Goal: Task Accomplishment & Management: Complete application form

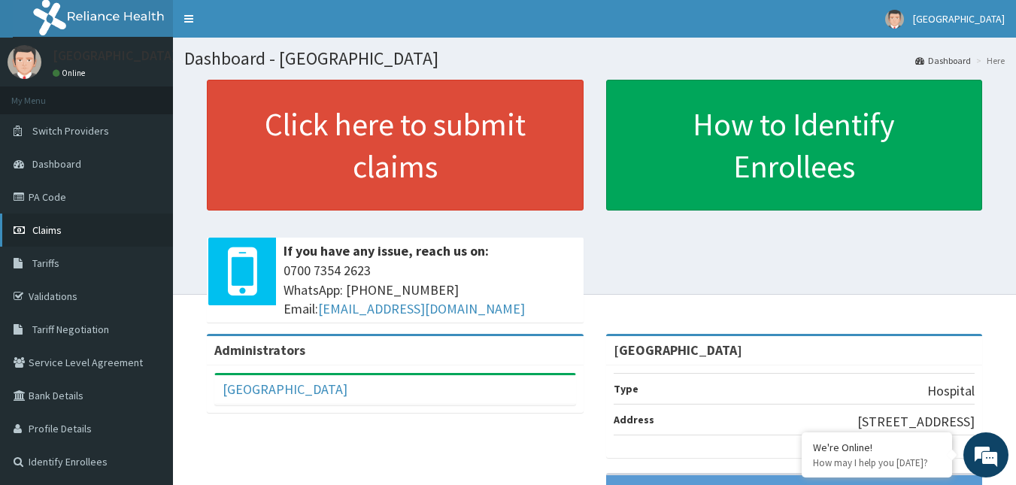
click at [77, 232] on link "Claims" at bounding box center [86, 230] width 173 height 33
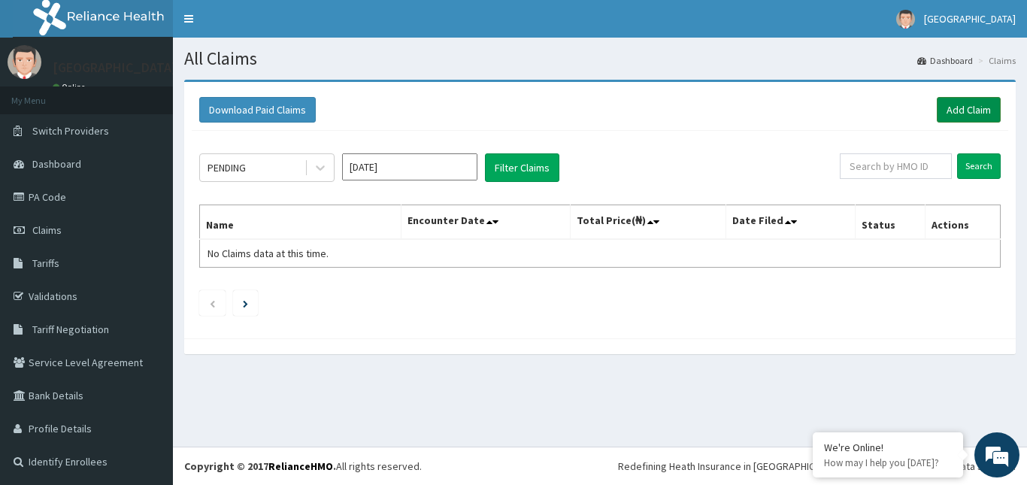
click at [957, 110] on link "Add Claim" at bounding box center [969, 110] width 64 height 26
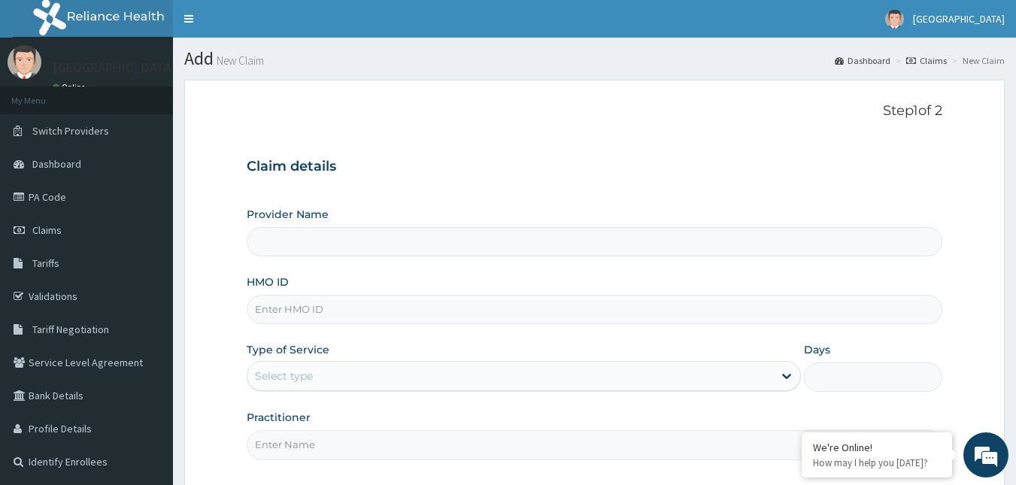
type input "[GEOGRAPHIC_DATA]"
click at [383, 310] on input "HMO ID" at bounding box center [595, 309] width 696 height 29
click at [364, 307] on input "HMO ID" at bounding box center [595, 309] width 696 height 29
click at [359, 245] on input "[GEOGRAPHIC_DATA]" at bounding box center [595, 241] width 696 height 29
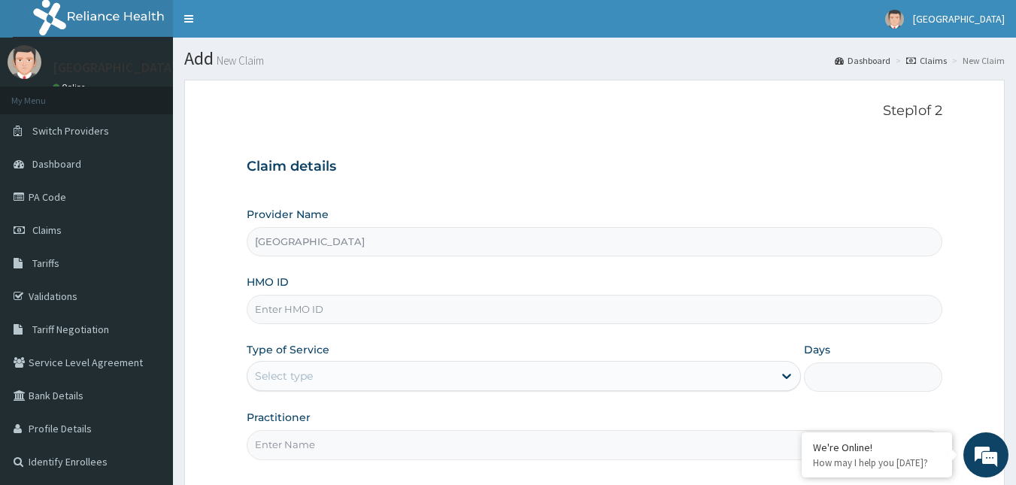
click at [317, 302] on input "HMO ID" at bounding box center [595, 309] width 696 height 29
click at [409, 311] on input "HMO ID" at bounding box center [595, 309] width 696 height 29
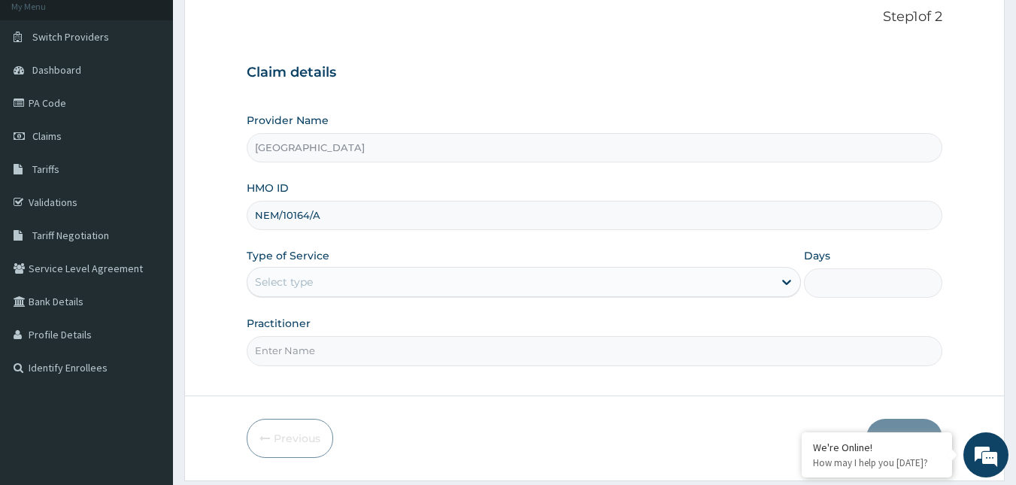
scroll to position [140, 0]
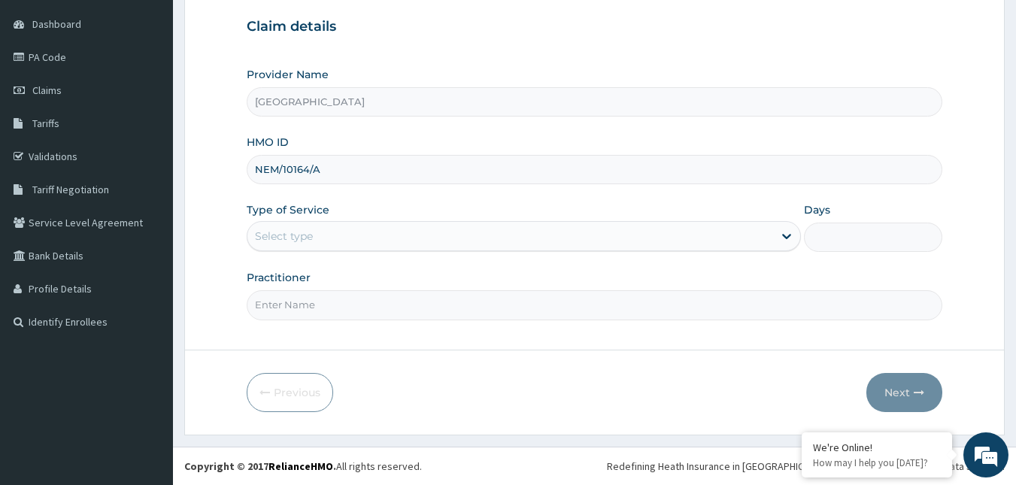
type input "NEM/10164/A"
click at [638, 231] on div "Select type" at bounding box center [510, 236] width 526 height 24
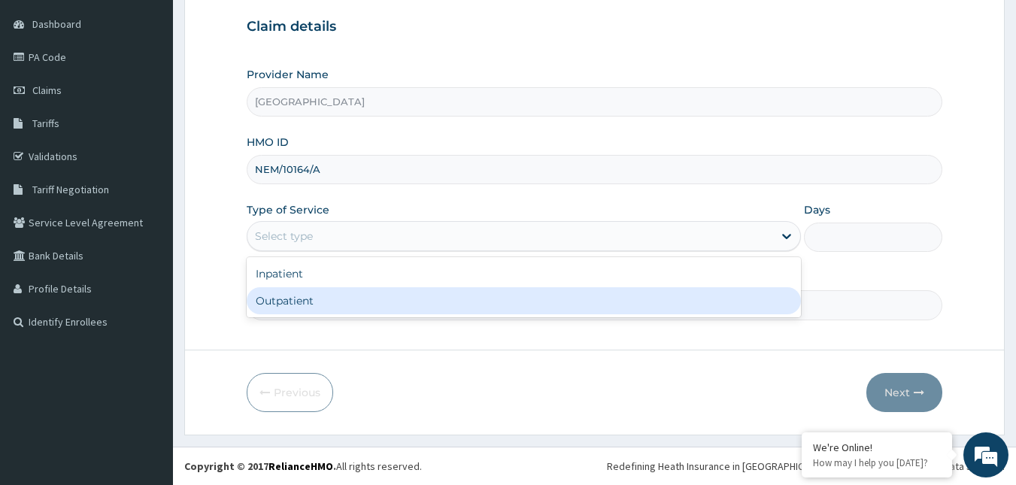
click at [508, 299] on div "Outpatient" at bounding box center [524, 300] width 554 height 27
type input "1"
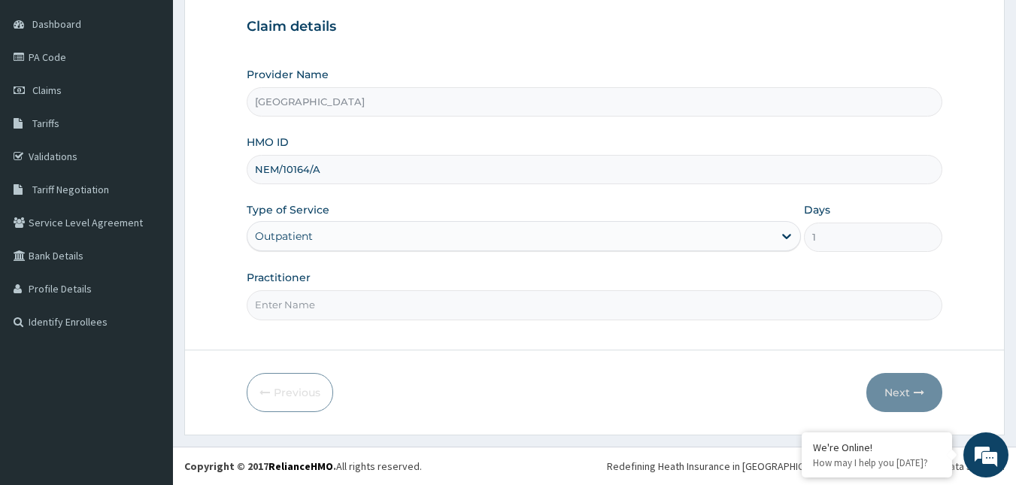
click at [515, 299] on input "Practitioner" at bounding box center [595, 304] width 696 height 29
type input "Dr Okolonji Uchenna"
click at [875, 389] on button "Next" at bounding box center [904, 392] width 76 height 39
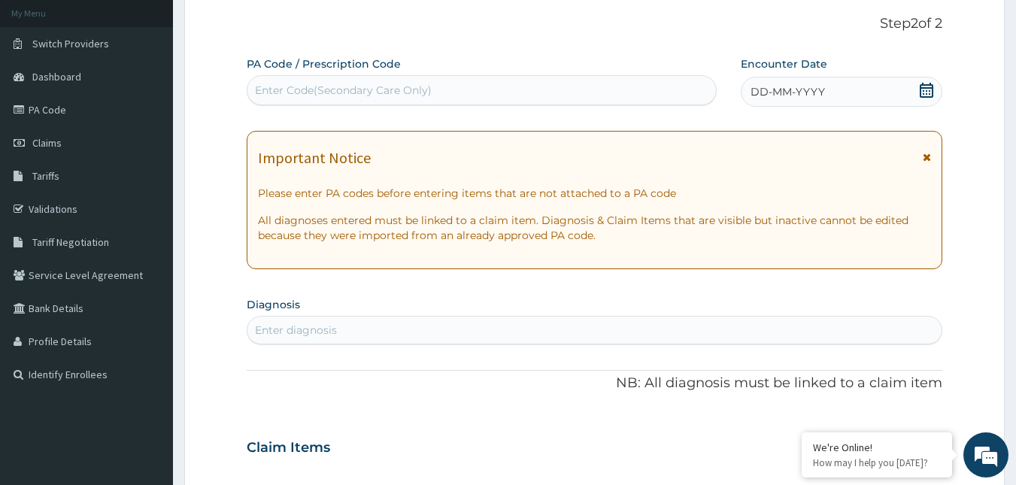
scroll to position [150, 0]
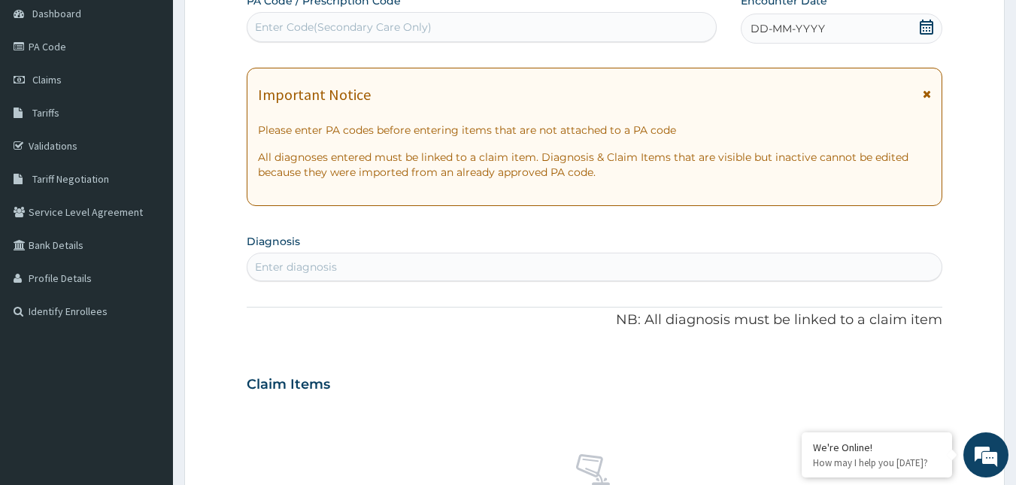
click at [921, 26] on icon at bounding box center [927, 27] width 14 height 15
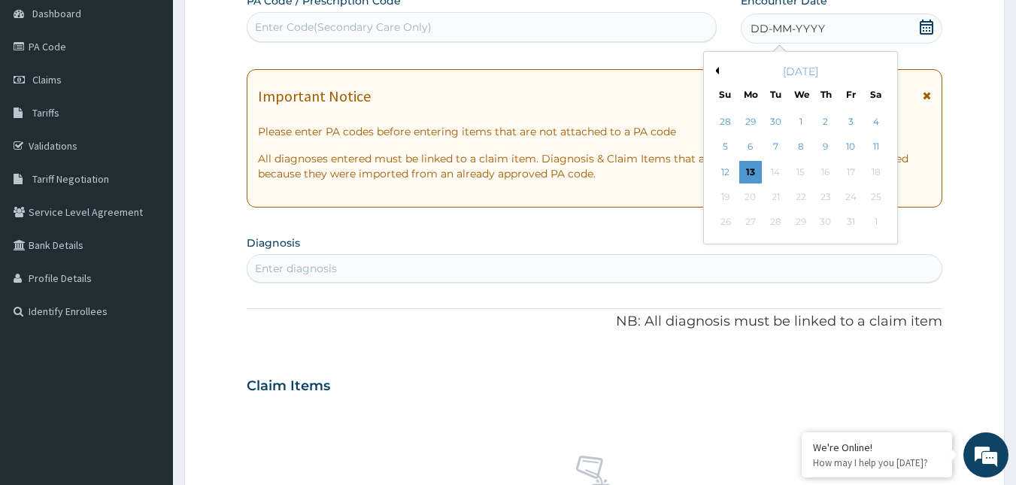
click at [717, 68] on button "Previous Month" at bounding box center [715, 71] width 8 height 8
click at [821, 192] on div "25" at bounding box center [825, 197] width 23 height 23
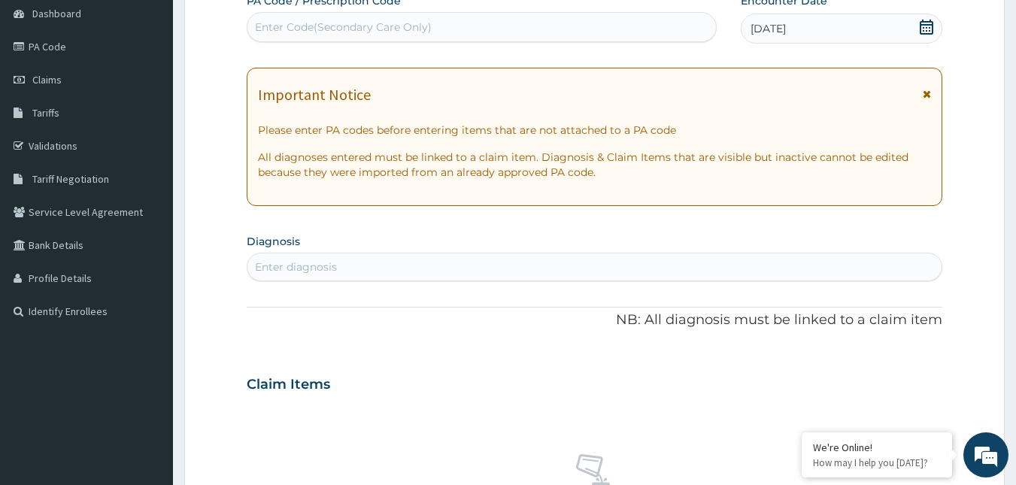
click at [591, 29] on div "Enter Code(Secondary Care Only)" at bounding box center [481, 27] width 469 height 24
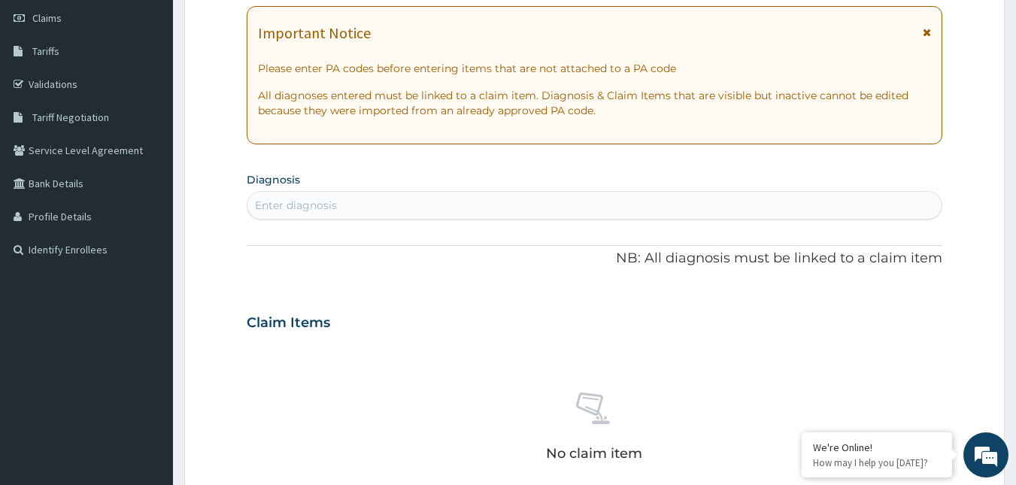
scroll to position [301, 0]
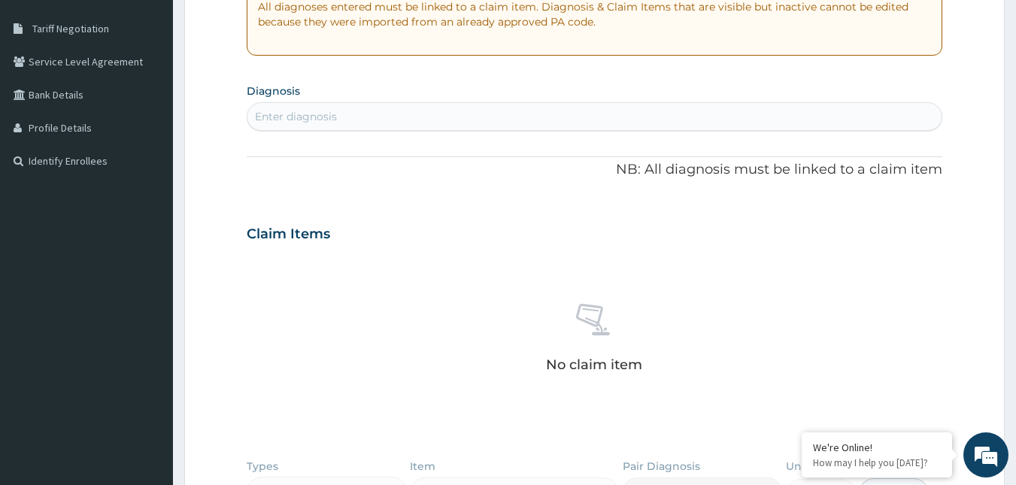
click at [599, 113] on div "Enter diagnosis" at bounding box center [594, 117] width 695 height 24
click at [568, 320] on div "No claim item" at bounding box center [595, 340] width 696 height 173
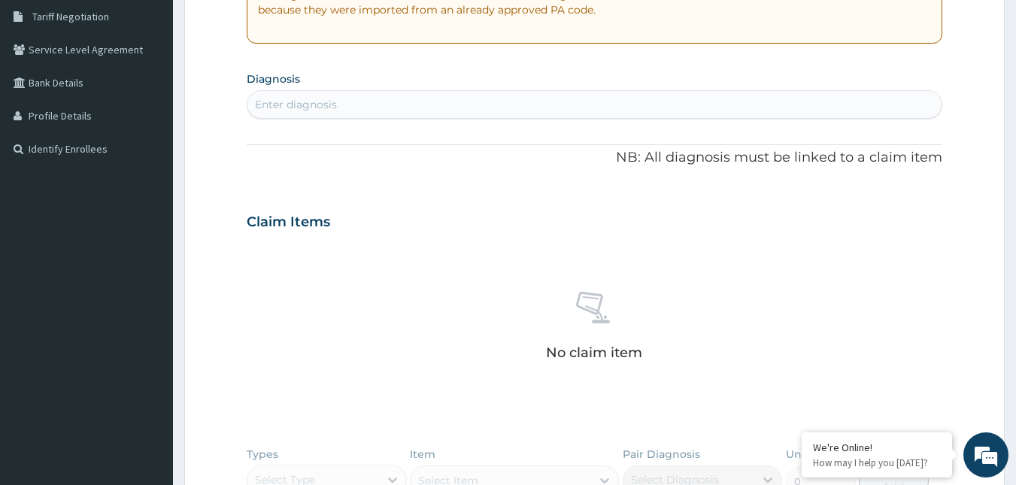
scroll to position [219, 0]
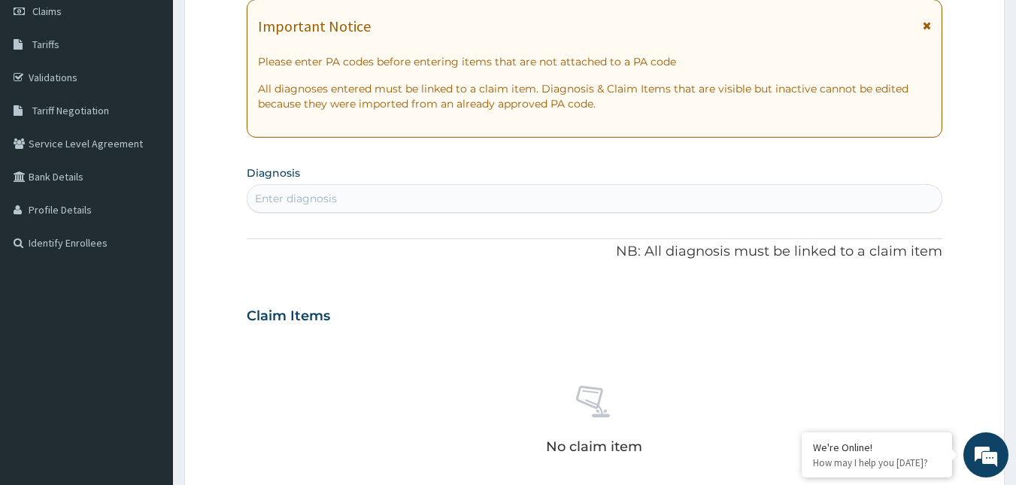
click at [374, 200] on div "Enter diagnosis" at bounding box center [594, 198] width 695 height 24
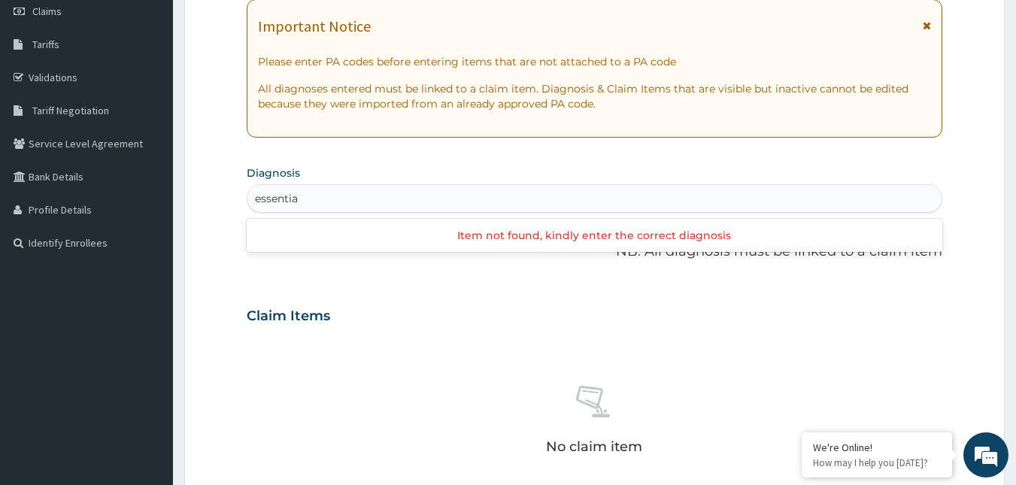
type input "essential"
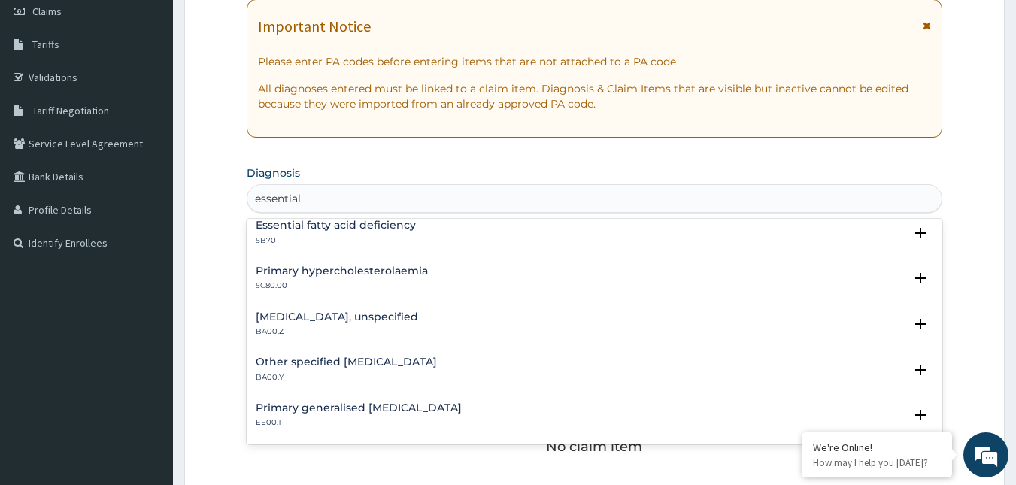
scroll to position [150, 0]
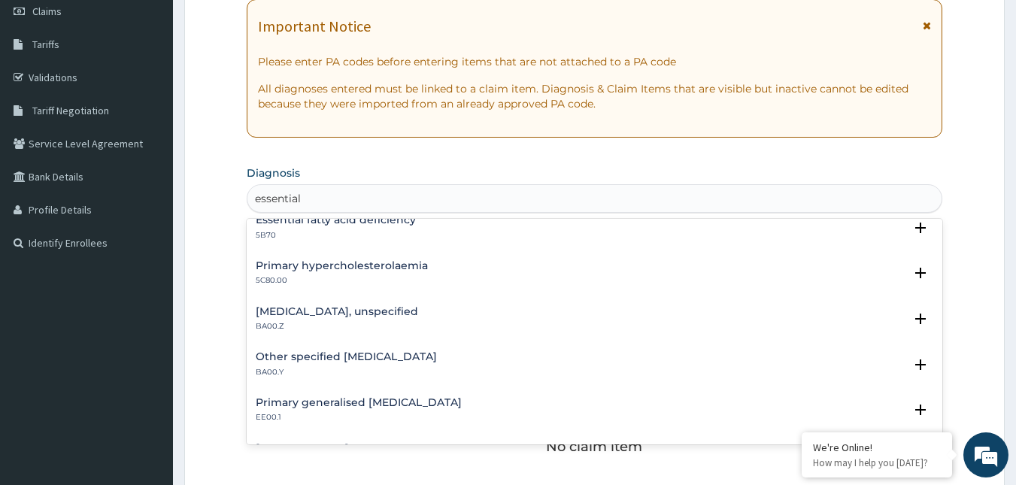
click at [402, 323] on p "BA00.Z" at bounding box center [337, 326] width 162 height 11
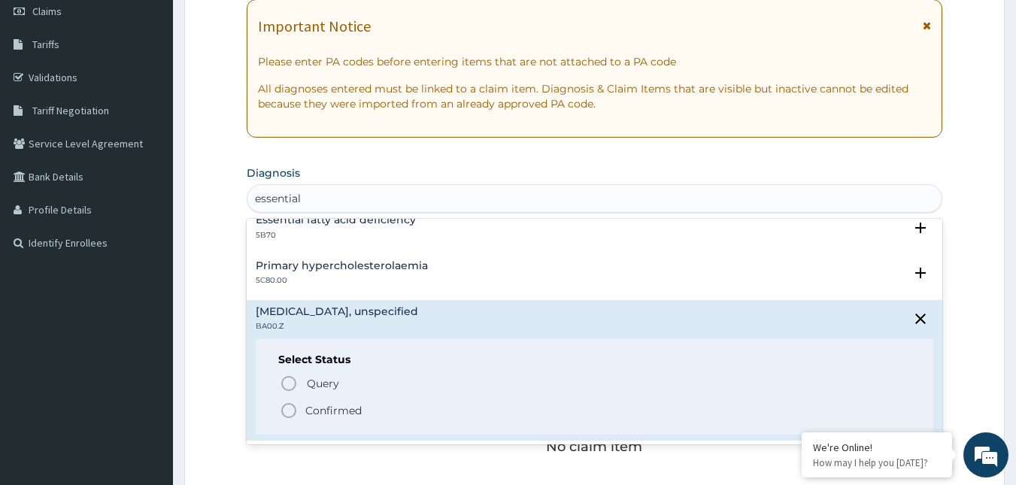
click at [322, 406] on p "Confirmed" at bounding box center [333, 410] width 56 height 15
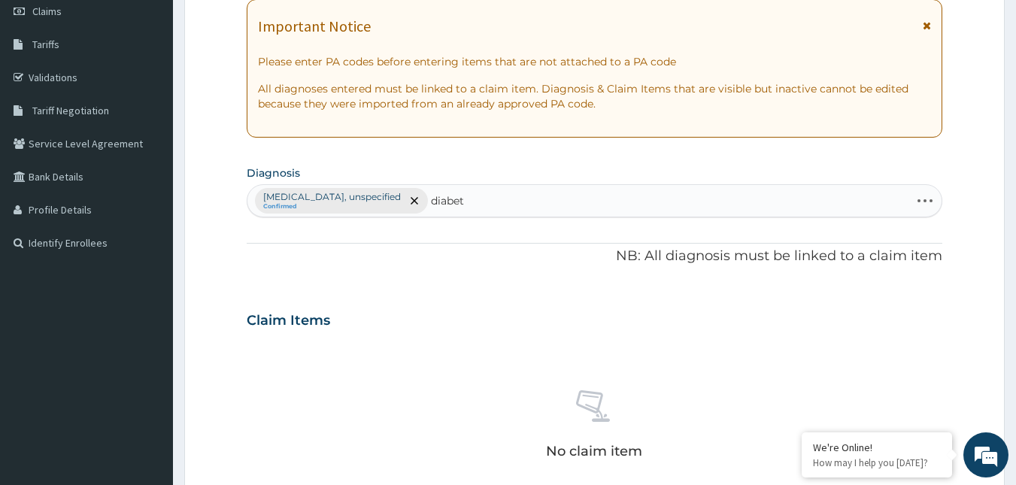
type input "diabeti"
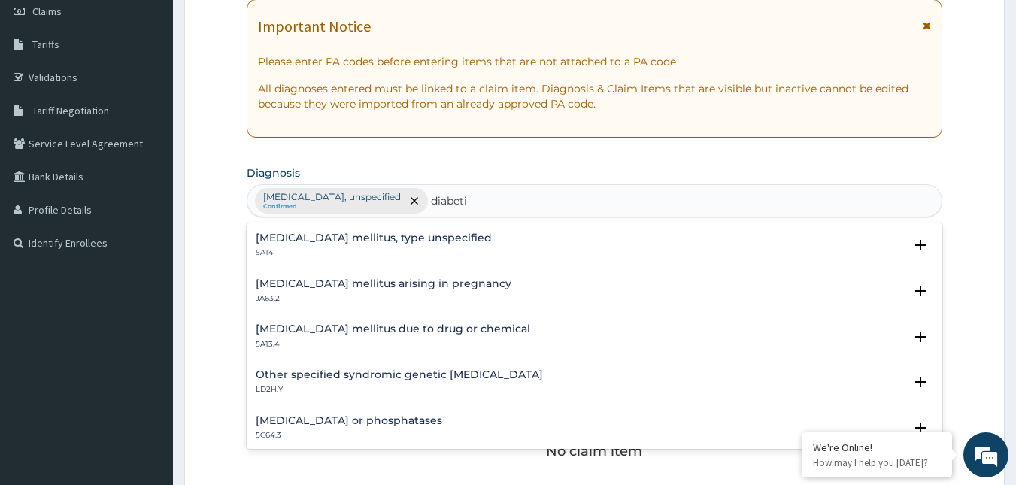
click at [343, 232] on h4 "Diabetes mellitus, type unspecified" at bounding box center [374, 237] width 236 height 11
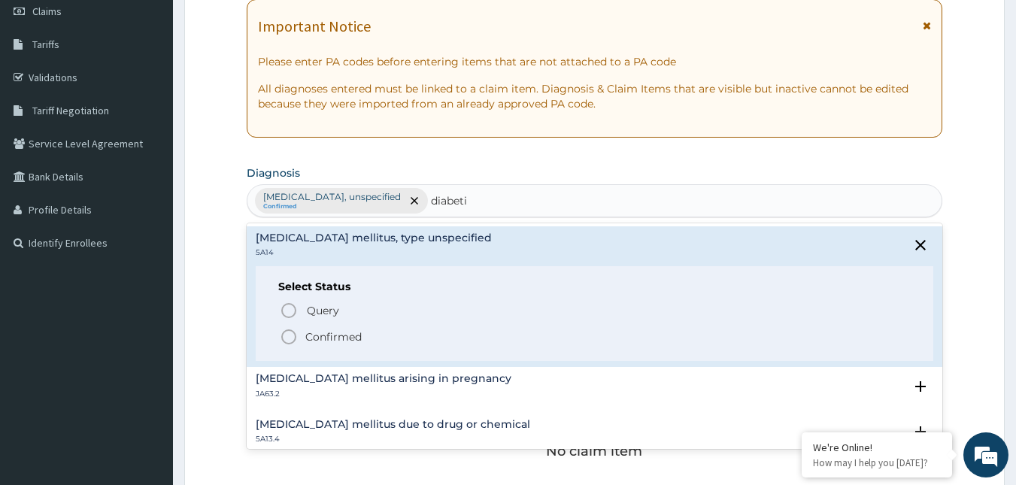
click at [302, 340] on span "Confirmed" at bounding box center [596, 337] width 632 height 18
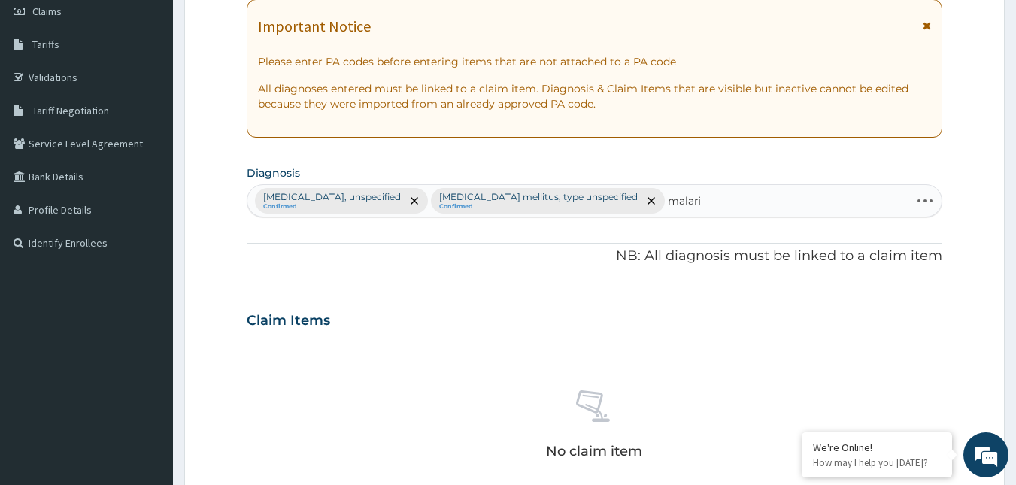
type input "malaria"
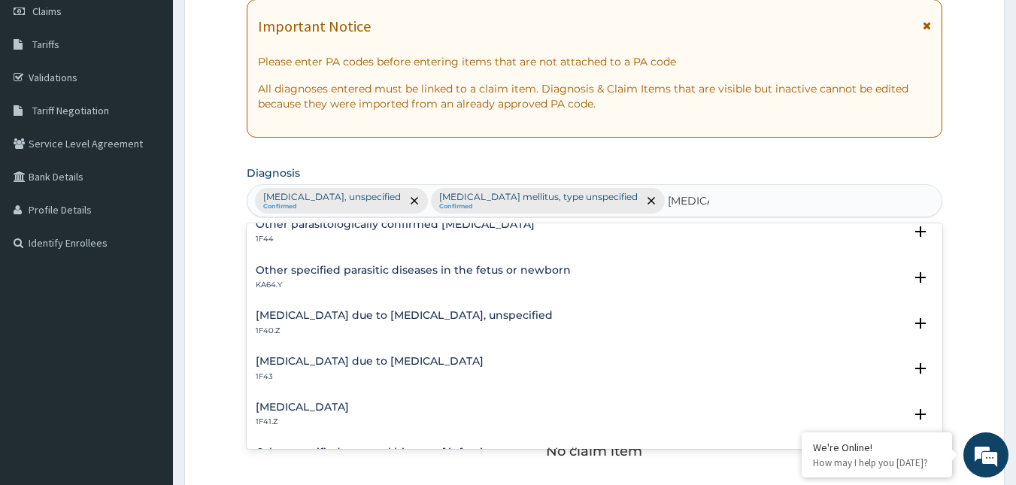
click at [371, 319] on h4 "Malaria due to Plasmodium falciparum, unspecified" at bounding box center [404, 315] width 297 height 11
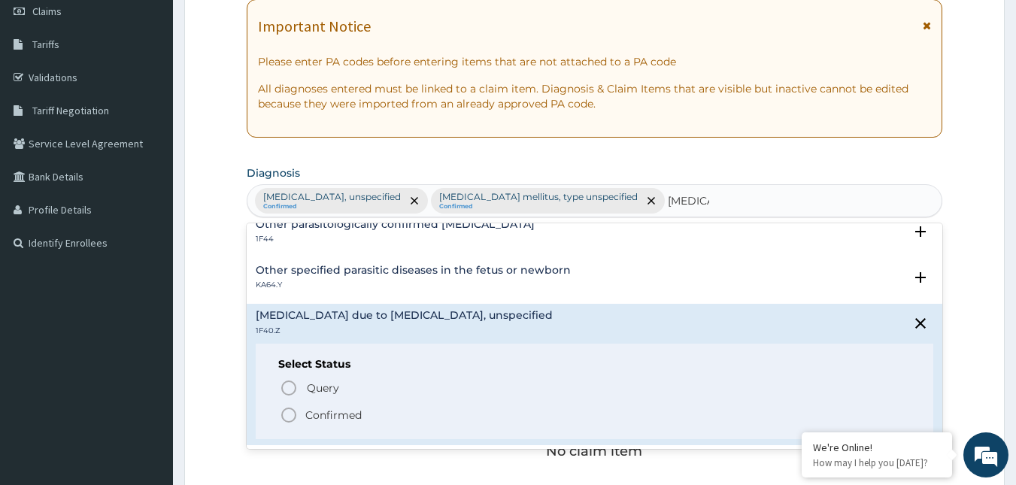
click at [317, 410] on p "Confirmed" at bounding box center [333, 415] width 56 height 15
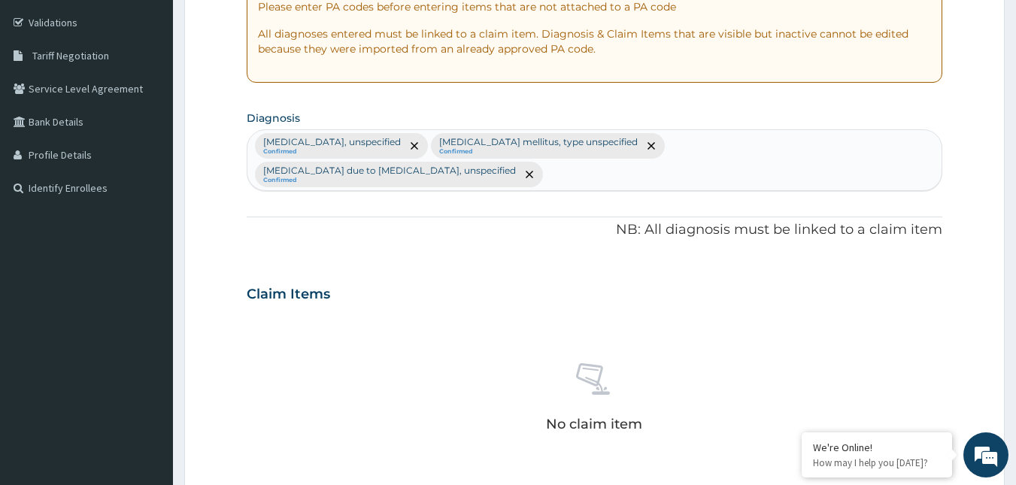
scroll to position [294, 0]
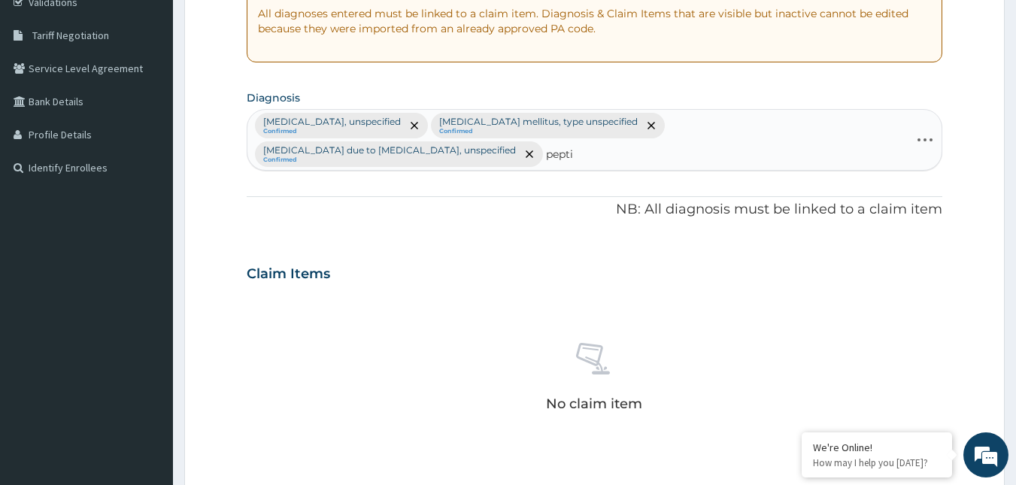
type input "peptic"
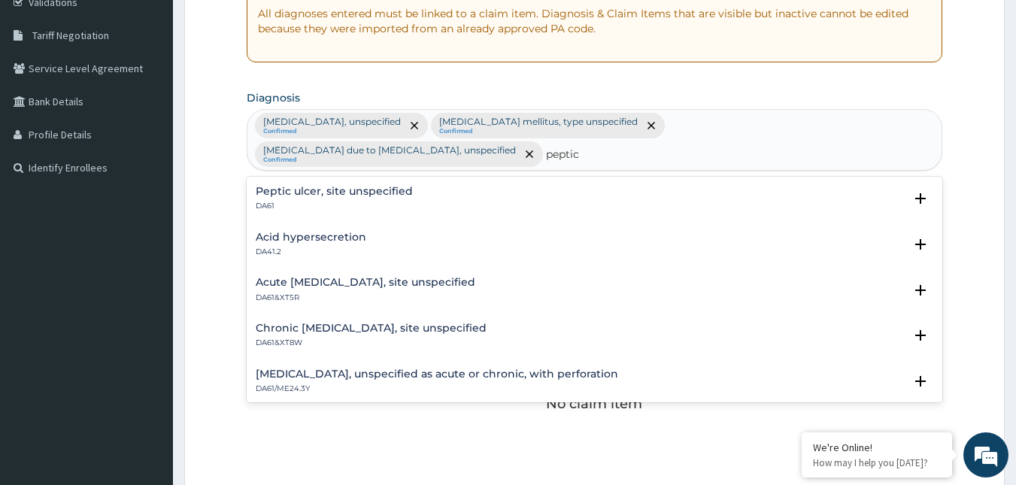
click at [384, 186] on h4 "Peptic ulcer, site unspecified" at bounding box center [334, 191] width 157 height 11
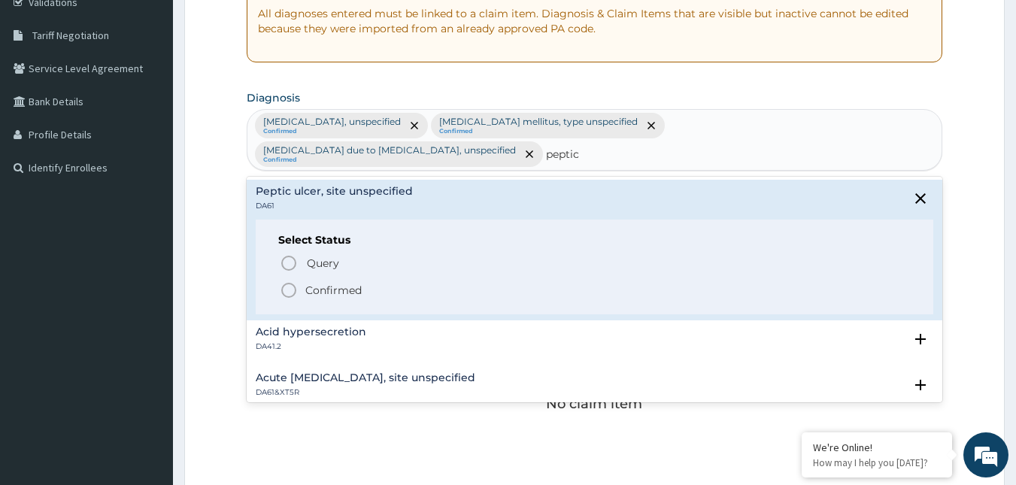
click at [298, 283] on span "Confirmed" at bounding box center [596, 290] width 632 height 18
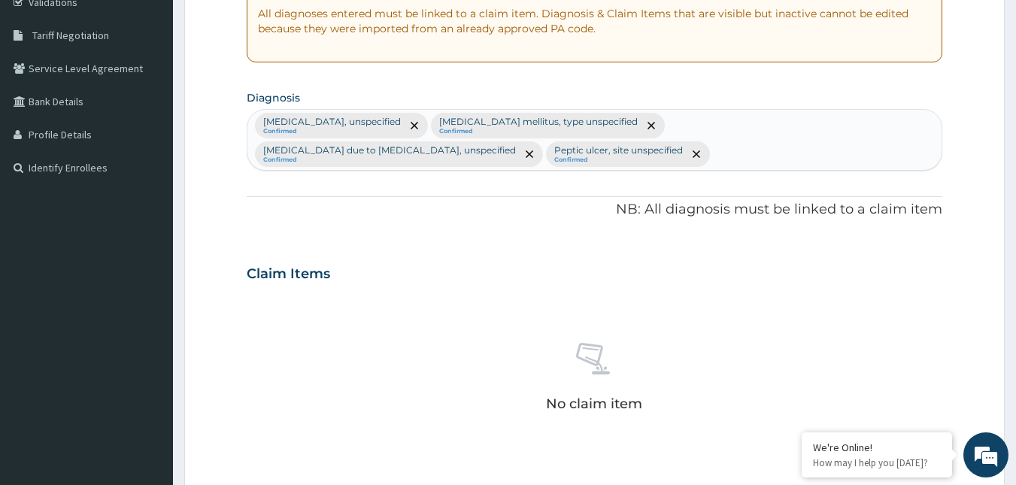
click at [452, 158] on div "Essential hypertension, unspecified Confirmed Diabetes mellitus, type unspecifi…" at bounding box center [594, 140] width 695 height 60
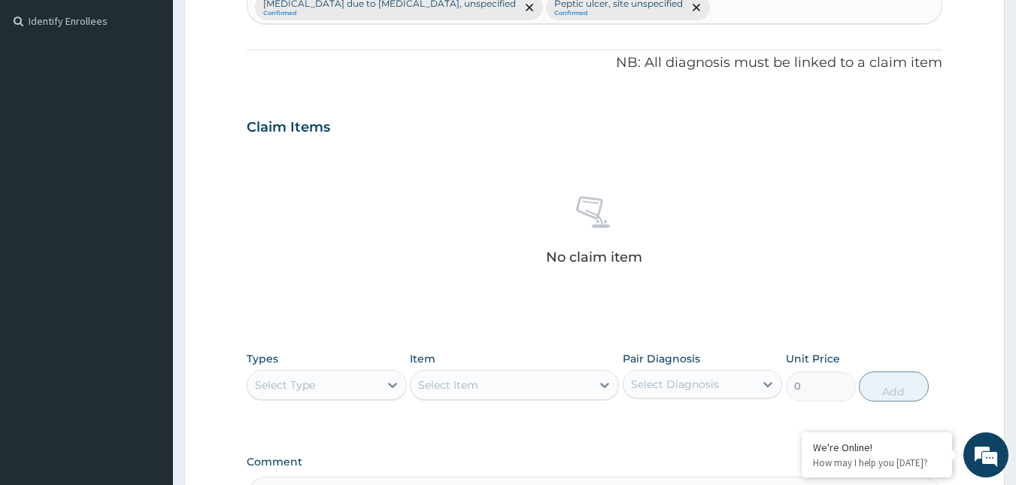
scroll to position [520, 0]
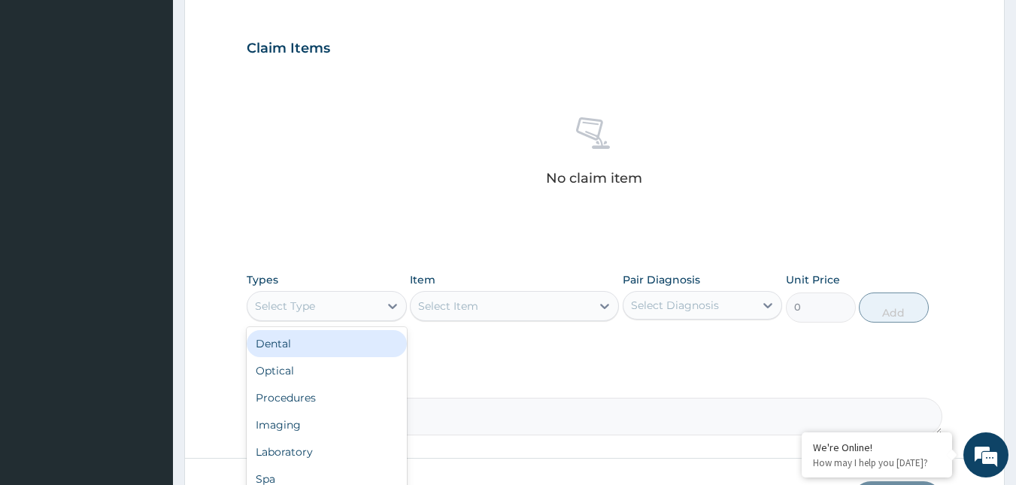
click at [333, 306] on div "Select Type" at bounding box center [313, 306] width 132 height 24
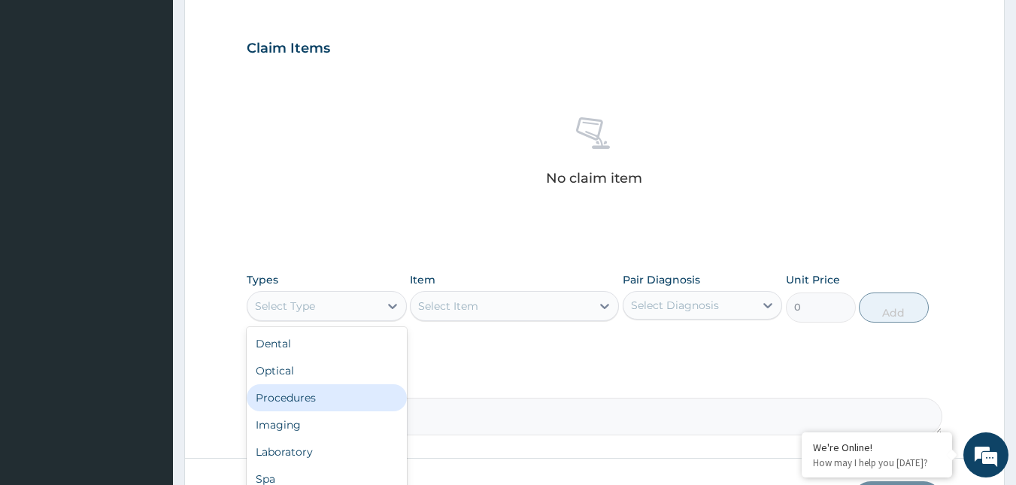
click at [326, 405] on div "Procedures" at bounding box center [327, 397] width 160 height 27
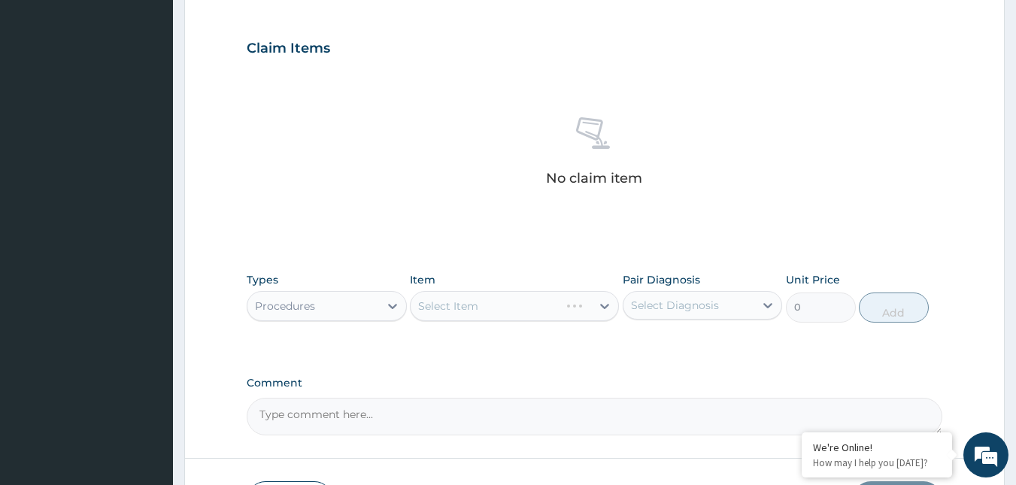
click at [697, 309] on div "Select Diagnosis" at bounding box center [675, 305] width 88 height 15
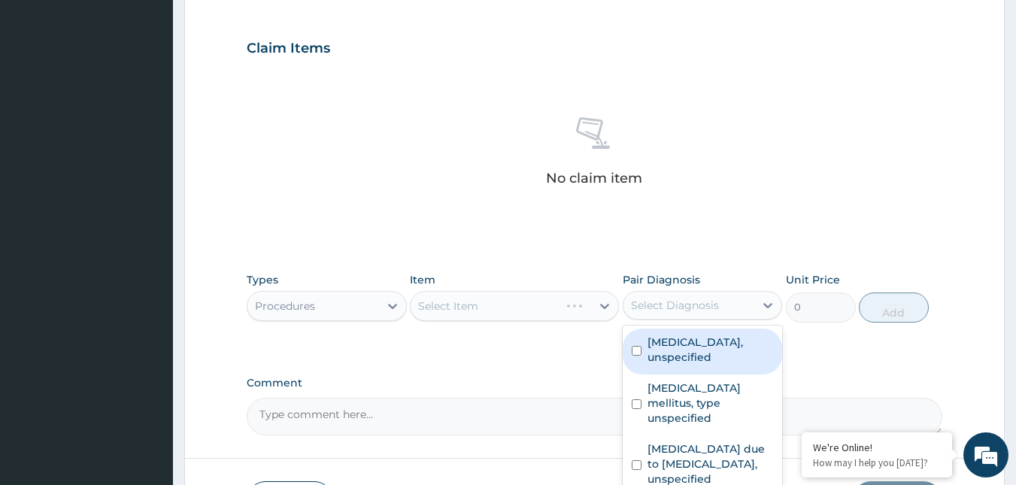
click at [696, 357] on label "Essential hypertension, unspecified" at bounding box center [710, 350] width 126 height 30
checkbox input "true"
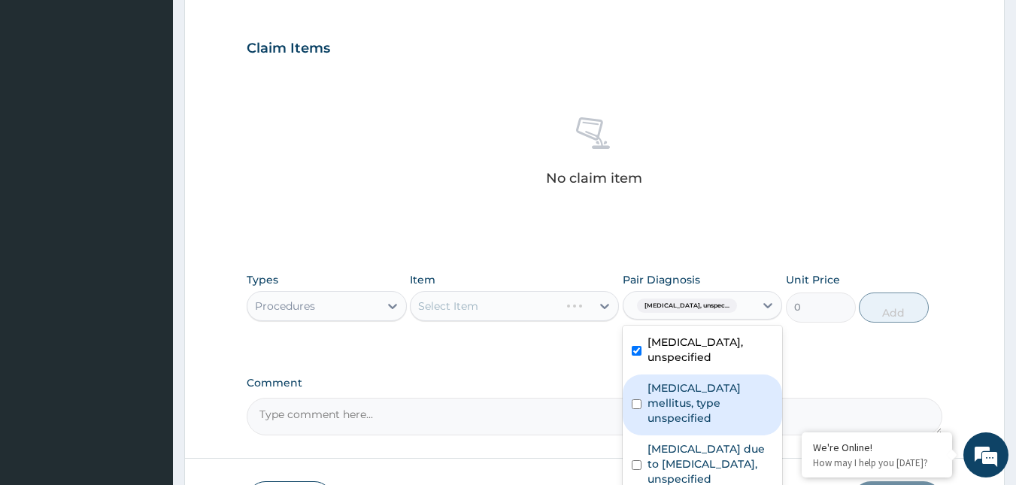
click at [684, 389] on label "Diabetes mellitus, type unspecified" at bounding box center [710, 402] width 126 height 45
checkbox input "true"
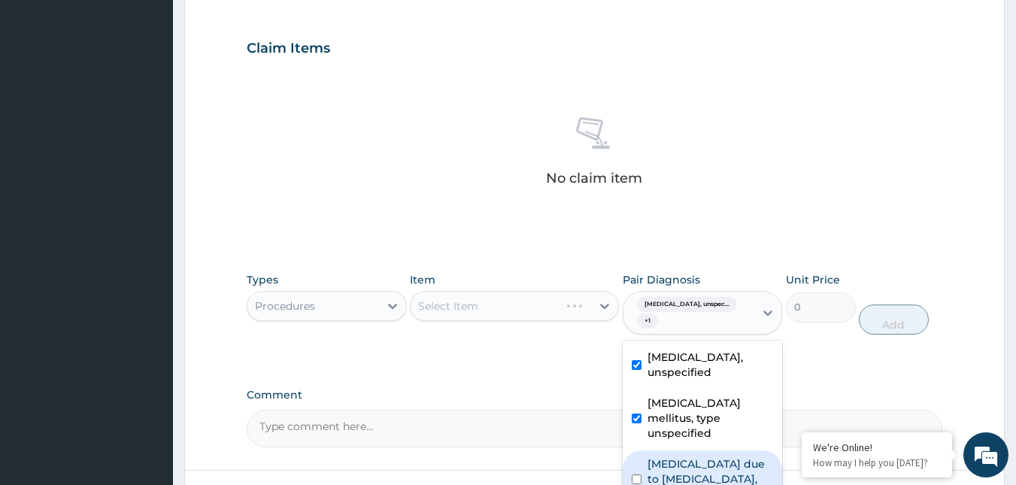
click at [665, 462] on label "Malaria due to Plasmodium falciparum, unspecified" at bounding box center [710, 478] width 126 height 45
checkbox input "true"
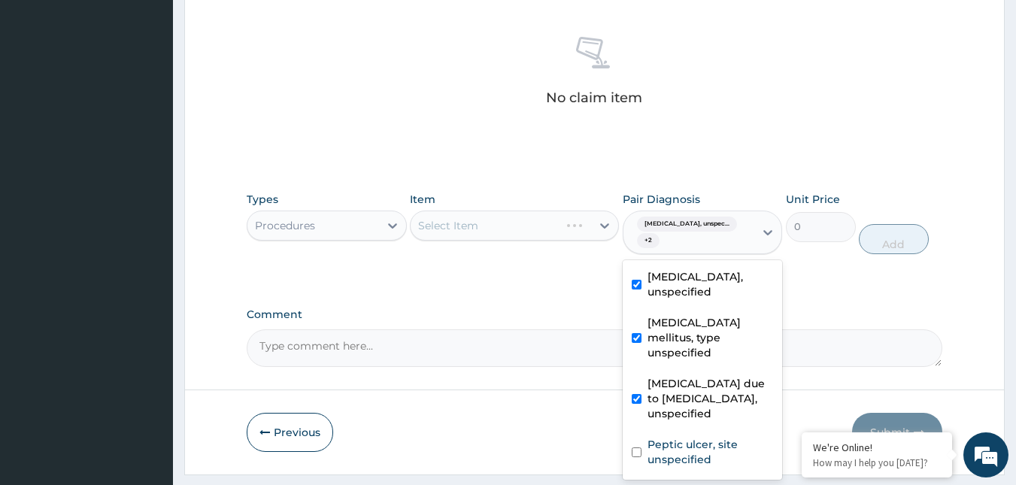
scroll to position [640, 0]
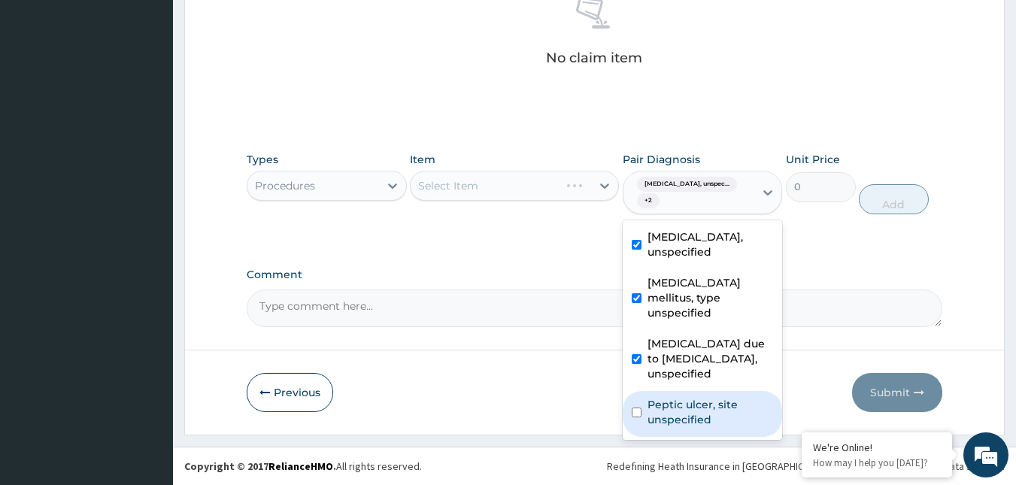
click at [659, 397] on label "Peptic ulcer, site unspecified" at bounding box center [710, 412] width 126 height 30
checkbox input "true"
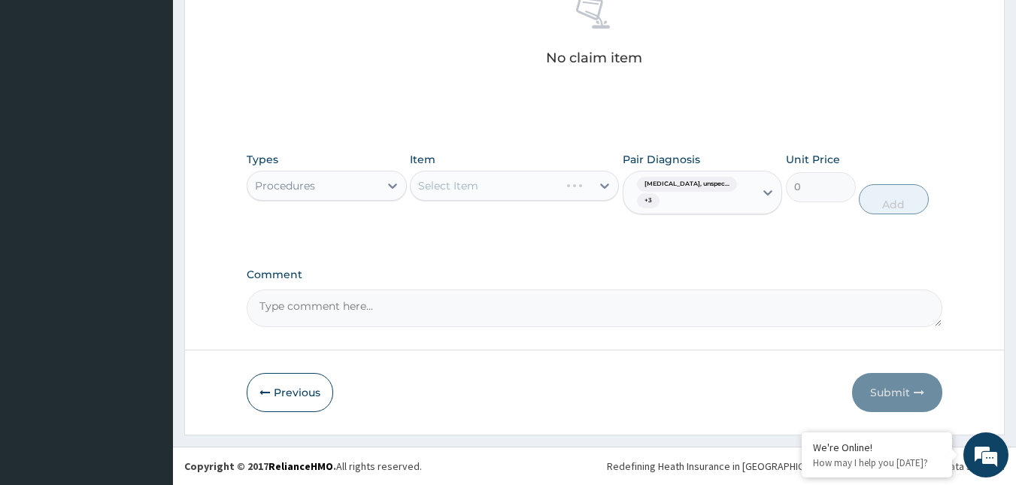
click at [853, 234] on div "Types Procedures Item Select Item Pair Diagnosis Essential hypertension, unspec…" at bounding box center [595, 194] width 696 height 100
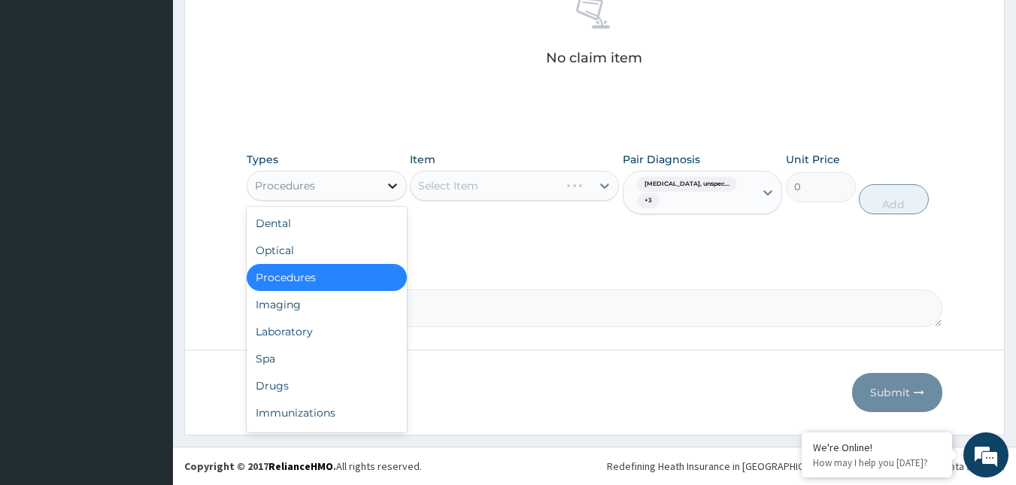
click at [389, 187] on icon at bounding box center [392, 185] width 15 height 15
click at [404, 151] on div "Types option Procedures, selected. option Procedures selected, 3 of 10. 10 resu…" at bounding box center [595, 182] width 696 height 77
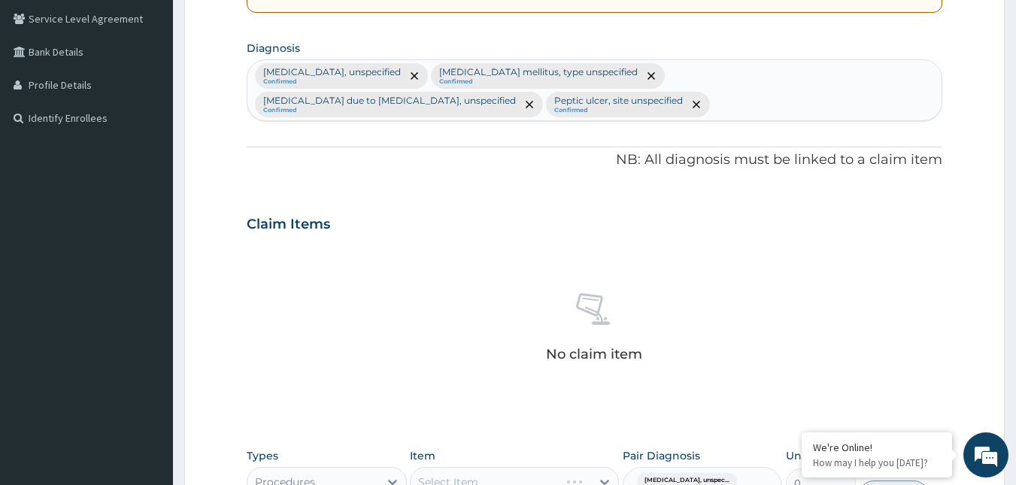
scroll to position [339, 0]
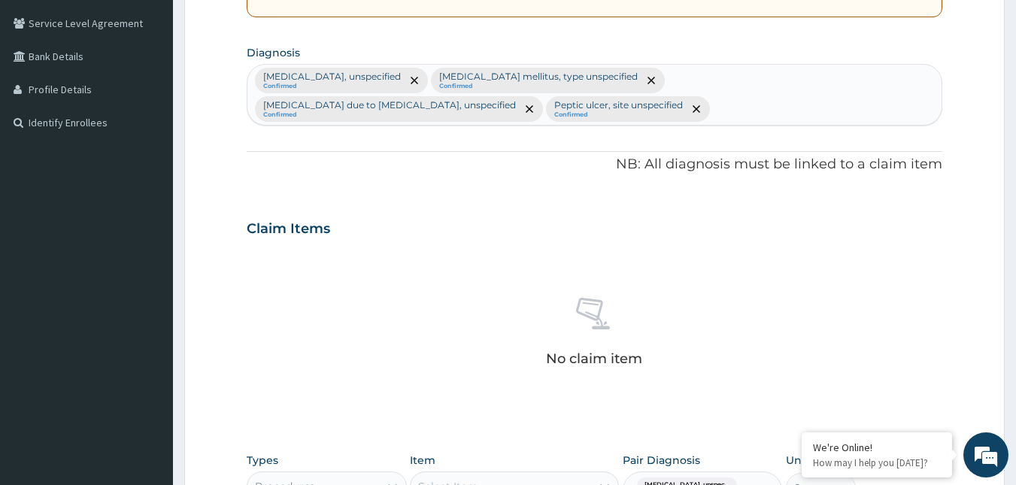
click at [440, 112] on div "Essential hypertension, unspecified Confirmed Diabetes mellitus, type unspecifi…" at bounding box center [594, 95] width 695 height 60
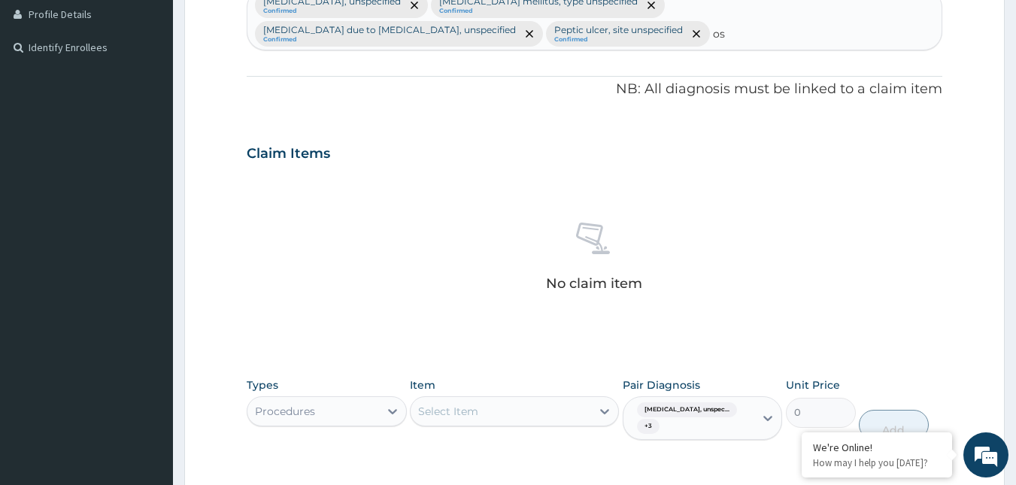
type input "os"
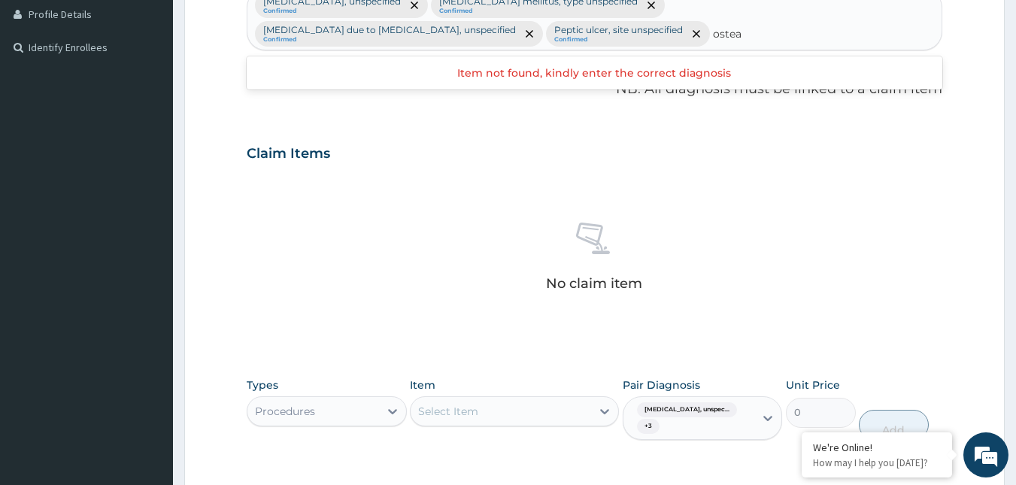
type input "ostea"
type input "a"
type input "arthr"
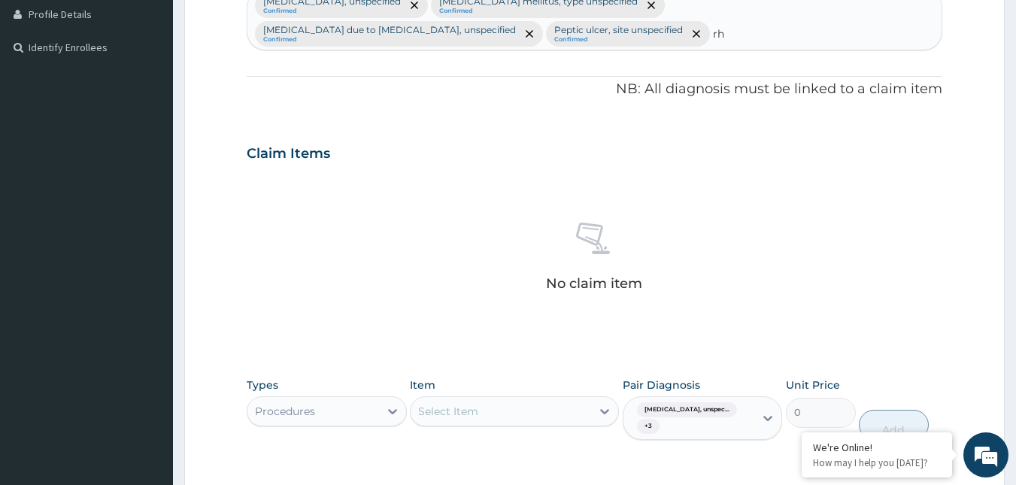
type input "r"
type input "arthritis"
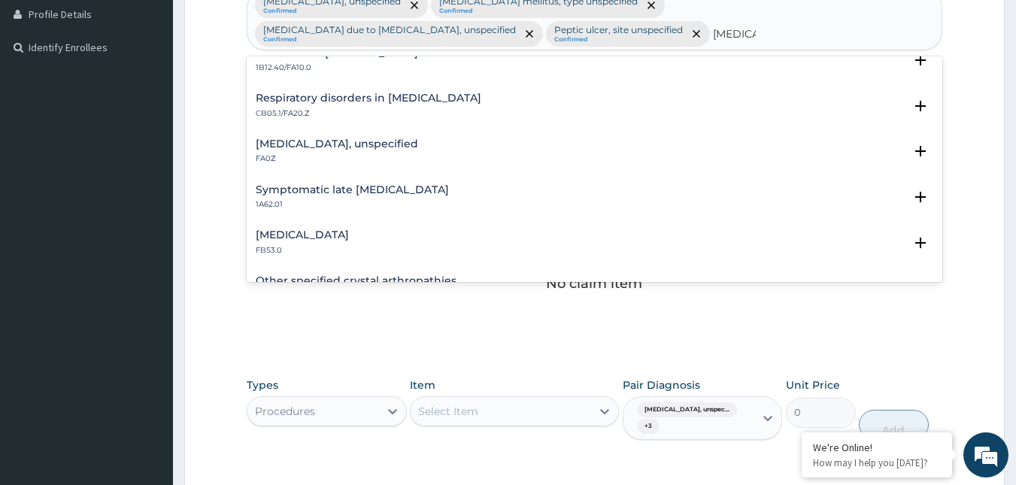
scroll to position [1579, 0]
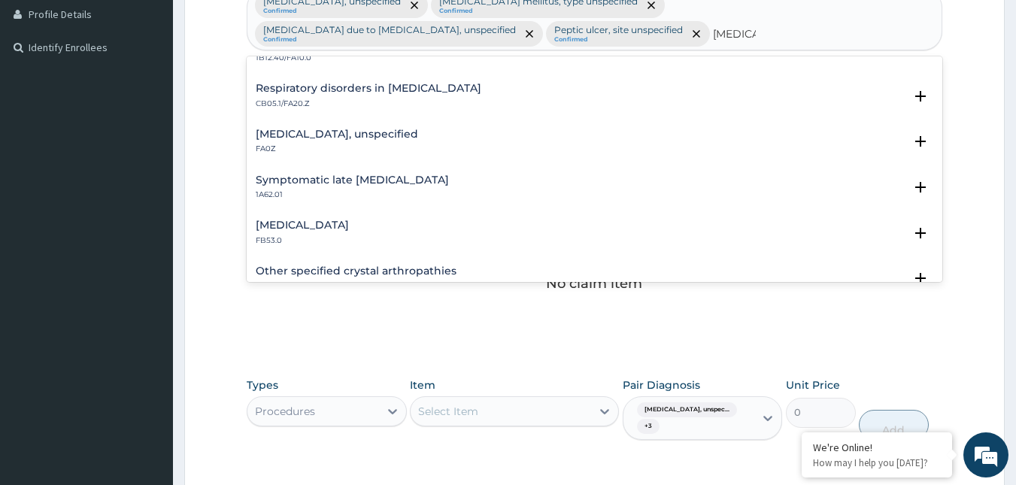
click at [323, 150] on p "FA0Z" at bounding box center [337, 149] width 162 height 11
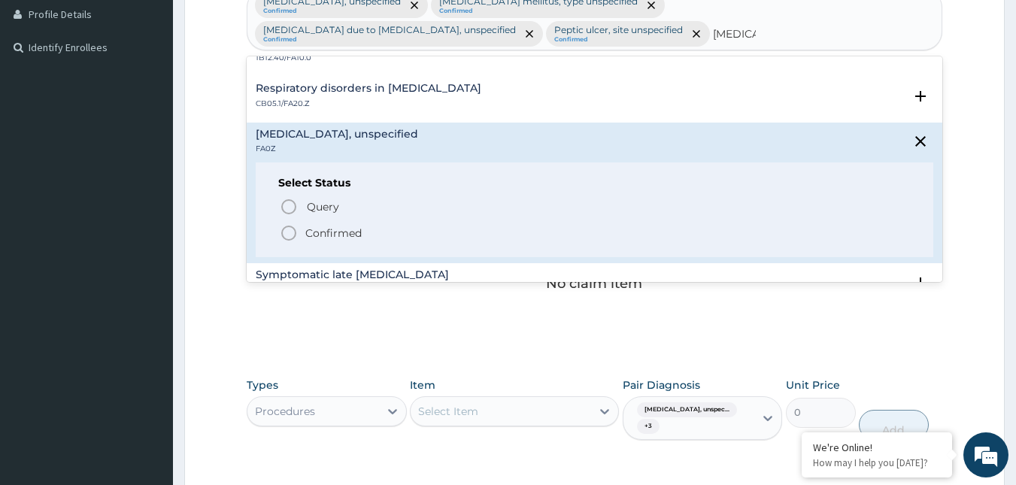
click at [308, 235] on p "Confirmed" at bounding box center [333, 233] width 56 height 15
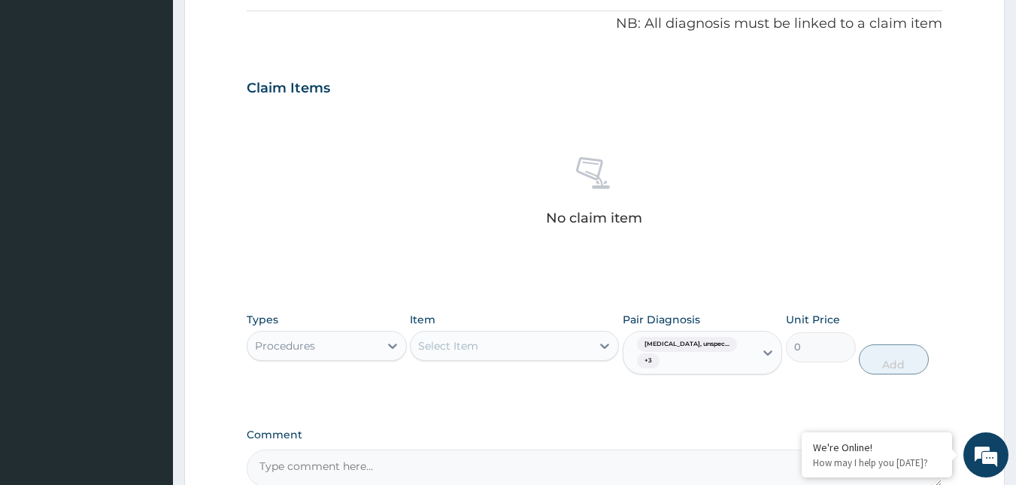
scroll to position [489, 0]
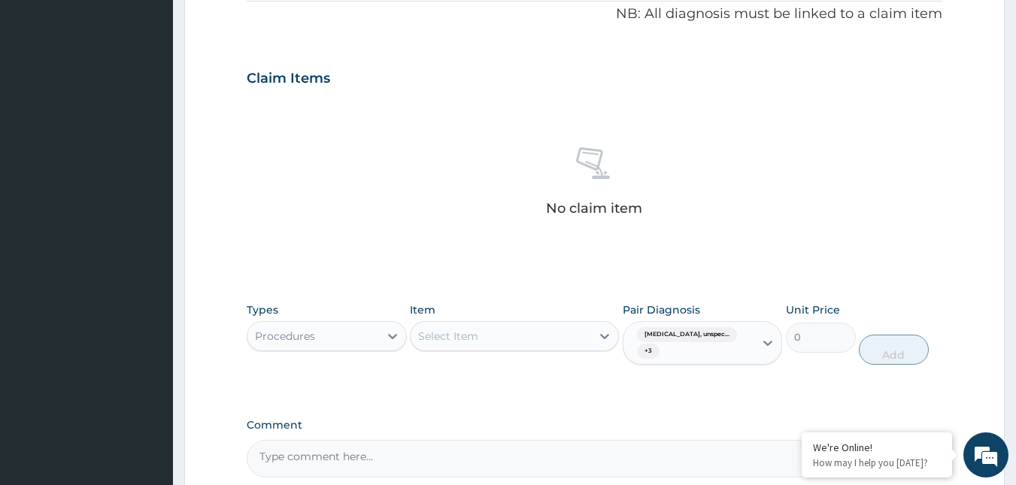
click at [530, 340] on div "Select Item" at bounding box center [501, 336] width 180 height 24
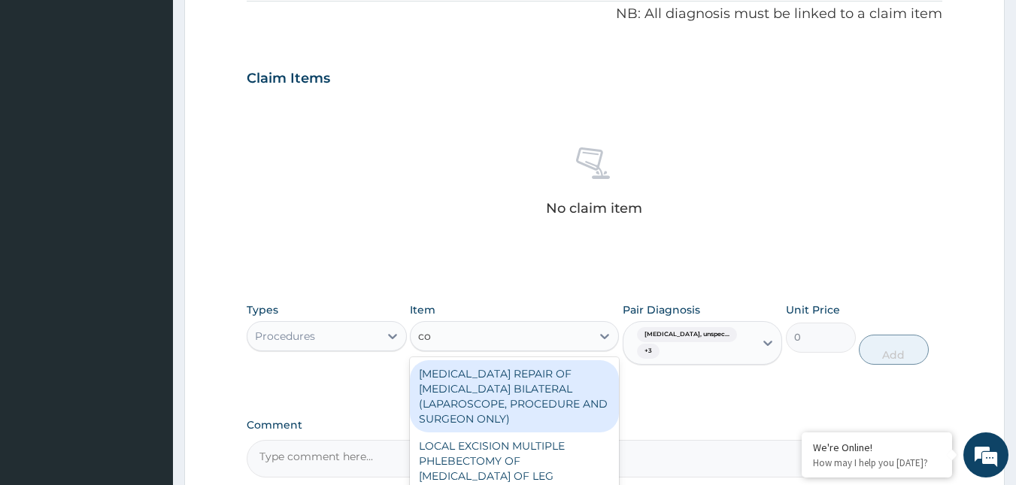
type input "con"
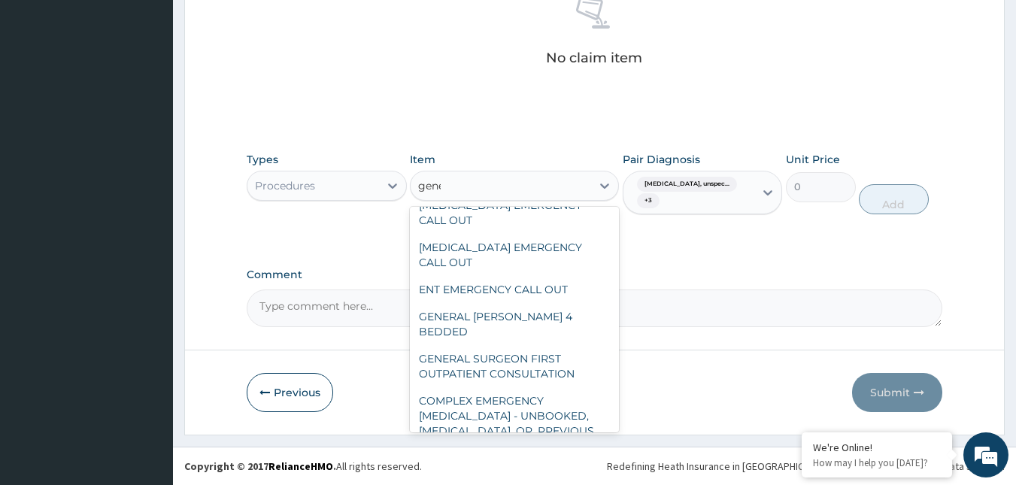
scroll to position [117, 0]
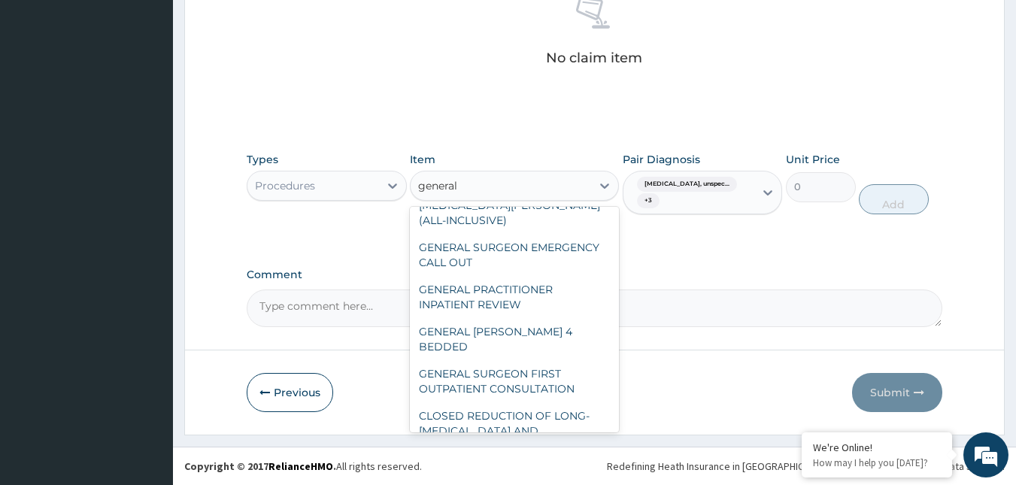
type input "general p"
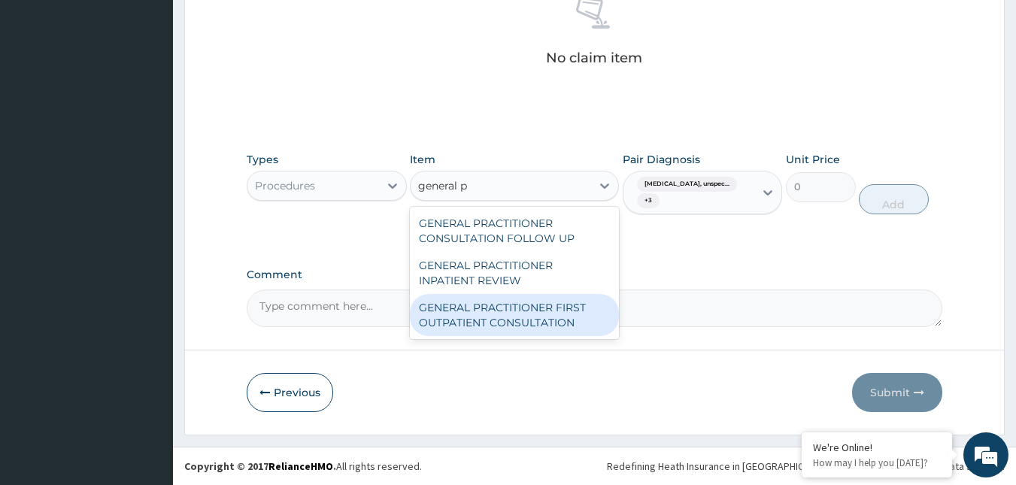
click at [528, 326] on div "GENERAL PRACTITIONER FIRST OUTPATIENT CONSULTATION" at bounding box center [514, 315] width 209 height 42
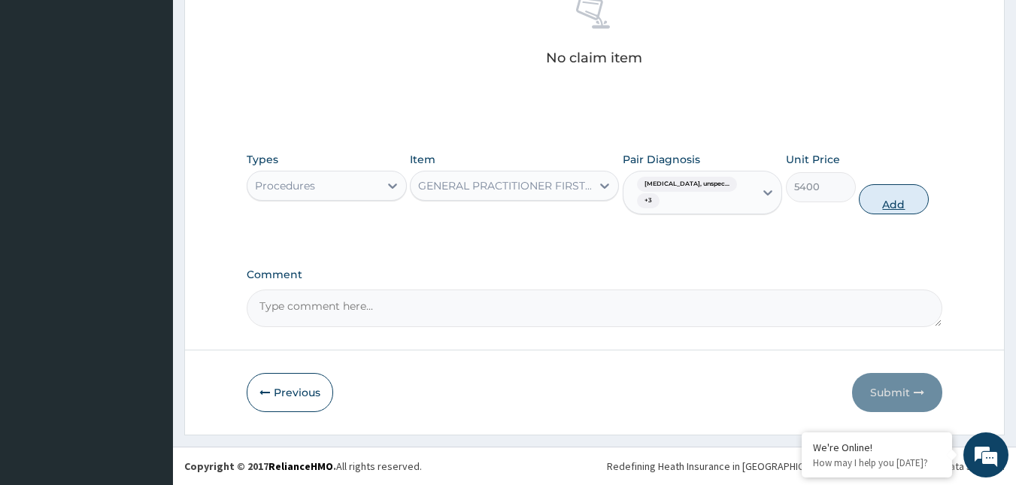
click at [881, 199] on button "Add" at bounding box center [894, 199] width 70 height 30
type input "0"
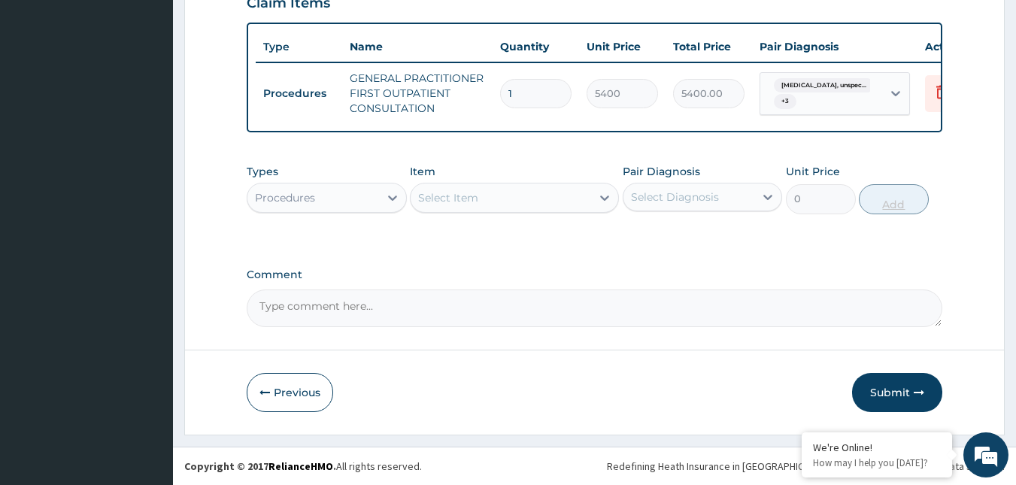
scroll to position [576, 0]
click at [362, 193] on div "Procedures" at bounding box center [313, 198] width 132 height 24
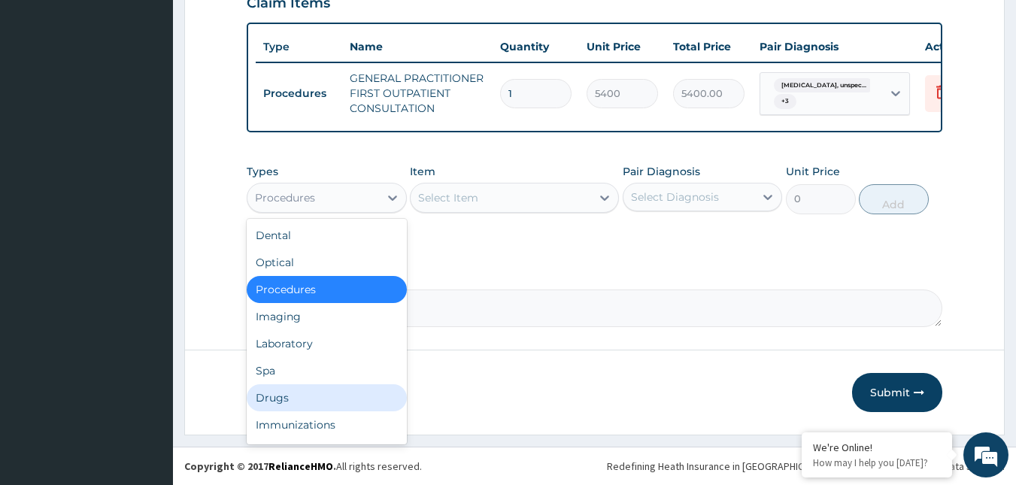
click at [295, 404] on div "Drugs" at bounding box center [327, 397] width 160 height 27
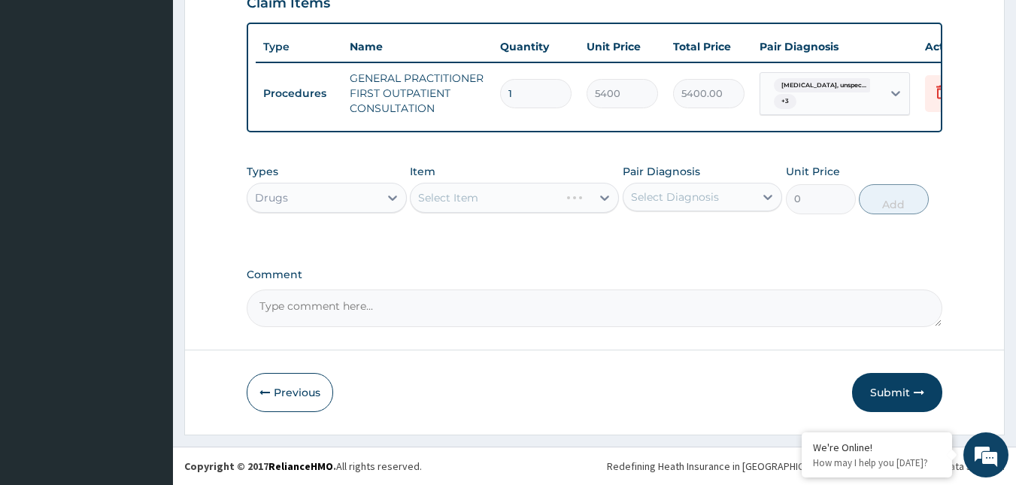
click at [703, 202] on div "Select Diagnosis" at bounding box center [675, 196] width 88 height 15
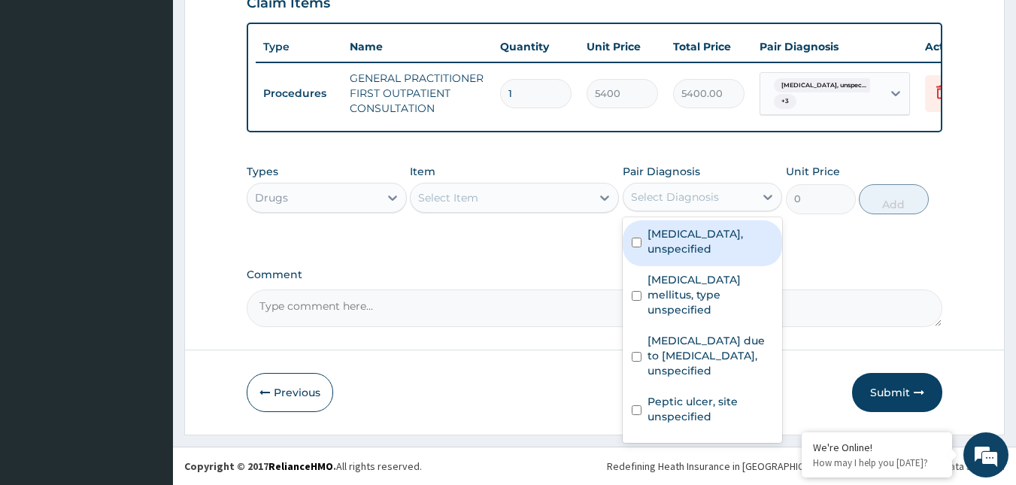
click at [633, 244] on input "checkbox" at bounding box center [637, 243] width 10 height 10
checkbox input "true"
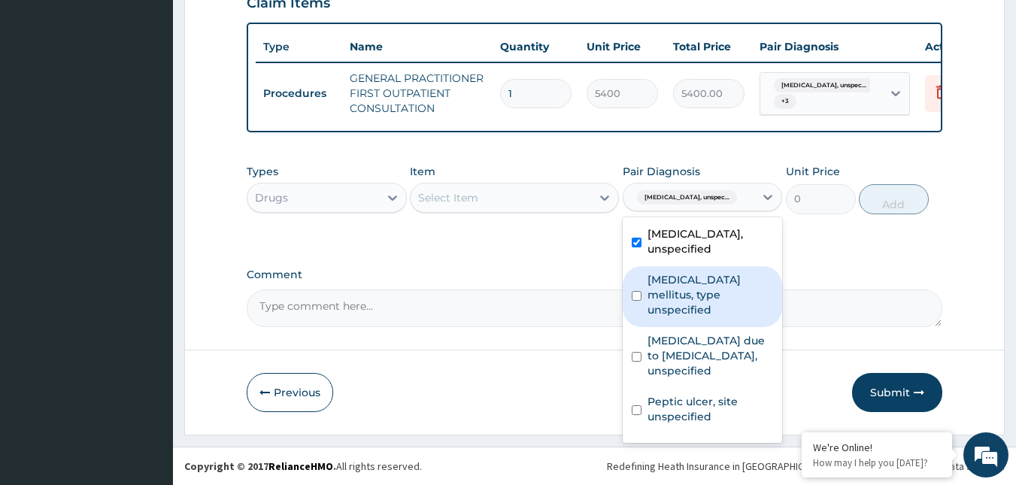
click at [653, 306] on label "Diabetes mellitus, type unspecified" at bounding box center [710, 294] width 126 height 45
checkbox input "true"
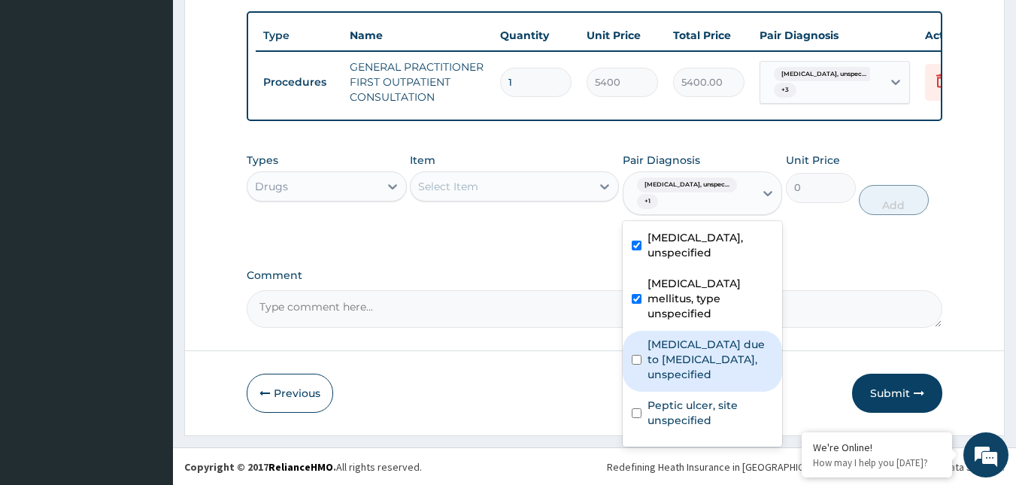
click at [671, 365] on label "Malaria due to Plasmodium falciparum, unspecified" at bounding box center [710, 359] width 126 height 45
checkbox input "true"
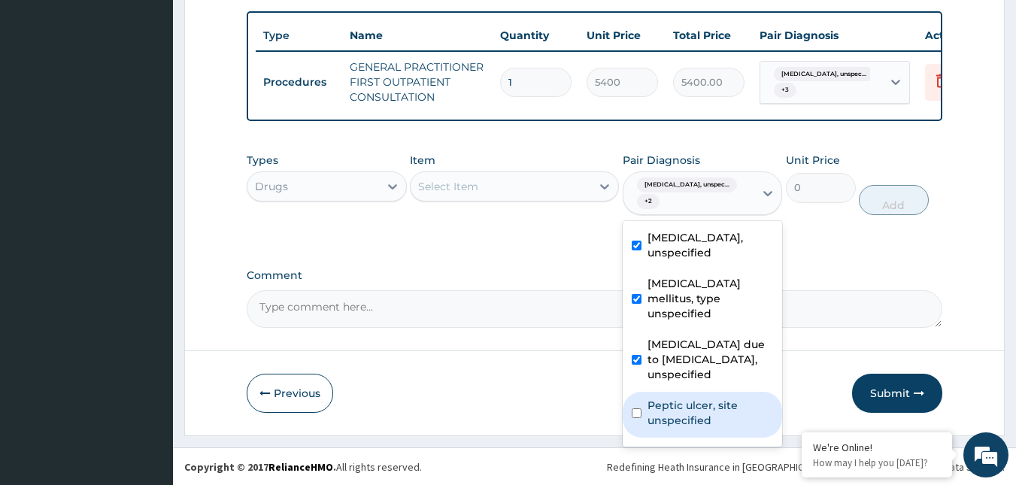
click at [672, 428] on label "Peptic ulcer, site unspecified" at bounding box center [710, 413] width 126 height 30
checkbox input "true"
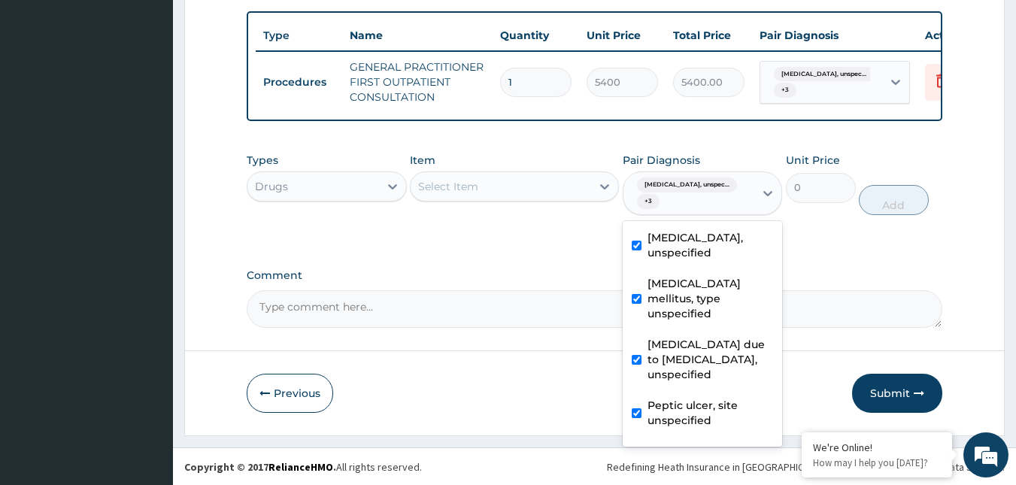
scroll to position [55, 0]
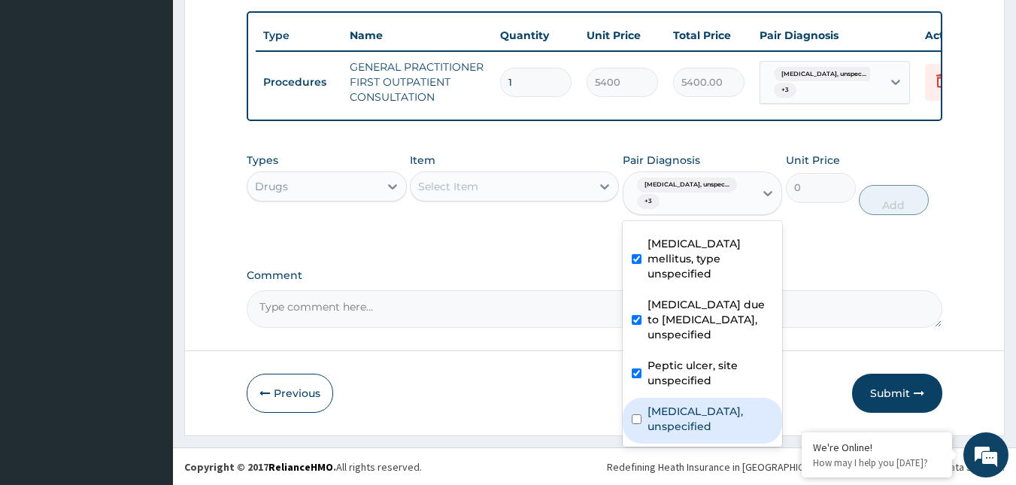
click at [659, 425] on label "Osteoarthritis, unspecified" at bounding box center [710, 419] width 126 height 30
checkbox input "true"
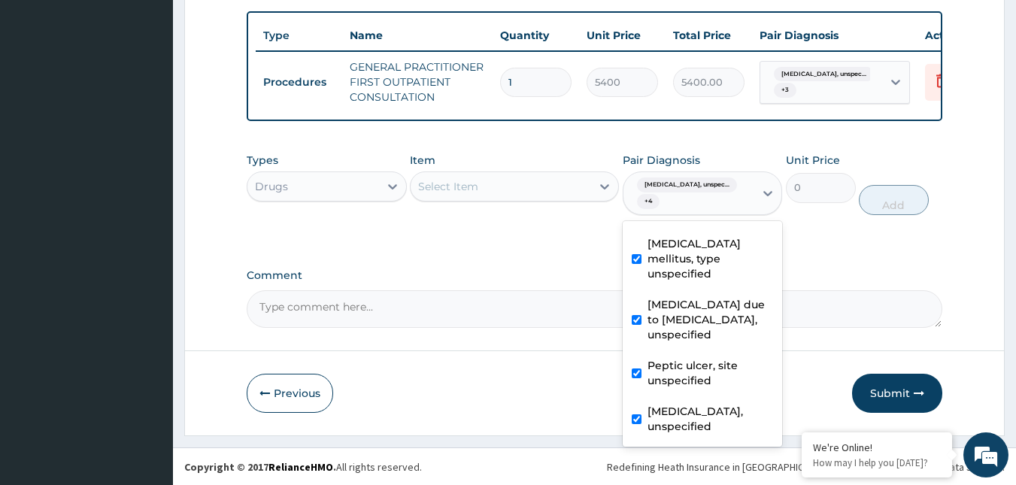
click at [523, 223] on div "Types Drugs Item Select Item Pair Diagnosis option Osteoarthritis, unspecified,…" at bounding box center [595, 183] width 696 height 77
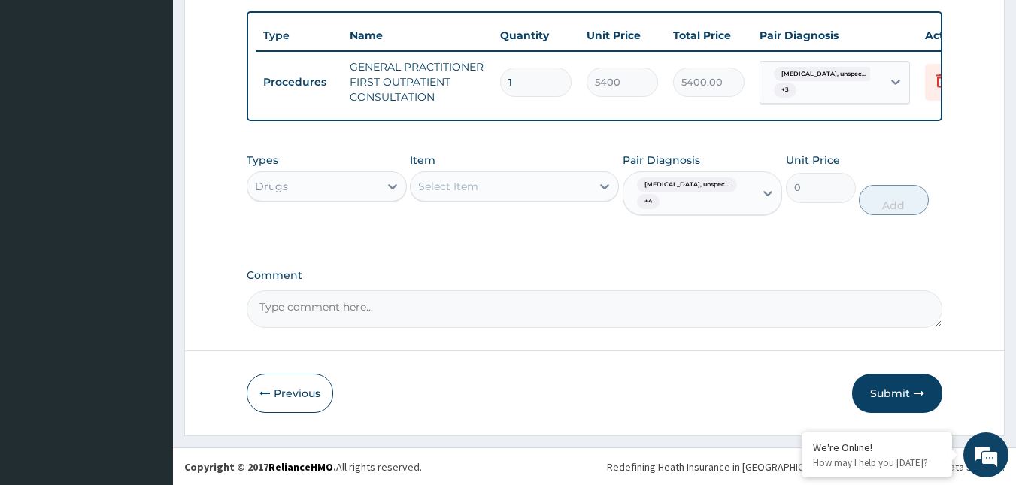
click at [535, 199] on div "Select Item" at bounding box center [501, 186] width 180 height 24
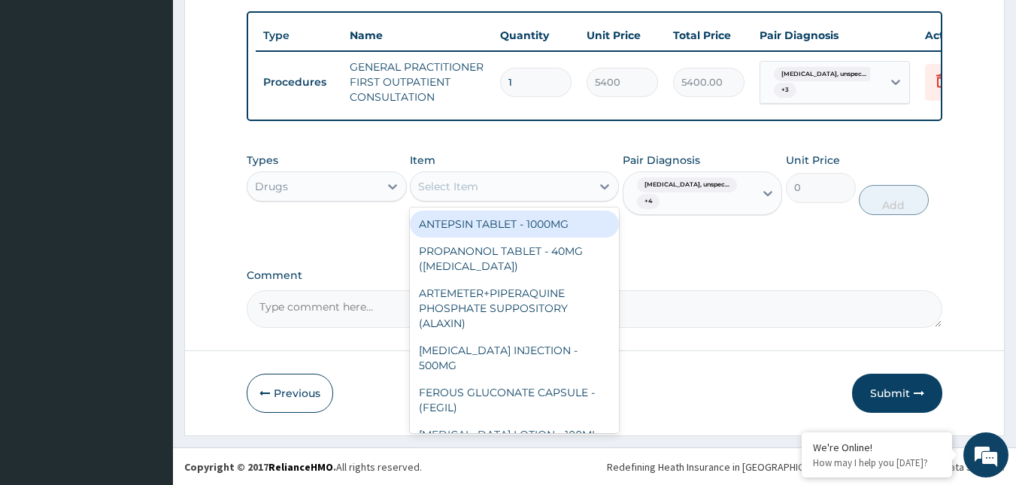
click at [705, 204] on div "Essential hypertension, unspec... + 4" at bounding box center [687, 193] width 112 height 36
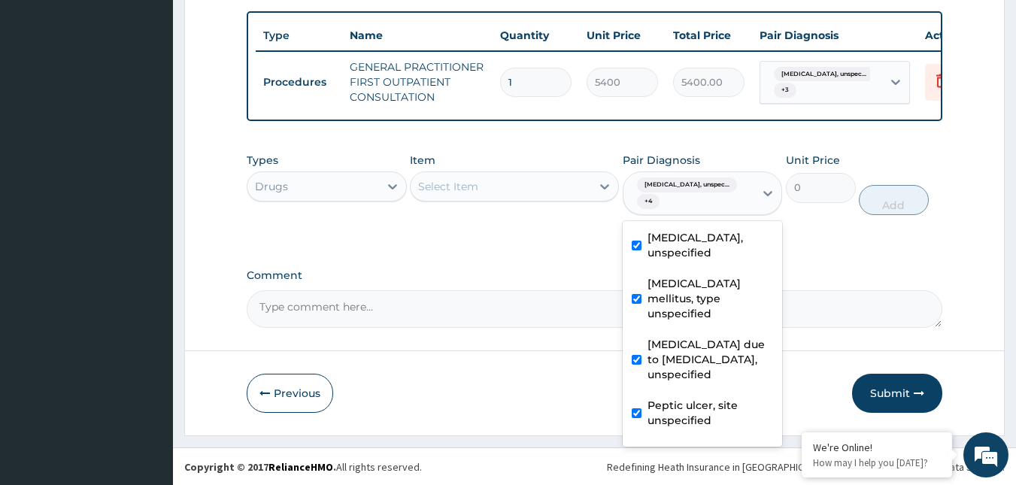
click at [678, 314] on label "Diabetes mellitus, type unspecified" at bounding box center [710, 298] width 126 height 45
checkbox input "false"
click at [674, 371] on label "Malaria due to Plasmodium falciparum, unspecified" at bounding box center [710, 359] width 126 height 45
checkbox input "false"
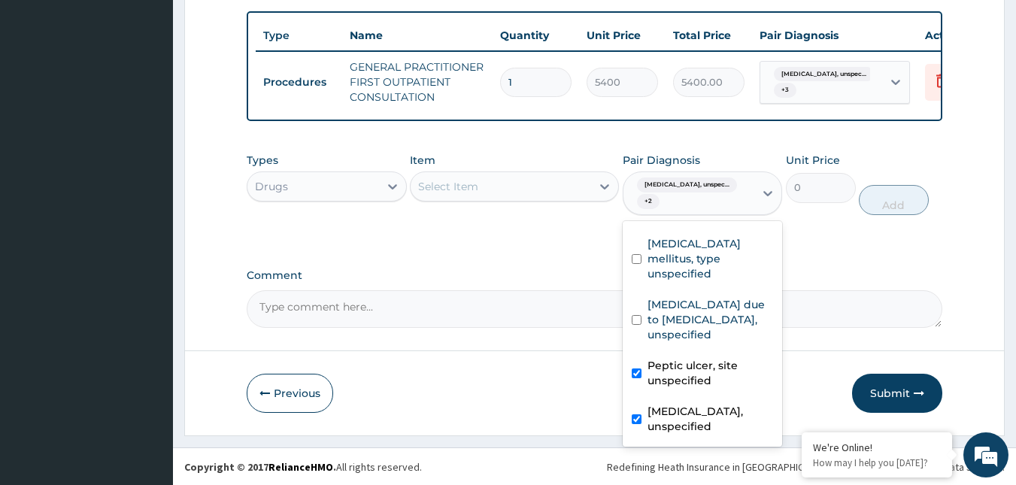
click at [677, 377] on label "Peptic ulcer, site unspecified" at bounding box center [710, 373] width 126 height 30
checkbox input "false"
click at [676, 423] on label "Osteoarthritis, unspecified" at bounding box center [710, 419] width 126 height 30
checkbox input "false"
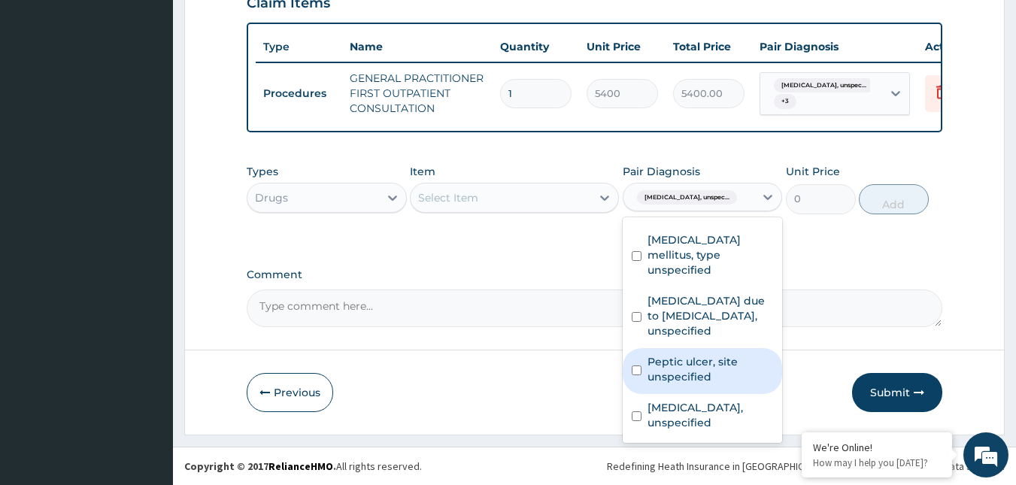
drag, startPoint x: 523, startPoint y: 192, endPoint x: 532, endPoint y: 192, distance: 8.3
click at [526, 192] on div "Select Item" at bounding box center [501, 198] width 180 height 24
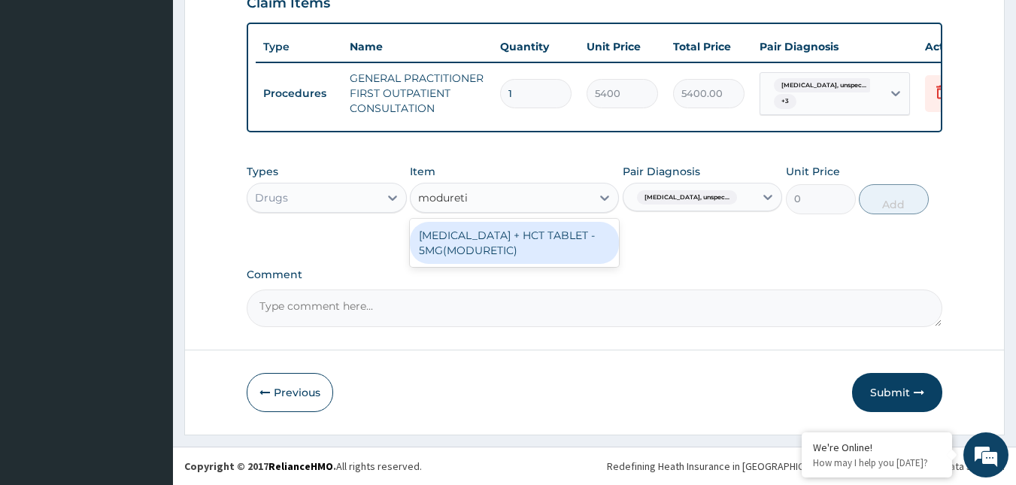
type input "moduretic"
click at [451, 254] on div "AMILORIDE + HCT TABLET - 5MG(MODURETIC)" at bounding box center [514, 243] width 209 height 42
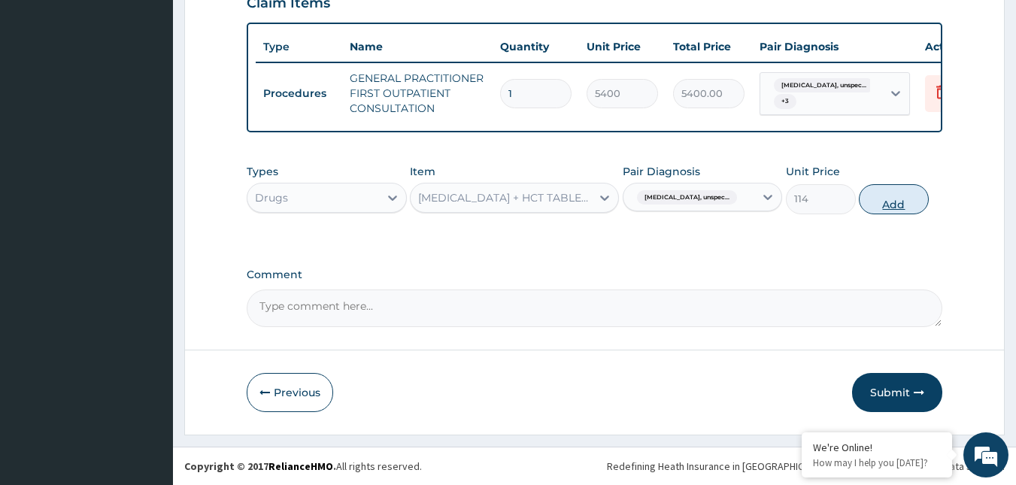
click at [902, 195] on button "Add" at bounding box center [894, 199] width 70 height 30
type input "0"
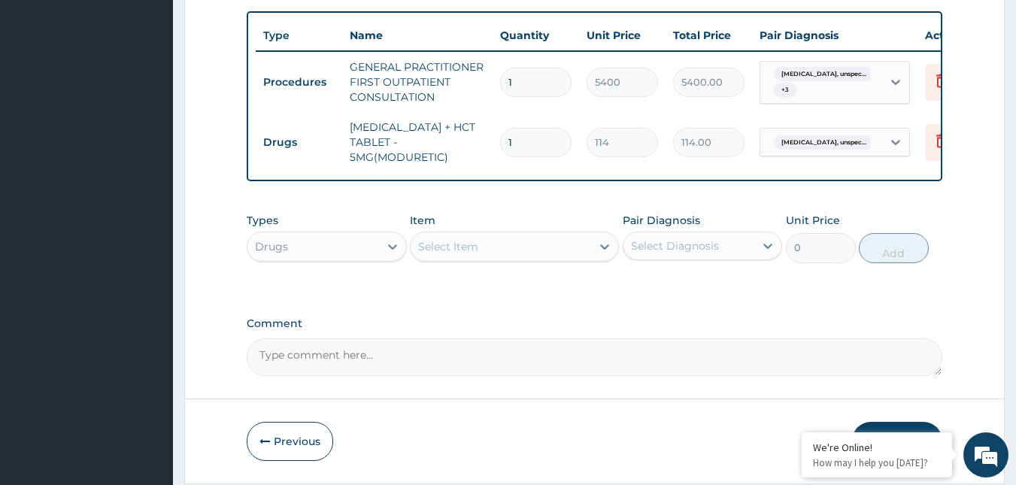
type input "0.00"
type input "3"
type input "342.00"
type input "30"
type input "3420.00"
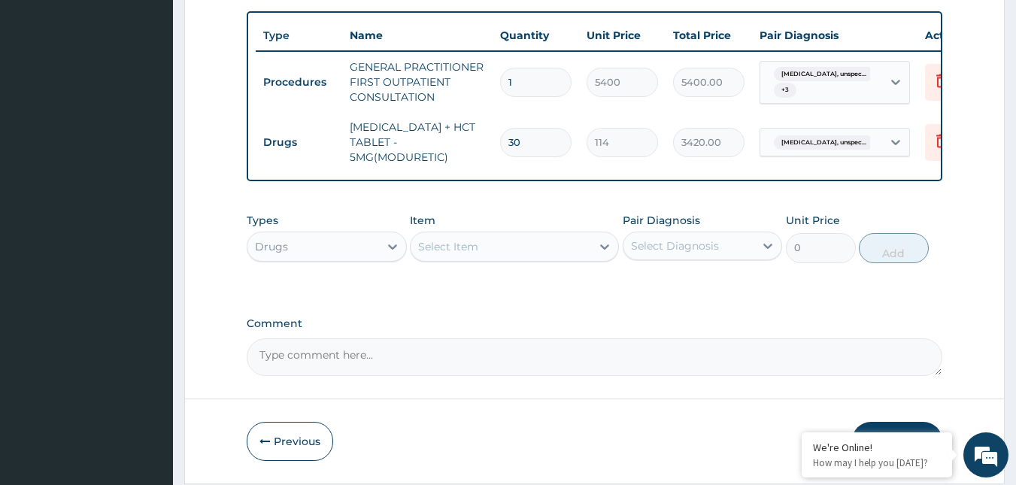
type input "30"
click at [580, 259] on div "Select Item" at bounding box center [501, 247] width 180 height 24
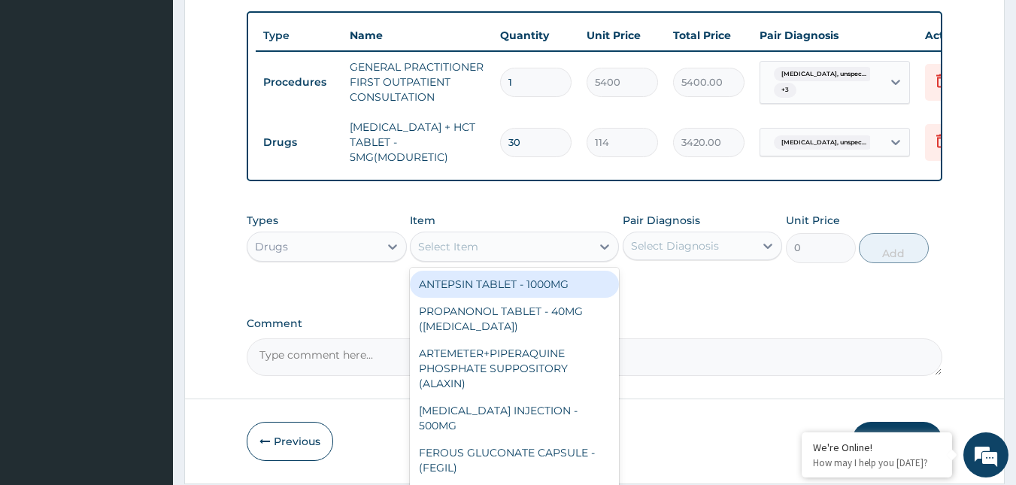
click at [550, 249] on div "Select Item" at bounding box center [501, 247] width 180 height 24
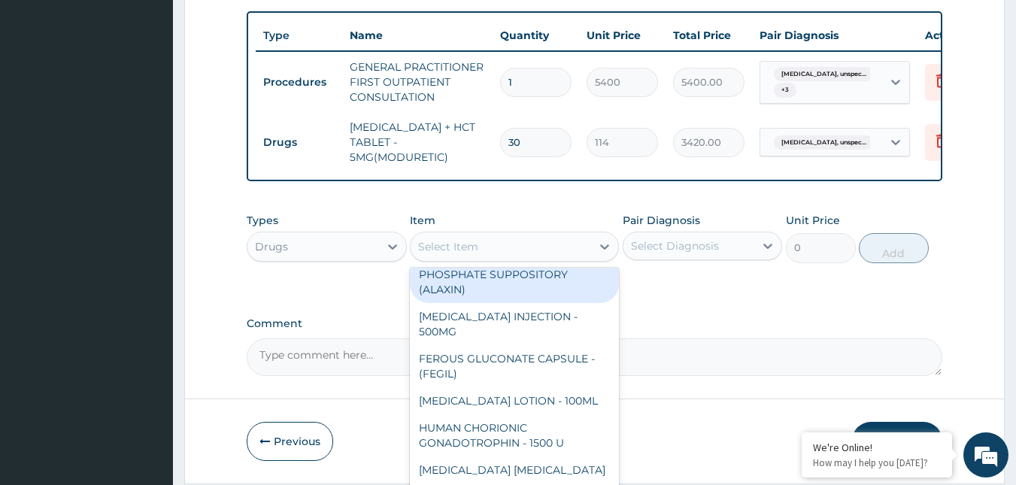
scroll to position [150, 0]
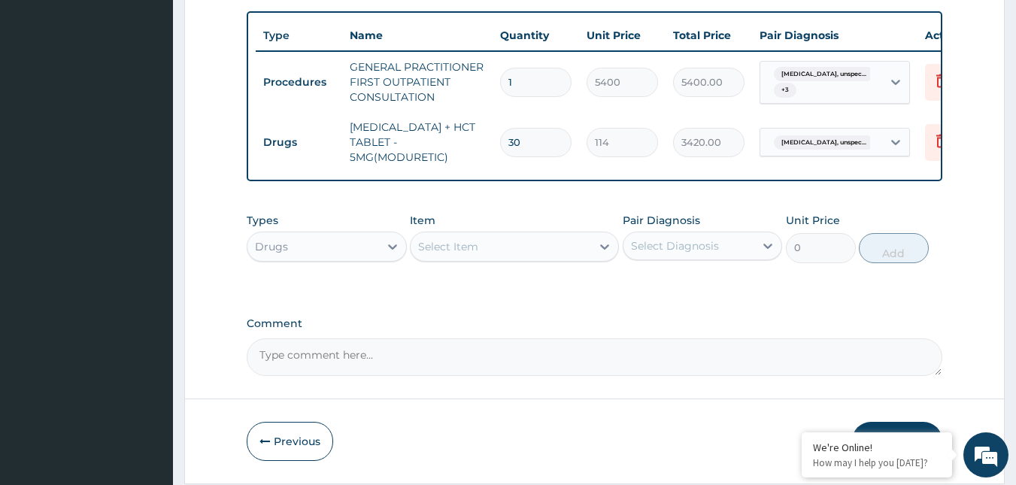
click at [513, 257] on div "Select Item" at bounding box center [501, 247] width 180 height 24
click at [484, 249] on div "Select Item" at bounding box center [501, 247] width 180 height 24
click at [488, 259] on div "Select Item" at bounding box center [501, 247] width 180 height 24
click at [512, 259] on div "Select Item" at bounding box center [501, 247] width 180 height 24
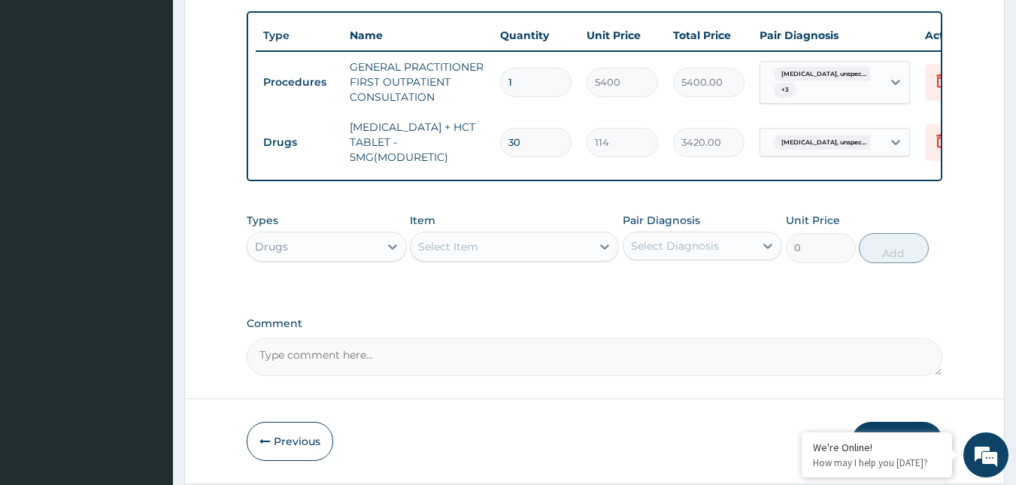
click at [692, 249] on div "Select Diagnosis" at bounding box center [689, 246] width 132 height 24
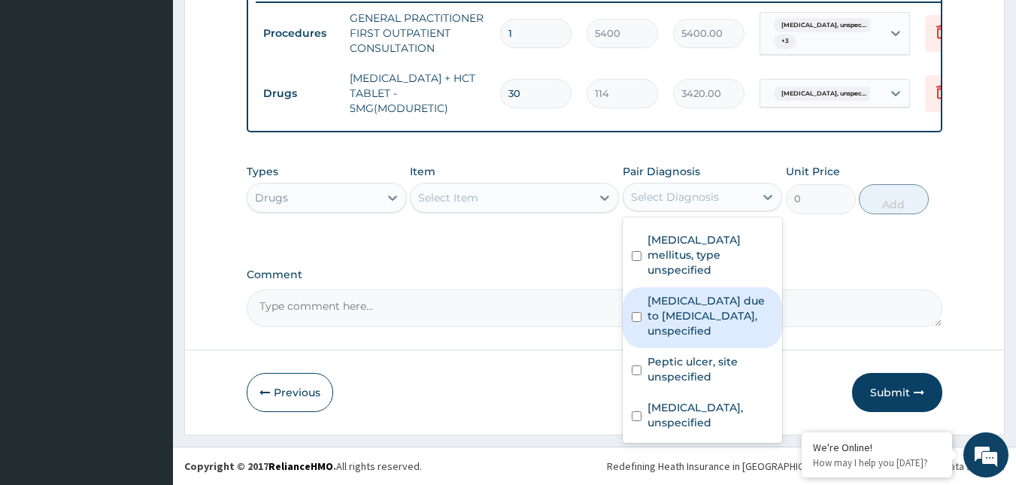
scroll to position [0, 0]
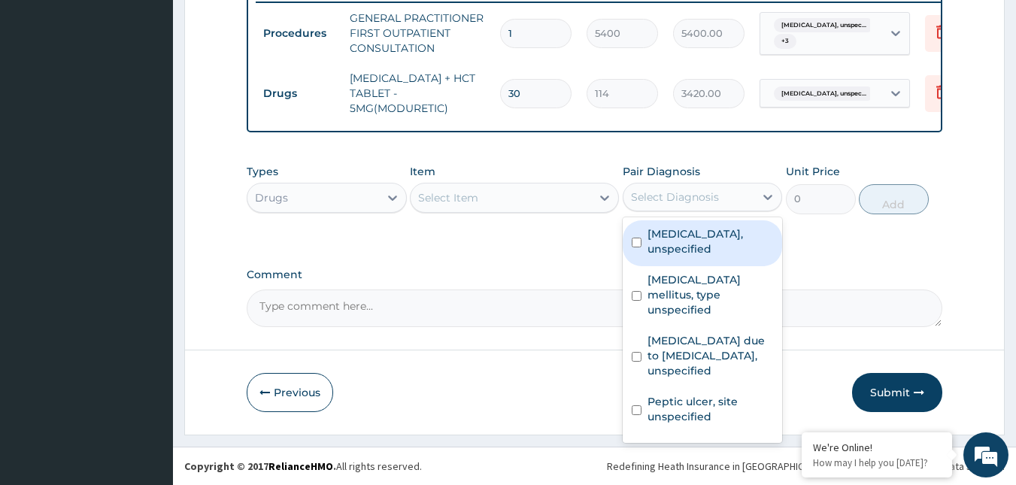
click at [635, 247] on input "checkbox" at bounding box center [637, 243] width 10 height 10
checkbox input "true"
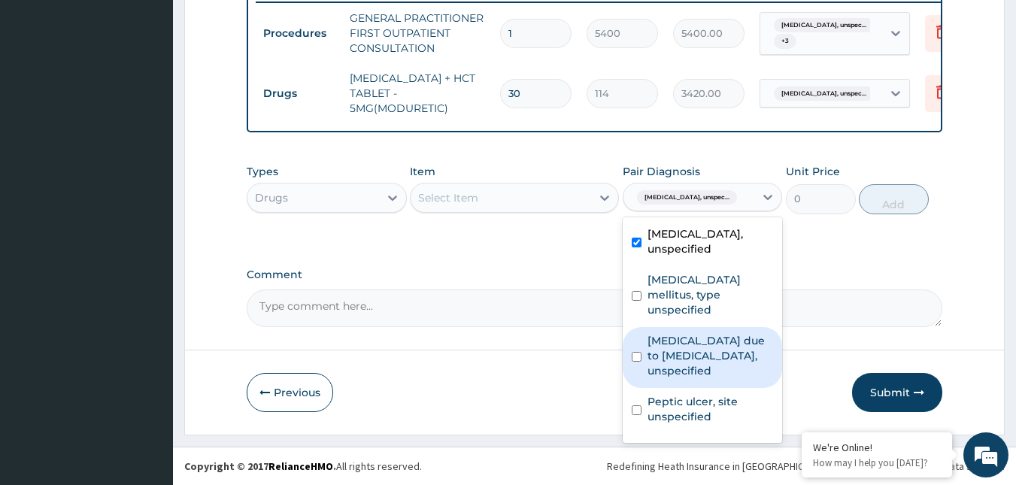
click at [464, 201] on div "Select Item" at bounding box center [448, 197] width 60 height 15
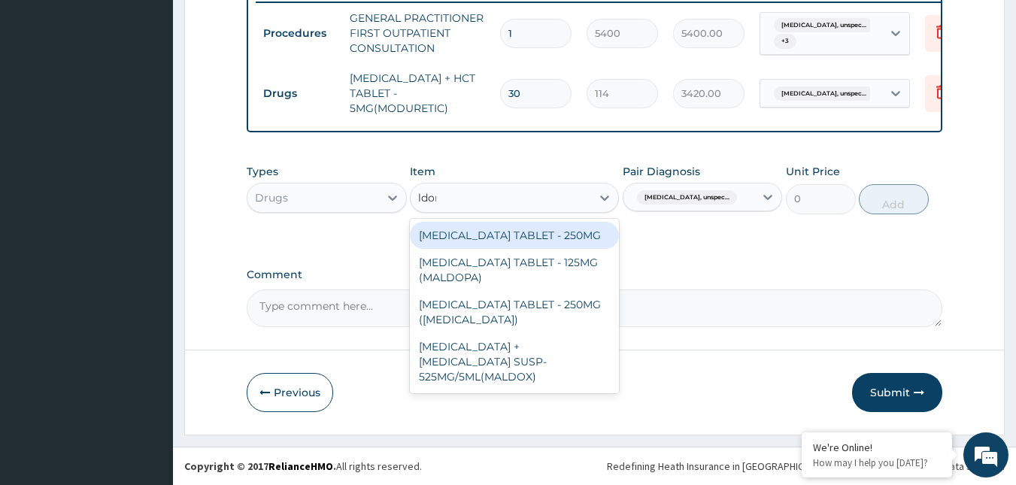
type input "ldome"
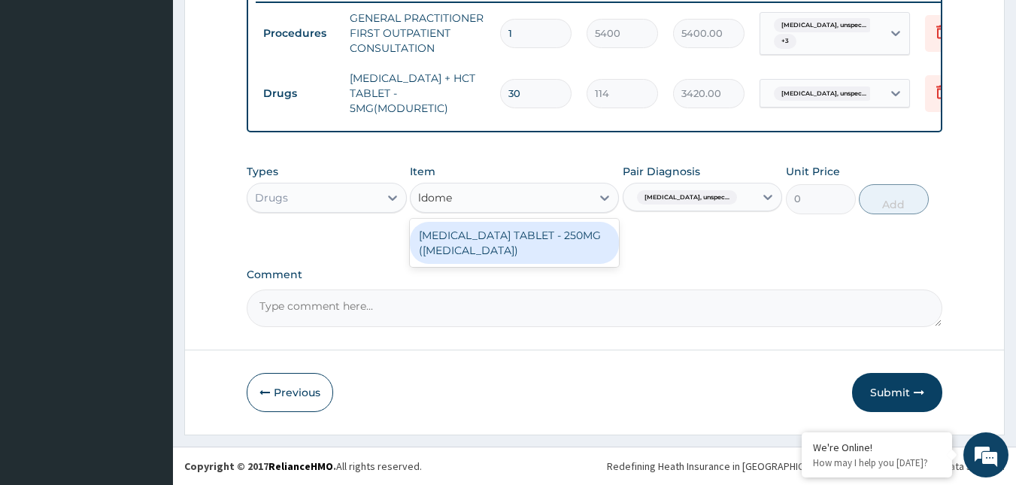
click at [511, 232] on div "[MEDICAL_DATA] TABLET - 250MG ([MEDICAL_DATA])" at bounding box center [514, 243] width 209 height 42
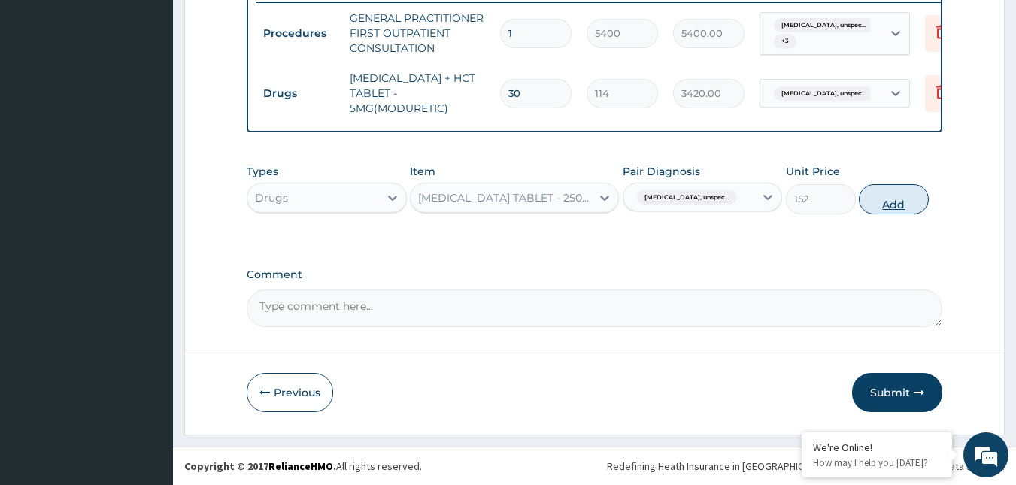
click at [888, 193] on button "Add" at bounding box center [894, 199] width 70 height 30
type input "0"
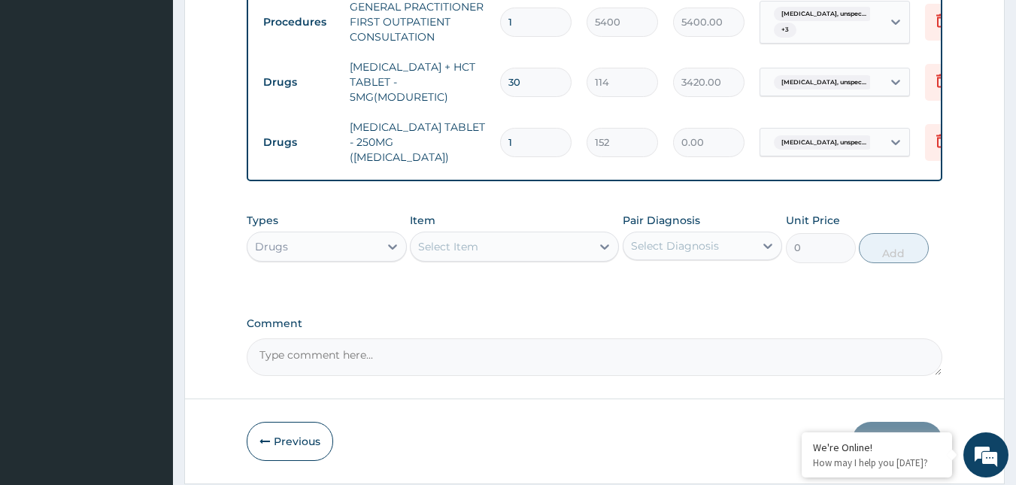
type input "0.00"
type input "3"
type input "456.00"
type input "30"
type input "4560.00"
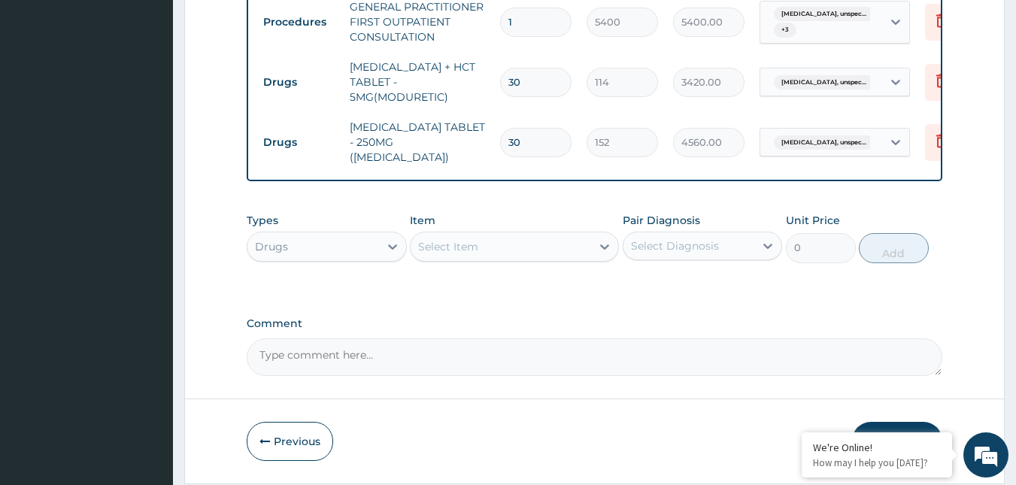
type input "30"
click at [691, 238] on div "Select Diagnosis" at bounding box center [689, 246] width 132 height 24
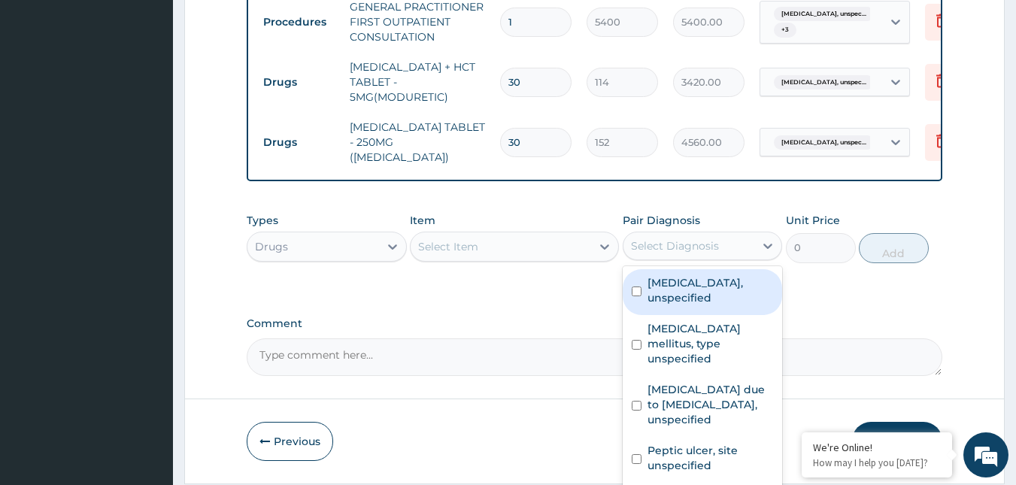
scroll to position [688, 0]
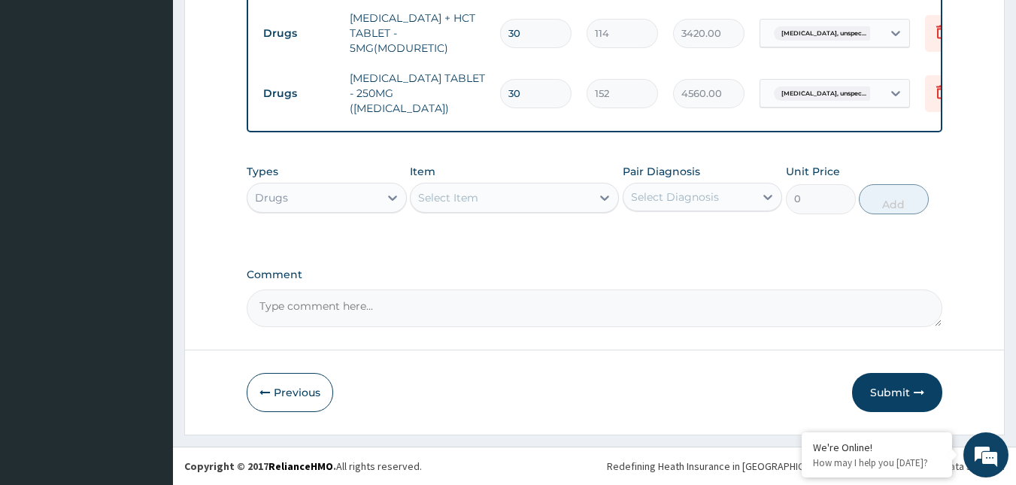
click at [699, 188] on div "Select Diagnosis" at bounding box center [689, 197] width 132 height 24
click at [702, 188] on div "Select Diagnosis" at bounding box center [689, 197] width 132 height 24
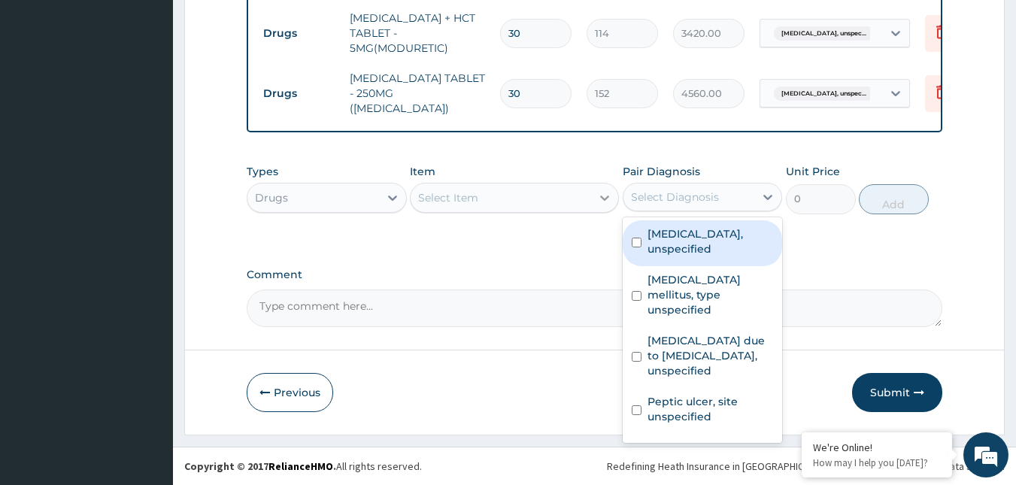
click at [611, 197] on icon at bounding box center [604, 197] width 15 height 15
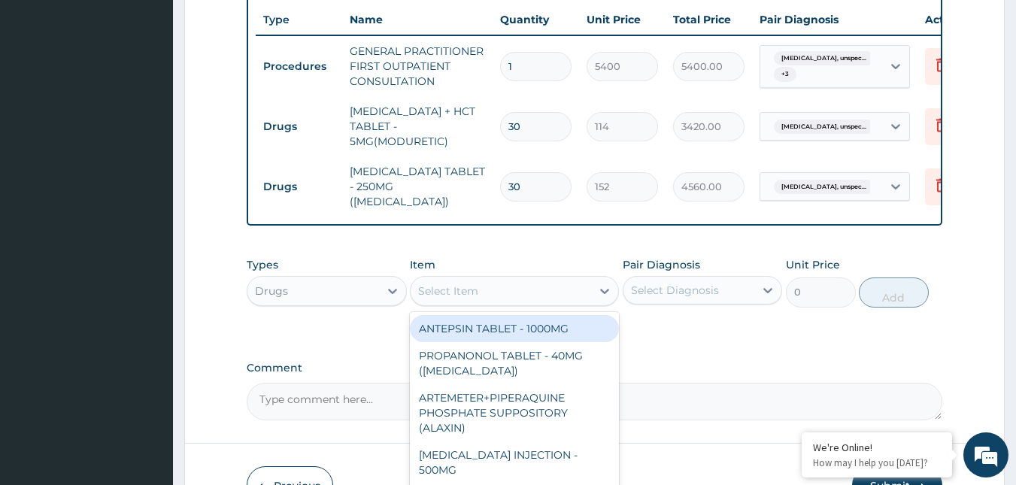
scroll to position [613, 0]
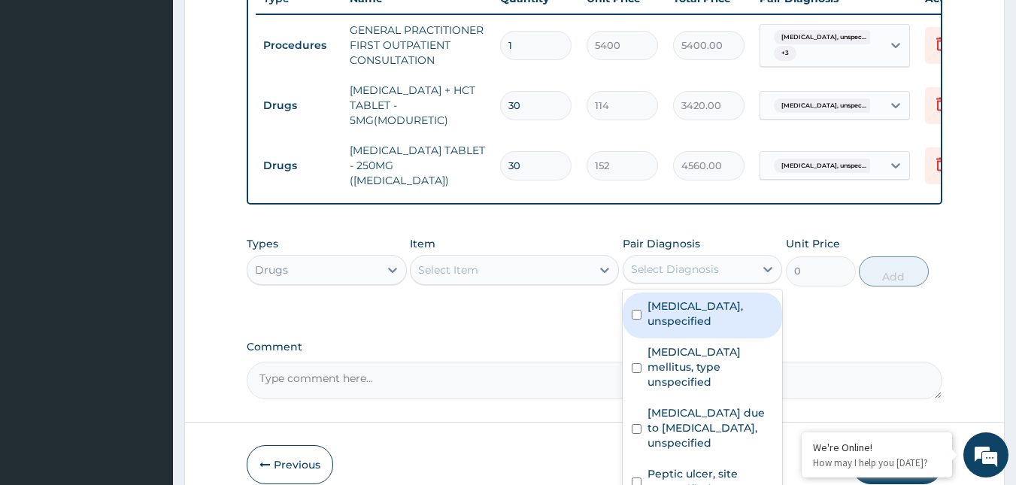
click at [648, 262] on div "Select Diagnosis" at bounding box center [689, 269] width 132 height 24
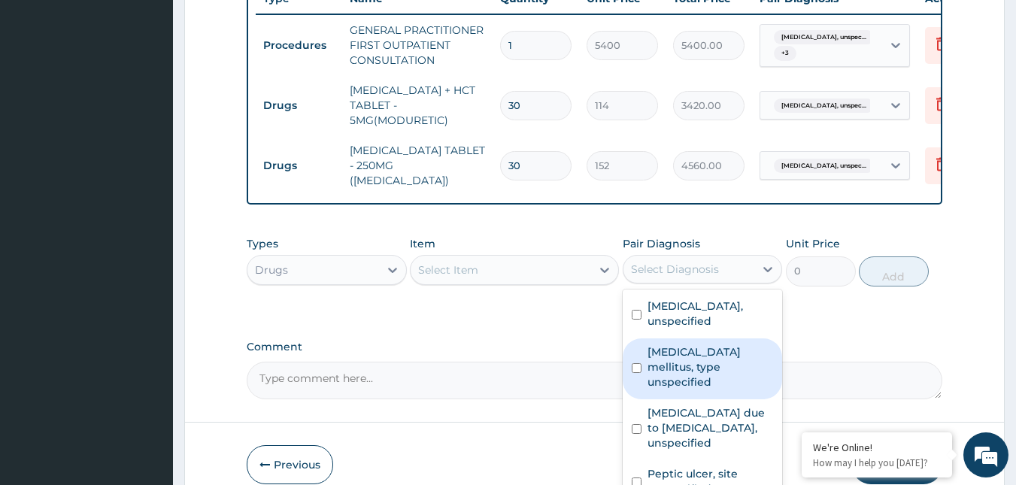
click at [677, 383] on label "Diabetes mellitus, type unspecified" at bounding box center [710, 366] width 126 height 45
checkbox input "true"
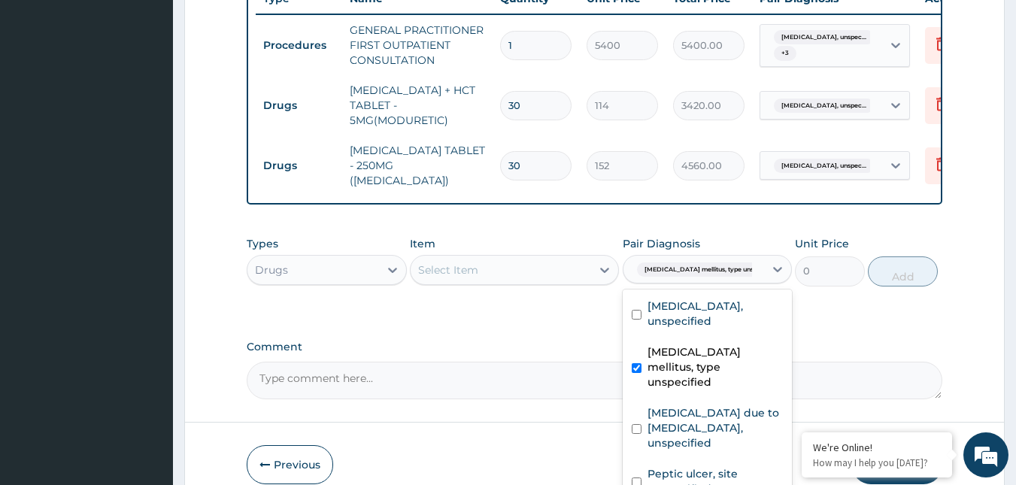
click at [529, 273] on div "Select Item" at bounding box center [501, 270] width 180 height 24
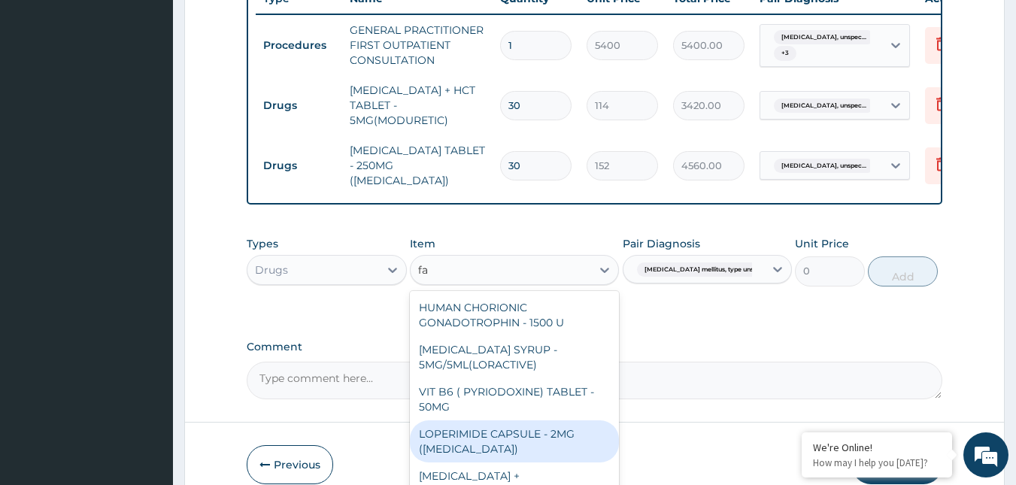
type input "fa"
click at [362, 277] on div "Drugs" at bounding box center [313, 270] width 132 height 24
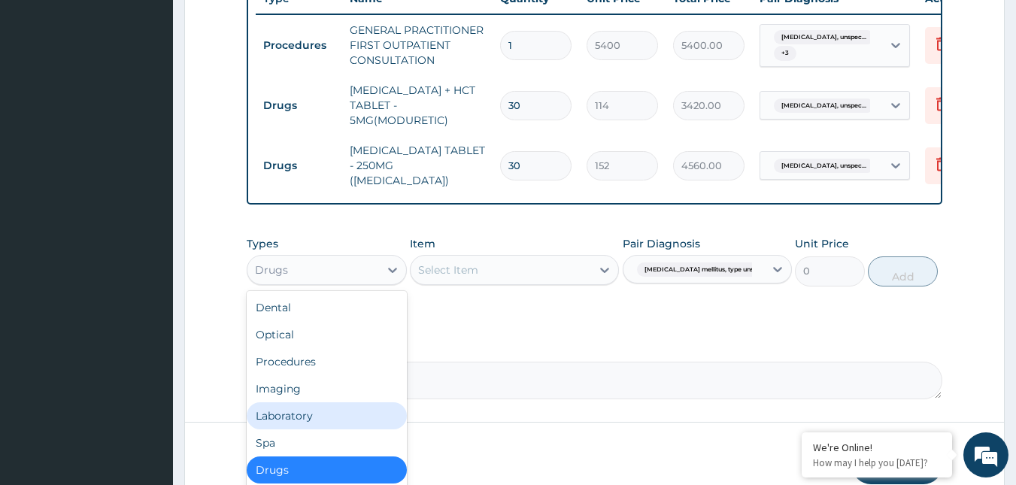
click at [331, 418] on div "Laboratory" at bounding box center [327, 415] width 160 height 27
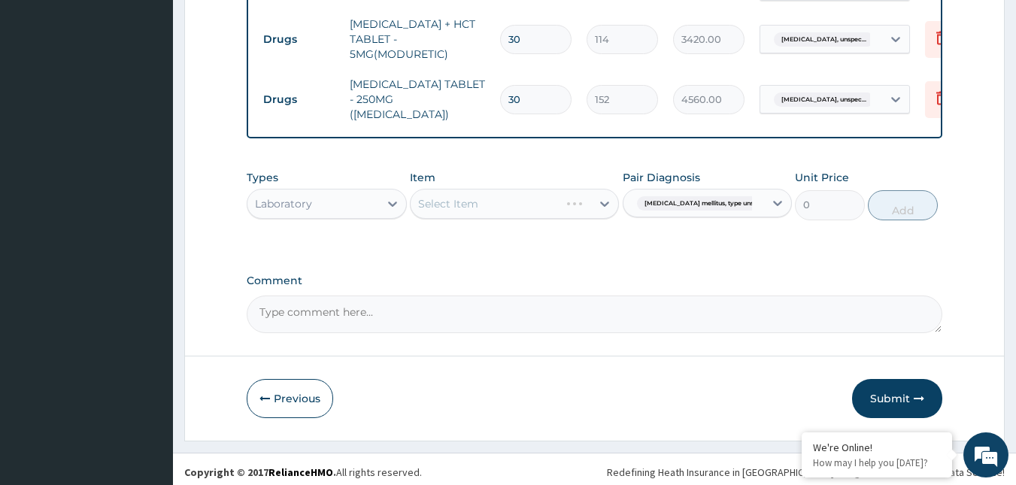
scroll to position [688, 0]
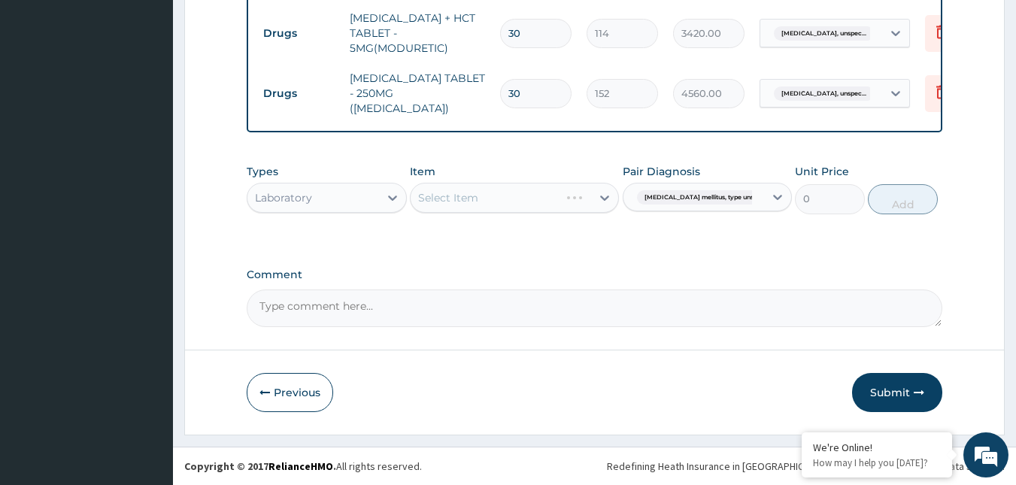
click at [538, 193] on div "Select Item" at bounding box center [514, 198] width 209 height 30
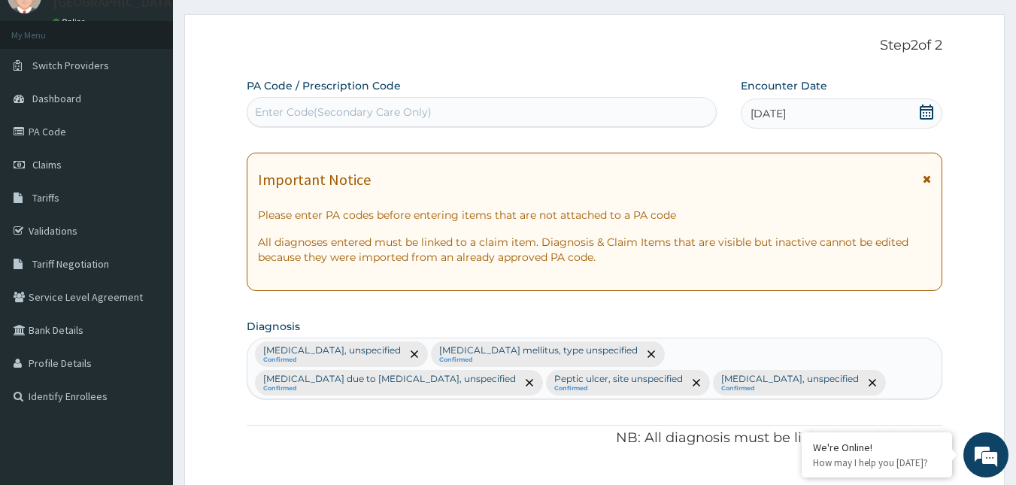
scroll to position [75, 0]
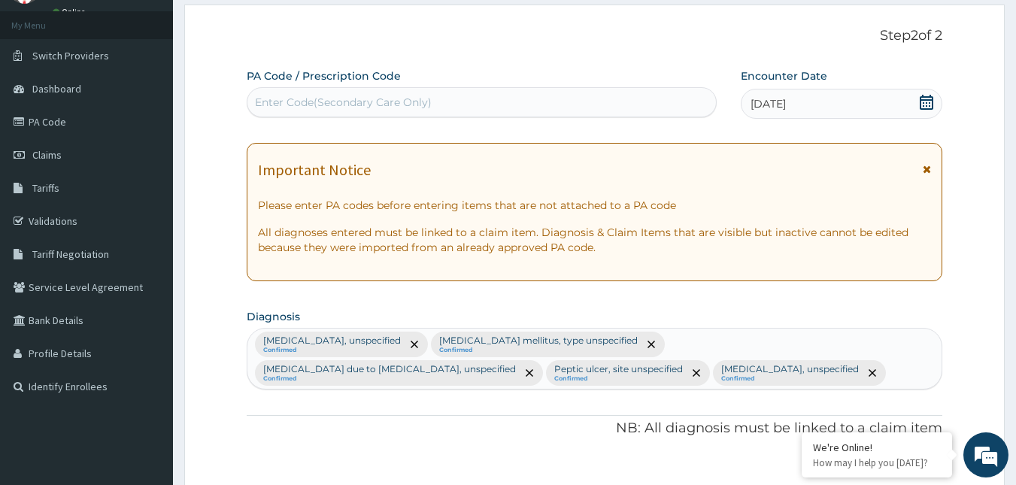
click at [926, 166] on icon at bounding box center [927, 169] width 8 height 11
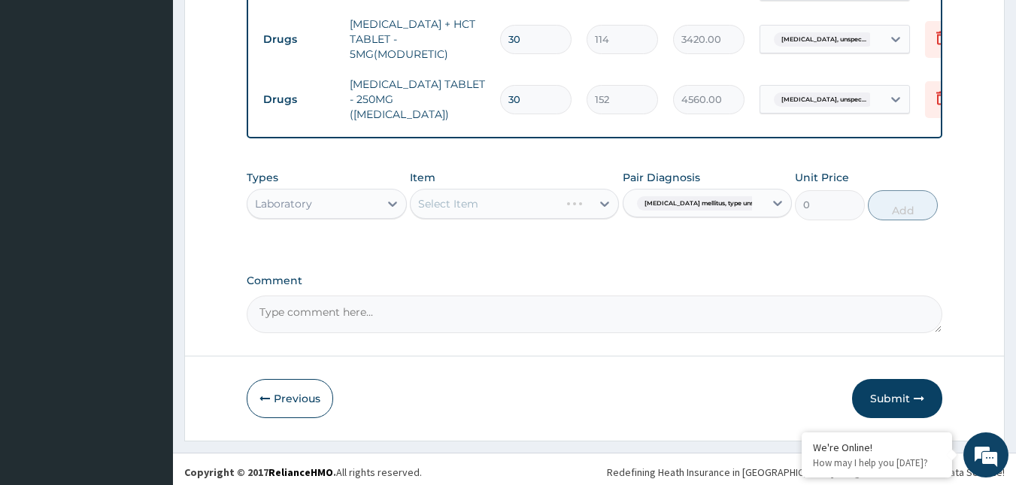
scroll to position [526, 0]
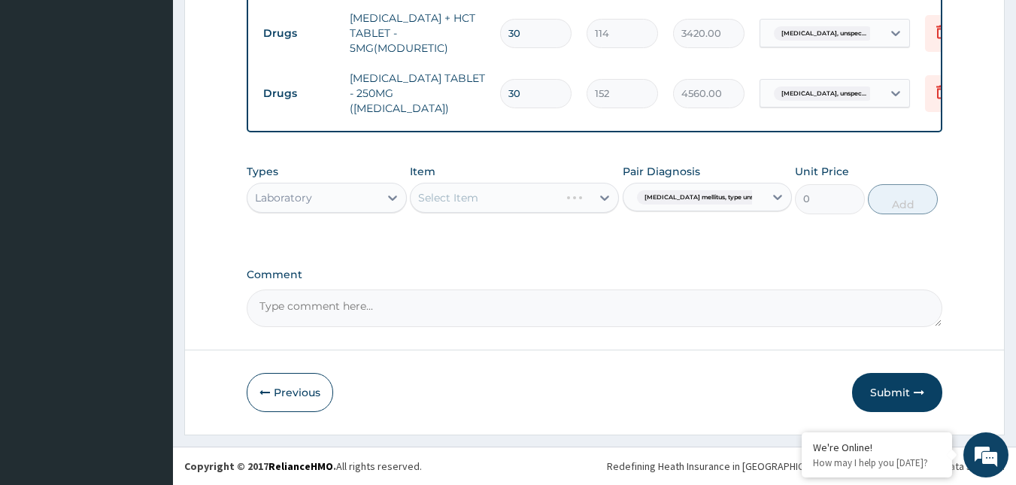
click at [602, 205] on div "Select Item" at bounding box center [514, 198] width 209 height 30
click at [560, 205] on div "Select Item" at bounding box center [514, 198] width 209 height 30
click at [734, 306] on textarea "Comment" at bounding box center [595, 308] width 696 height 38
click at [586, 195] on div "Select Item" at bounding box center [514, 198] width 209 height 30
click at [605, 202] on div "Select Item" at bounding box center [514, 198] width 209 height 30
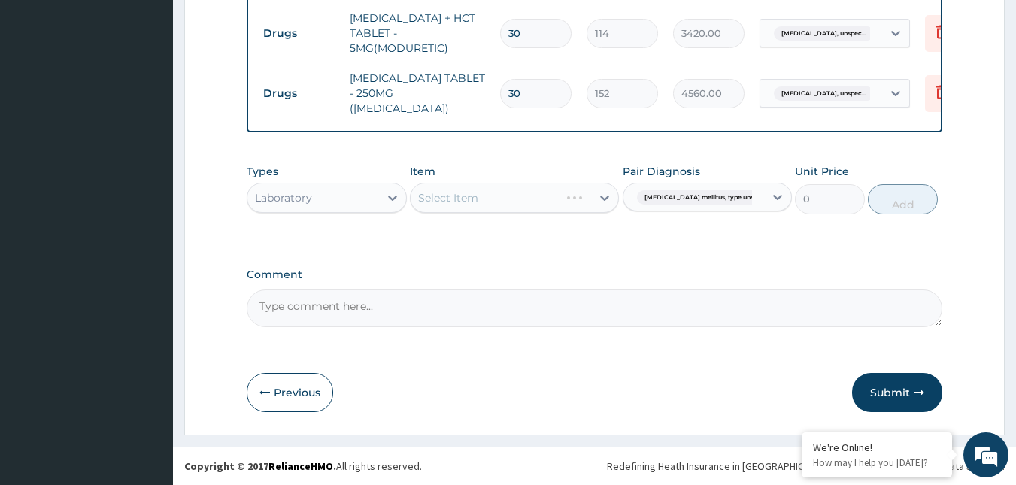
click at [374, 194] on div "Laboratory" at bounding box center [313, 198] width 132 height 24
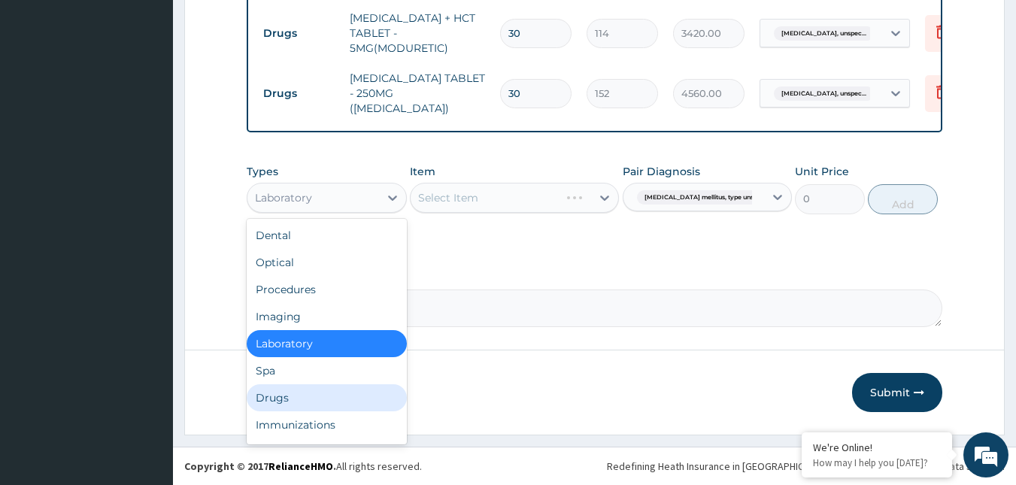
click at [290, 392] on div "Drugs" at bounding box center [327, 397] width 160 height 27
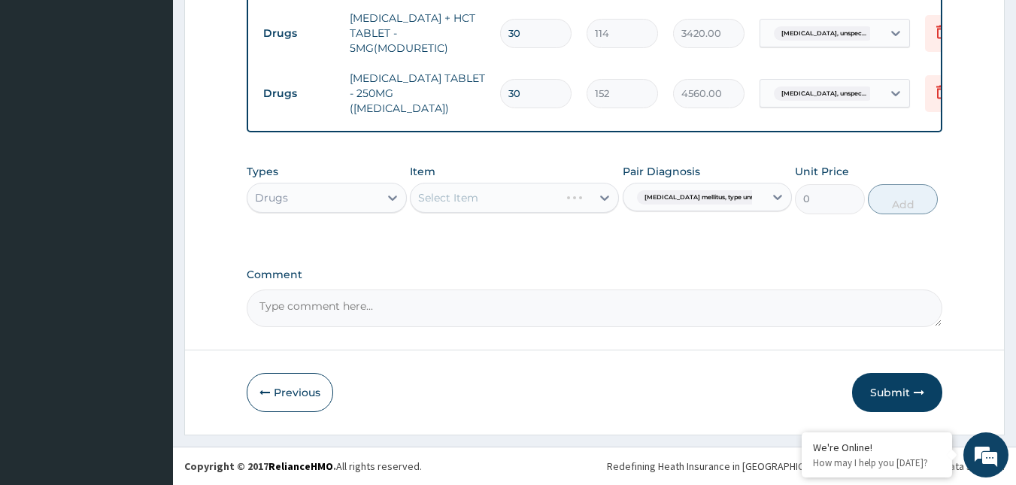
click at [602, 201] on div "Select Item" at bounding box center [514, 198] width 209 height 30
click at [762, 182] on div "Pair Diagnosis Diabetes mellitus, type unspec..." at bounding box center [707, 189] width 169 height 50
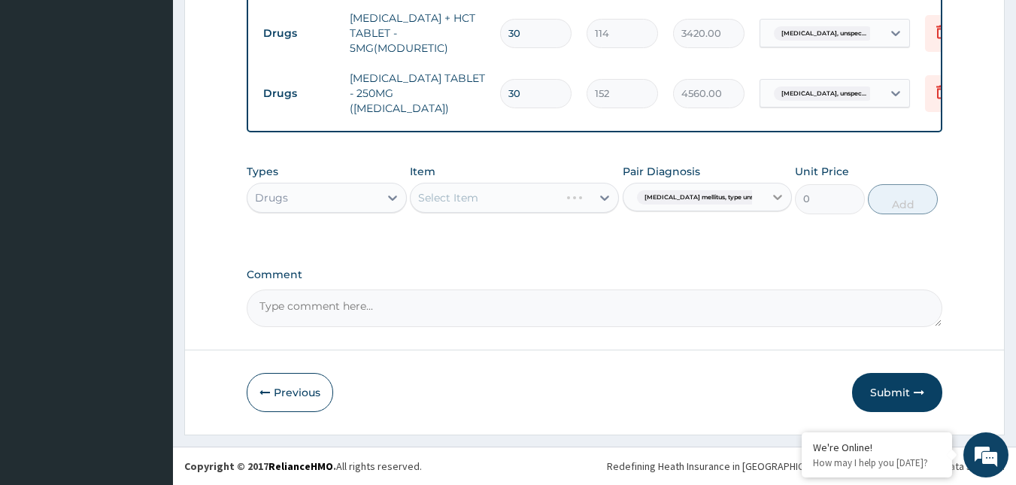
click at [770, 192] on icon at bounding box center [777, 196] width 15 height 15
click at [770, 197] on icon at bounding box center [777, 196] width 15 height 15
click at [655, 179] on label "Pair Diagnosis" at bounding box center [661, 171] width 77 height 15
click at [586, 195] on div "Select Item" at bounding box center [514, 198] width 209 height 30
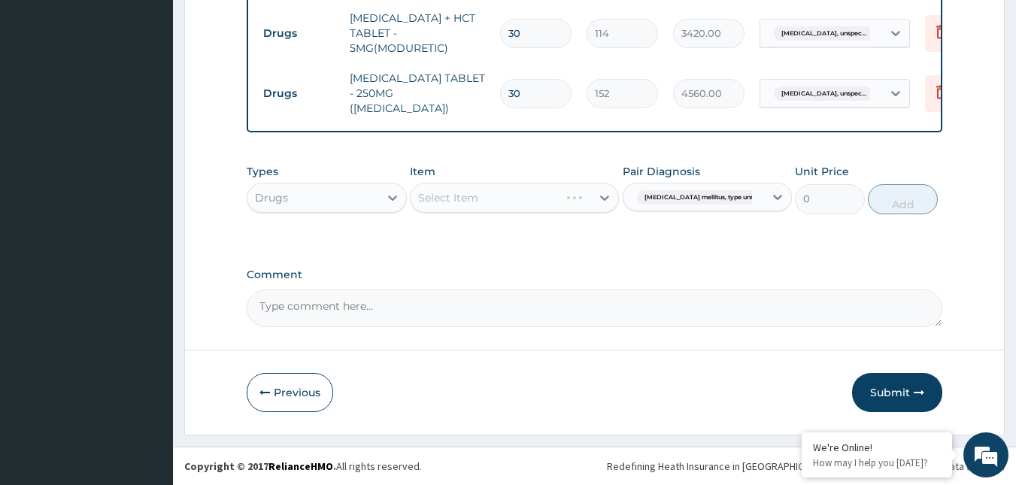
click at [593, 195] on div "Select Item" at bounding box center [514, 198] width 209 height 30
click at [608, 195] on div "Select Item" at bounding box center [514, 198] width 209 height 30
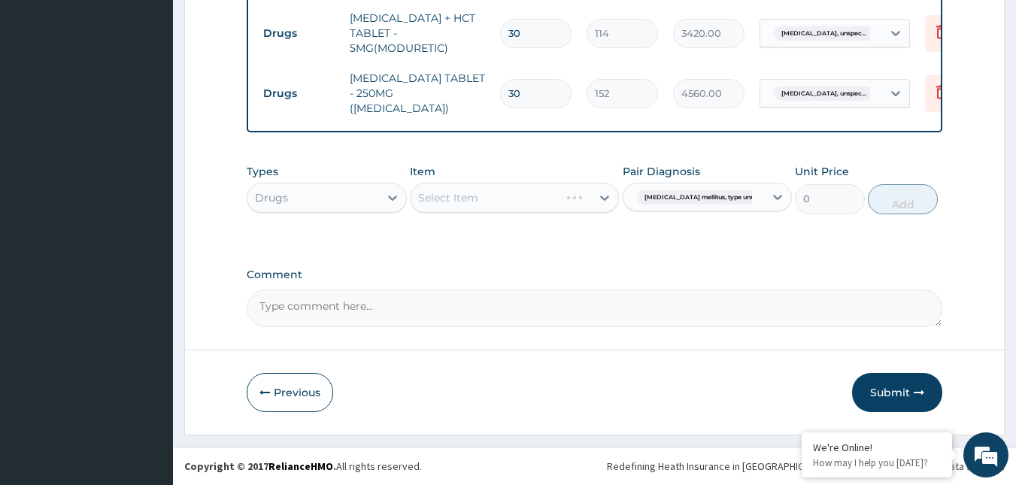
click at [546, 200] on div "Select Item" at bounding box center [514, 198] width 209 height 30
click at [597, 201] on div "Select Item" at bounding box center [514, 198] width 209 height 30
click at [362, 189] on div "Drugs" at bounding box center [313, 198] width 132 height 24
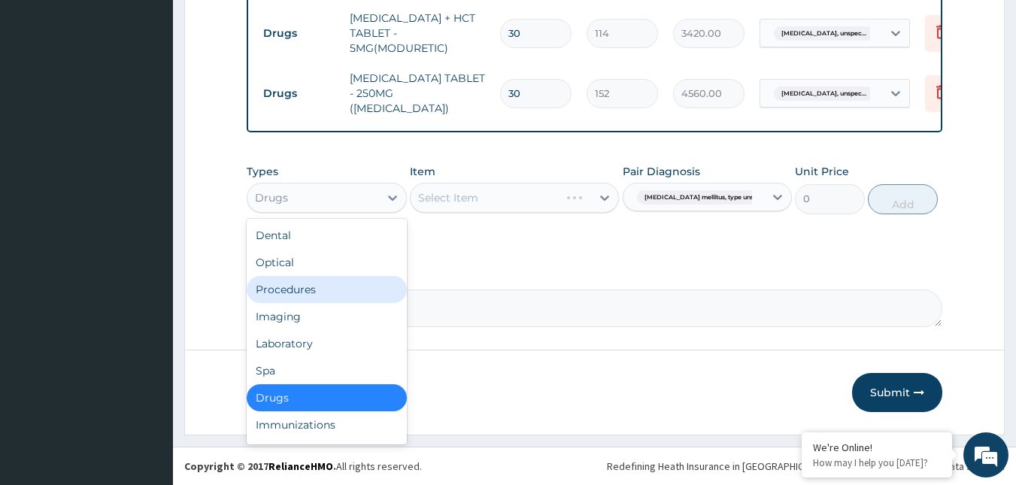
click at [304, 294] on div "Procedures" at bounding box center [327, 289] width 160 height 27
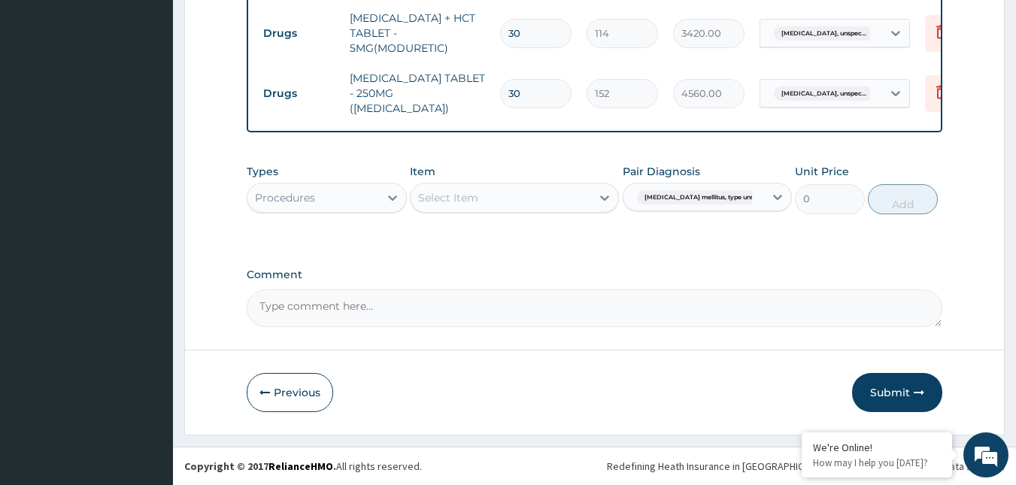
click at [544, 191] on div "Select Item" at bounding box center [501, 198] width 180 height 24
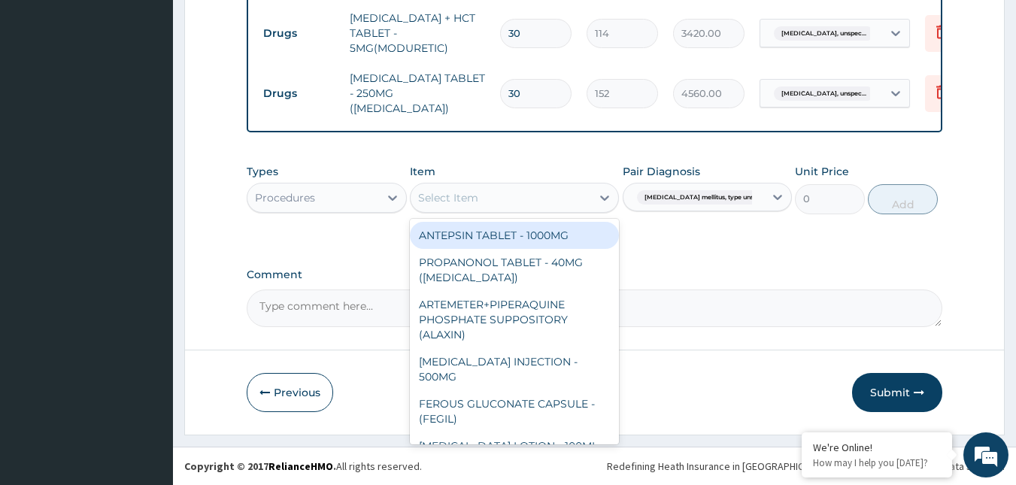
click at [367, 191] on div "Procedures" at bounding box center [313, 198] width 132 height 24
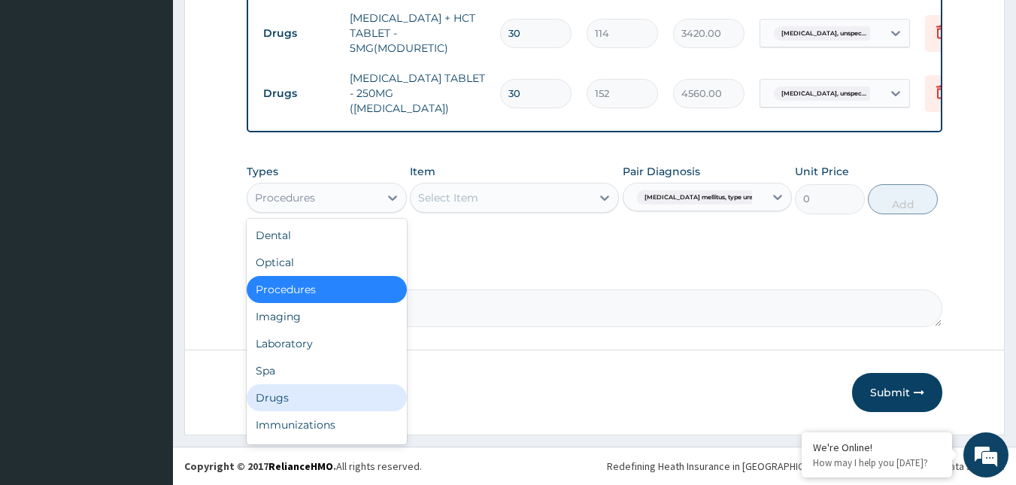
scroll to position [51, 0]
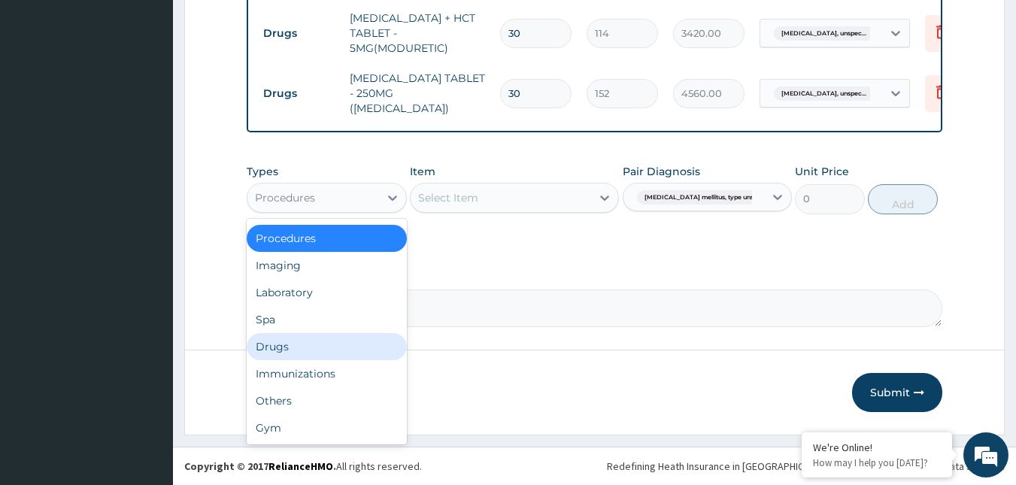
click at [308, 342] on div "Drugs" at bounding box center [327, 346] width 160 height 27
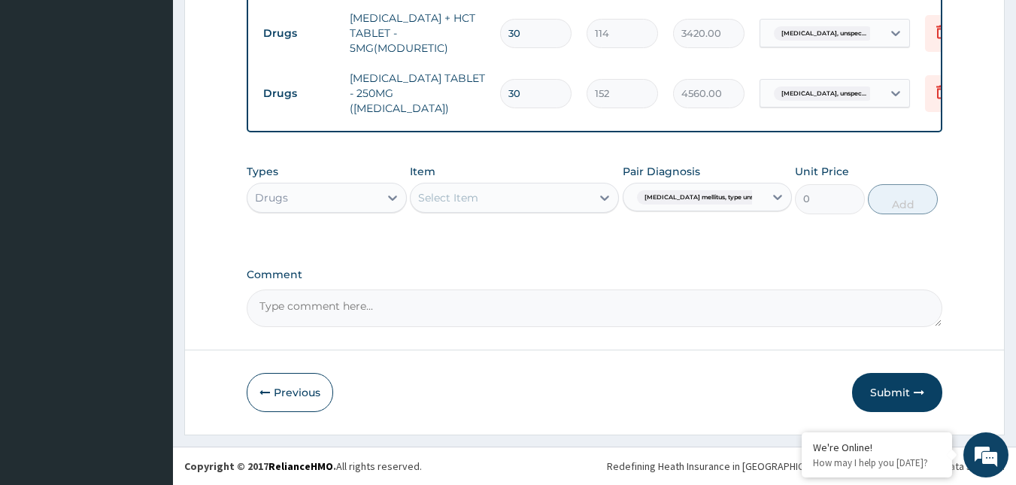
click at [568, 198] on div "Select Item" at bounding box center [501, 198] width 180 height 24
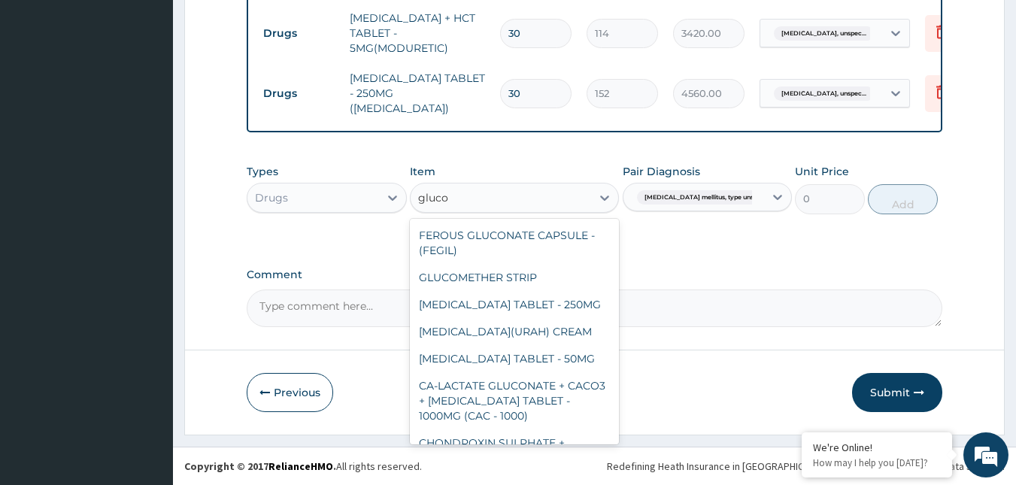
type input "glucop"
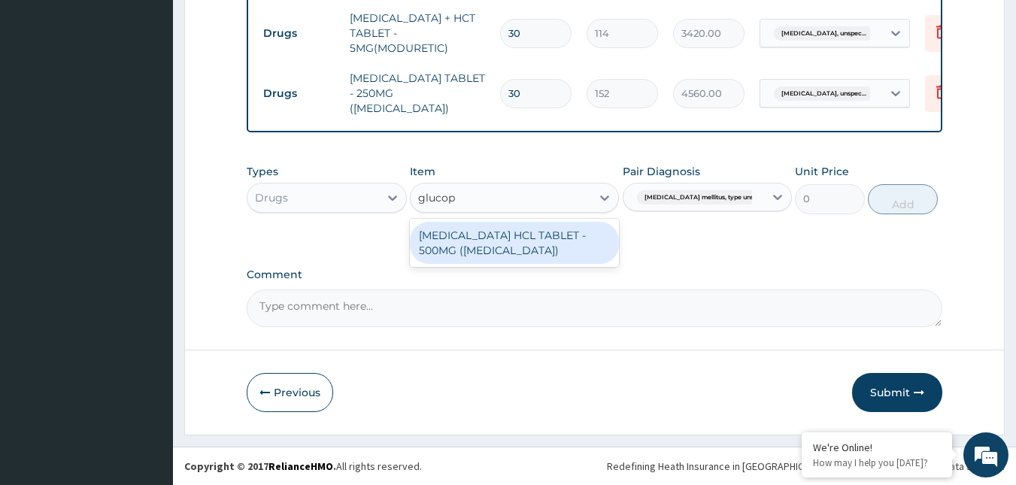
click at [509, 245] on div "[MEDICAL_DATA] HCL TABLET - 500MG ([MEDICAL_DATA])" at bounding box center [514, 243] width 209 height 42
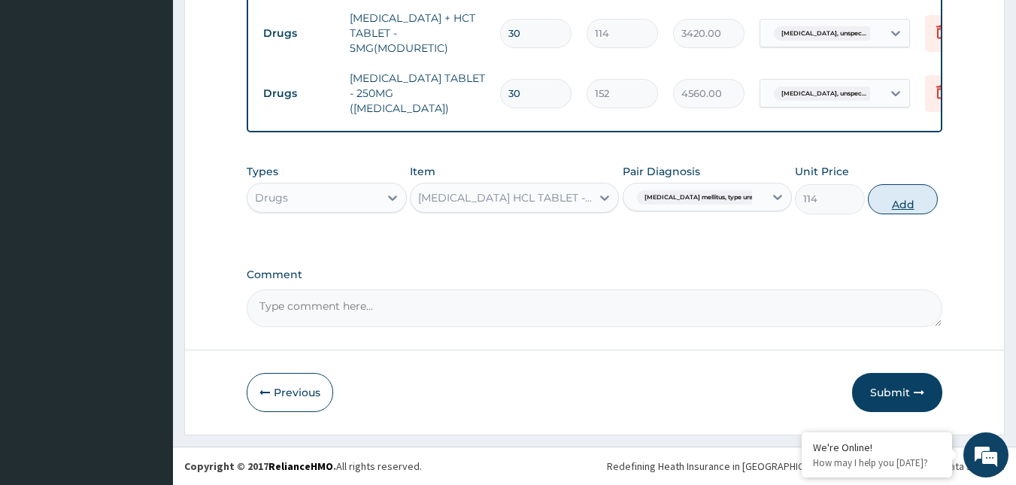
click at [877, 208] on button "Add" at bounding box center [903, 199] width 70 height 30
type input "0"
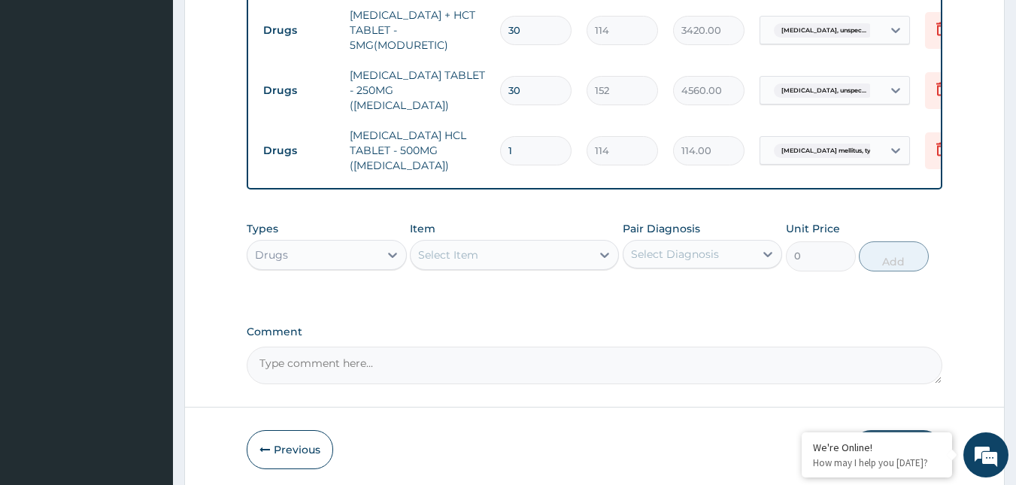
type input "0.00"
type input "3"
type input "342.00"
type input "30"
type input "3420.00"
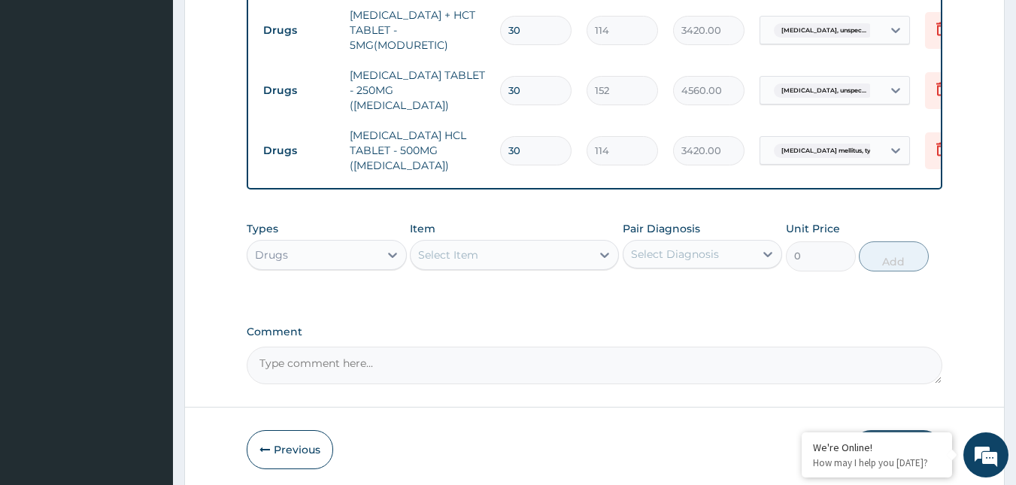
type input "30"
click at [662, 265] on div "Select Diagnosis" at bounding box center [689, 254] width 132 height 24
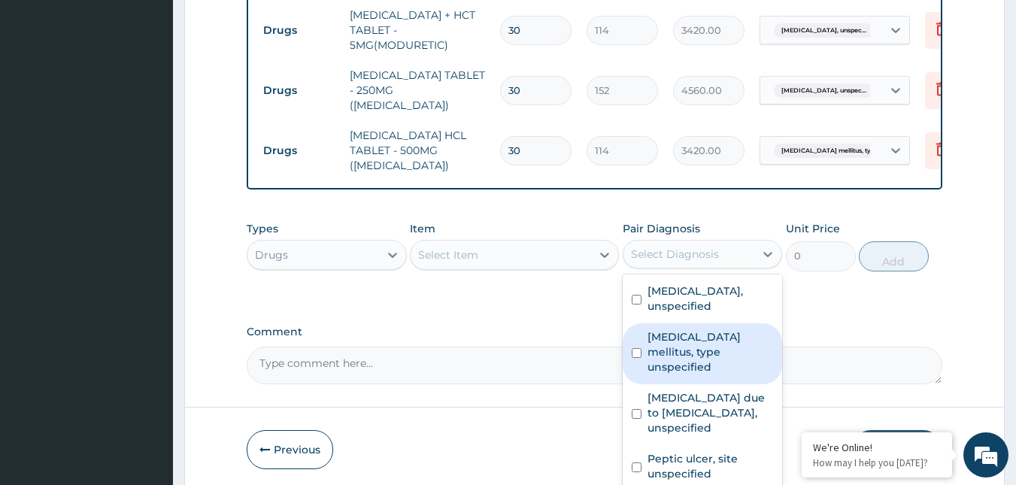
click at [660, 370] on label "Diabetes mellitus, type unspecified" at bounding box center [710, 351] width 126 height 45
checkbox input "true"
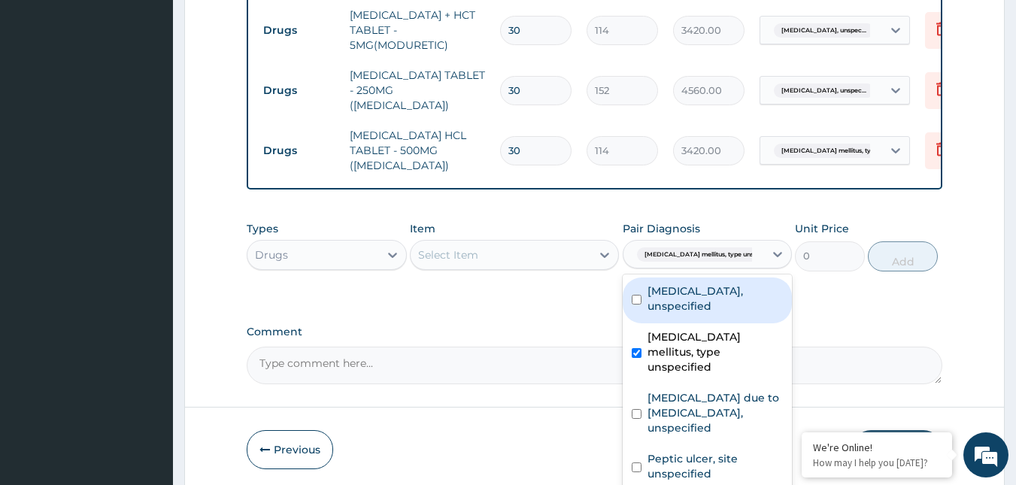
click at [572, 262] on div "Select Item" at bounding box center [501, 255] width 180 height 24
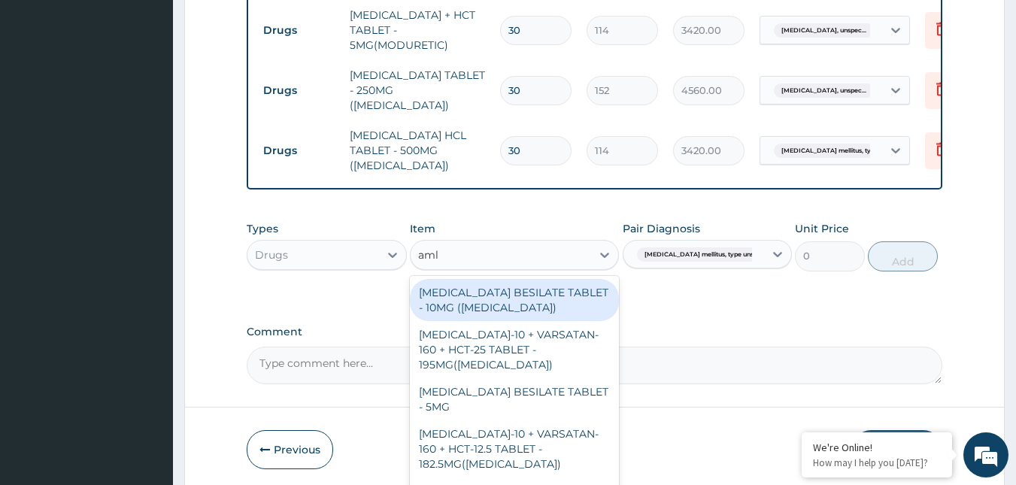
type input "amlo"
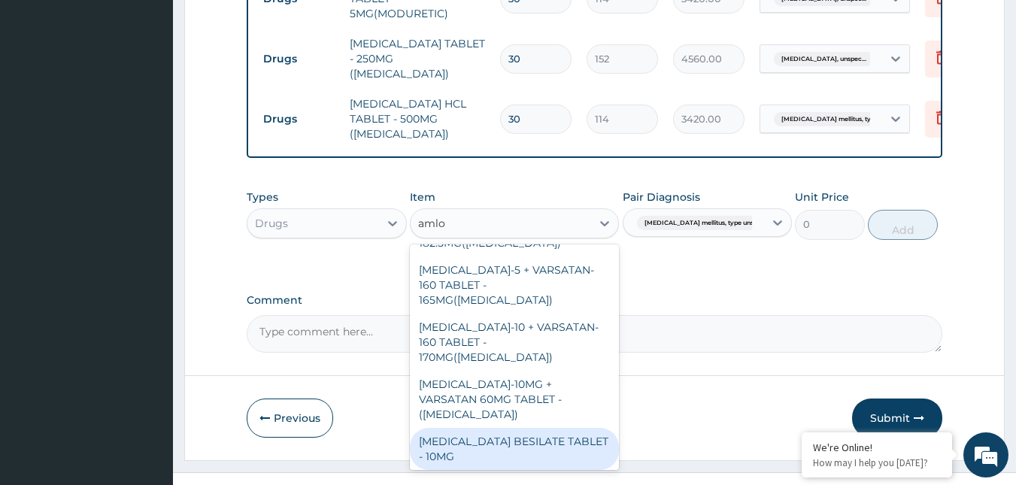
scroll to position [586, 0]
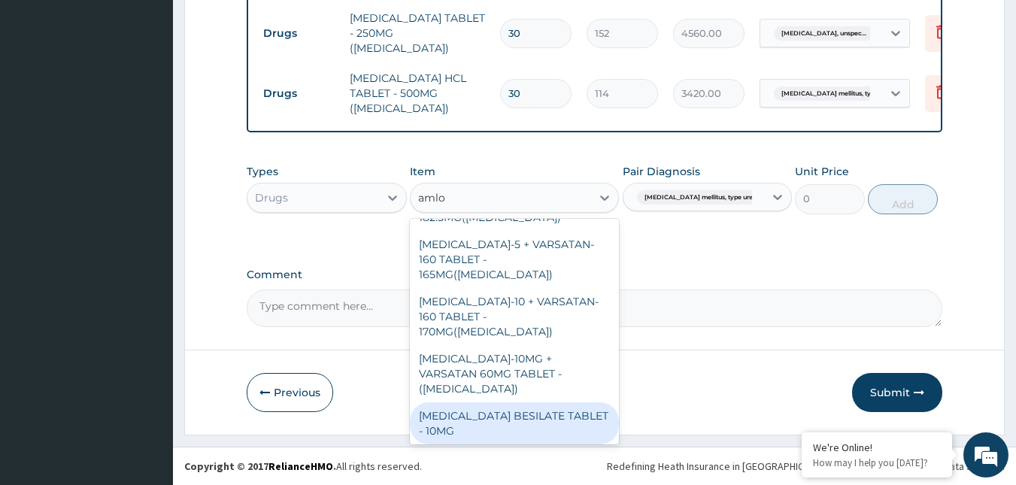
click at [550, 402] on div "[MEDICAL_DATA] BESILATE TABLET - 10MG" at bounding box center [514, 423] width 209 height 42
type input "152"
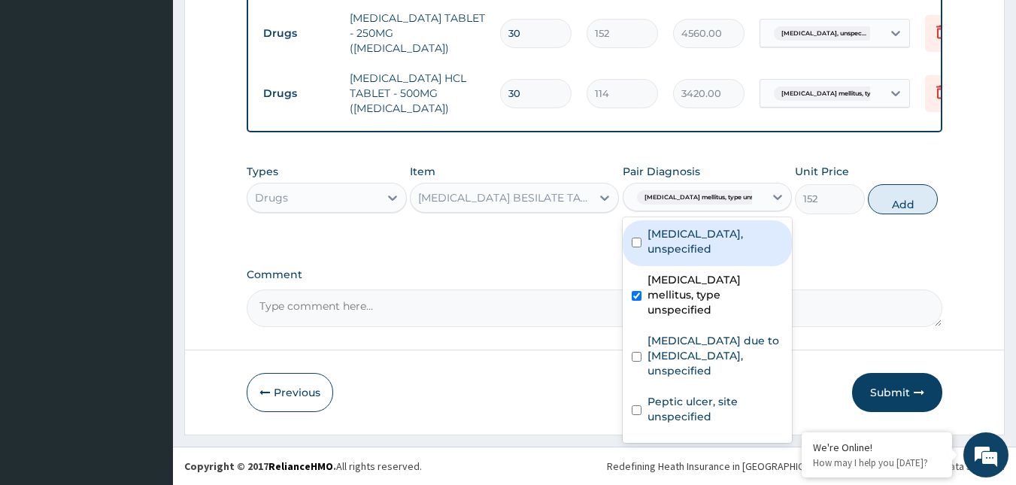
click at [683, 185] on div "Diabetes mellitus, type unspec..." at bounding box center [693, 198] width 141 height 26
click at [646, 260] on div "Essential hypertension, unspecified" at bounding box center [707, 243] width 169 height 46
checkbox input "true"
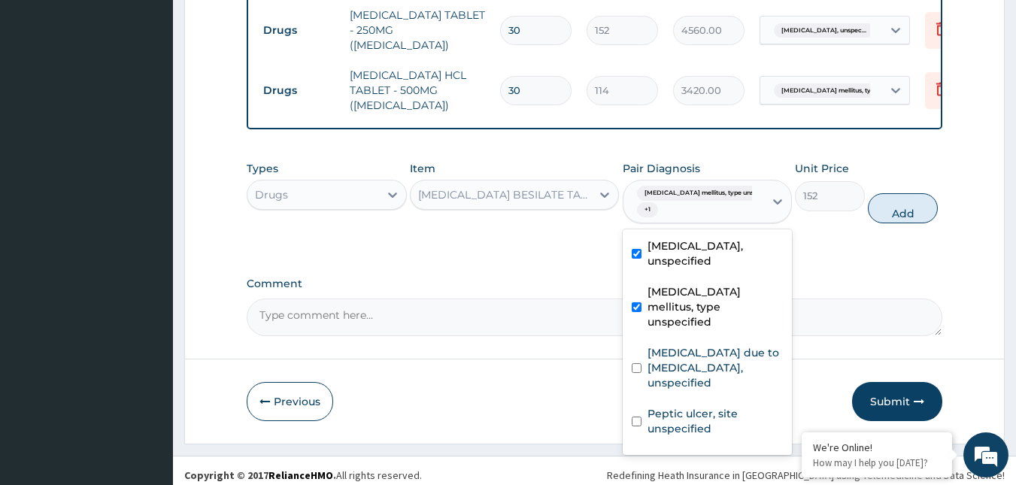
click at [651, 313] on label "Diabetes mellitus, type unspecified" at bounding box center [714, 306] width 135 height 45
checkbox input "false"
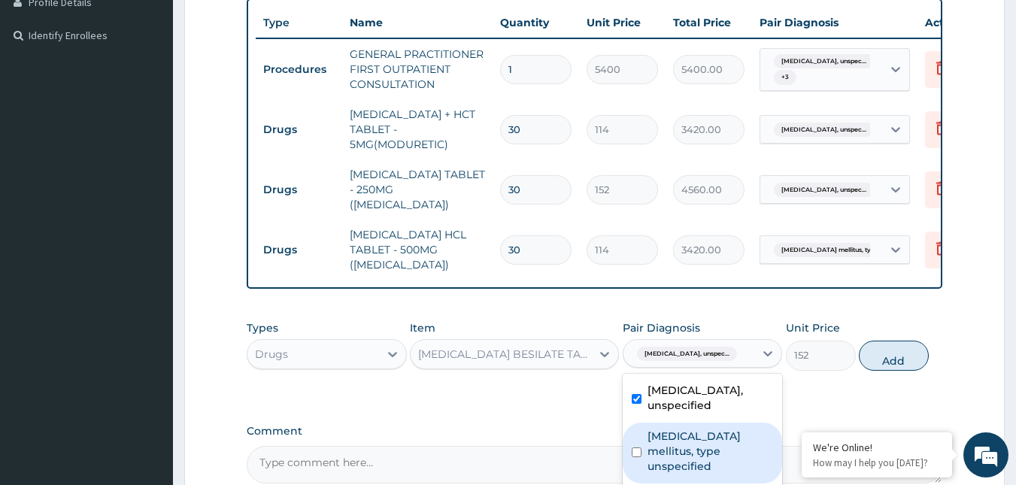
scroll to position [435, 0]
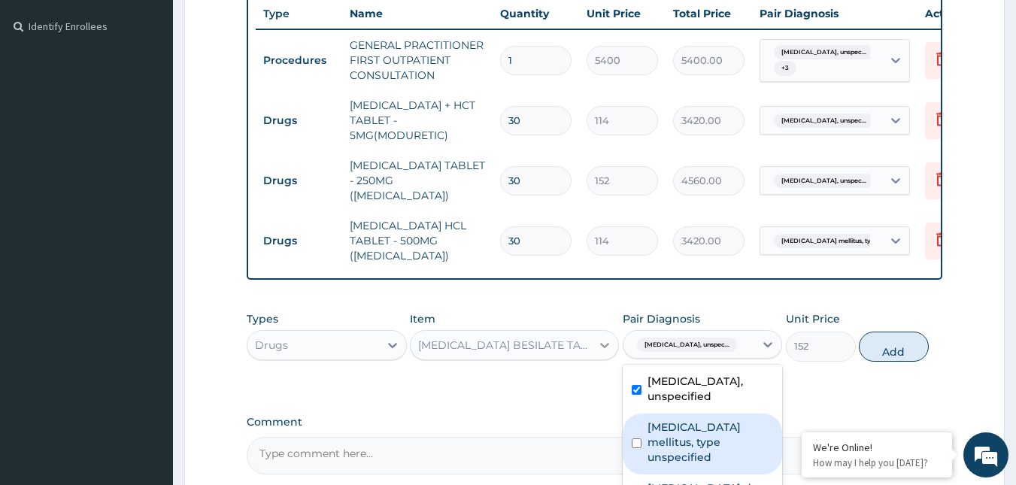
click at [607, 350] on icon at bounding box center [604, 345] width 15 height 15
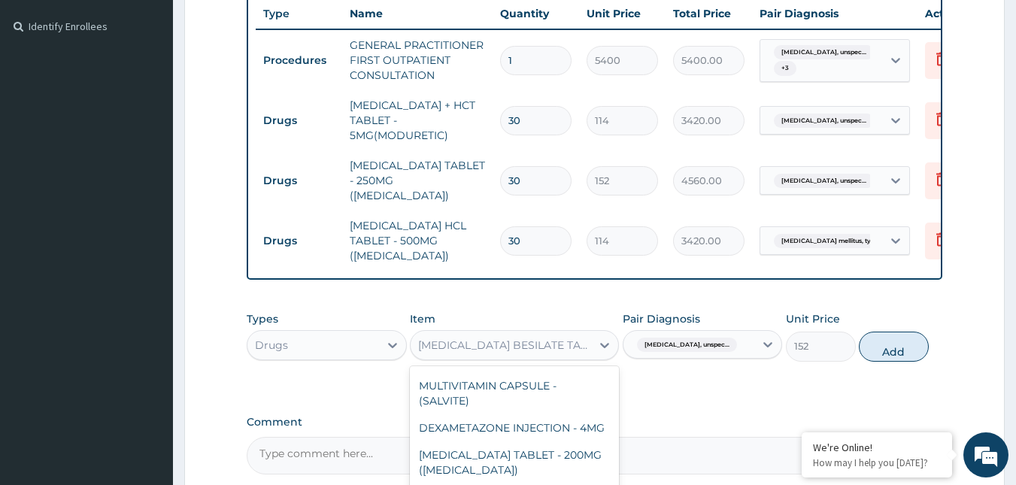
scroll to position [28364, 0]
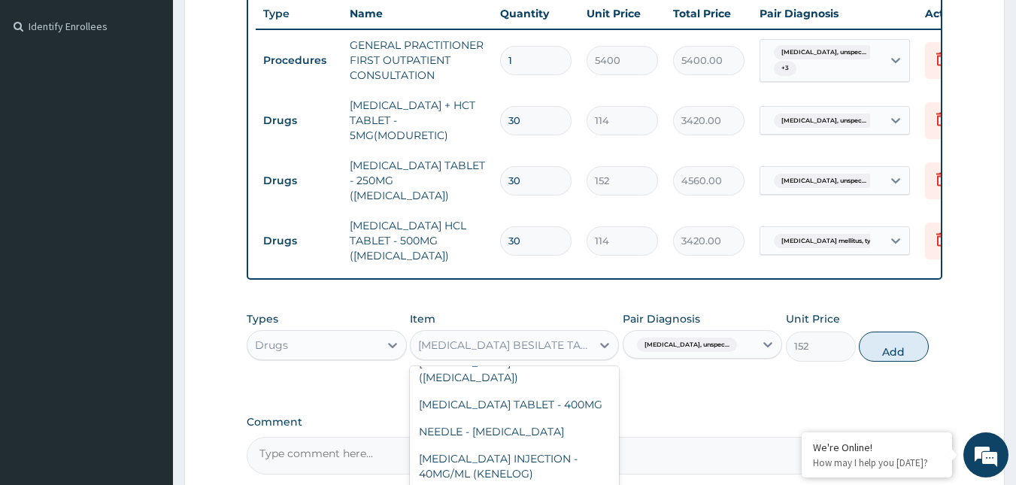
type input "p"
click at [647, 344] on span "Essential hypertension, unspec..." at bounding box center [687, 345] width 100 height 15
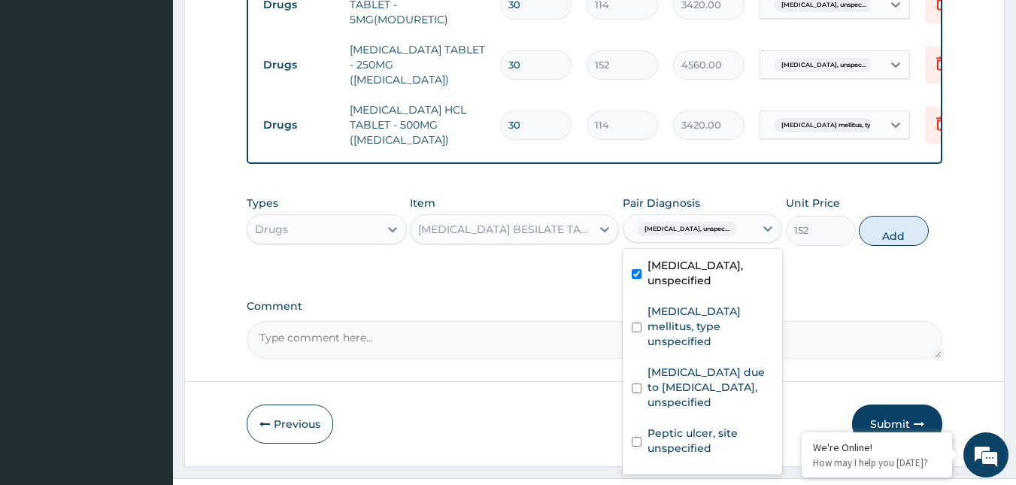
scroll to position [586, 0]
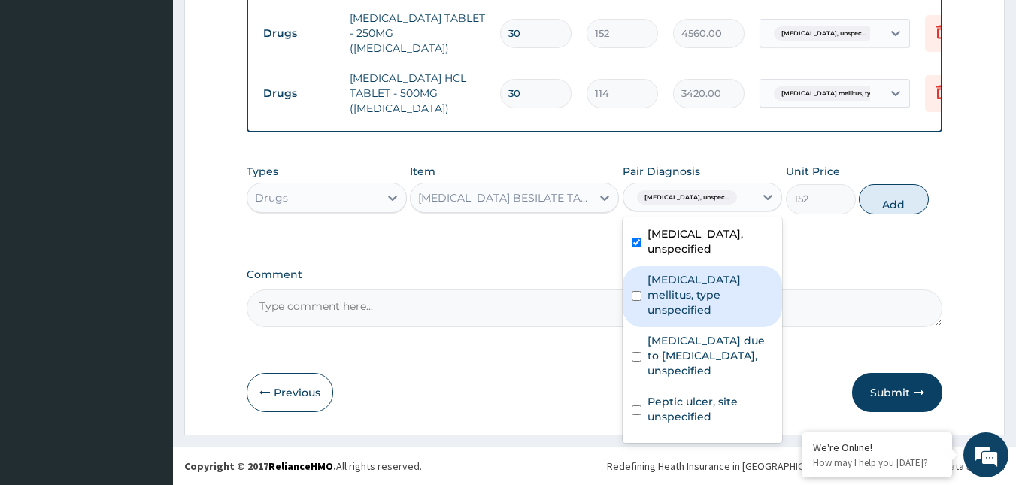
click at [678, 306] on label "Diabetes mellitus, type unspecified" at bounding box center [710, 294] width 126 height 45
checkbox input "true"
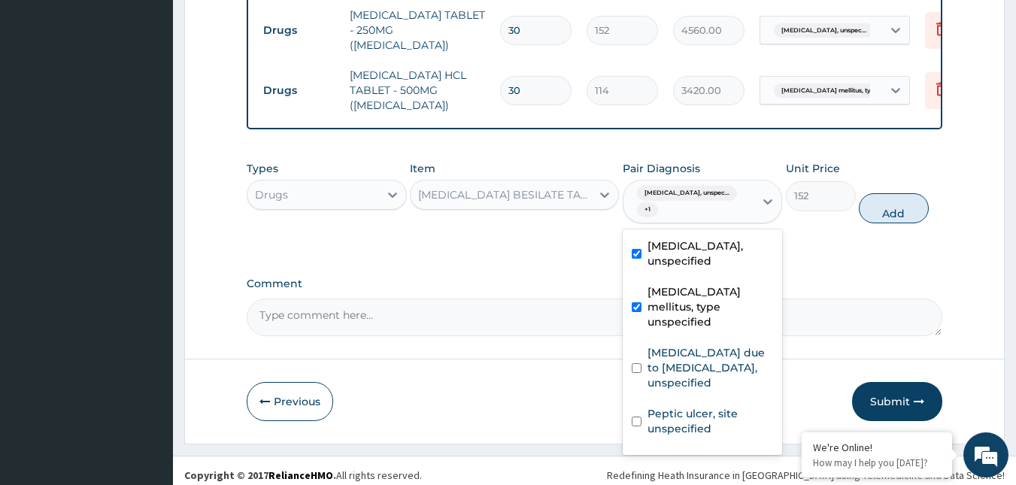
click at [658, 260] on label "Essential hypertension, unspecified" at bounding box center [710, 253] width 126 height 30
checkbox input "false"
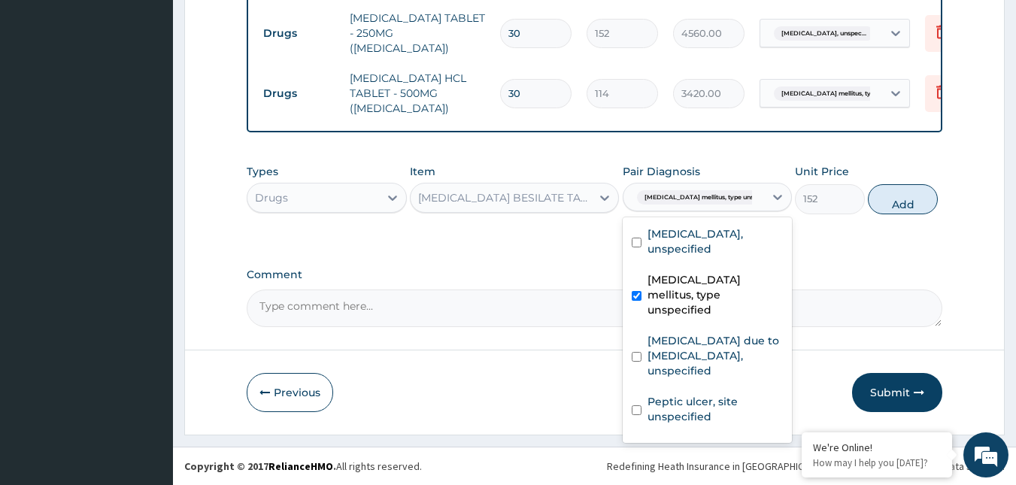
click at [540, 199] on div "[MEDICAL_DATA] BESILATE TABLET - 10MG" at bounding box center [505, 197] width 174 height 15
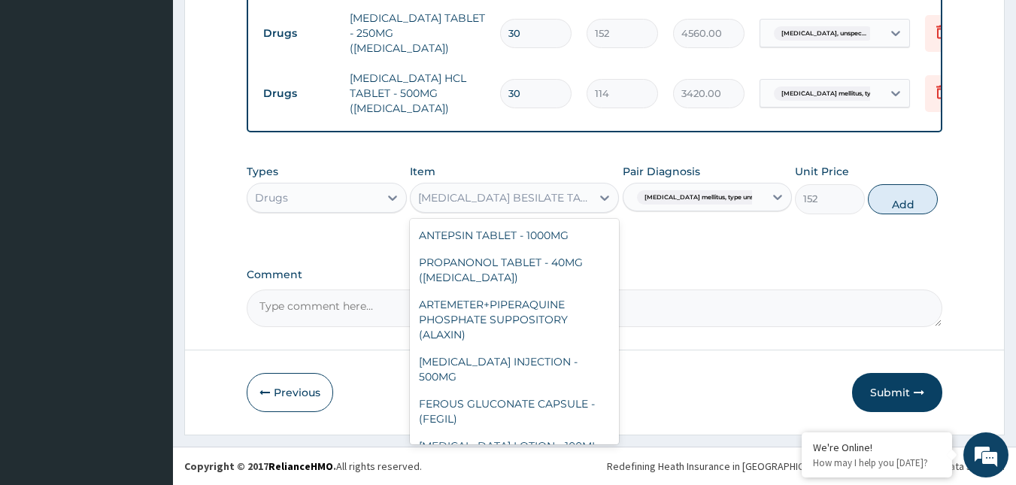
scroll to position [28139, 0]
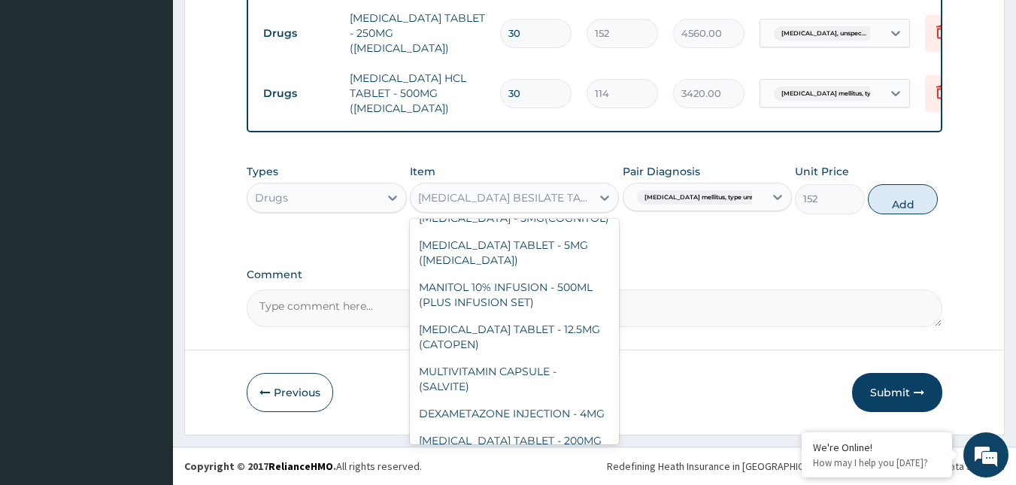
click at [356, 180] on div "Types Drugs" at bounding box center [327, 189] width 160 height 50
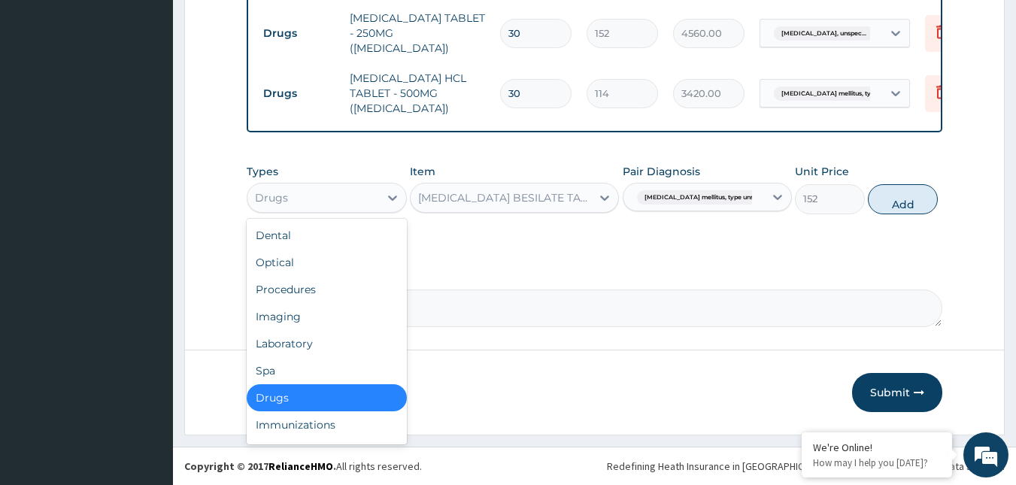
click at [356, 188] on div "Drugs" at bounding box center [313, 198] width 132 height 24
click at [361, 340] on div "Laboratory" at bounding box center [327, 343] width 160 height 27
type input "0"
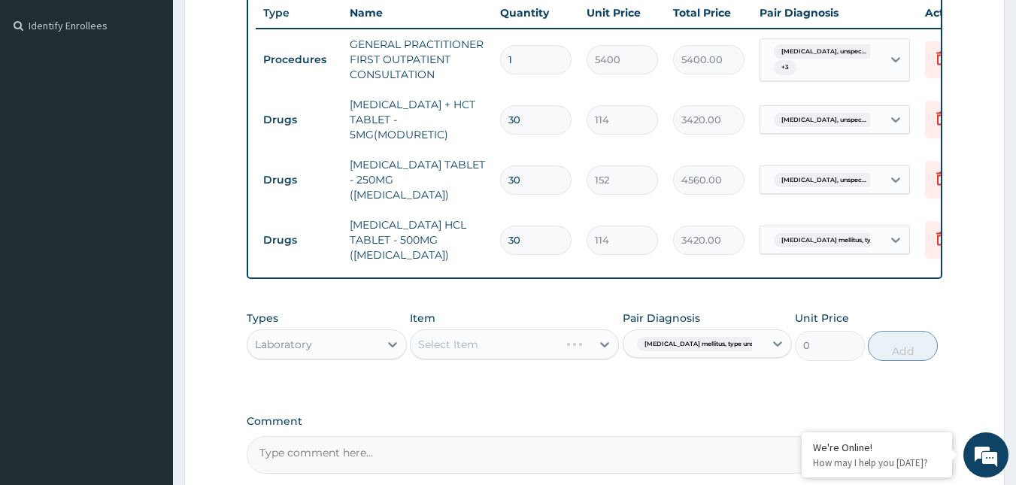
scroll to position [586, 0]
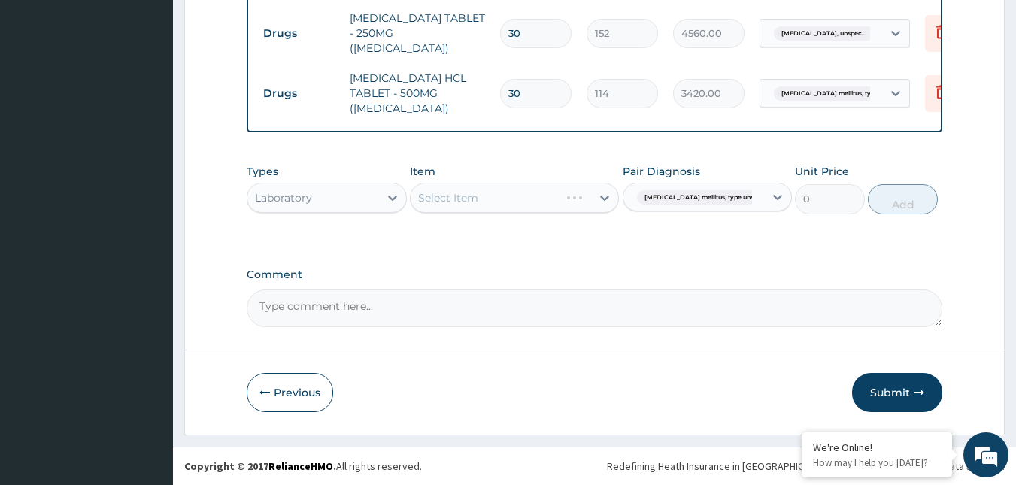
click at [586, 202] on div "Select Item" at bounding box center [514, 198] width 209 height 30
click at [479, 304] on textarea "Comment" at bounding box center [595, 308] width 696 height 38
type textarea "diabiics"
click at [449, 287] on div "Comment" at bounding box center [595, 297] width 696 height 59
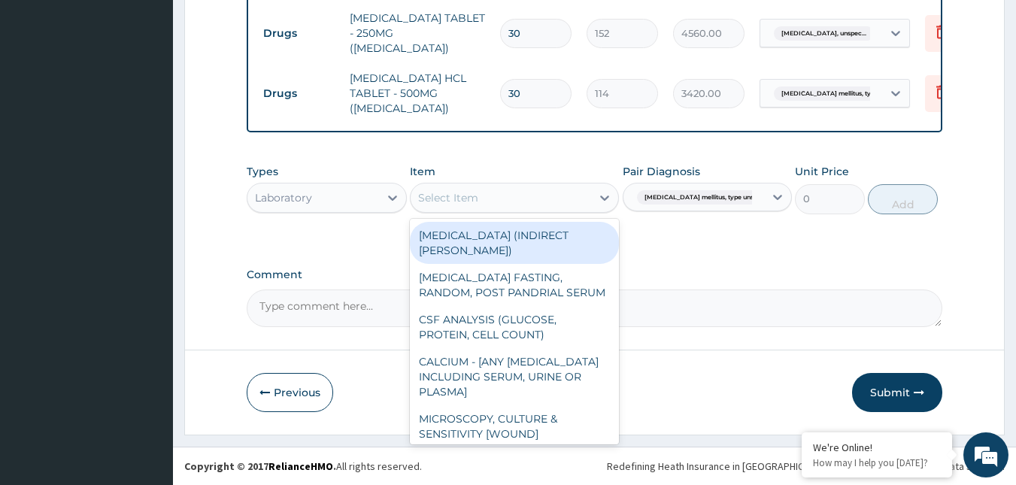
click at [544, 187] on div "Select Item" at bounding box center [501, 198] width 180 height 24
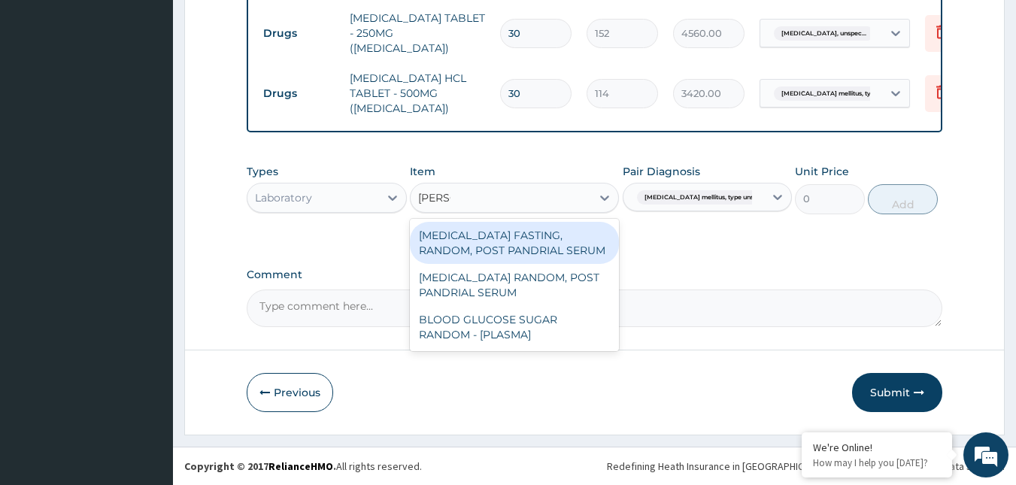
type input "random"
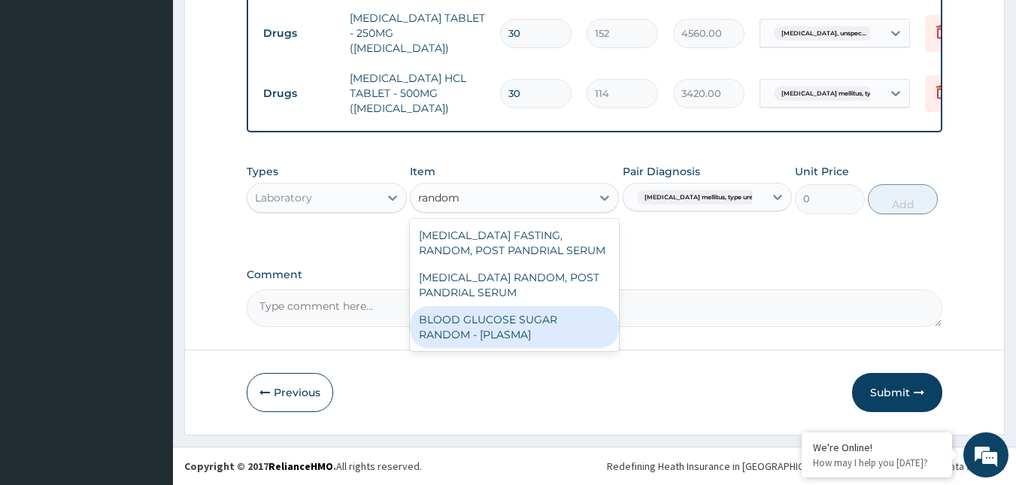
click at [544, 326] on div "BLOOD GLUCOSE SUGAR RANDOM - [PLASMA]" at bounding box center [514, 327] width 209 height 42
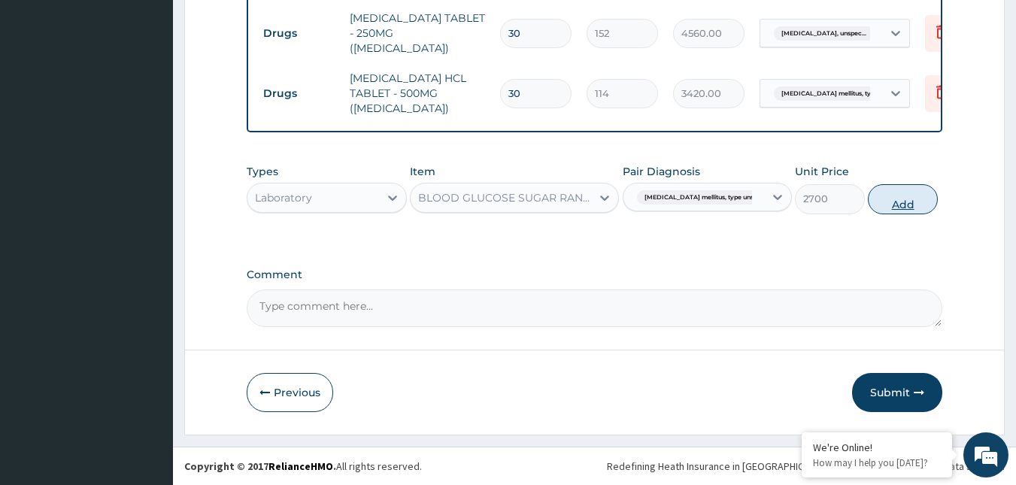
click at [879, 206] on button "Add" at bounding box center [903, 199] width 70 height 30
type input "0"
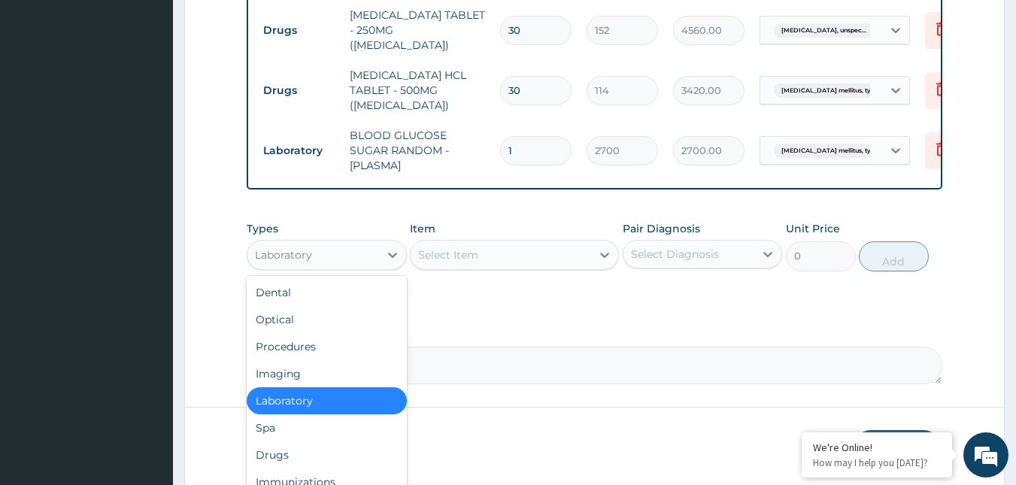
click at [355, 259] on div "Laboratory" at bounding box center [313, 255] width 132 height 24
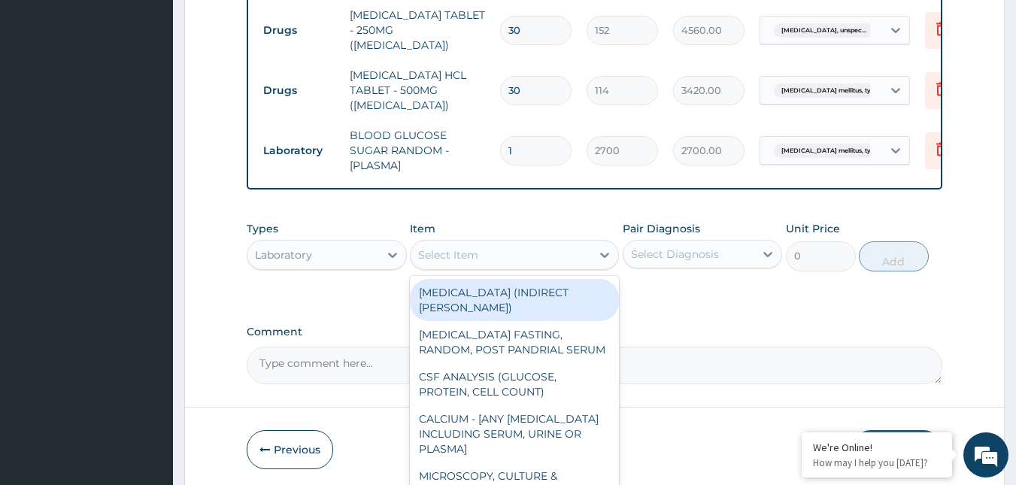
click at [481, 266] on div "Select Item" at bounding box center [501, 255] width 180 height 24
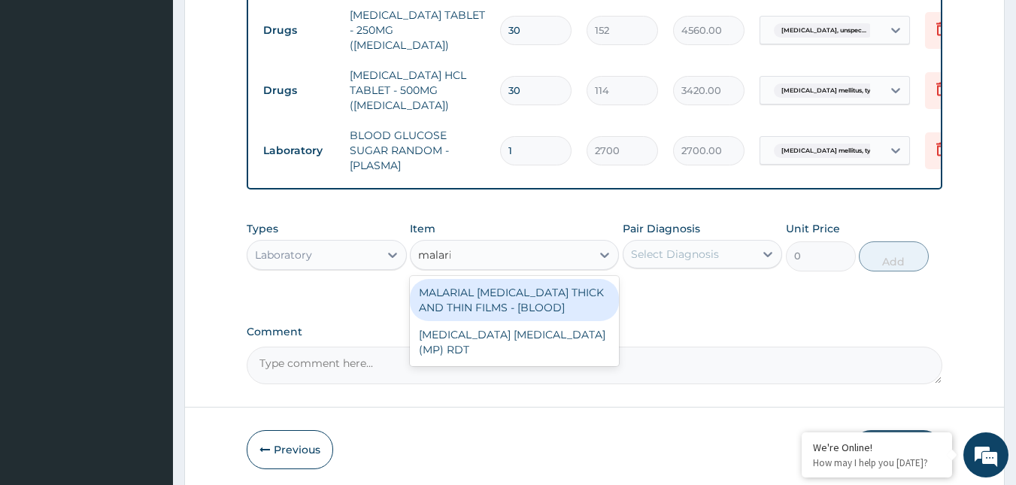
type input "malaria"
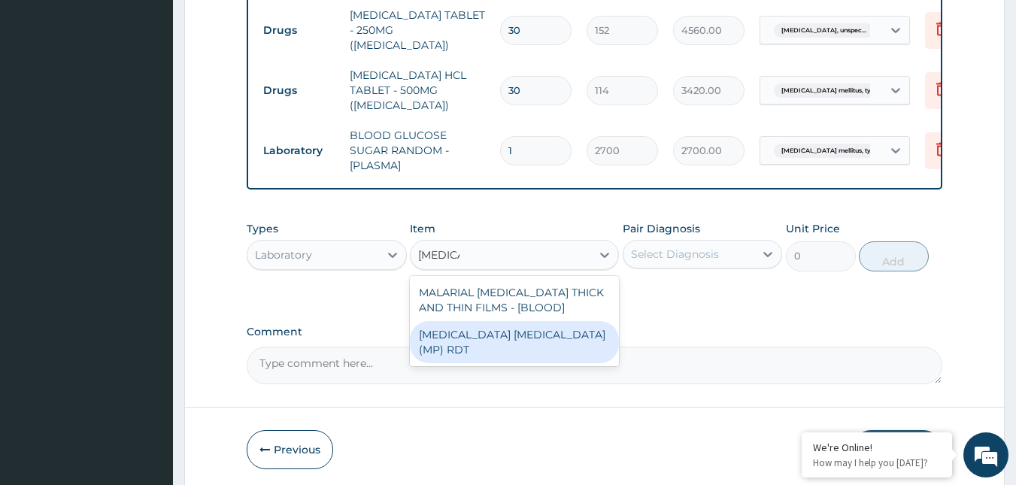
click at [569, 330] on div "[MEDICAL_DATA] [MEDICAL_DATA] (MP) RDT" at bounding box center [514, 342] width 209 height 42
type input "2880"
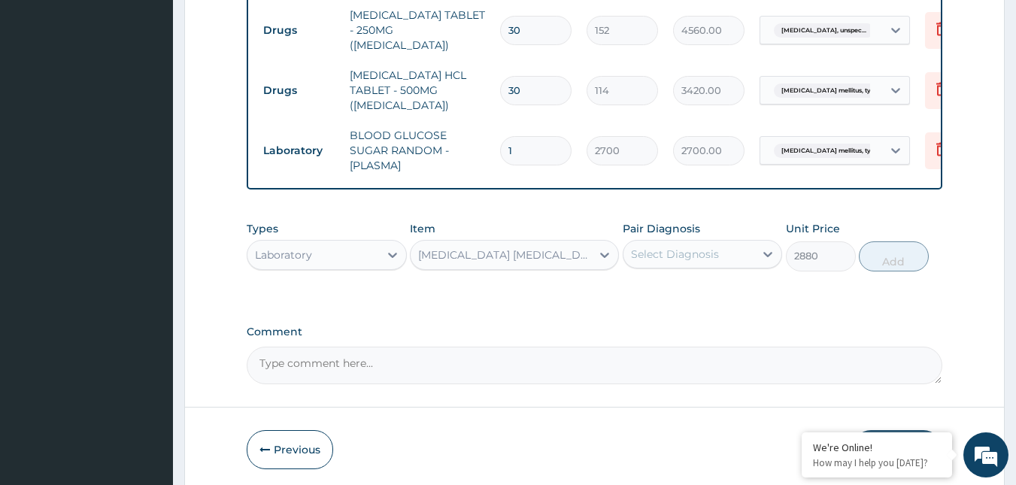
click at [686, 236] on label "Pair Diagnosis" at bounding box center [661, 228] width 77 height 15
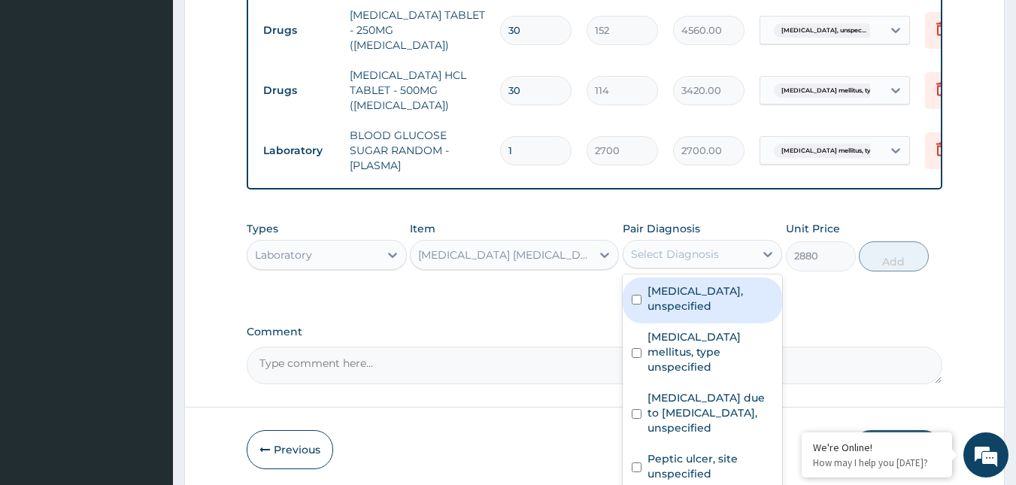
click at [693, 245] on div "Select Diagnosis" at bounding box center [689, 254] width 132 height 24
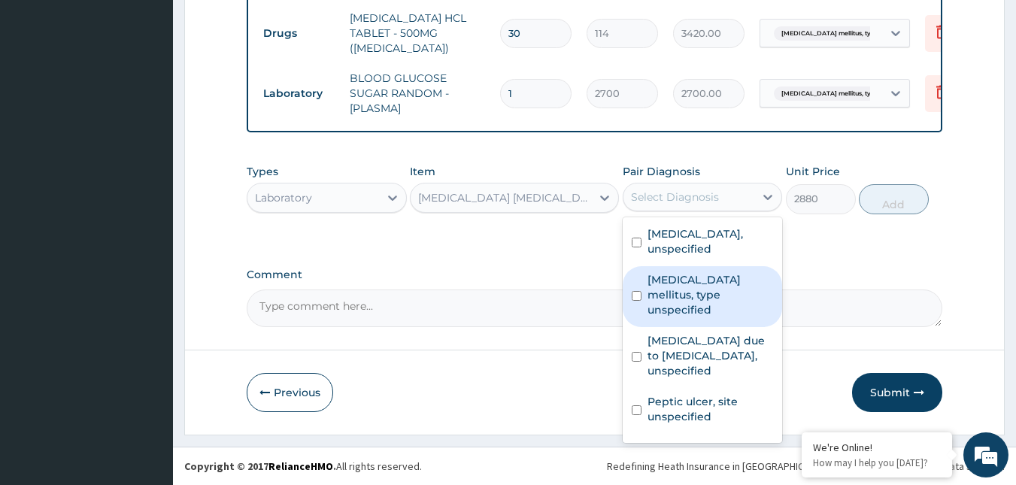
scroll to position [55, 0]
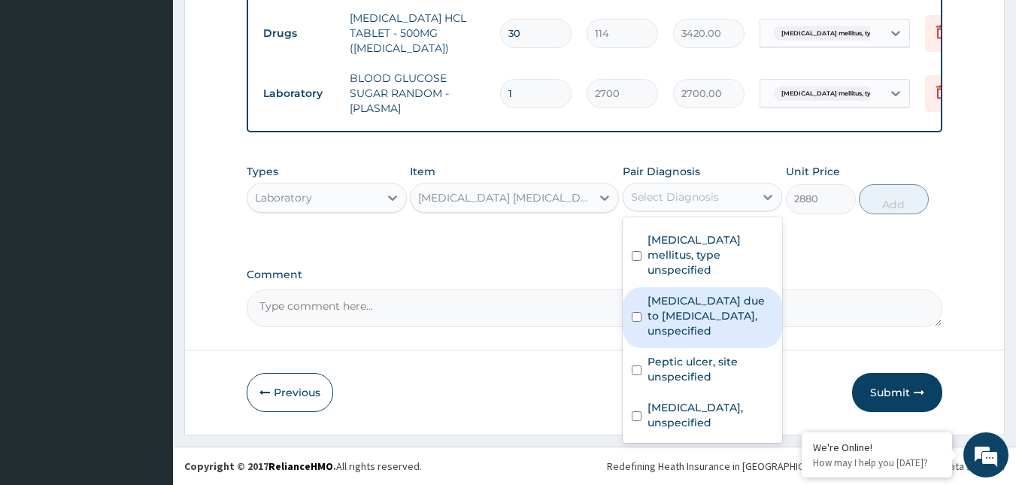
click at [693, 313] on label "[MEDICAL_DATA] due to [MEDICAL_DATA], unspecified" at bounding box center [710, 315] width 126 height 45
checkbox input "true"
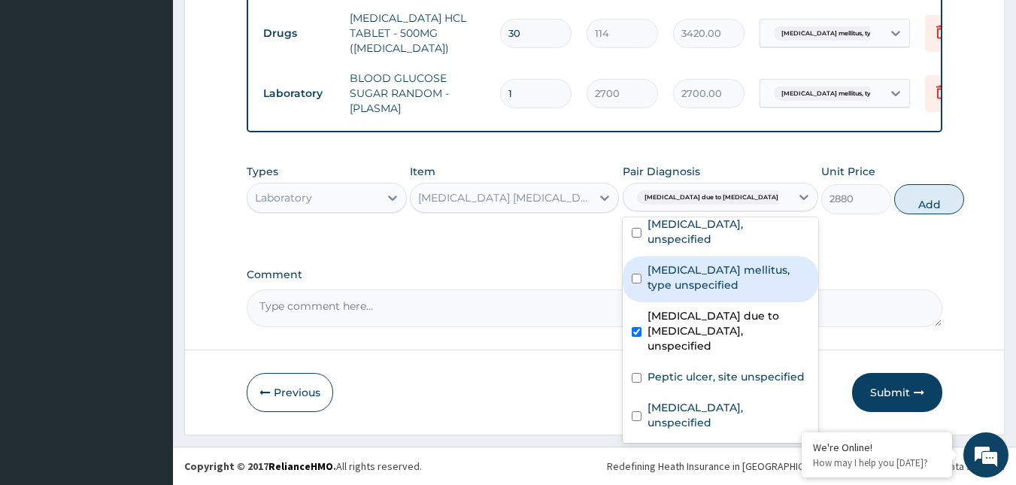
click at [837, 244] on div "Types Laboratory Item MALARIA PARASITE (MP) RDT Pair Diagnosis option Malaria d…" at bounding box center [595, 199] width 696 height 87
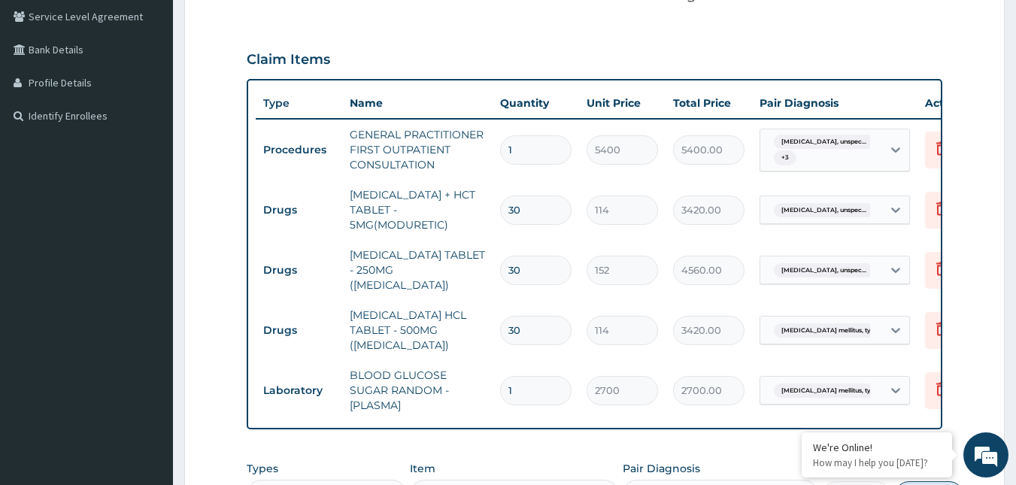
scroll to position [420, 0]
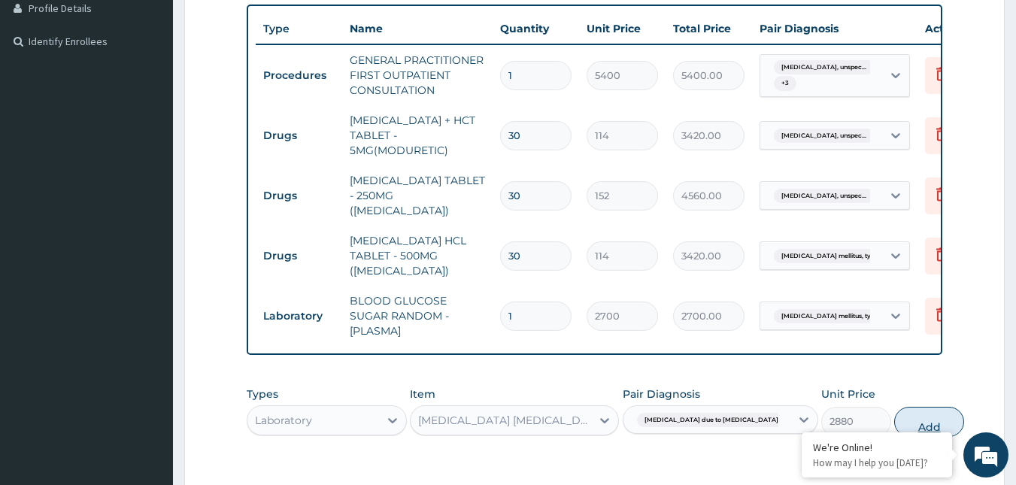
click at [899, 420] on button "Add" at bounding box center [929, 422] width 70 height 30
type input "0"
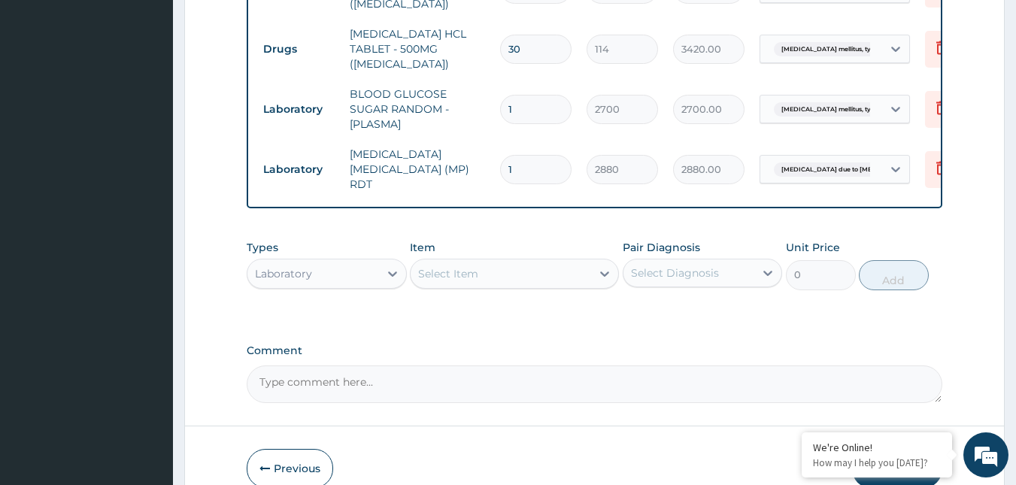
scroll to position [646, 0]
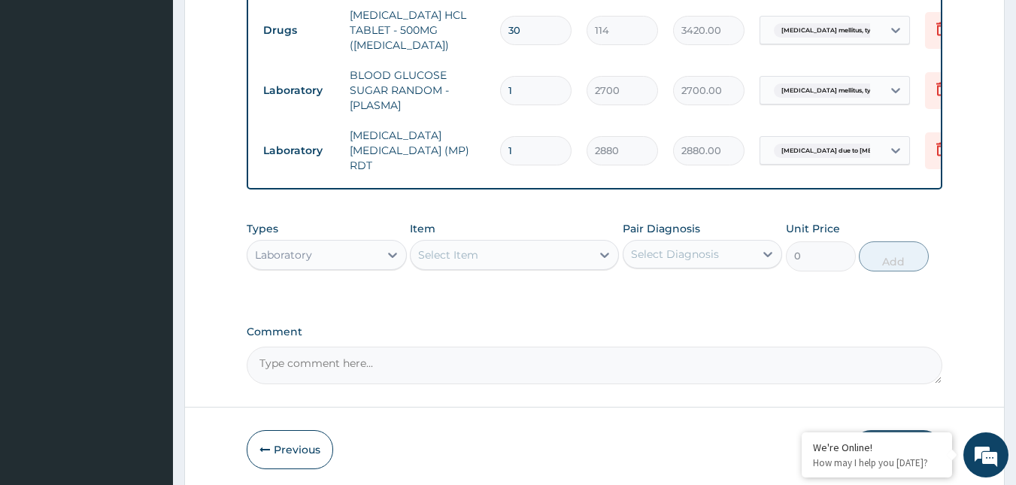
click at [335, 244] on div "Laboratory" at bounding box center [313, 255] width 132 height 24
click at [348, 252] on div "Laboratory" at bounding box center [313, 255] width 132 height 24
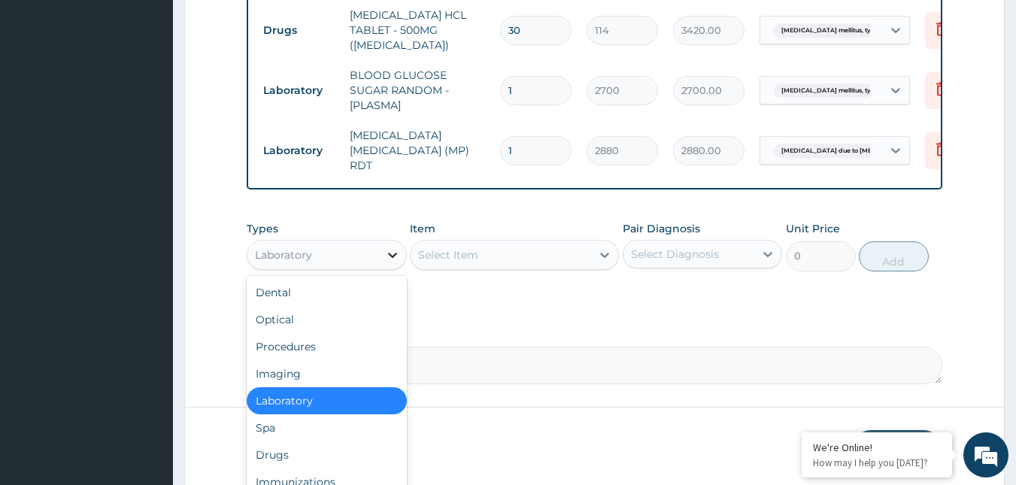
click at [395, 253] on icon at bounding box center [392, 255] width 9 height 5
click at [297, 443] on div "Drugs" at bounding box center [327, 454] width 160 height 27
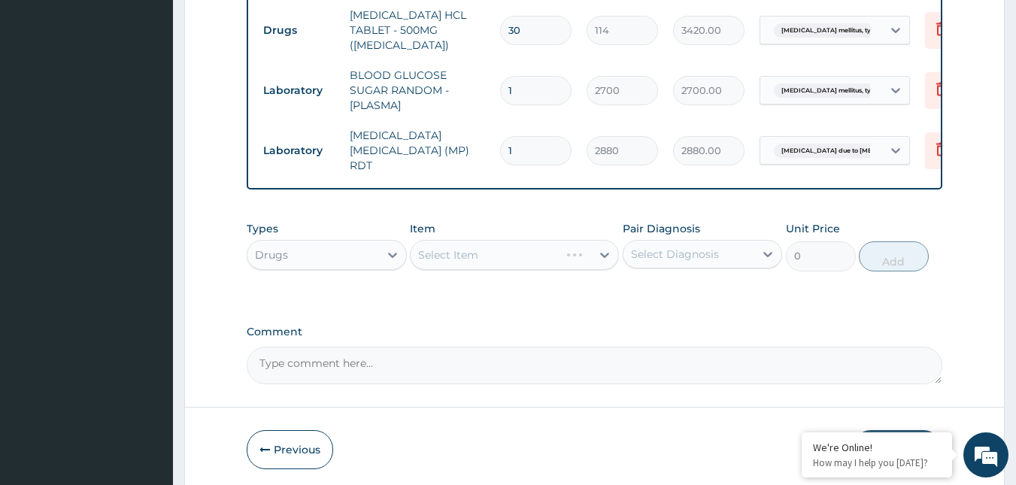
click at [680, 233] on div "Pair Diagnosis Select Diagnosis" at bounding box center [703, 246] width 160 height 50
click at [680, 247] on div "Select Diagnosis" at bounding box center [675, 254] width 88 height 15
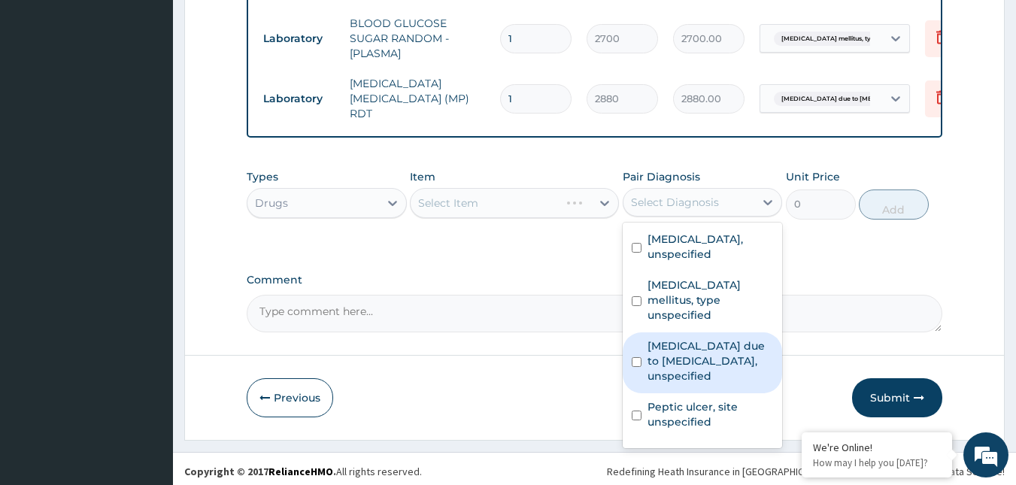
scroll to position [55, 0]
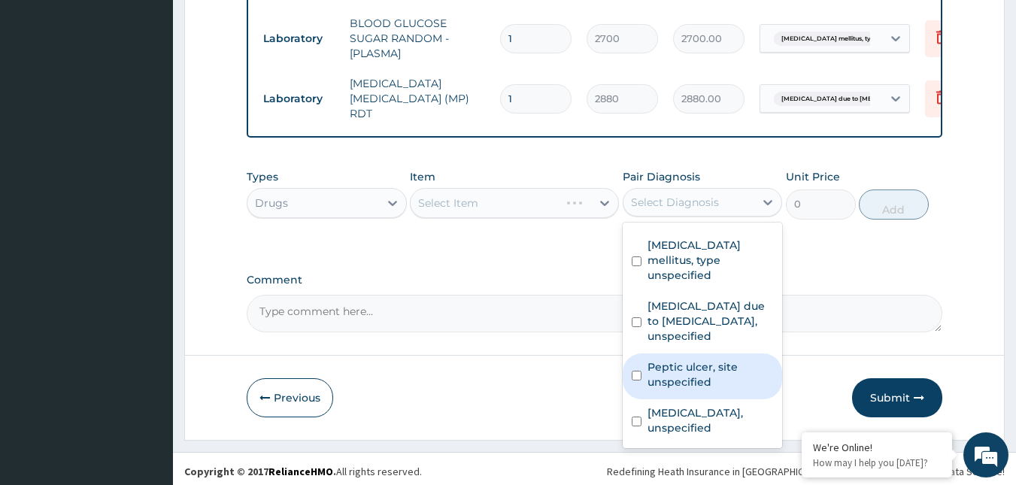
click at [683, 366] on label "Peptic ulcer, site unspecified" at bounding box center [710, 374] width 126 height 30
checkbox input "true"
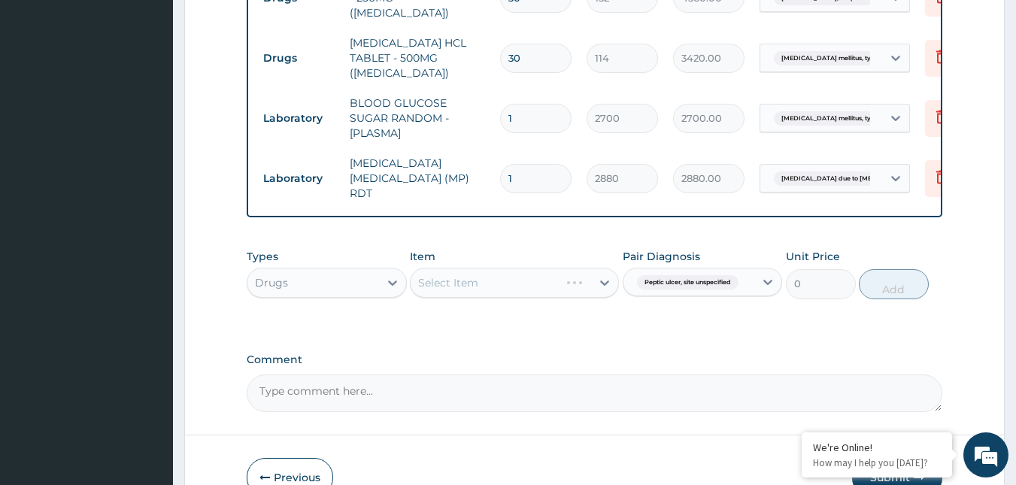
scroll to position [698, 0]
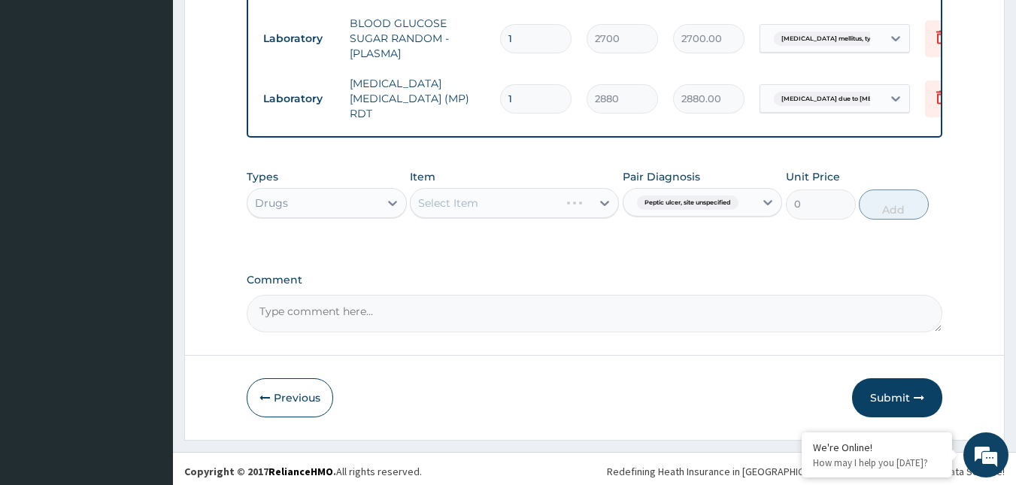
click at [495, 195] on div "Select Item" at bounding box center [514, 203] width 209 height 30
click at [601, 199] on div "Select Item" at bounding box center [514, 203] width 209 height 30
click at [525, 191] on div "Select Item" at bounding box center [501, 203] width 180 height 24
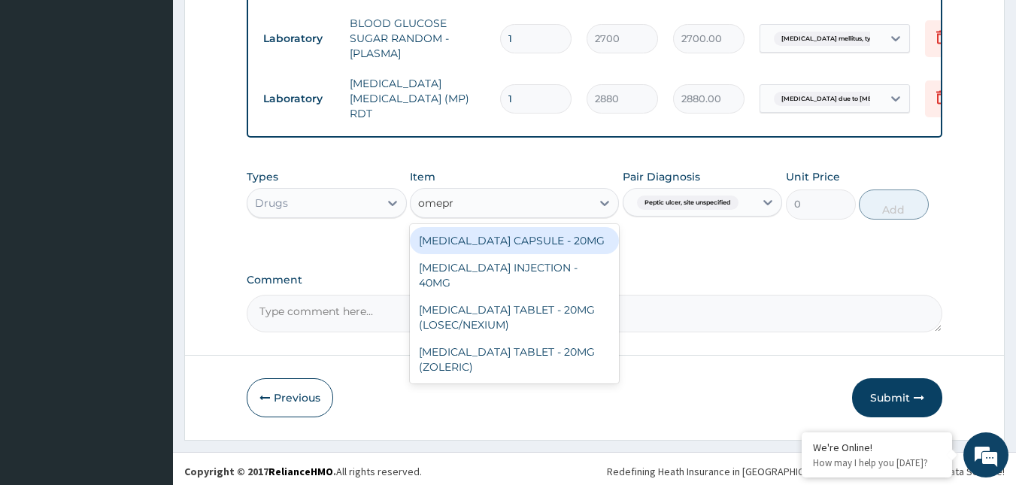
type input "omepra"
click at [549, 227] on div "[MEDICAL_DATA] CAPSULE - 20MG" at bounding box center [514, 240] width 209 height 27
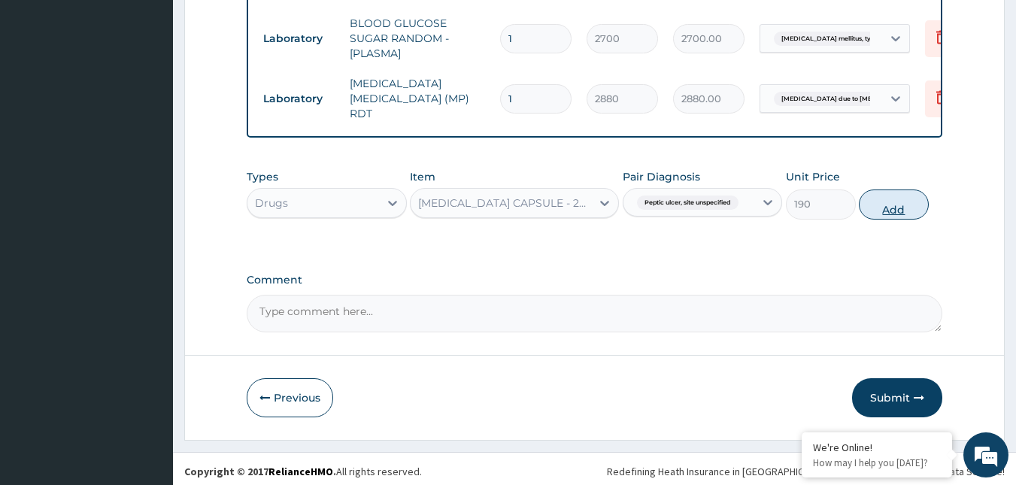
click at [869, 205] on button "Add" at bounding box center [894, 204] width 70 height 30
type input "0"
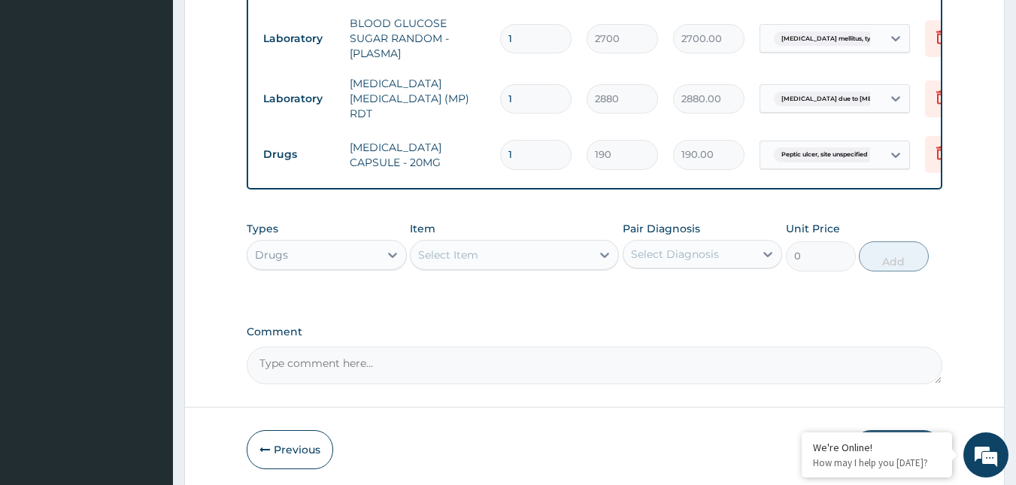
type input "11"
type input "2090.00"
type input "114"
type input "21660.00"
type input "11"
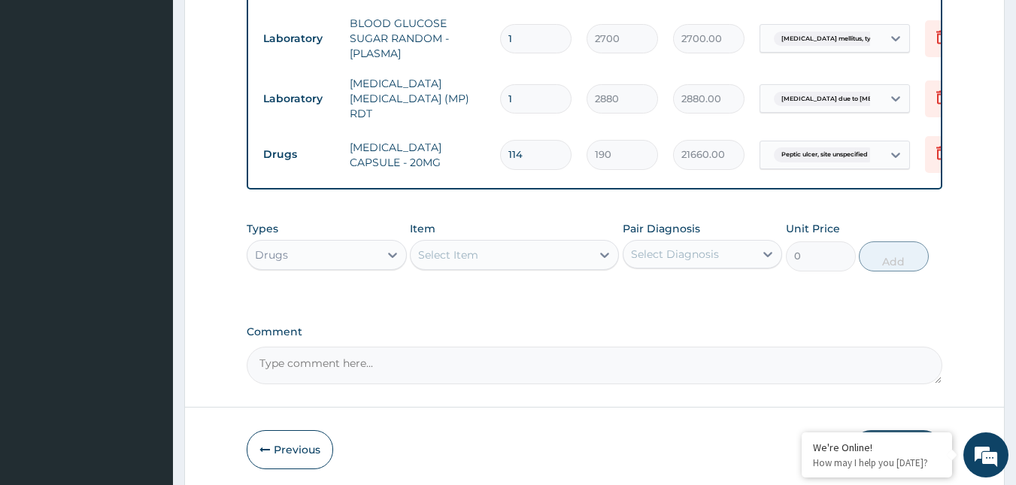
type input "2090.00"
type input "1"
type input "190.00"
type input "14"
type input "2660.00"
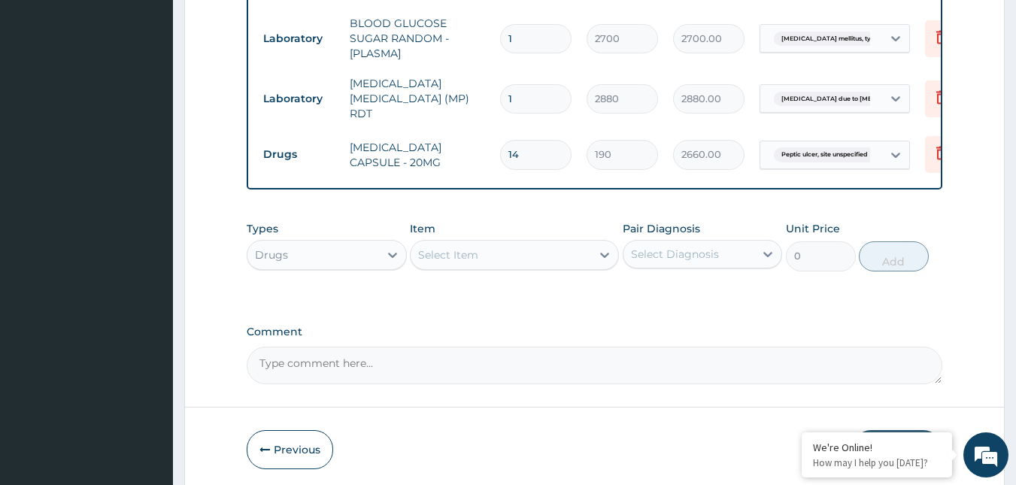
type input "14"
click at [740, 242] on div "Select Diagnosis" at bounding box center [689, 254] width 132 height 24
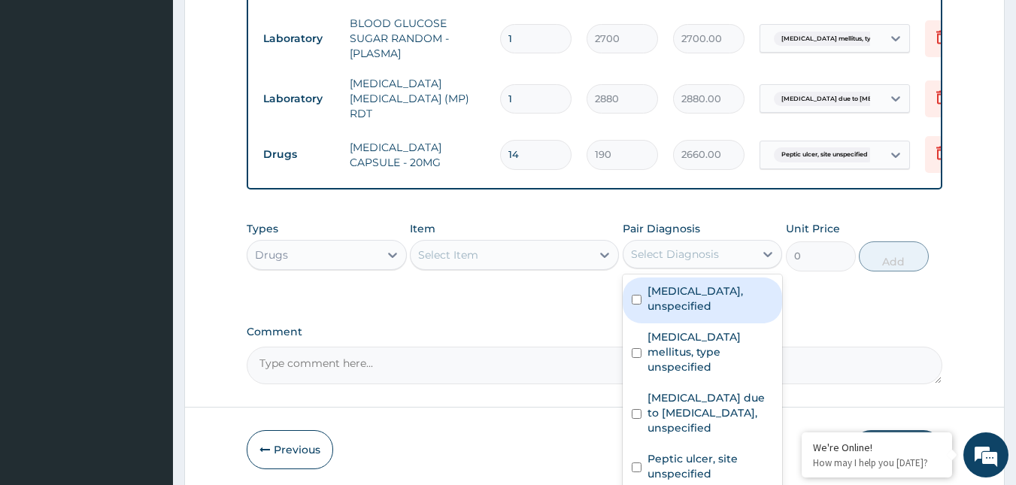
scroll to position [55, 0]
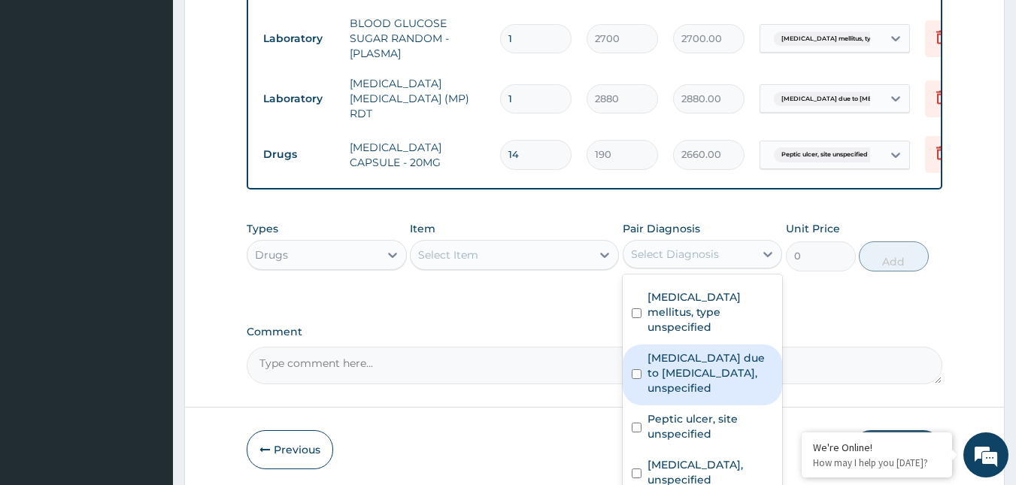
click at [701, 350] on label "[MEDICAL_DATA] due to [MEDICAL_DATA], unspecified" at bounding box center [710, 372] width 126 height 45
checkbox input "true"
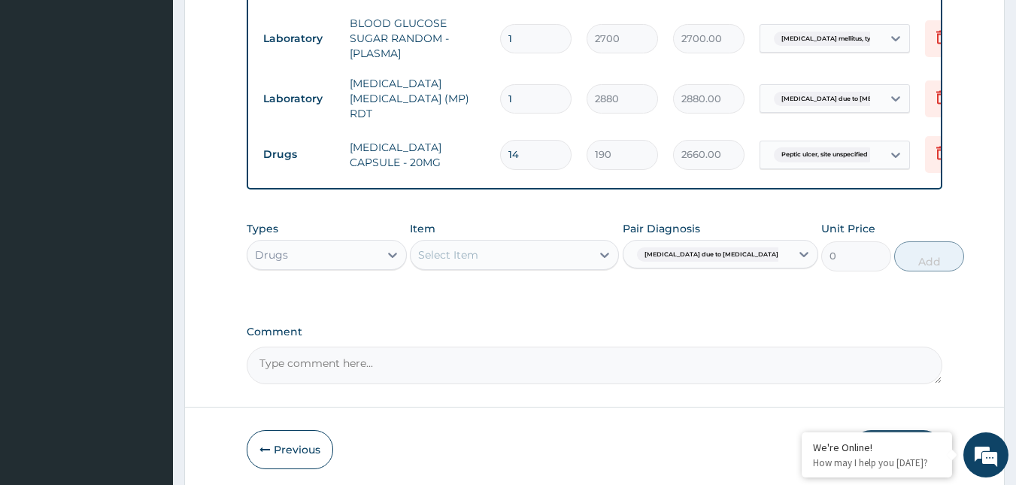
click at [514, 232] on div "Item Select Item" at bounding box center [514, 246] width 209 height 50
click at [517, 244] on div "Select Item" at bounding box center [501, 255] width 180 height 24
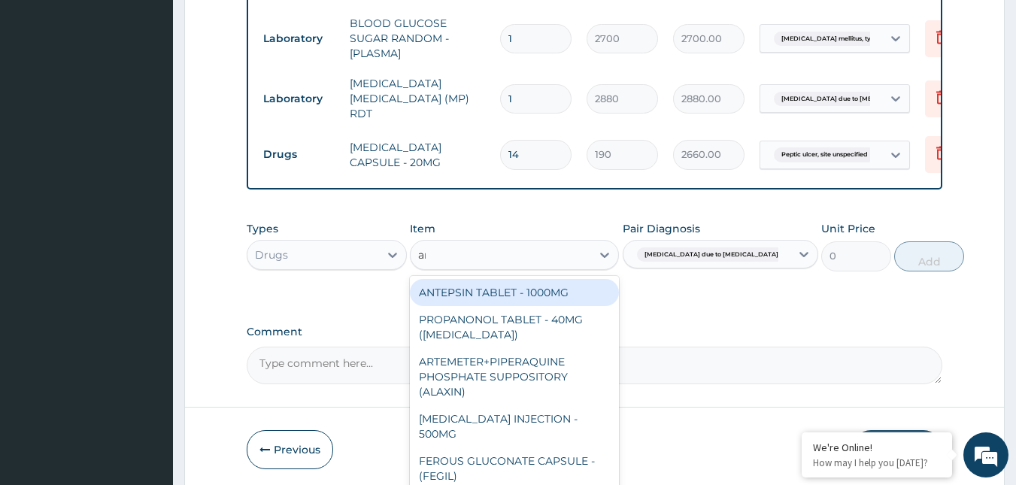
type input "amo"
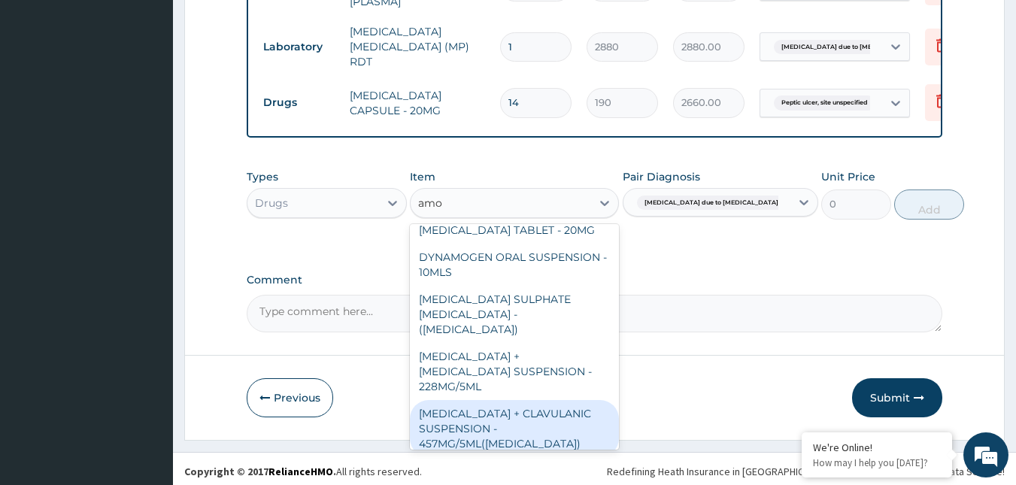
scroll to position [1654, 0]
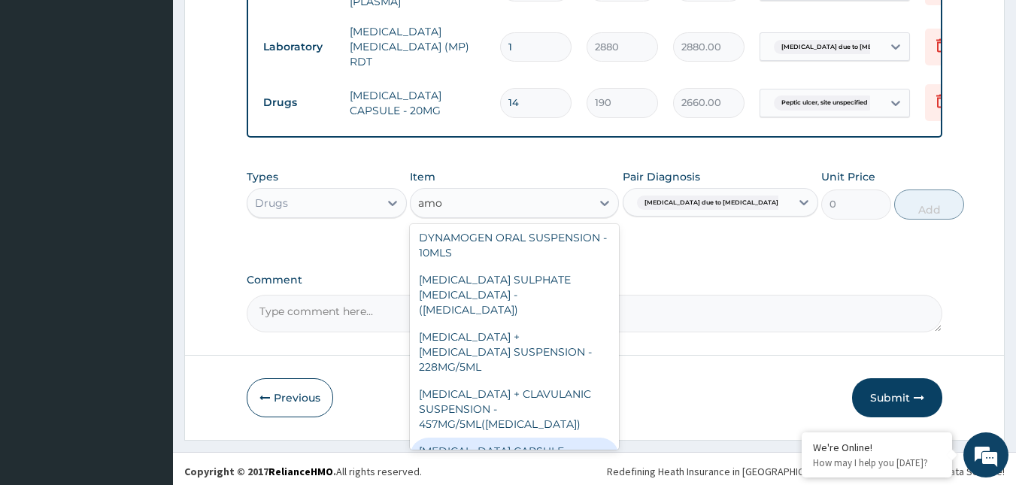
click at [537, 438] on div "AMOXICILLIN CAPSULE - 500MG" at bounding box center [514, 459] width 209 height 42
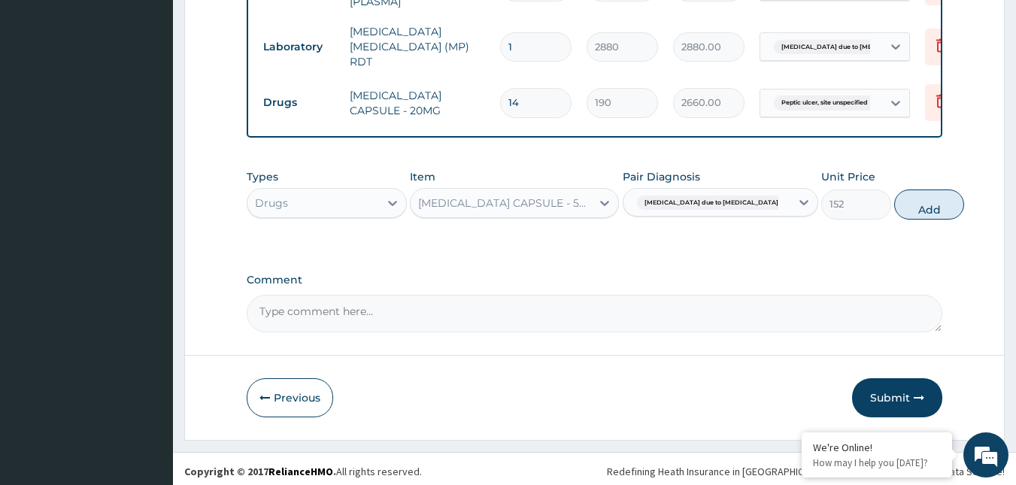
click at [898, 192] on button "Add" at bounding box center [929, 204] width 70 height 30
type input "0"
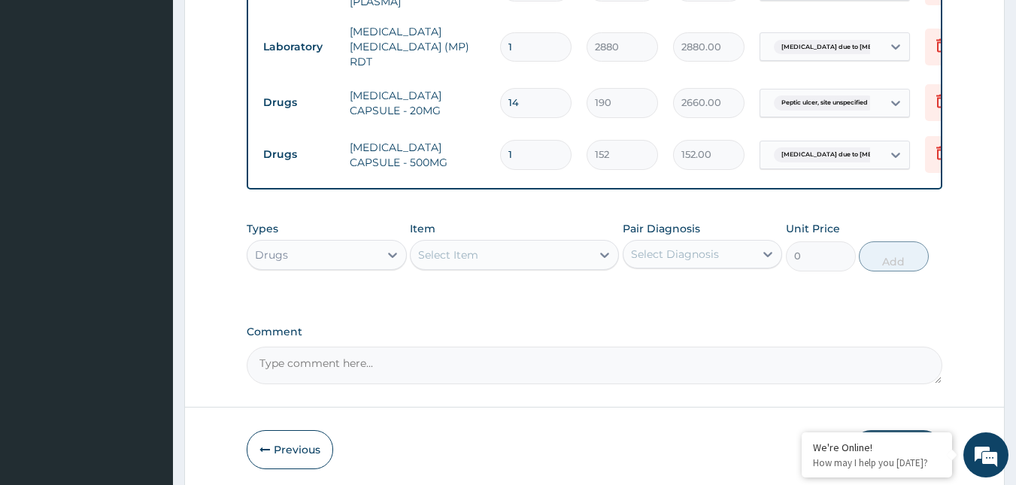
type input "10"
type input "1520.00"
type input "10"
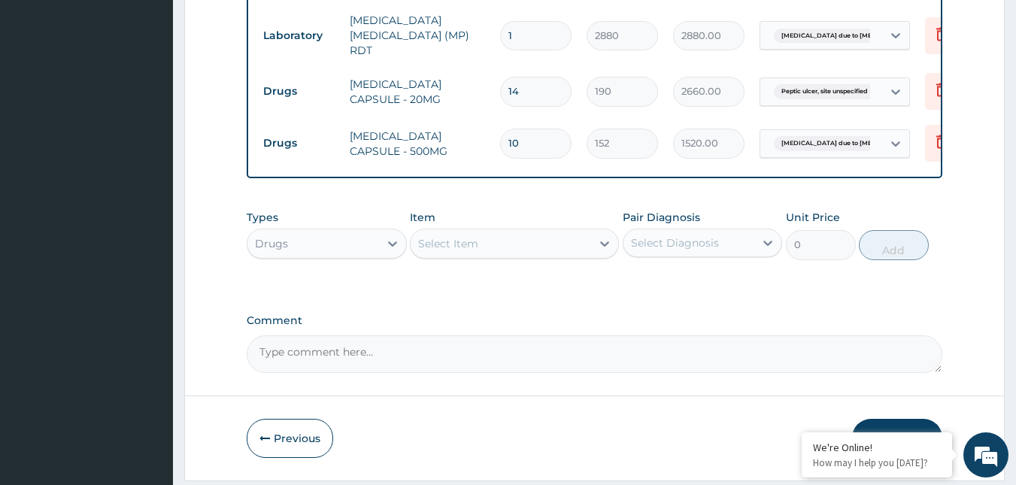
scroll to position [802, 0]
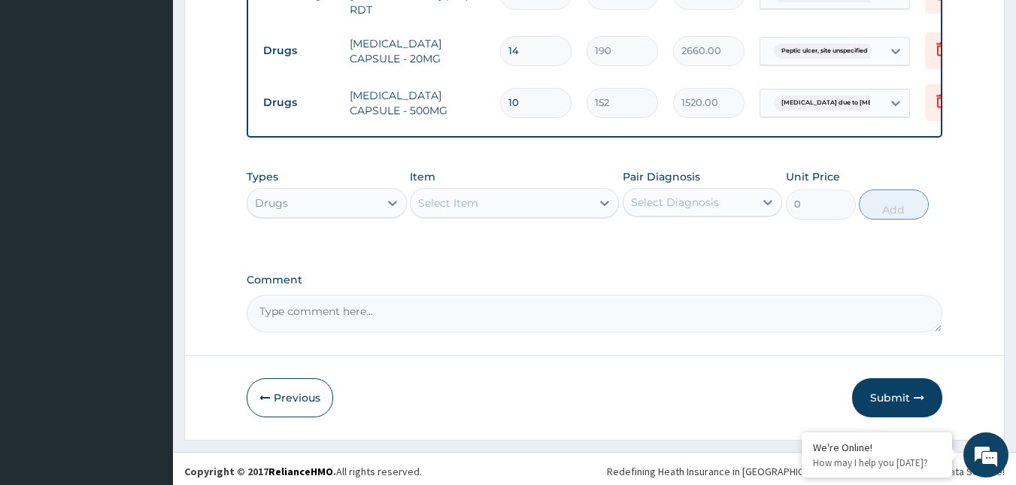
click at [697, 197] on div "Select Diagnosis" at bounding box center [675, 202] width 88 height 15
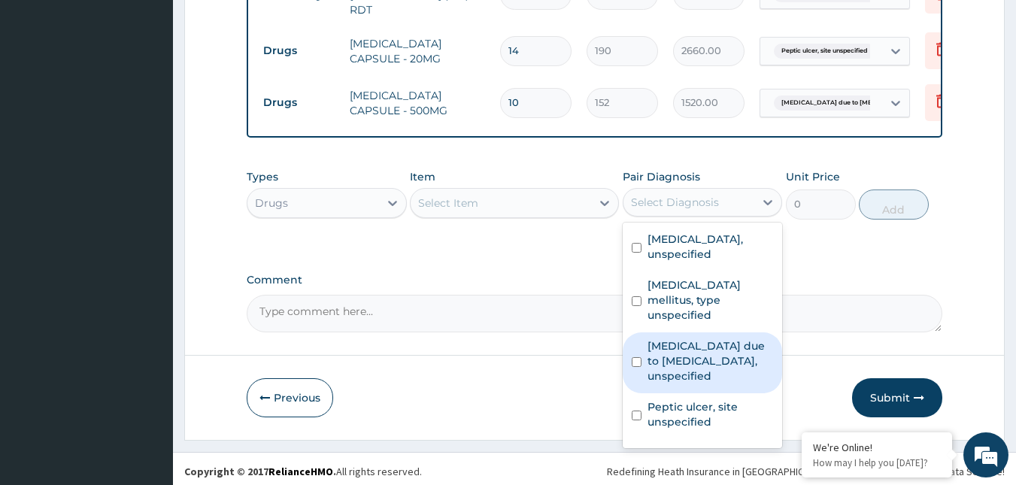
scroll to position [55, 0]
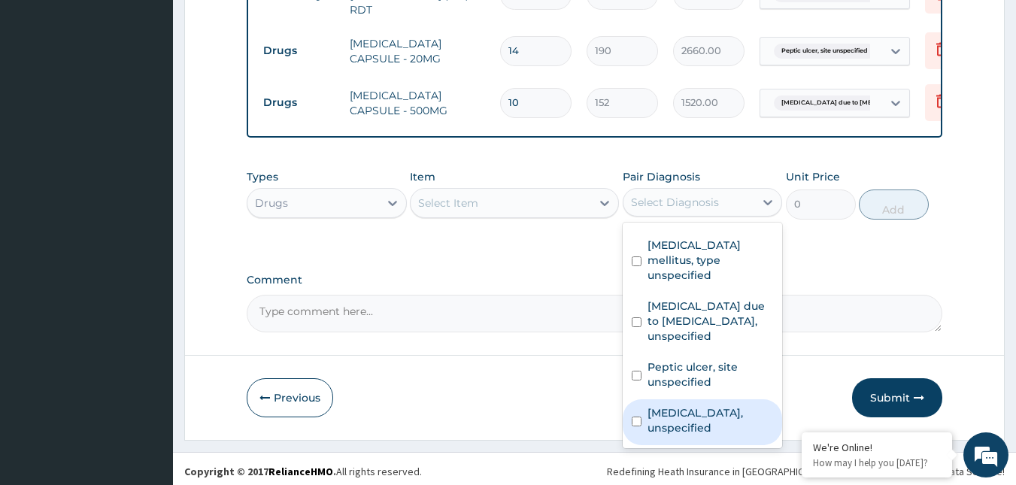
click at [694, 420] on label "Osteoarthritis, unspecified" at bounding box center [710, 420] width 126 height 30
checkbox input "true"
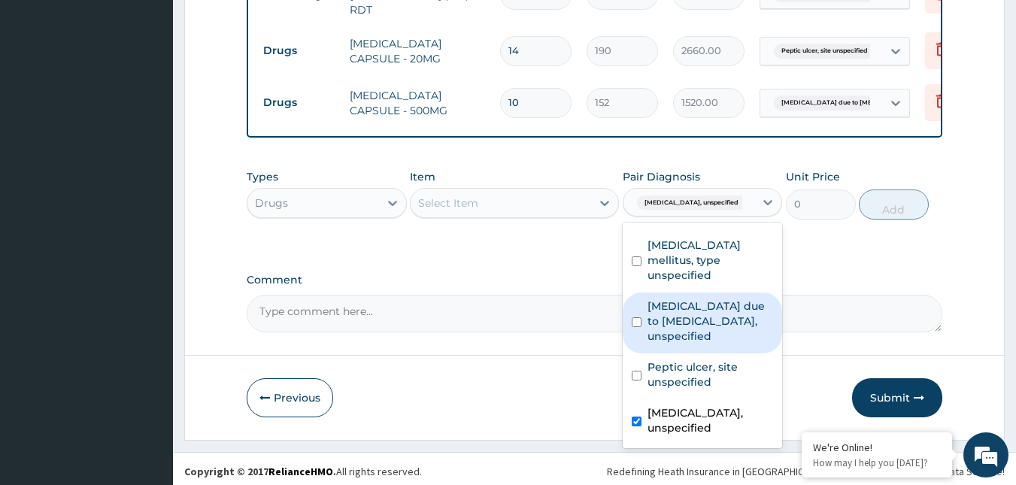
click at [683, 316] on label "Malaria due to Plasmodium falciparum, unspecified" at bounding box center [710, 321] width 126 height 45
checkbox input "true"
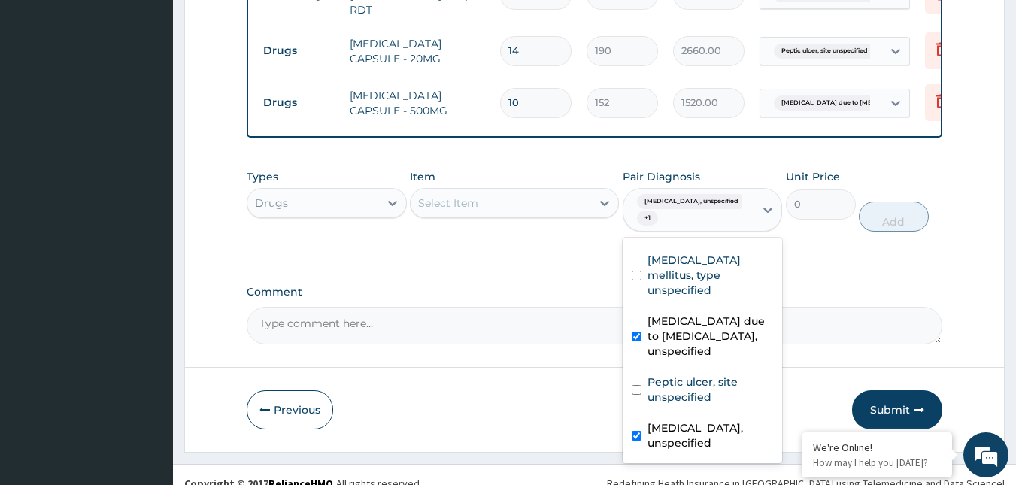
click at [557, 191] on div "Select Item" at bounding box center [501, 203] width 180 height 24
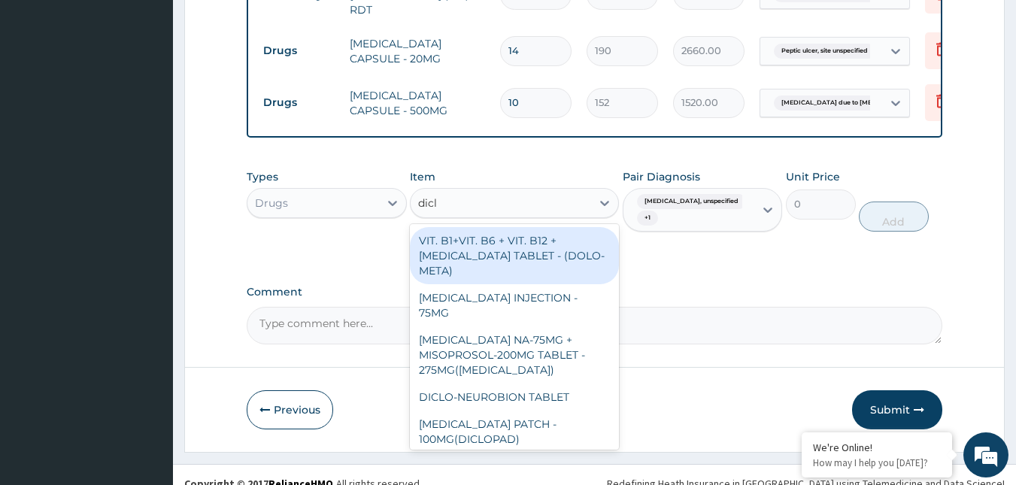
type input "diclo"
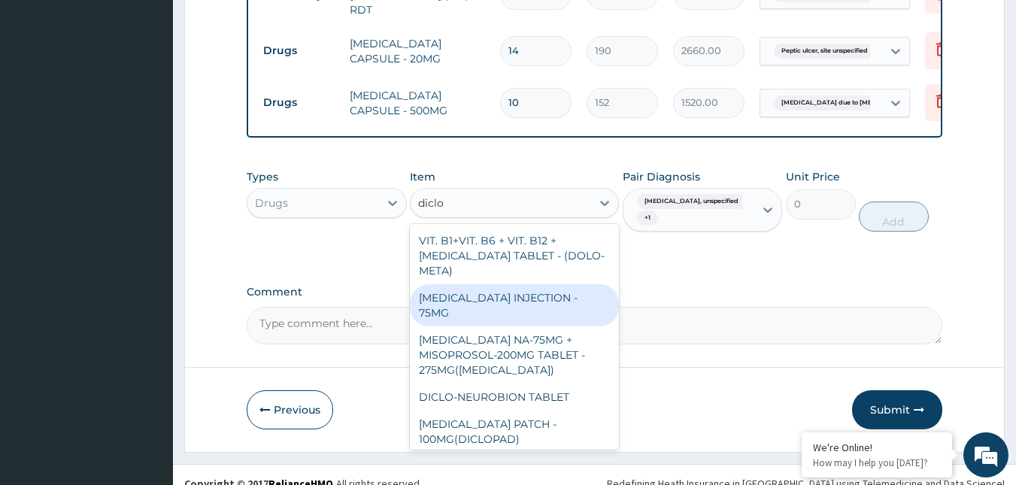
click at [552, 291] on div "DICLOFENAC INJECTION - 75MG" at bounding box center [514, 305] width 209 height 42
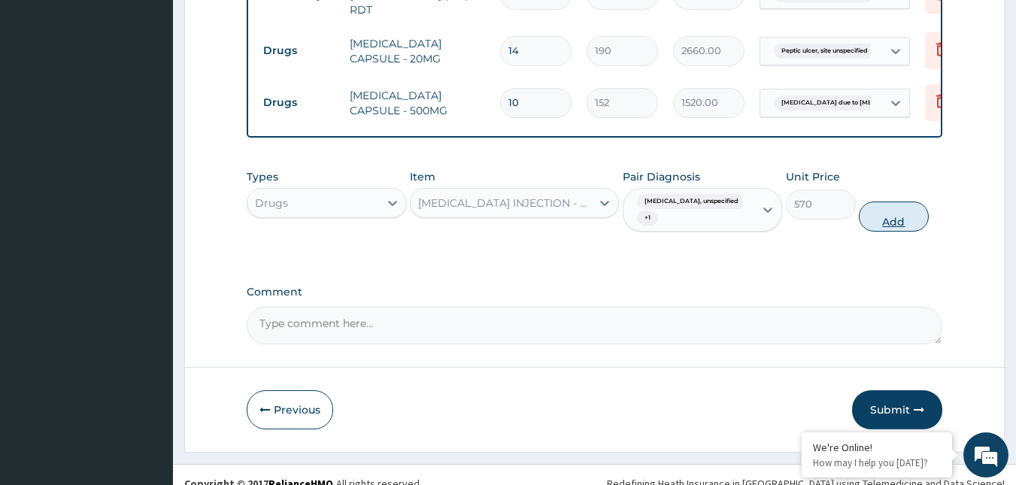
click at [895, 221] on button "Add" at bounding box center [894, 217] width 70 height 30
type input "0"
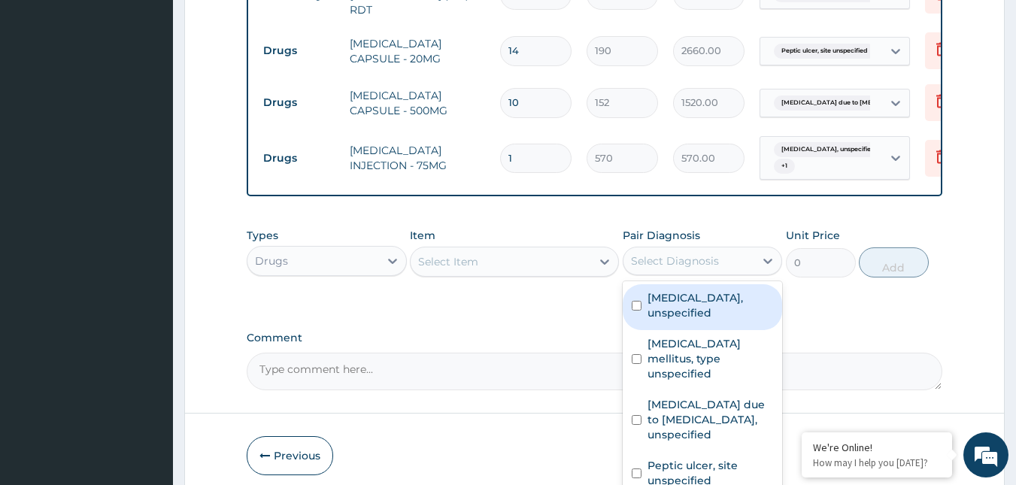
click at [677, 258] on div "Select Diagnosis" at bounding box center [675, 260] width 88 height 15
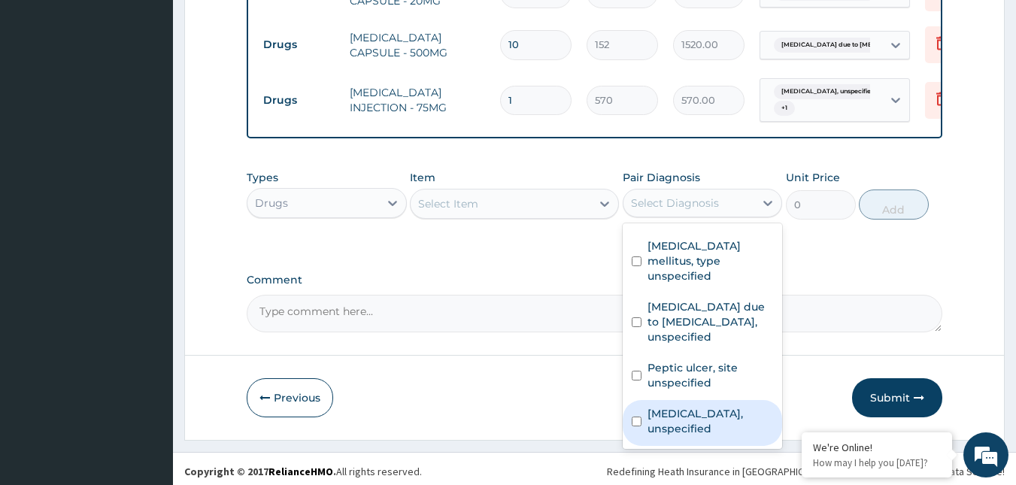
click at [699, 407] on label "Osteoarthritis, unspecified" at bounding box center [710, 421] width 126 height 30
checkbox input "true"
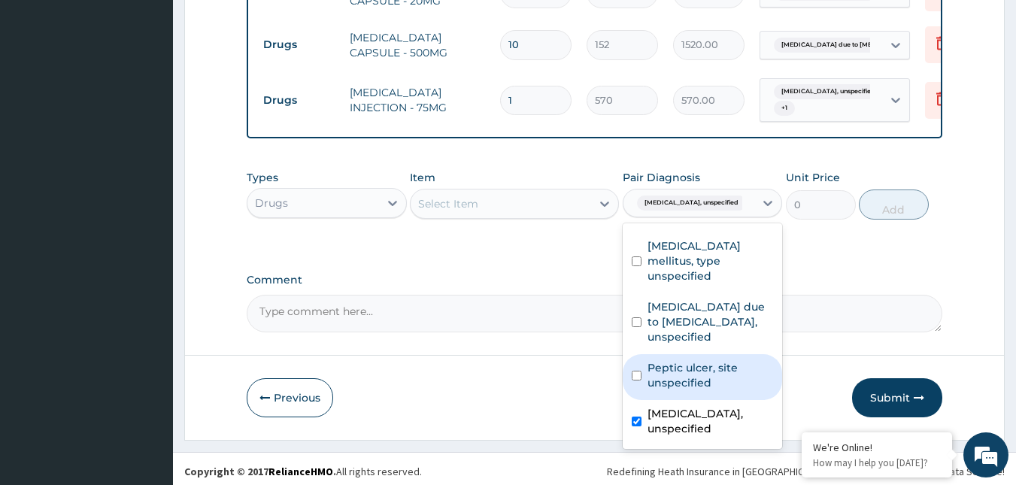
click at [504, 209] on div "Select Item" at bounding box center [501, 204] width 180 height 24
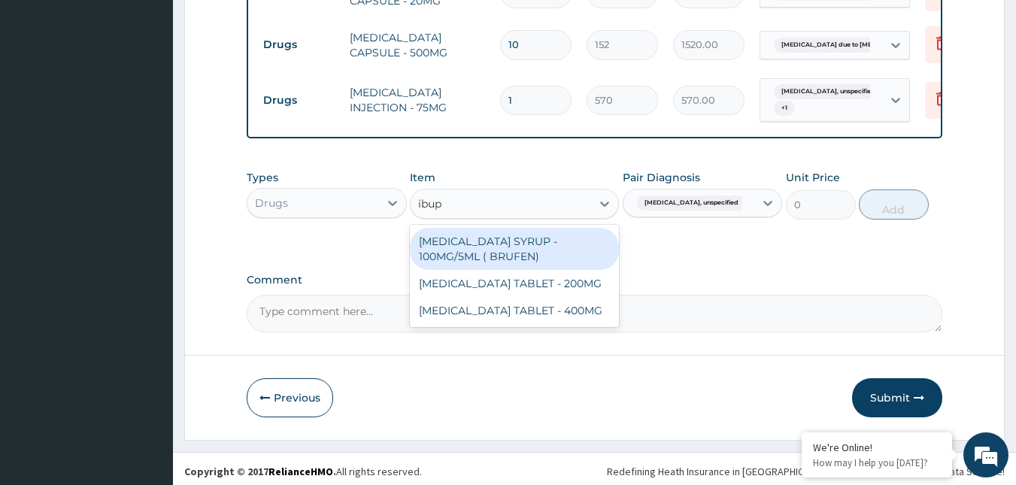
type input "ibupr"
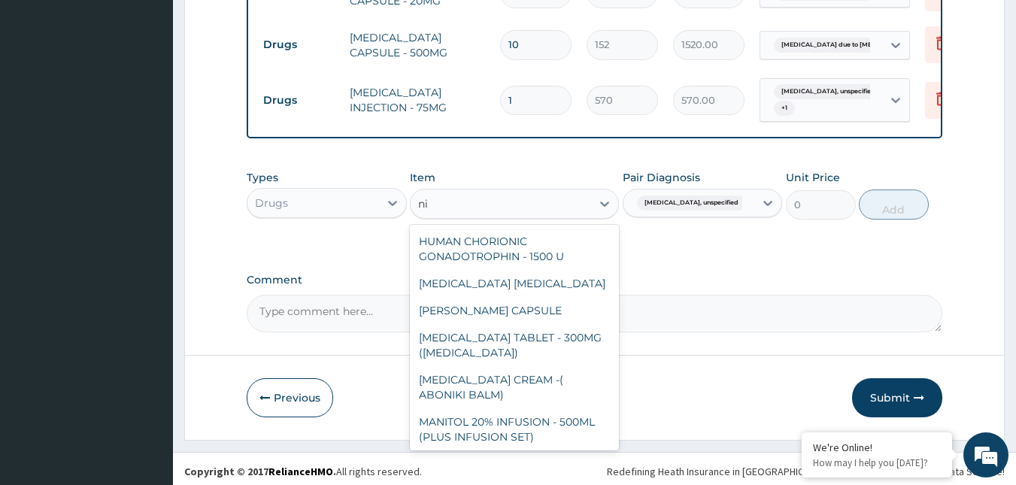
type input "n"
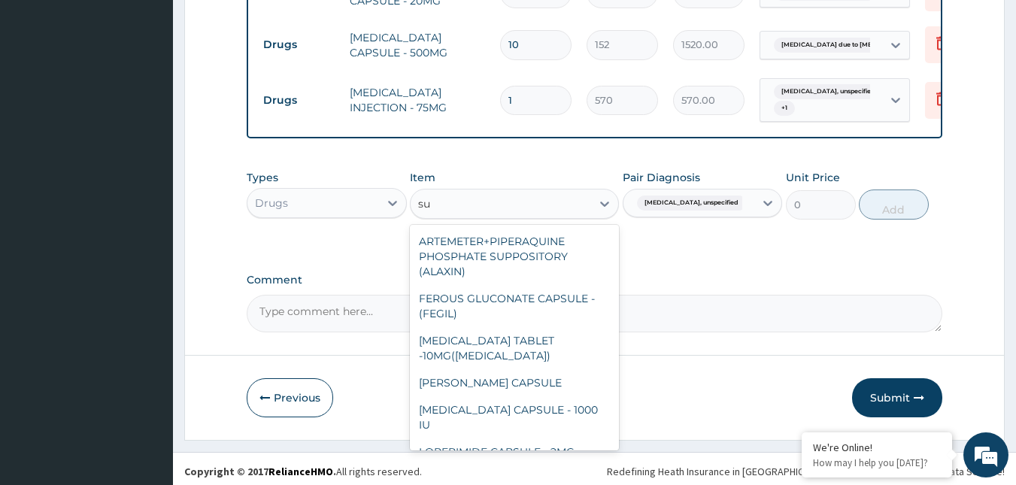
type input "s"
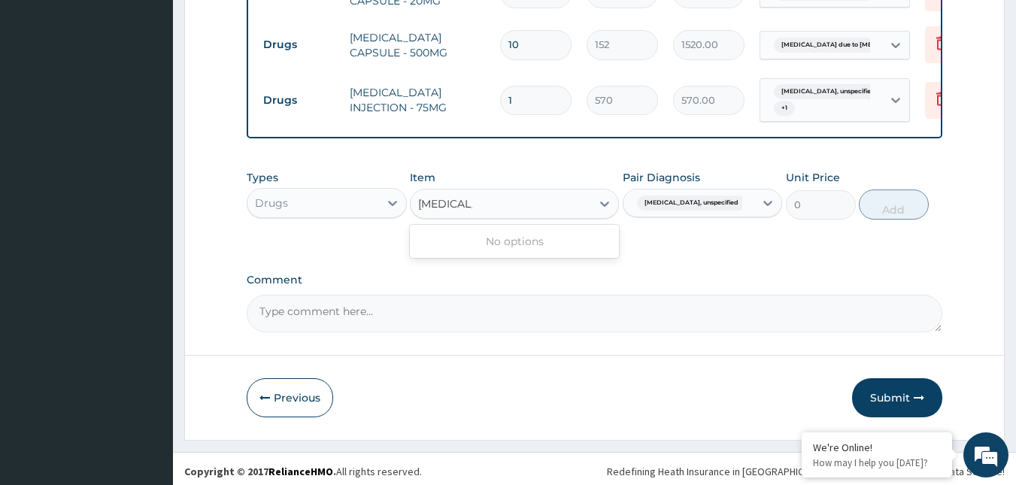
type input "nimesulide"
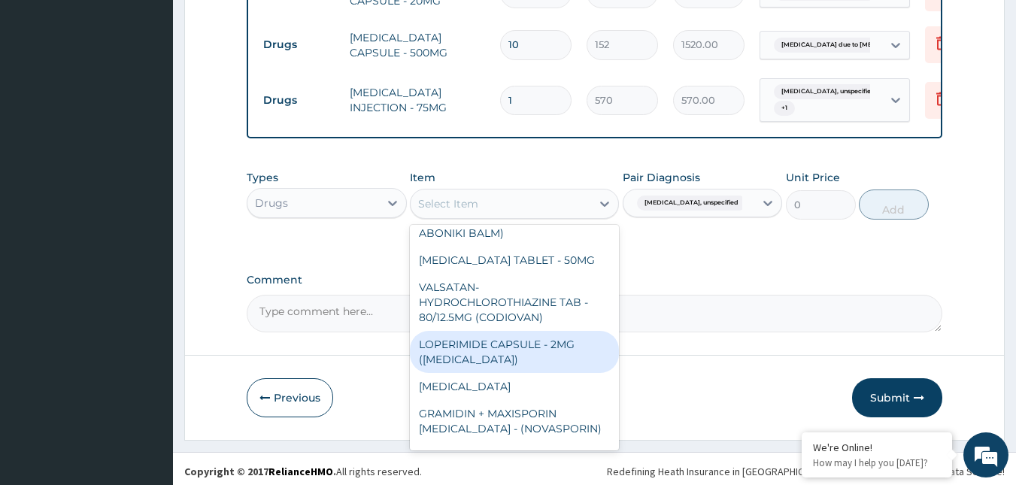
scroll to position [1504, 0]
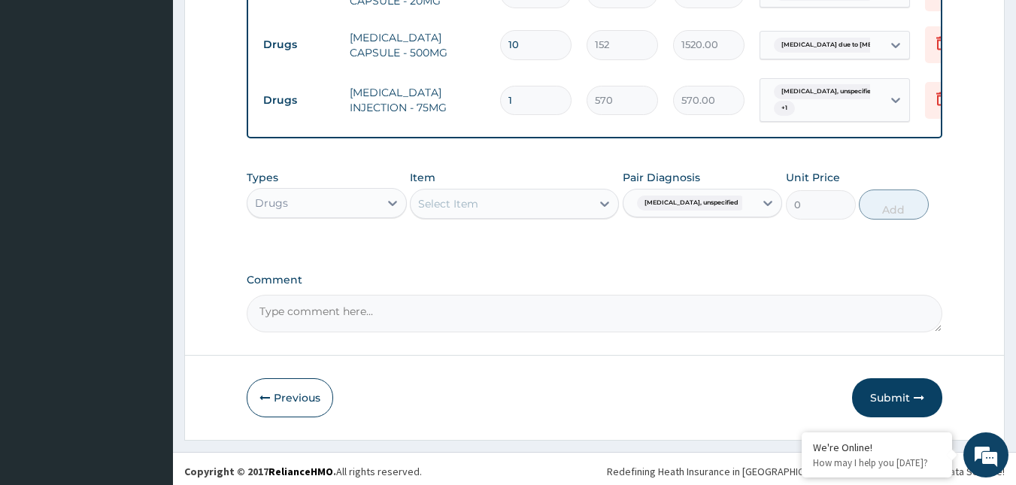
click at [465, 202] on div "Select Item" at bounding box center [448, 203] width 60 height 15
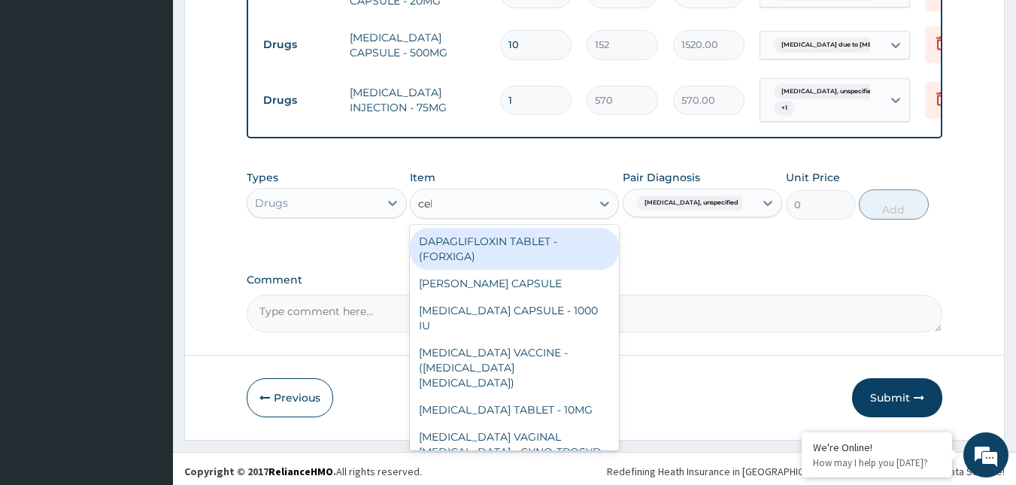
type input "cele"
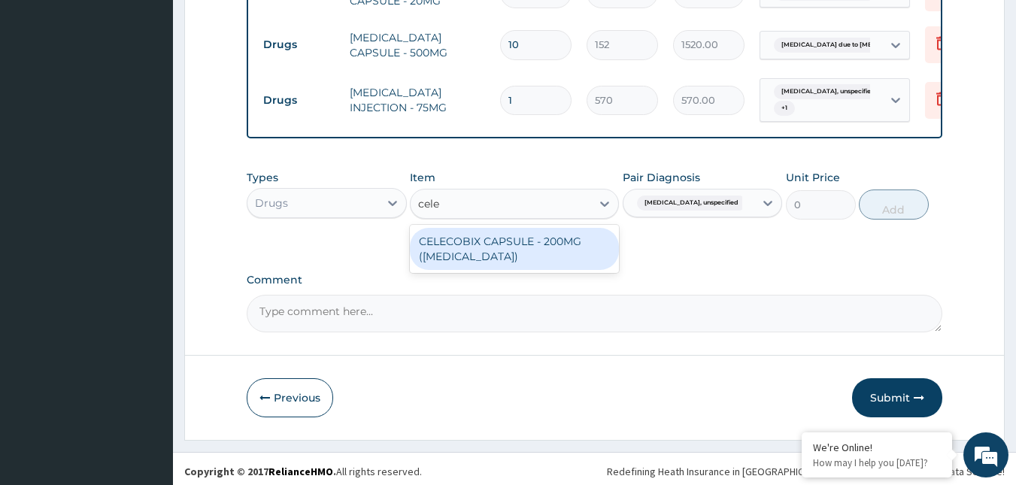
click at [456, 261] on div "CELECOBIX CAPSULE - 200MG (CELEBREX)" at bounding box center [514, 249] width 209 height 42
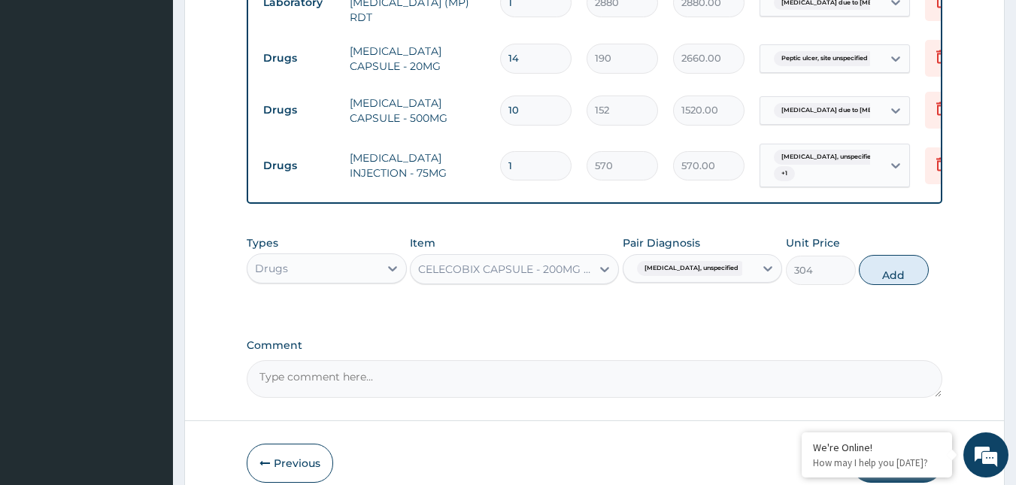
scroll to position [784, 0]
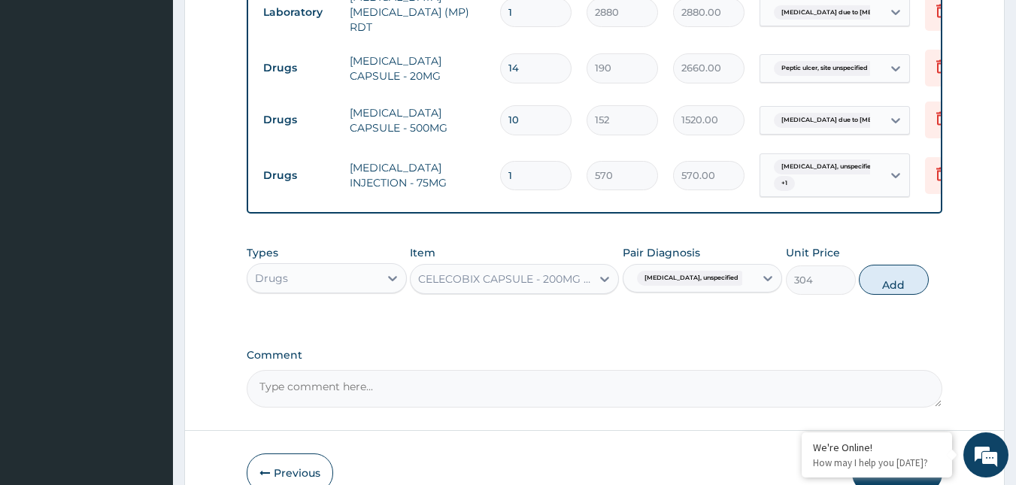
click at [532, 274] on div "CELECOBIX CAPSULE - 200MG (CELEBREX)" at bounding box center [505, 278] width 174 height 15
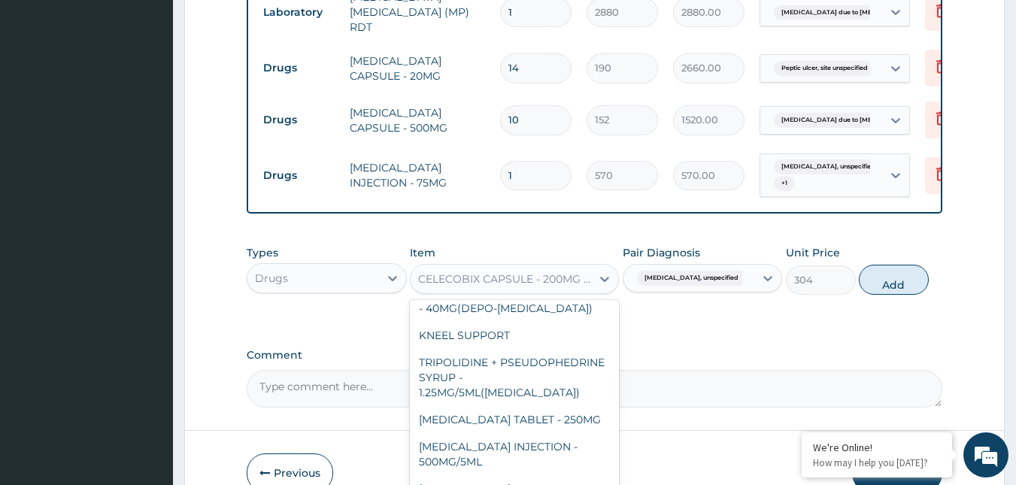
scroll to position [10827, 0]
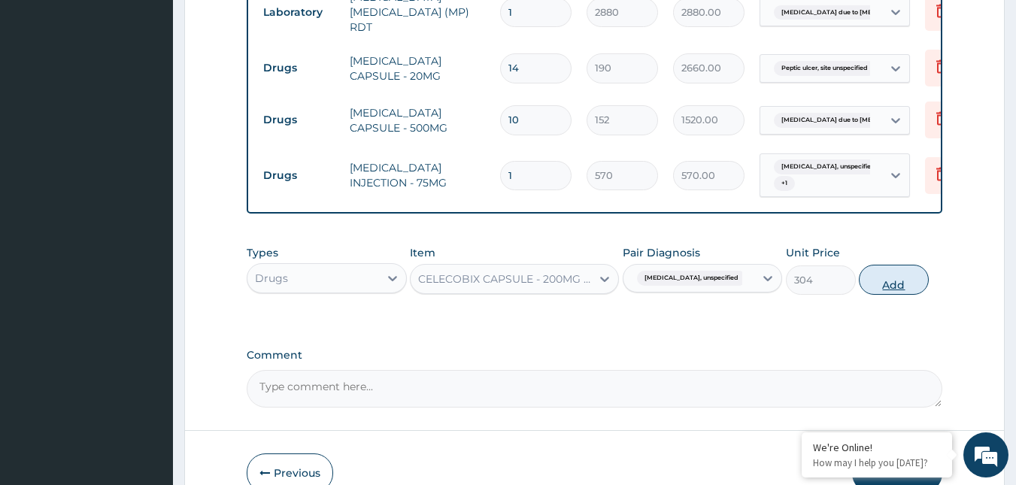
click at [889, 271] on button "Add" at bounding box center [894, 280] width 70 height 30
type input "0"
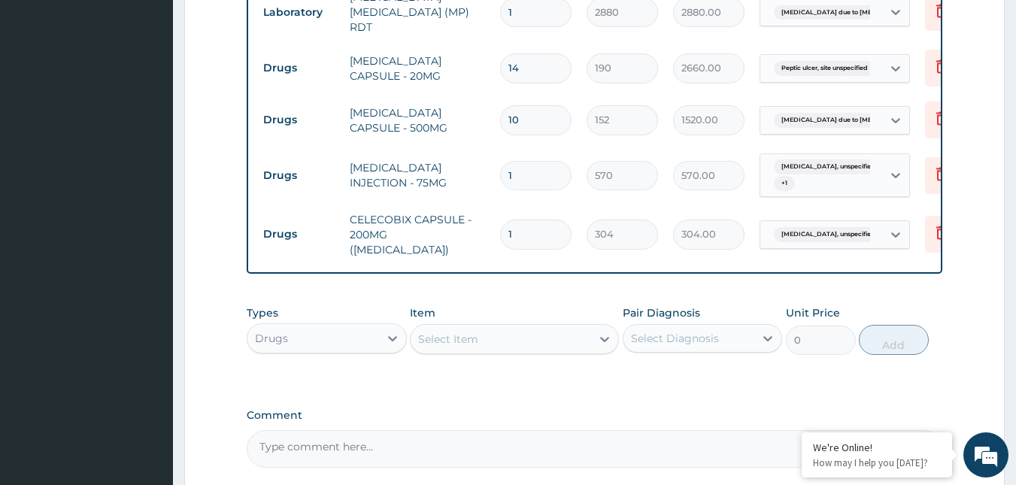
type input "10"
type input "3040.00"
type input "10"
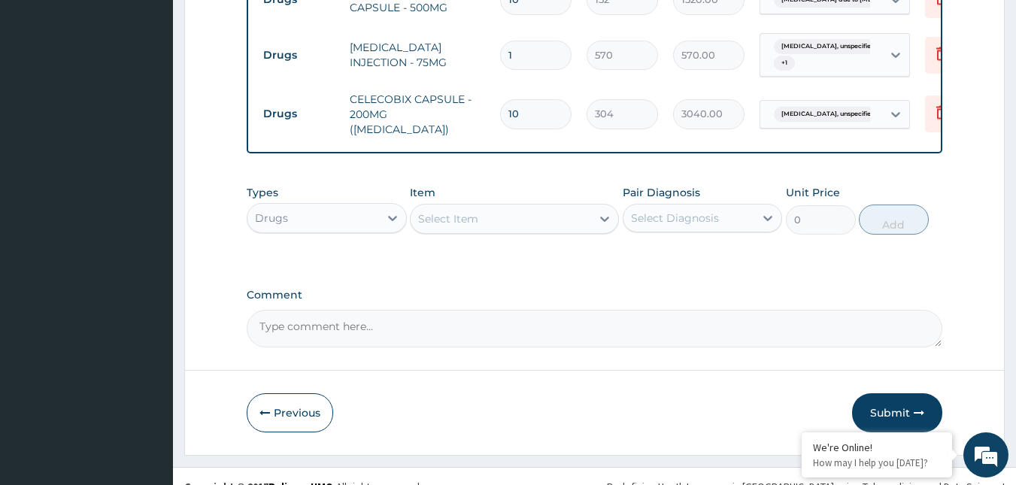
scroll to position [911, 0]
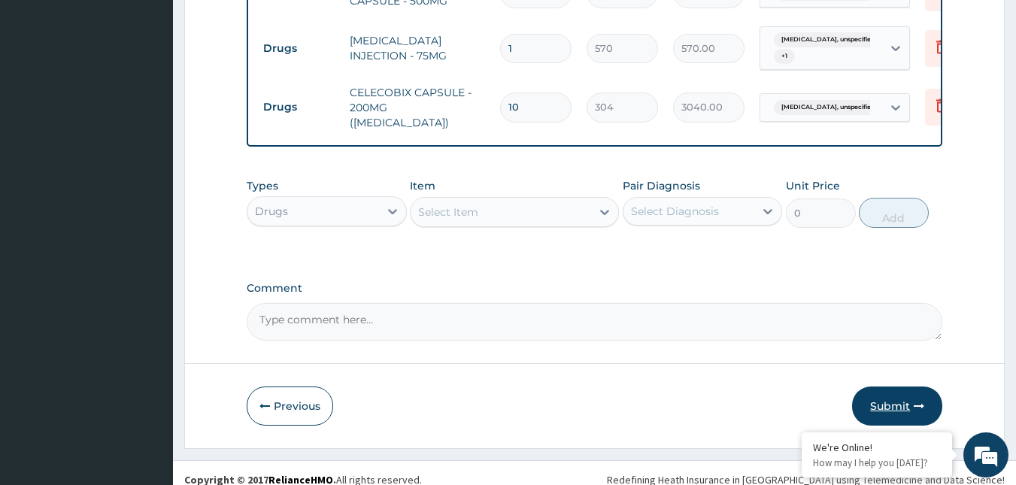
click at [898, 386] on button "Submit" at bounding box center [897, 405] width 90 height 39
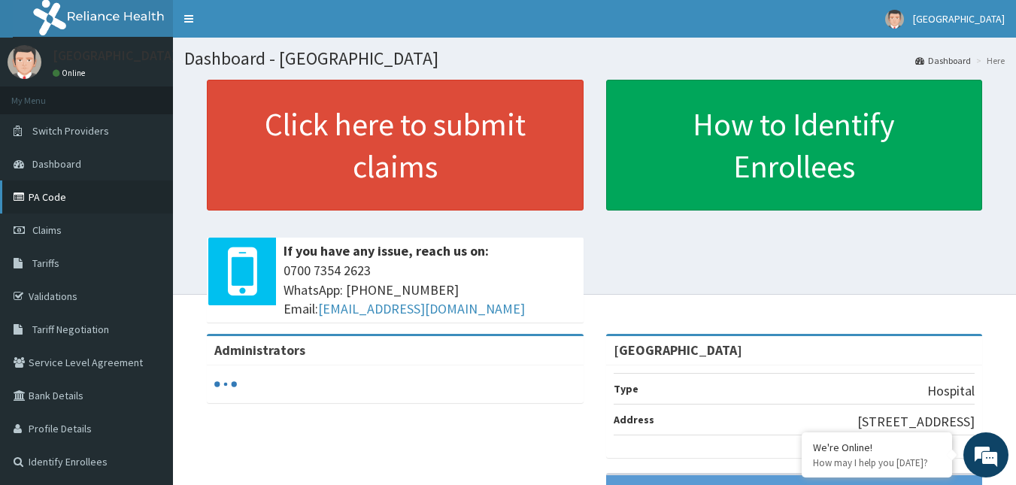
click at [68, 205] on link "PA Code" at bounding box center [86, 196] width 173 height 33
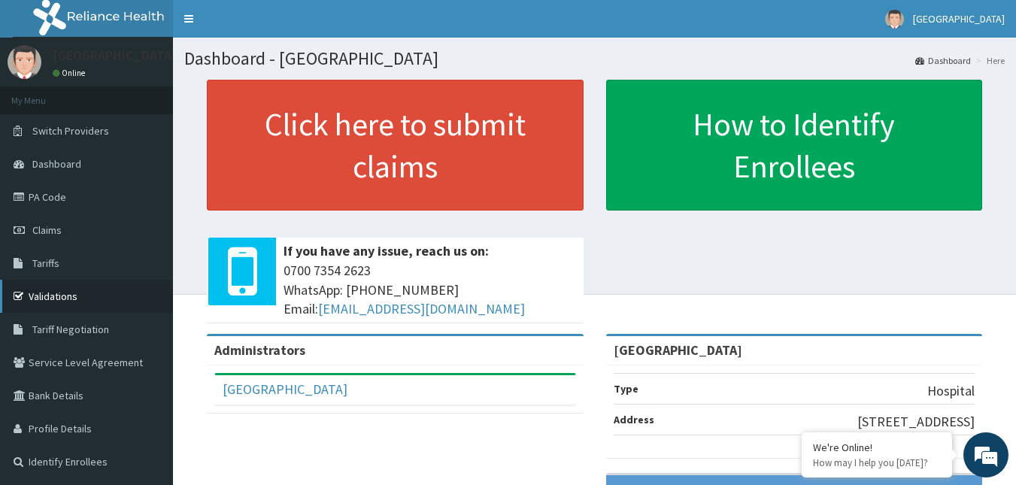
click at [60, 308] on link "Validations" at bounding box center [86, 296] width 173 height 33
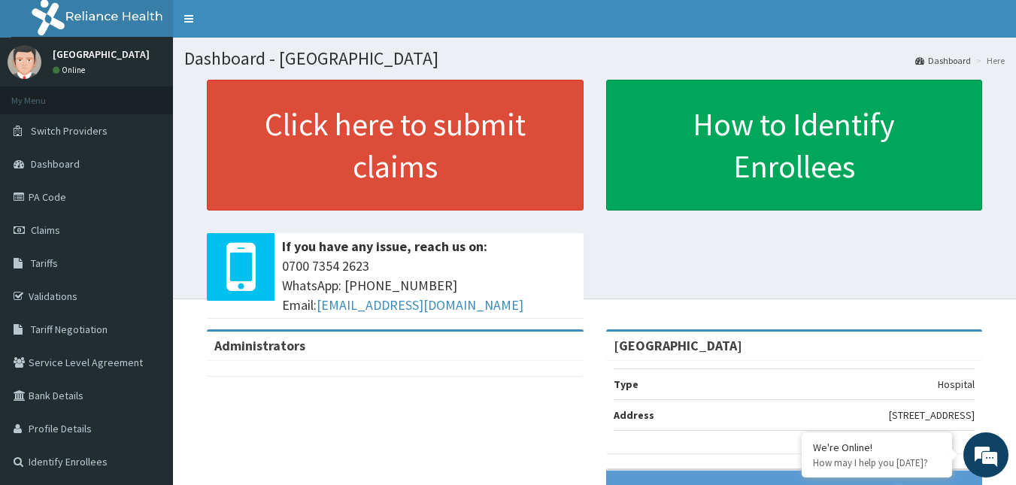
click at [667, 58] on h1 "Dashboard - [GEOGRAPHIC_DATA]" at bounding box center [594, 59] width 820 height 20
click at [670, 58] on h1 "Dashboard - [GEOGRAPHIC_DATA]" at bounding box center [594, 59] width 820 height 20
click at [92, 229] on link "Claims" at bounding box center [86, 230] width 173 height 33
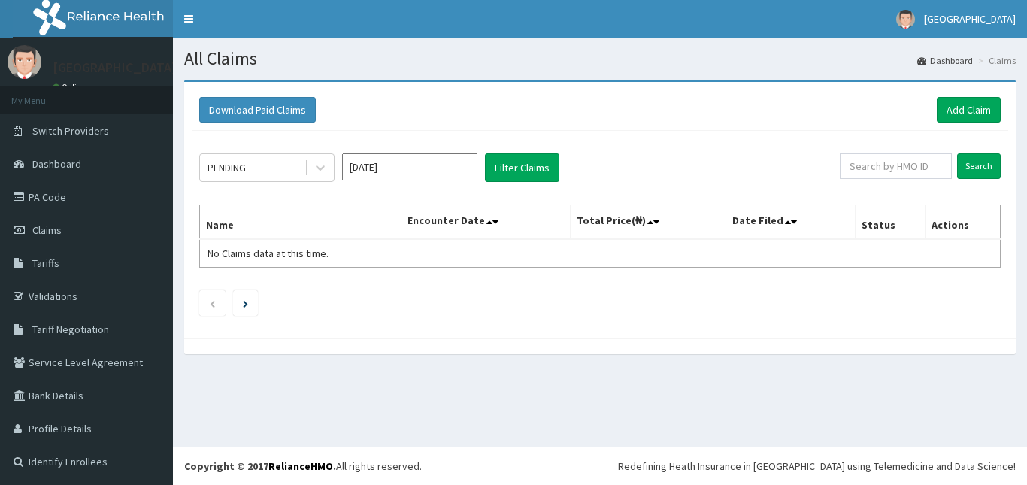
click at [371, 162] on input "Oct 2025" at bounding box center [409, 166] width 135 height 27
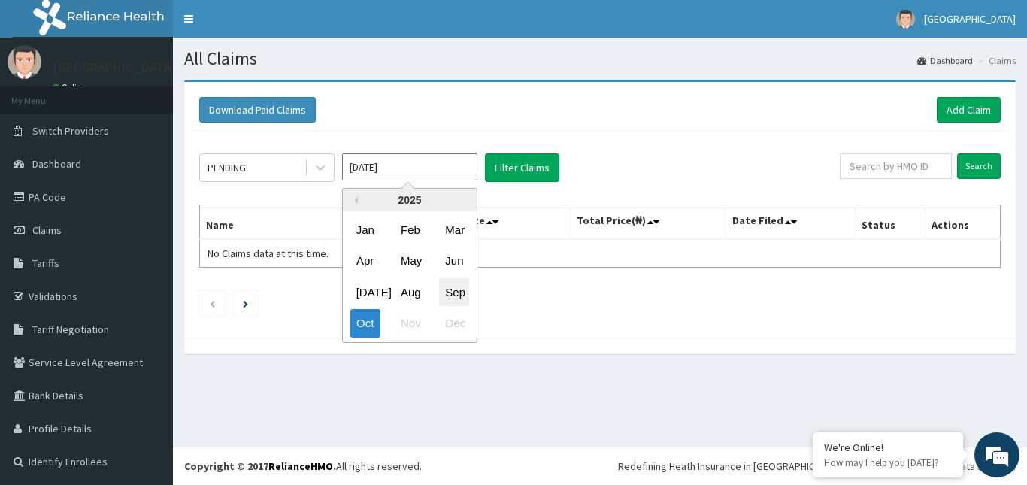
click at [444, 298] on div "Sep" at bounding box center [454, 292] width 30 height 28
type input "Sep 2025"
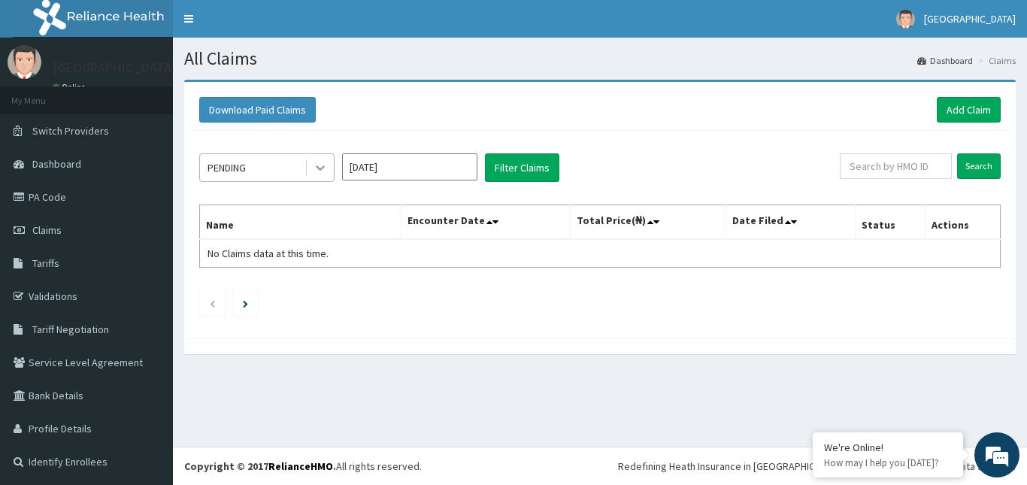
click at [308, 163] on div at bounding box center [320, 167] width 27 height 27
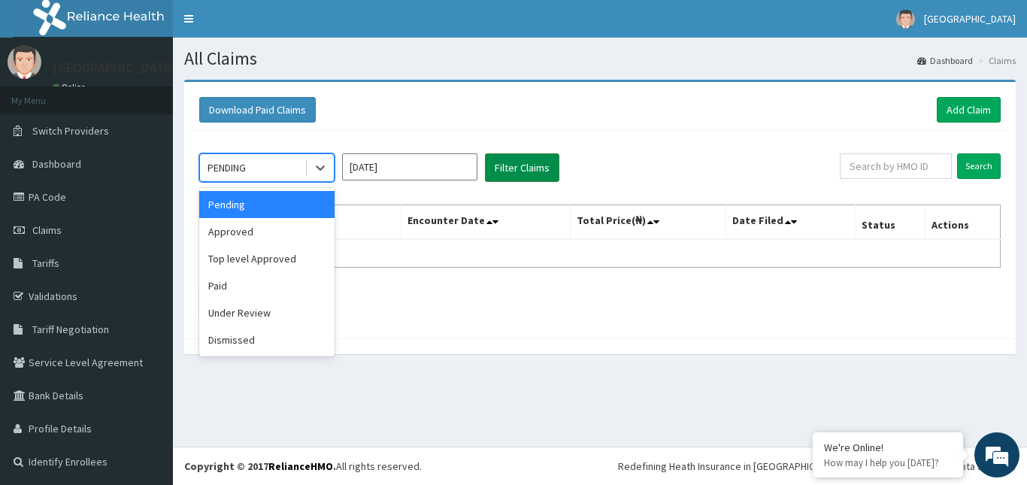
click at [521, 171] on button "Filter Claims" at bounding box center [522, 167] width 74 height 29
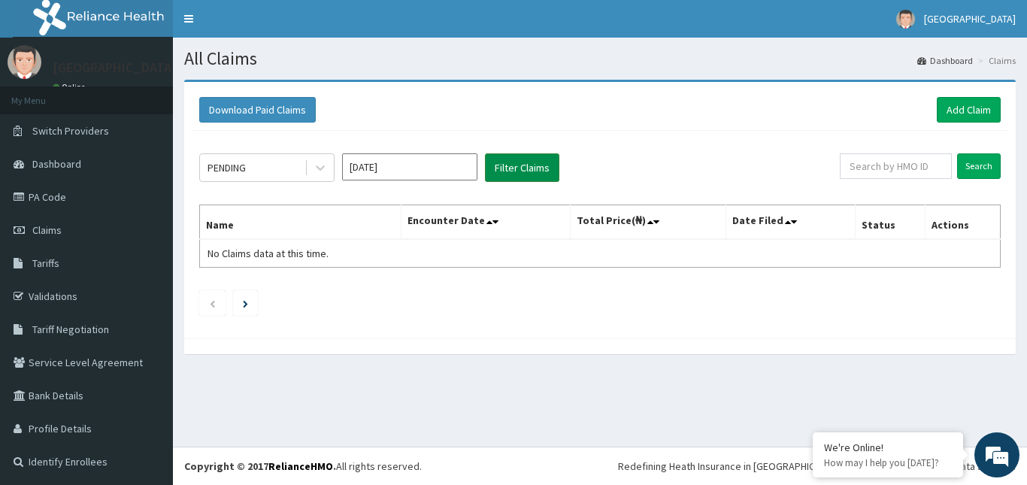
click at [525, 171] on button "Filter Claims" at bounding box center [522, 167] width 74 height 29
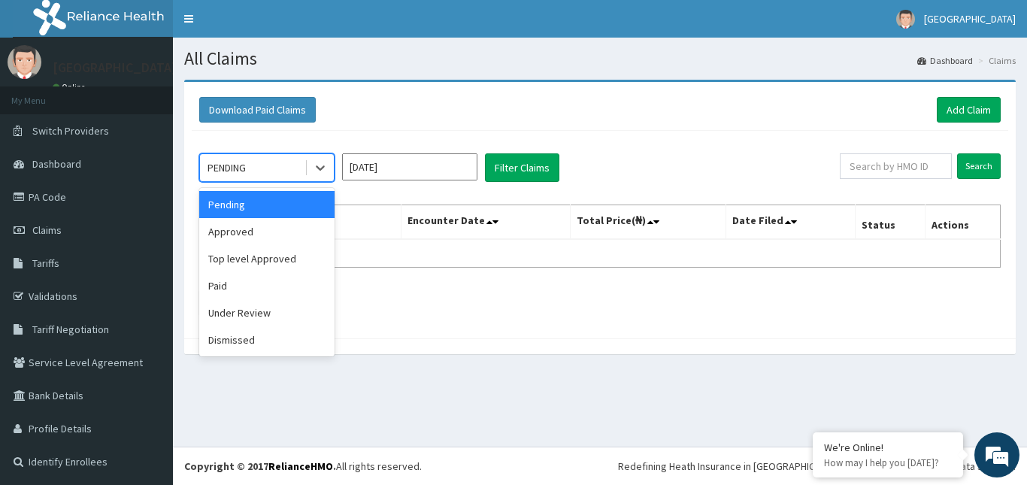
click at [299, 174] on div "PENDING" at bounding box center [252, 168] width 105 height 24
click at [281, 232] on div "Approved" at bounding box center [266, 231] width 135 height 27
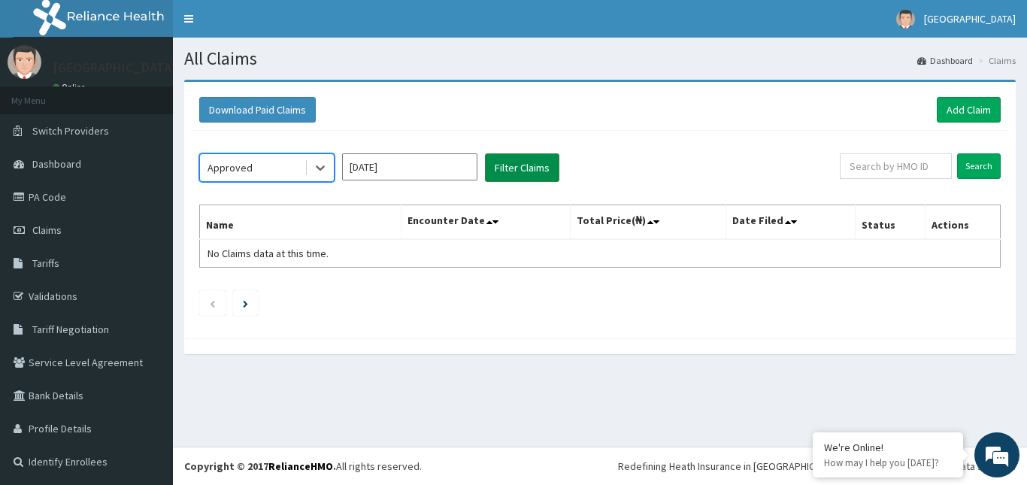
click at [507, 170] on button "Filter Claims" at bounding box center [522, 167] width 74 height 29
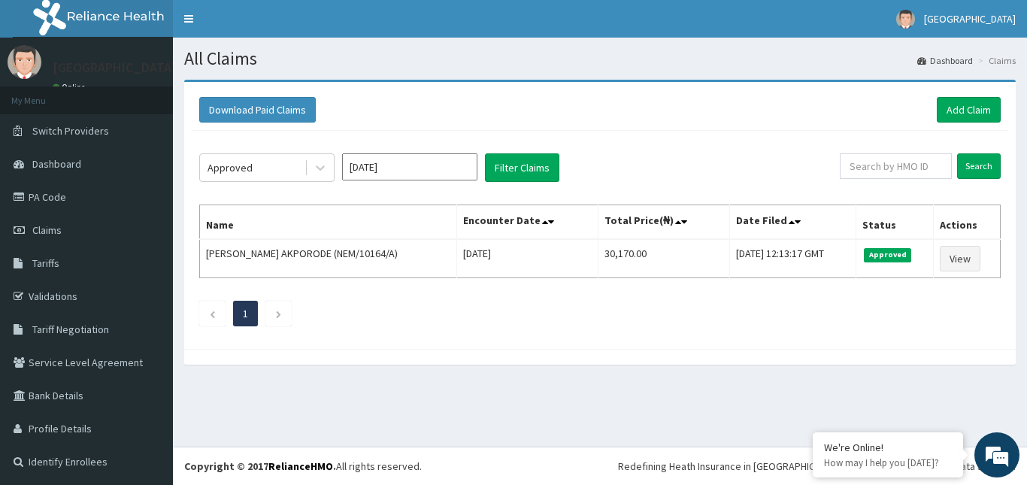
click at [696, 92] on div "Download Paid Claims Add Claim" at bounding box center [600, 109] width 817 height 41
click at [651, 114] on div "Download Paid Claims Add Claim" at bounding box center [600, 110] width 802 height 26
click at [976, 114] on link "Add Claim" at bounding box center [969, 110] width 64 height 26
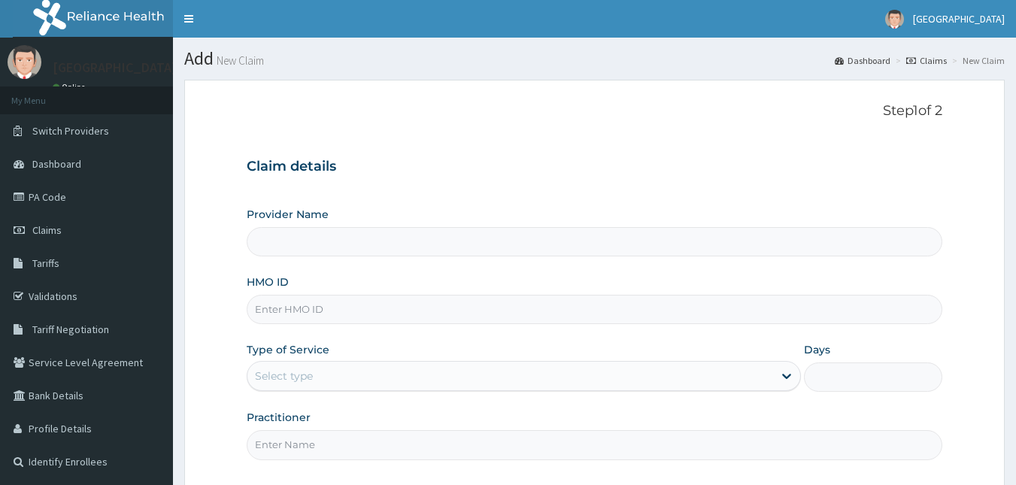
type input "[GEOGRAPHIC_DATA]"
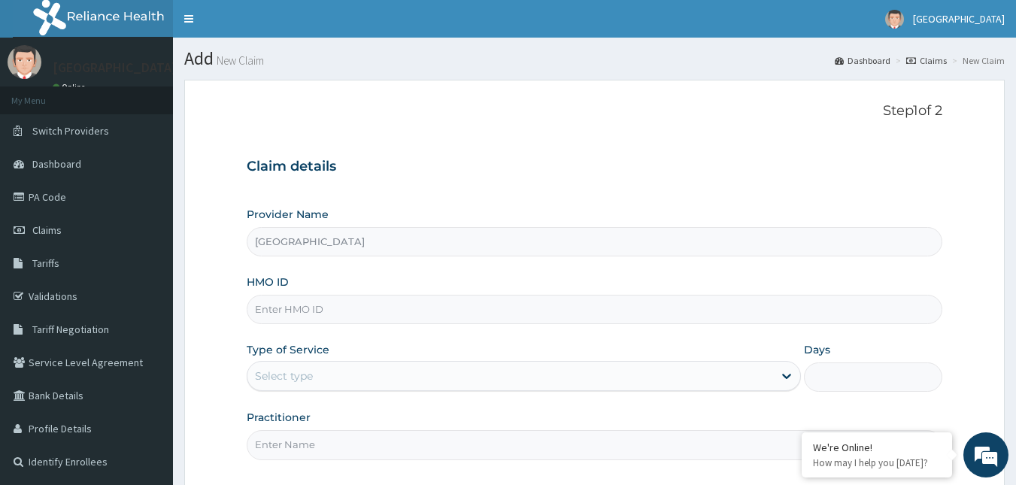
click at [435, 310] on input "HMO ID" at bounding box center [595, 309] width 696 height 29
type input "swf/10202/a"
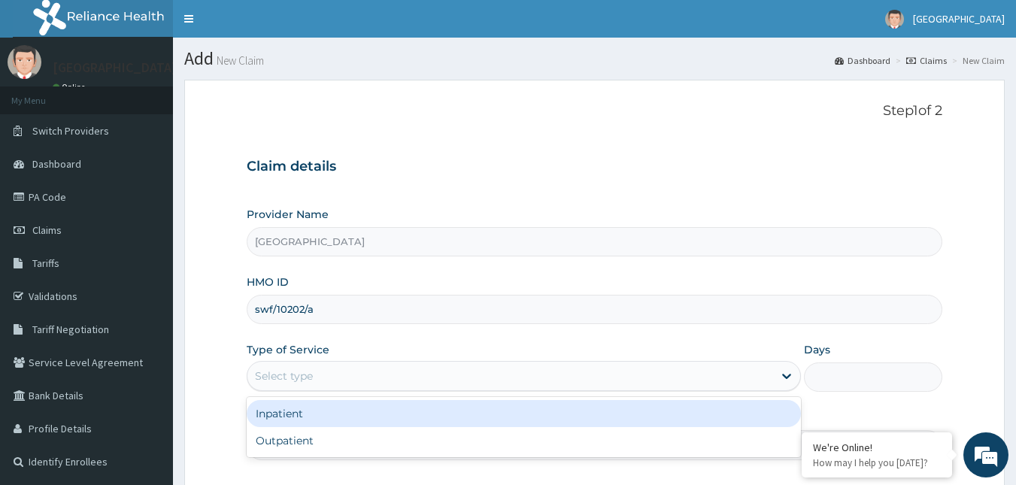
click at [496, 389] on div "Select type" at bounding box center [524, 376] width 554 height 30
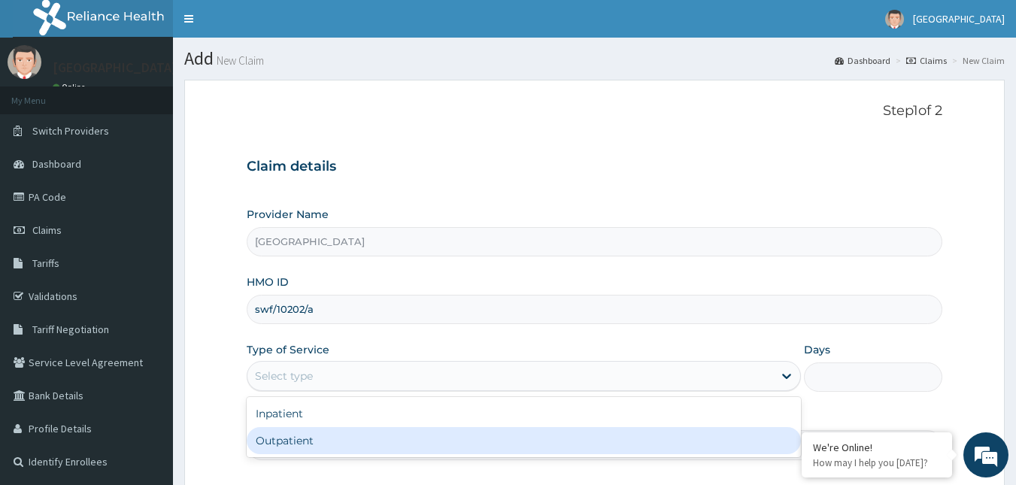
click at [420, 437] on div "Outpatient" at bounding box center [524, 440] width 554 height 27
type input "1"
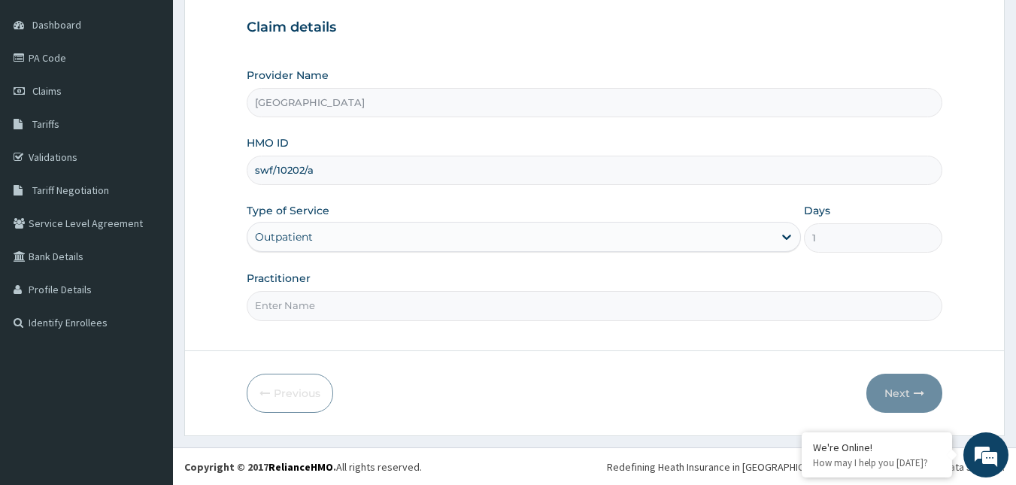
scroll to position [140, 0]
click at [575, 300] on input "Practitioner" at bounding box center [595, 304] width 696 height 29
type input "Dr Okolonji Uchenna"
click at [918, 396] on icon "button" at bounding box center [919, 392] width 11 height 11
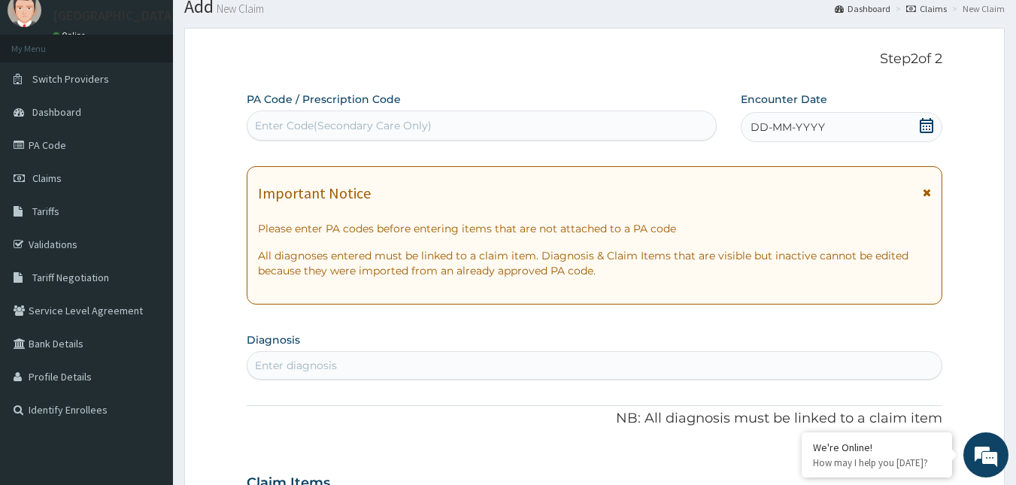
scroll to position [0, 0]
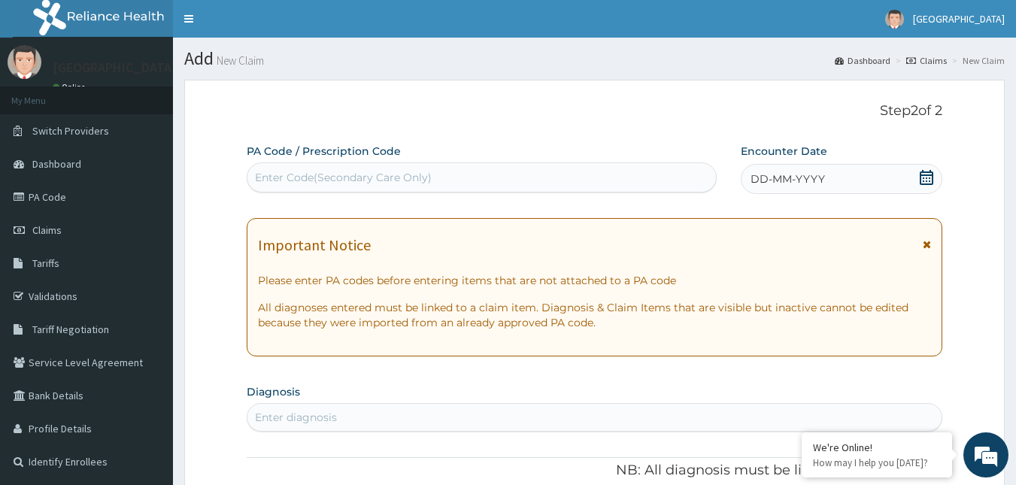
click at [811, 176] on span "DD-MM-YYYY" at bounding box center [787, 178] width 74 height 15
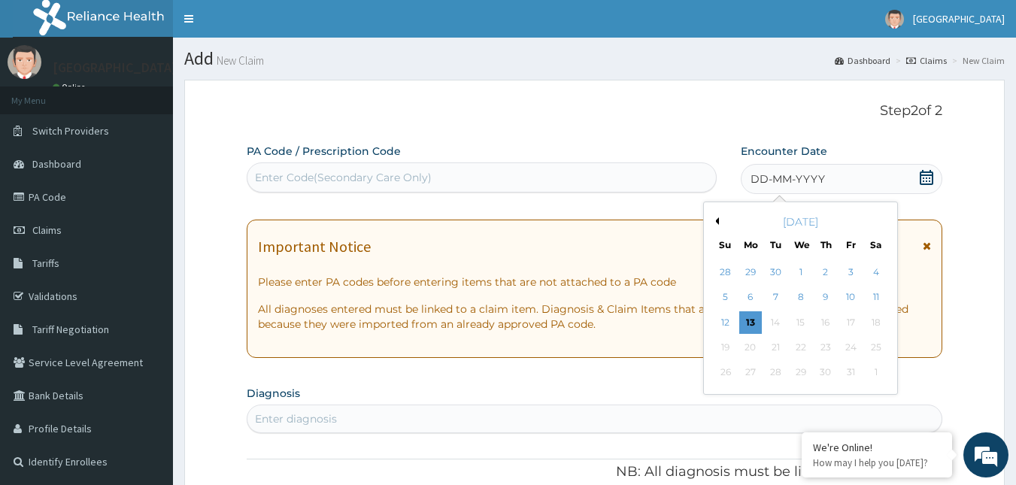
click at [717, 215] on div "October 2025" at bounding box center [800, 221] width 181 height 15
click at [719, 221] on div "October 2025" at bounding box center [800, 221] width 181 height 15
click at [716, 223] on button "Previous Month" at bounding box center [715, 221] width 8 height 8
click at [771, 351] on div "23" at bounding box center [776, 347] width 23 height 23
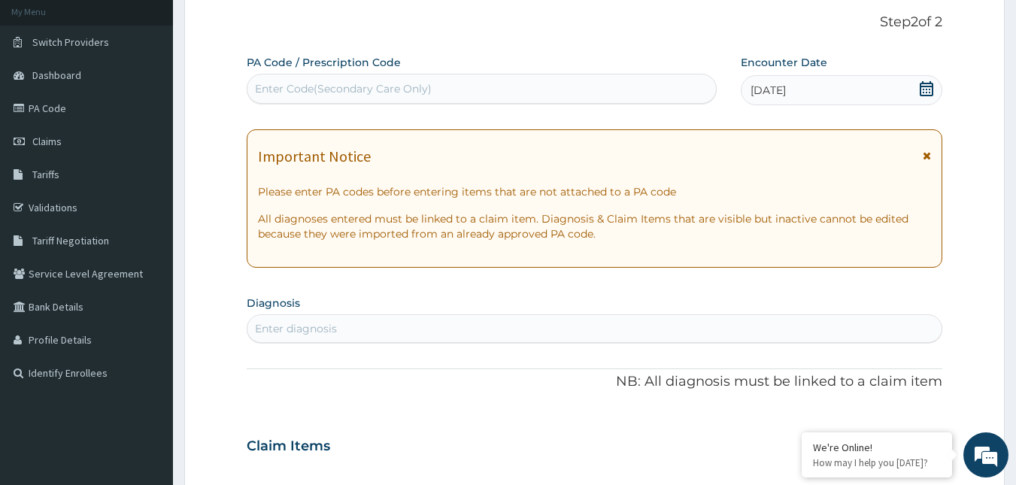
scroll to position [226, 0]
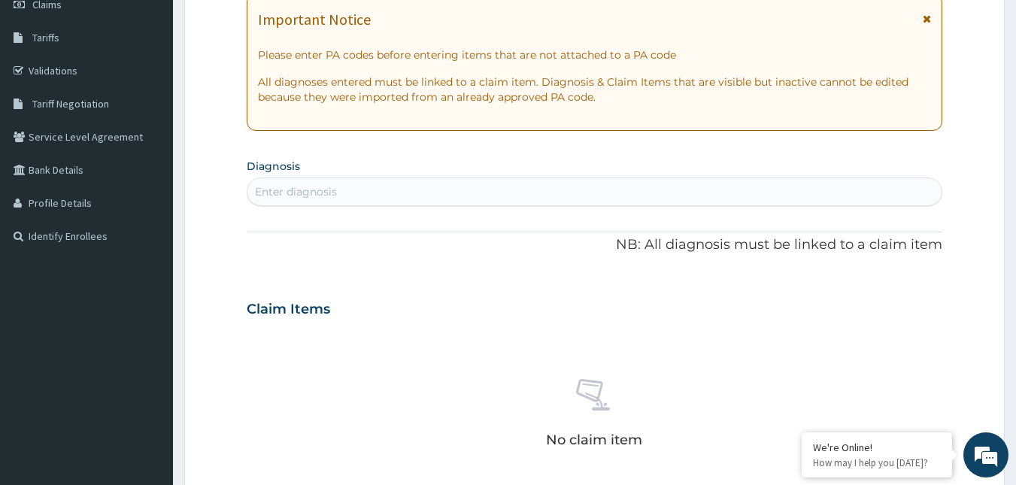
click at [398, 195] on div "Enter diagnosis" at bounding box center [594, 192] width 695 height 24
type input "mlaria"
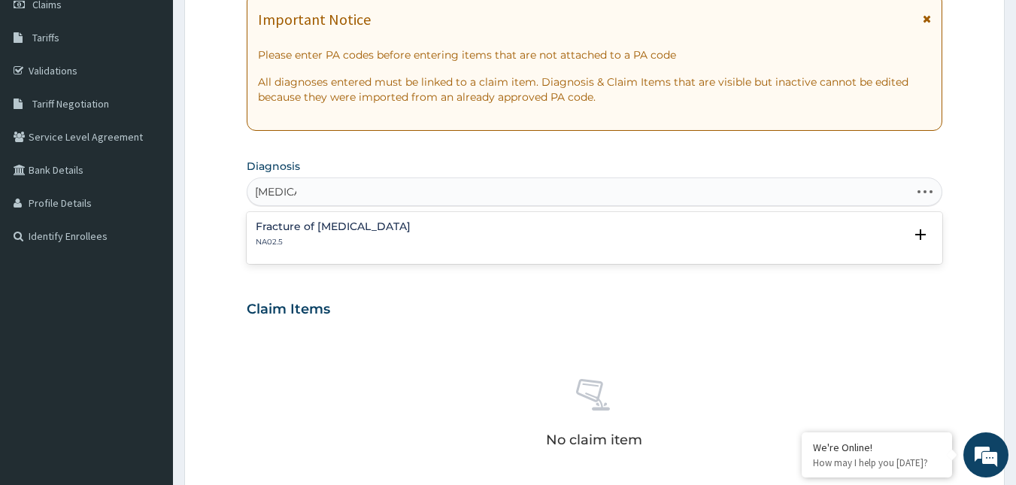
type input "malaria"
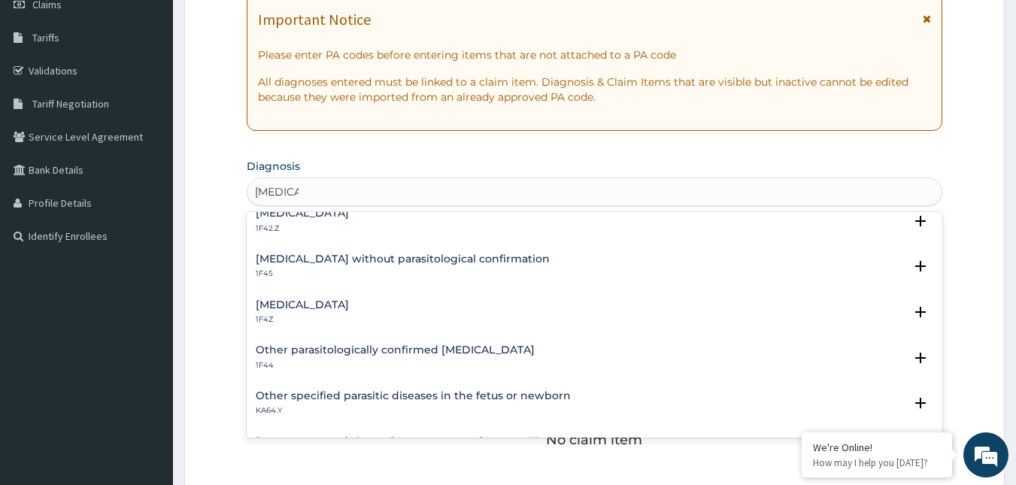
scroll to position [0, 0]
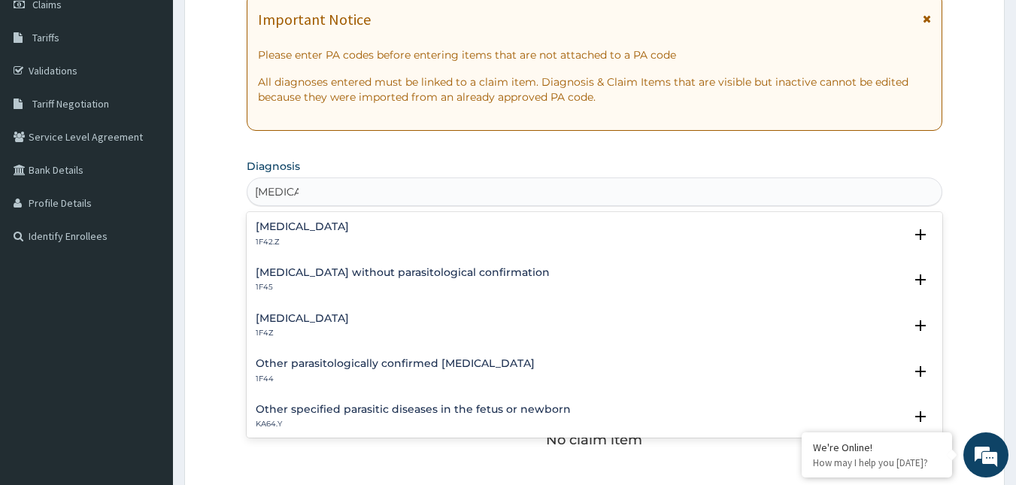
click at [331, 326] on div "Malaria, unspecified 1F4Z" at bounding box center [302, 326] width 93 height 26
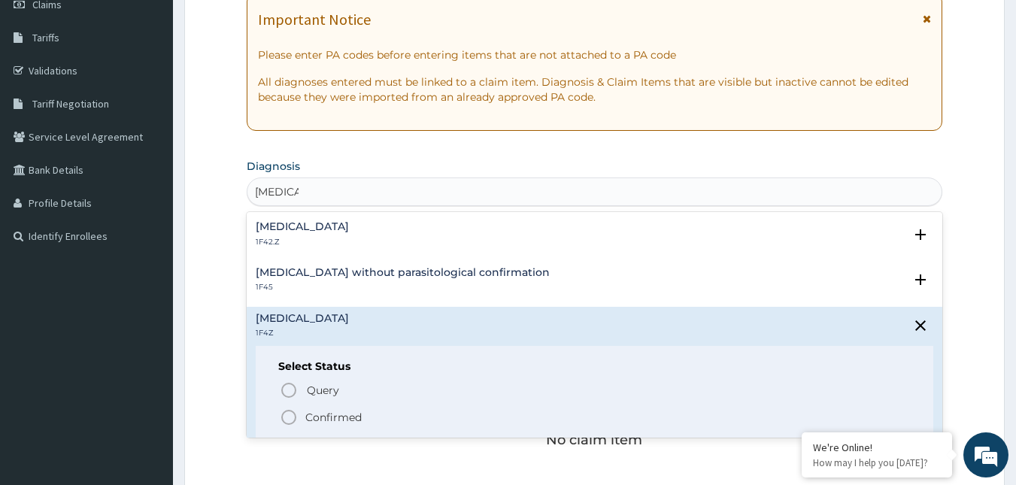
click at [319, 413] on p "Confirmed" at bounding box center [333, 417] width 56 height 15
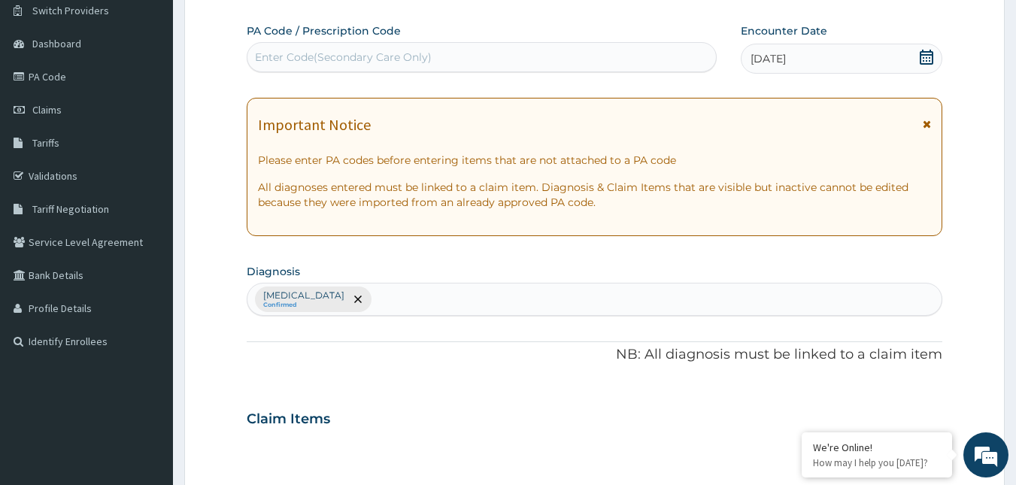
scroll to position [75, 0]
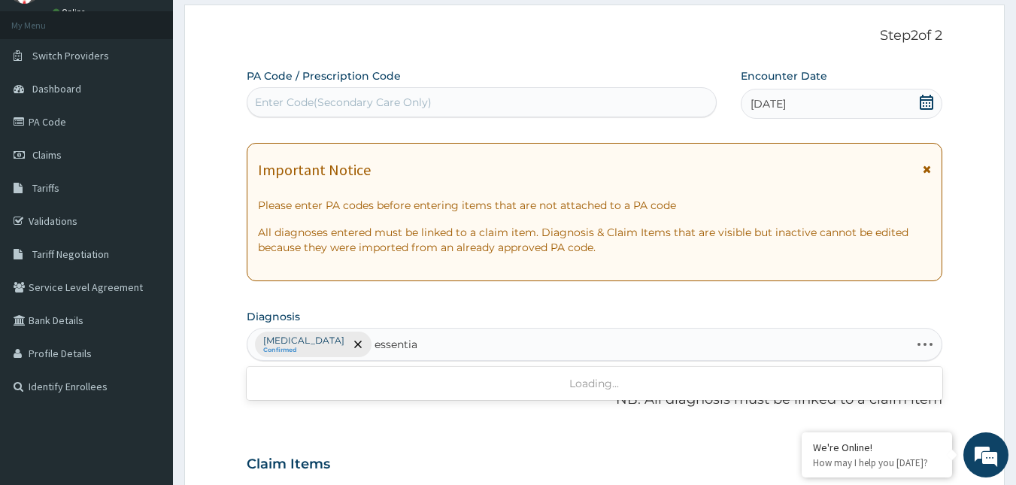
type input "essential"
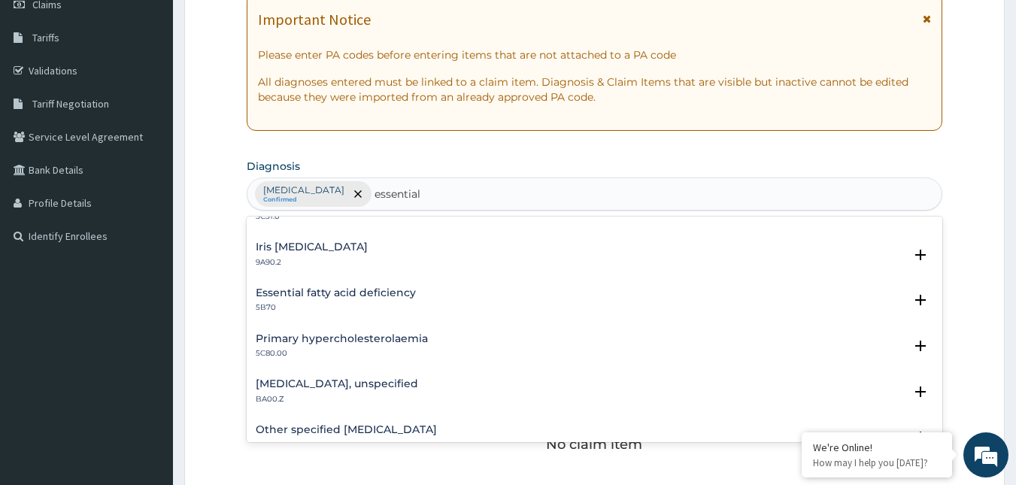
click at [391, 382] on h4 "Essential hypertension, unspecified" at bounding box center [337, 383] width 162 height 11
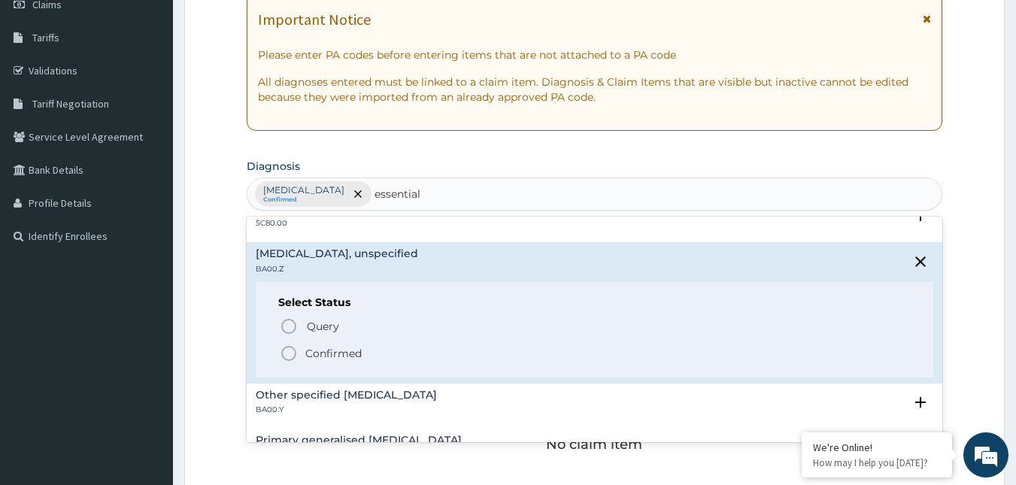
scroll to position [226, 0]
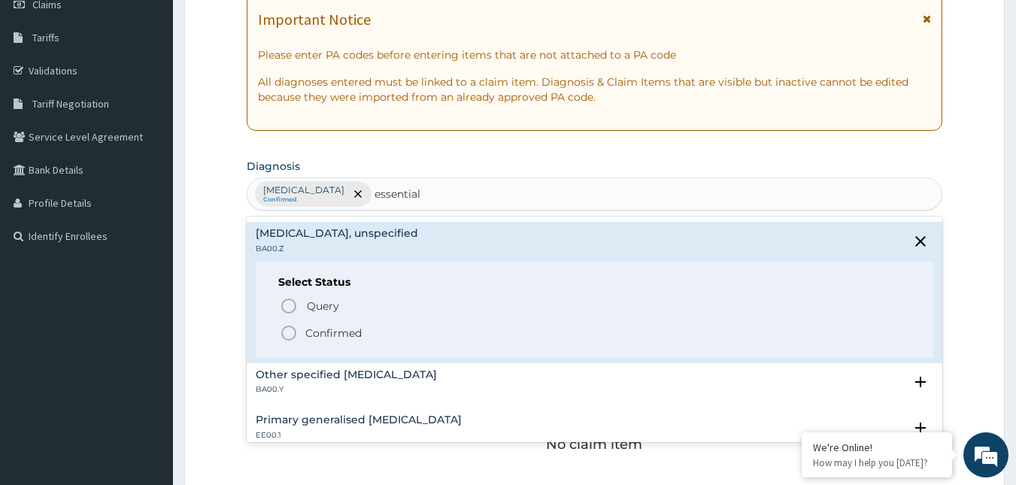
click at [310, 331] on p "Confirmed" at bounding box center [333, 333] width 56 height 15
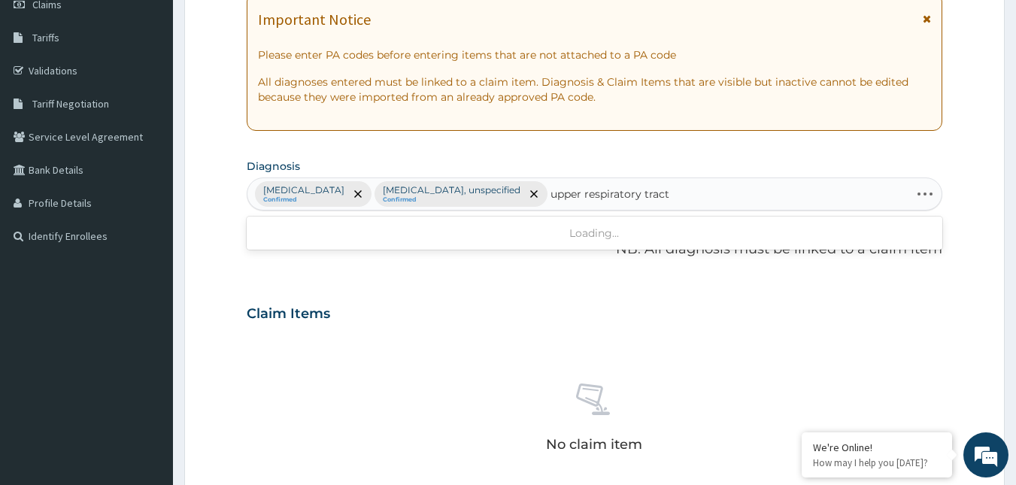
type input "upper respiratory tract"
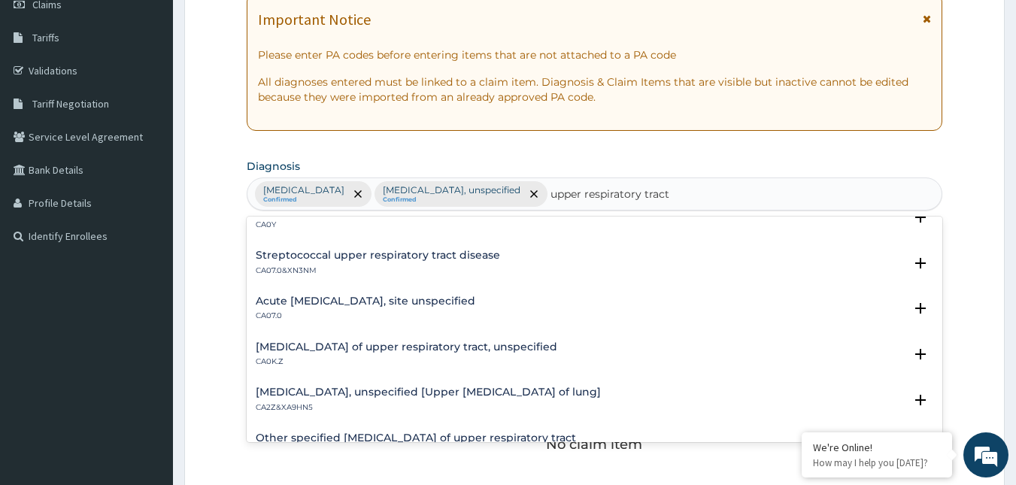
scroll to position [75, 0]
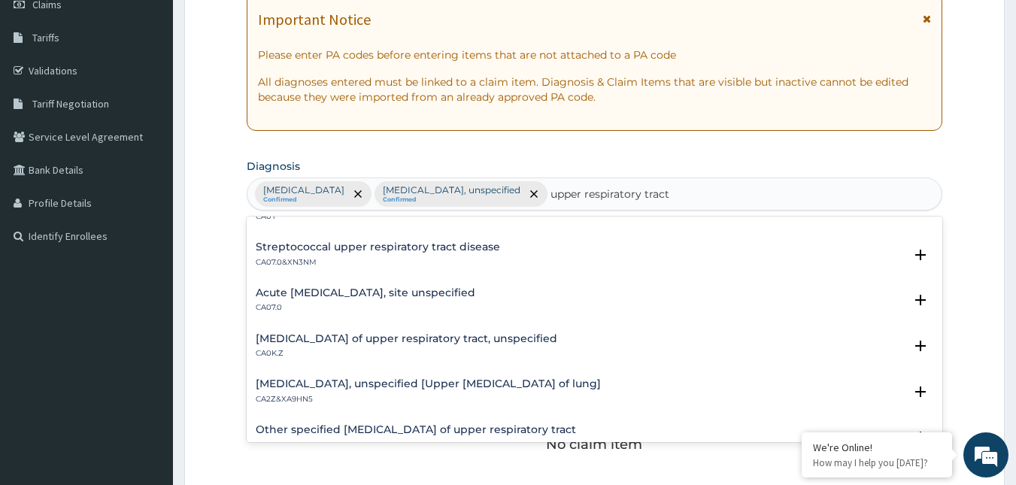
click at [317, 305] on p "CA07.0" at bounding box center [366, 307] width 220 height 11
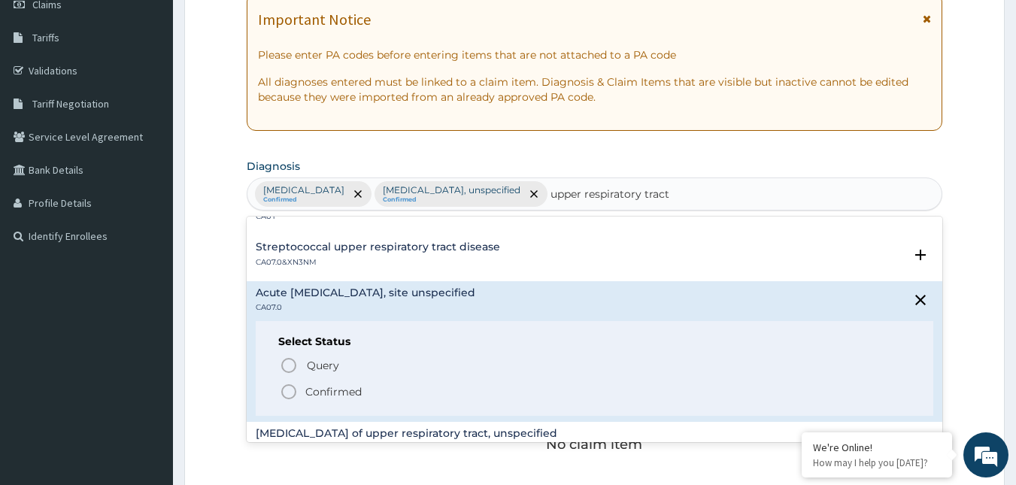
click at [299, 391] on span "Confirmed" at bounding box center [596, 392] width 632 height 18
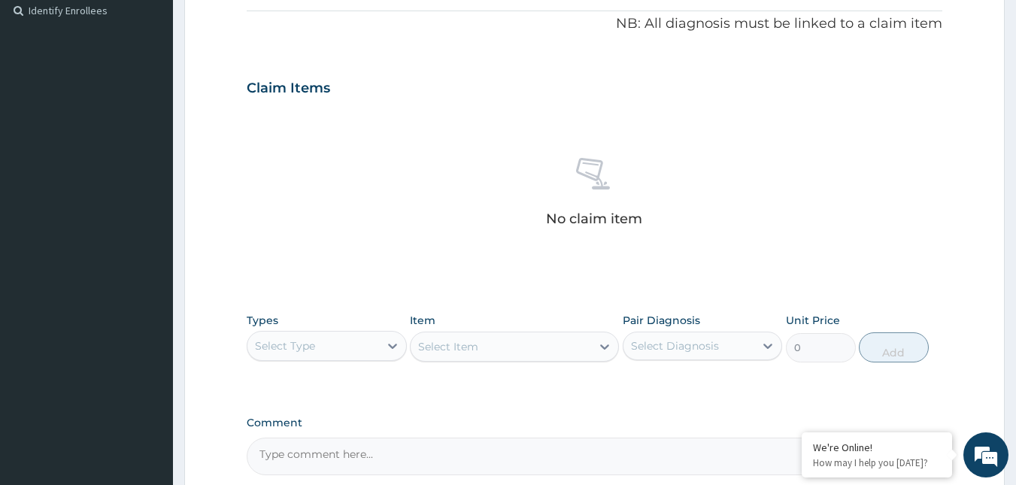
click at [285, 344] on div "Select Type" at bounding box center [285, 345] width 60 height 15
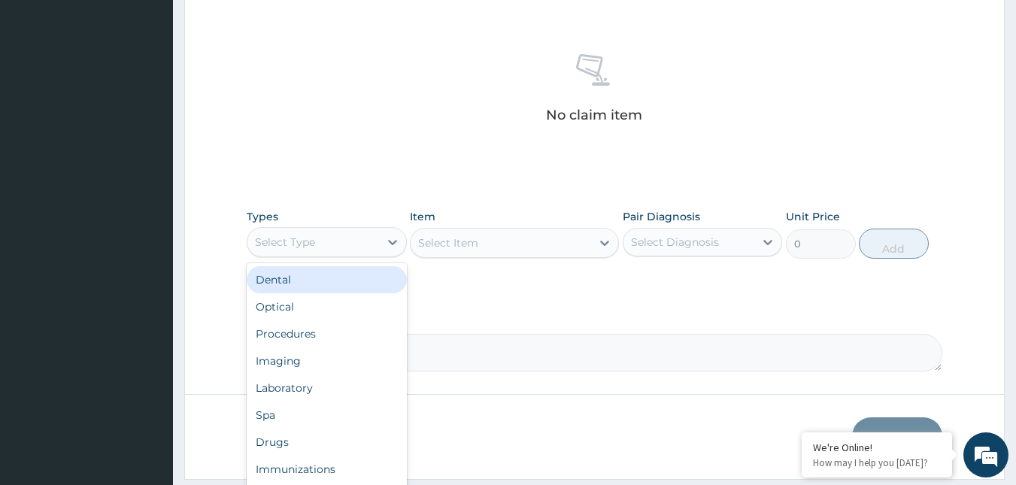
scroll to position [599, 0]
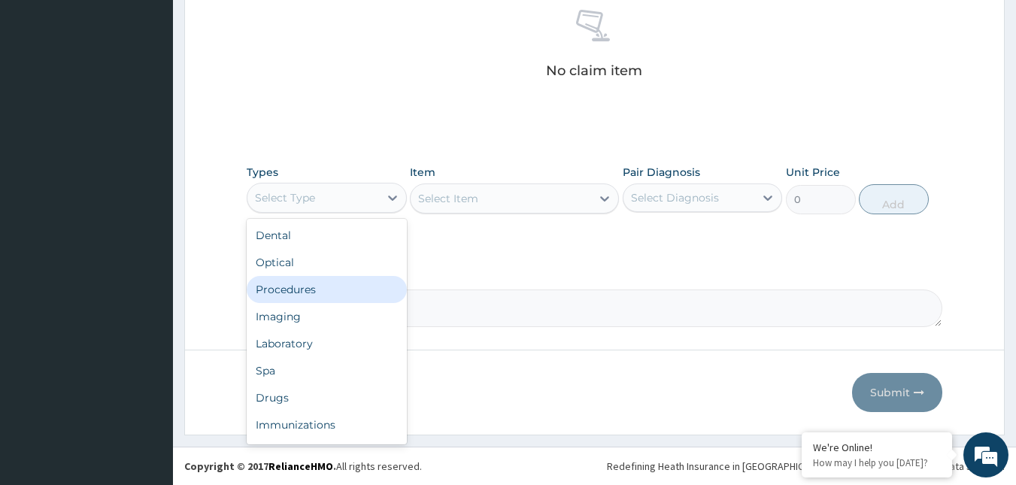
click at [318, 296] on div "Procedures" at bounding box center [327, 289] width 160 height 27
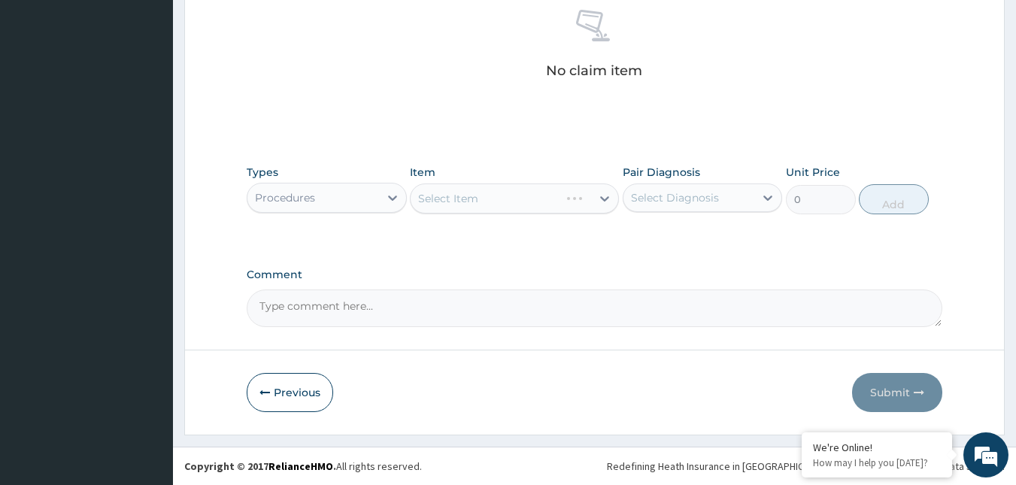
click at [679, 201] on div "Select Diagnosis" at bounding box center [675, 197] width 88 height 15
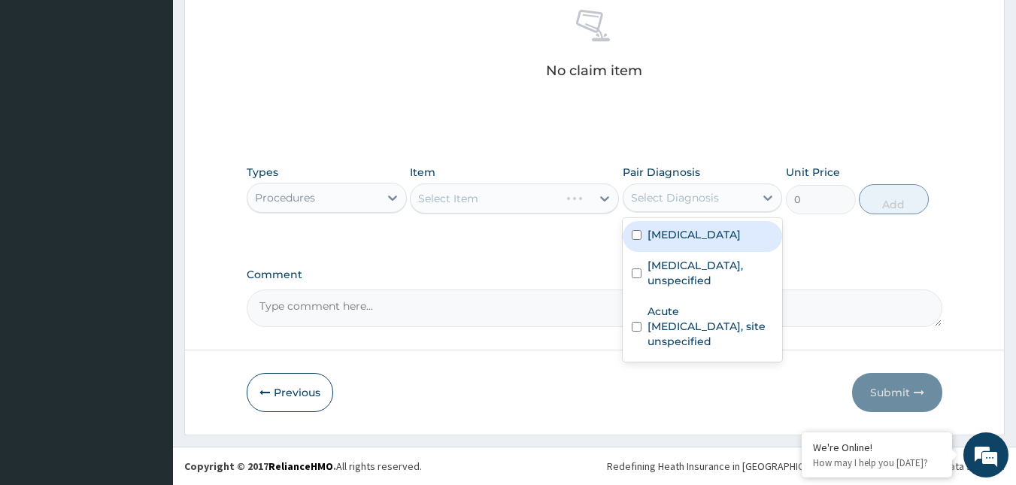
click at [670, 241] on label "Malaria, unspecified" at bounding box center [693, 234] width 93 height 15
checkbox input "true"
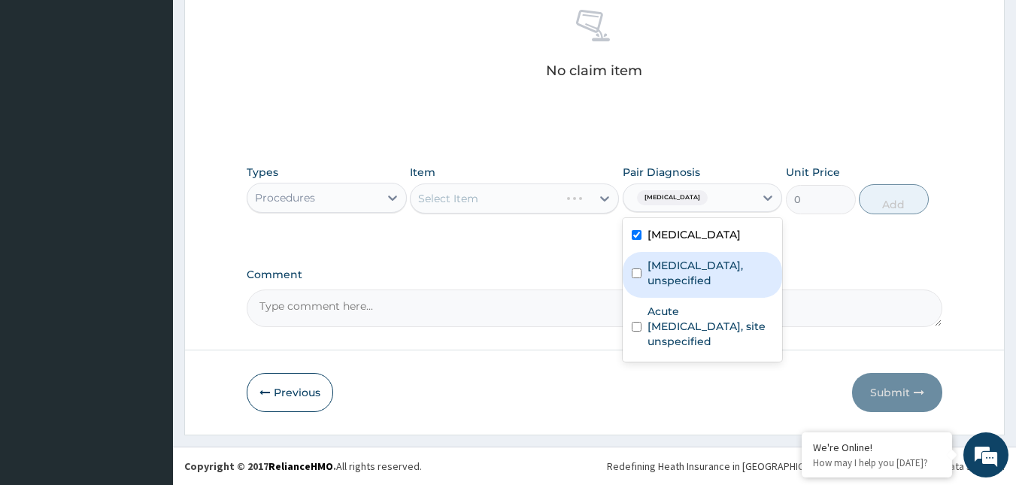
click at [667, 265] on label "Essential hypertension, unspecified" at bounding box center [710, 273] width 126 height 30
checkbox input "true"
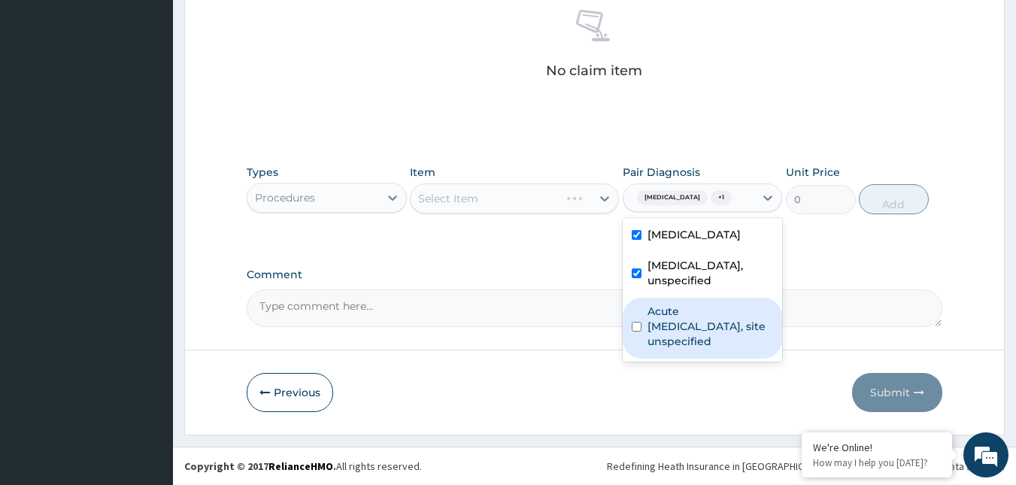
drag, startPoint x: 661, startPoint y: 305, endPoint x: 650, endPoint y: 311, distance: 13.2
click at [662, 306] on label "Acute upper respiratory infection, site unspecified" at bounding box center [710, 326] width 126 height 45
checkbox input "true"
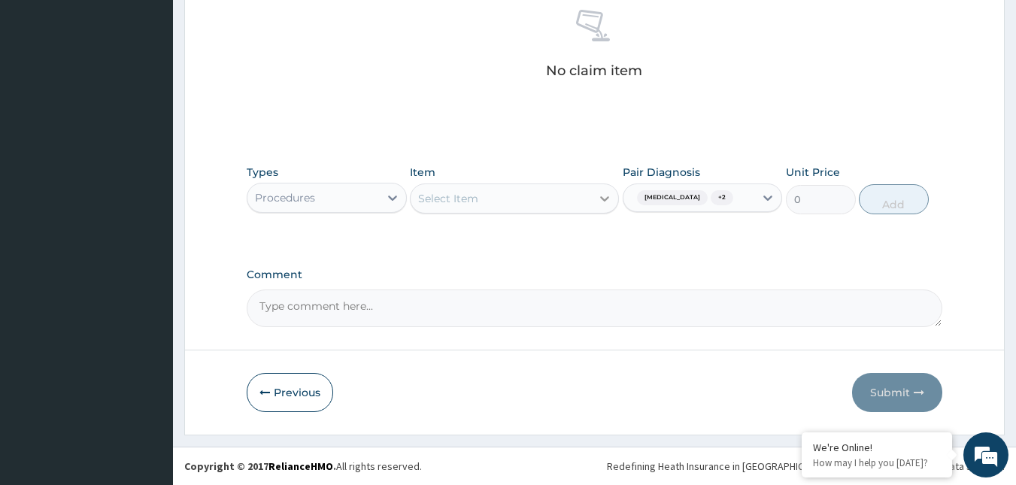
click at [597, 195] on icon at bounding box center [604, 198] width 15 height 15
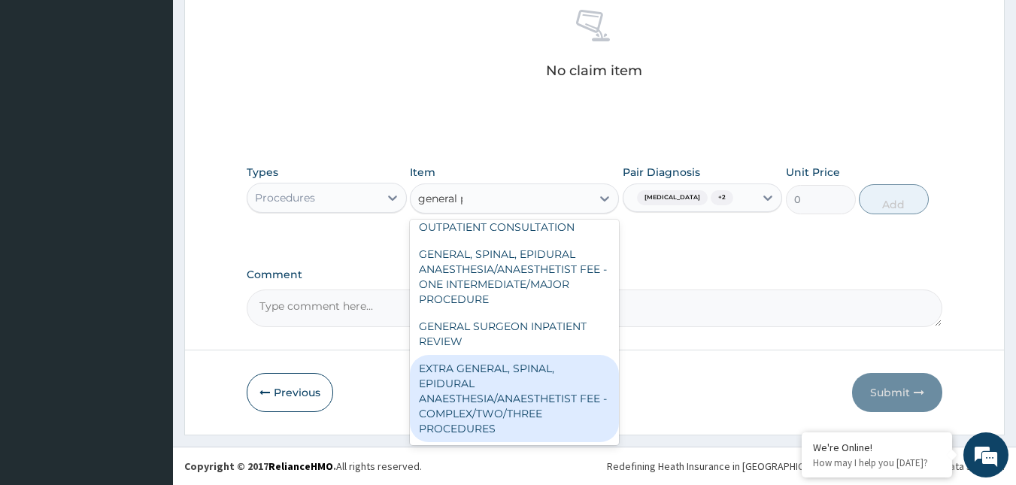
scroll to position [0, 0]
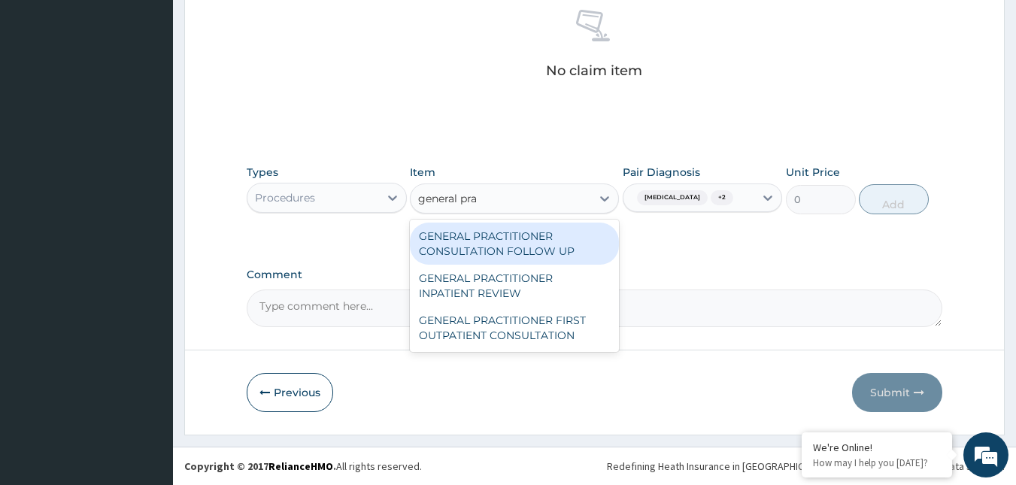
type input "general prac"
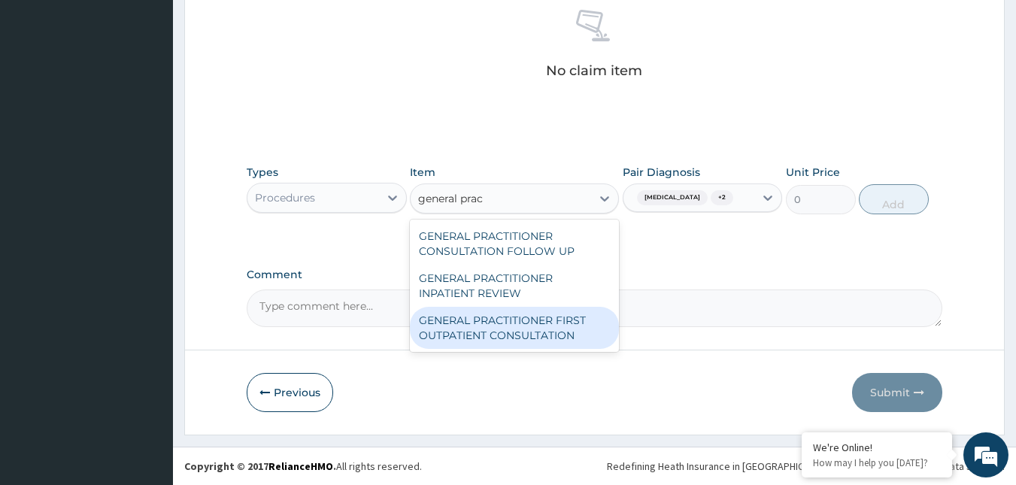
click at [556, 335] on div "GENERAL PRACTITIONER FIRST OUTPATIENT CONSULTATION" at bounding box center [514, 328] width 209 height 42
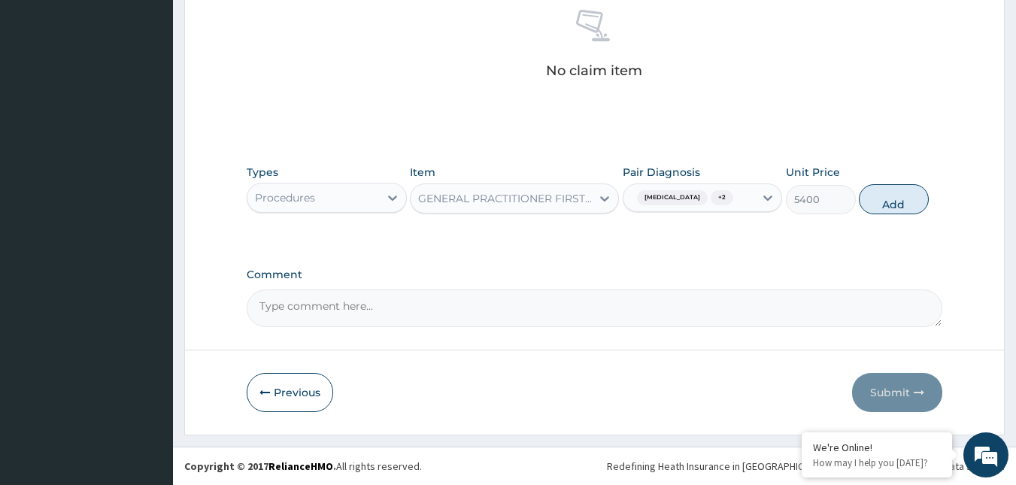
click at [900, 204] on button "Add" at bounding box center [894, 199] width 70 height 30
type input "0"
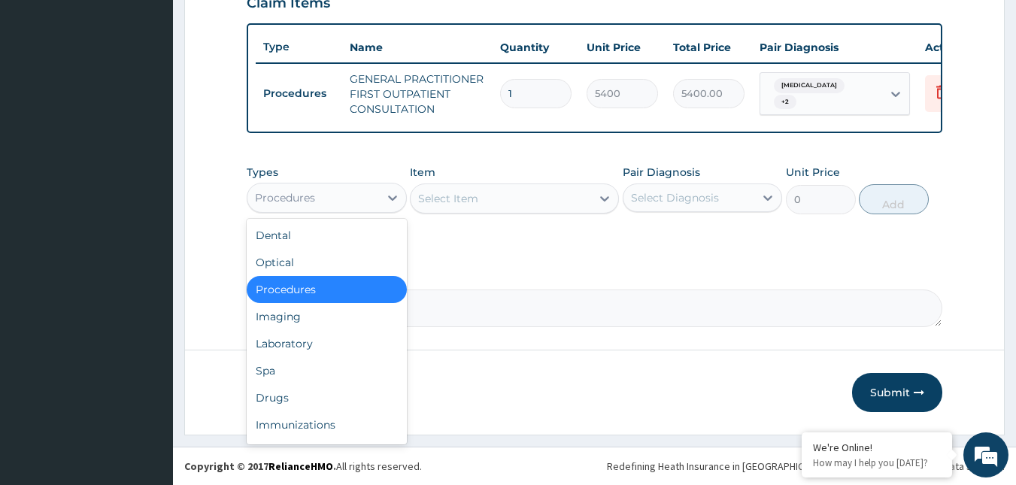
click at [333, 187] on div "Procedures" at bounding box center [313, 198] width 132 height 24
click at [320, 344] on div "Laboratory" at bounding box center [327, 343] width 160 height 27
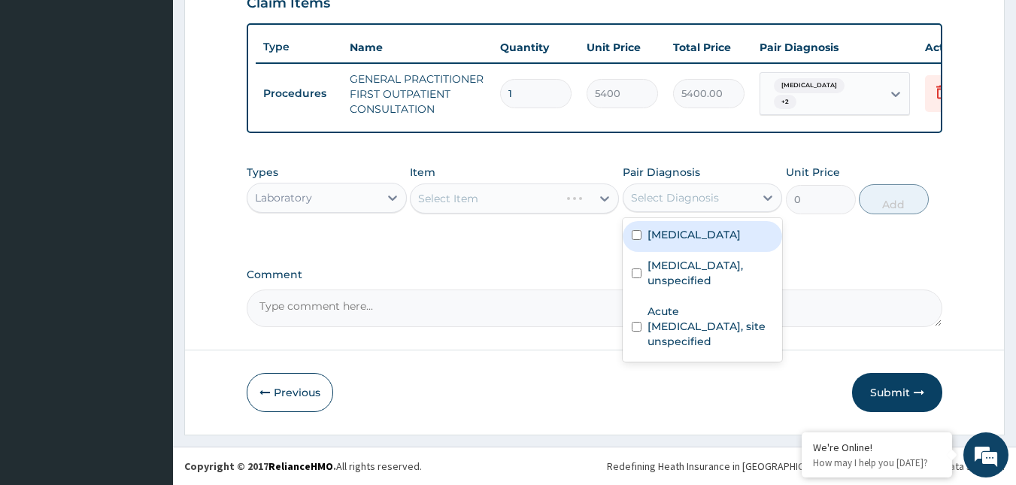
click at [696, 205] on div "Select Diagnosis" at bounding box center [675, 197] width 88 height 15
click at [653, 244] on div "Malaria, unspecified" at bounding box center [703, 236] width 160 height 31
checkbox input "true"
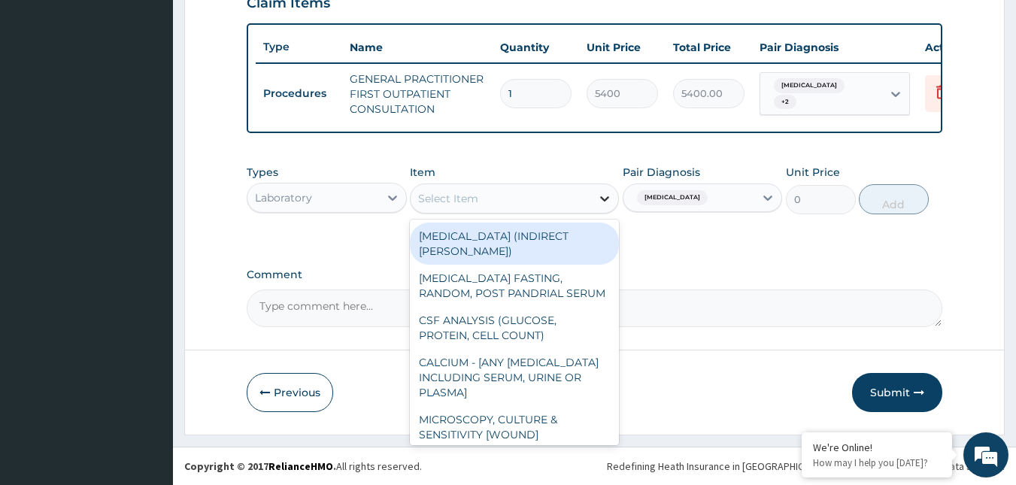
click at [607, 197] on icon at bounding box center [604, 198] width 15 height 15
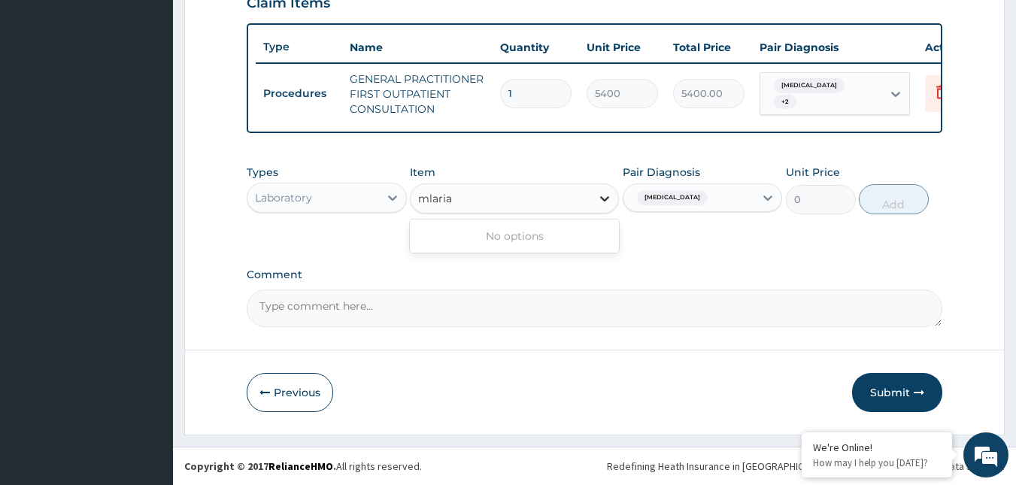
type input "mlaria"
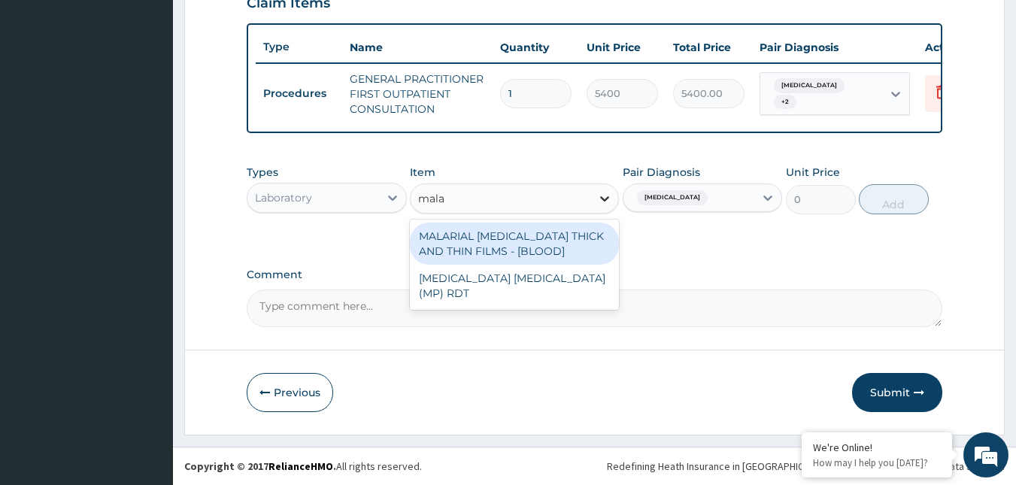
type input "malar"
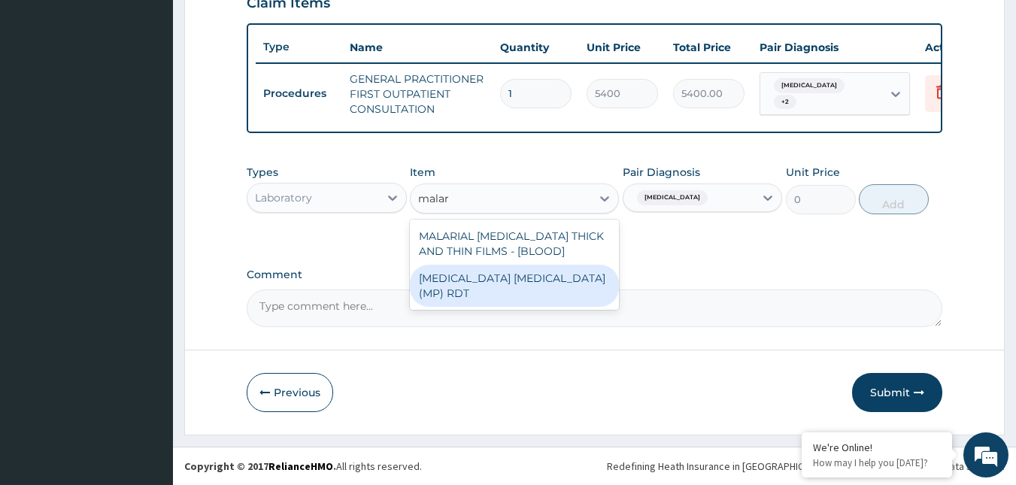
click at [521, 276] on div "MALARIA PARASITE (MP) RDT" at bounding box center [514, 286] width 209 height 42
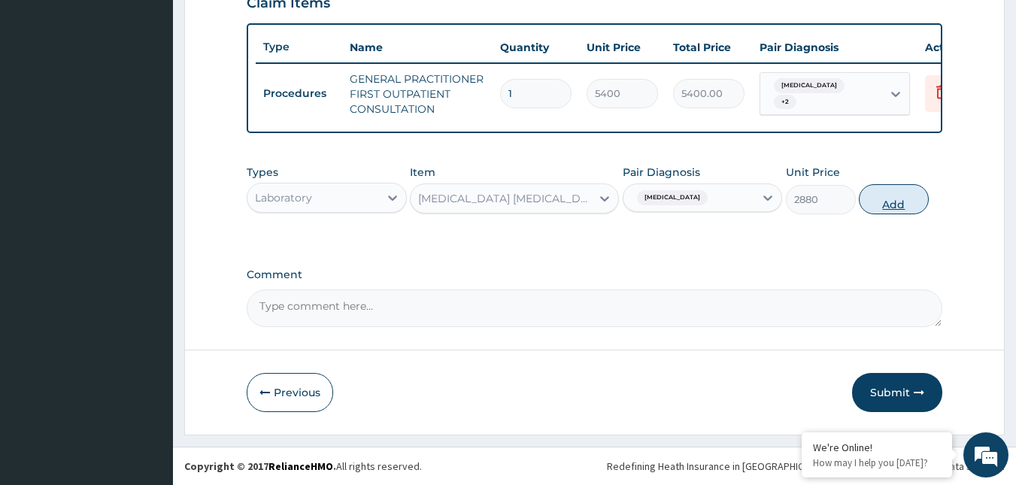
click at [896, 187] on button "Add" at bounding box center [894, 199] width 70 height 30
type input "0"
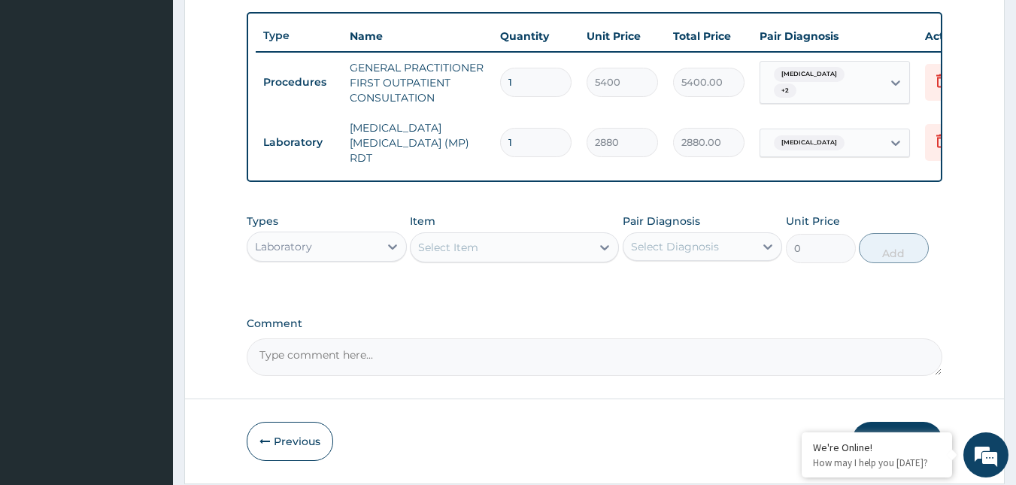
click at [744, 251] on div "Select Diagnosis" at bounding box center [689, 247] width 132 height 24
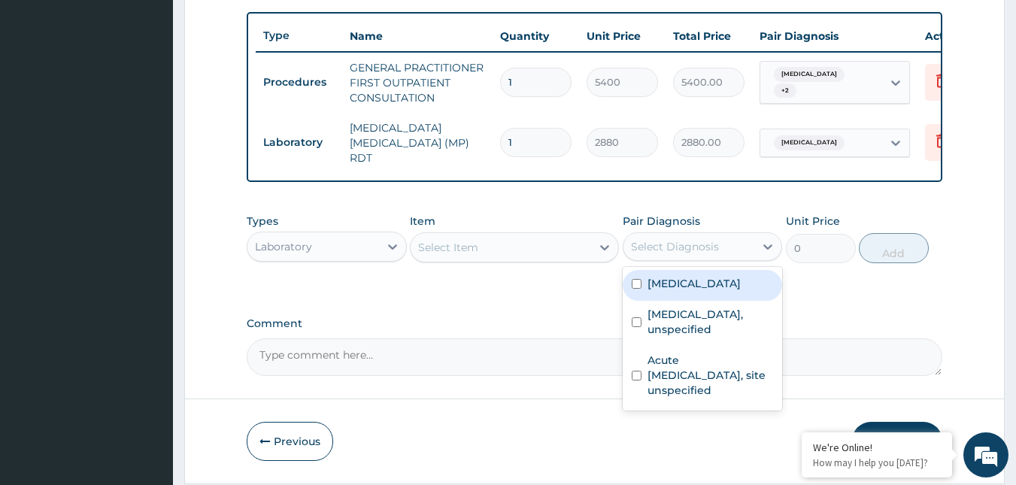
click at [686, 291] on label "Malaria, unspecified" at bounding box center [693, 283] width 93 height 15
checkbox input "true"
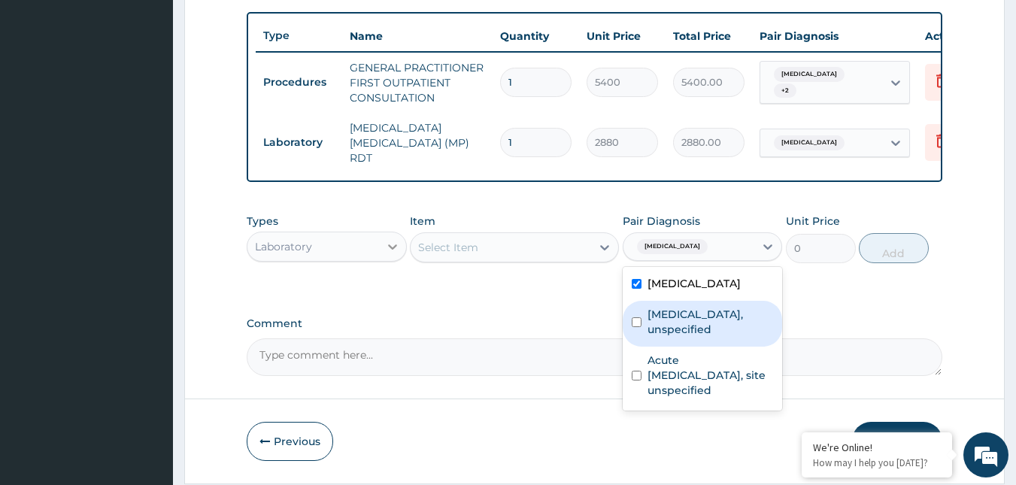
click at [383, 247] on div at bounding box center [392, 246] width 27 height 27
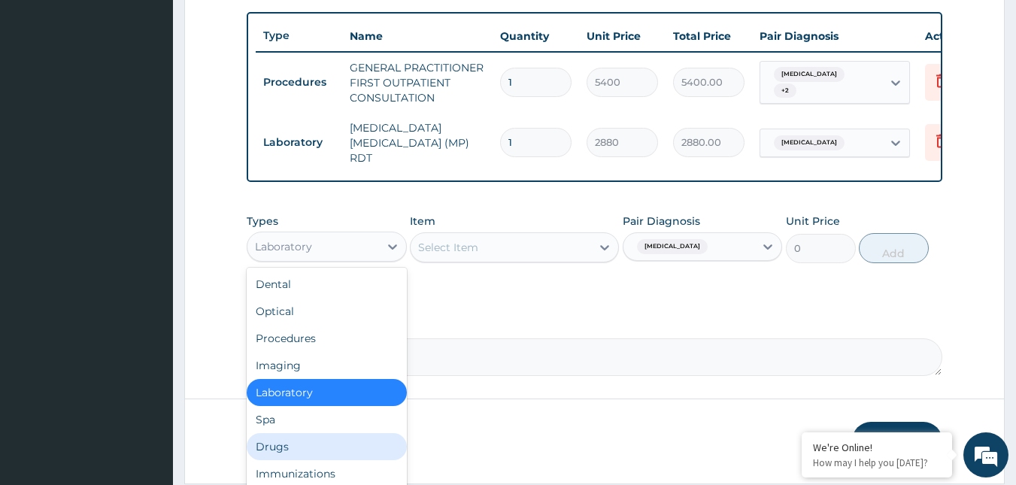
click at [302, 446] on div "Drugs" at bounding box center [327, 446] width 160 height 27
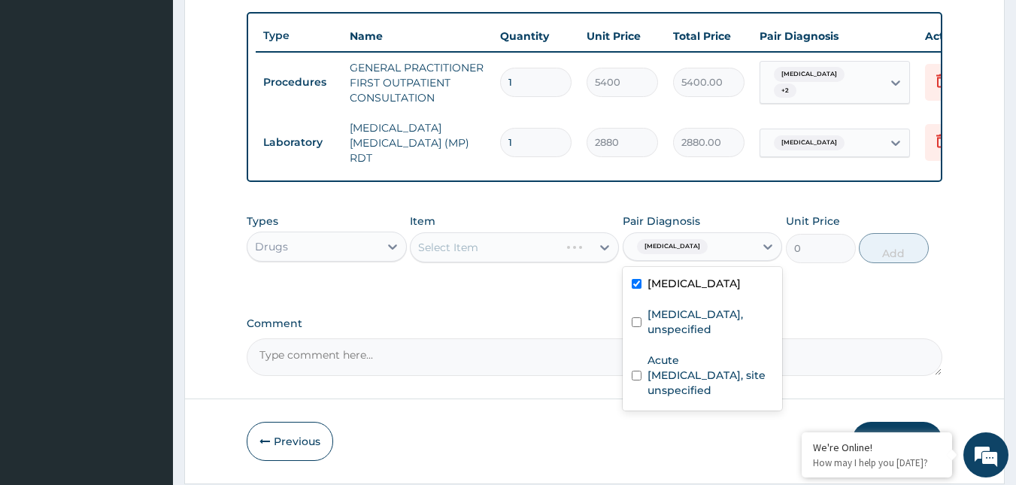
click at [717, 244] on div "Malaria, unspecified" at bounding box center [689, 247] width 132 height 26
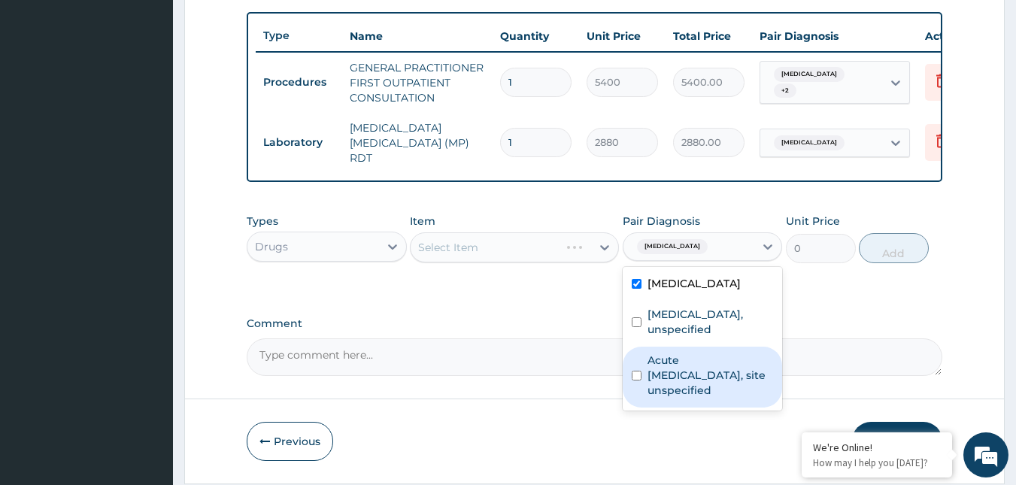
click at [701, 371] on label "Acute upper respiratory infection, site unspecified" at bounding box center [710, 375] width 126 height 45
checkbox input "true"
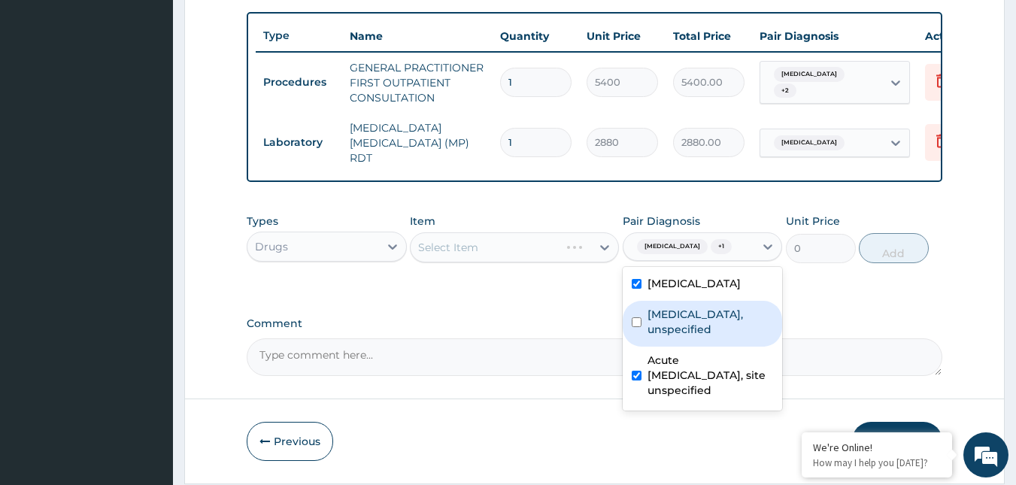
click at [807, 321] on label "Comment" at bounding box center [595, 323] width 696 height 13
click at [807, 338] on textarea "Comment" at bounding box center [595, 357] width 696 height 38
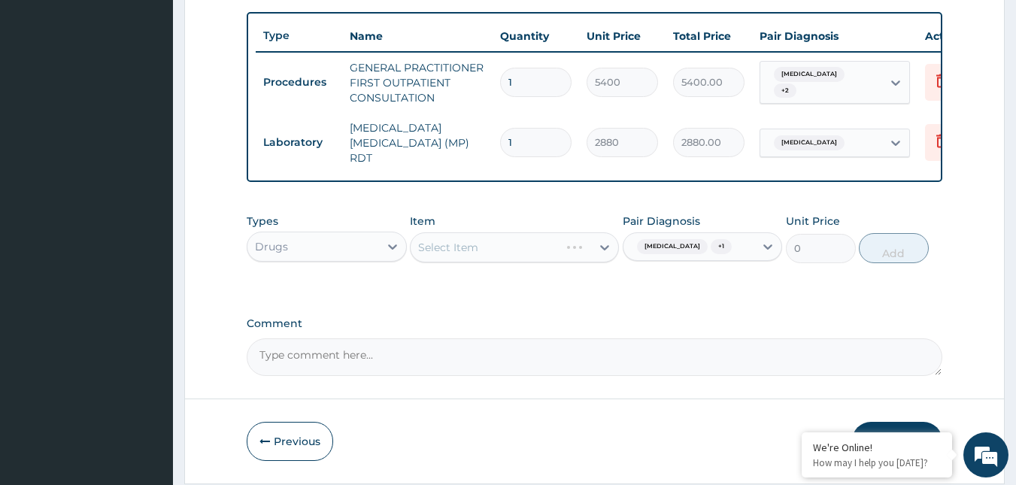
click at [544, 285] on div "Types Drugs Item Select Item Pair Diagnosis Malaria, unspecified + 1 Unit Price…" at bounding box center [595, 249] width 696 height 87
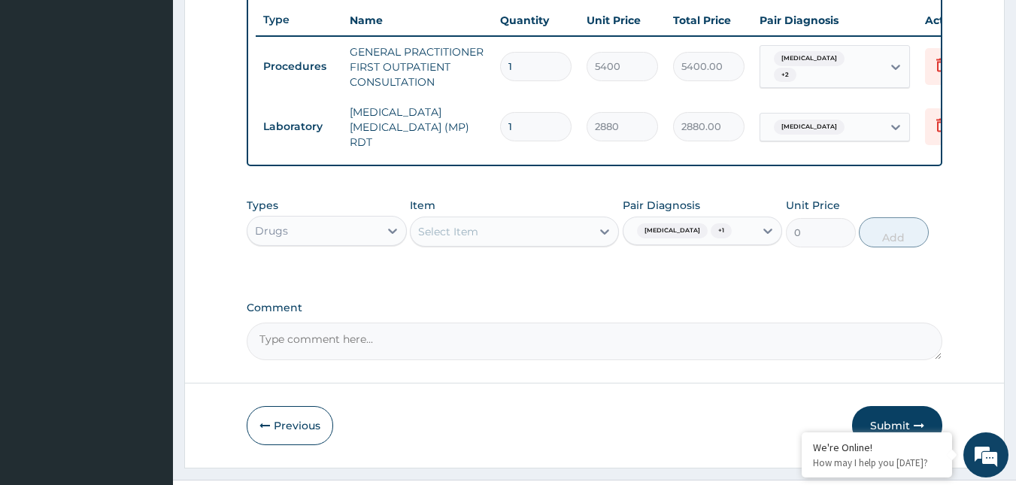
scroll to position [599, 0]
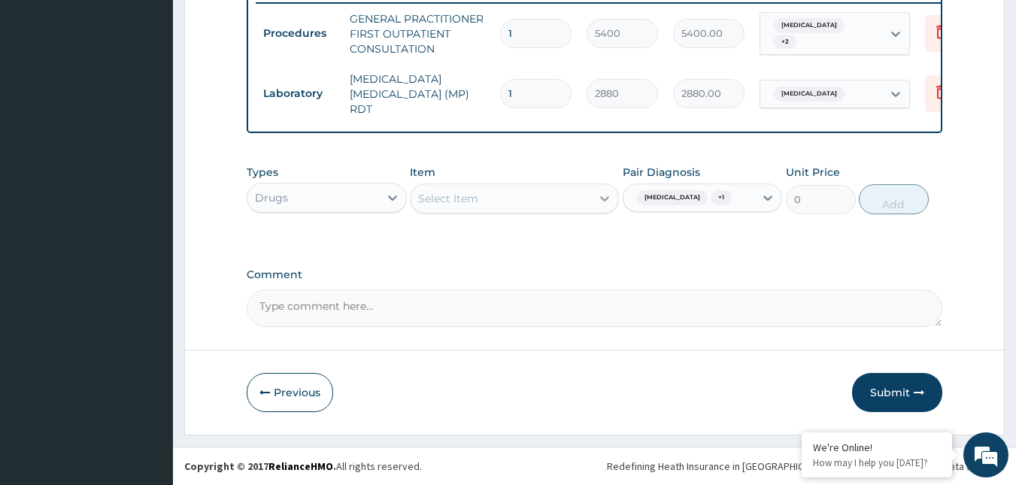
click at [593, 201] on div at bounding box center [604, 198] width 27 height 27
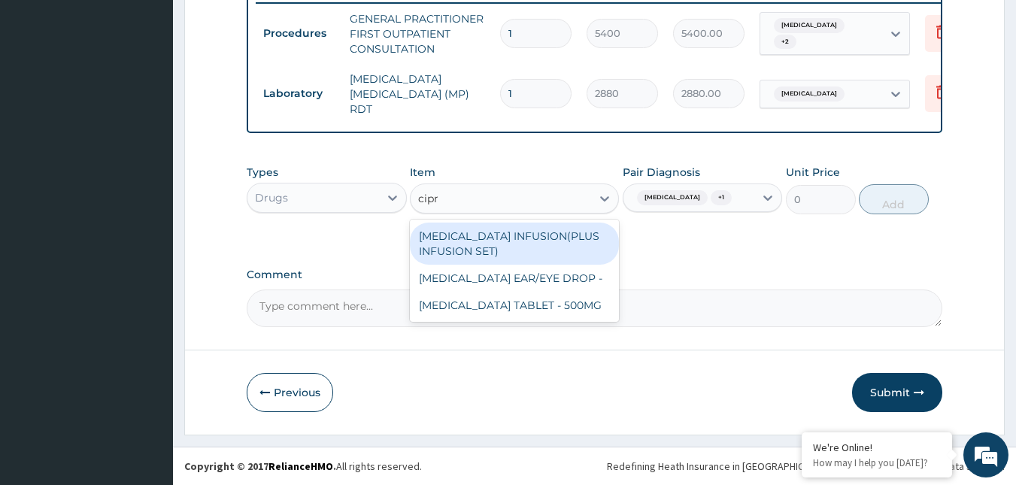
type input "cipro"
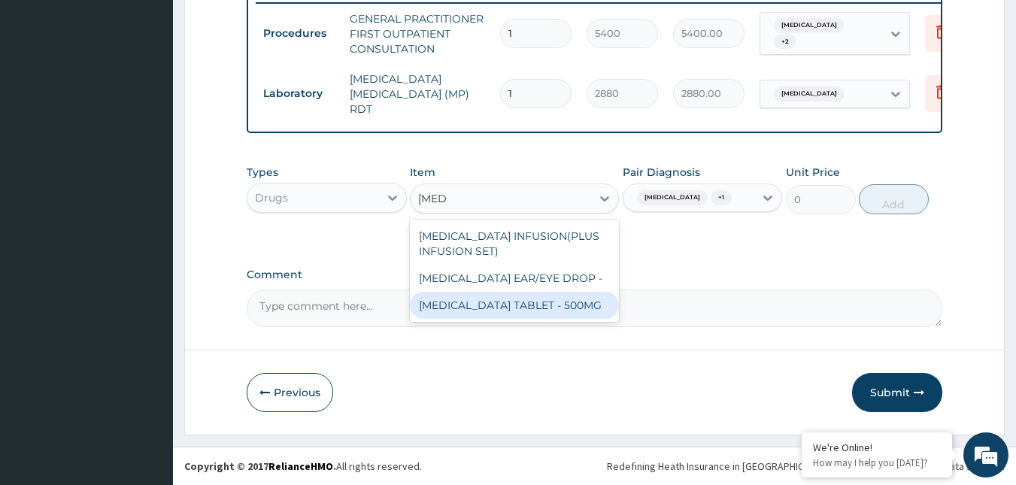
click at [500, 315] on div "CIPROFLOXACIN TABLET - 500MG" at bounding box center [514, 305] width 209 height 27
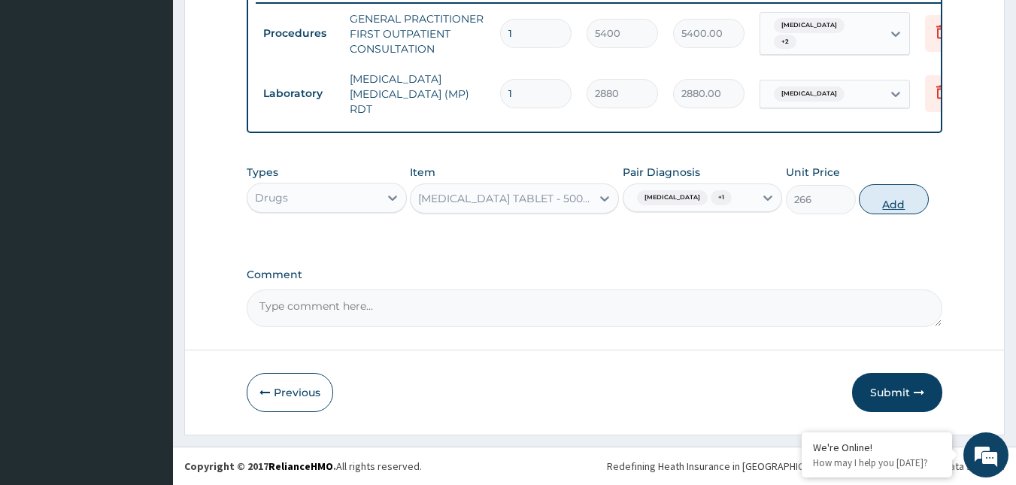
click at [871, 200] on button "Add" at bounding box center [894, 199] width 70 height 30
type input "0"
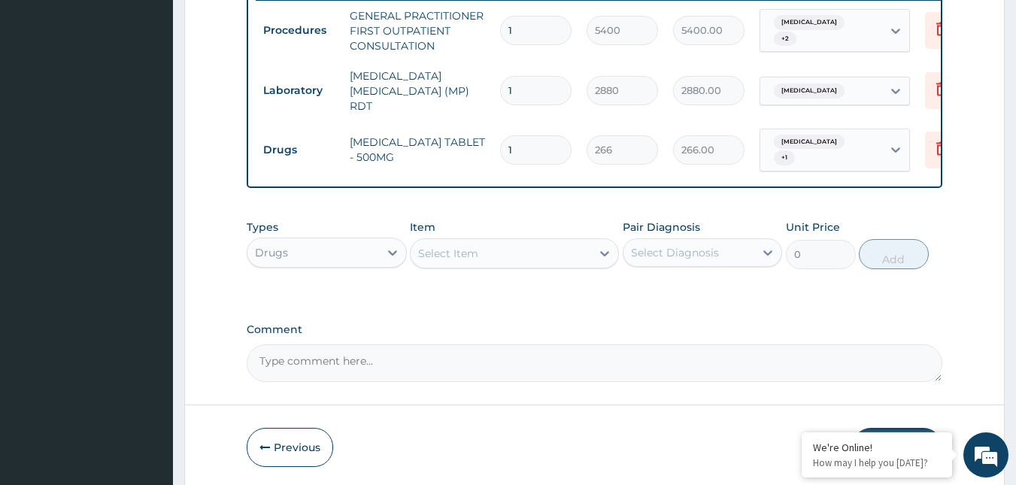
type input "10"
type input "2660.00"
type input "10"
click at [706, 248] on div "Select Diagnosis" at bounding box center [675, 252] width 88 height 15
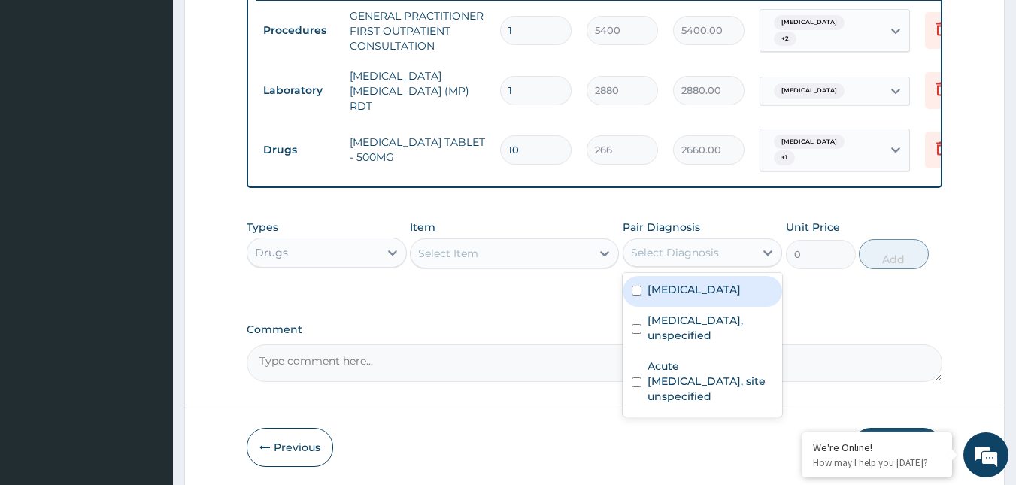
click at [465, 261] on div "Select Item" at bounding box center [448, 253] width 60 height 15
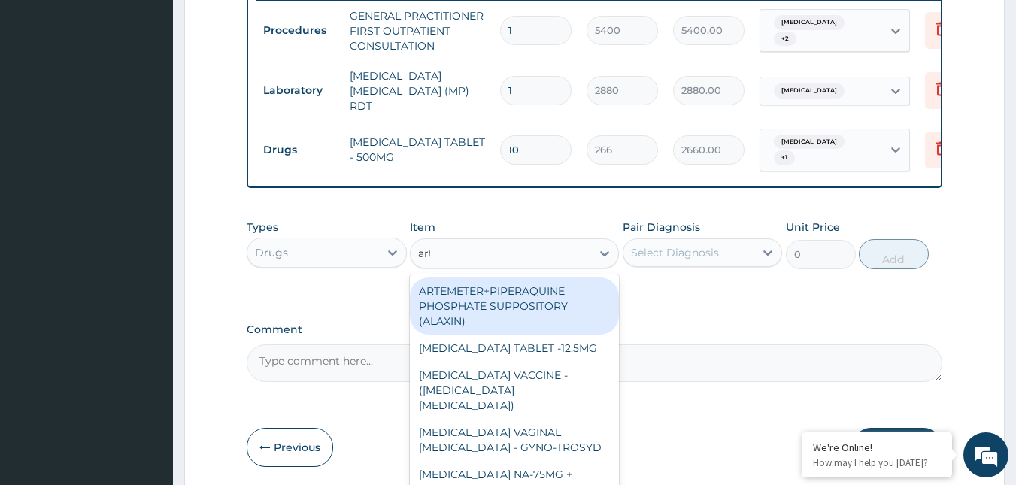
type input "arte"
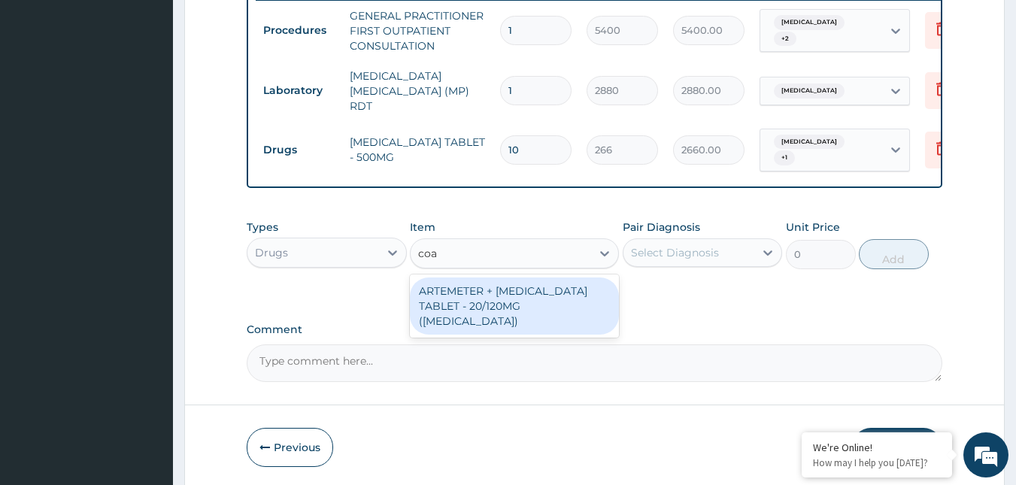
type input "co"
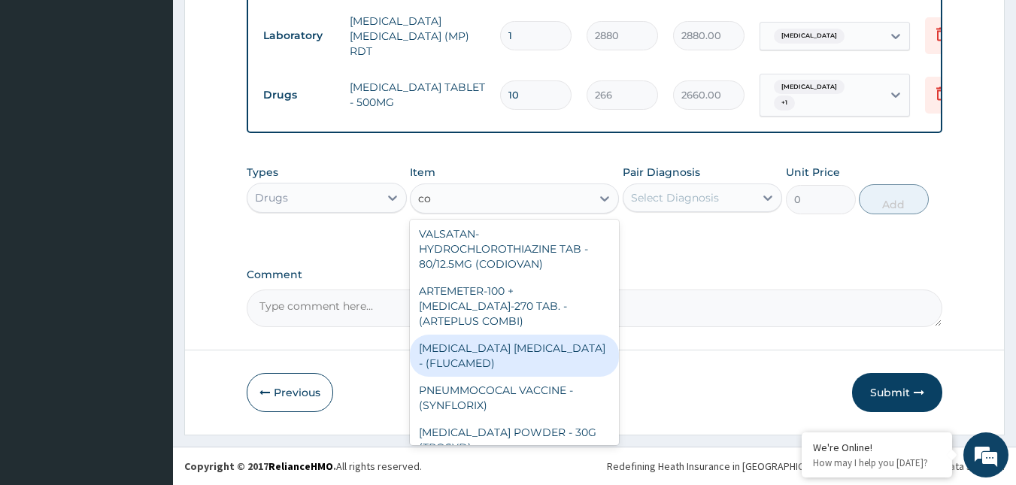
scroll to position [150, 0]
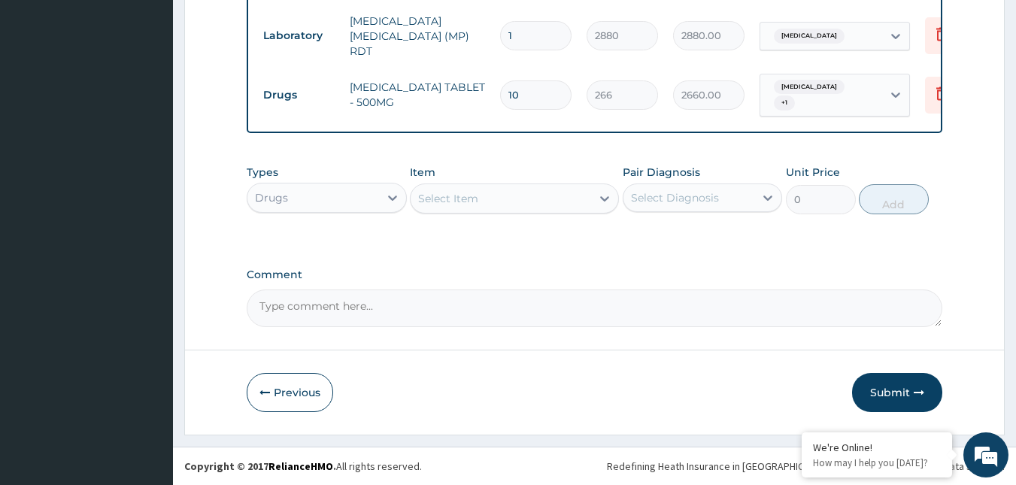
click at [493, 199] on div "Select Item" at bounding box center [501, 198] width 180 height 24
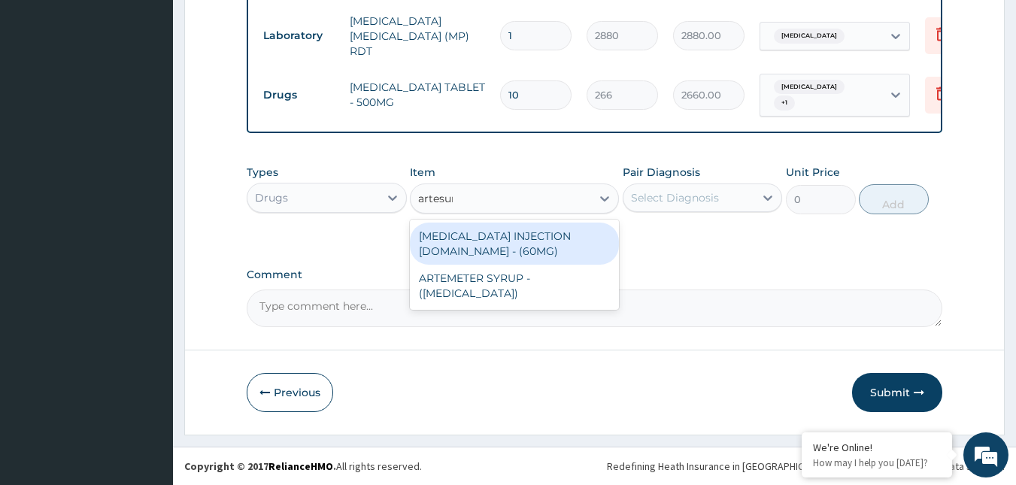
type input "artesuna"
click at [562, 253] on div "[MEDICAL_DATA] INJECTION [DOMAIN_NAME] - (60MG)" at bounding box center [514, 244] width 209 height 42
type input "2166"
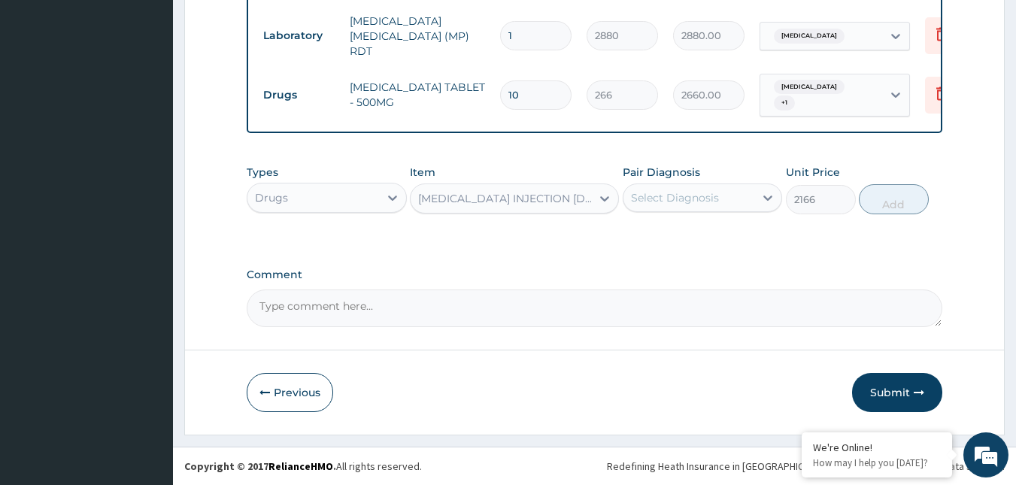
click at [718, 187] on div "Select Diagnosis" at bounding box center [689, 198] width 132 height 24
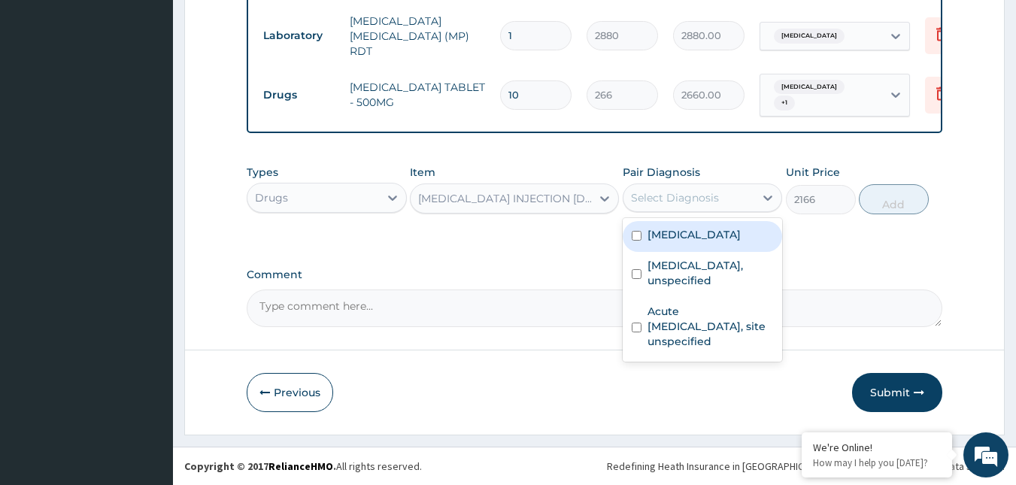
click at [696, 240] on label "Malaria, unspecified" at bounding box center [693, 234] width 93 height 15
checkbox input "true"
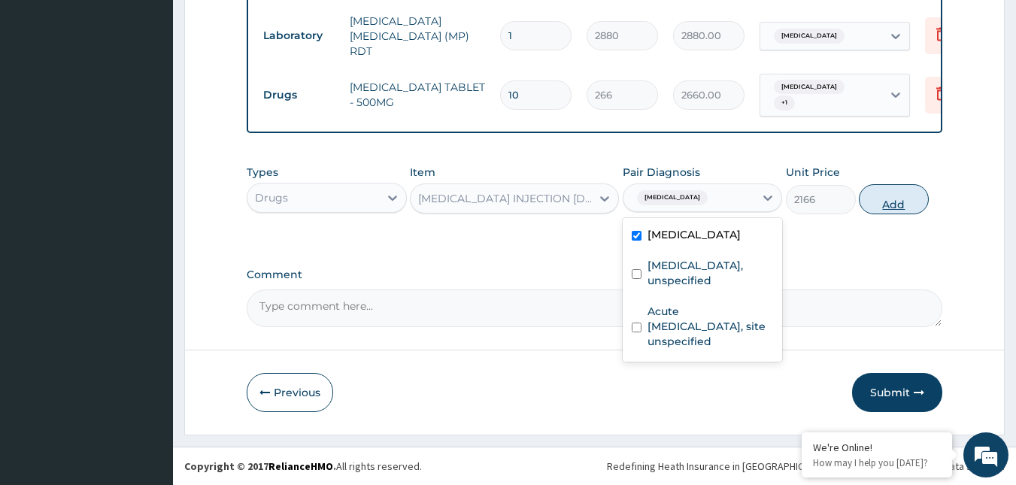
click at [897, 210] on button "Add" at bounding box center [894, 199] width 70 height 30
type input "0"
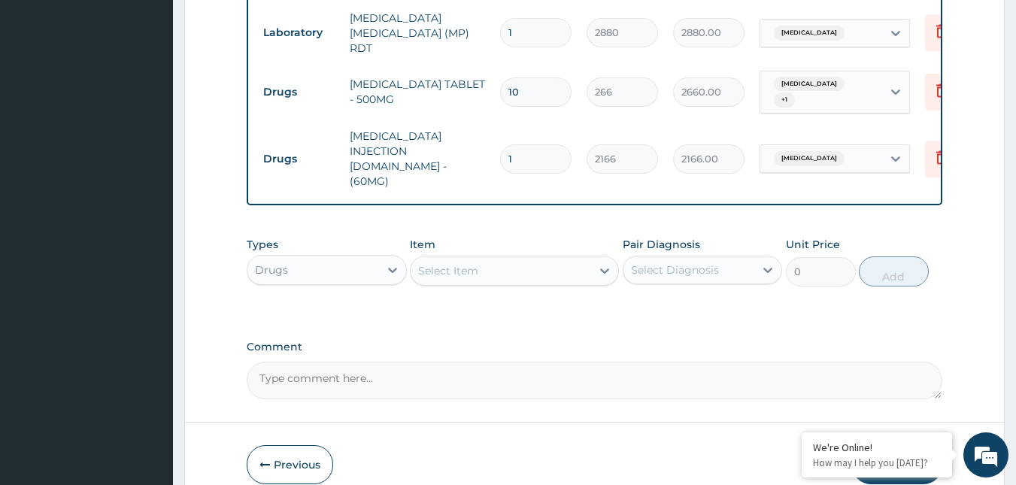
type input "0.00"
type input "3"
type input "6498.00"
type input "3"
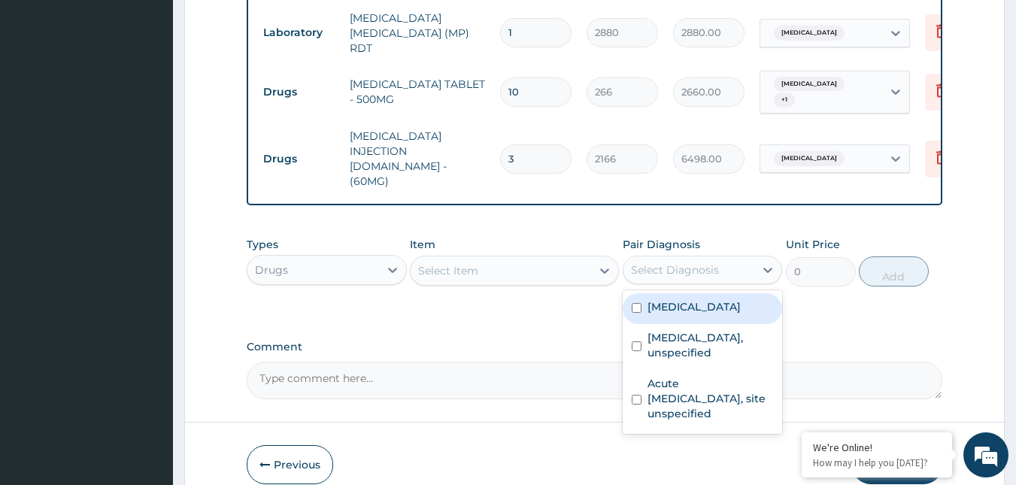
click at [735, 258] on div "Select Diagnosis" at bounding box center [689, 270] width 132 height 24
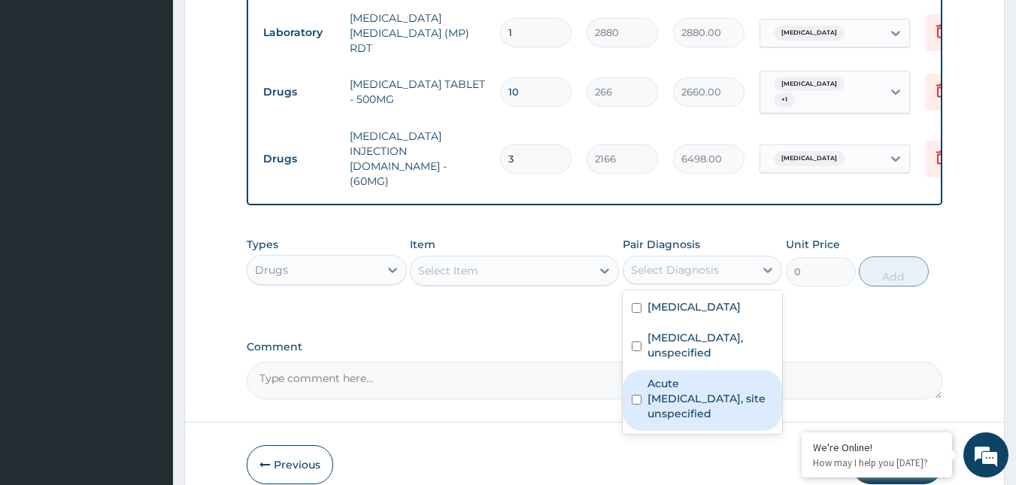
click at [699, 389] on label "Acute upper respiratory infection, site unspecified" at bounding box center [710, 398] width 126 height 45
checkbox input "true"
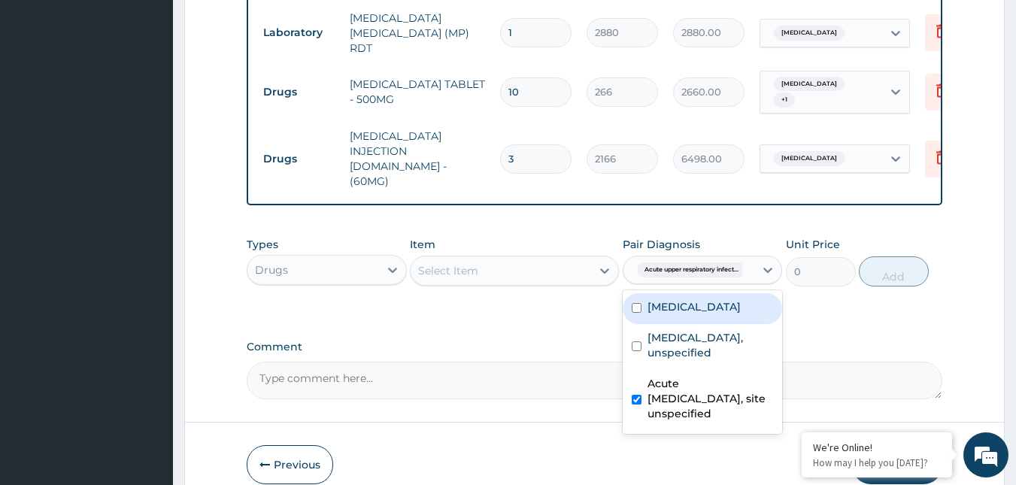
click at [663, 299] on label "Malaria, unspecified" at bounding box center [693, 306] width 93 height 15
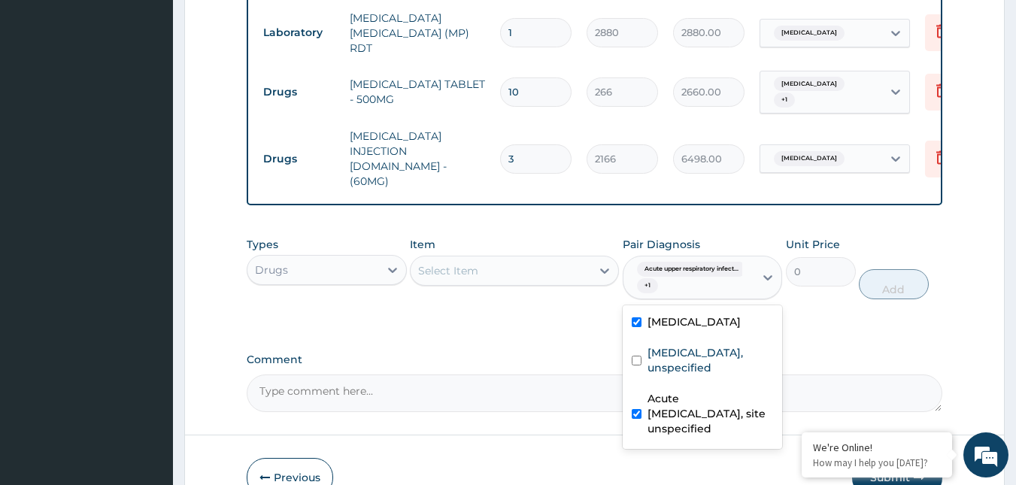
click at [654, 314] on label "Malaria, unspecified" at bounding box center [693, 321] width 93 height 15
checkbox input "false"
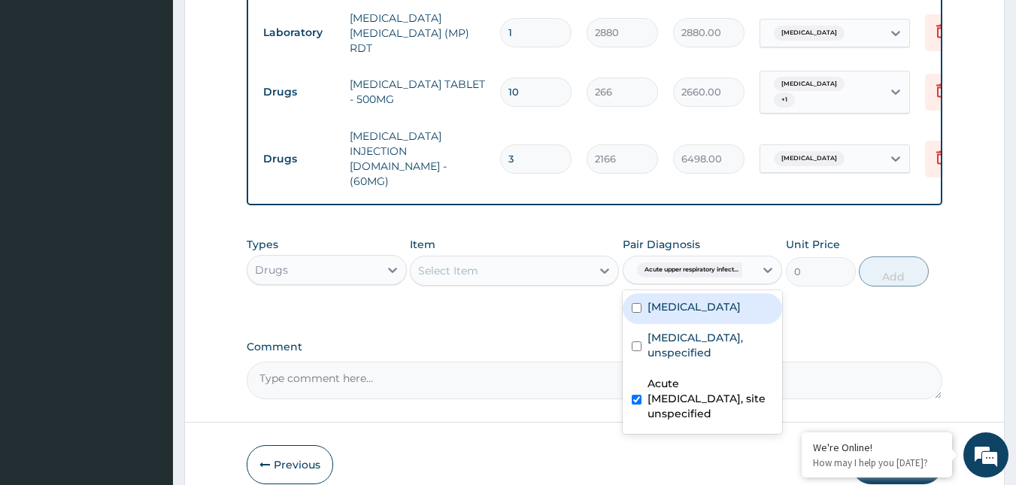
click at [573, 259] on div "Select Item" at bounding box center [501, 271] width 180 height 24
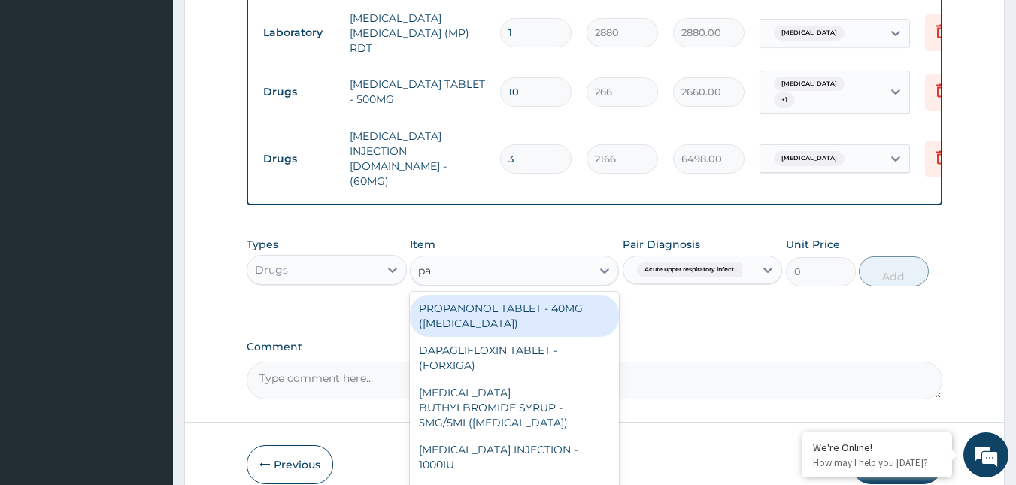
type input "p"
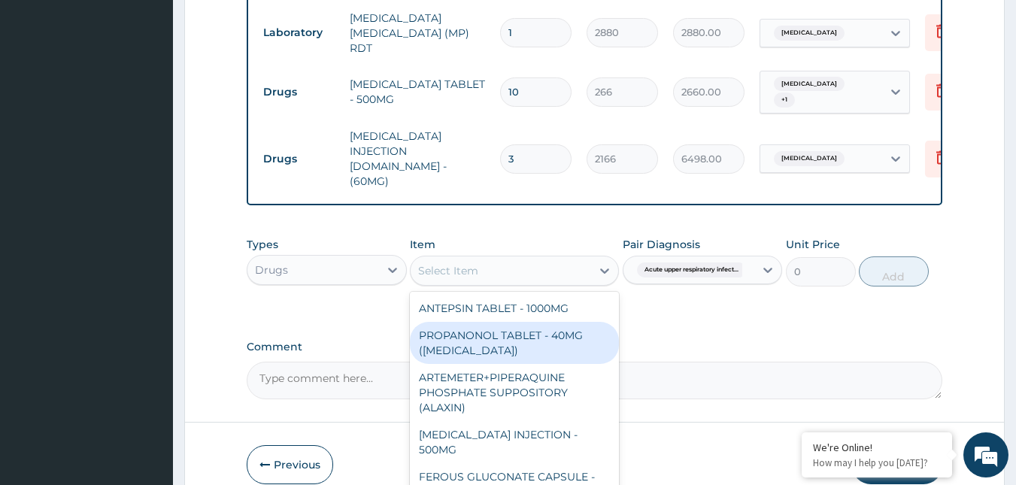
type input "l"
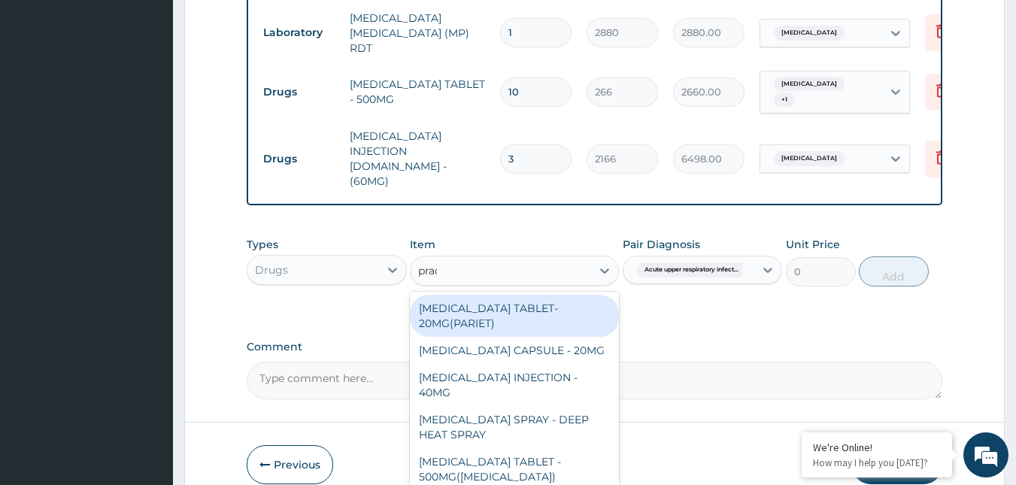
type input "prace"
type input "parace"
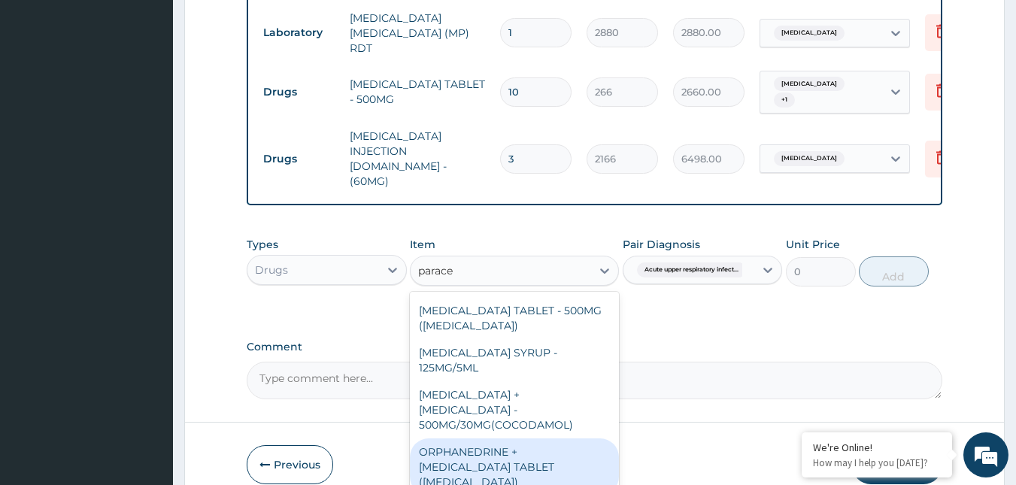
scroll to position [159, 0]
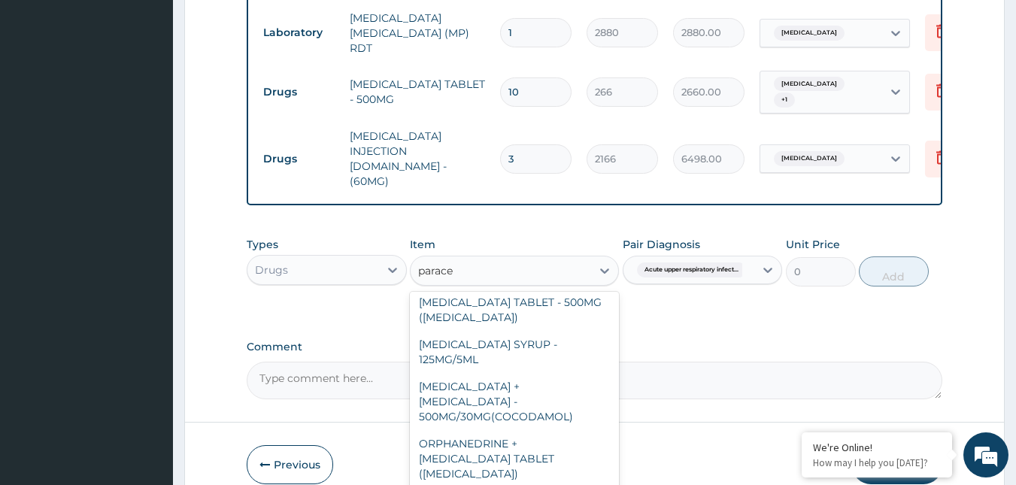
type input "760"
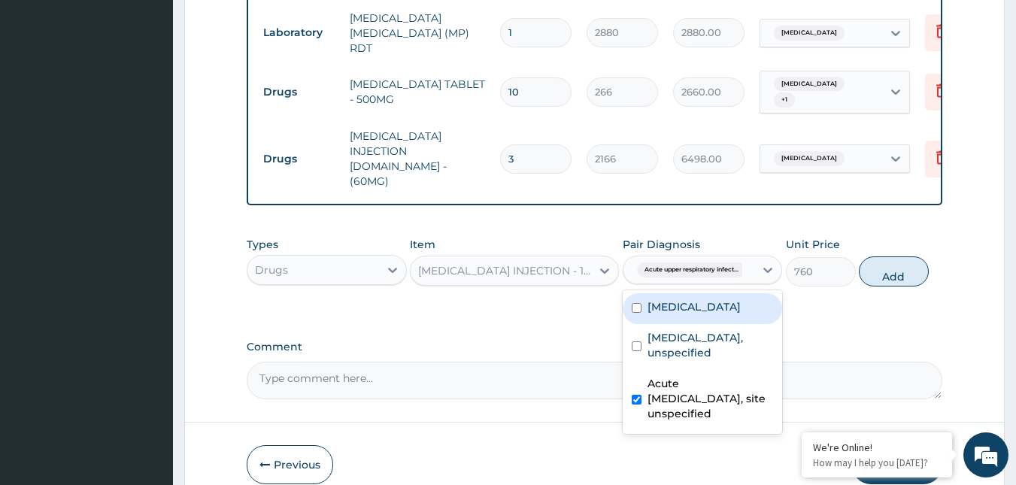
click at [692, 262] on span "Acute upper respiratory infect..." at bounding box center [691, 269] width 109 height 15
click at [674, 293] on div "Malaria, unspecified" at bounding box center [703, 308] width 160 height 31
checkbox input "true"
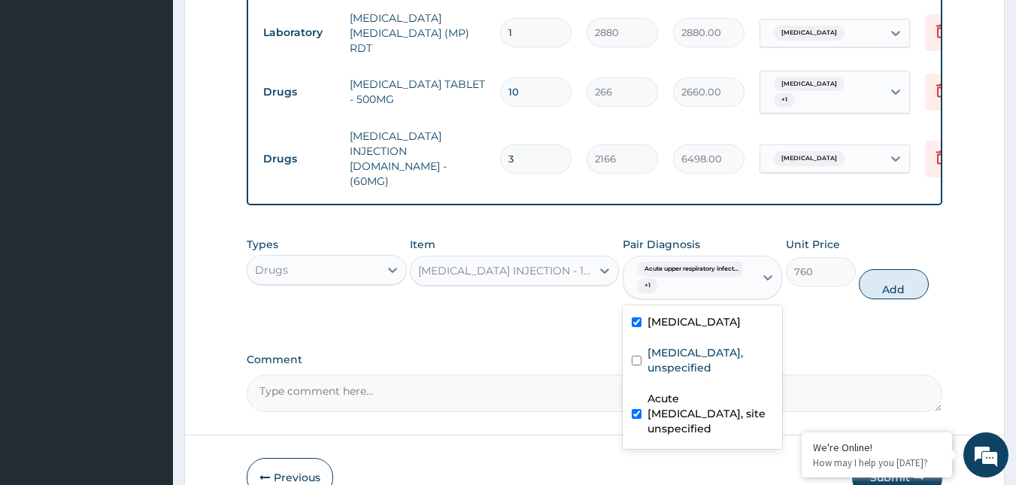
click at [665, 410] on label "Acute upper respiratory infection, site unspecified" at bounding box center [710, 413] width 126 height 45
checkbox input "false"
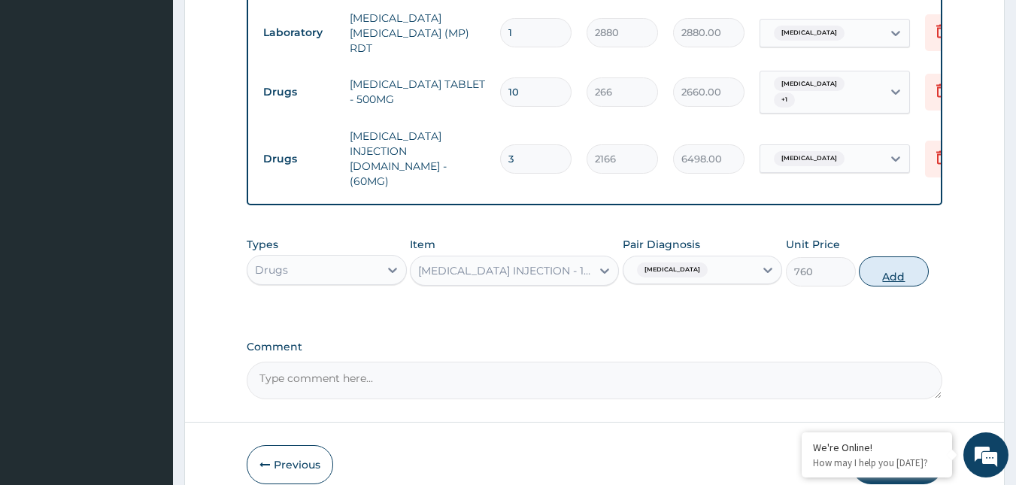
click at [895, 256] on button "Add" at bounding box center [894, 271] width 70 height 30
type input "0"
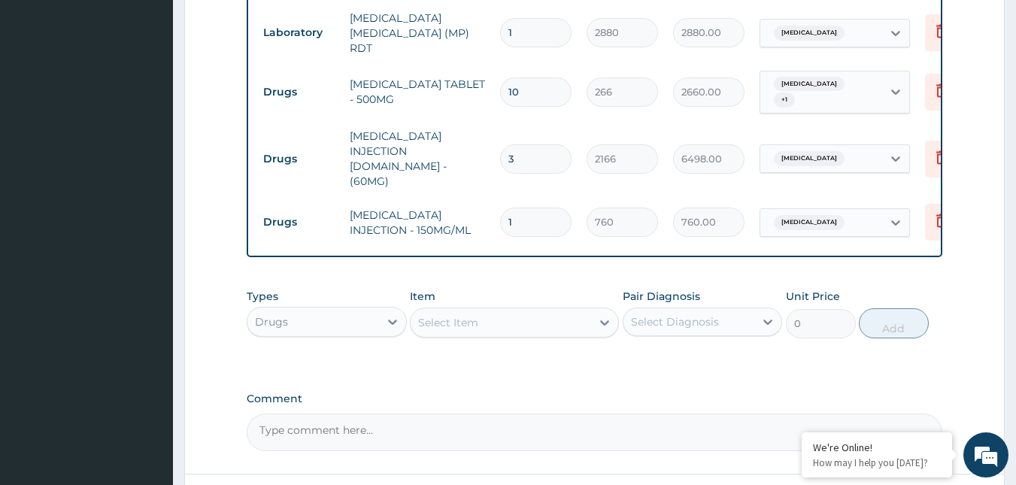
click at [681, 311] on div "Select Diagnosis" at bounding box center [689, 322] width 132 height 24
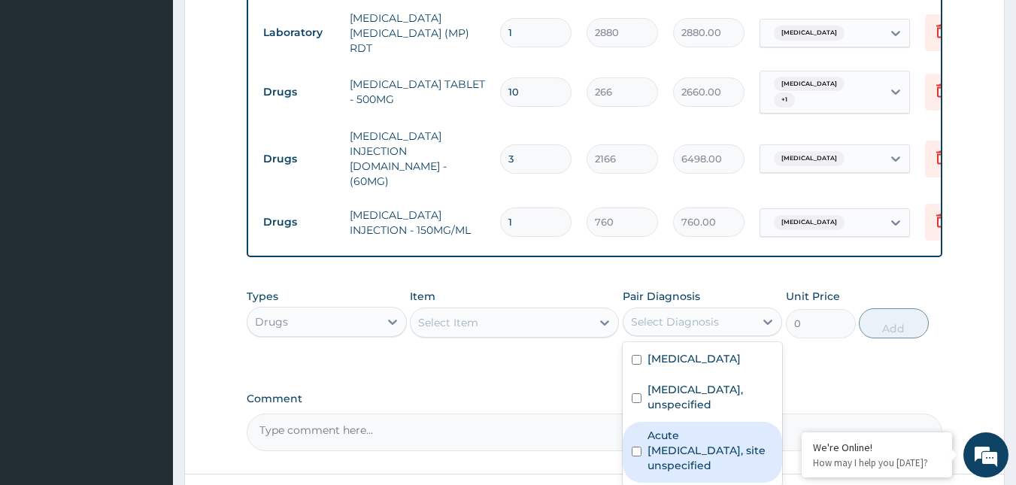
click at [693, 428] on label "Acute upper respiratory infection, site unspecified" at bounding box center [710, 450] width 126 height 45
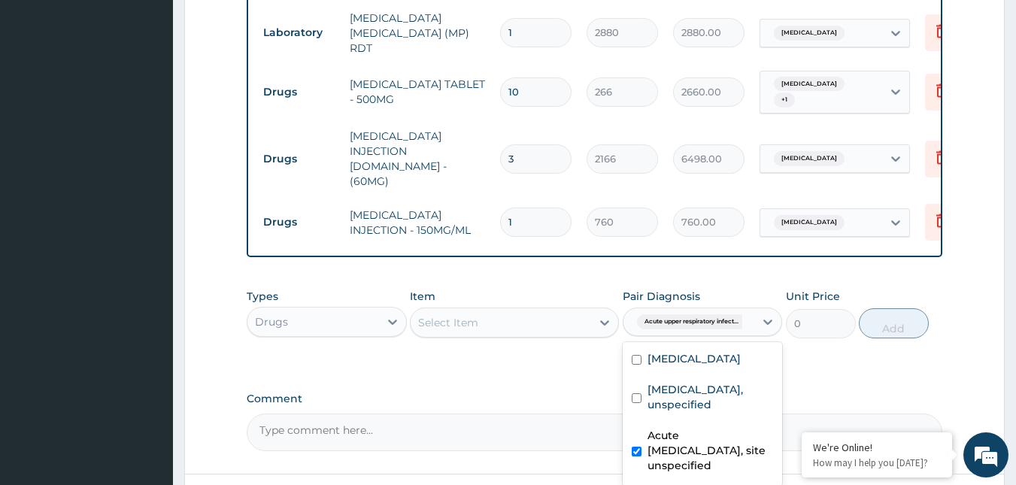
click at [693, 428] on label "Acute upper respiratory infection, site unspecified" at bounding box center [710, 450] width 126 height 45
checkbox input "false"
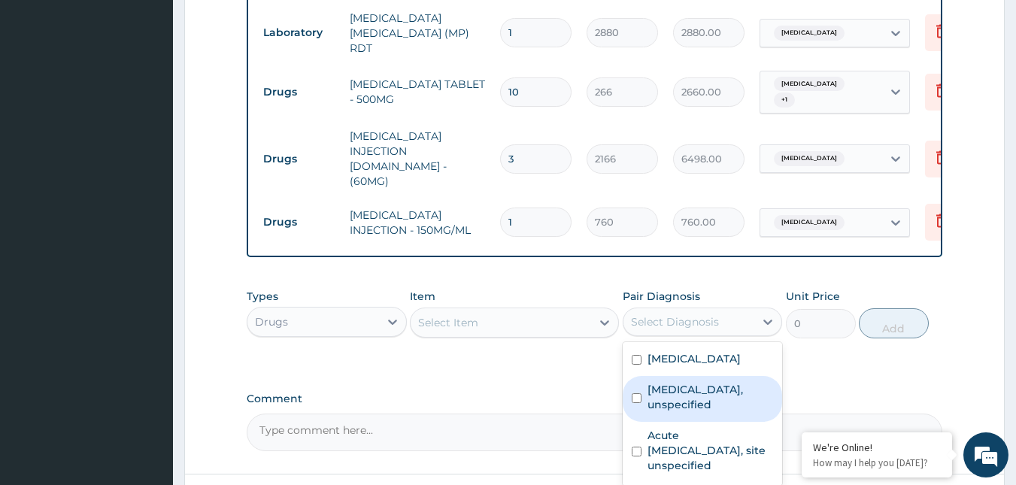
click at [691, 390] on label "Essential hypertension, unspecified" at bounding box center [710, 397] width 126 height 30
checkbox input "false"
click at [507, 311] on div "Select Item" at bounding box center [501, 323] width 180 height 24
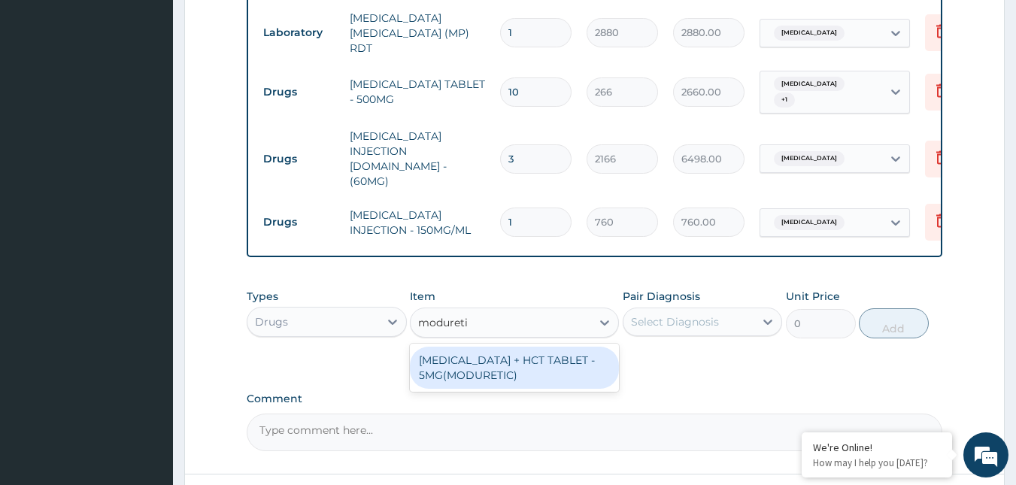
type input "moduretic"
click at [496, 347] on div "[MEDICAL_DATA] + HCT TABLET - 5MG(MODURETIC)" at bounding box center [514, 368] width 209 height 42
type input "114"
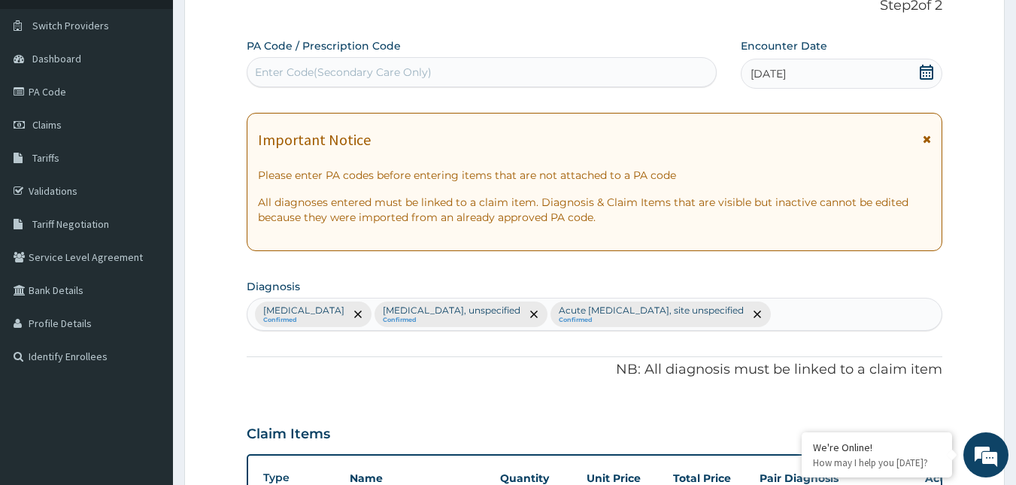
scroll to position [56, 0]
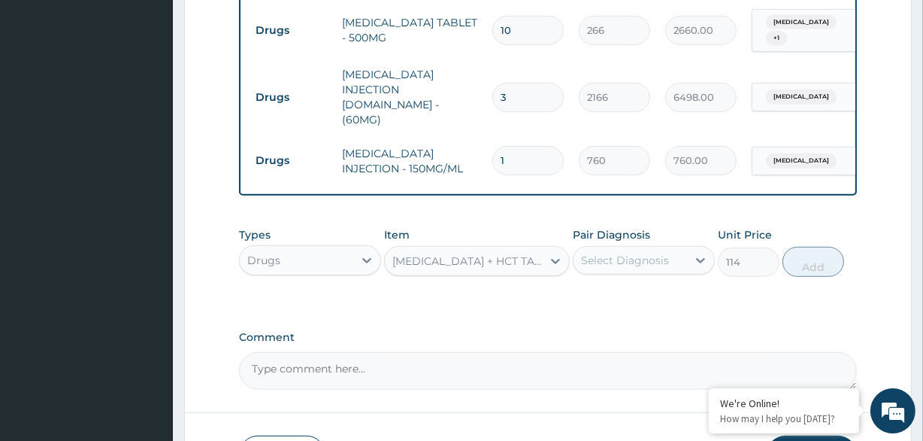
scroll to position [738, 0]
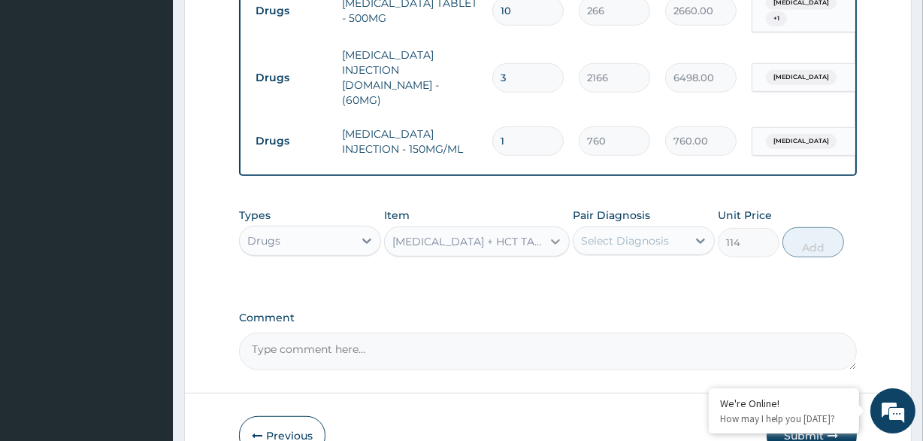
click at [556, 234] on icon at bounding box center [555, 241] width 15 height 15
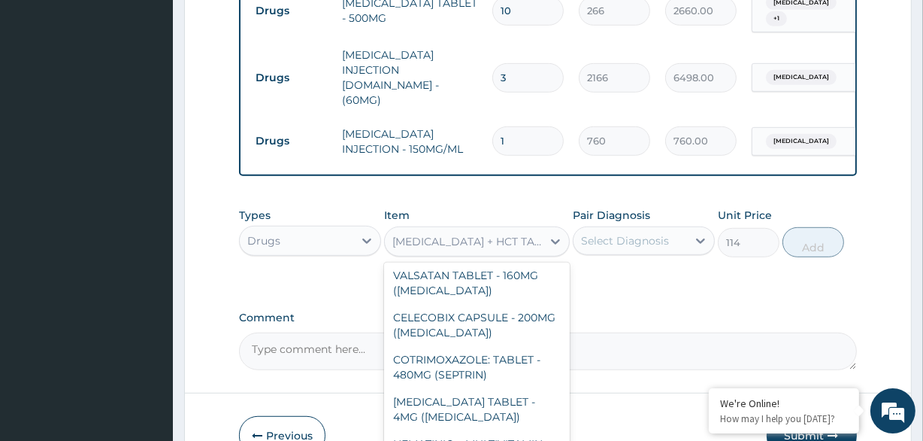
scroll to position [12286, 0]
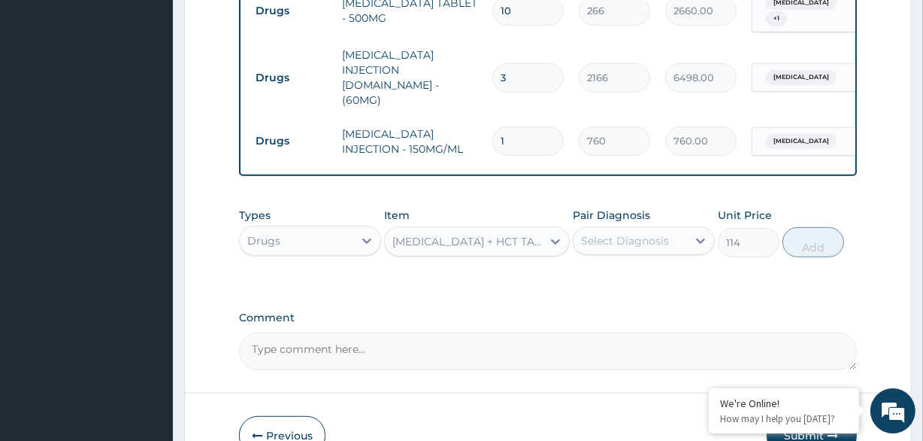
click at [663, 233] on div "Select Diagnosis" at bounding box center [625, 240] width 88 height 15
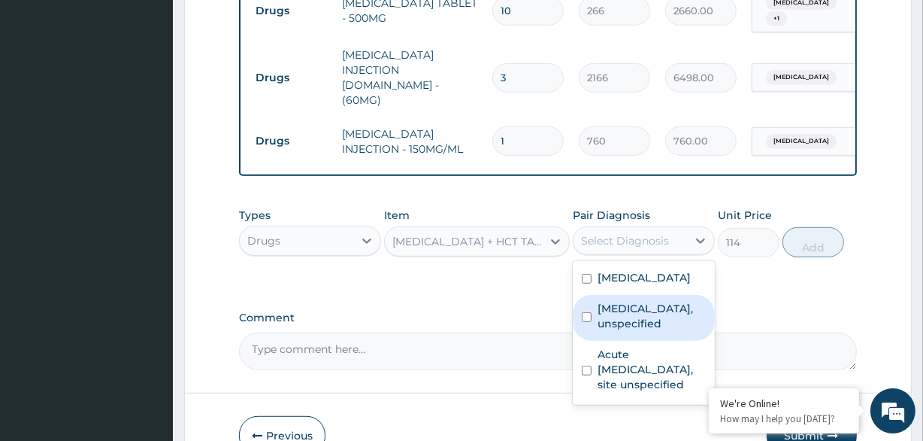
click at [619, 323] on label "Essential hypertension, unspecified" at bounding box center [652, 316] width 108 height 30
checkbox input "true"
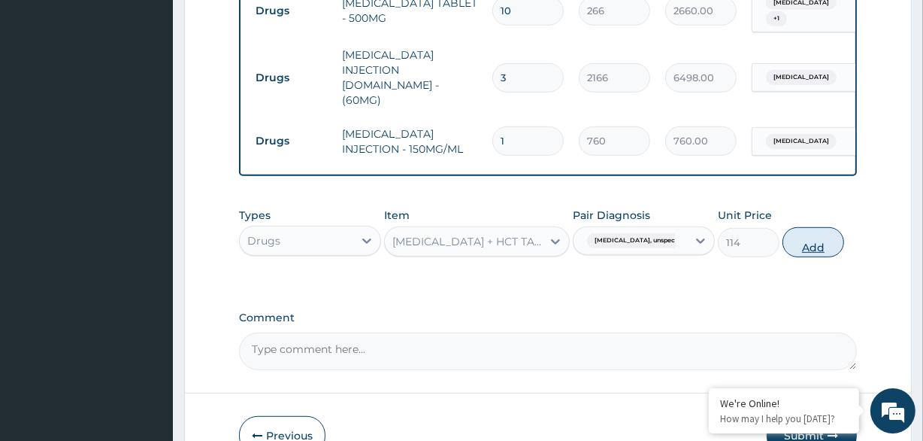
click at [832, 227] on button "Add" at bounding box center [814, 242] width 62 height 30
type input "0"
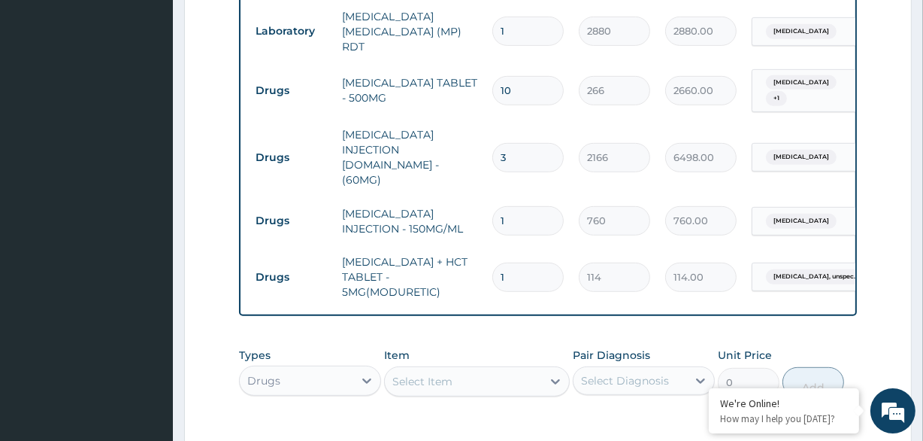
scroll to position [602, 0]
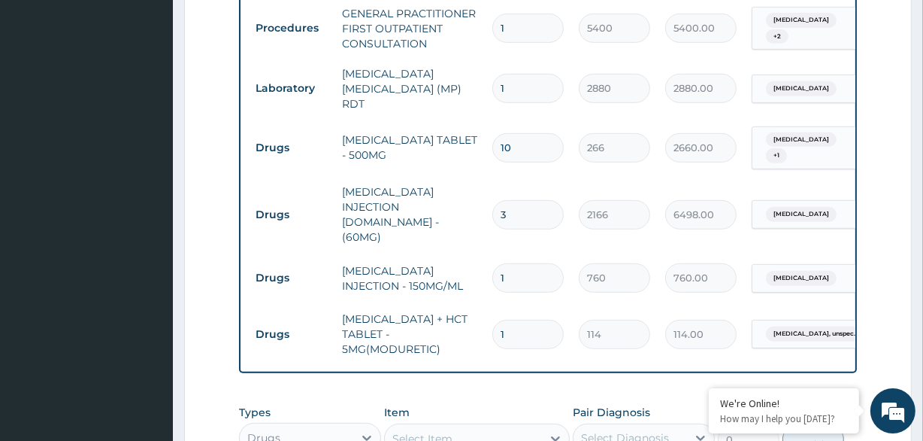
click at [527, 320] on input "1" at bounding box center [528, 334] width 71 height 29
type input "0.00"
type input "3"
type input "342.00"
type input "30"
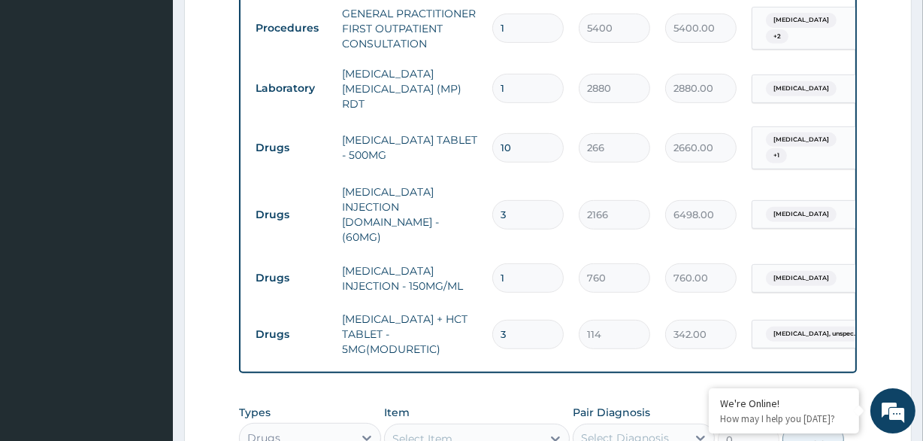
type input "3420.00"
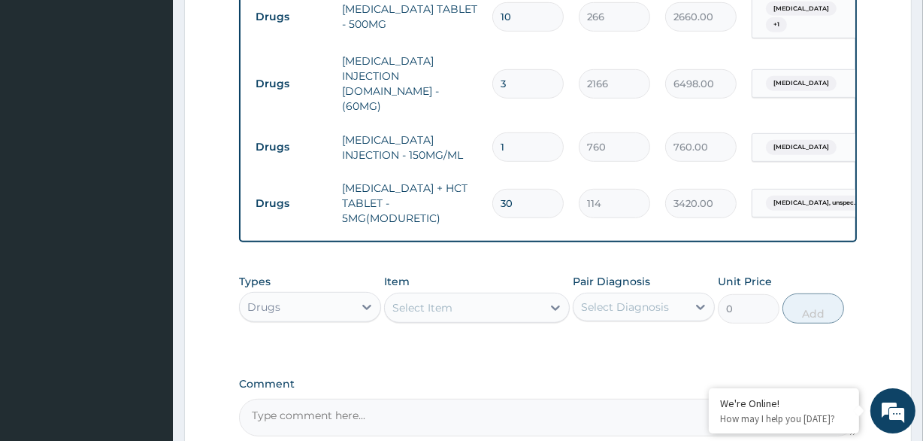
scroll to position [864, 0]
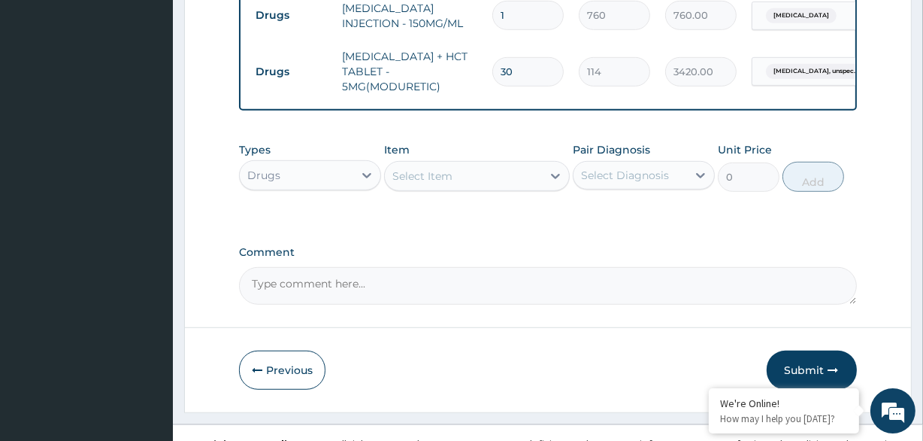
type input "30"
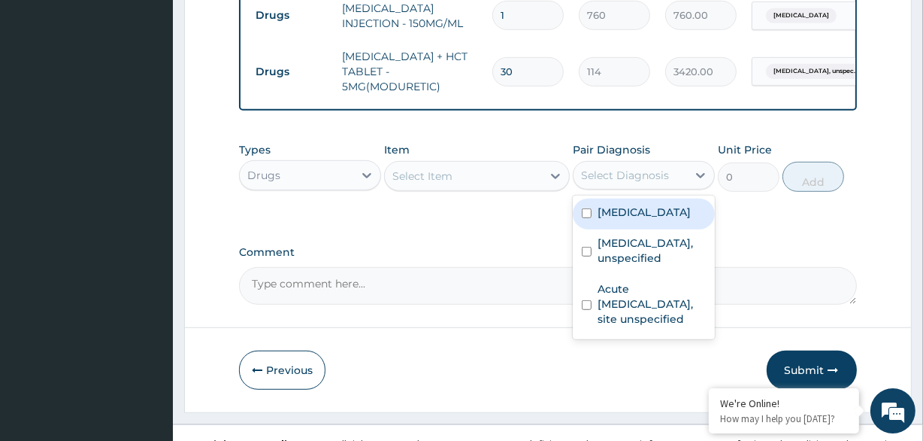
click at [640, 168] on div "Select Diagnosis" at bounding box center [625, 175] width 88 height 15
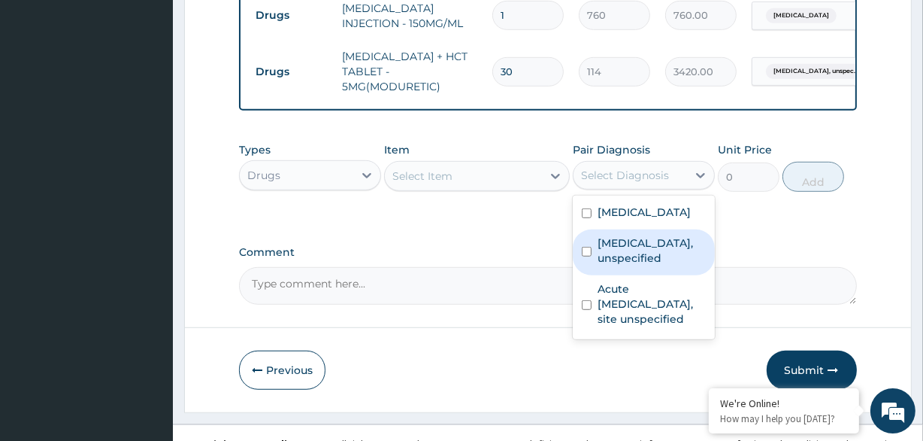
click at [638, 245] on label "Essential hypertension, unspecified" at bounding box center [652, 250] width 108 height 30
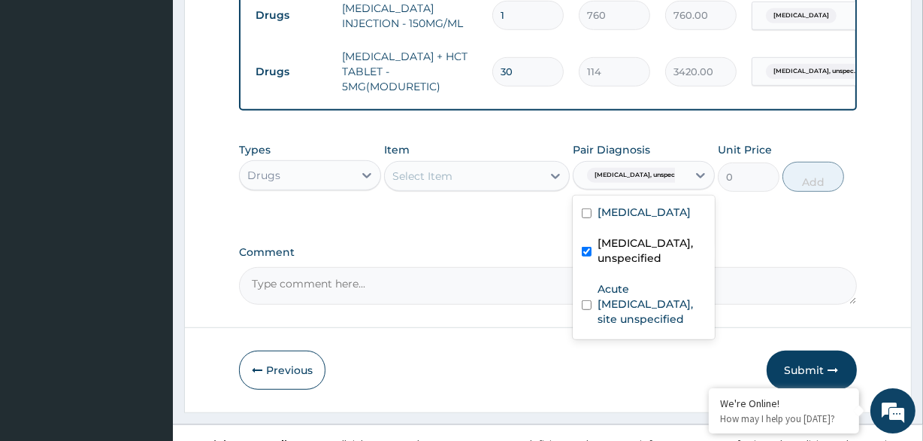
click at [709, 243] on div "Essential hypertension, unspecified" at bounding box center [644, 252] width 142 height 46
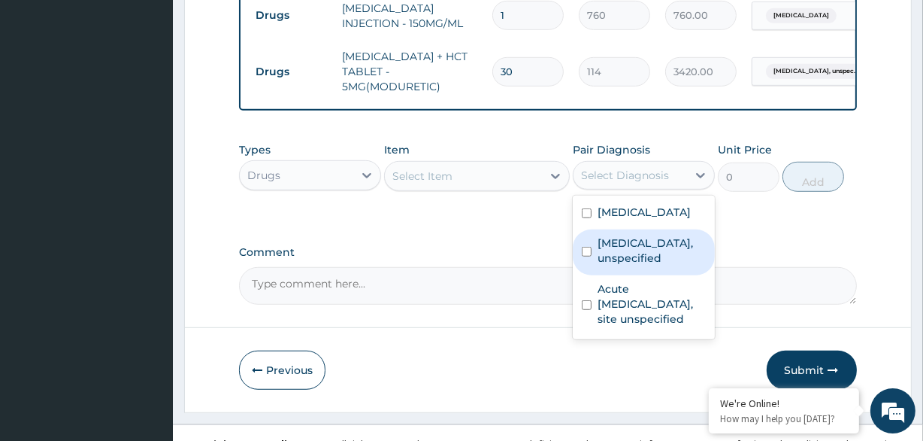
click at [652, 249] on label "Essential hypertension, unspecified" at bounding box center [652, 250] width 108 height 30
checkbox input "true"
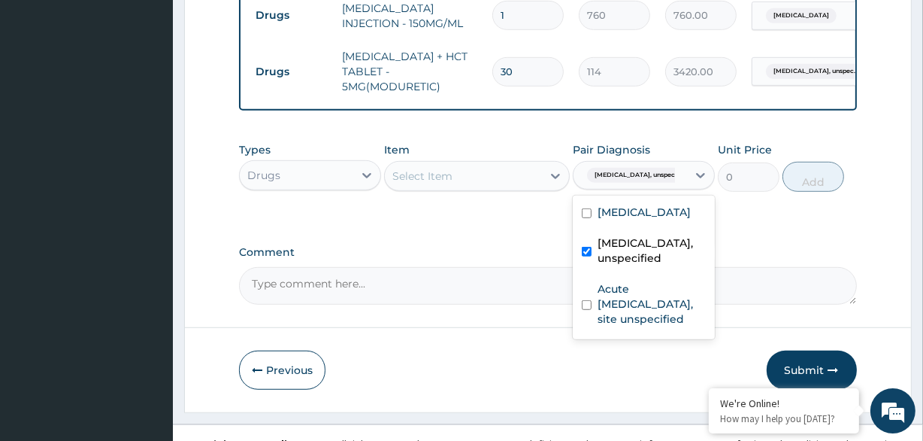
click at [736, 246] on label "Comment" at bounding box center [547, 252] width 617 height 13
click at [736, 267] on textarea "Comment" at bounding box center [547, 286] width 617 height 38
click at [736, 246] on label "Comment" at bounding box center [547, 252] width 617 height 13
click at [736, 267] on textarea "Comment" at bounding box center [547, 286] width 617 height 38
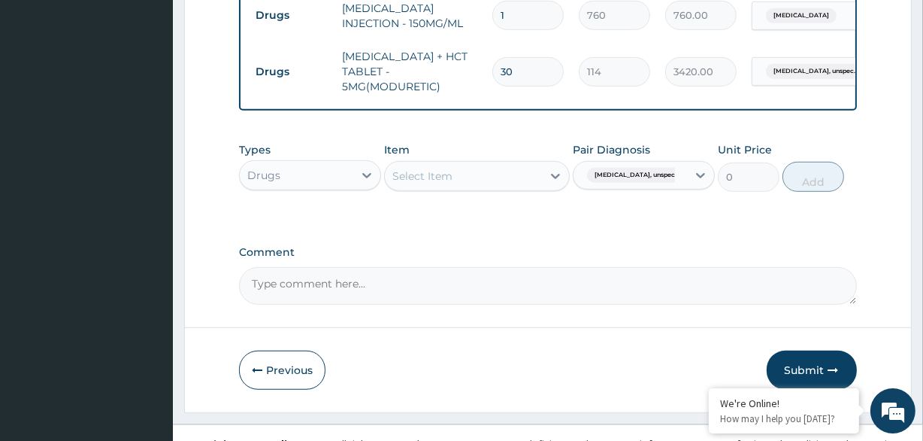
drag, startPoint x: 429, startPoint y: 120, endPoint x: 435, endPoint y: 143, distance: 24.1
click at [430, 135] on div "Types Drugs Item Select Item Pair Diagnosis Essential hypertension, unspec... U…" at bounding box center [547, 167] width 617 height 65
click at [435, 164] on div "Select Item" at bounding box center [463, 176] width 156 height 24
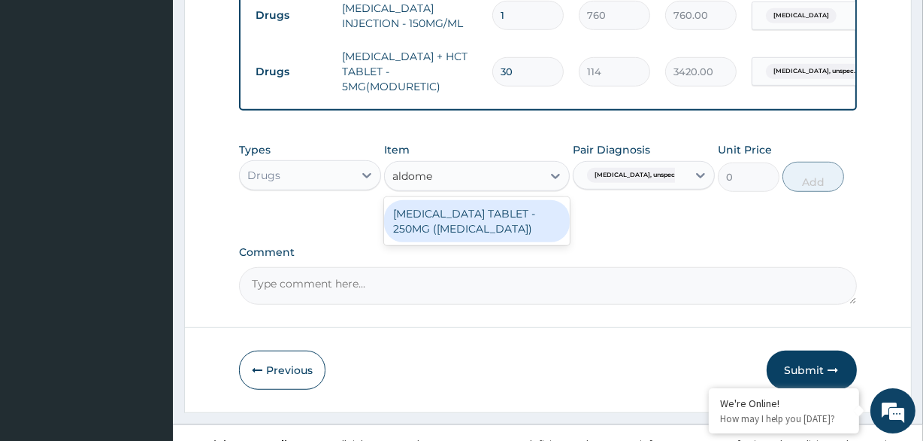
type input "aldomet"
click at [474, 200] on div "[MEDICAL_DATA] TABLET - 250MG ([MEDICAL_DATA])" at bounding box center [476, 221] width 185 height 42
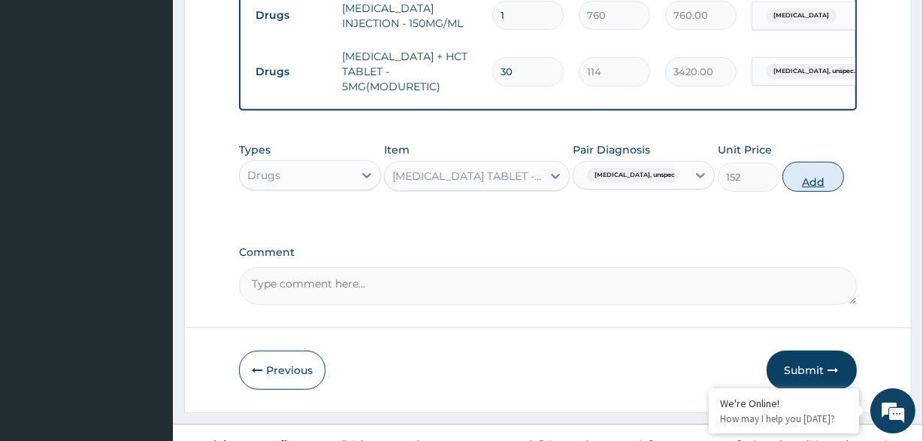
click at [804, 162] on button "Add" at bounding box center [814, 177] width 62 height 30
type input "0"
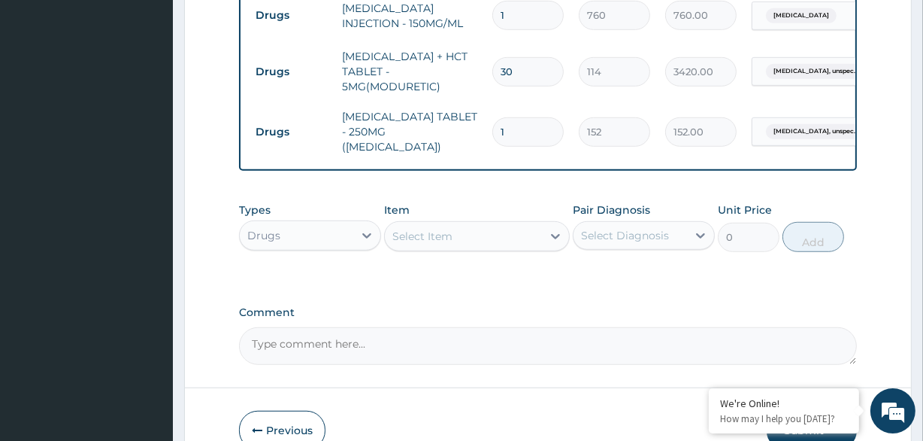
type input "0.00"
type input "3"
type input "456.00"
type input "30"
type input "4560.00"
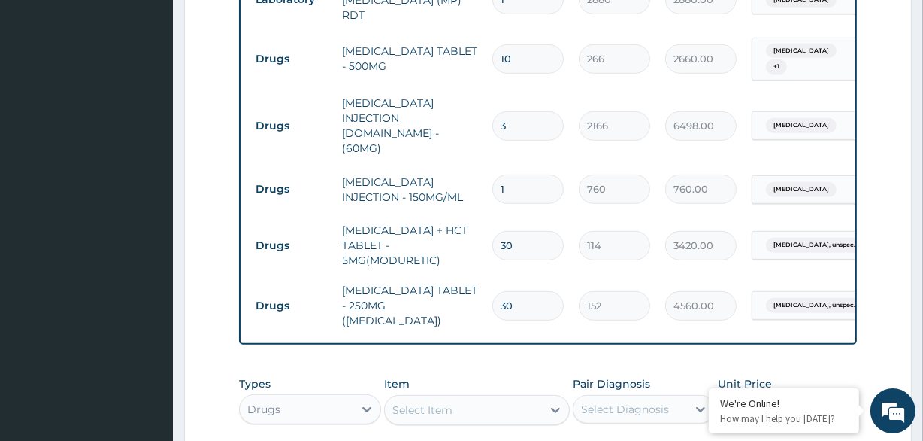
scroll to position [796, 0]
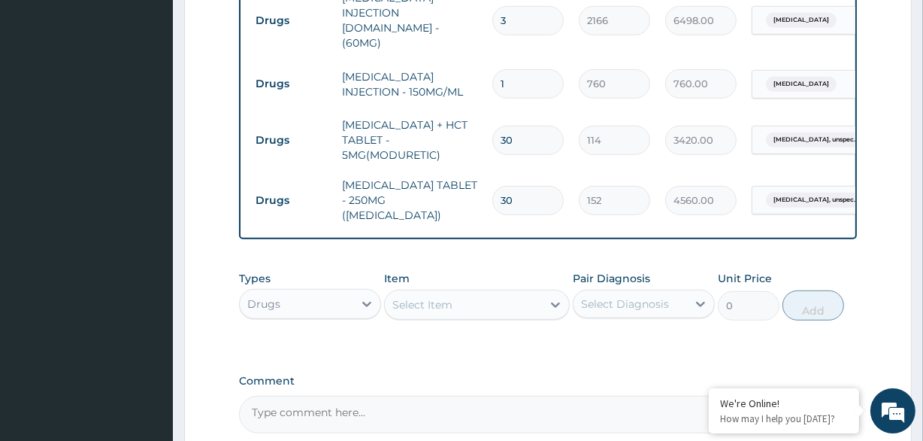
type input "30"
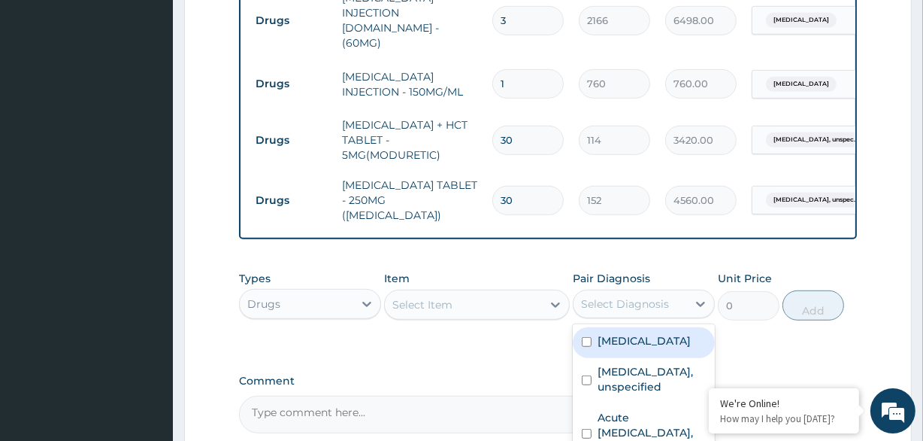
click at [603, 296] on div "Select Diagnosis" at bounding box center [625, 303] width 88 height 15
click at [619, 296] on div "Select Diagnosis" at bounding box center [625, 303] width 88 height 15
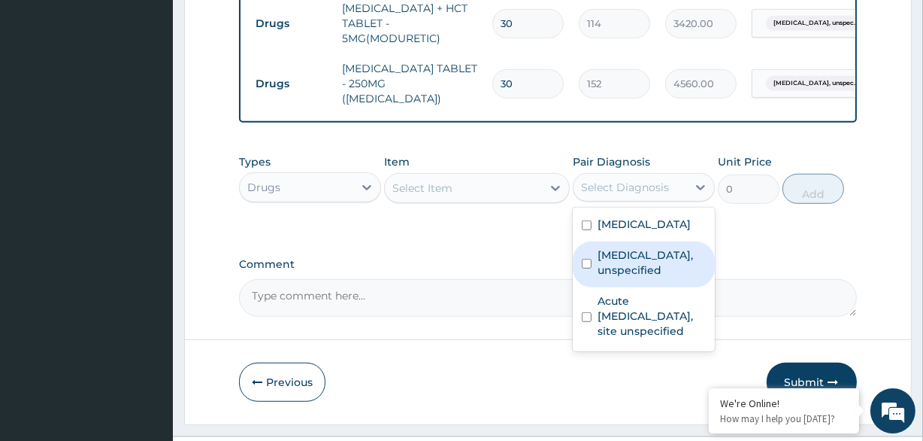
scroll to position [916, 0]
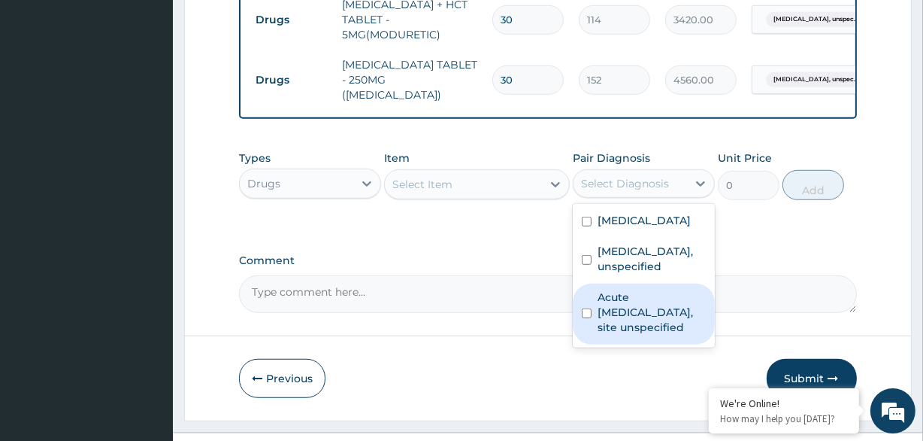
click at [599, 302] on label "Acute [MEDICAL_DATA], site unspecified" at bounding box center [652, 311] width 108 height 45
checkbox input "true"
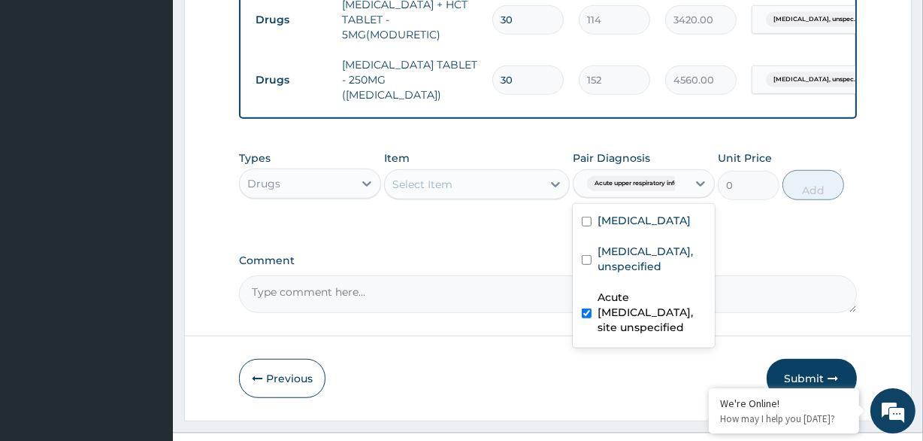
click at [503, 172] on div "Select Item" at bounding box center [463, 184] width 156 height 24
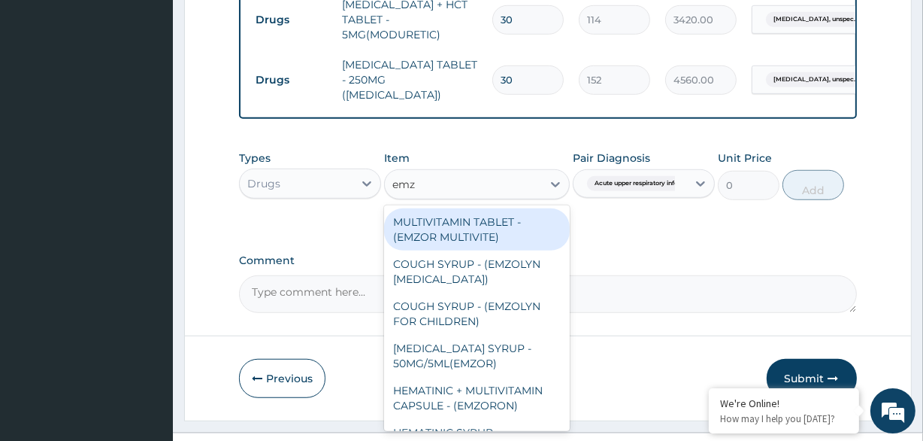
type input "emzo"
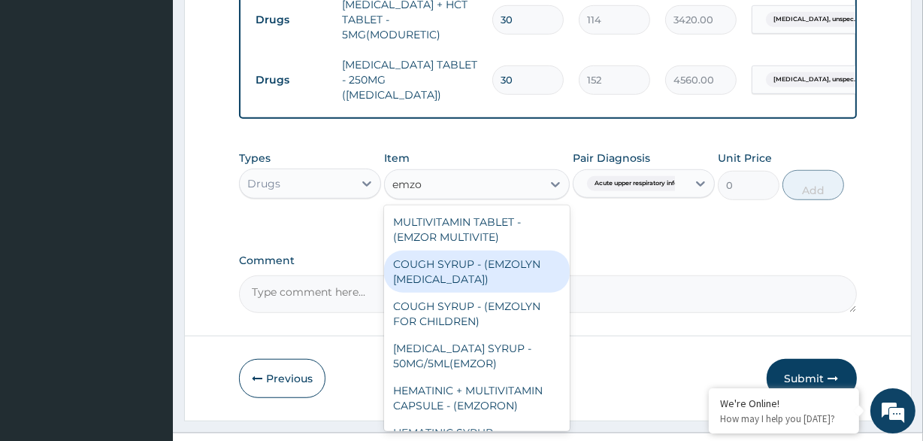
click at [461, 250] on div "COUGH SYRUP - (EMZOLYN [MEDICAL_DATA])" at bounding box center [476, 271] width 185 height 42
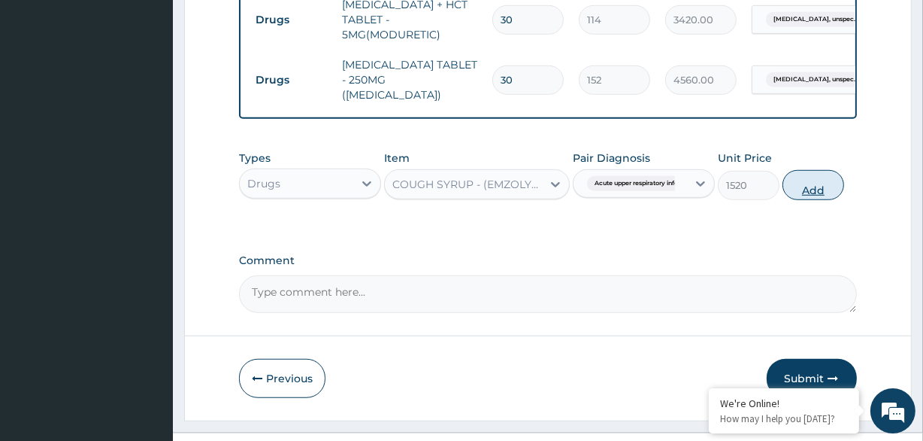
click at [814, 170] on button "Add" at bounding box center [814, 185] width 62 height 30
type input "0"
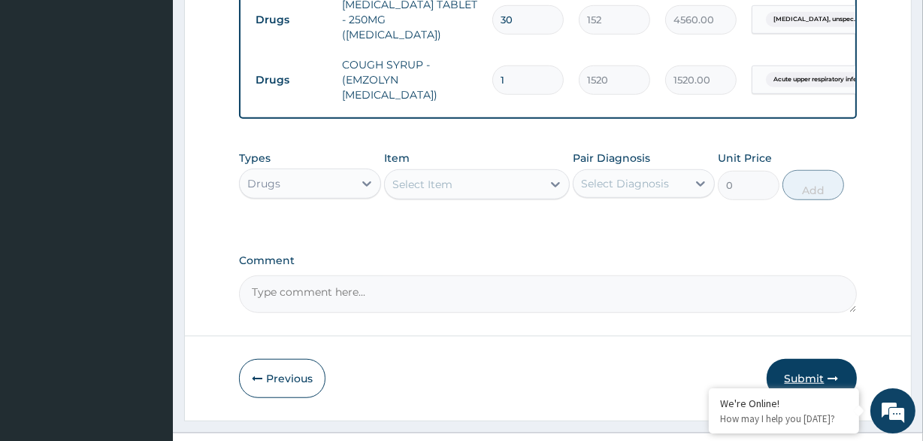
click at [818, 359] on button "Submit" at bounding box center [812, 378] width 90 height 39
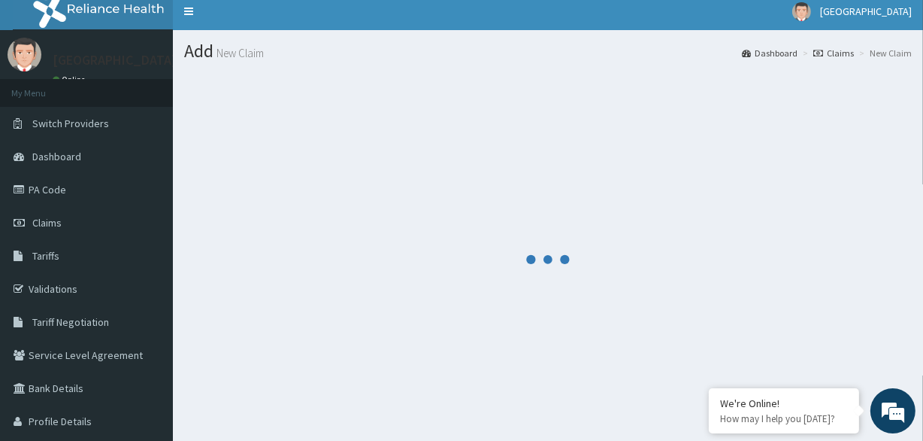
scroll to position [0, 0]
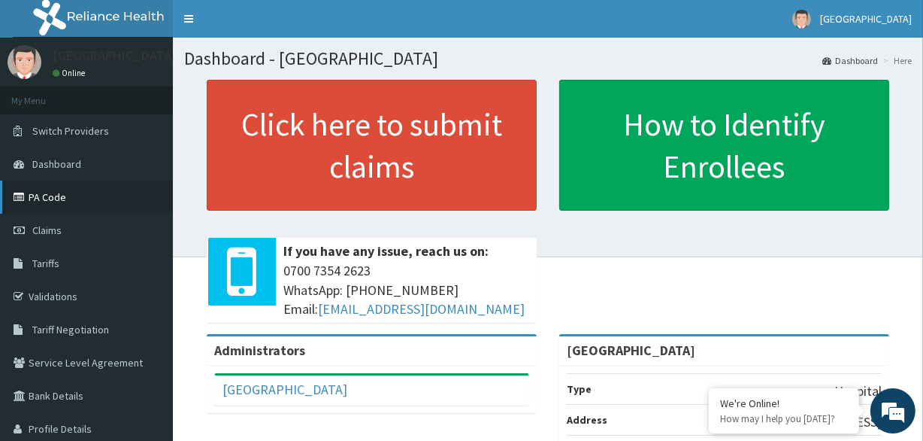
click at [83, 186] on link "PA Code" at bounding box center [86, 196] width 173 height 33
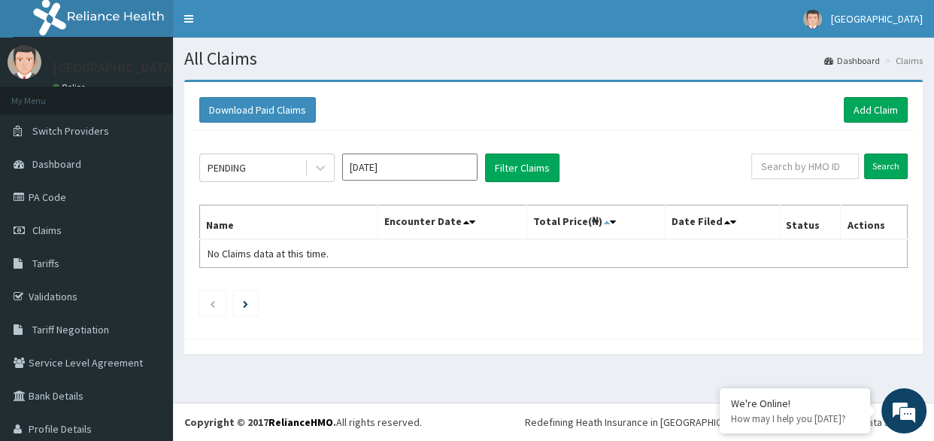
scroll to position [44, 0]
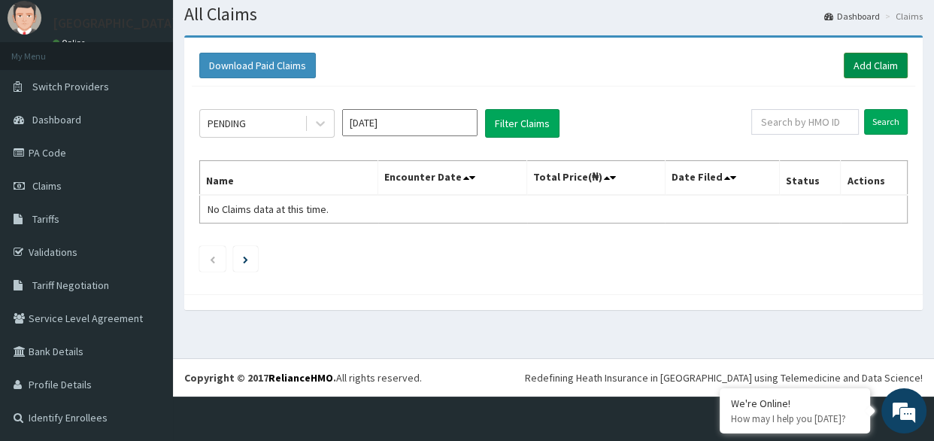
click at [863, 68] on link "Add Claim" at bounding box center [876, 66] width 64 height 26
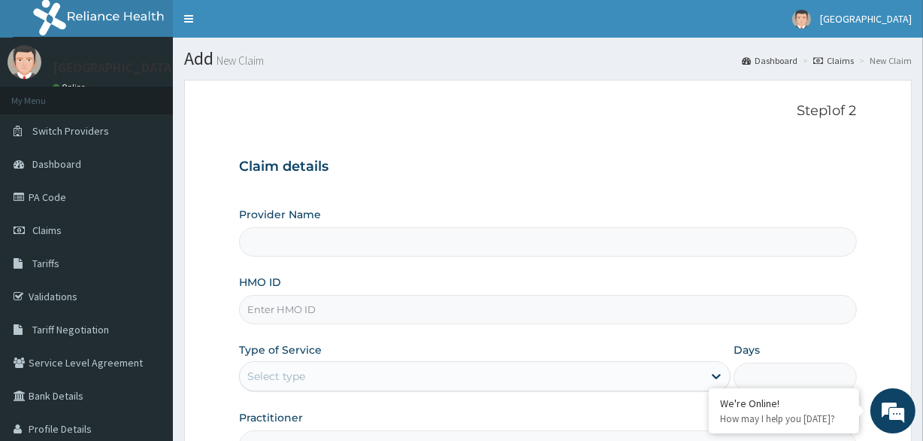
click at [316, 305] on input "HMO ID" at bounding box center [547, 309] width 617 height 29
type input "[GEOGRAPHIC_DATA]"
paste input "swf/10224/b"
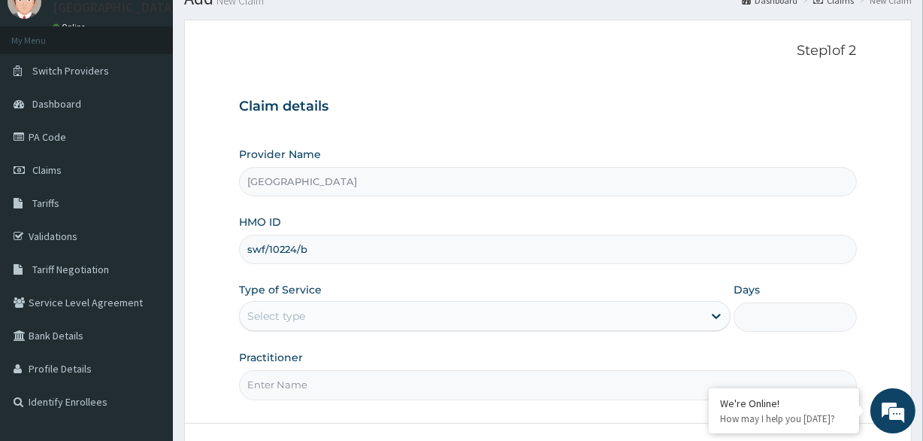
scroll to position [68, 0]
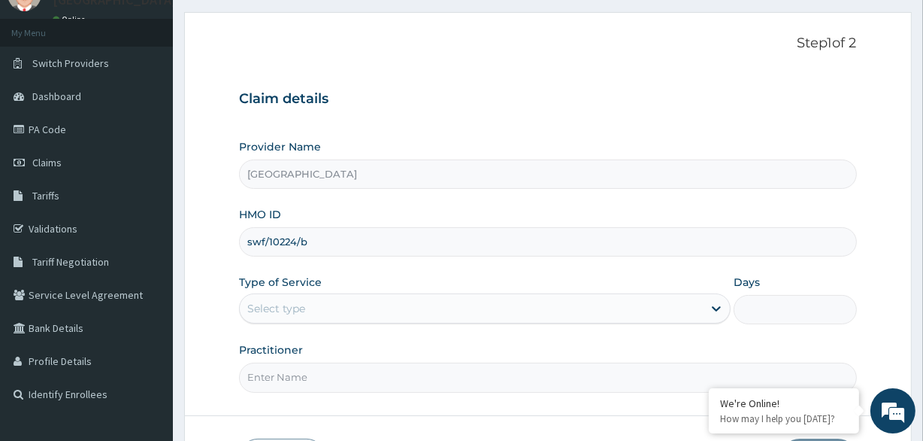
type input "swf/10224/b"
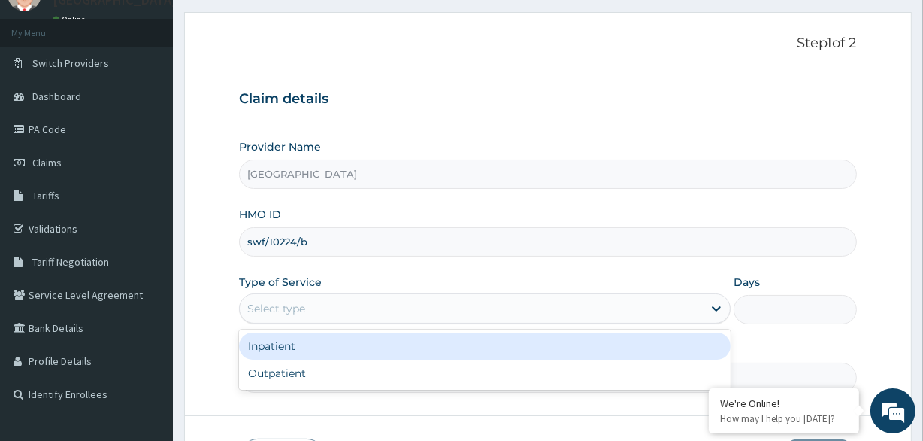
click at [364, 302] on div "Select type" at bounding box center [471, 308] width 463 height 24
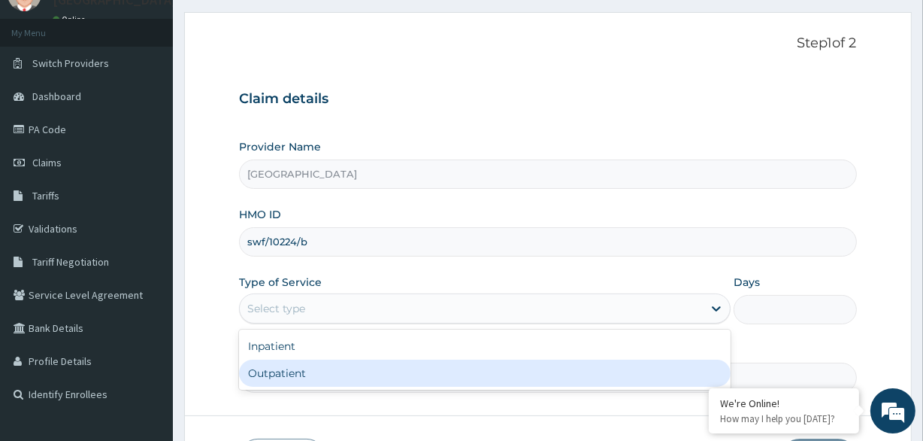
click at [353, 369] on div "Outpatient" at bounding box center [485, 372] width 492 height 27
type input "1"
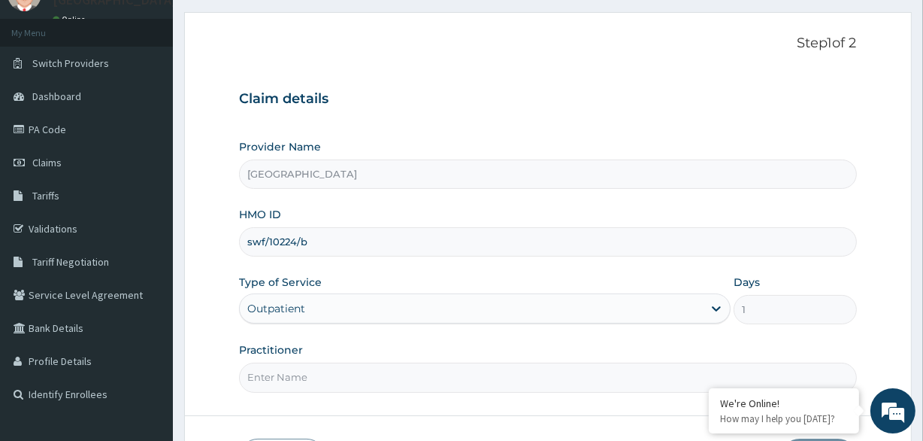
click at [353, 369] on input "Practitioner" at bounding box center [547, 376] width 617 height 29
type input "Dr Okolonji Uchenna"
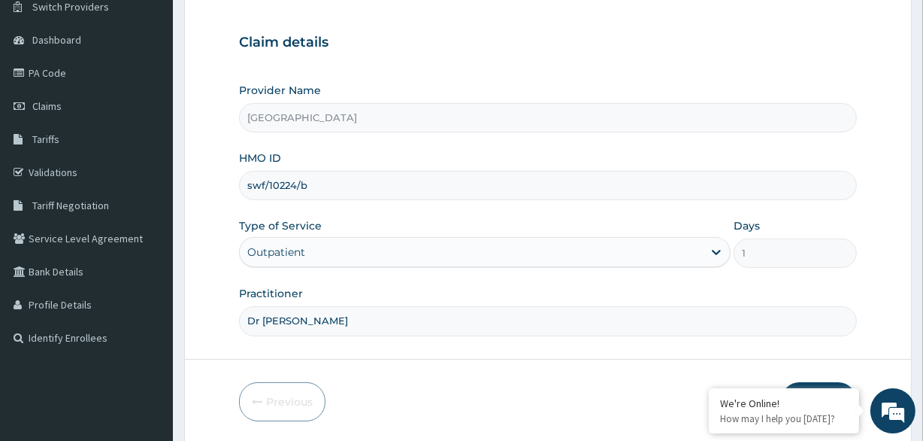
scroll to position [175, 0]
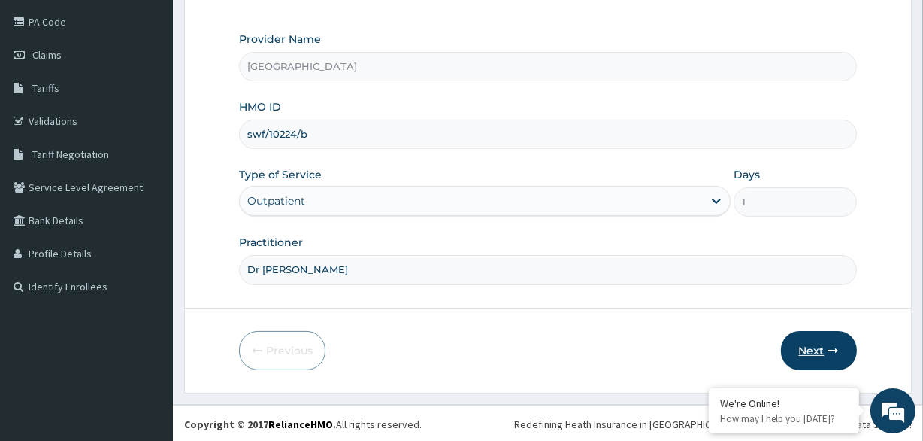
click at [833, 345] on icon "button" at bounding box center [834, 350] width 11 height 11
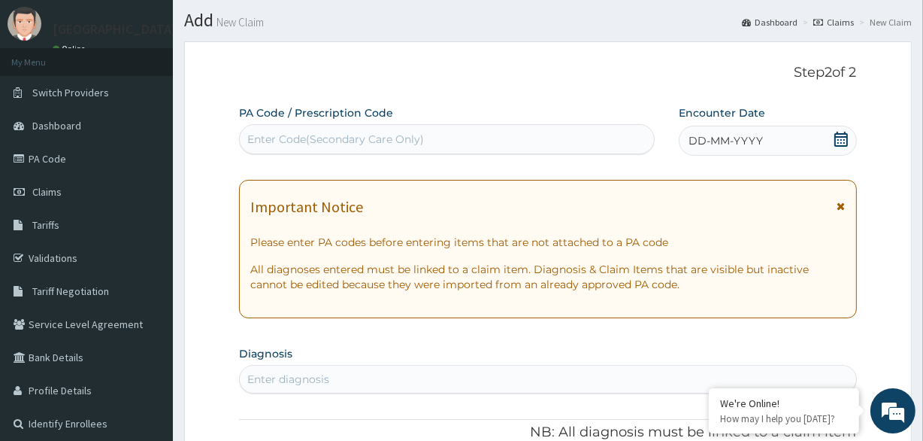
scroll to position [0, 0]
click at [389, 143] on div "Enter Code(Secondary Care Only)" at bounding box center [335, 139] width 177 height 15
paste input "PA/62B85D"
type input "PA/62B85D"
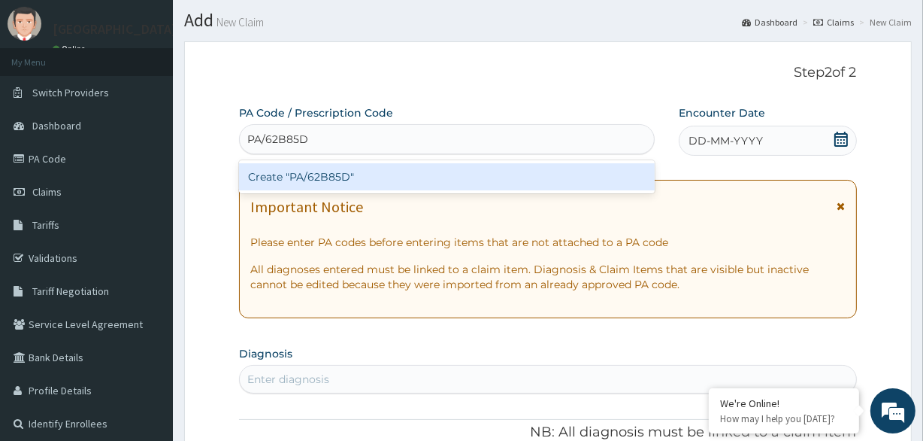
click at [381, 172] on div "Create "PA/62B85D"" at bounding box center [446, 176] width 415 height 27
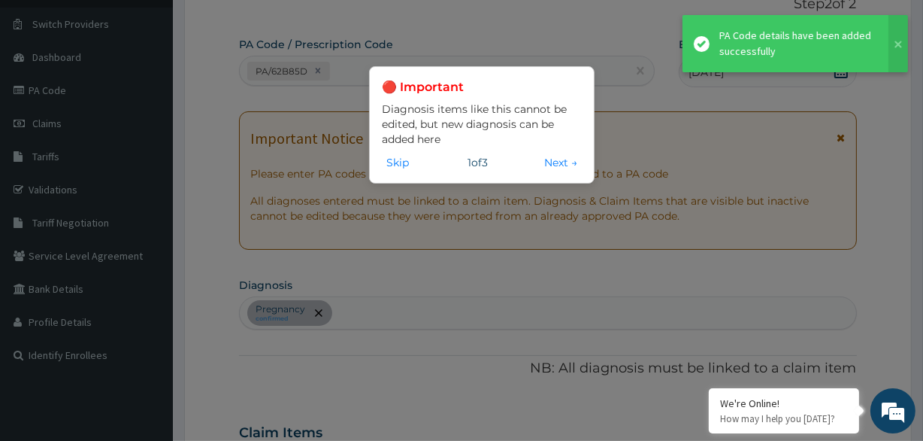
scroll to position [423, 0]
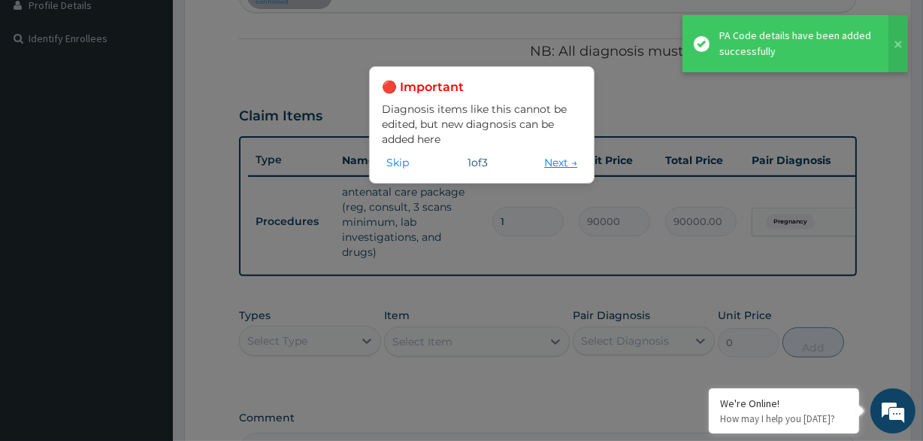
click at [551, 164] on button "Next →" at bounding box center [561, 162] width 42 height 17
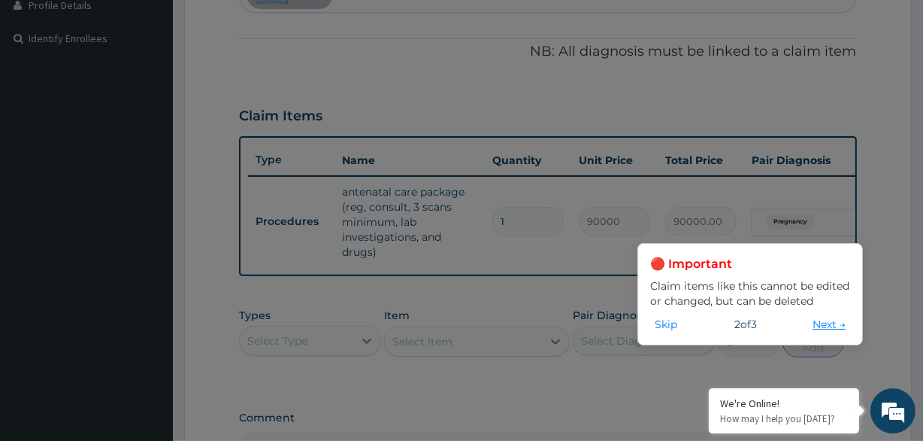
click at [826, 324] on button "Next →" at bounding box center [829, 324] width 42 height 17
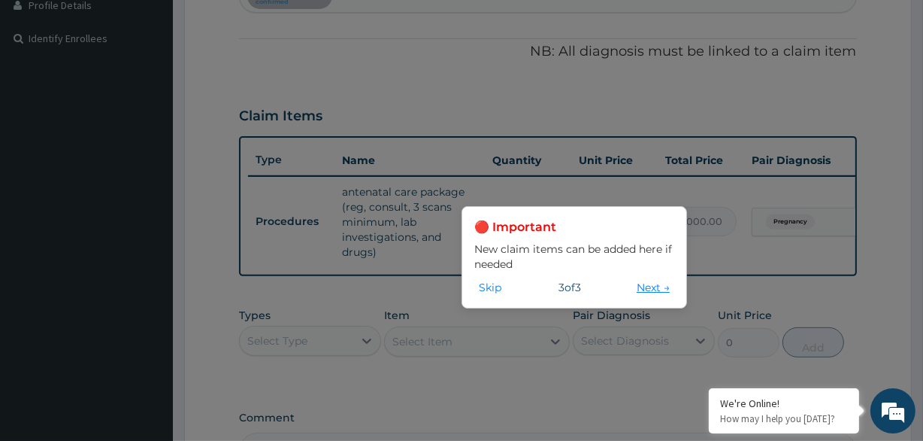
click at [653, 289] on button "Next →" at bounding box center [653, 287] width 42 height 17
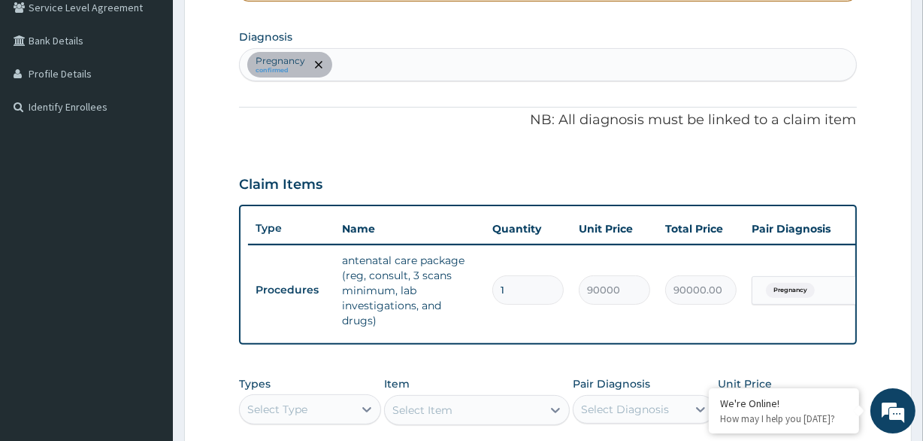
scroll to position [0, 136]
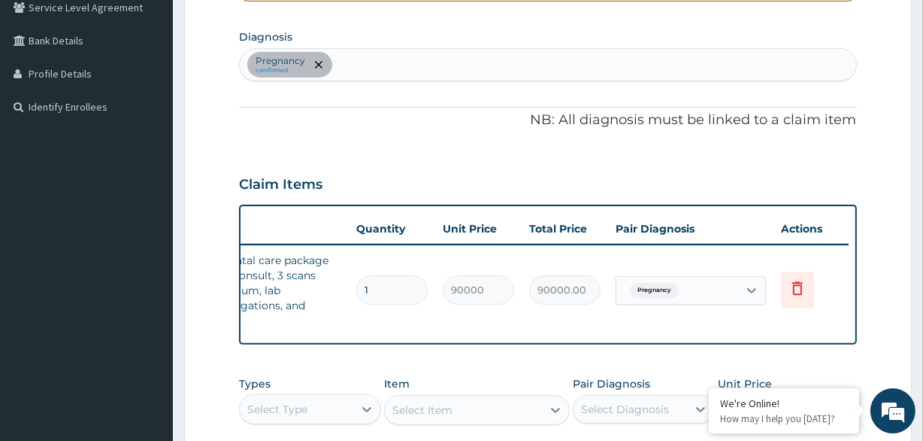
drag, startPoint x: 675, startPoint y: 347, endPoint x: 832, endPoint y: 325, distance: 157.9
click at [832, 325] on tr "Procedures antenatal care package (reg, consult, 3 scans minimum, lab investiga…" at bounding box center [480, 290] width 737 height 90
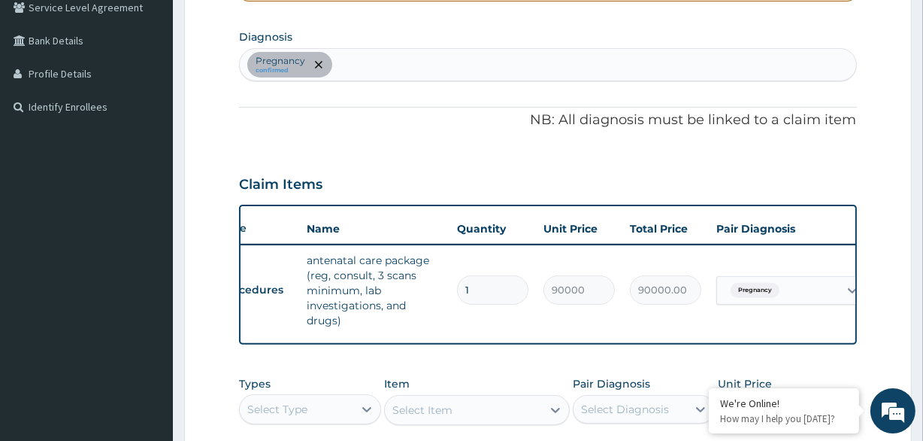
scroll to position [0, 0]
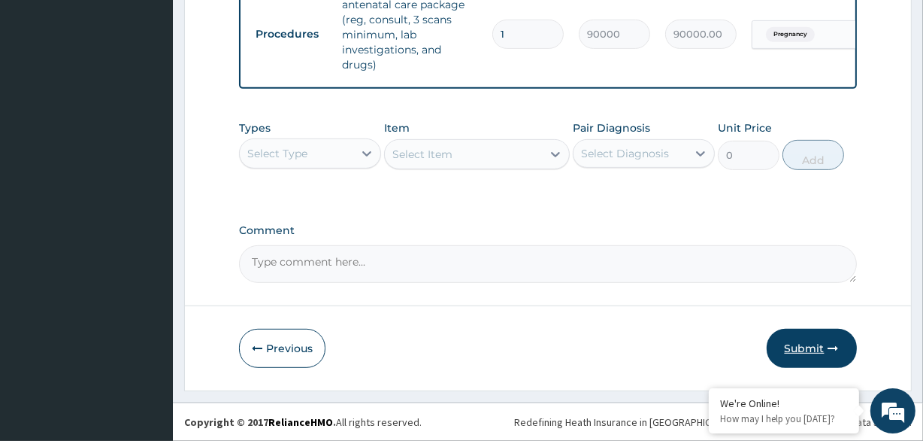
click at [820, 346] on button "Submit" at bounding box center [812, 348] width 90 height 39
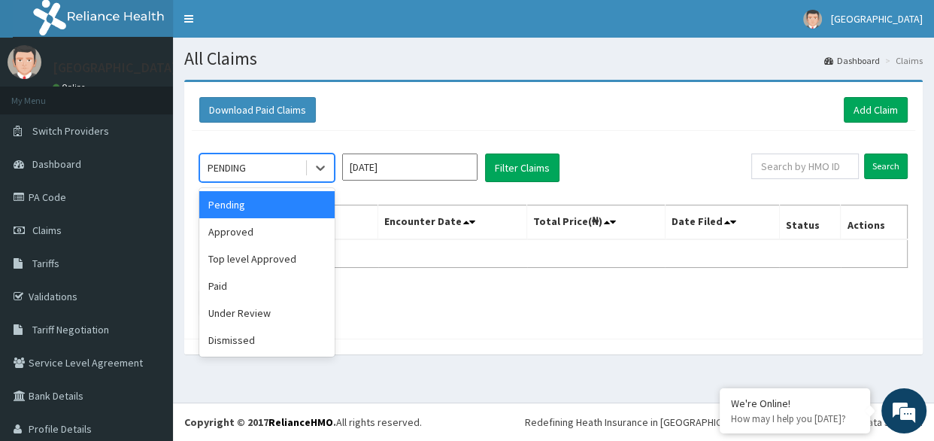
click at [295, 172] on div "PENDING" at bounding box center [252, 168] width 105 height 24
click at [275, 236] on div "Approved" at bounding box center [266, 231] width 135 height 27
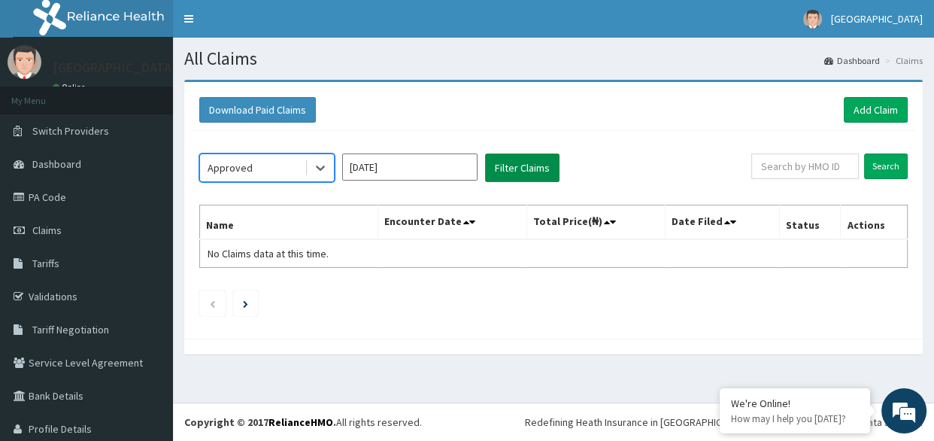
click at [514, 165] on button "Filter Claims" at bounding box center [522, 167] width 74 height 29
click at [441, 169] on input "[DATE]" at bounding box center [409, 166] width 135 height 27
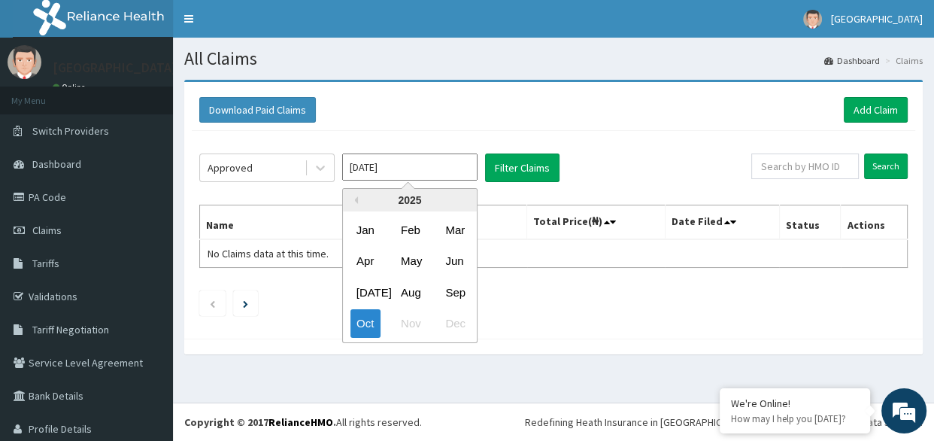
drag, startPoint x: 459, startPoint y: 286, endPoint x: 456, endPoint y: 278, distance: 7.9
click at [459, 286] on div "Sep" at bounding box center [454, 292] width 30 height 28
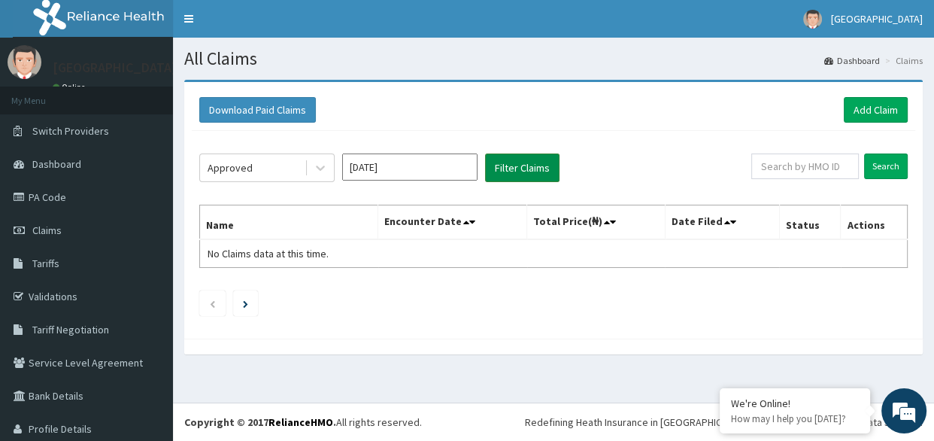
click at [504, 180] on button "Filter Claims" at bounding box center [522, 167] width 74 height 29
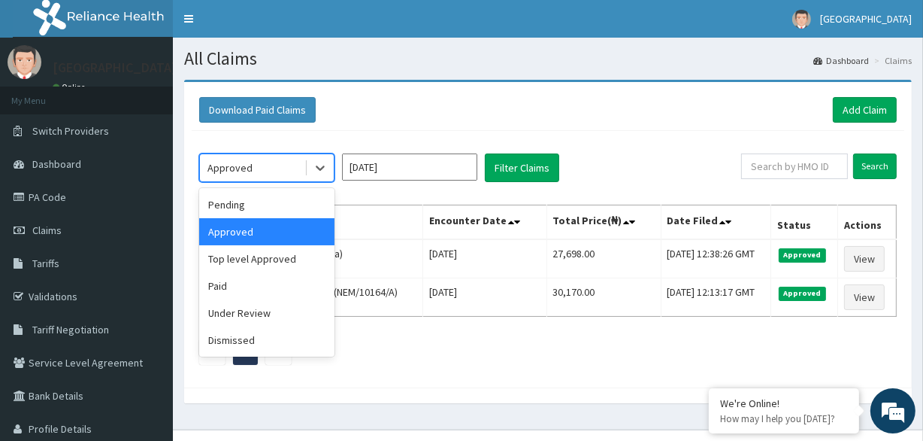
click at [282, 176] on div "Approved" at bounding box center [252, 168] width 105 height 24
click at [282, 214] on div "Pending" at bounding box center [266, 204] width 135 height 27
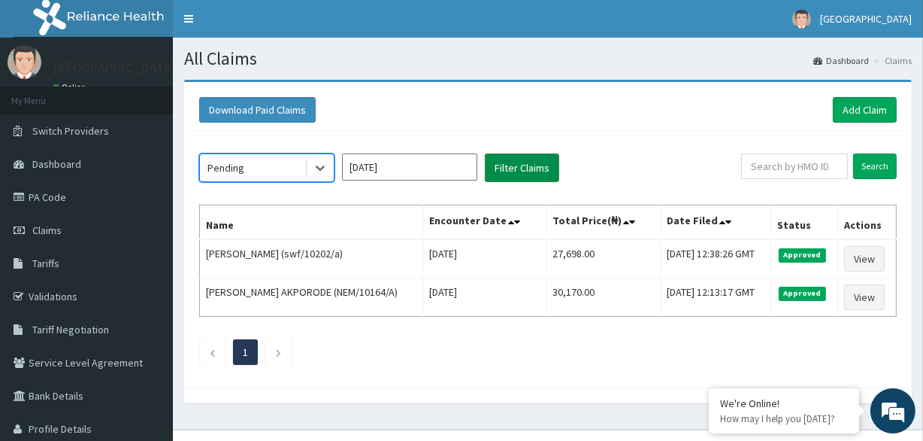
click at [527, 156] on button "Filter Claims" at bounding box center [522, 167] width 74 height 29
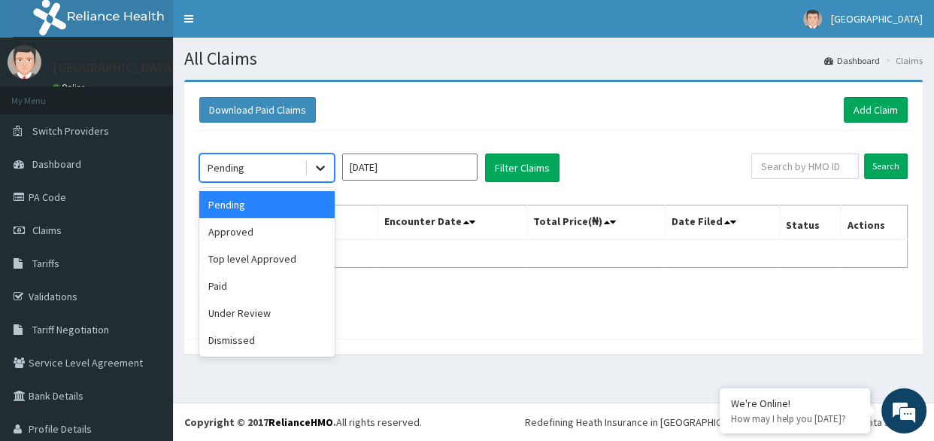
click at [329, 171] on div at bounding box center [320, 167] width 27 height 27
click at [399, 171] on input "[DATE]" at bounding box center [409, 166] width 135 height 27
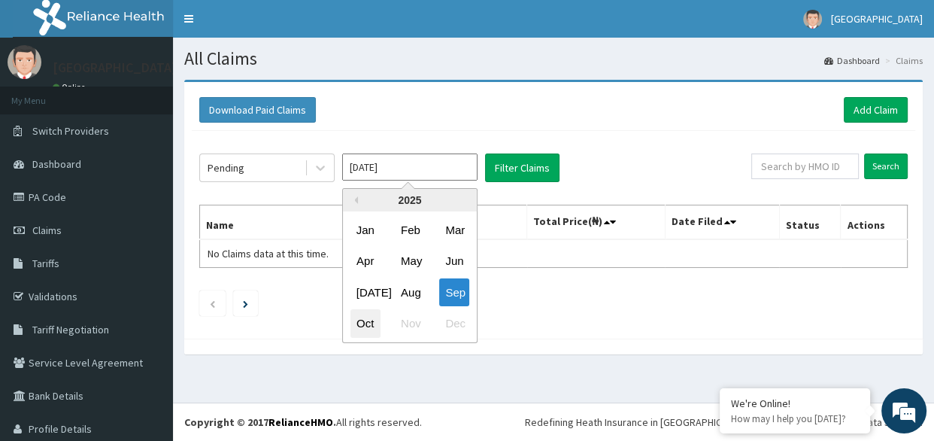
click at [365, 314] on div "Oct" at bounding box center [365, 324] width 30 height 28
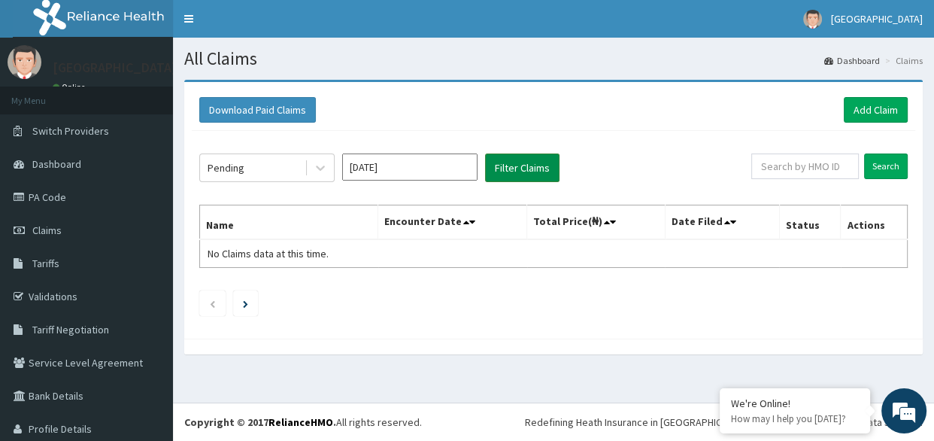
click at [541, 168] on button "Filter Claims" at bounding box center [522, 167] width 74 height 29
click at [375, 168] on input "Oct 2025" at bounding box center [409, 166] width 135 height 27
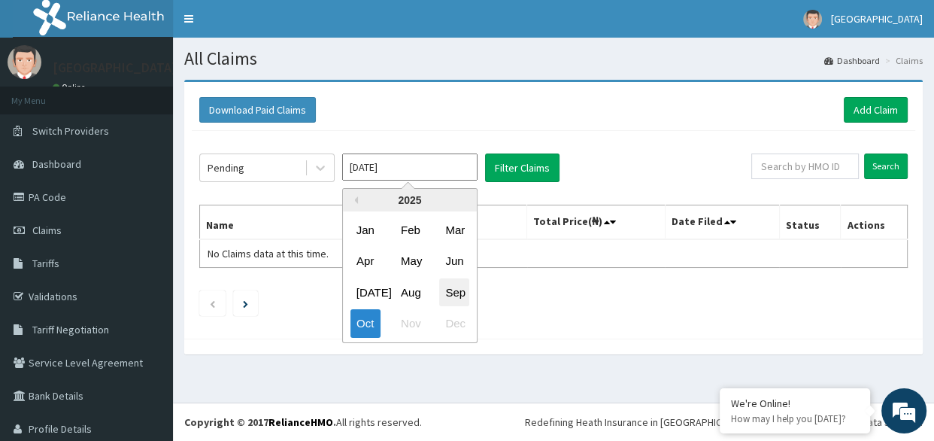
click at [459, 293] on div "Sep" at bounding box center [454, 292] width 30 height 28
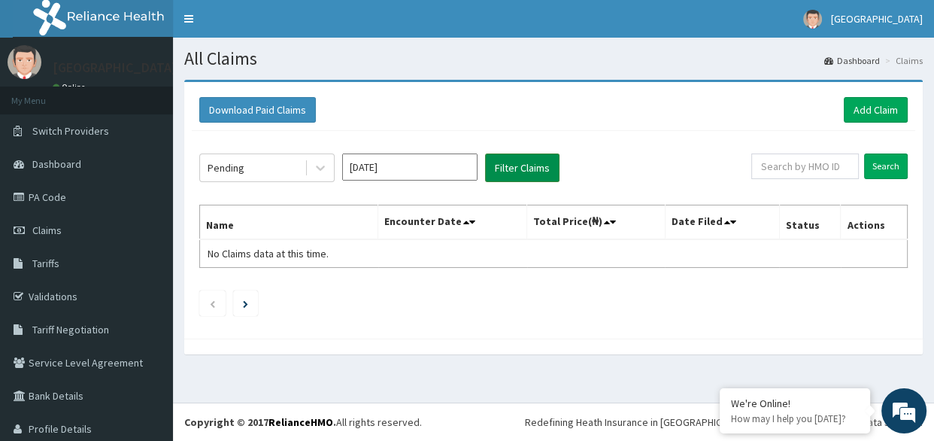
click at [489, 164] on button "Filter Claims" at bounding box center [522, 167] width 74 height 29
click at [452, 168] on input "Sep 2025" at bounding box center [409, 166] width 135 height 27
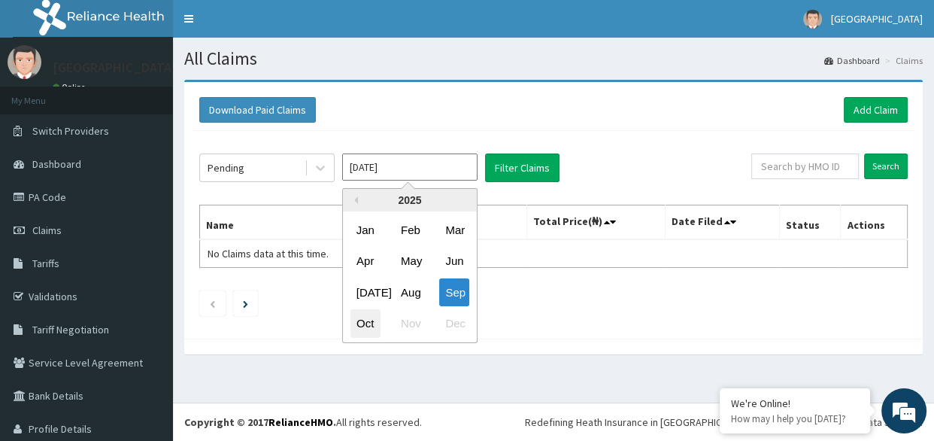
click at [360, 318] on div "Oct" at bounding box center [365, 324] width 30 height 28
type input "Oct 2025"
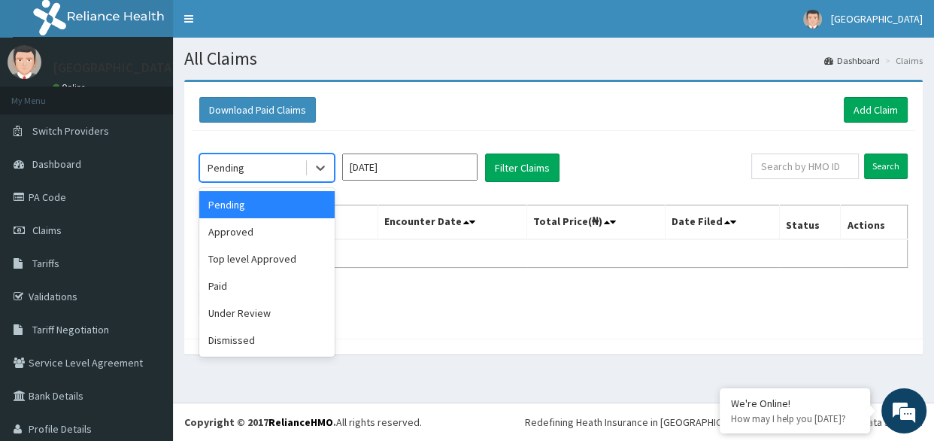
click at [298, 166] on div "Pending" at bounding box center [252, 168] width 105 height 24
click at [278, 235] on div "Approved" at bounding box center [266, 231] width 135 height 27
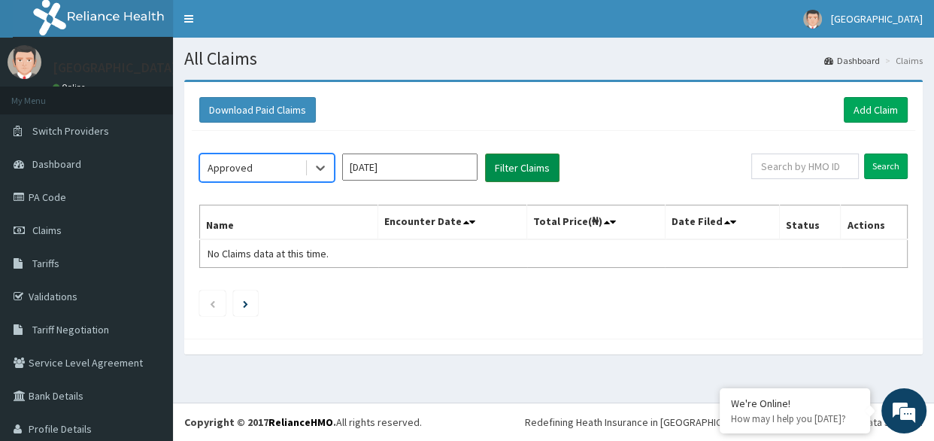
click at [511, 166] on button "Filter Claims" at bounding box center [522, 167] width 74 height 29
click at [311, 165] on div at bounding box center [320, 167] width 27 height 27
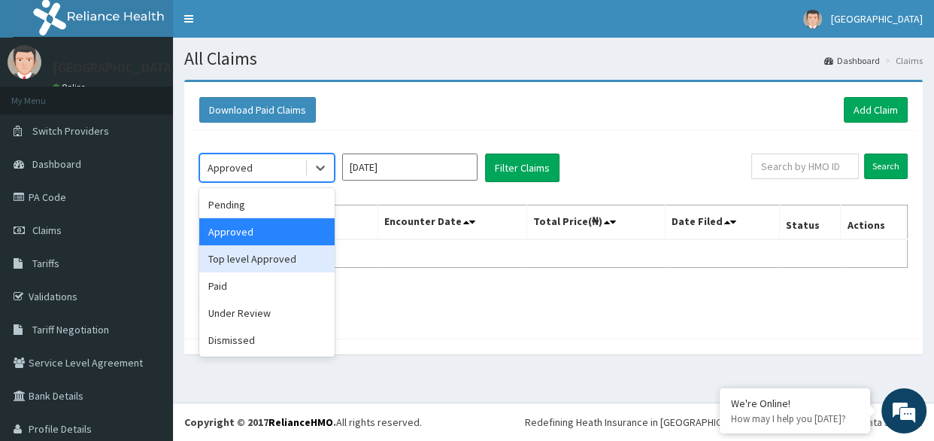
click at [296, 263] on div "Top level Approved" at bounding box center [266, 258] width 135 height 27
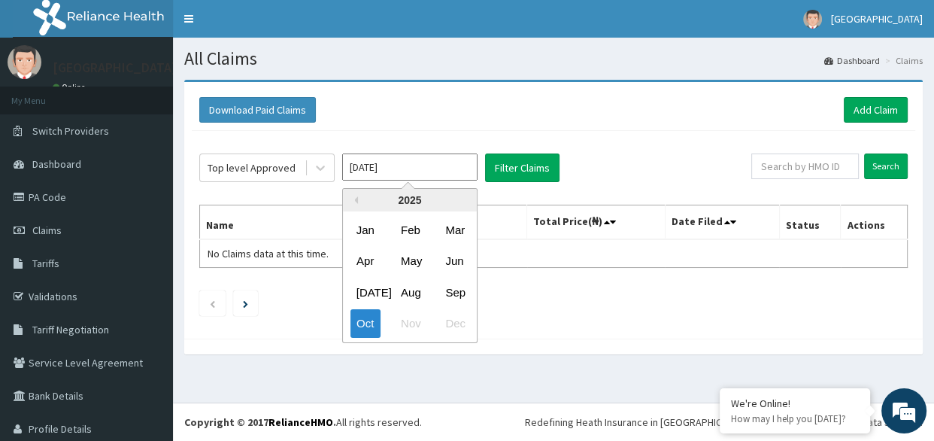
click at [436, 166] on input "Oct 2025" at bounding box center [409, 166] width 135 height 27
click at [879, 107] on link "Add Claim" at bounding box center [876, 110] width 64 height 26
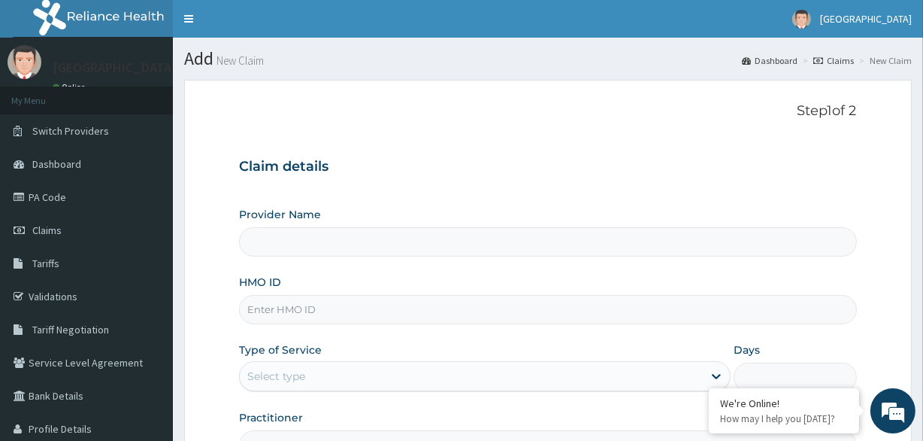
type input "[GEOGRAPHIC_DATA]"
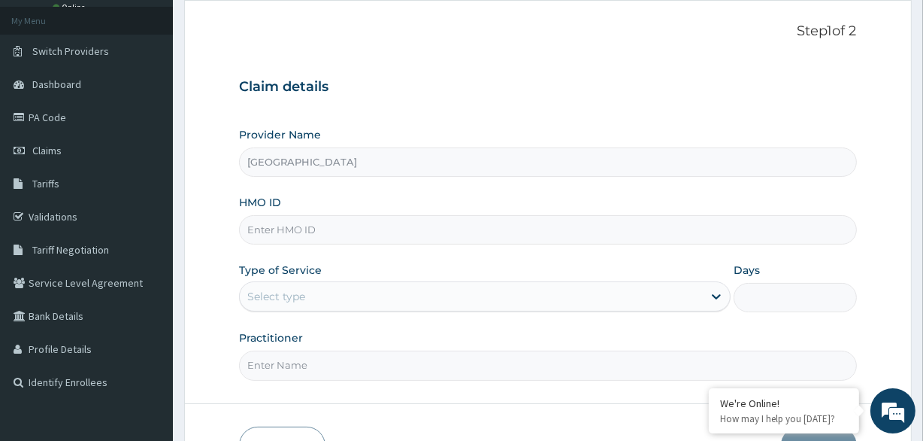
scroll to position [136, 0]
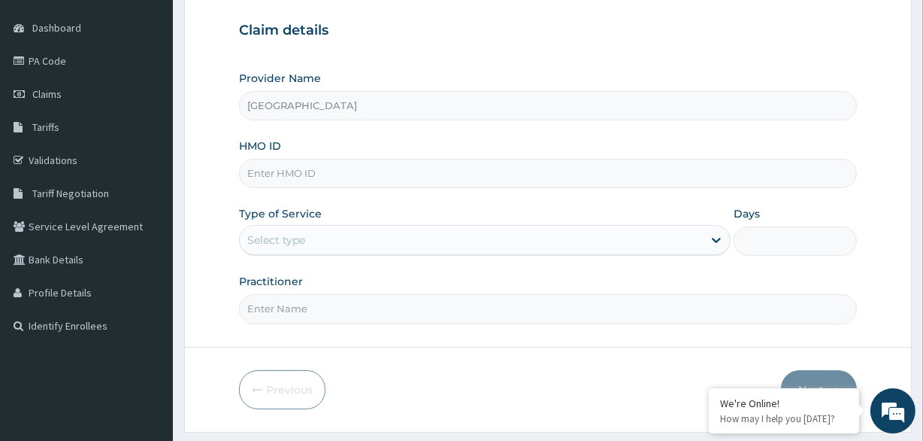
click at [302, 172] on input "HMO ID" at bounding box center [547, 173] width 617 height 29
type input "swf/10074/e"
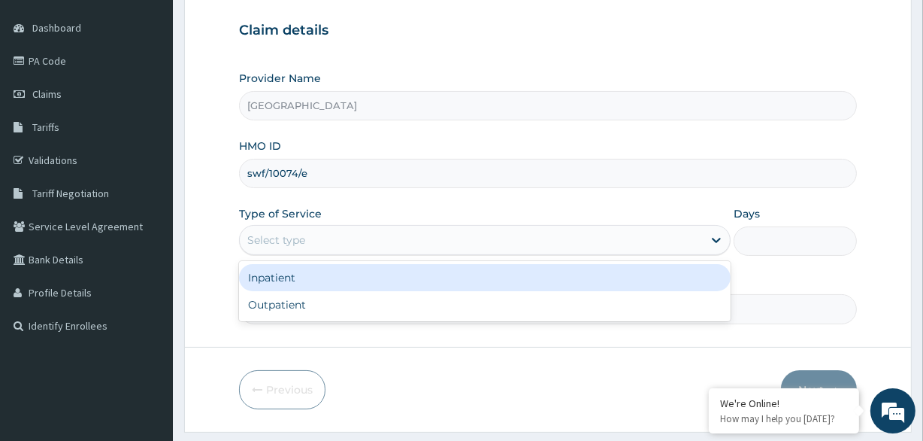
click at [326, 225] on div "Select type" at bounding box center [485, 240] width 492 height 30
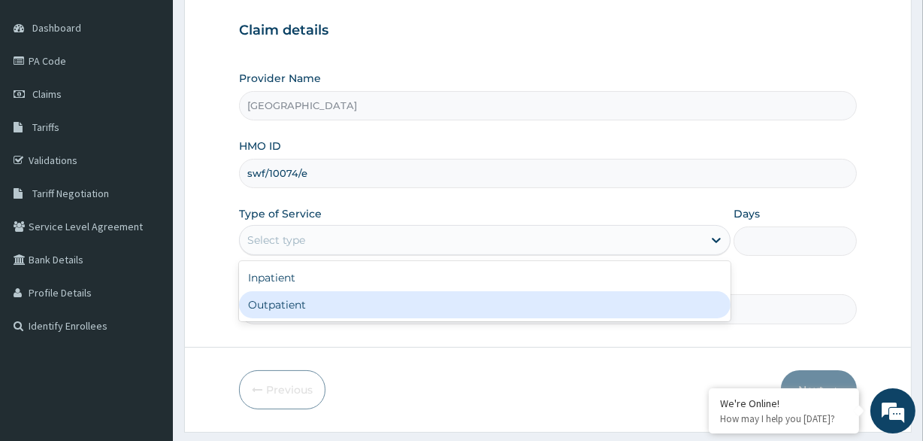
click at [337, 314] on div "Outpatient" at bounding box center [485, 304] width 492 height 27
type input "1"
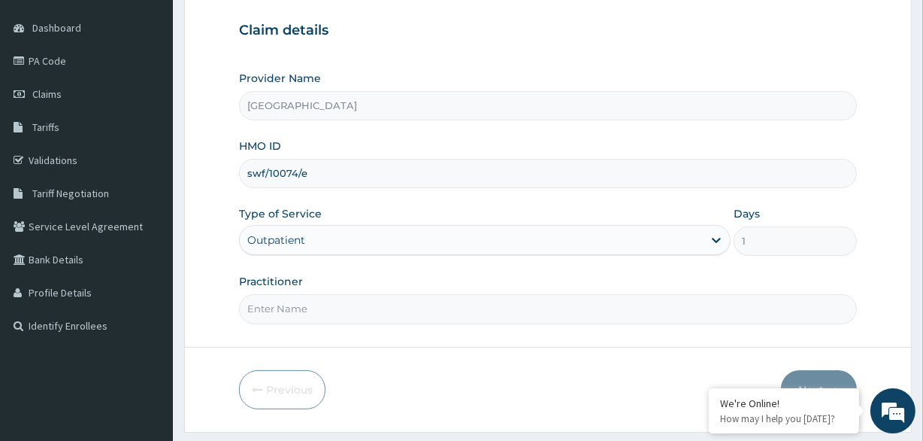
click at [336, 313] on input "Practitioner" at bounding box center [547, 308] width 617 height 29
type input "Dr [PERSON_NAME]"
click at [797, 379] on button "Next" at bounding box center [819, 389] width 76 height 39
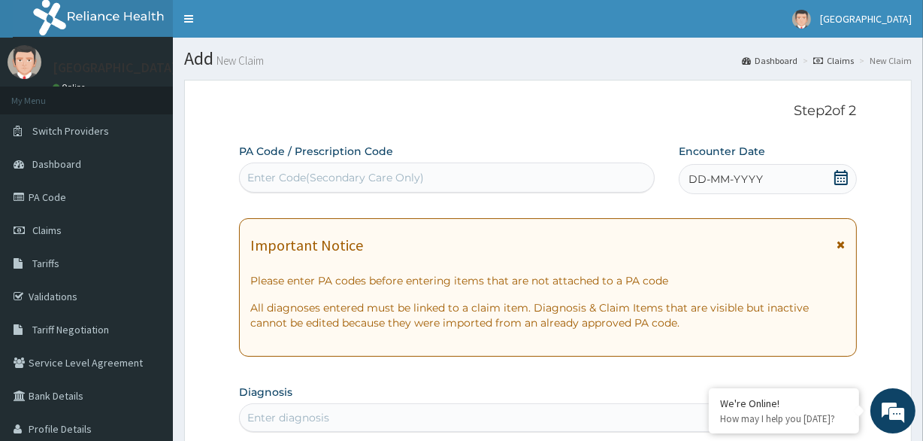
click at [763, 179] on div "DD-MM-YYYY" at bounding box center [768, 179] width 178 height 30
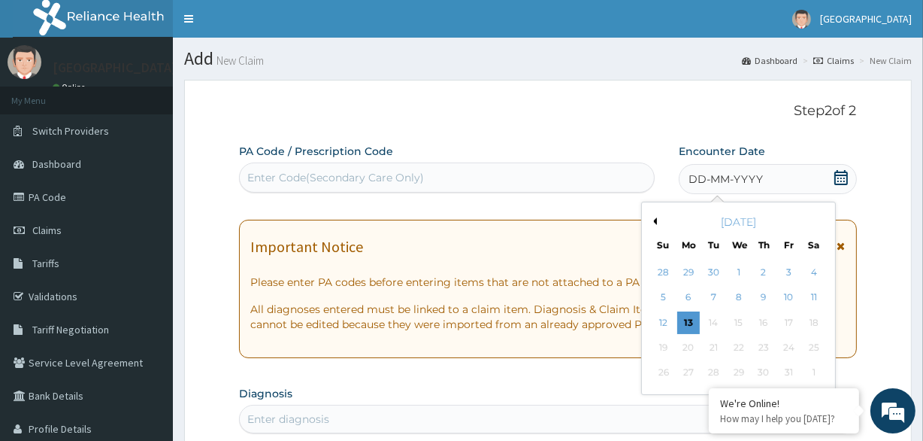
click at [652, 218] on button "Previous Month" at bounding box center [654, 221] width 8 height 8
click at [665, 300] on div "7" at bounding box center [663, 297] width 23 height 23
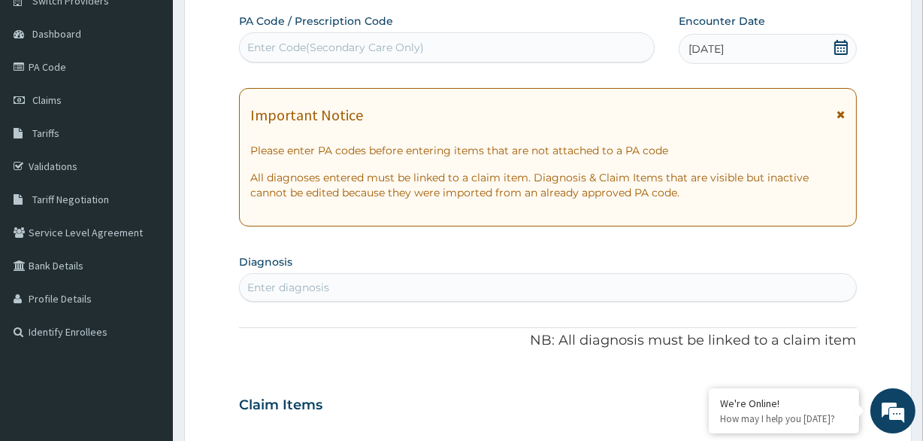
scroll to position [205, 0]
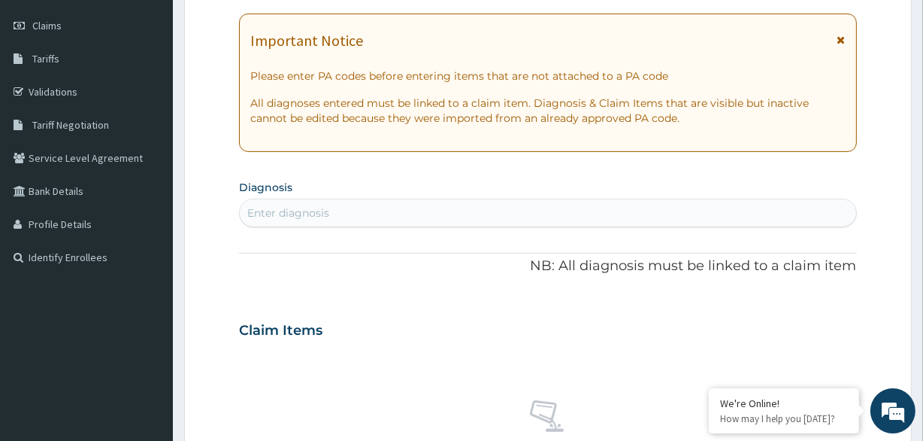
click at [416, 208] on div "Enter diagnosis" at bounding box center [548, 213] width 616 height 24
click at [407, 211] on div "Enter diagnosis" at bounding box center [548, 213] width 616 height 24
type input "peptic"
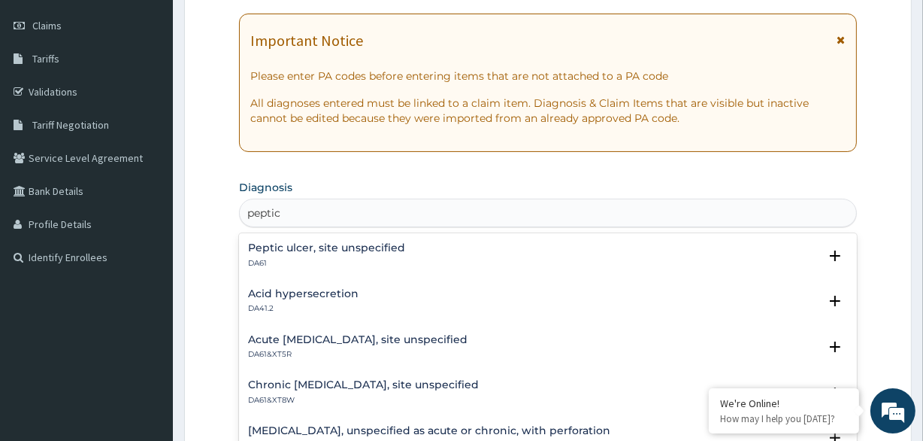
click at [385, 258] on p "DA61" at bounding box center [326, 263] width 157 height 11
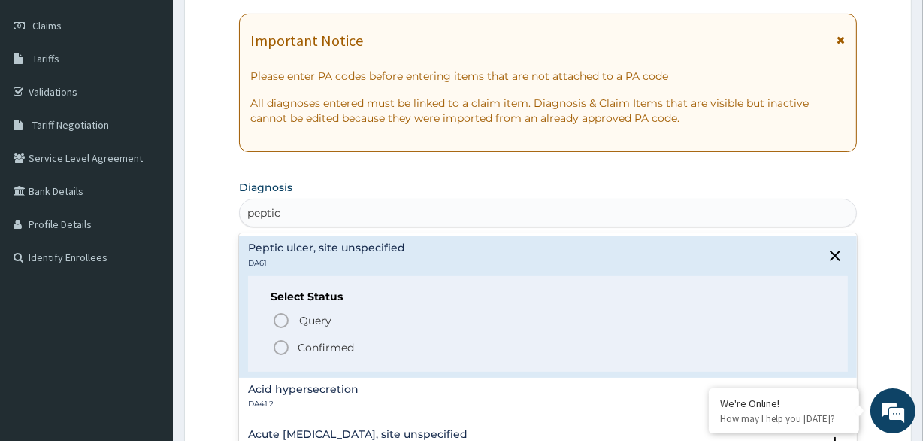
click at [311, 347] on p "Confirmed" at bounding box center [326, 347] width 56 height 15
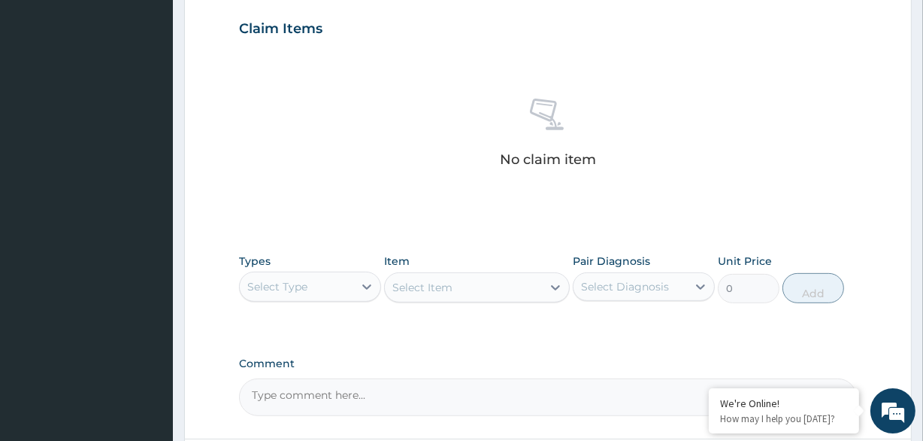
scroll to position [547, 0]
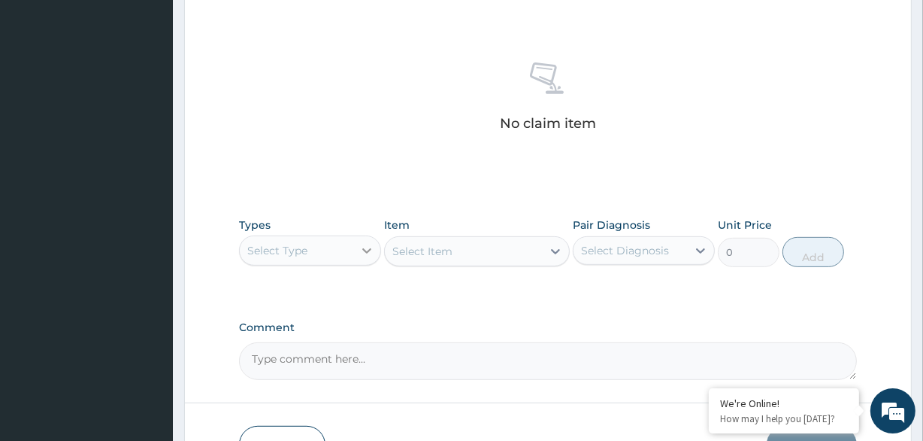
click at [359, 252] on icon at bounding box center [366, 250] width 15 height 15
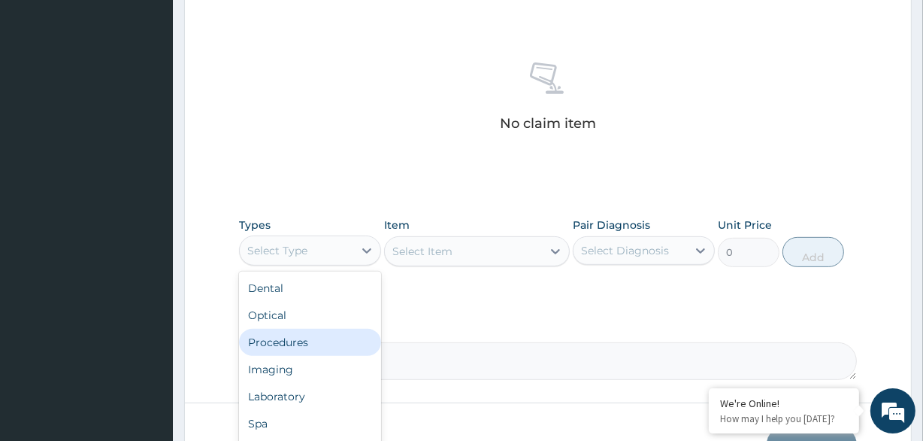
click at [321, 347] on div "Procedures" at bounding box center [310, 342] width 142 height 27
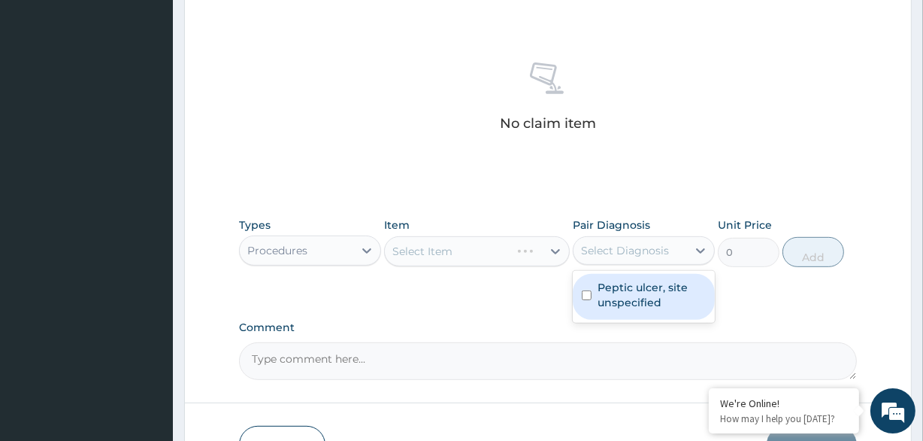
click at [673, 249] on div "Select Diagnosis" at bounding box center [631, 250] width 114 height 24
click at [652, 291] on label "Peptic ulcer, site unspecified" at bounding box center [652, 295] width 108 height 30
checkbox input "true"
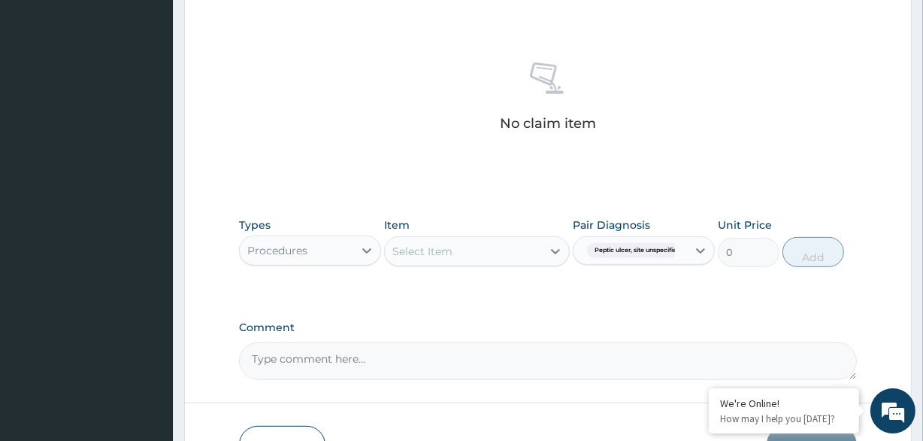
click at [526, 175] on div "No claim item" at bounding box center [547, 99] width 617 height 173
click at [483, 259] on div "Select Item" at bounding box center [463, 251] width 156 height 24
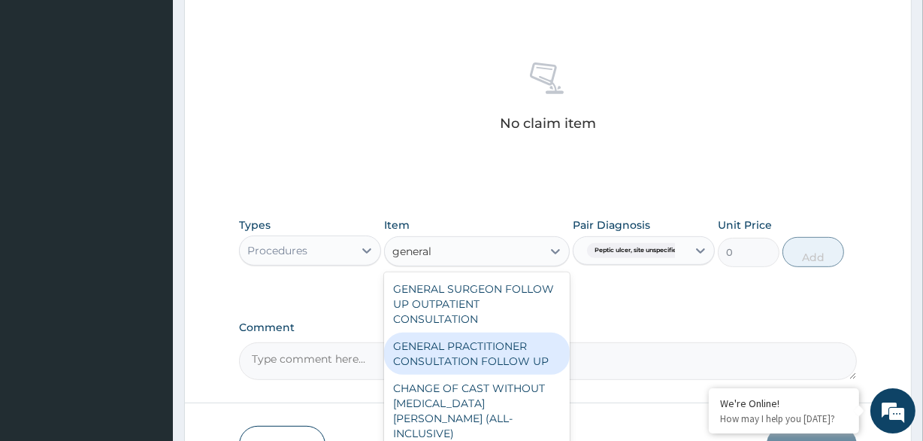
type input "general p"
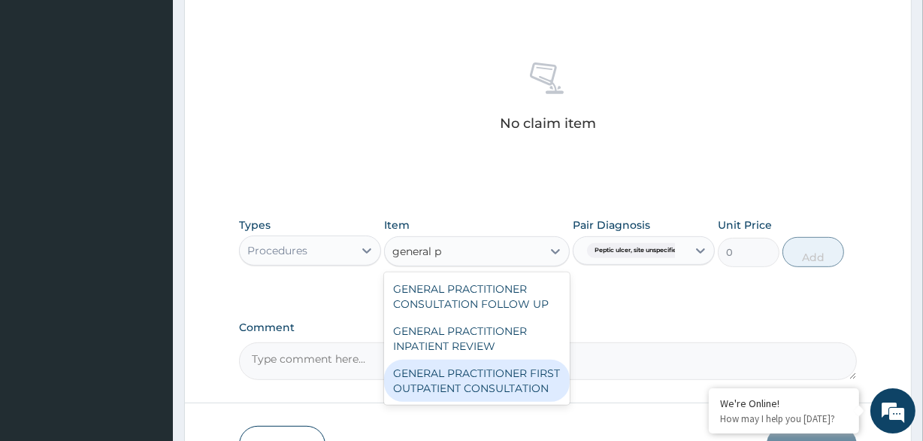
click at [495, 380] on div "GENERAL PRACTITIONER FIRST OUTPATIENT CONSULTATION" at bounding box center [476, 380] width 185 height 42
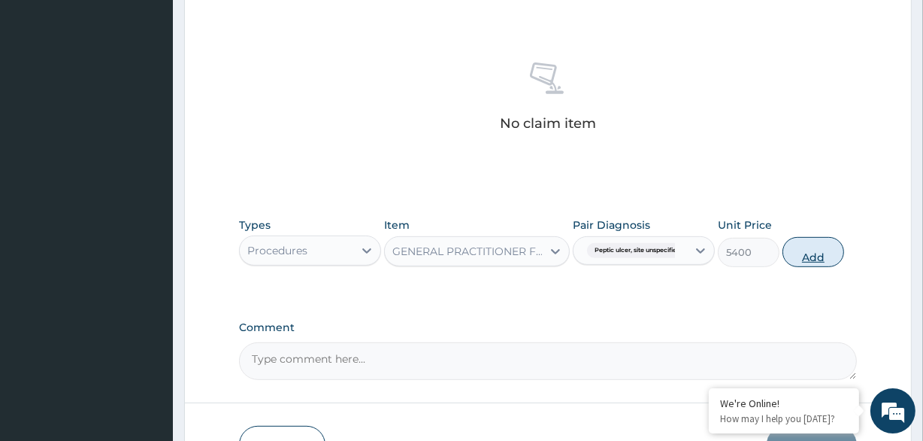
click at [836, 248] on button "Add" at bounding box center [814, 252] width 62 height 30
type input "0"
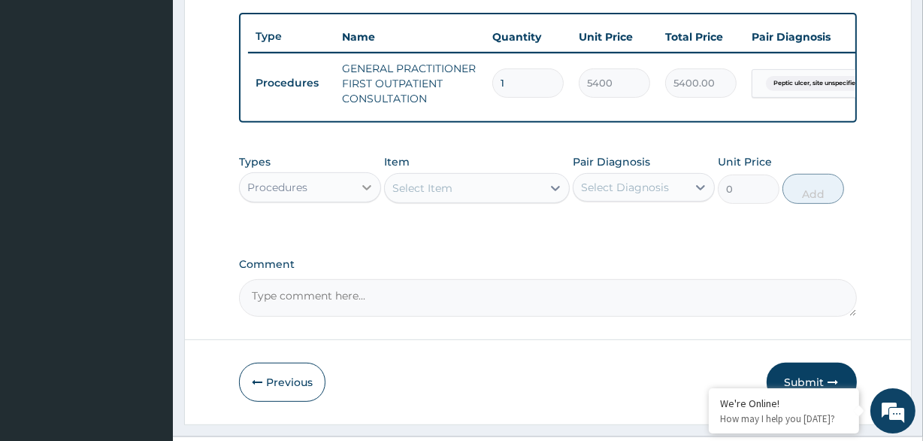
click at [355, 201] on div at bounding box center [366, 187] width 27 height 27
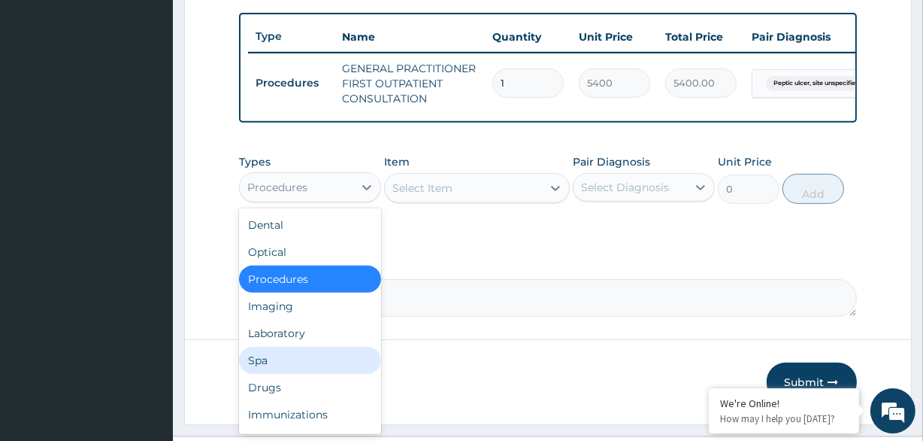
click at [299, 359] on div "Spa" at bounding box center [310, 360] width 142 height 27
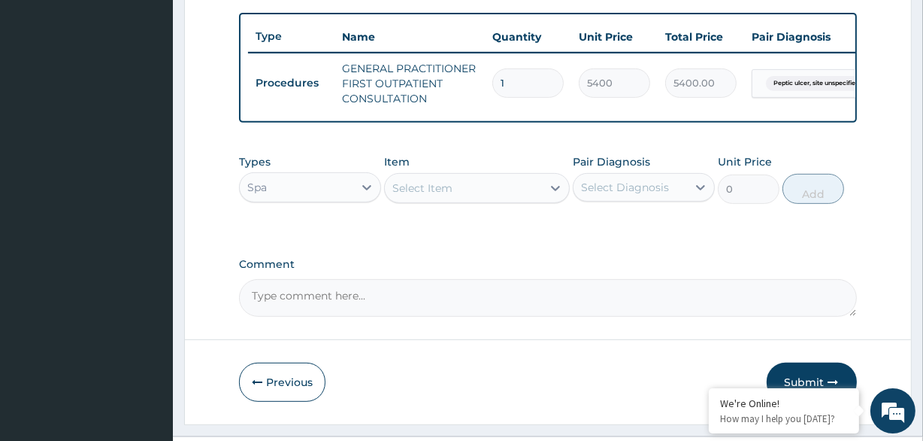
click at [315, 190] on div "Spa" at bounding box center [297, 187] width 114 height 24
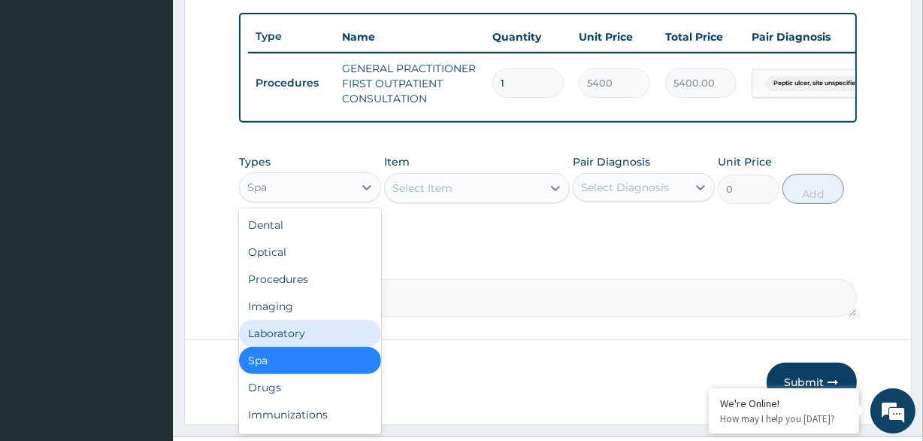
click at [290, 343] on div "Laboratory" at bounding box center [310, 333] width 142 height 27
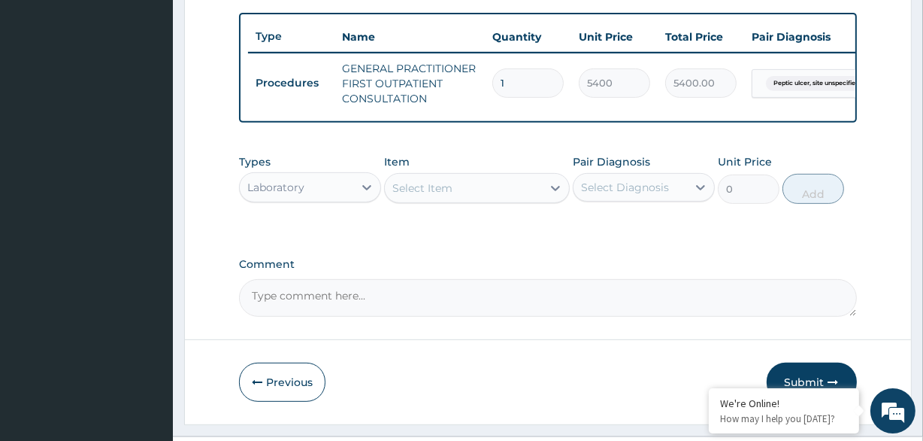
click at [456, 203] on div "Select Item" at bounding box center [476, 188] width 185 height 30
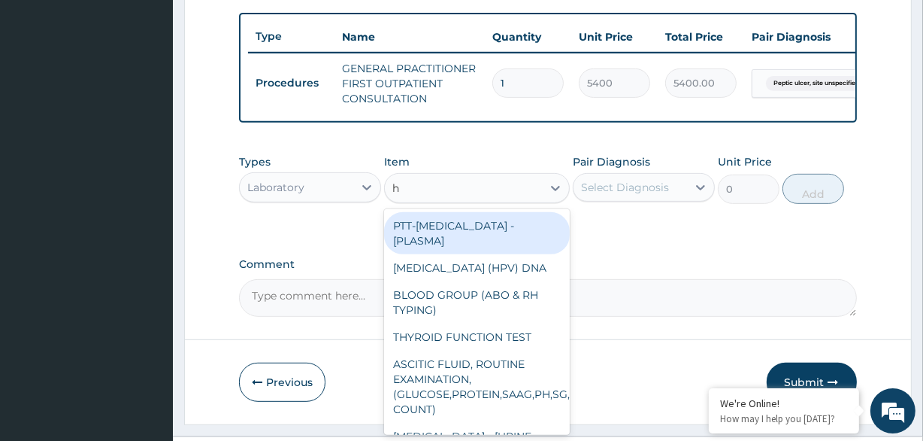
type input "hp"
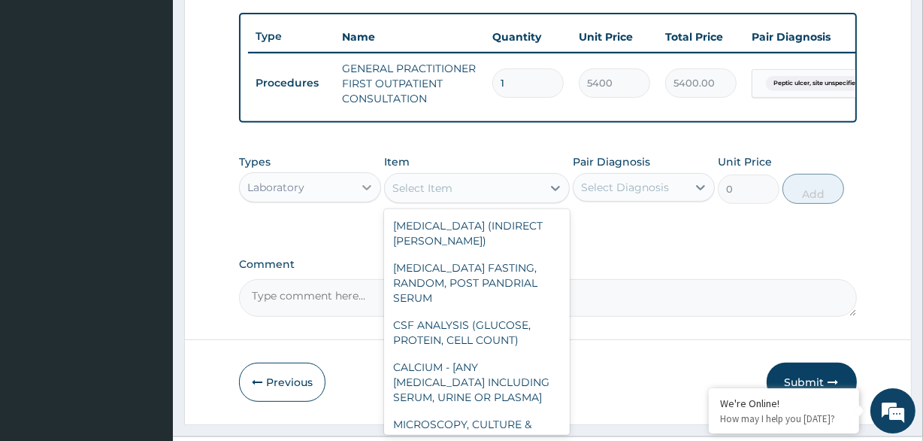
click at [371, 190] on icon at bounding box center [366, 187] width 9 height 5
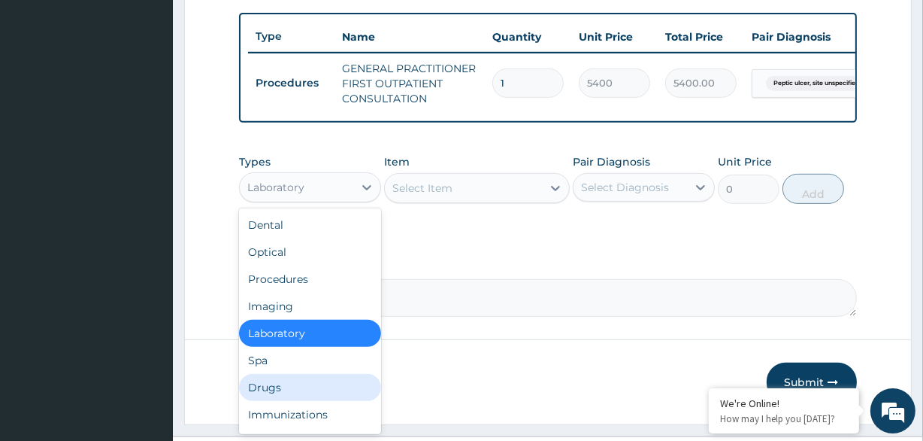
click at [262, 391] on div "Drugs" at bounding box center [310, 387] width 142 height 27
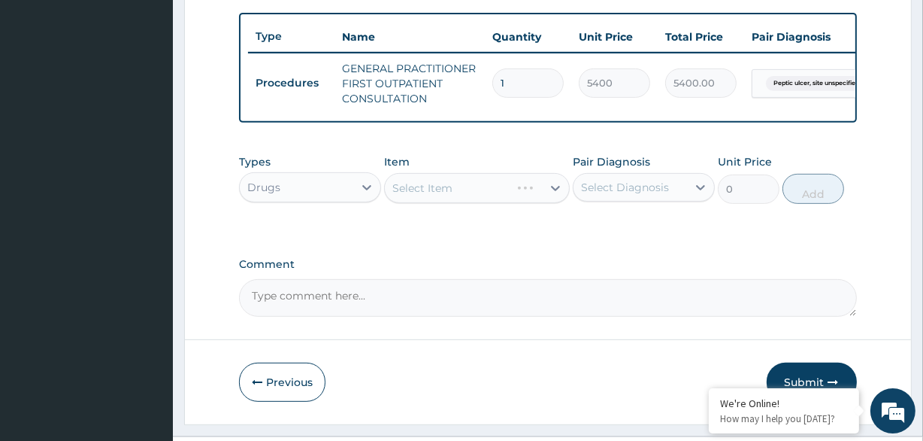
click at [670, 182] on div "Select Diagnosis" at bounding box center [644, 187] width 142 height 29
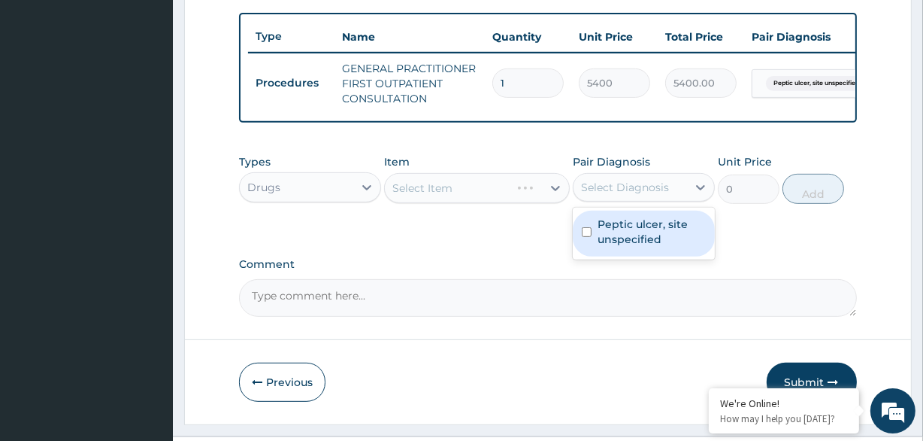
click at [653, 246] on label "Peptic ulcer, site unspecified" at bounding box center [652, 232] width 108 height 30
checkbox input "true"
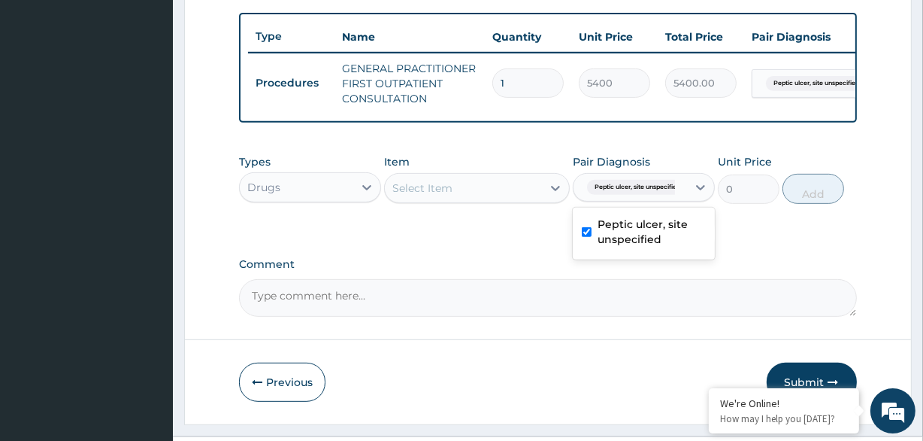
click at [527, 195] on div "Select Item" at bounding box center [463, 188] width 156 height 24
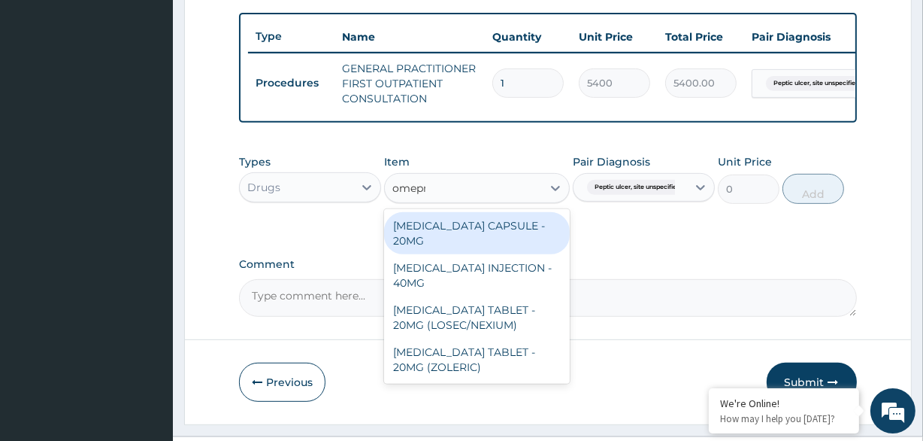
type input "omepra"
click at [507, 237] on div "[MEDICAL_DATA] CAPSULE - 20MG" at bounding box center [476, 233] width 185 height 42
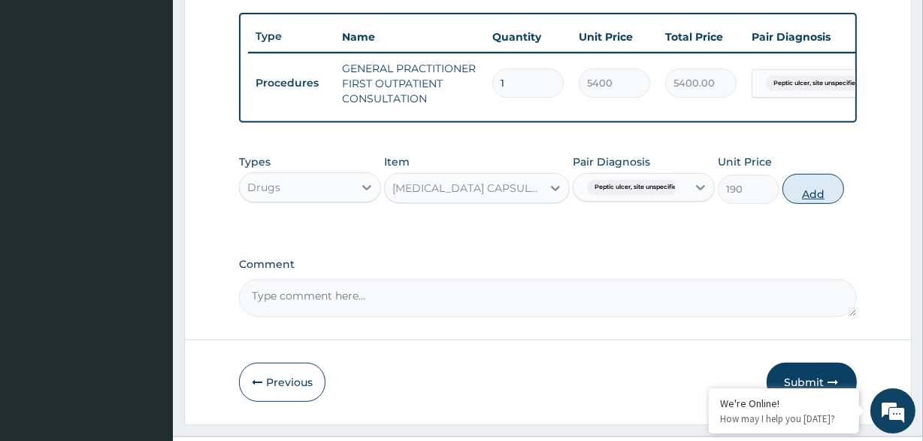
click at [826, 187] on button "Add" at bounding box center [814, 189] width 62 height 30
type input "0"
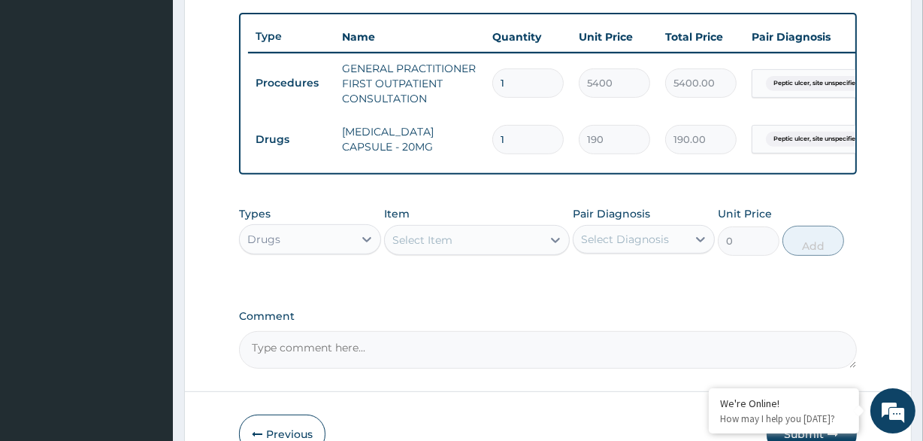
type input "0.00"
type input "1"
type input "190.00"
type input "15"
type input "2850.00"
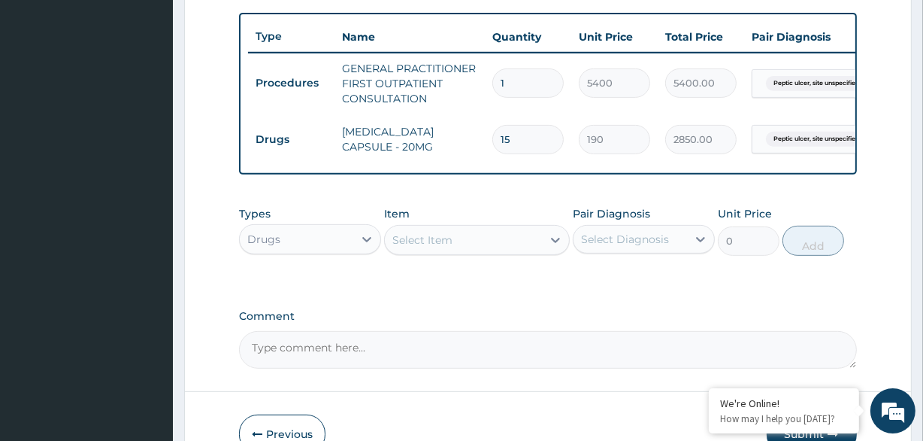
type input "1"
type input "190.00"
type input "13"
type input "2470.00"
type input "1"
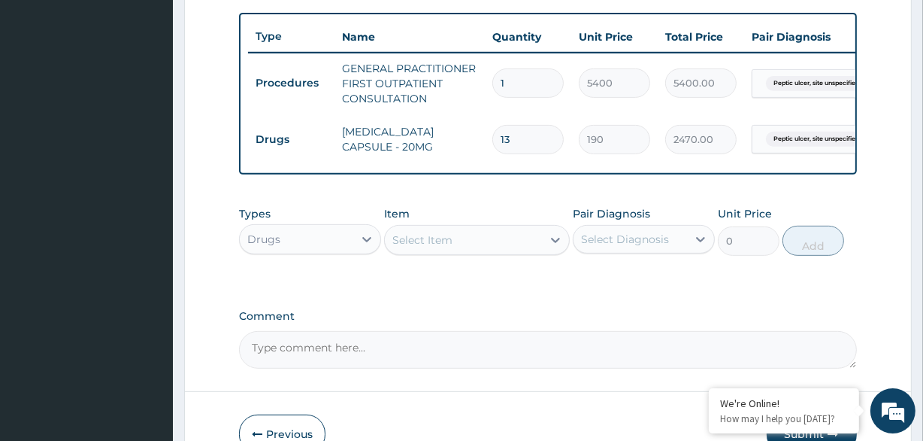
type input "190.00"
type input "14"
type input "2660.00"
type input "14"
click at [662, 251] on div "Select Diagnosis" at bounding box center [631, 239] width 114 height 24
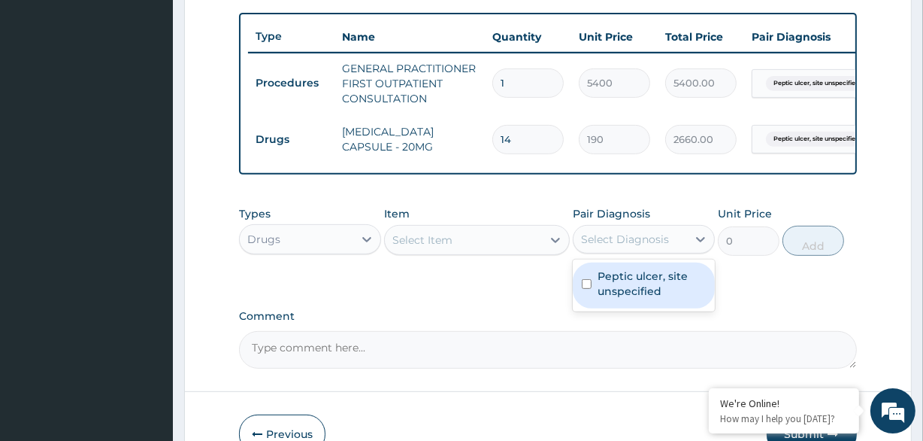
click at [650, 289] on label "Peptic ulcer, site unspecified" at bounding box center [652, 283] width 108 height 30
checkbox input "true"
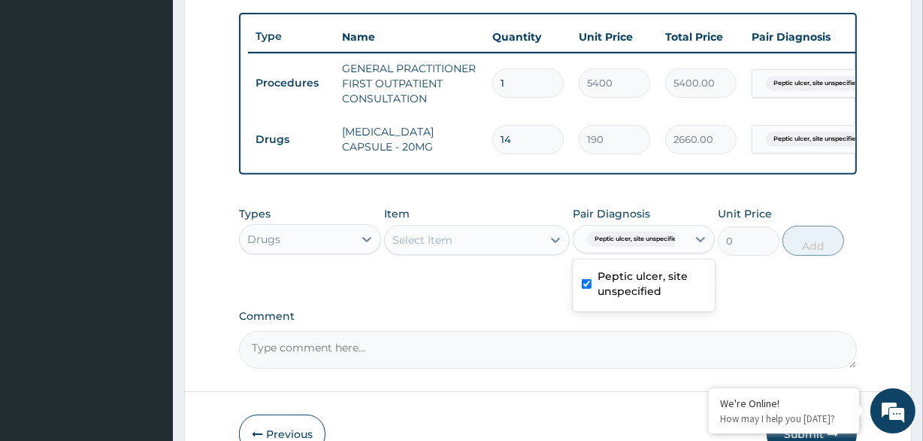
click at [529, 240] on div "Select Item" at bounding box center [463, 240] width 156 height 24
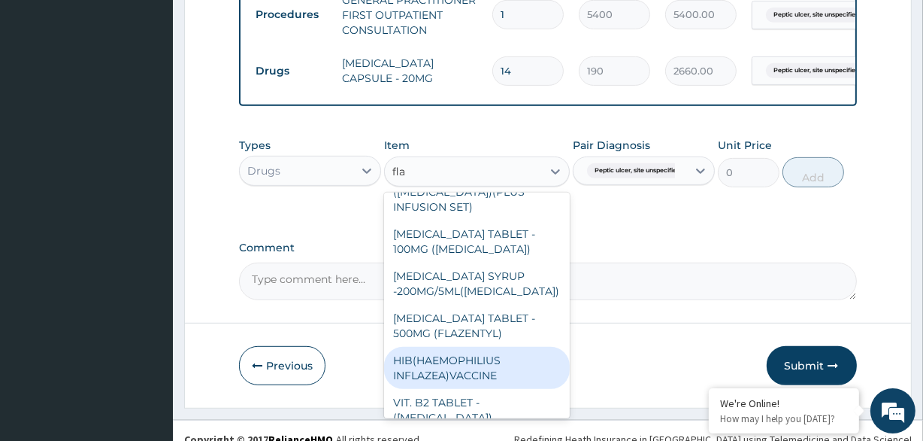
scroll to position [0, 0]
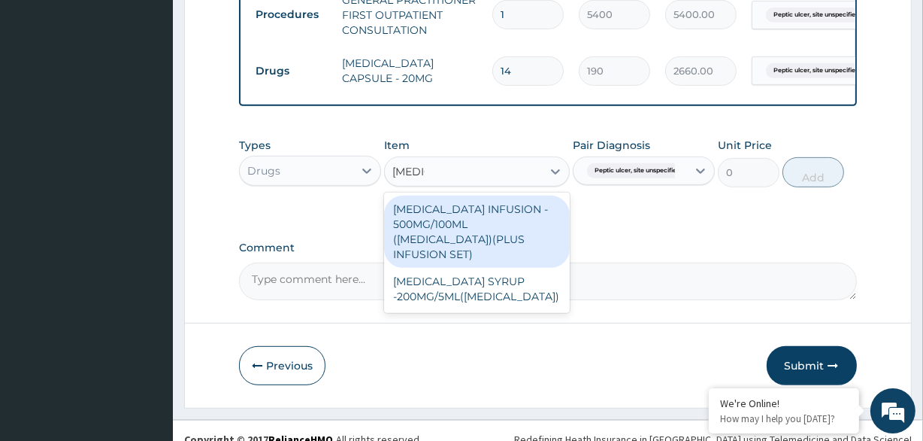
type input "flagyl"
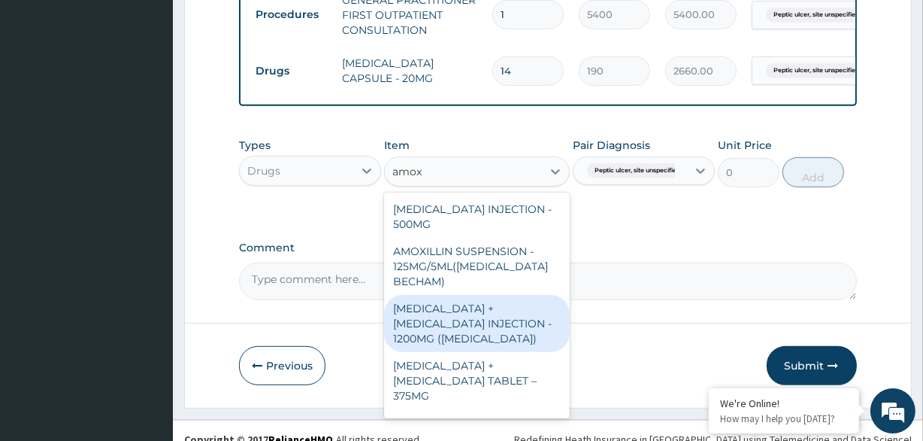
type input "amox"
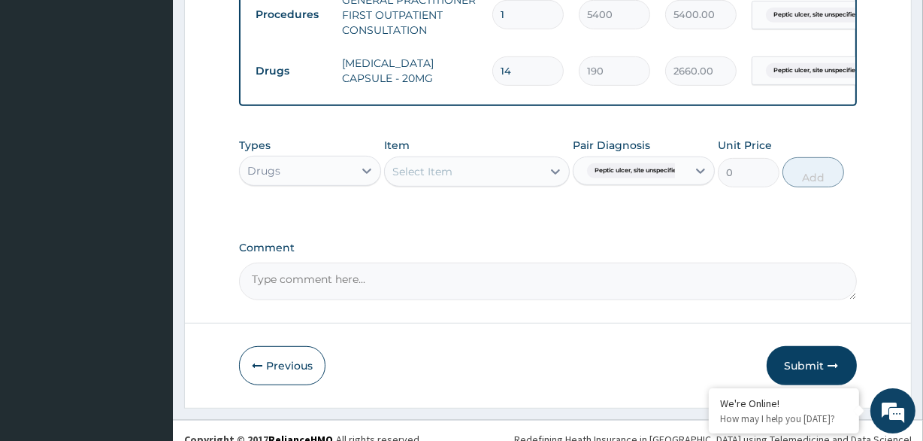
click at [590, 268] on div "Comment" at bounding box center [547, 270] width 617 height 59
click at [680, 217] on div "Types Drugs Item Select Item Pair Diagnosis Peptic ulcer, site unspecified Unit…" at bounding box center [547, 173] width 617 height 87
click at [496, 156] on div "Item Select Item" at bounding box center [476, 163] width 185 height 50
click at [504, 195] on div "Types Drugs Item Select Item Pair Diagnosis Peptic ulcer, site unspecified Unit…" at bounding box center [547, 162] width 617 height 65
click at [508, 183] on div "Select Item" at bounding box center [463, 171] width 156 height 24
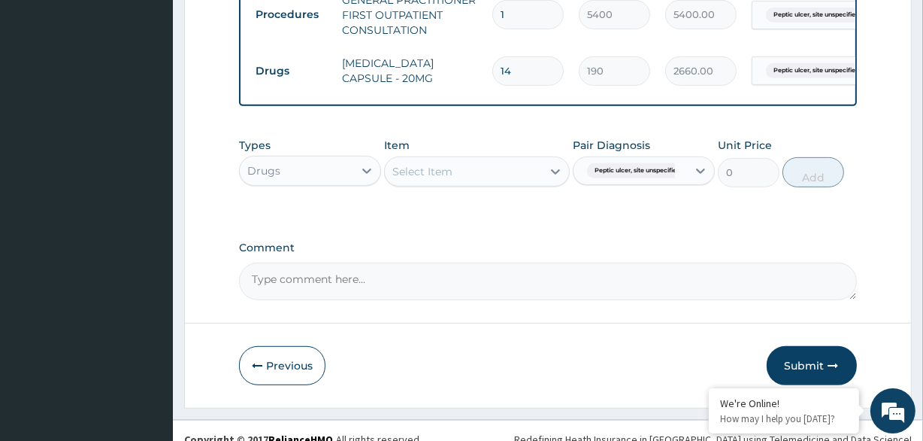
click at [528, 177] on div "Select Item" at bounding box center [463, 171] width 156 height 24
click at [519, 180] on div "Select Item" at bounding box center [463, 171] width 156 height 24
click at [500, 183] on div "Select Item" at bounding box center [463, 171] width 156 height 24
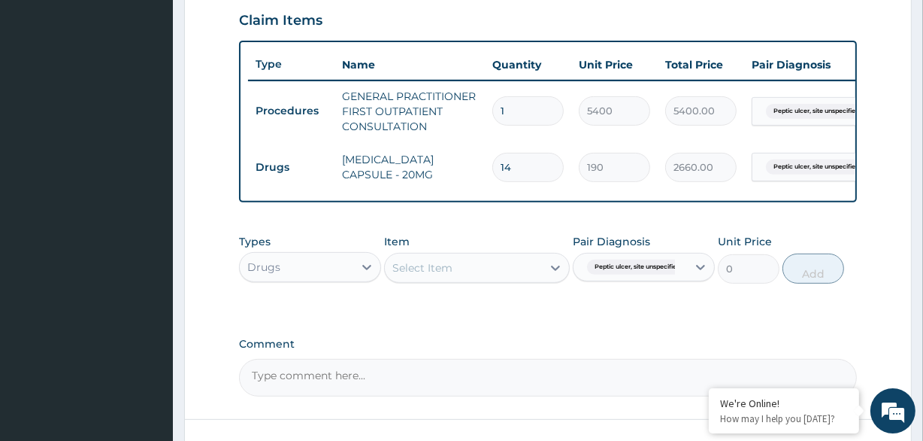
scroll to position [478, 0]
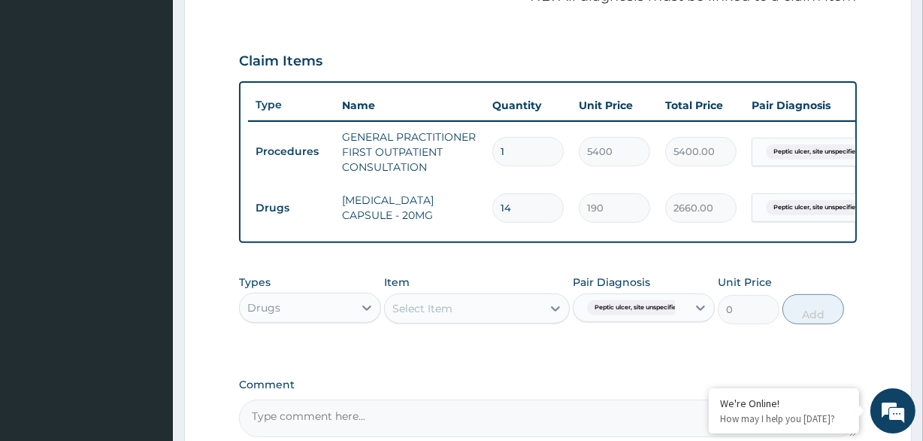
click at [532, 316] on div "Select Item" at bounding box center [463, 308] width 156 height 24
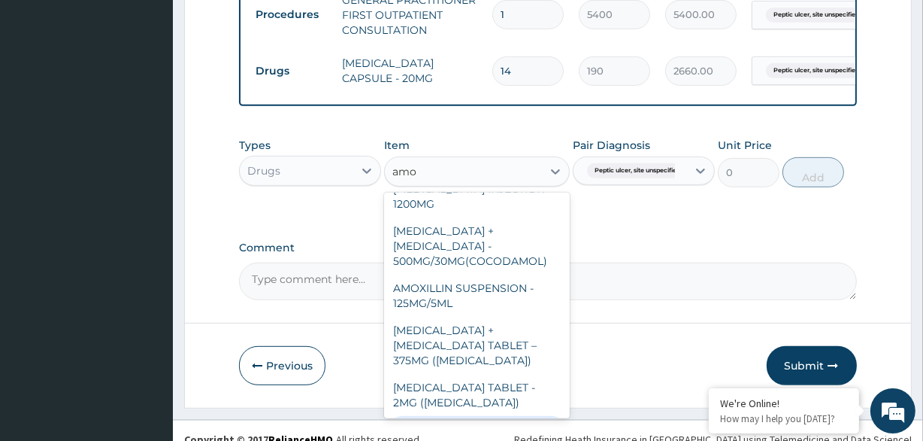
scroll to position [1093, 0]
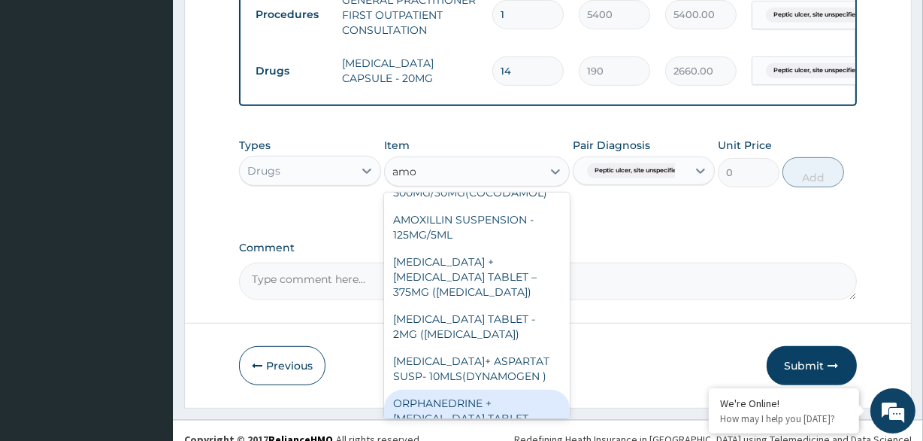
type input "amo"
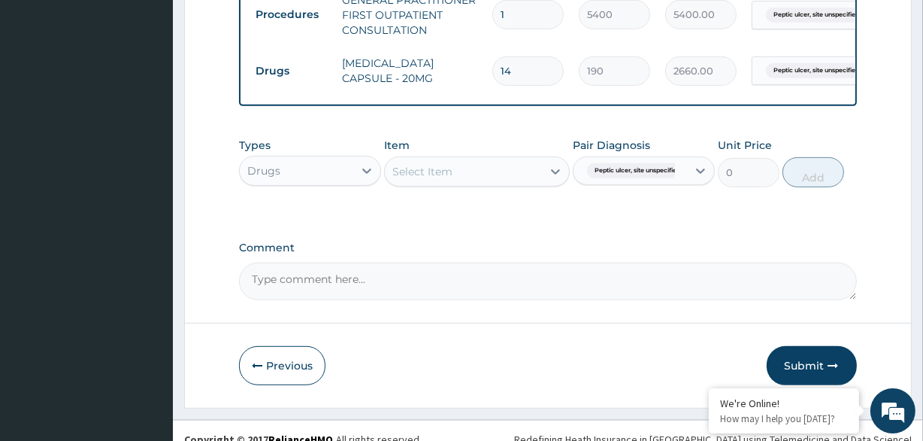
click at [500, 173] on div "Select Item" at bounding box center [463, 171] width 156 height 24
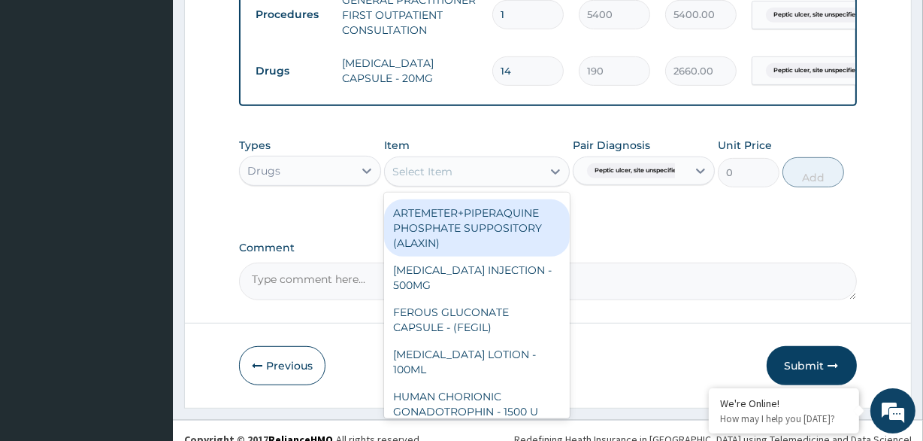
scroll to position [68, 0]
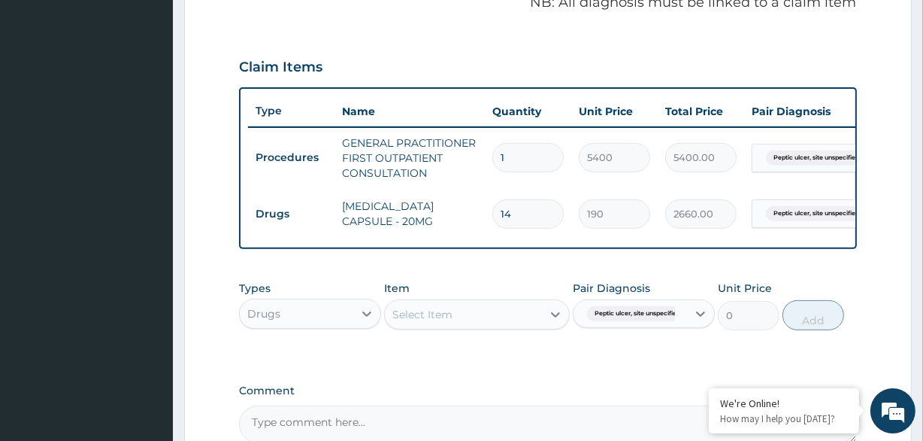
scroll to position [410, 0]
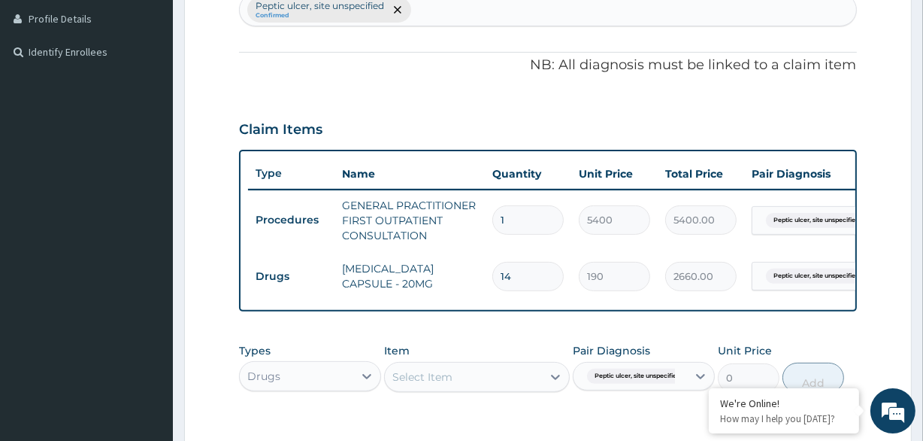
click at [468, 389] on div "Select Item" at bounding box center [463, 377] width 156 height 24
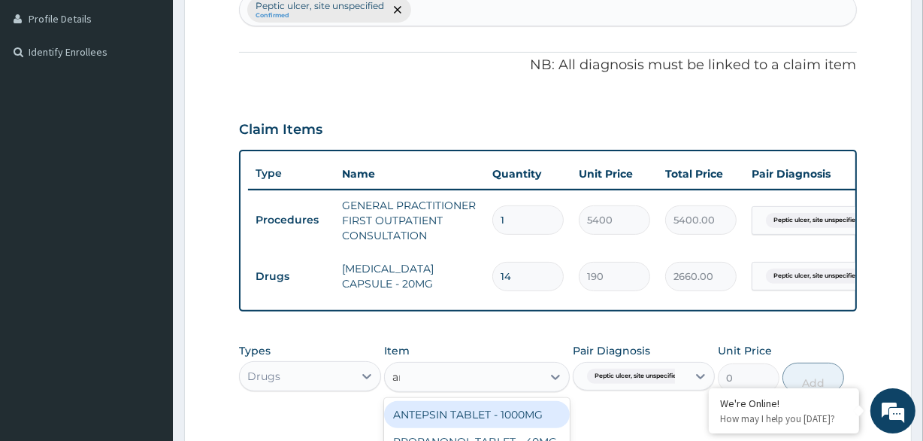
type input "amo"
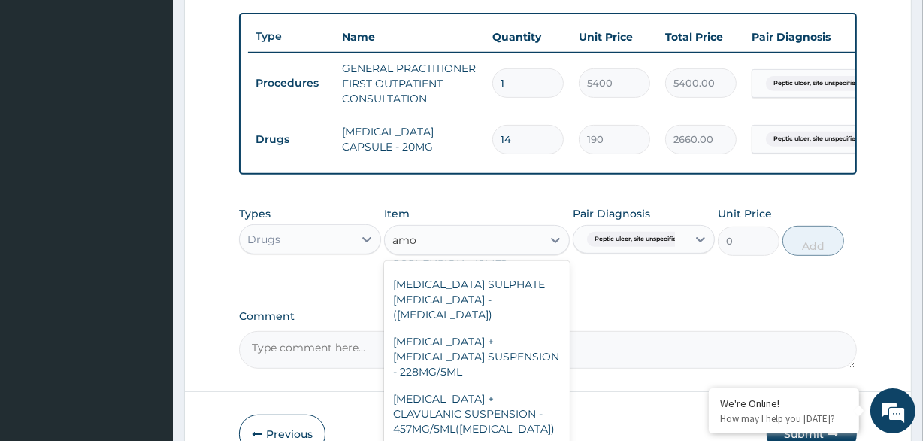
scroll to position [1828, 0]
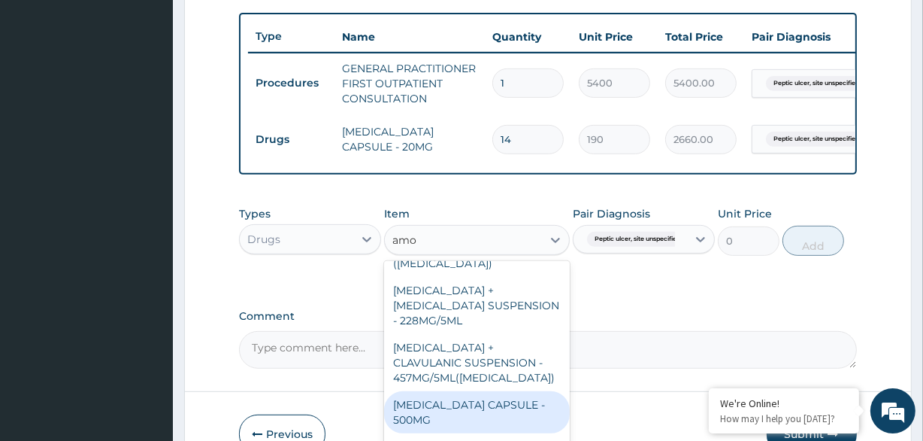
click at [497, 391] on div "[MEDICAL_DATA] CAPSULE - 500MG" at bounding box center [476, 412] width 185 height 42
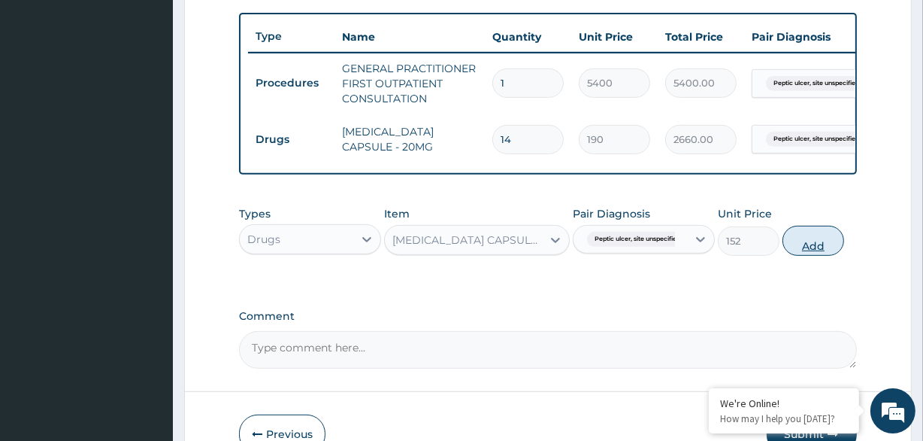
click at [813, 256] on button "Add" at bounding box center [814, 241] width 62 height 30
type input "0"
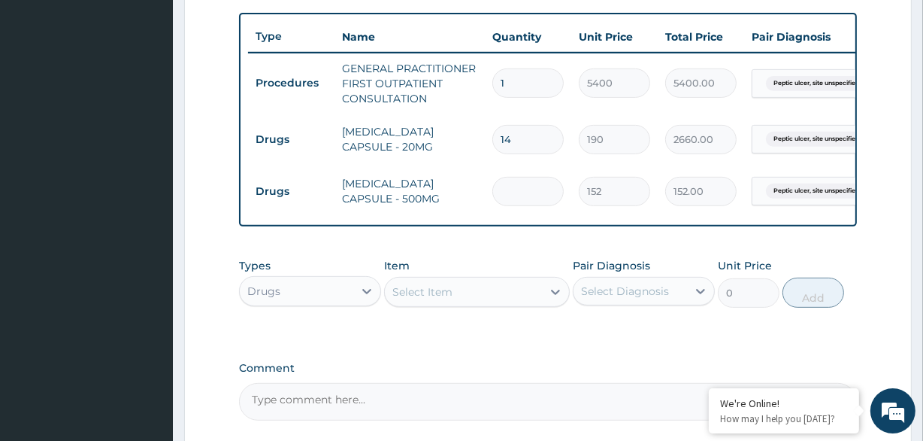
type input "0.00"
type input "1"
type input "152.00"
type input "10"
type input "1520.00"
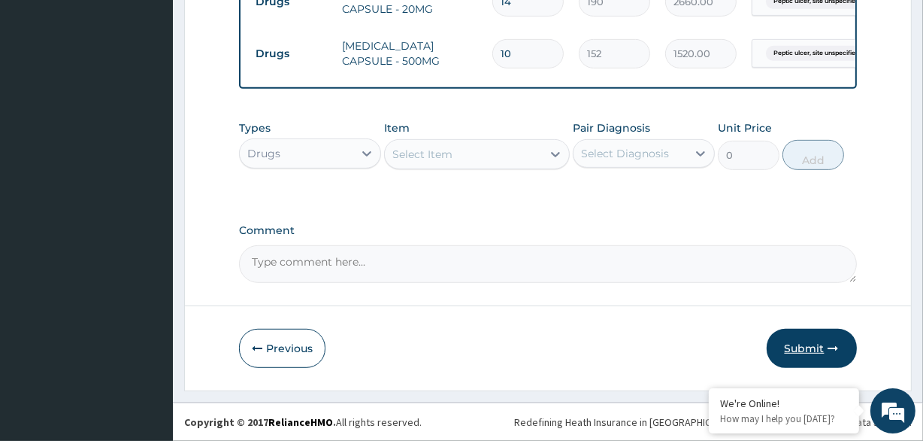
type input "10"
click at [812, 344] on button "Submit" at bounding box center [812, 348] width 90 height 39
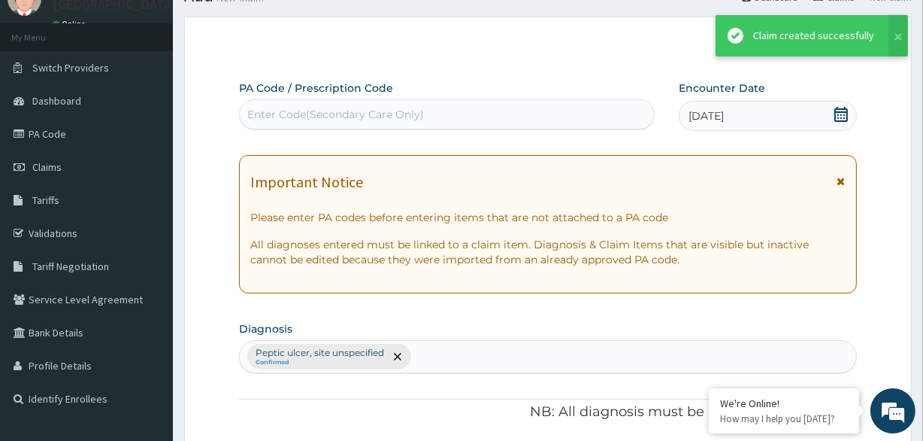
scroll to position [693, 0]
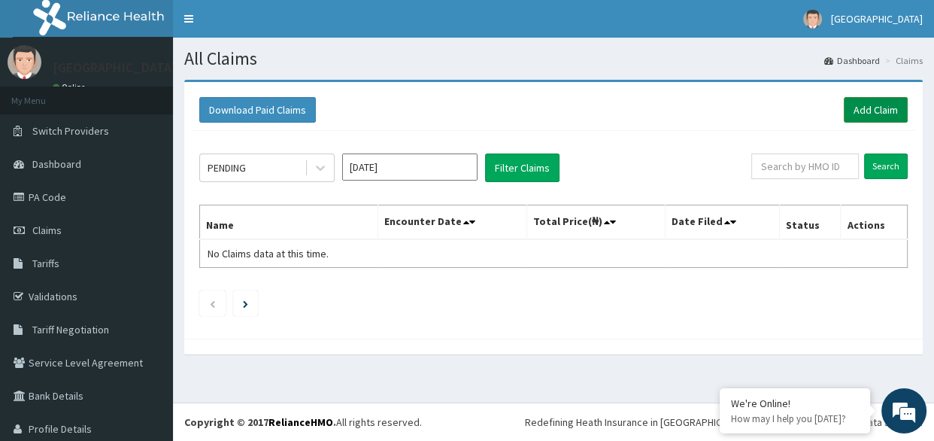
click at [852, 111] on link "Add Claim" at bounding box center [876, 110] width 64 height 26
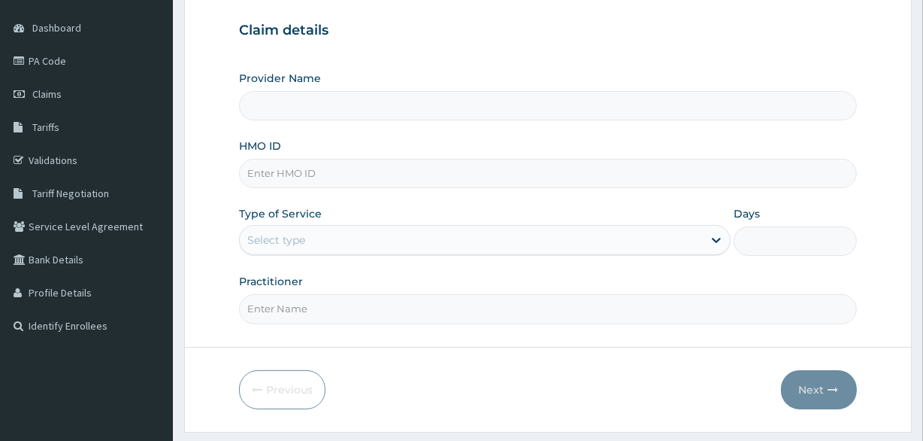
click at [342, 183] on input "HMO ID" at bounding box center [547, 173] width 617 height 29
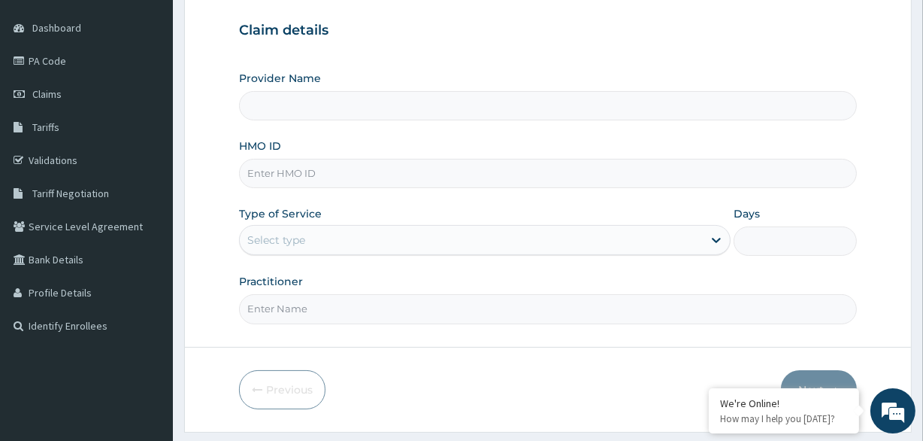
type input "[GEOGRAPHIC_DATA]"
click at [330, 155] on div "HMO ID" at bounding box center [547, 163] width 617 height 50
click at [330, 170] on input "HMO ID" at bounding box center [547, 173] width 617 height 29
drag, startPoint x: 330, startPoint y: 170, endPoint x: 774, endPoint y: 131, distance: 446.1
click at [774, 131] on div "Provider Name BREMA HOSPITAL HMO ID Type of Service Select type Days Practition…" at bounding box center [547, 197] width 617 height 253
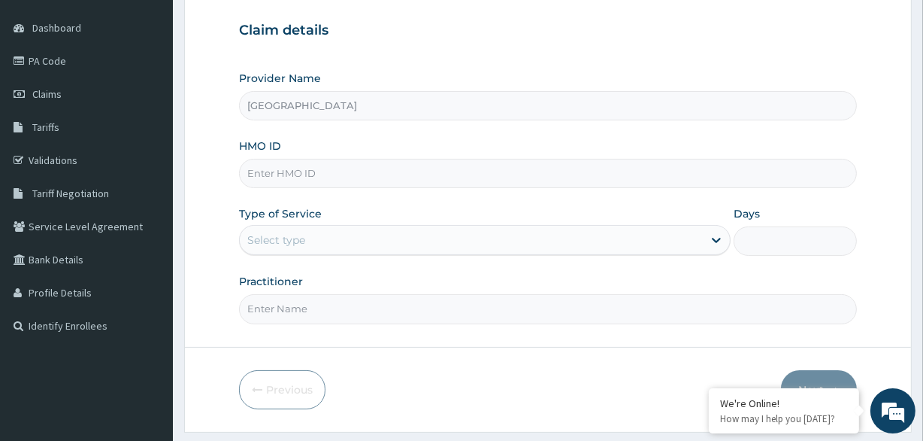
click at [414, 159] on input "HMO ID" at bounding box center [547, 173] width 617 height 29
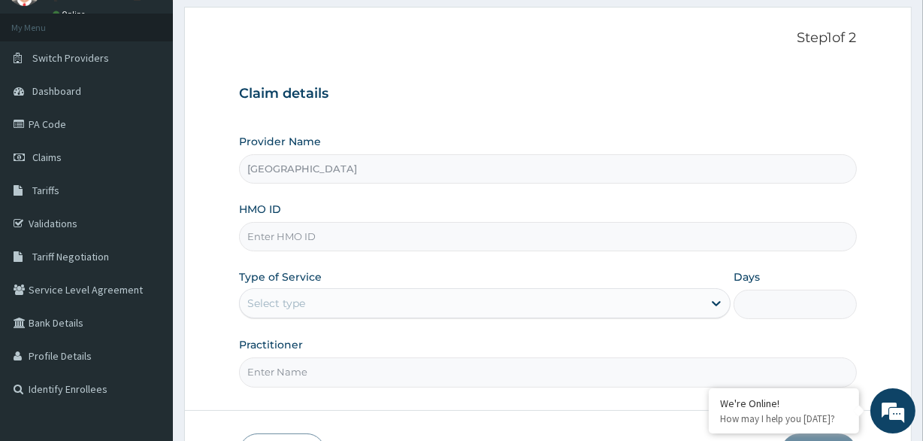
scroll to position [68, 0]
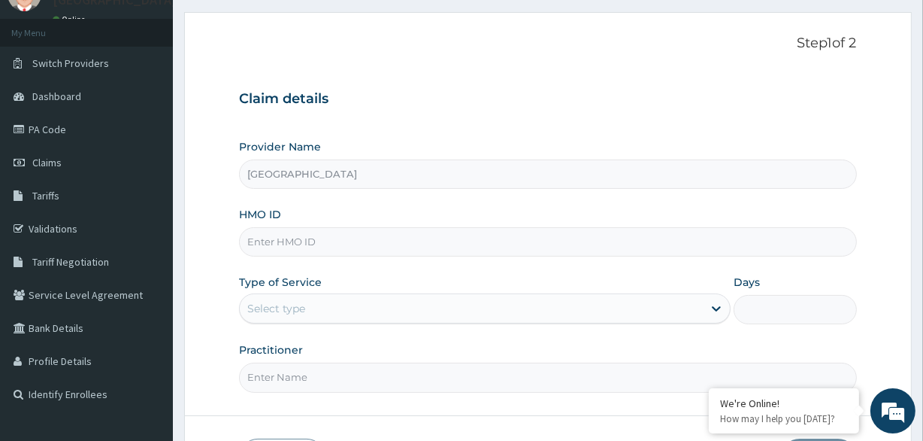
click at [316, 255] on input "HMO ID" at bounding box center [547, 241] width 617 height 29
type input "SWF/10319/A"
click at [374, 312] on div "Select type" at bounding box center [471, 308] width 463 height 24
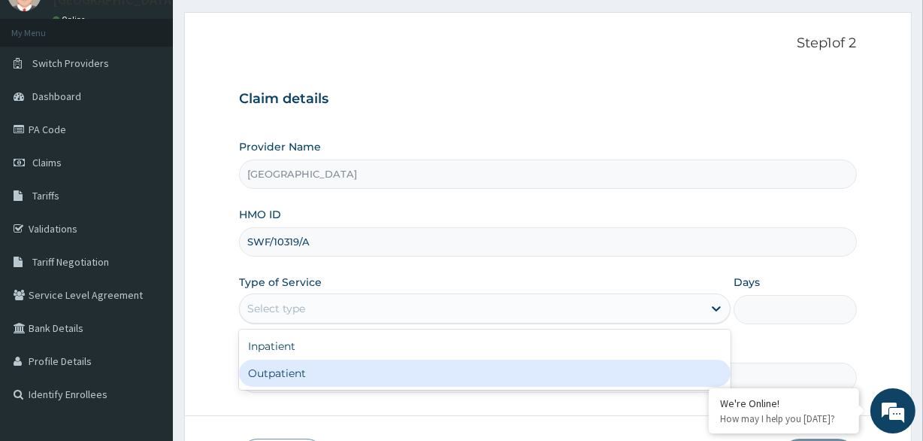
click at [364, 375] on div "Outpatient" at bounding box center [485, 372] width 492 height 27
type input "1"
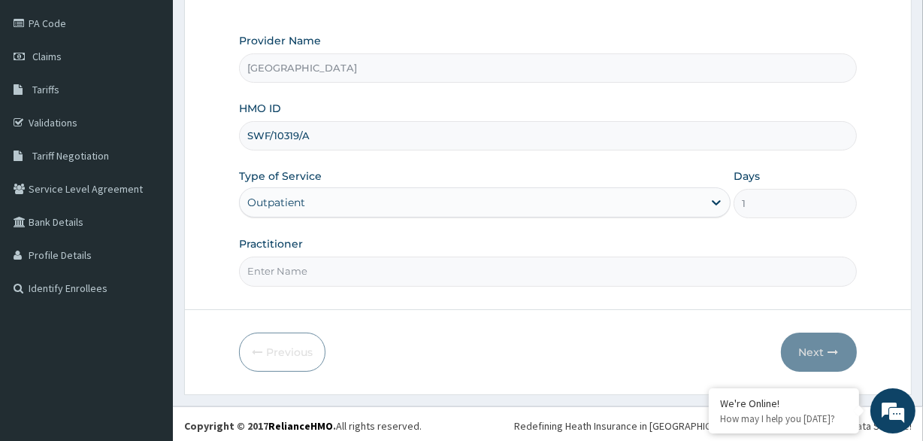
scroll to position [175, 0]
click at [402, 271] on input "Practitioner" at bounding box center [547, 269] width 617 height 29
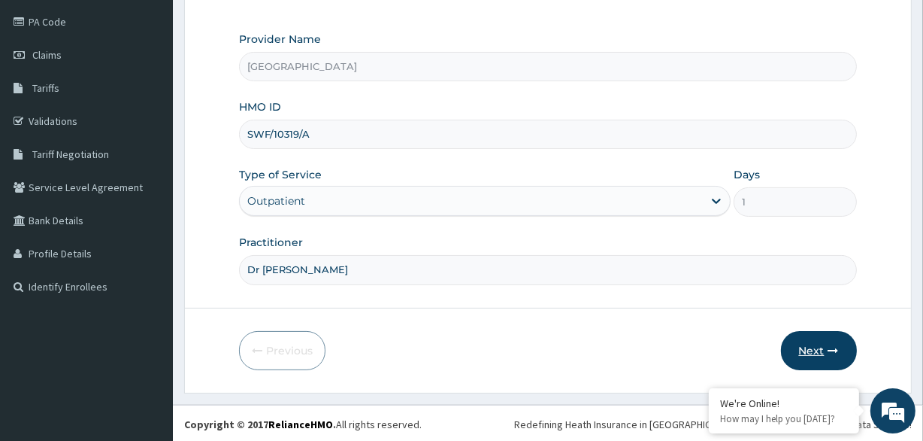
type input "Dr [PERSON_NAME]"
click at [805, 336] on button "Next" at bounding box center [819, 350] width 76 height 39
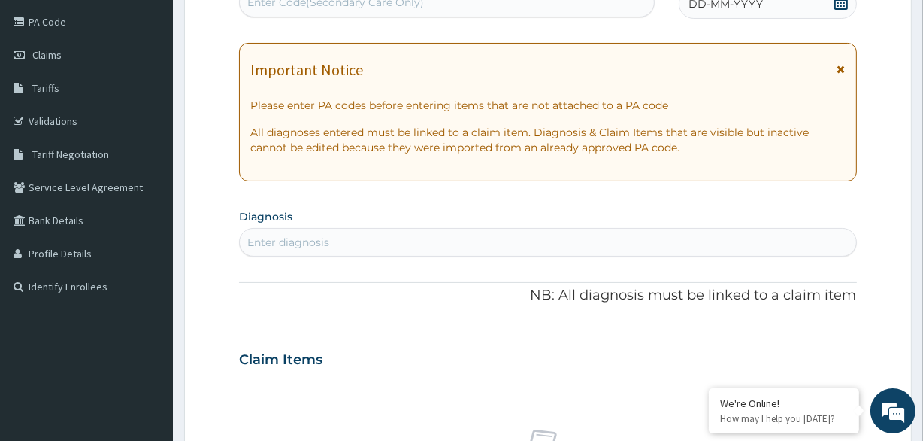
click at [843, 71] on icon at bounding box center [842, 69] width 8 height 11
click at [843, 230] on div "Enter diagnosis" at bounding box center [548, 242] width 616 height 24
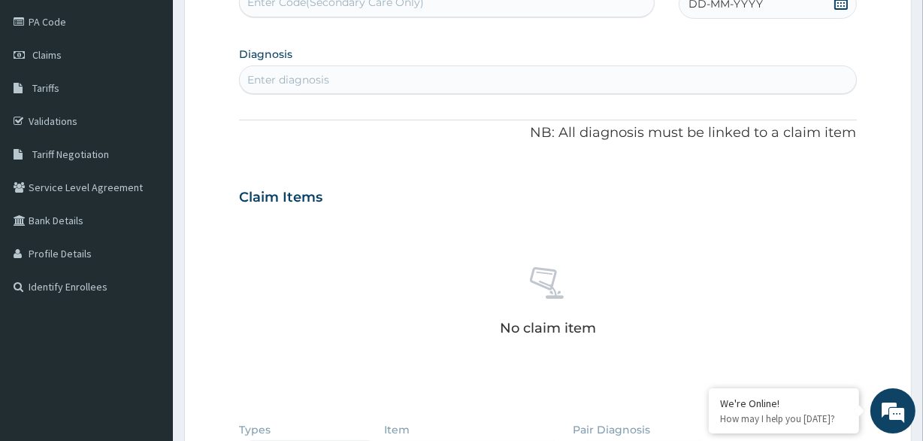
scroll to position [38, 0]
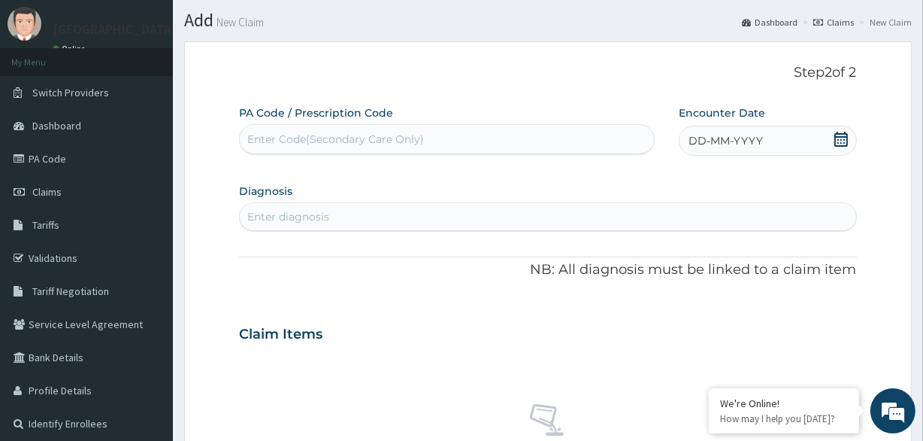
click at [802, 127] on div "DD-MM-YYYY" at bounding box center [768, 141] width 178 height 30
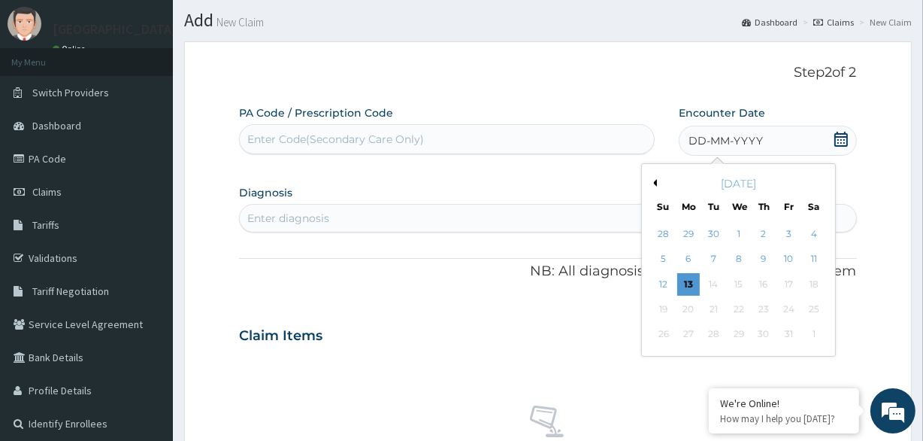
click at [654, 180] on button "Previous Month" at bounding box center [654, 183] width 8 height 8
click at [734, 260] on div "10" at bounding box center [738, 259] width 23 height 23
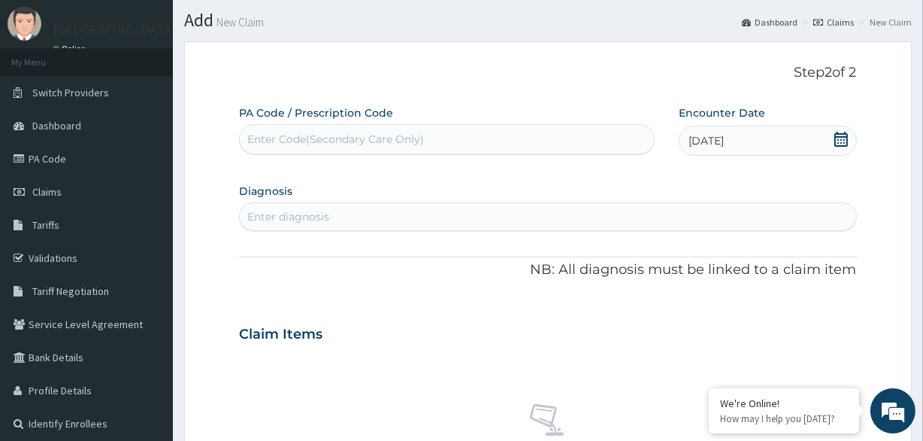
click at [383, 211] on div "Enter diagnosis" at bounding box center [548, 217] width 616 height 24
type input "D"
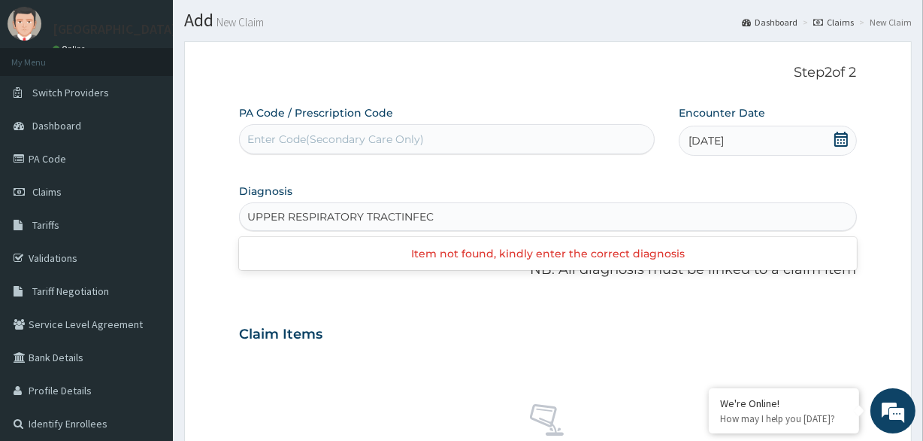
scroll to position [0, 0]
type input "UPPER RESPIRATORY TRACT INFECT"
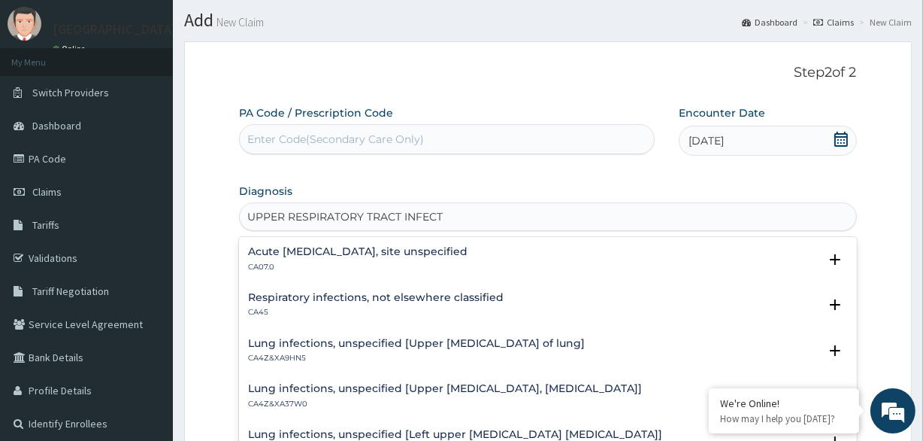
click at [564, 256] on div "Acute [MEDICAL_DATA], site unspecified CA07.0" at bounding box center [547, 259] width 599 height 26
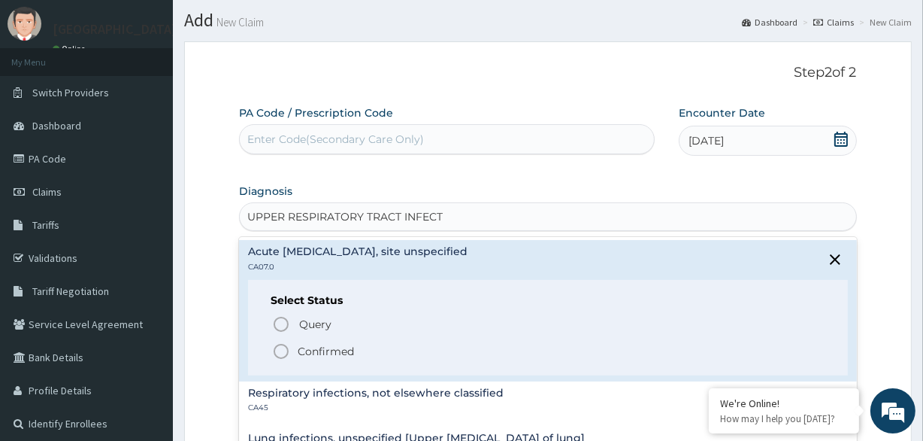
click at [298, 353] on p "Confirmed" at bounding box center [326, 351] width 56 height 15
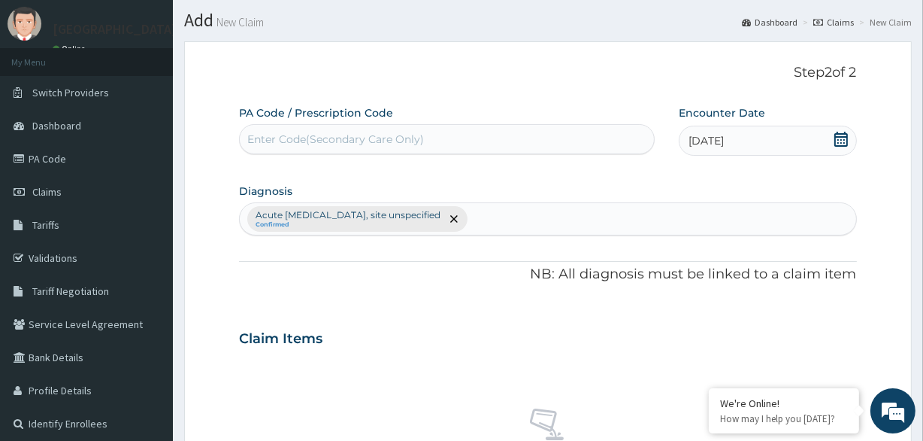
scroll to position [175, 0]
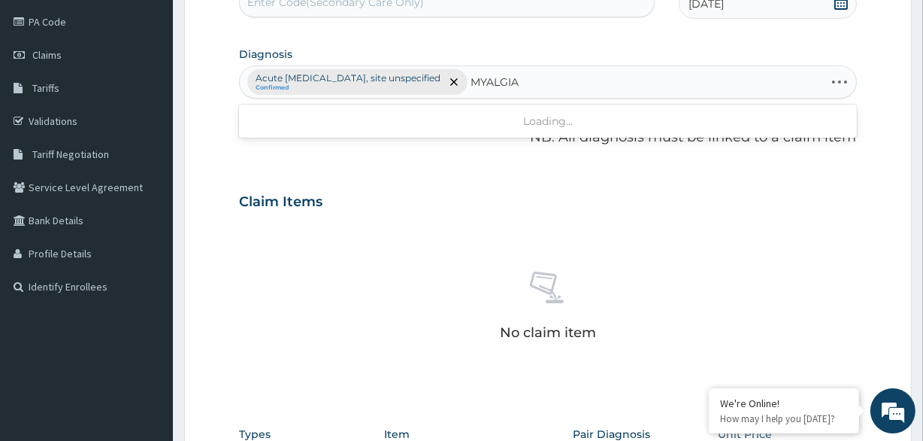
type input "MYALGIA"
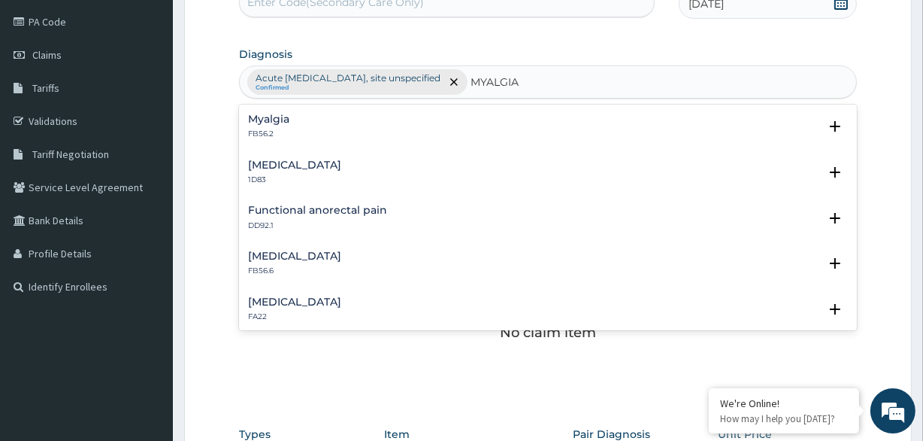
click at [297, 120] on div "Myalgia FB56.2" at bounding box center [547, 127] width 599 height 26
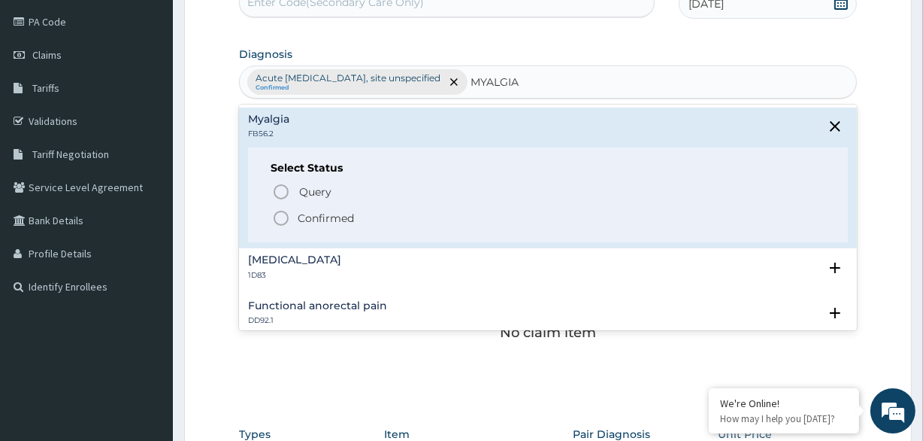
click at [318, 214] on p "Confirmed" at bounding box center [326, 218] width 56 height 15
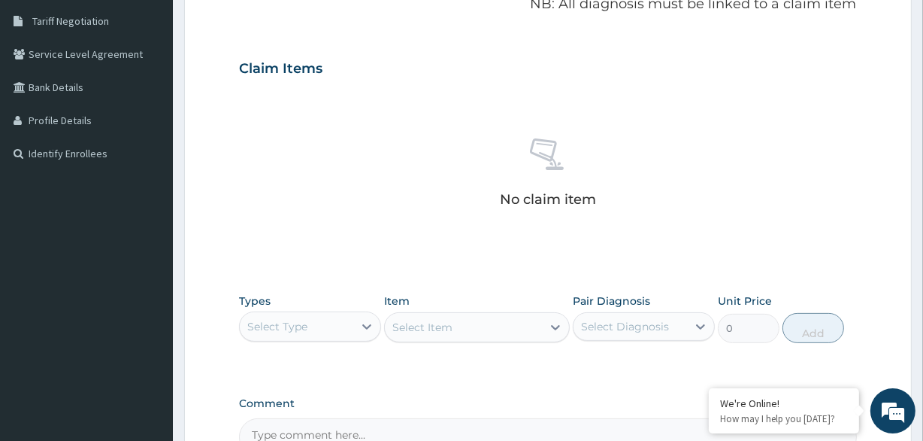
scroll to position [380, 0]
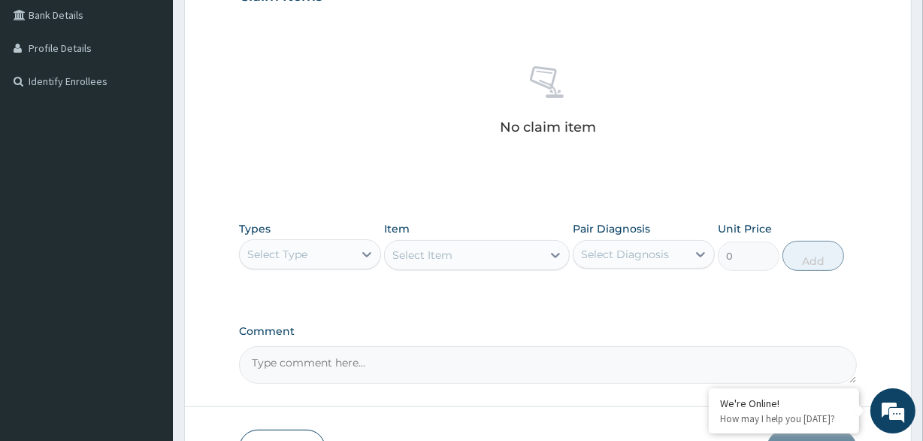
click at [309, 258] on div "Select Type" at bounding box center [297, 254] width 114 height 24
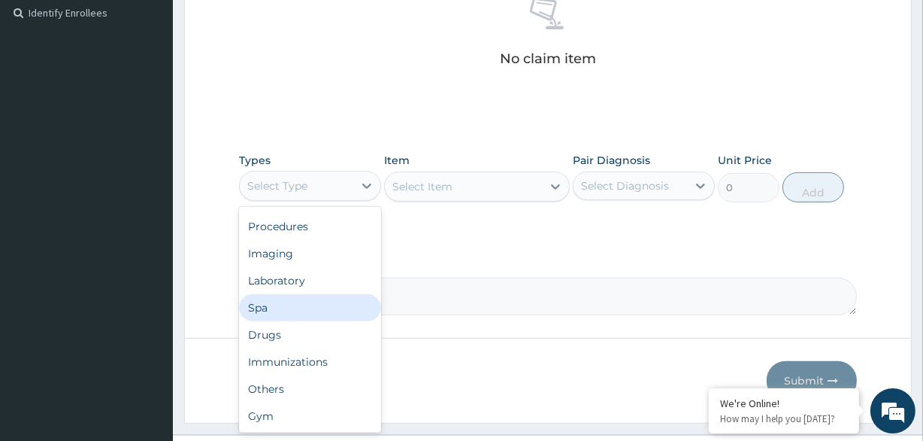
scroll to position [0, 0]
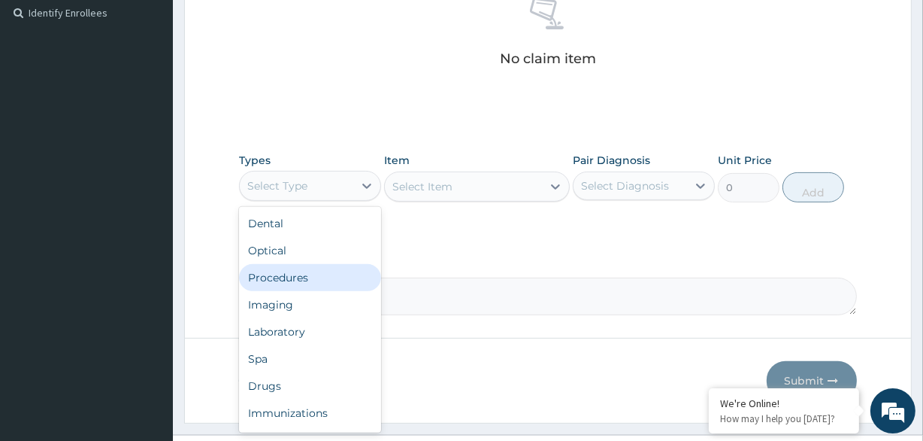
click at [312, 269] on div "Procedures" at bounding box center [310, 277] width 142 height 27
click at [312, 269] on div "Comment" at bounding box center [547, 285] width 617 height 59
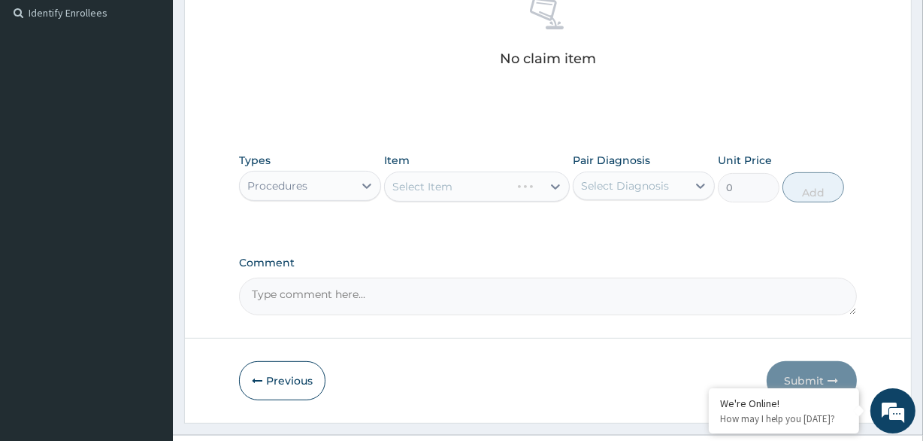
click at [663, 146] on div "Types Procedures Item Select Item Pair Diagnosis Select Diagnosis Unit Price 0 …" at bounding box center [547, 177] width 617 height 65
click at [632, 183] on div "Select Diagnosis" at bounding box center [625, 185] width 88 height 15
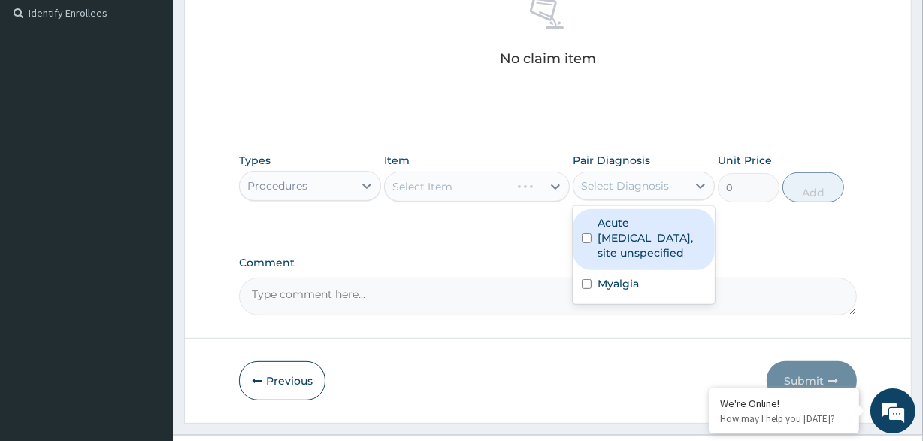
click at [636, 254] on label "Acute [MEDICAL_DATA], site unspecified" at bounding box center [652, 237] width 108 height 45
checkbox input "true"
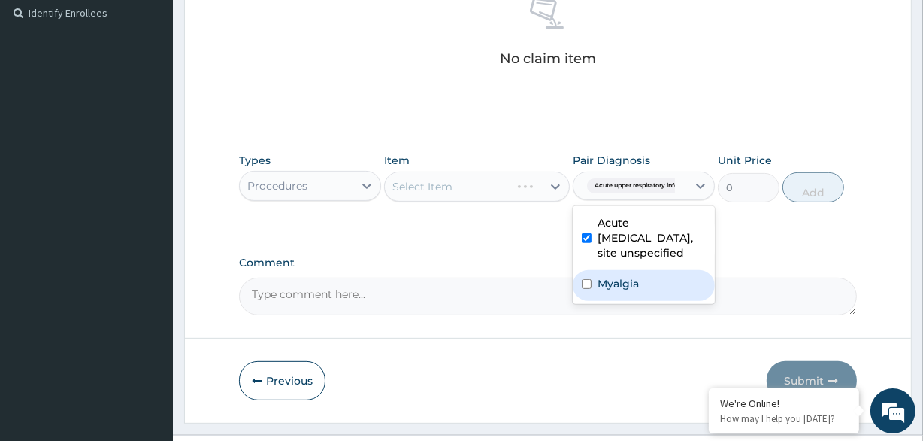
click at [636, 290] on label "Myalgia" at bounding box center [618, 283] width 41 height 15
checkbox input "true"
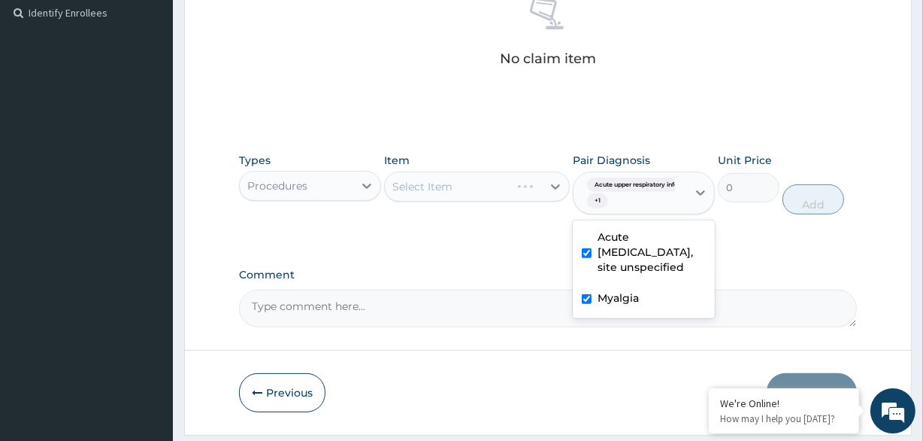
click at [529, 241] on div "Types Procedures Item Select Item Pair Diagnosis option Myalgia, selected. opti…" at bounding box center [547, 195] width 617 height 100
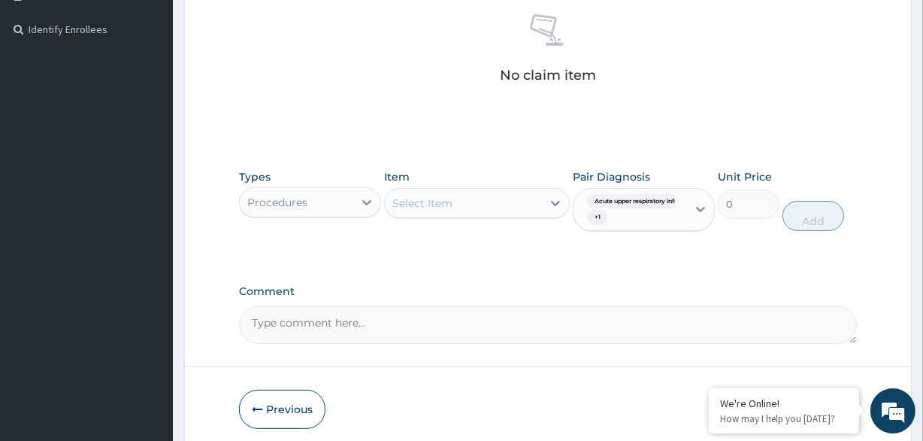
scroll to position [449, 0]
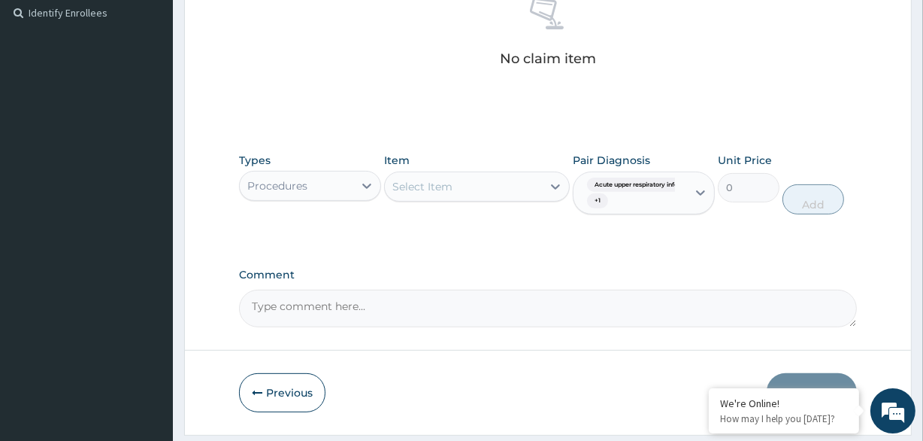
click at [517, 188] on div "Select Item" at bounding box center [463, 186] width 156 height 24
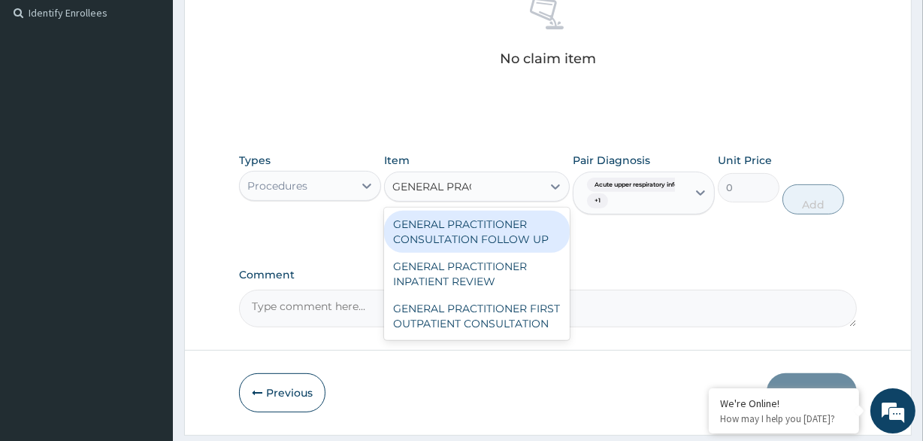
type input "GENERAL PRACT"
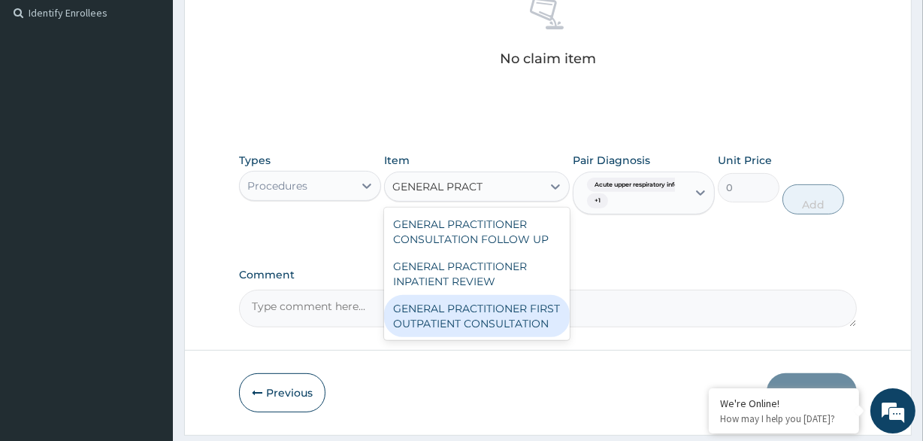
click at [508, 335] on div "GENERAL PRACTITIONER FIRST OUTPATIENT CONSULTATION" at bounding box center [476, 316] width 185 height 42
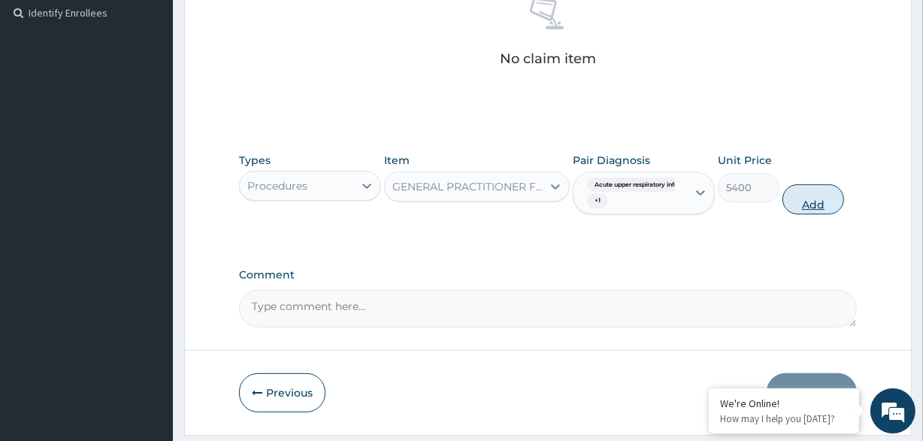
click at [825, 200] on button "Add" at bounding box center [814, 199] width 62 height 30
type input "0"
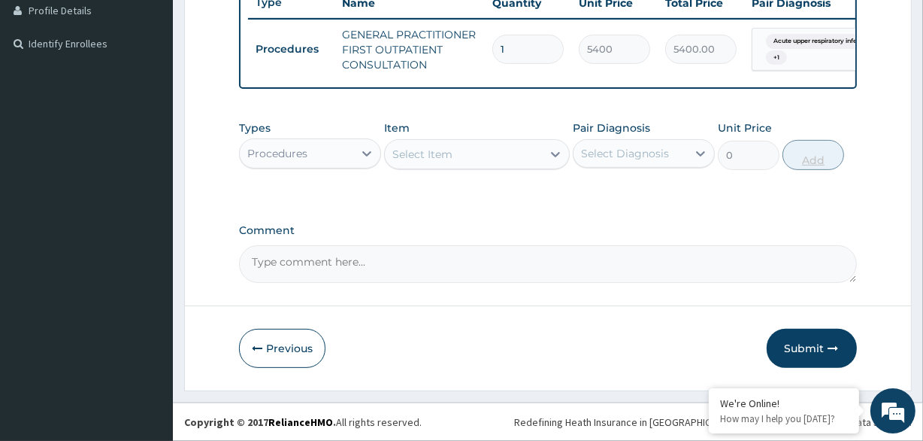
scroll to position [427, 0]
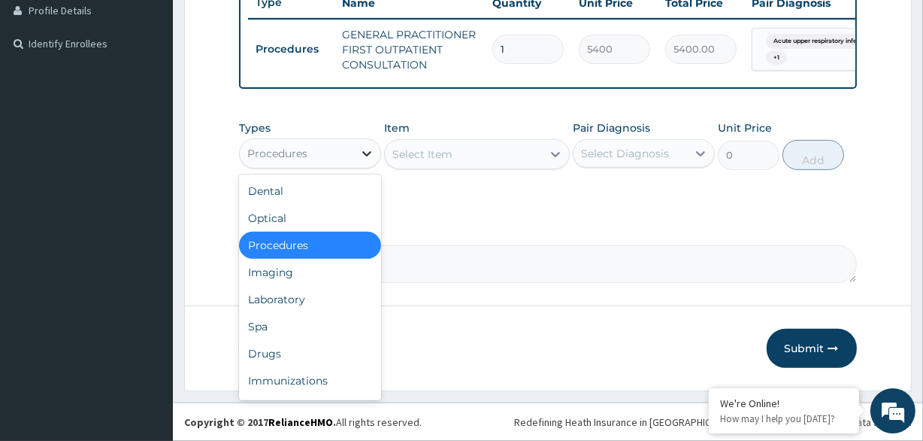
click at [361, 144] on div at bounding box center [366, 153] width 27 height 27
click at [343, 151] on div "Procedures" at bounding box center [297, 153] width 114 height 24
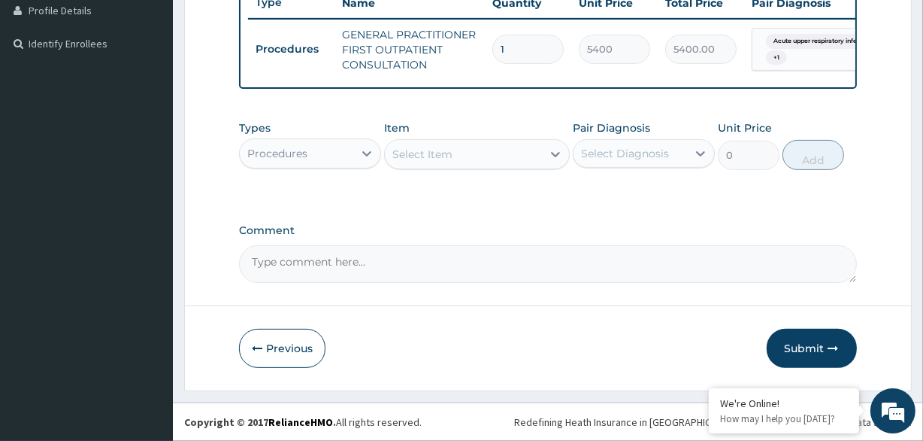
click at [343, 160] on div "Procedures" at bounding box center [297, 153] width 114 height 24
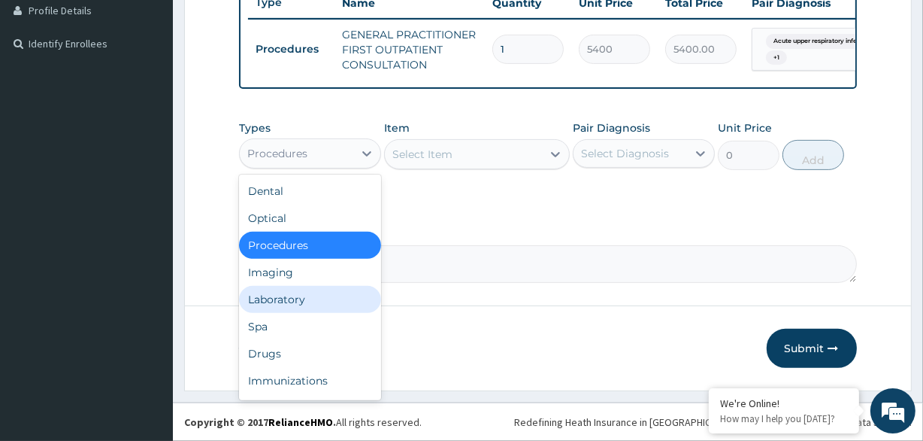
click at [290, 292] on div "Laboratory" at bounding box center [310, 299] width 142 height 27
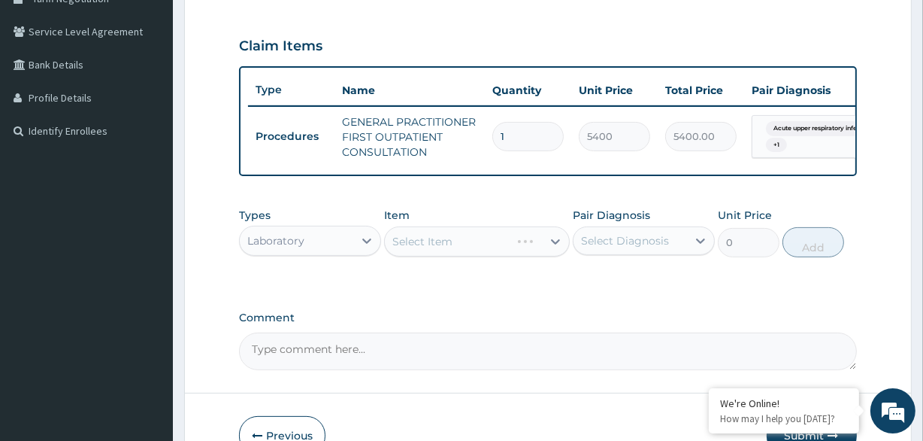
scroll to position [359, 0]
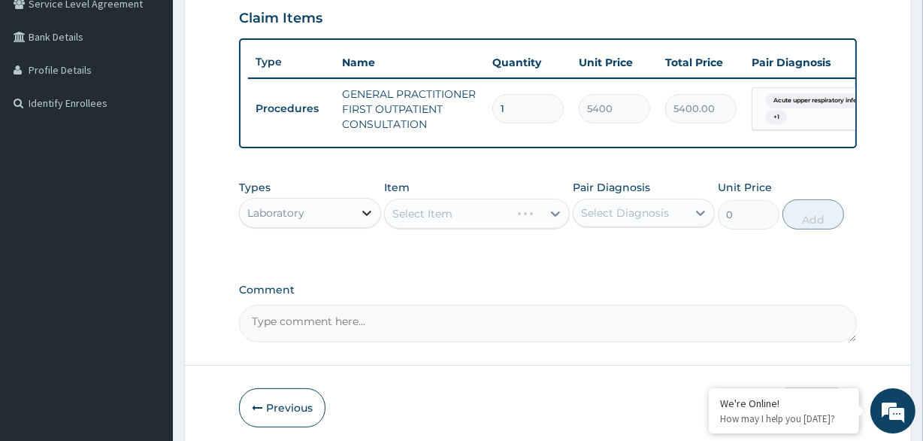
click at [364, 216] on icon at bounding box center [366, 213] width 9 height 5
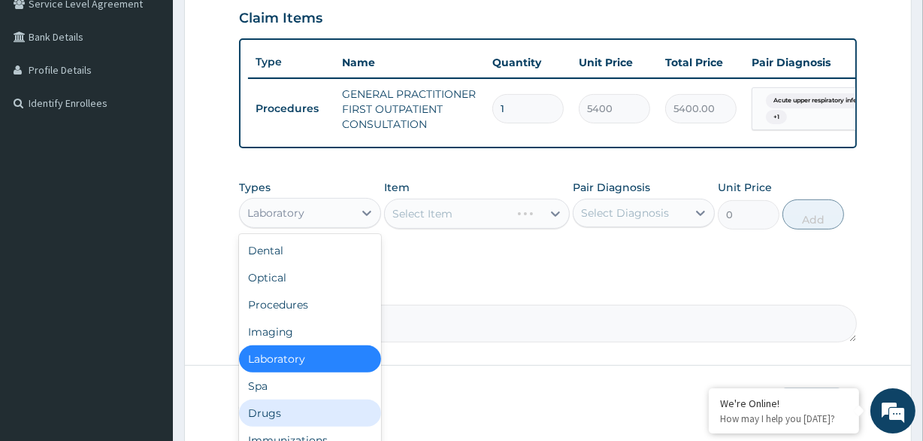
click at [296, 411] on div "Drugs" at bounding box center [310, 412] width 142 height 27
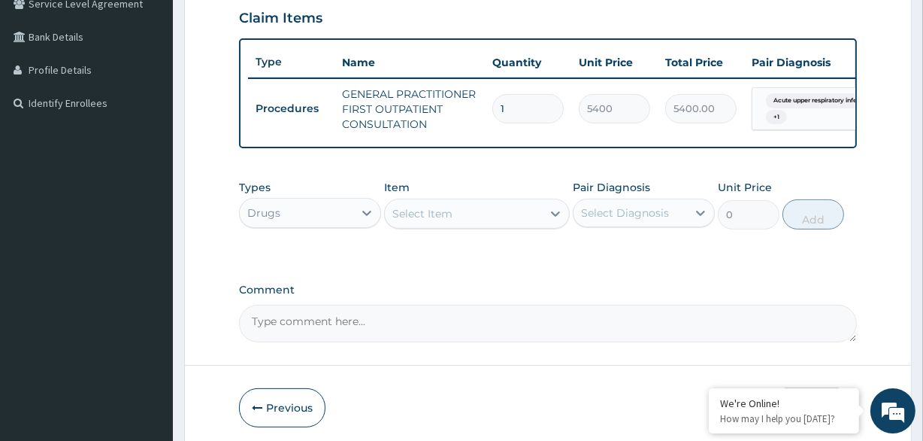
click at [507, 221] on div "Select Item" at bounding box center [463, 214] width 156 height 24
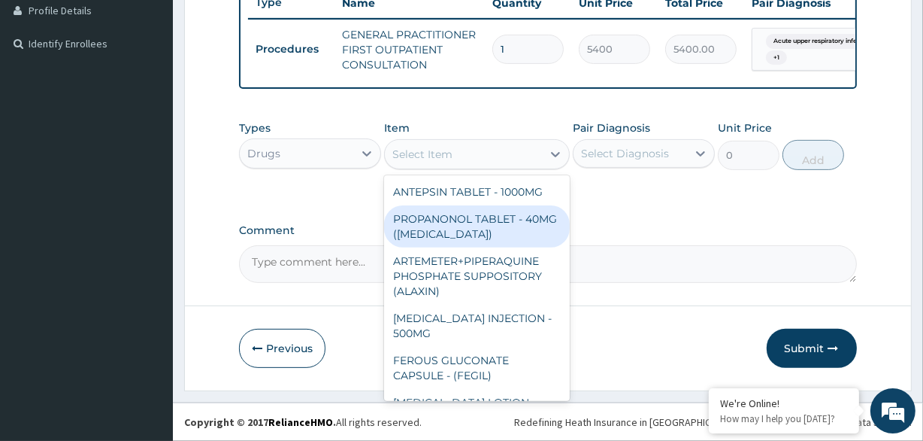
scroll to position [427, 0]
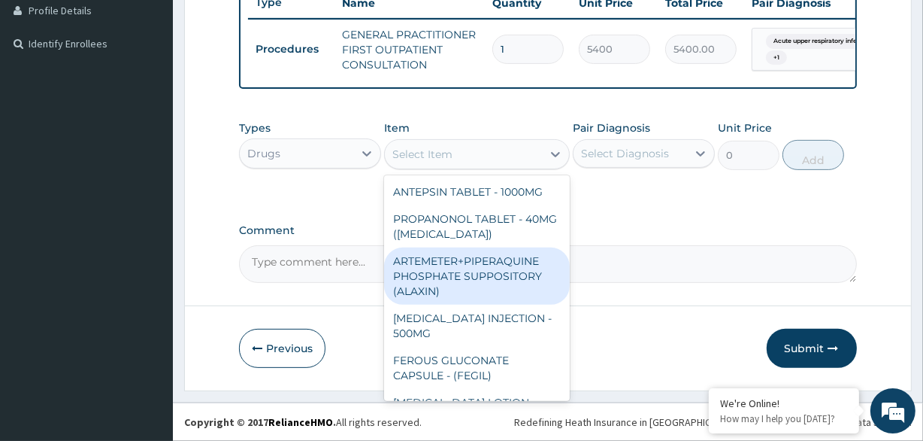
click at [663, 143] on div "Select Diagnosis" at bounding box center [631, 153] width 114 height 24
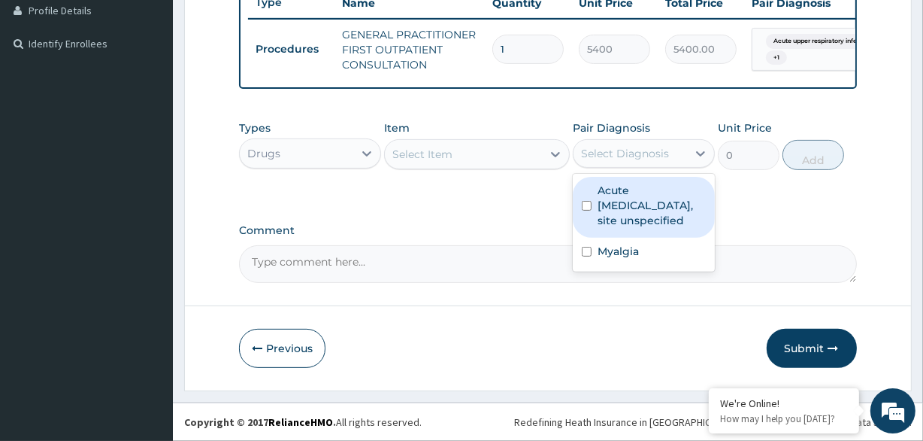
click at [638, 219] on label "Acute [MEDICAL_DATA], site unspecified" at bounding box center [652, 205] width 108 height 45
checkbox input "true"
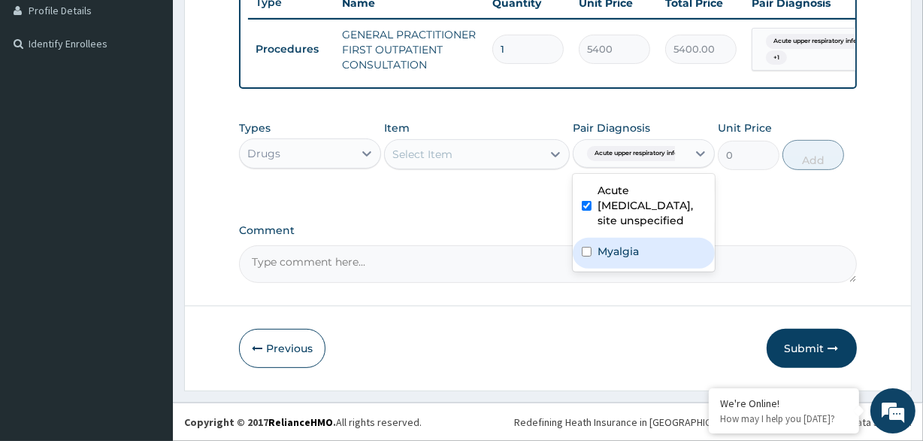
click at [626, 259] on label "Myalgia" at bounding box center [618, 251] width 41 height 15
checkbox input "true"
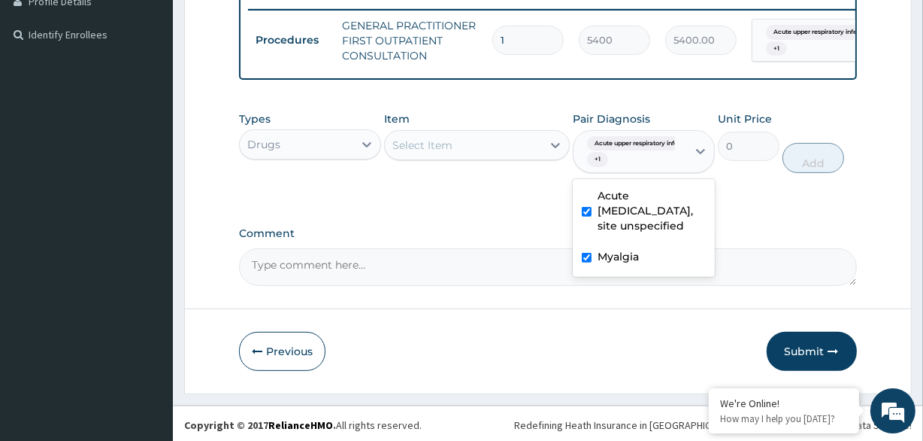
click at [519, 157] on div "Select Item" at bounding box center [463, 145] width 156 height 24
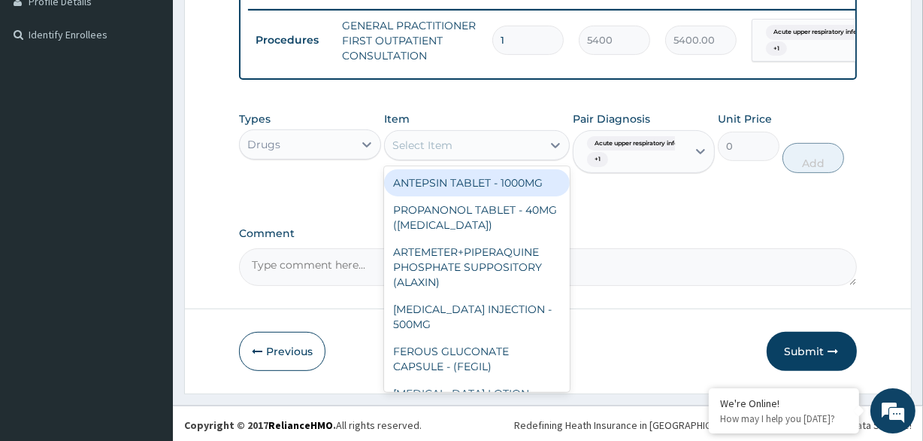
click at [650, 162] on div "Acute upper respiratory infect... + 1" at bounding box center [628, 152] width 94 height 36
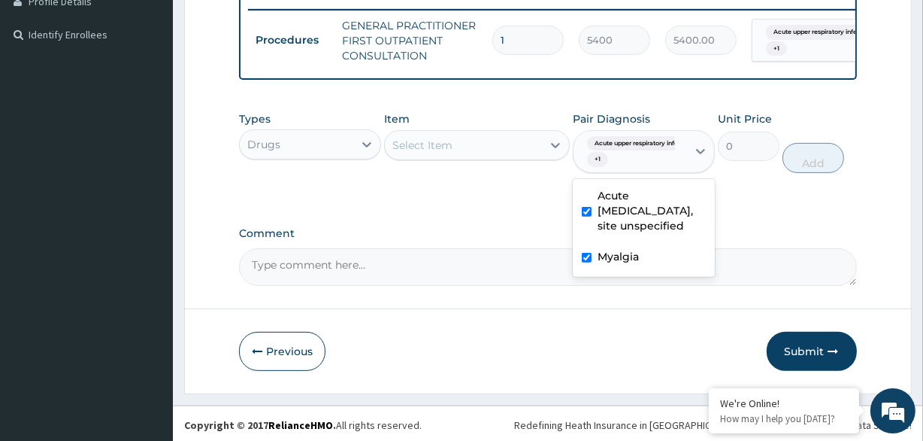
click at [611, 264] on label "Myalgia" at bounding box center [618, 256] width 41 height 15
checkbox input "false"
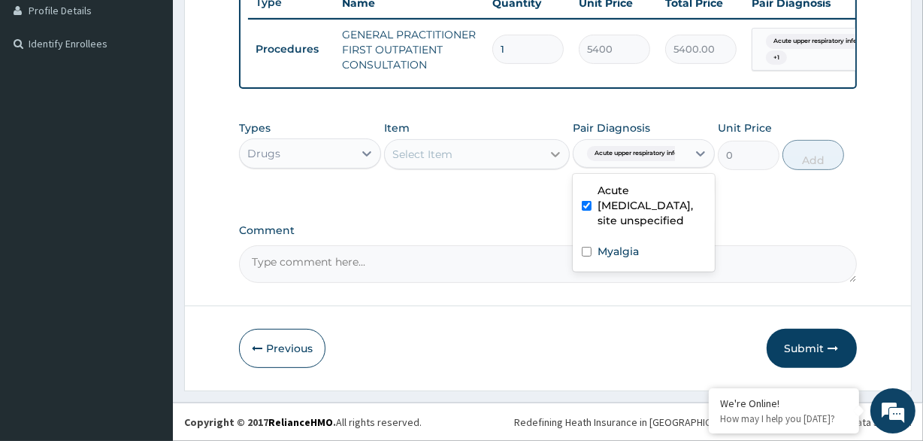
click at [543, 161] on div at bounding box center [555, 154] width 27 height 27
click at [299, 354] on button "Previous" at bounding box center [282, 348] width 86 height 39
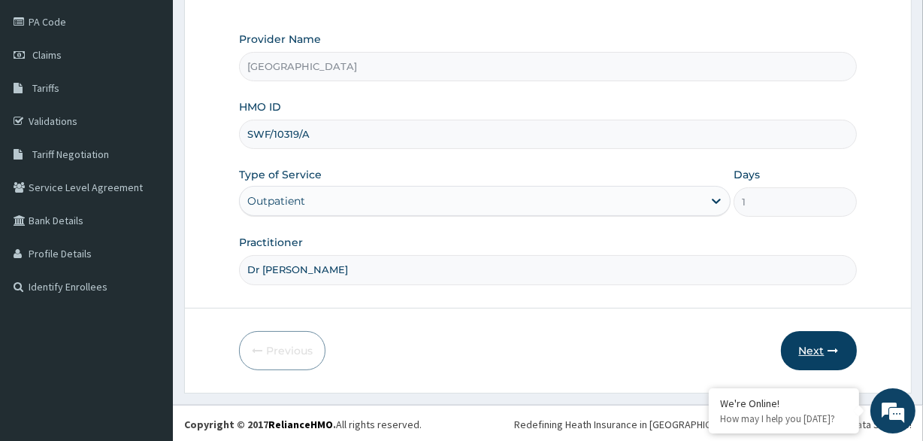
click at [808, 353] on button "Next" at bounding box center [819, 350] width 76 height 39
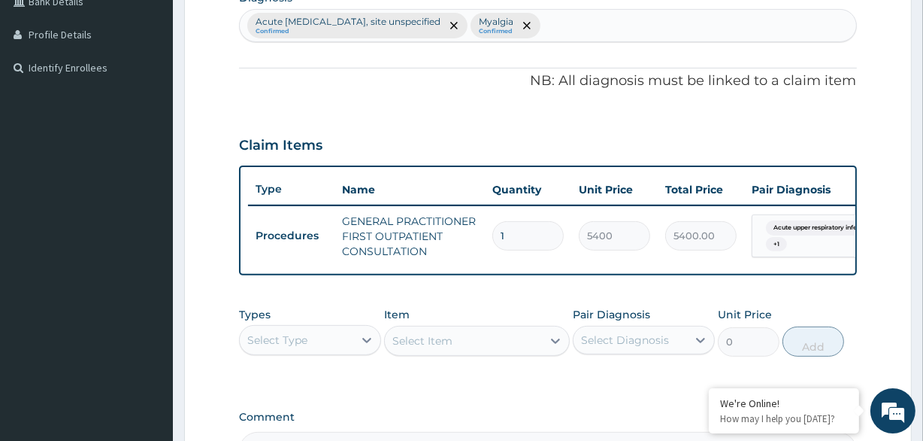
scroll to position [449, 0]
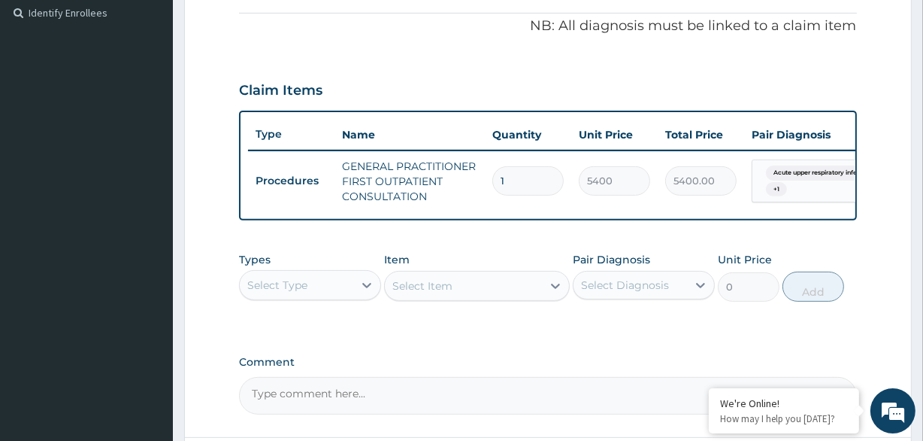
click at [482, 291] on div "Select Item" at bounding box center [476, 286] width 185 height 30
click at [365, 292] on icon at bounding box center [366, 284] width 15 height 15
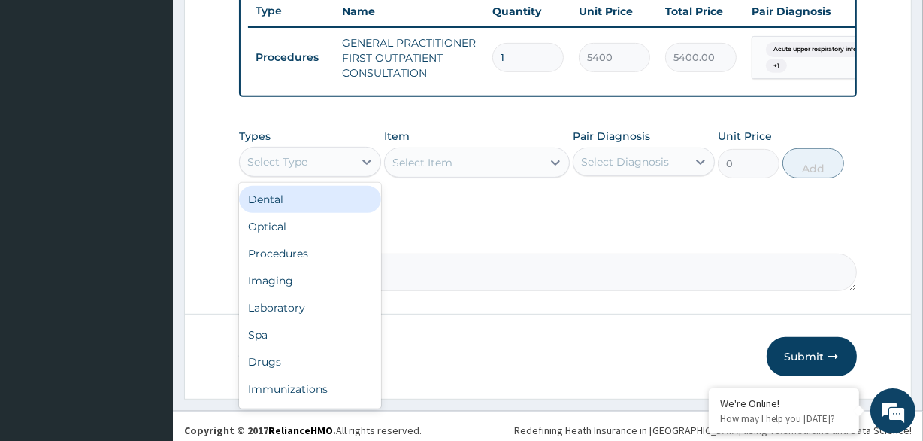
scroll to position [586, 0]
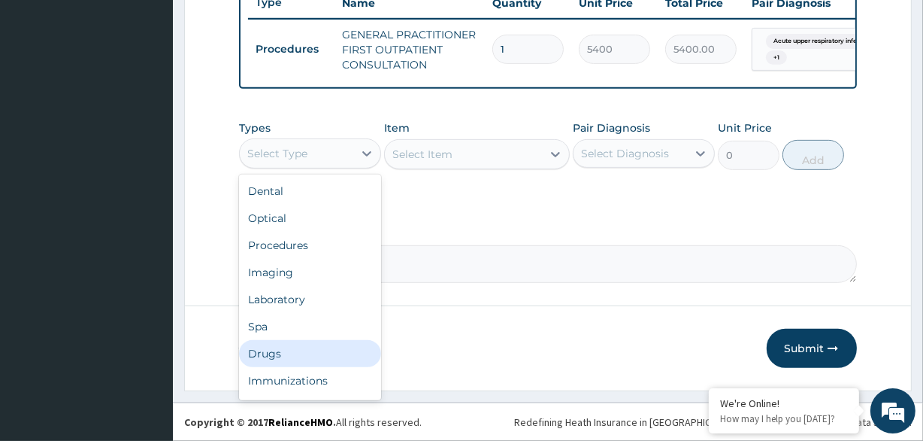
click at [314, 351] on div "Drugs" at bounding box center [310, 353] width 142 height 27
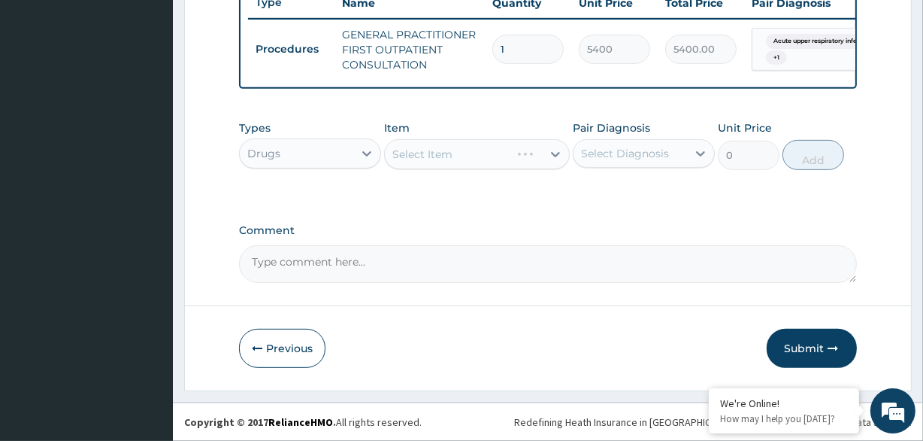
click at [661, 159] on div "Select Diagnosis" at bounding box center [625, 153] width 88 height 15
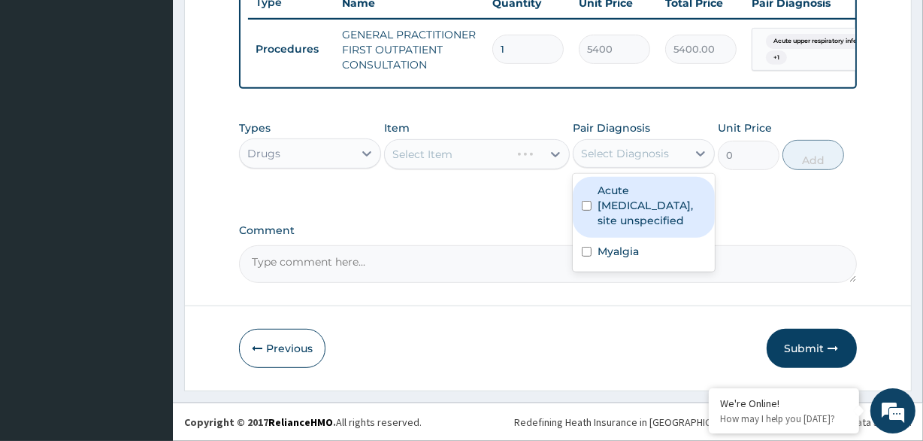
click at [646, 214] on label "Acute [MEDICAL_DATA], site unspecified" at bounding box center [652, 205] width 108 height 45
checkbox input "true"
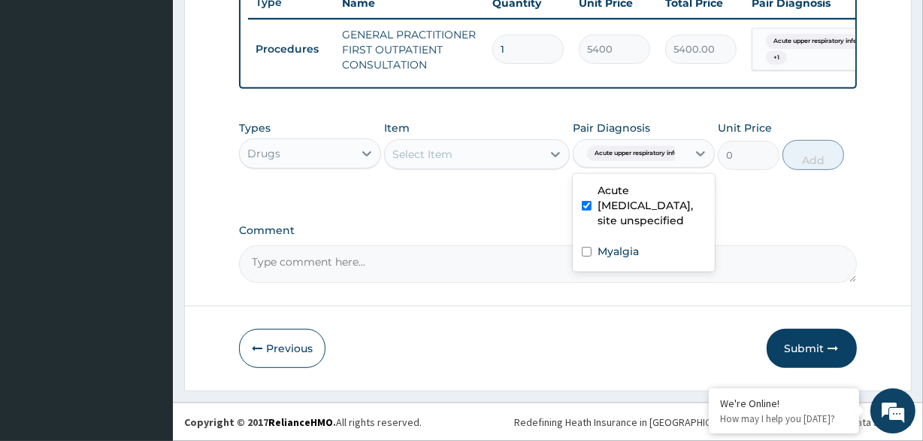
click at [511, 160] on div "Select Item" at bounding box center [463, 154] width 156 height 24
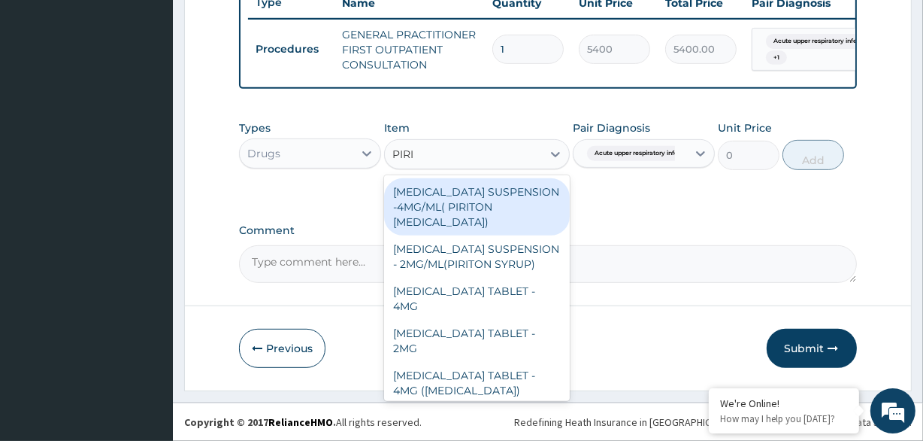
type input "PIRIT"
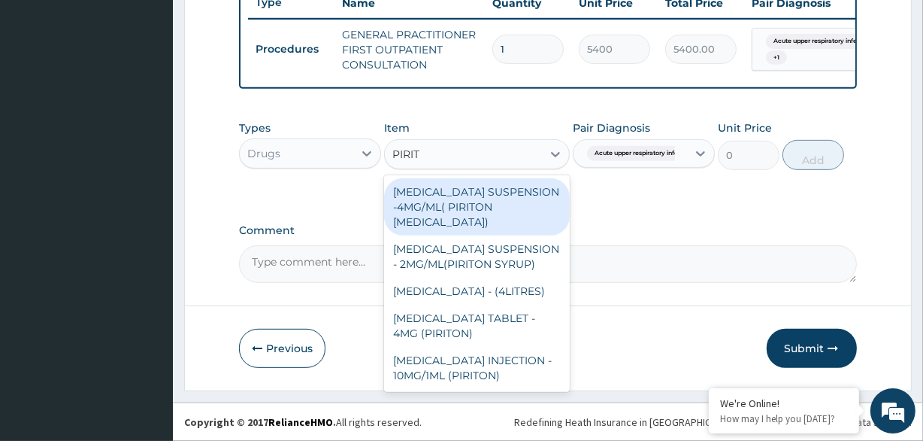
click at [503, 209] on div "[MEDICAL_DATA] SUSPENSION -4MG/ML( PIRITON [MEDICAL_DATA])" at bounding box center [476, 206] width 185 height 57
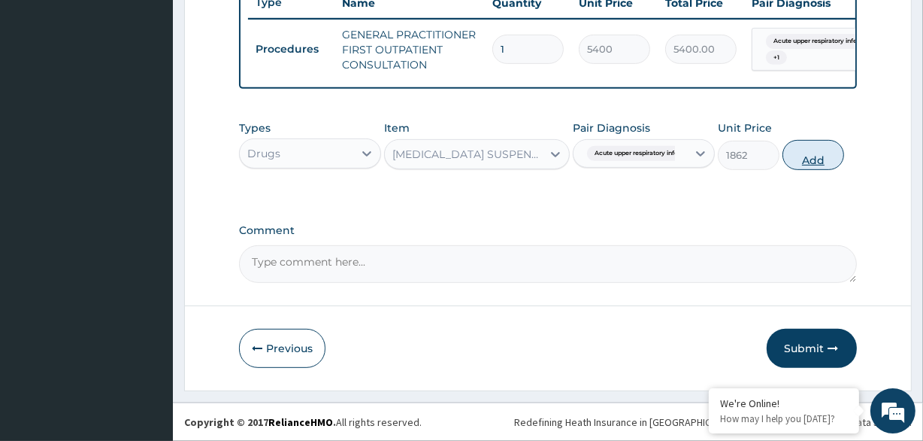
click at [792, 151] on button "Add" at bounding box center [814, 155] width 62 height 30
type input "0"
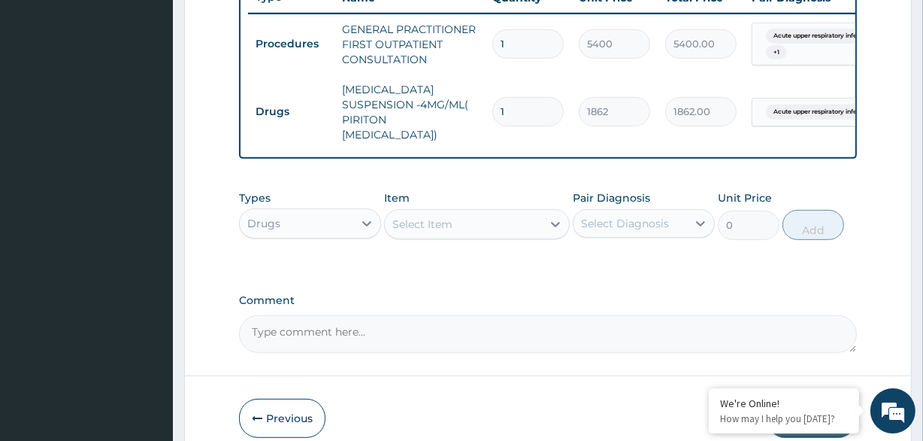
click at [639, 217] on div "Select Diagnosis" at bounding box center [625, 223] width 88 height 15
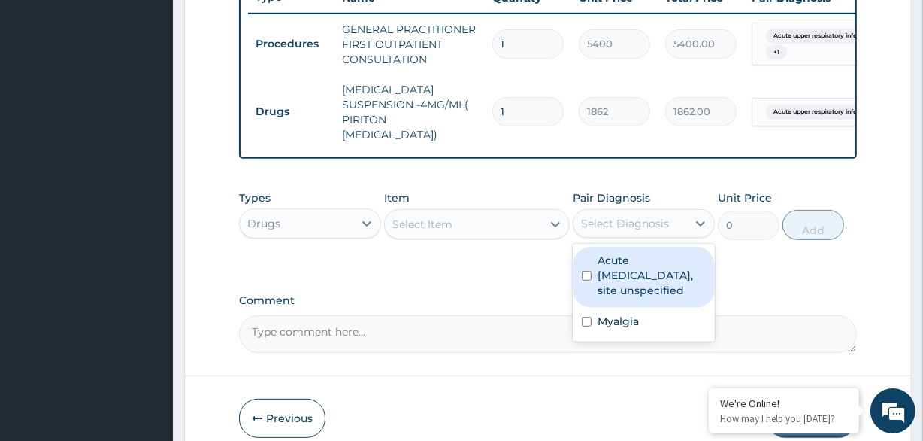
click at [636, 278] on label "Acute [MEDICAL_DATA], site unspecified" at bounding box center [652, 275] width 108 height 45
checkbox input "true"
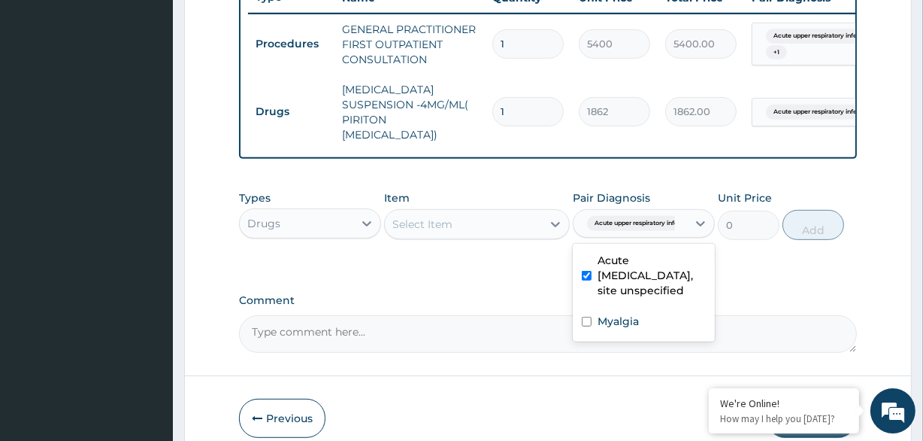
click at [511, 218] on div "Select Item" at bounding box center [463, 224] width 156 height 24
type input "AMOXICILLIN"
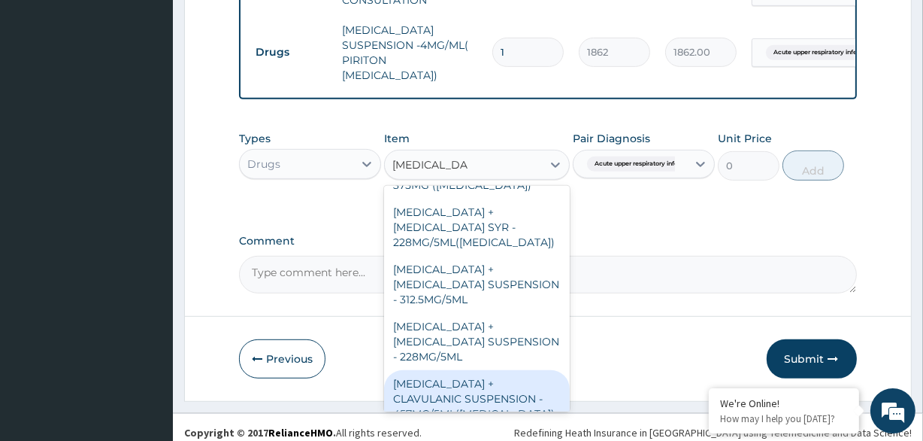
scroll to position [649, 0]
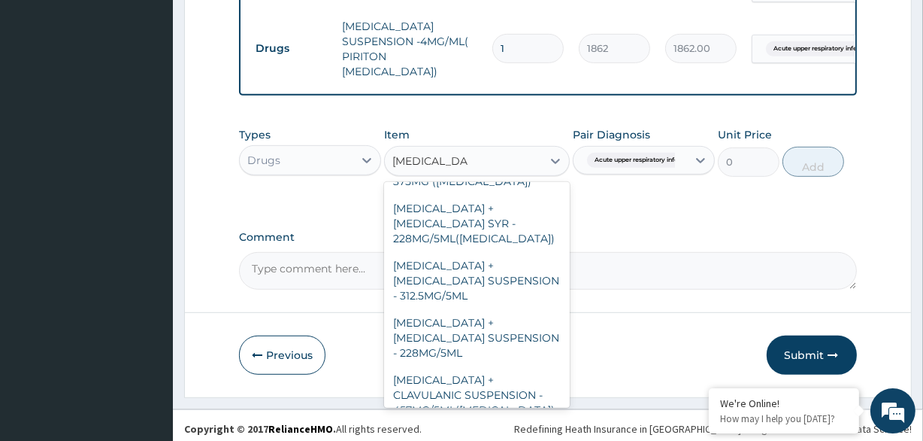
click at [502, 423] on div "[MEDICAL_DATA] CAPSULE - 500MG" at bounding box center [476, 444] width 185 height 42
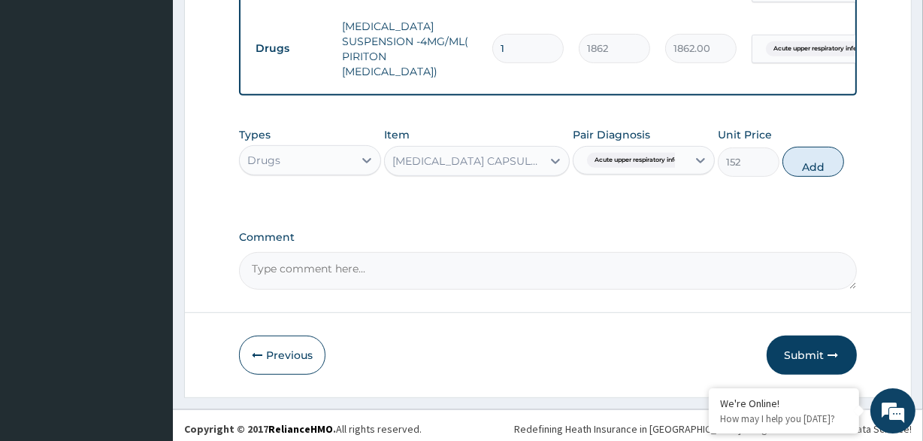
click at [819, 147] on button "Add" at bounding box center [814, 162] width 62 height 30
type input "0"
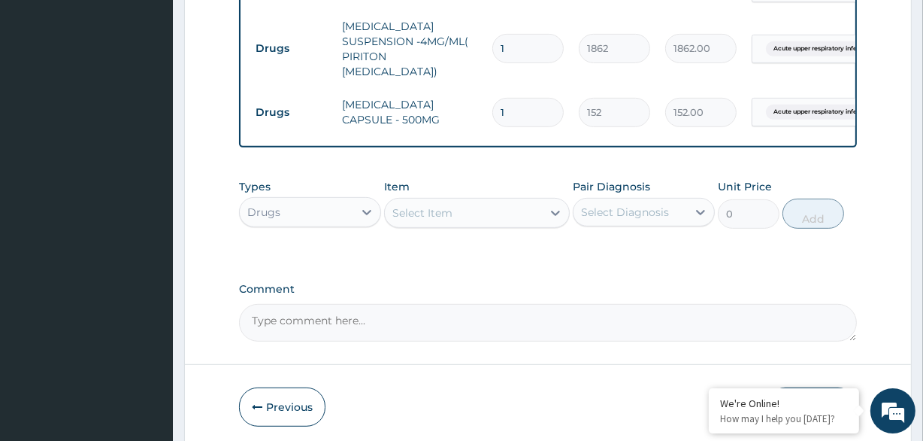
type input "10"
type input "1520.00"
type input "10"
click at [653, 205] on div "Select Diagnosis" at bounding box center [625, 212] width 88 height 15
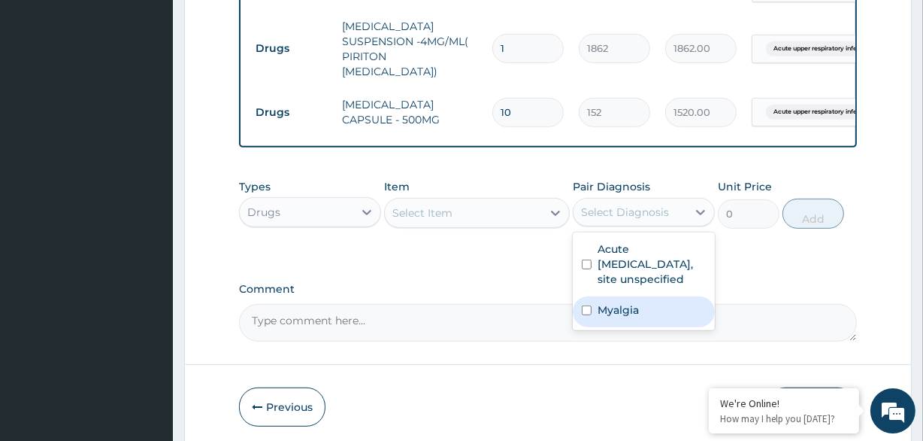
click at [632, 311] on label "Myalgia" at bounding box center [618, 309] width 41 height 15
checkbox input "true"
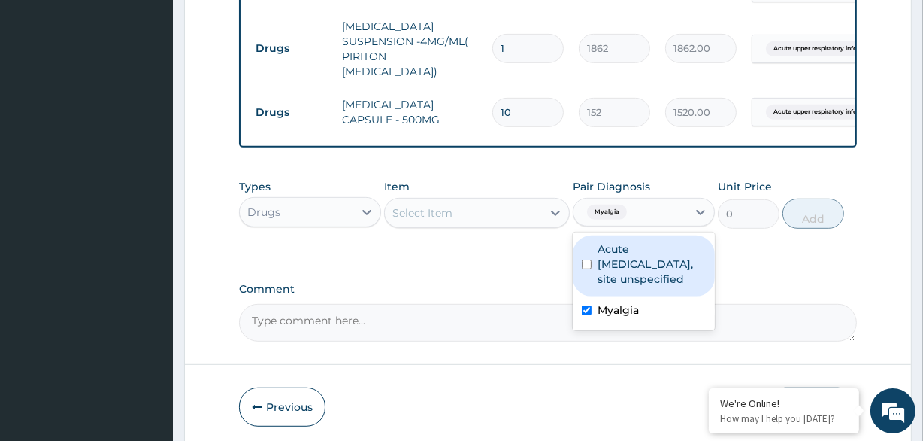
click at [479, 208] on div "Select Item" at bounding box center [463, 213] width 156 height 24
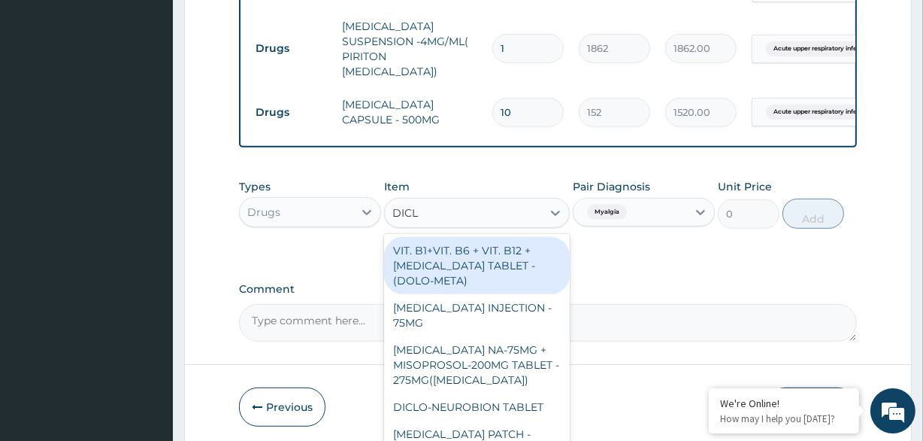
type input "DICLO"
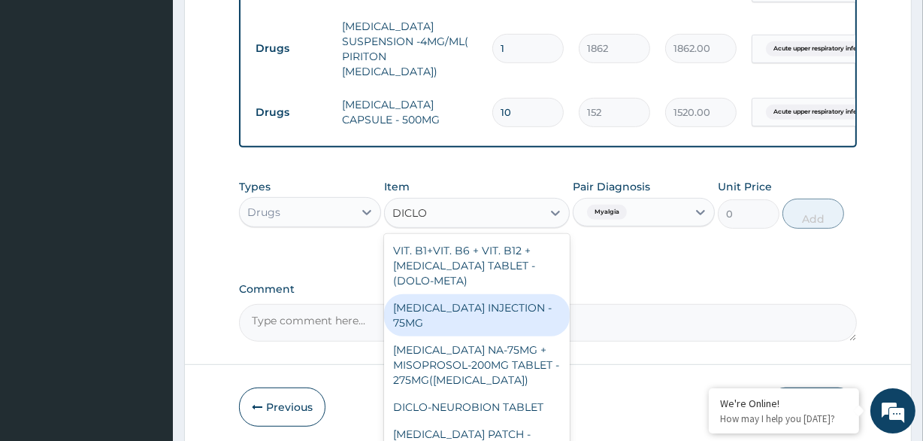
click at [484, 302] on div "[MEDICAL_DATA] INJECTION - 75MG" at bounding box center [476, 315] width 185 height 42
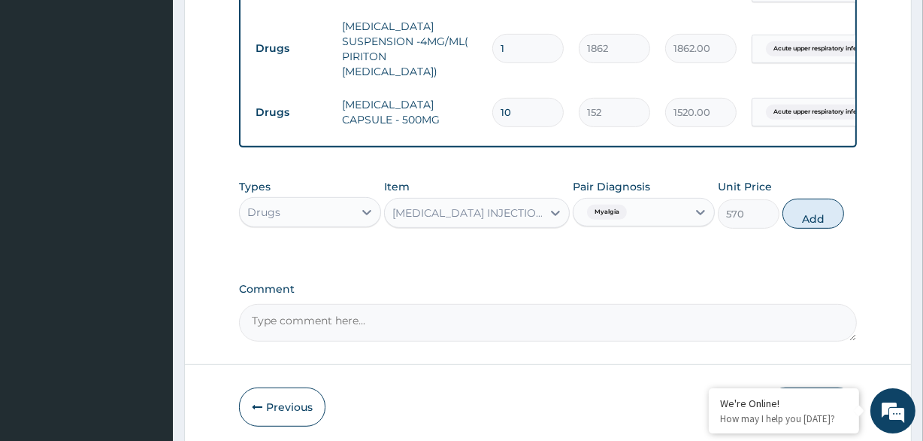
drag, startPoint x: 809, startPoint y: 204, endPoint x: 792, endPoint y: 208, distance: 17.9
click at [808, 203] on button "Add" at bounding box center [814, 214] width 62 height 30
type input "0"
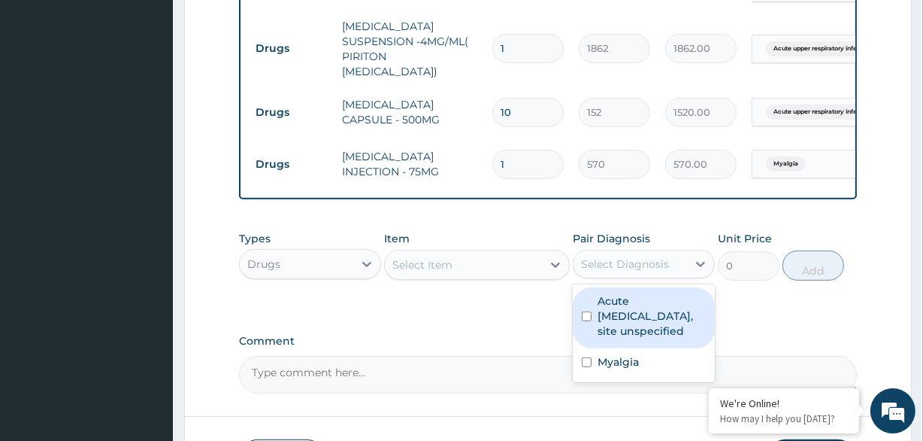
click at [652, 256] on div "Select Diagnosis" at bounding box center [625, 263] width 88 height 15
click at [620, 311] on label "Acute upper respiratory infection, site unspecified" at bounding box center [652, 315] width 108 height 45
checkbox input "true"
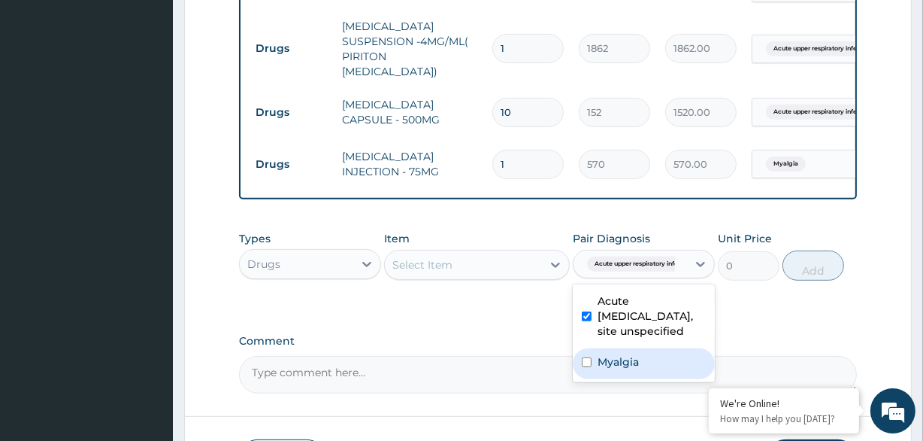
click at [613, 369] on label "Myalgia" at bounding box center [618, 361] width 41 height 15
checkbox input "true"
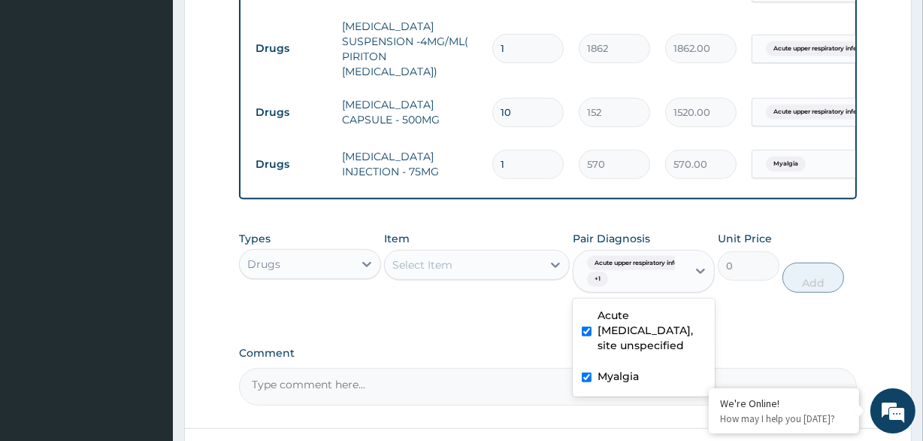
click at [620, 337] on label "Acute upper respiratory infection, site unspecified" at bounding box center [652, 330] width 108 height 45
checkbox input "false"
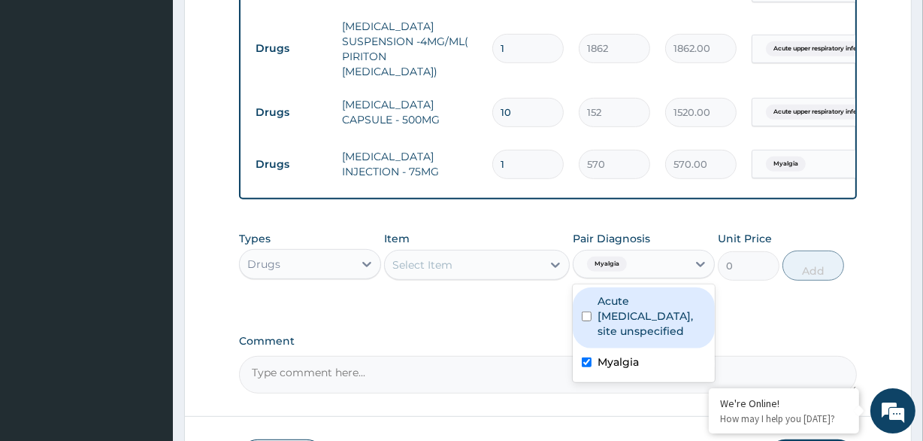
click at [499, 231] on div "Item Select Item" at bounding box center [476, 256] width 185 height 50
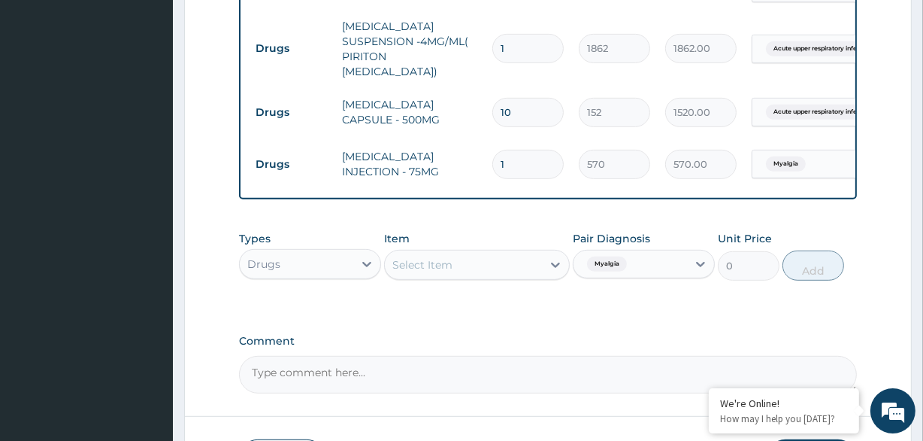
click at [499, 253] on div "Select Item" at bounding box center [463, 265] width 156 height 24
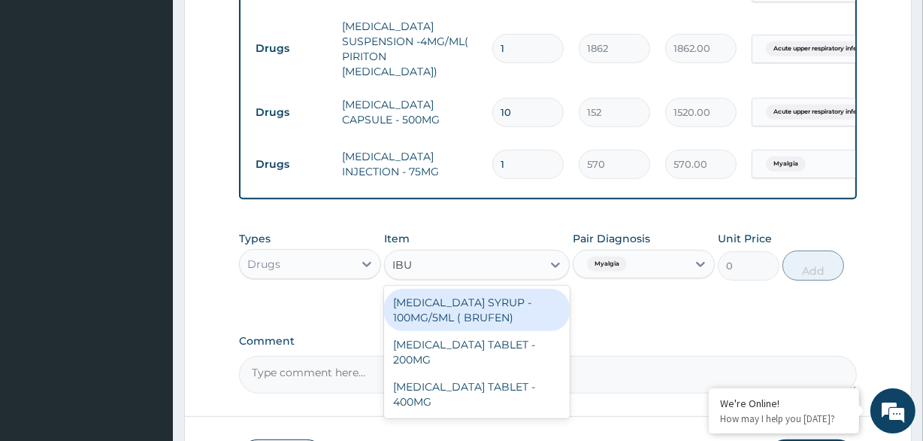
type input "IBUP"
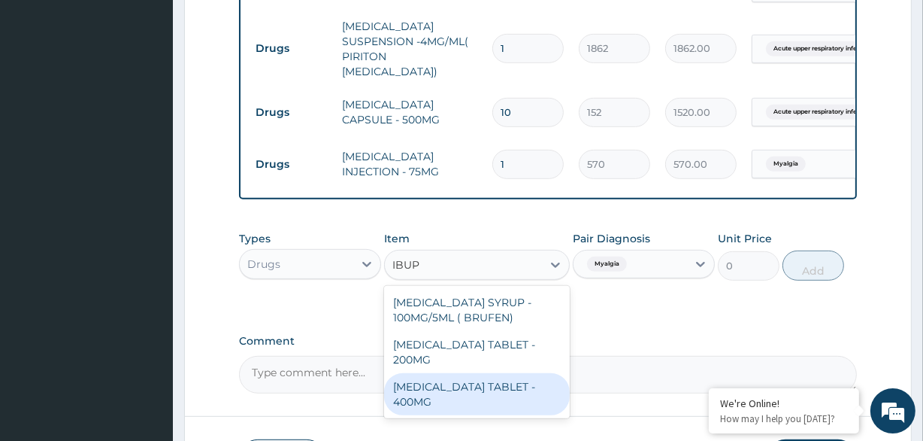
click at [477, 374] on div "[MEDICAL_DATA] TABLET - 400MG" at bounding box center [476, 394] width 185 height 42
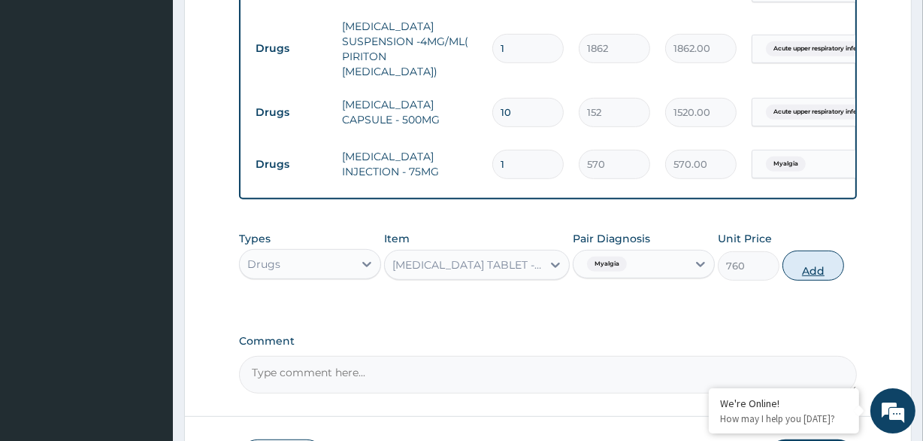
click at [805, 262] on button "Add" at bounding box center [814, 265] width 62 height 30
type input "0"
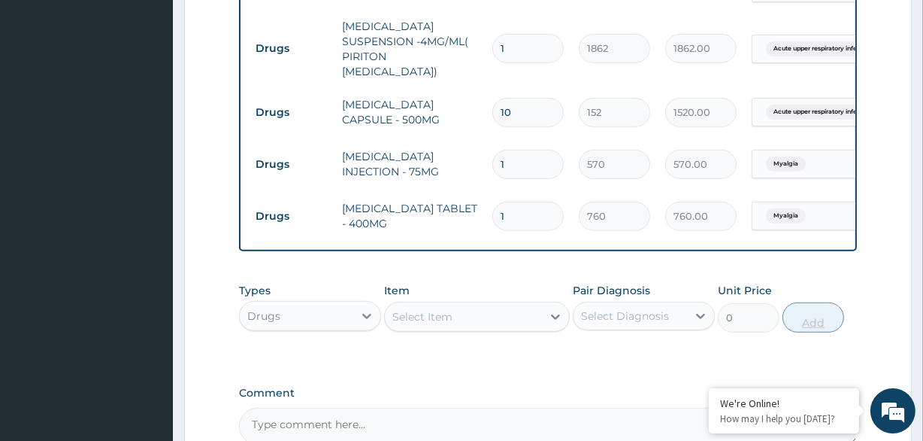
type input "10"
type input "7600.00"
type input "10"
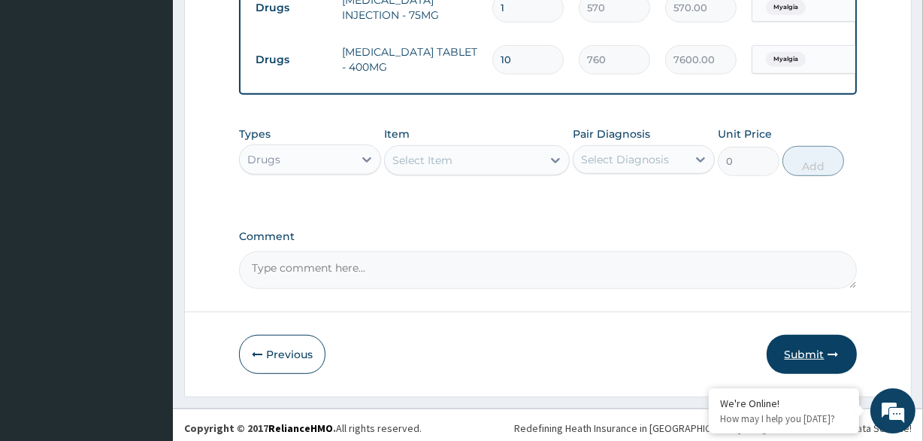
click at [805, 339] on button "Submit" at bounding box center [812, 354] width 90 height 39
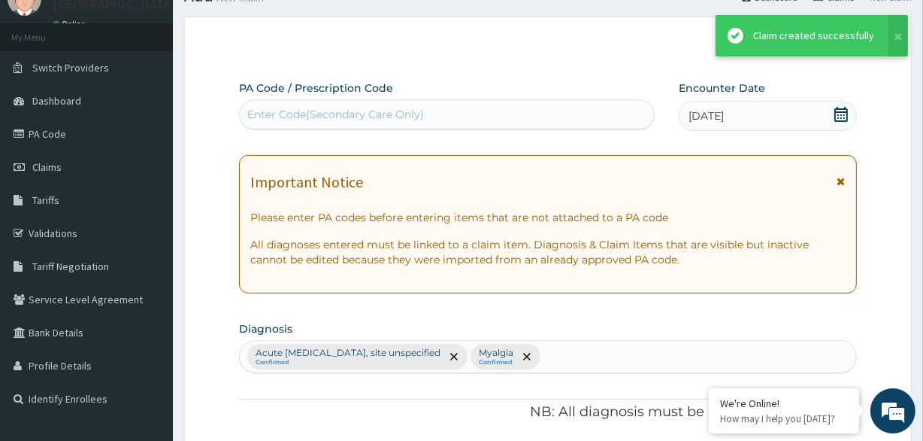
scroll to position [805, 0]
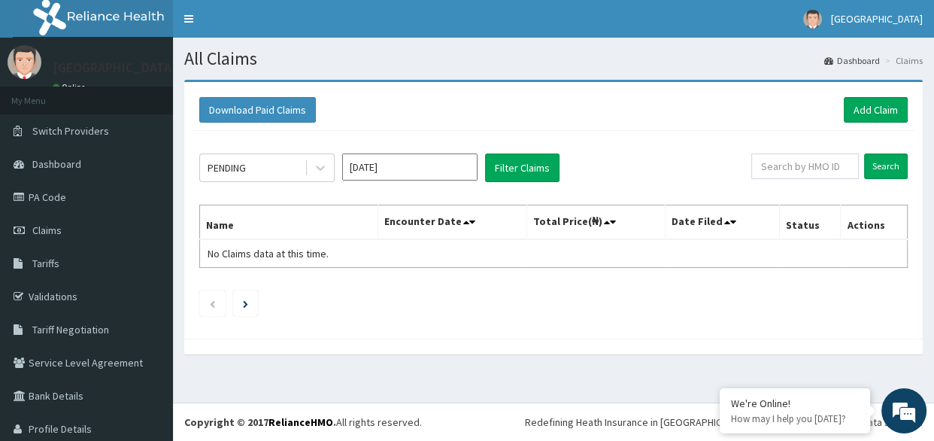
click at [368, 174] on input "Oct 2025" at bounding box center [409, 166] width 135 height 27
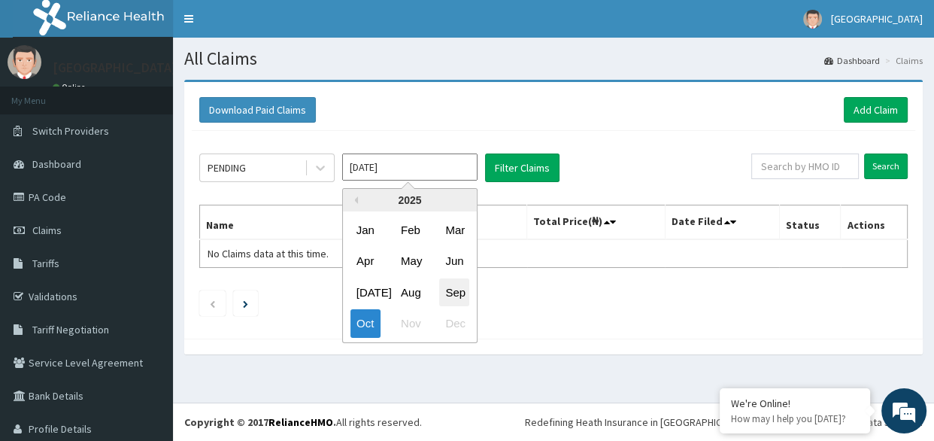
click at [460, 286] on div "Sep" at bounding box center [454, 292] width 30 height 28
type input "Sep 2025"
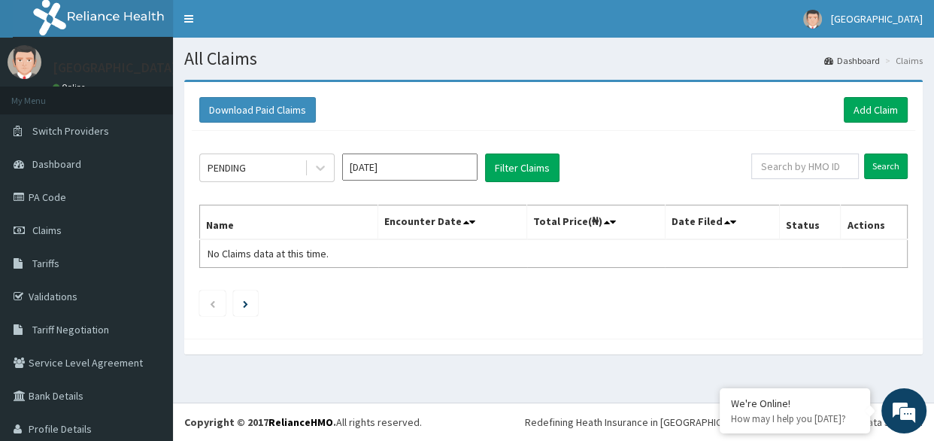
click at [517, 150] on div "PENDING Sep 2025 Filter Claims Search Name Encounter Date Total Price(₦) Date F…" at bounding box center [553, 231] width 723 height 200
click at [514, 165] on button "Filter Claims" at bounding box center [522, 167] width 74 height 29
click at [526, 160] on button "Filter Claims" at bounding box center [522, 167] width 74 height 29
click at [292, 159] on div "PENDING" at bounding box center [252, 168] width 105 height 24
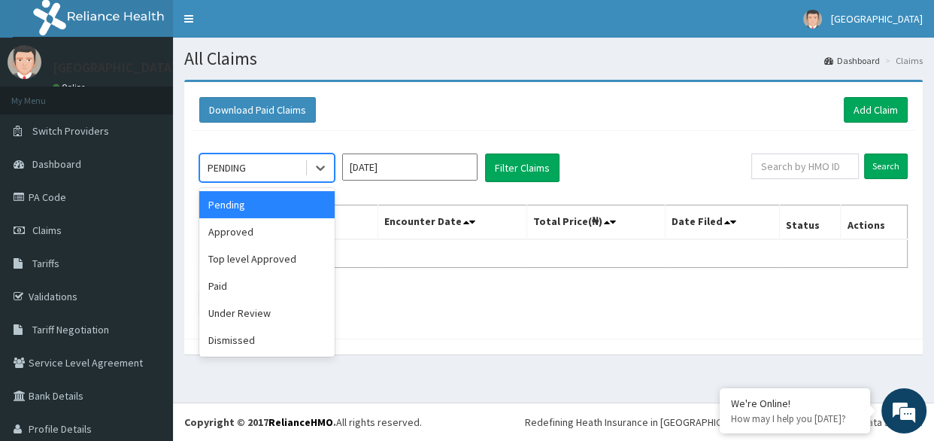
scroll to position [44, 0]
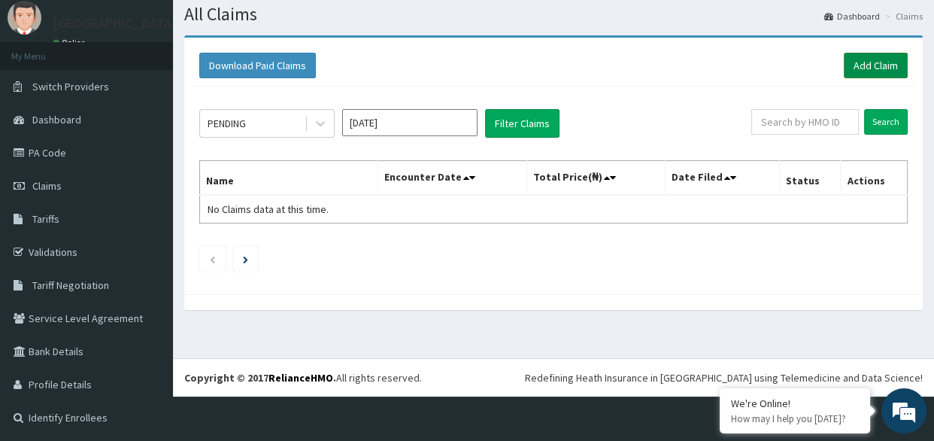
click at [857, 65] on link "Add Claim" at bounding box center [876, 66] width 64 height 26
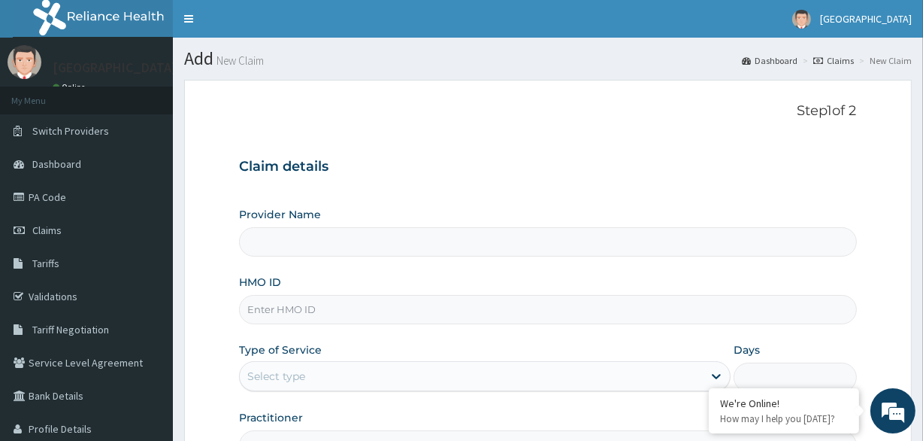
type input "[GEOGRAPHIC_DATA]"
click at [330, 301] on input "HMO ID" at bounding box center [547, 309] width 617 height 29
click at [299, 310] on input "SWF/10568/B" at bounding box center [547, 309] width 617 height 29
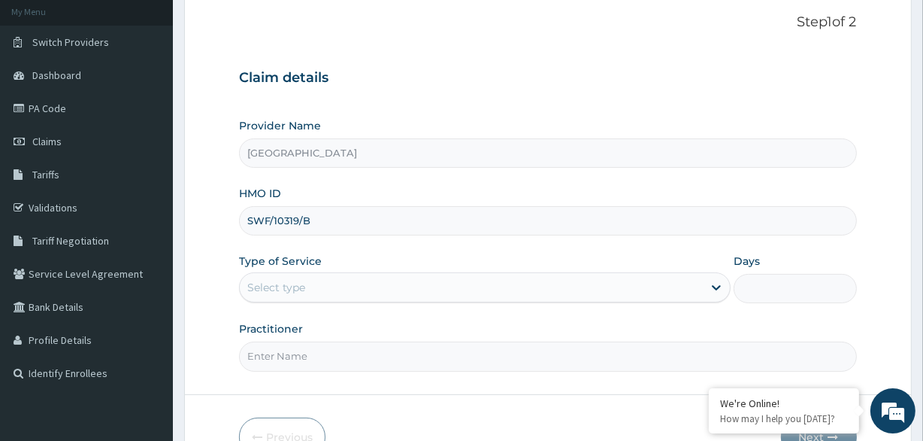
scroll to position [175, 0]
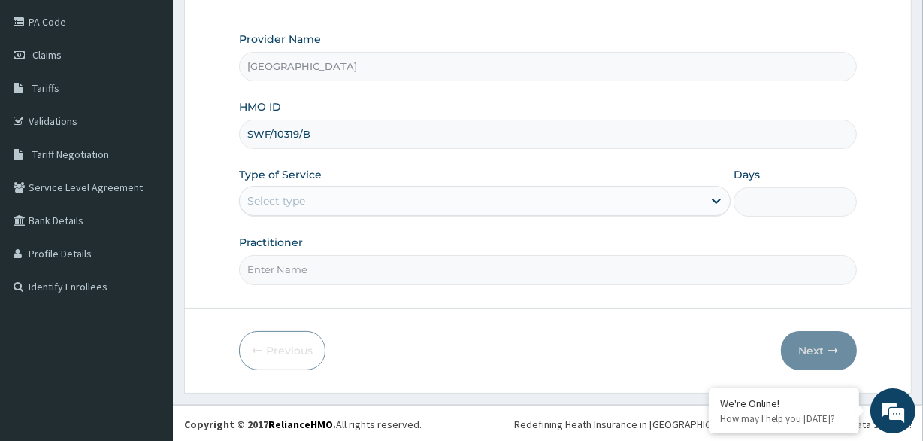
type input "SWF/10319/B"
click at [328, 203] on div "Select type" at bounding box center [471, 201] width 463 height 24
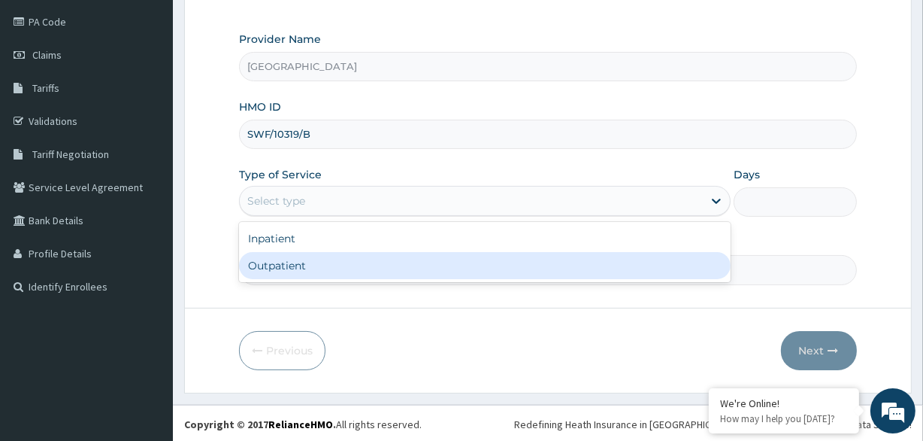
click at [345, 266] on div "Outpatient" at bounding box center [485, 265] width 492 height 27
type input "1"
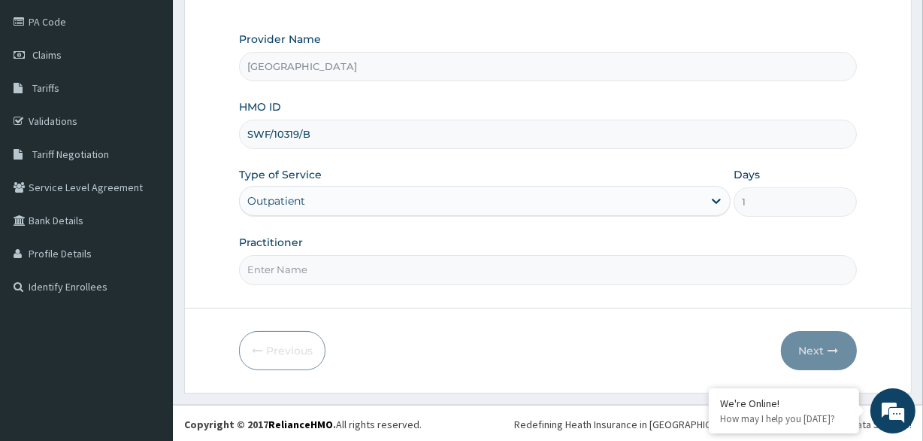
click at [350, 265] on input "Practitioner" at bounding box center [547, 269] width 617 height 29
type input "Dr [PERSON_NAME]"
click at [794, 338] on button "Next" at bounding box center [819, 350] width 76 height 39
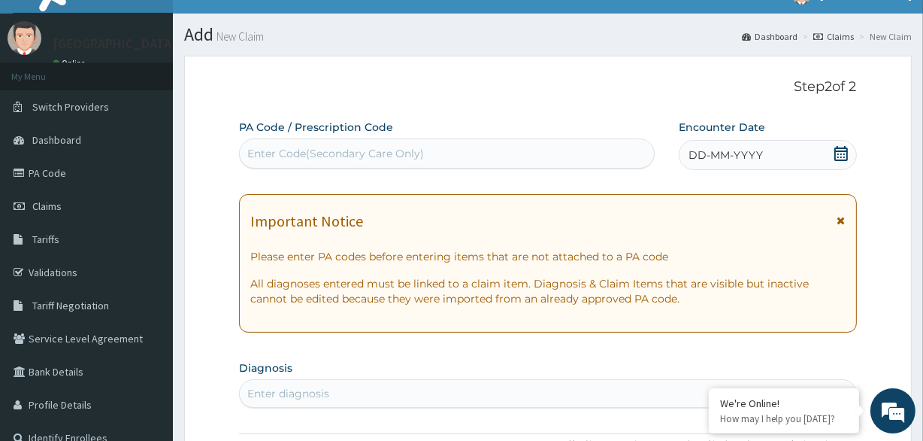
scroll to position [0, 0]
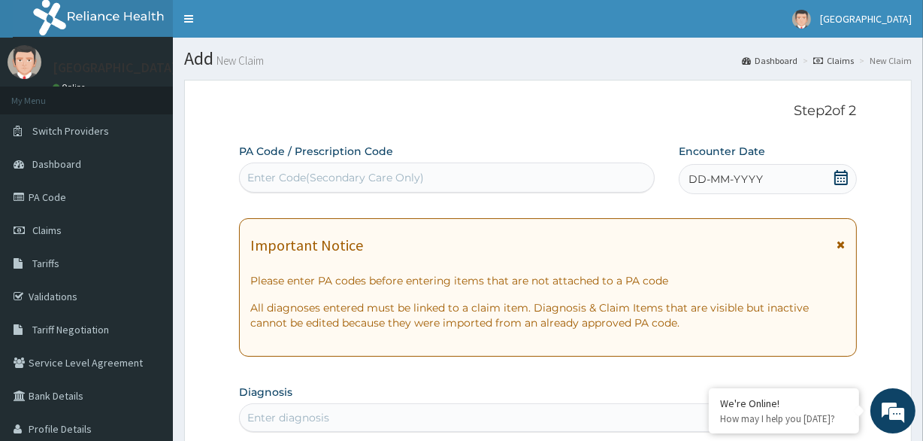
click at [783, 184] on div "DD-MM-YYYY" at bounding box center [768, 179] width 178 height 30
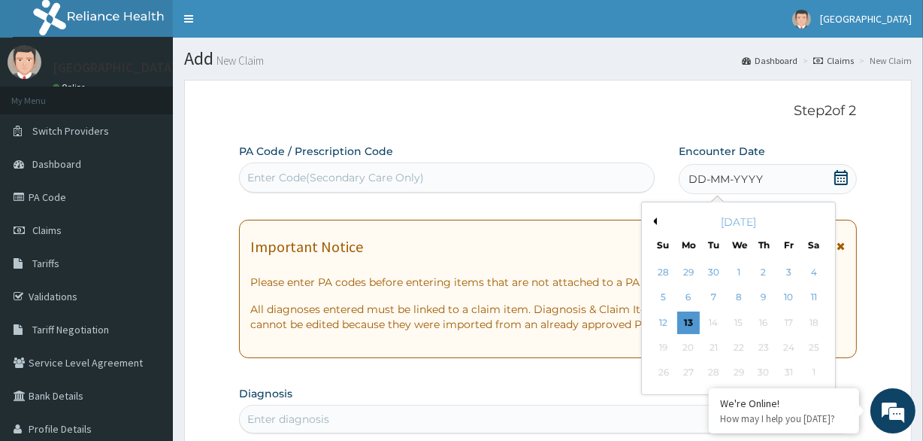
click at [653, 218] on button "Previous Month" at bounding box center [654, 221] width 8 height 8
click at [715, 350] on div "23" at bounding box center [713, 347] width 23 height 23
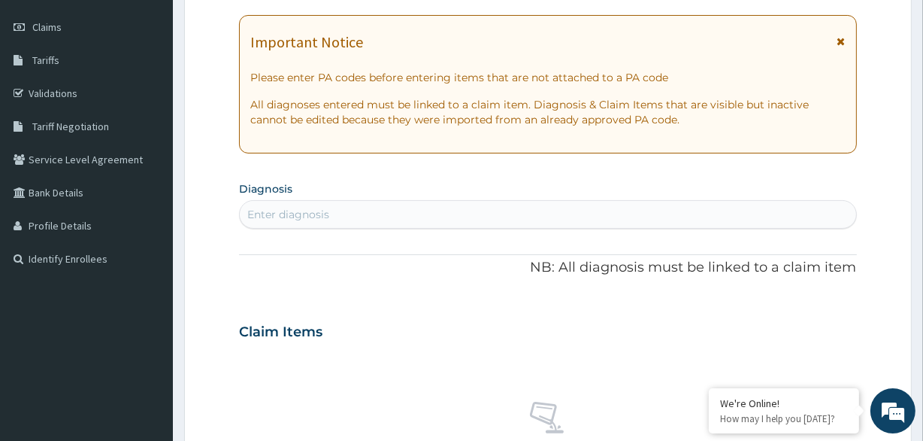
scroll to position [205, 0]
click at [340, 206] on div "Enter diagnosis" at bounding box center [548, 213] width 616 height 24
type input "[MEDICAL_DATA]"
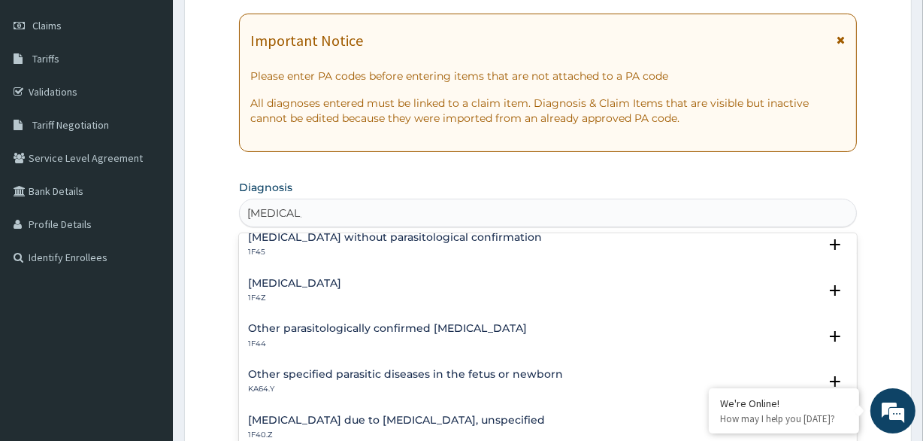
scroll to position [0, 0]
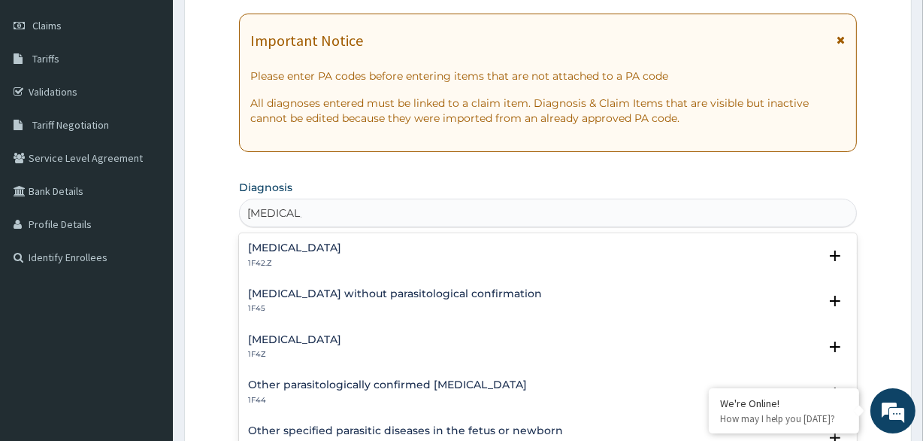
click at [308, 334] on h4 "[MEDICAL_DATA]" at bounding box center [294, 339] width 93 height 11
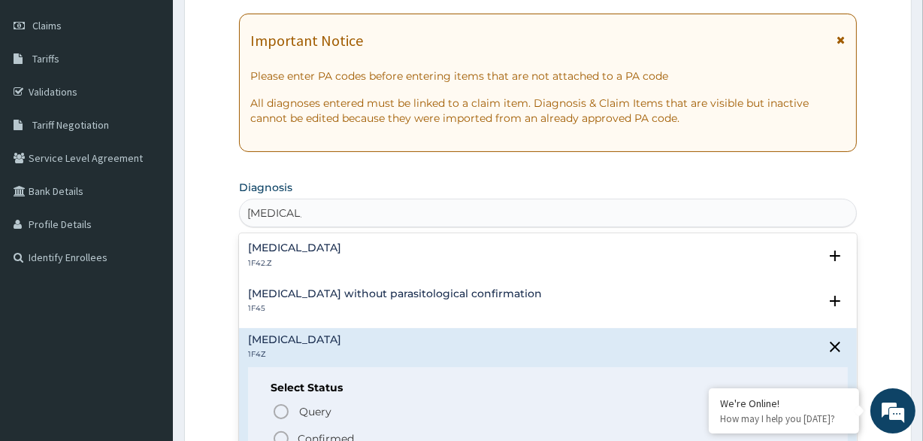
click at [308, 433] on p "Confirmed" at bounding box center [326, 438] width 56 height 15
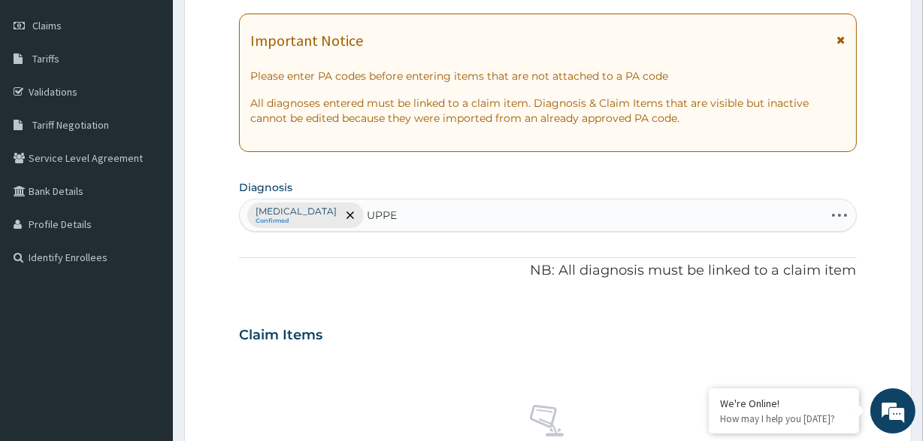
type input "UPPER"
type input "URTI"
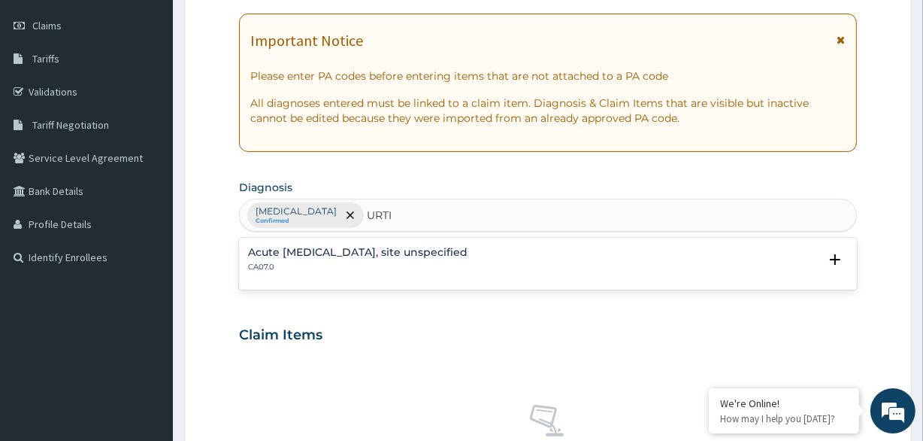
click at [392, 273] on div "Acute [MEDICAL_DATA], site unspecified CA07.0 Select Status Query Query covers …" at bounding box center [547, 264] width 599 height 34
click at [385, 253] on h4 "Acute [MEDICAL_DATA], site unspecified" at bounding box center [358, 252] width 220 height 11
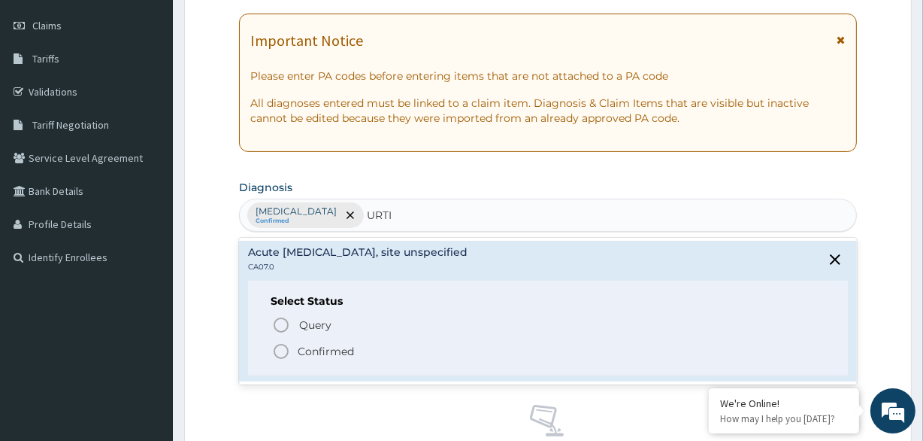
click at [306, 355] on p "Confirmed" at bounding box center [326, 351] width 56 height 15
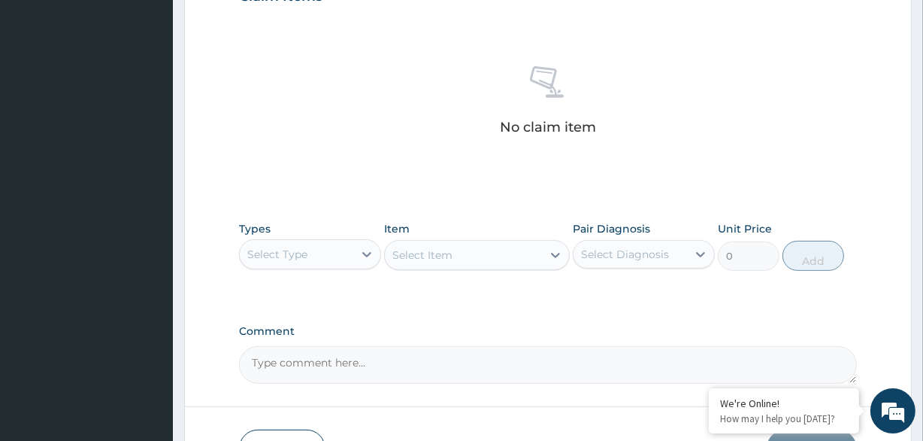
scroll to position [547, 0]
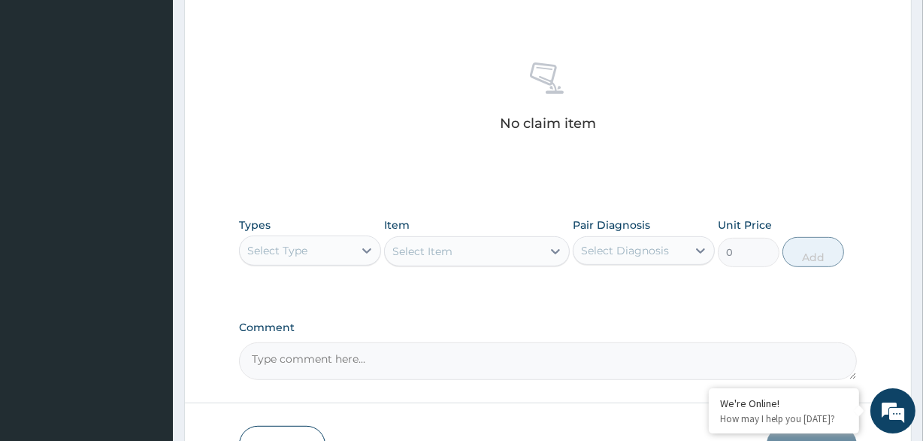
click at [326, 247] on div "Select Type" at bounding box center [297, 250] width 114 height 24
click at [357, 252] on div at bounding box center [366, 250] width 27 height 27
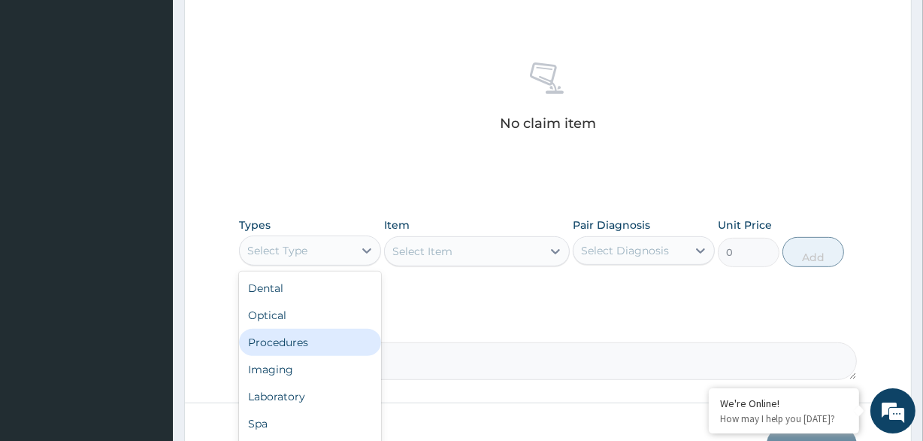
click at [298, 338] on div "Procedures" at bounding box center [310, 342] width 142 height 27
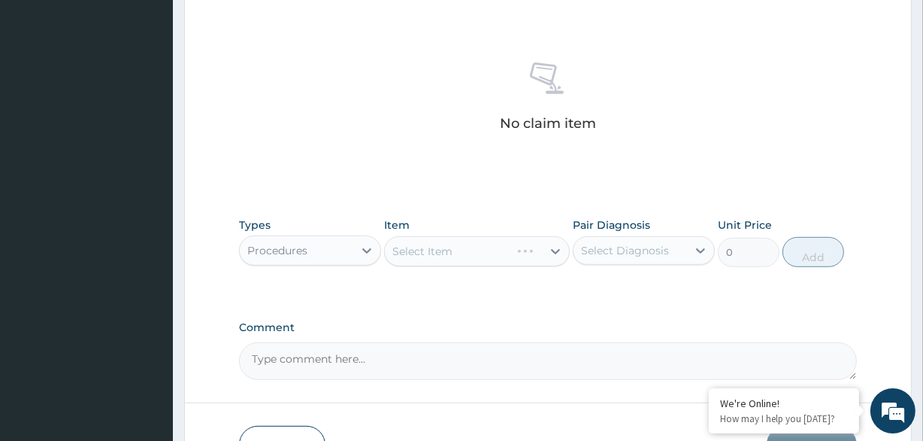
click at [611, 256] on div "Select Diagnosis" at bounding box center [625, 250] width 88 height 15
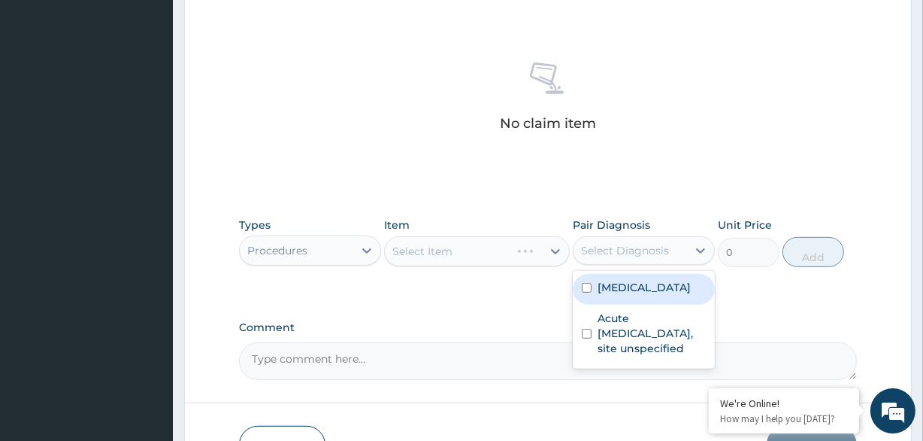
click at [622, 296] on div "[MEDICAL_DATA]" at bounding box center [644, 289] width 142 height 31
checkbox input "true"
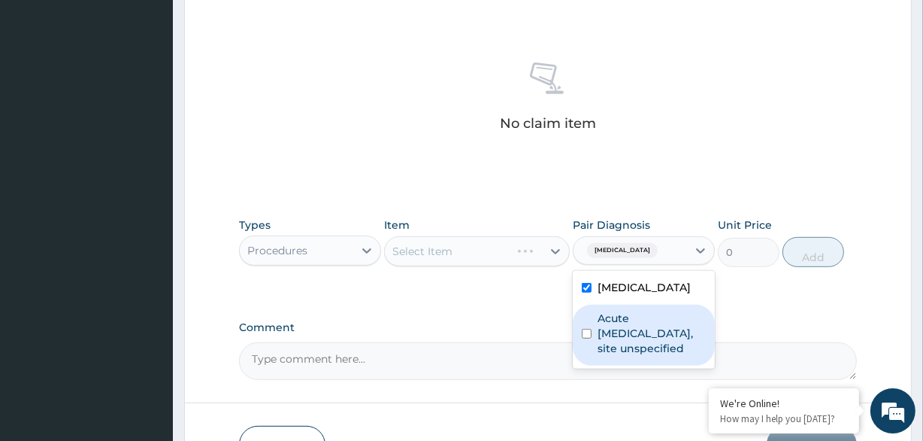
click at [620, 331] on label "Acute [MEDICAL_DATA], site unspecified" at bounding box center [652, 333] width 108 height 45
checkbox input "true"
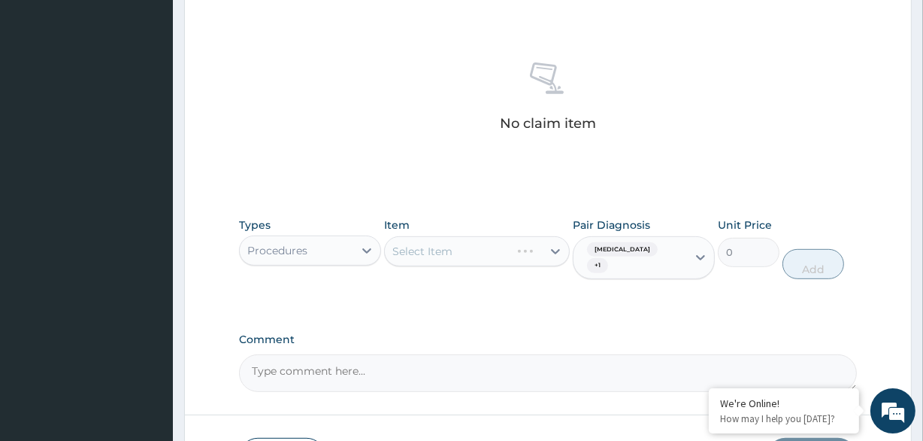
click at [492, 301] on div "Types Procedures Item Select Item Pair Diagnosis [MEDICAL_DATA] + 1 Unit Price …" at bounding box center [547, 260] width 617 height 100
click at [523, 259] on div "Select Item" at bounding box center [463, 251] width 156 height 24
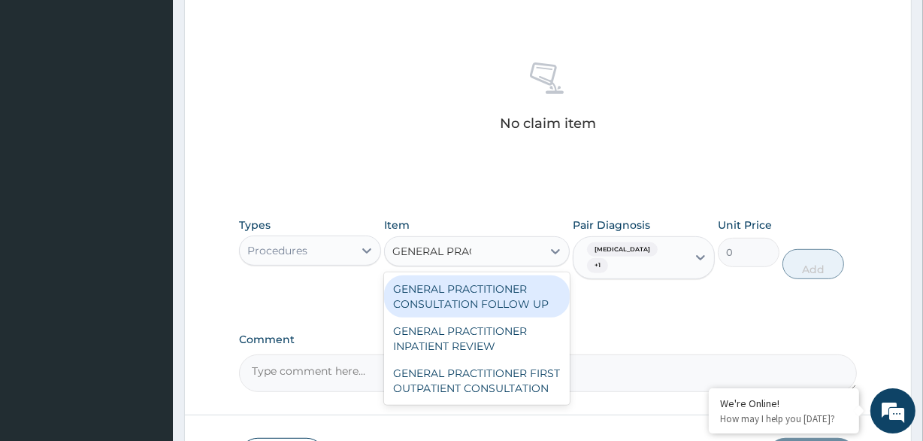
type input "GENERAL PRACT"
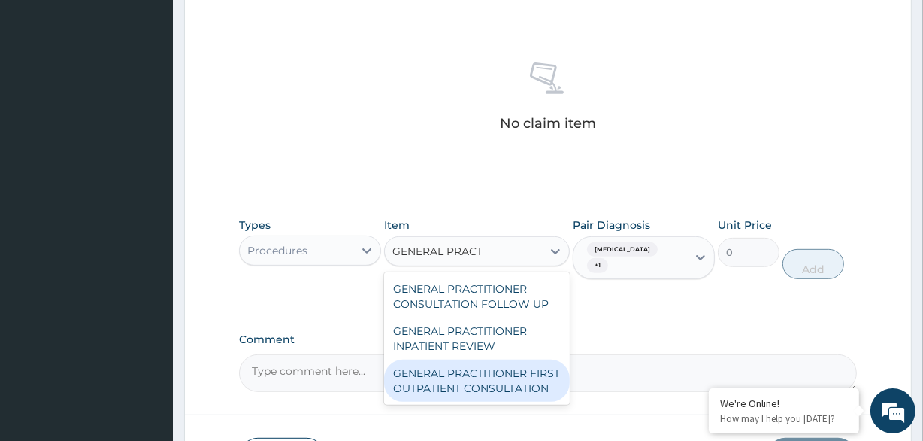
click at [484, 367] on div "GENERAL PRACTITIONER FIRST OUTPATIENT CONSULTATION" at bounding box center [476, 380] width 185 height 42
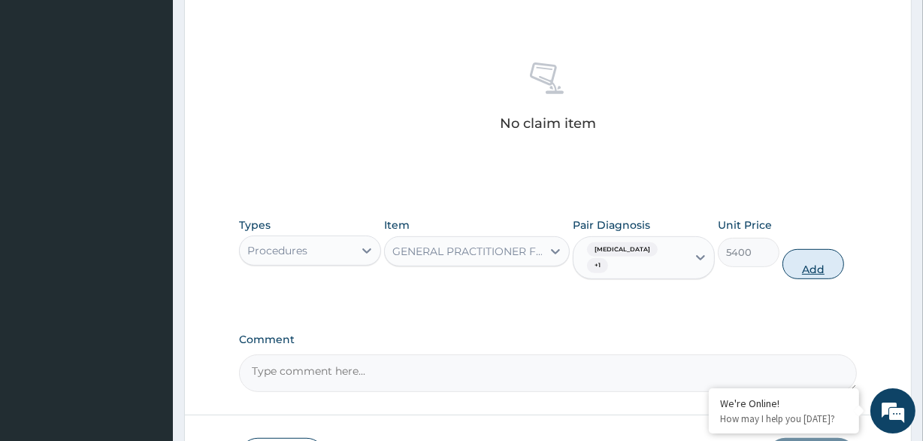
click at [823, 271] on button "Add" at bounding box center [814, 264] width 62 height 30
type input "0"
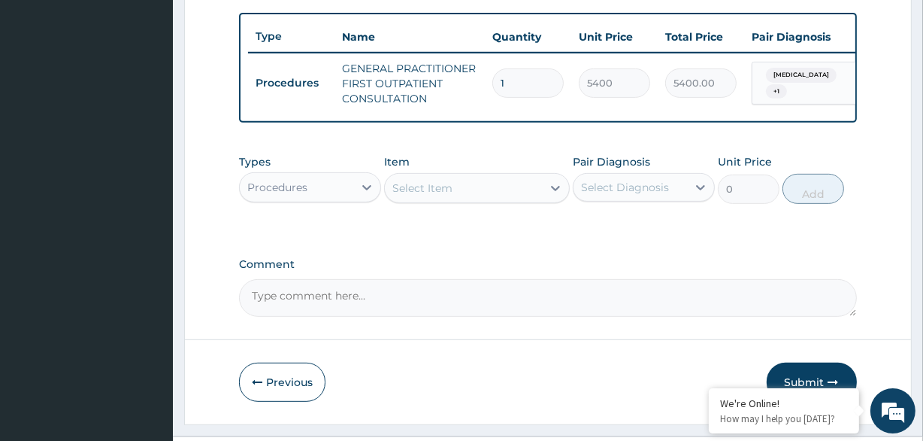
click at [349, 199] on div "Procedures" at bounding box center [297, 187] width 114 height 24
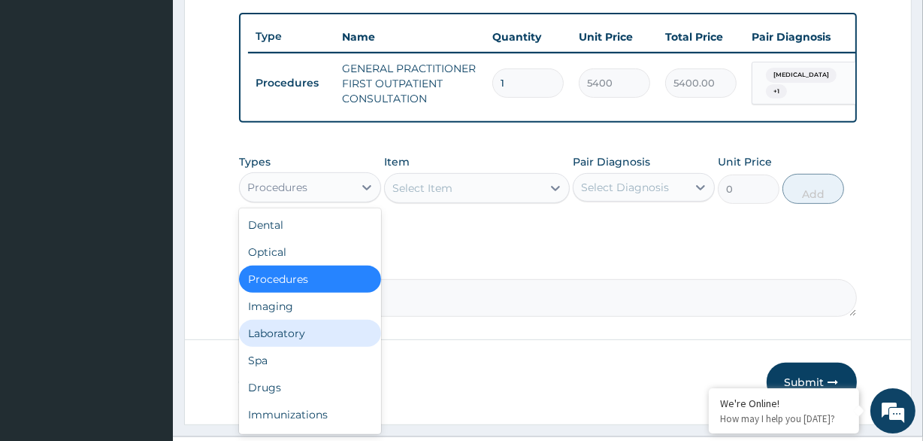
click at [293, 347] on div "Laboratory" at bounding box center [310, 333] width 142 height 27
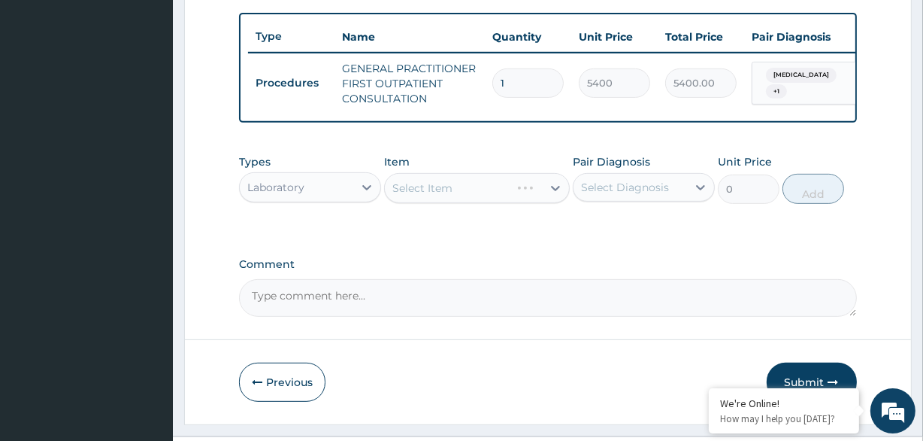
click at [642, 195] on div "Select Diagnosis" at bounding box center [625, 187] width 88 height 15
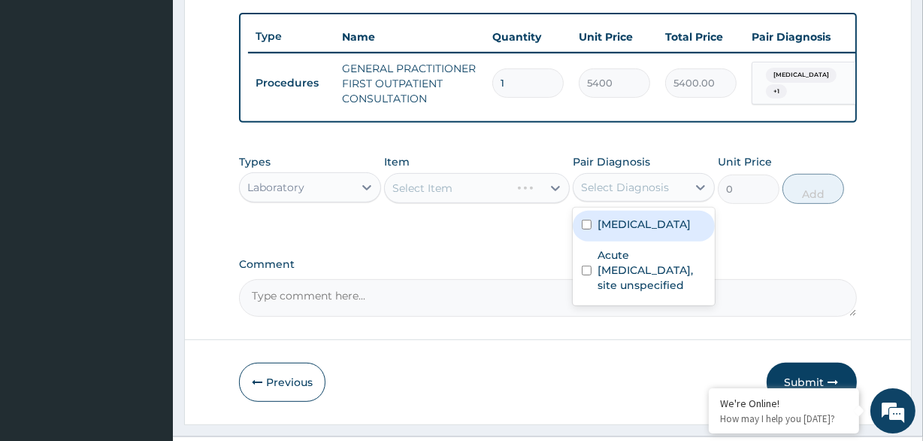
click at [642, 232] on label "[MEDICAL_DATA]" at bounding box center [644, 224] width 93 height 15
checkbox input "true"
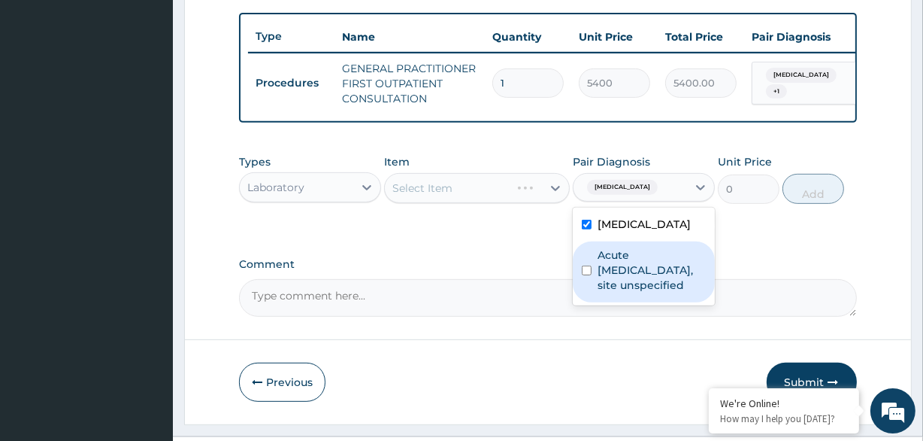
click at [629, 270] on label "Acute upper respiratory infection, site unspecified" at bounding box center [652, 269] width 108 height 45
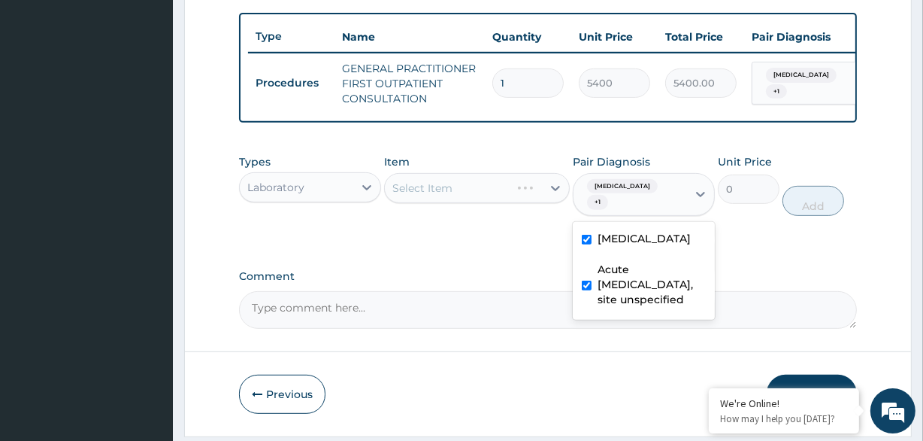
click at [629, 270] on div "Acute upper respiratory infection, site unspecified" at bounding box center [644, 286] width 142 height 61
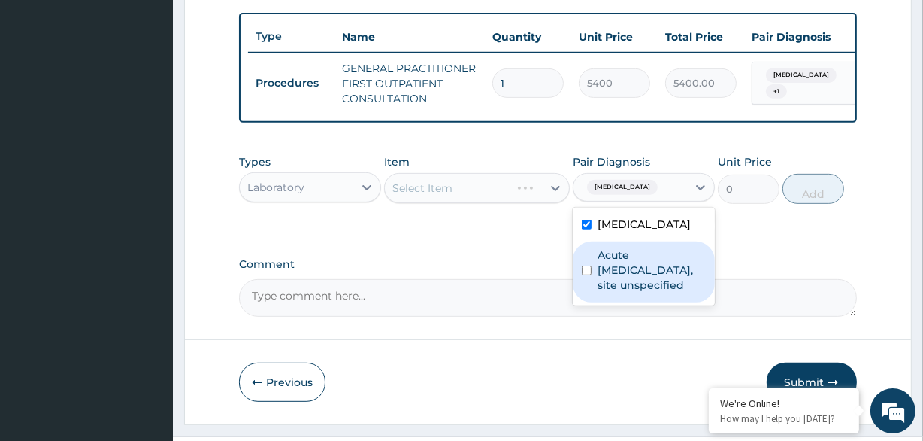
click at [596, 286] on div "Acute upper respiratory infection, site unspecified" at bounding box center [644, 271] width 142 height 61
checkbox input "true"
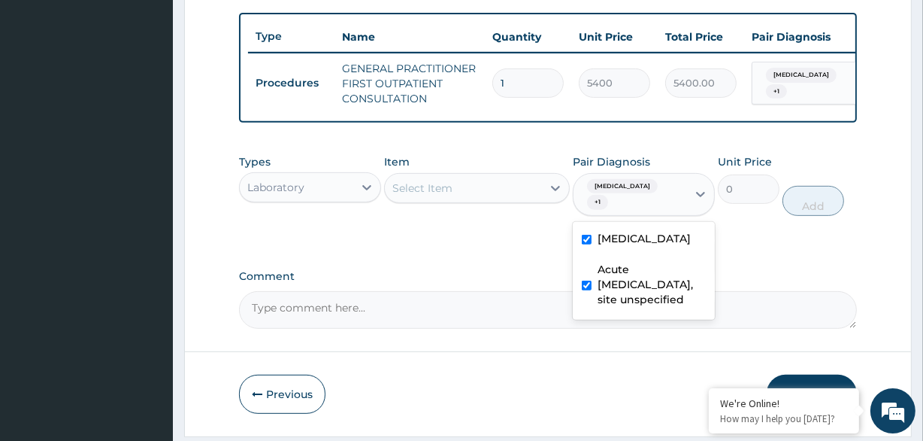
click at [498, 200] on div "Select Item" at bounding box center [463, 188] width 156 height 24
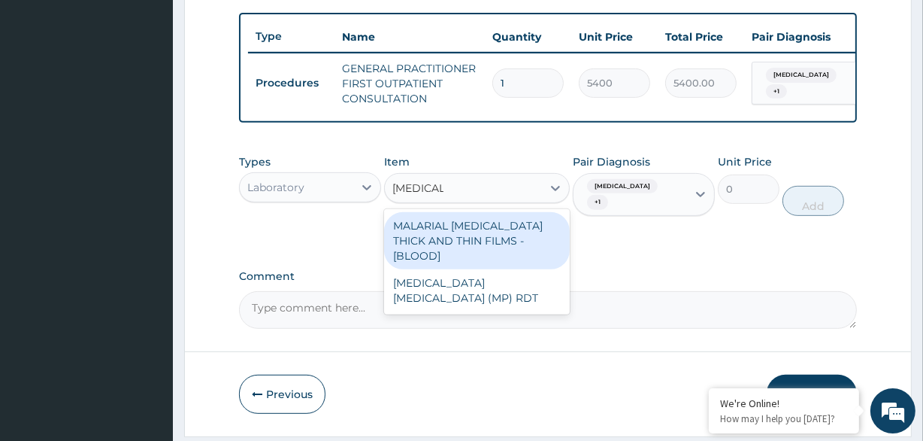
type input "[MEDICAL_DATA]"
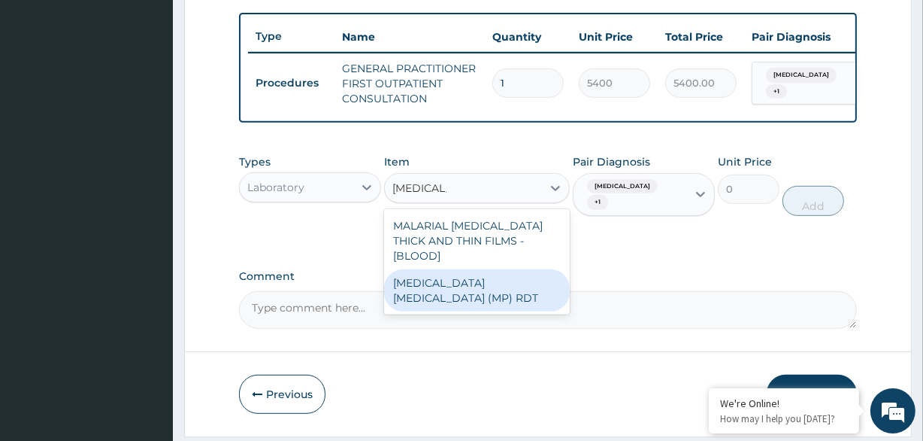
click at [508, 287] on div "[MEDICAL_DATA] [MEDICAL_DATA] (MP) RDT" at bounding box center [476, 290] width 185 height 42
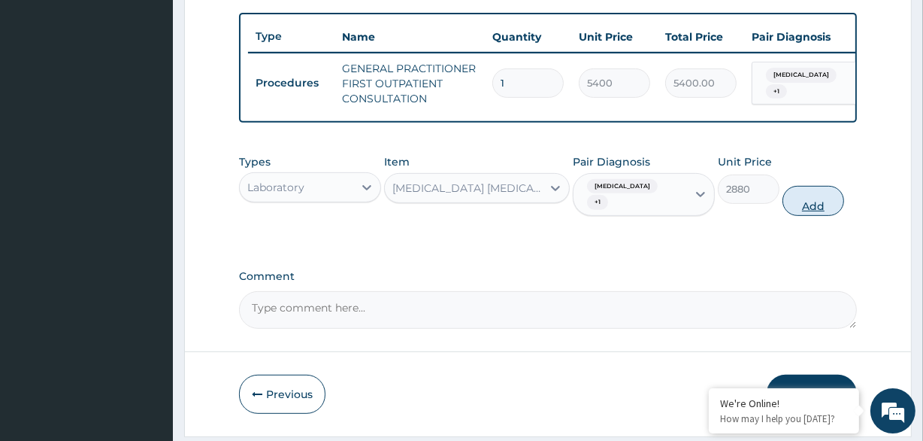
click at [818, 209] on button "Add" at bounding box center [814, 201] width 62 height 30
type input "0"
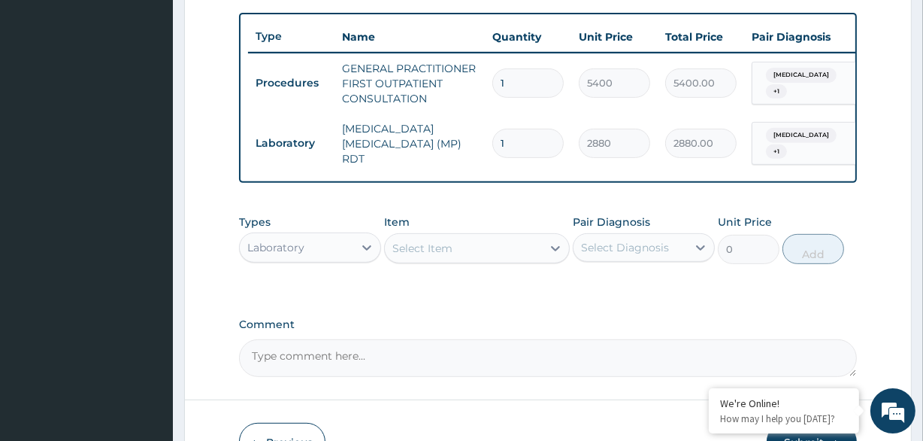
click at [317, 247] on div "Laboratory" at bounding box center [297, 247] width 114 height 24
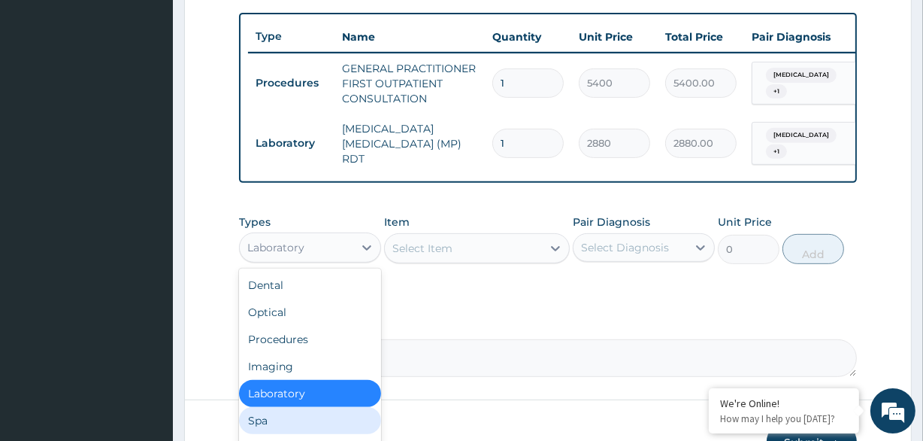
scroll to position [51, 0]
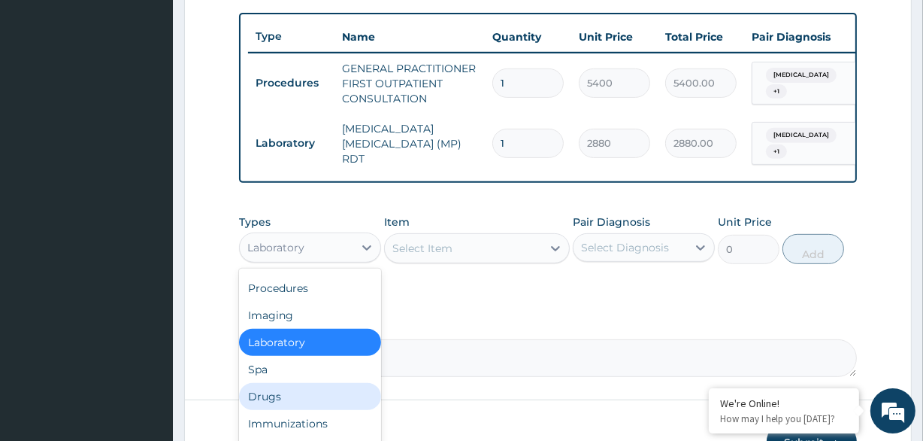
click at [285, 401] on div "Drugs" at bounding box center [310, 396] width 142 height 27
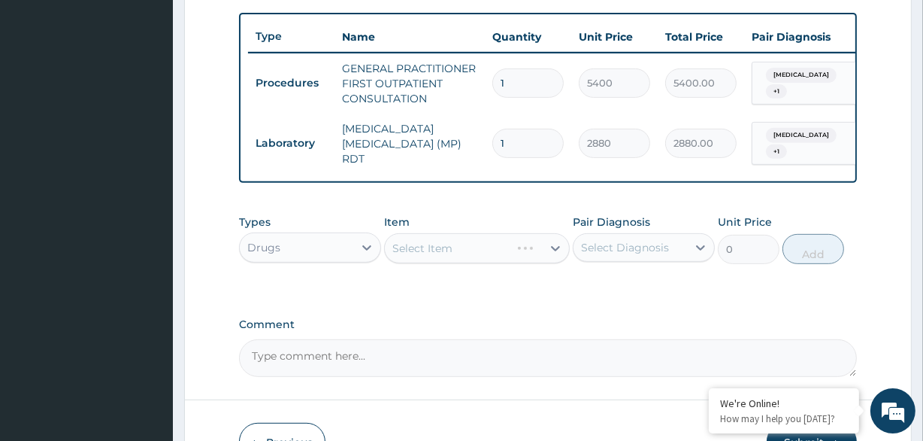
click at [644, 236] on div "Pair Diagnosis Select Diagnosis" at bounding box center [644, 239] width 142 height 50
click at [639, 247] on div "Select Diagnosis" at bounding box center [625, 247] width 88 height 15
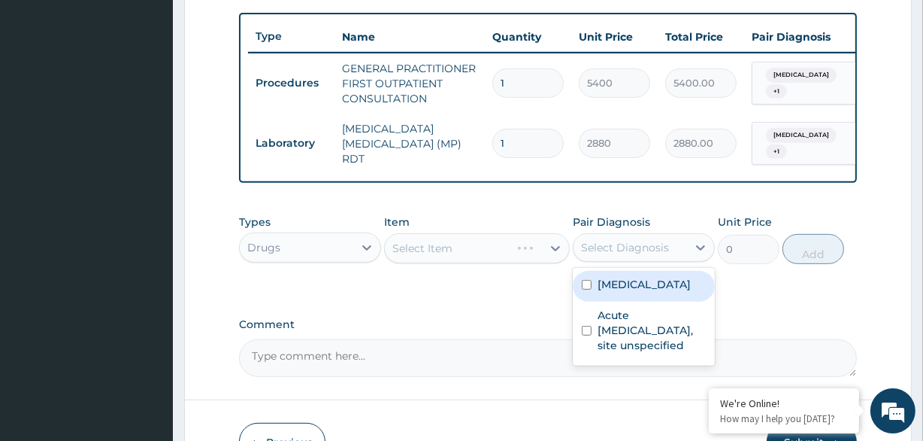
click at [614, 302] on div "Malaria, unspecified" at bounding box center [644, 286] width 142 height 31
checkbox input "true"
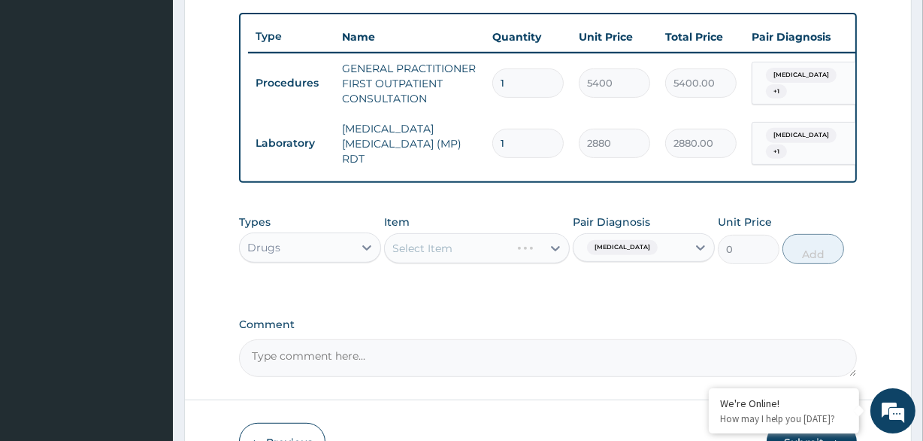
click at [538, 260] on div "Select Item" at bounding box center [463, 248] width 156 height 24
type input "PAARCE"
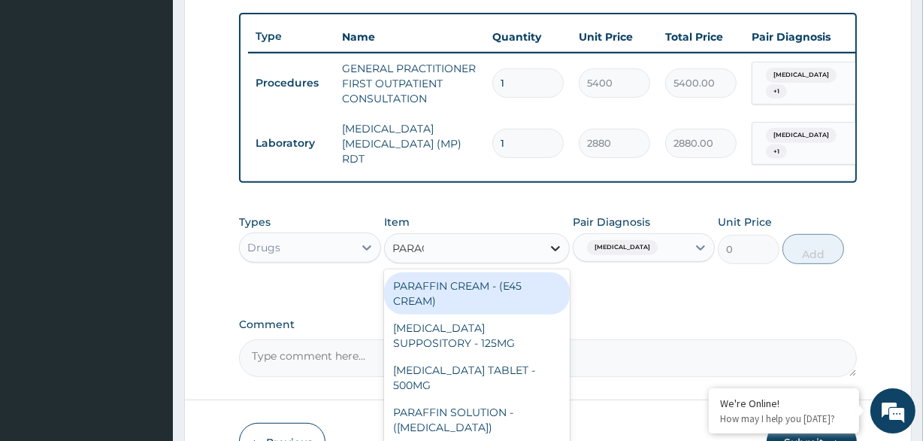
type input "PARACE"
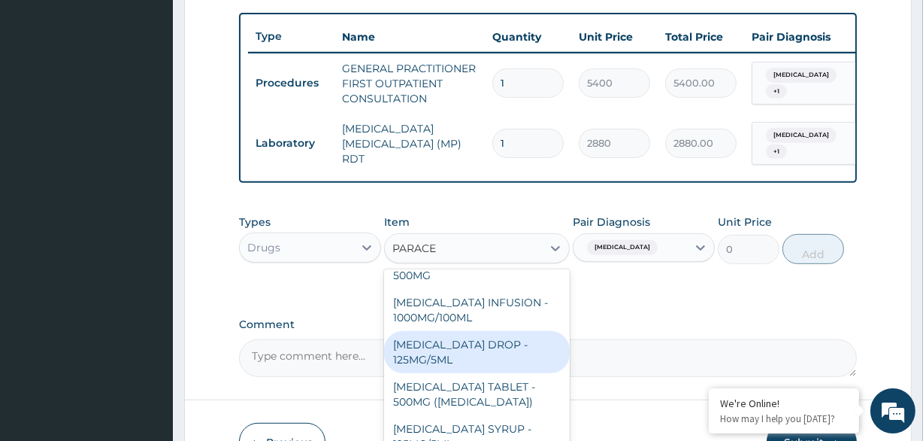
scroll to position [615, 0]
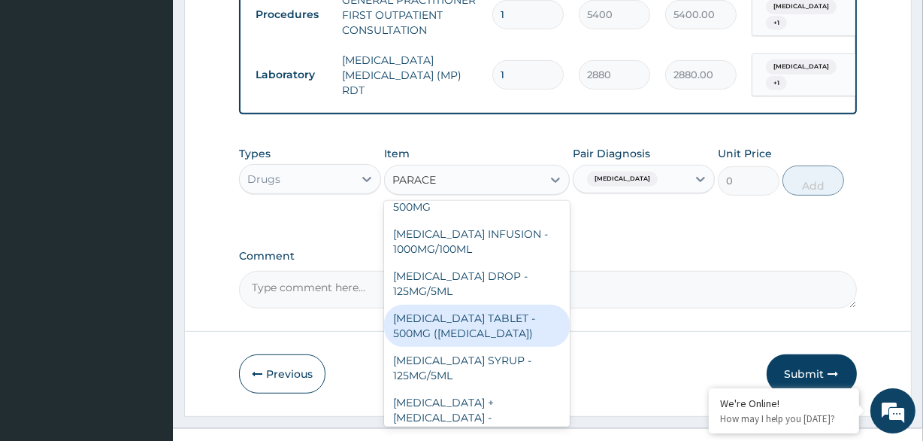
click at [512, 340] on div "PARACETAMOL TABLET - 500MG (PANADOL)" at bounding box center [476, 326] width 185 height 42
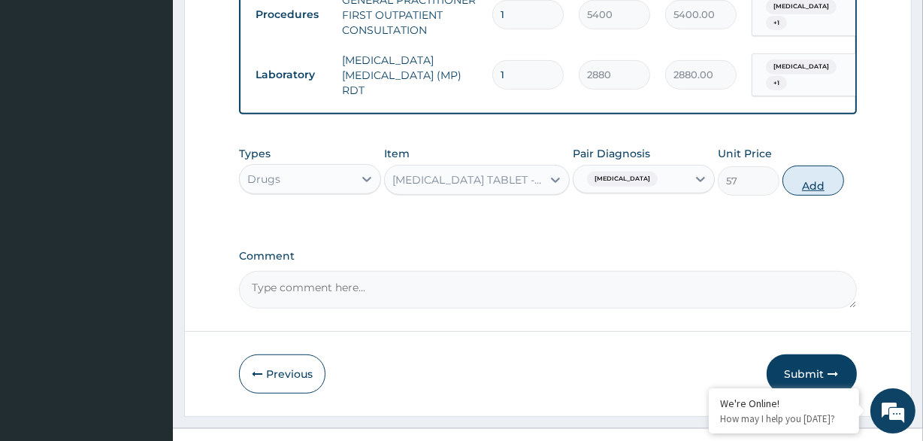
click at [811, 184] on button "Add" at bounding box center [814, 180] width 62 height 30
type input "0"
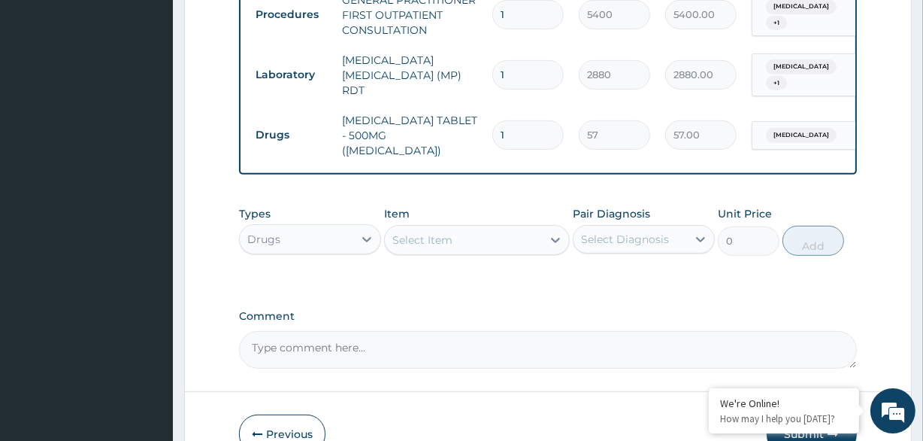
click at [527, 120] on input "1" at bounding box center [528, 134] width 71 height 29
type input "10"
type input "570.00"
type input "10"
click at [626, 236] on div "Select Diagnosis" at bounding box center [625, 239] width 88 height 15
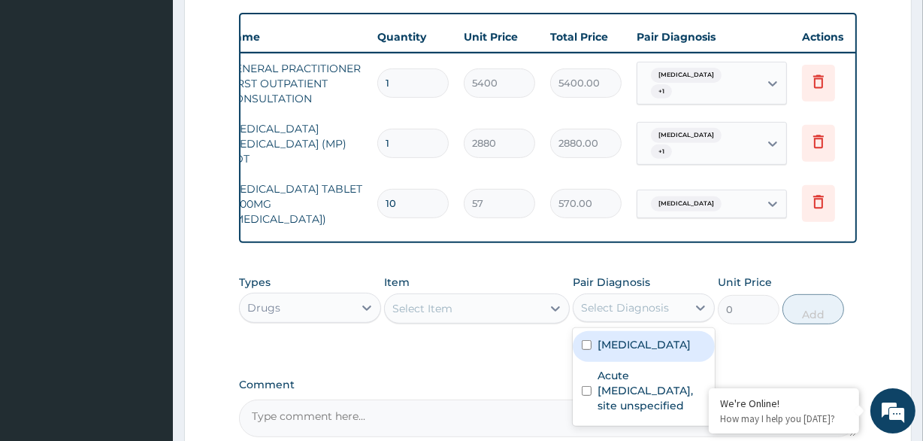
scroll to position [0, 129]
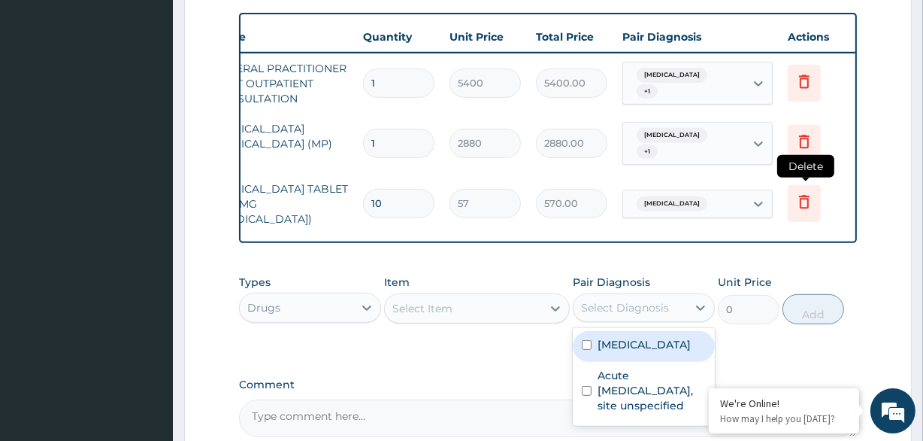
click at [796, 207] on icon at bounding box center [804, 203] width 33 height 37
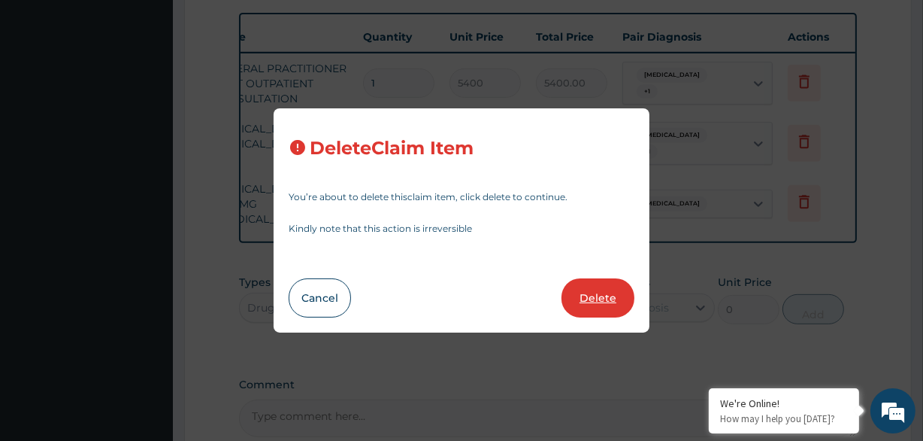
click at [574, 305] on button "Delete" at bounding box center [598, 297] width 73 height 39
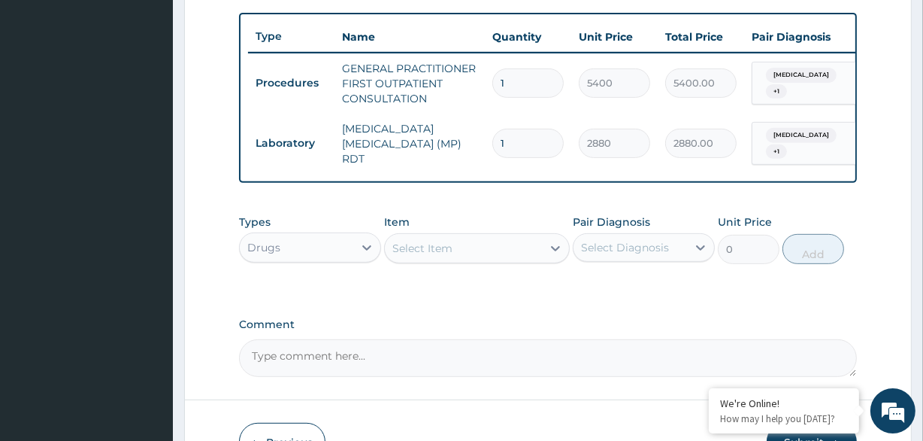
click at [428, 253] on div "Select Item" at bounding box center [422, 248] width 60 height 15
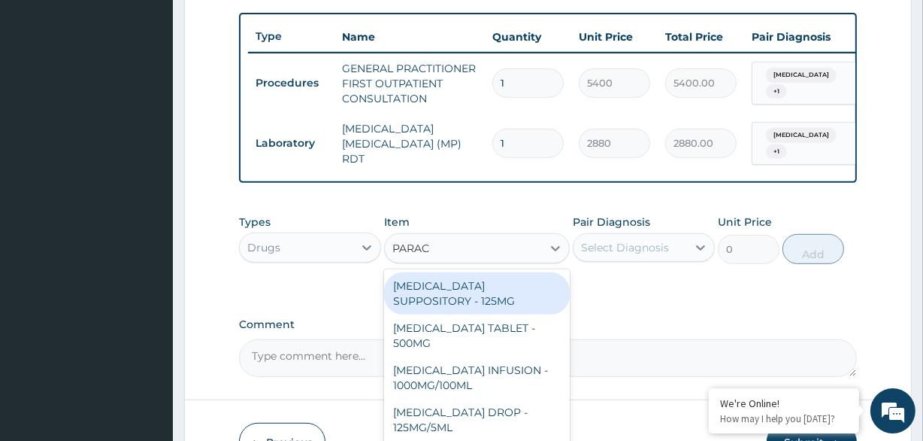
type input "PARACE"
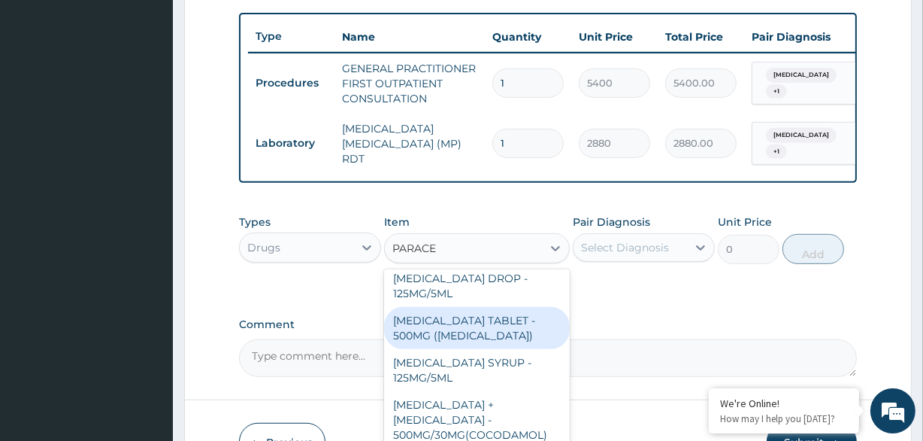
scroll to position [136, 0]
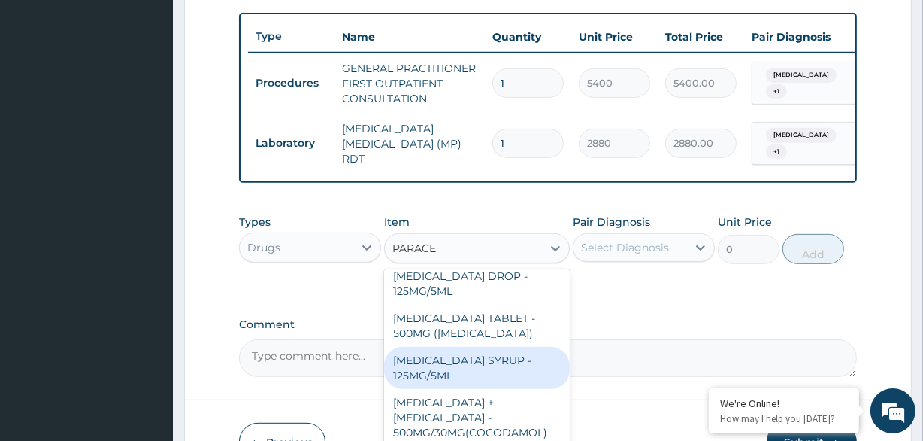
click at [527, 383] on div "PARACETAMOL SYRUP - 125MG/5ML" at bounding box center [476, 368] width 185 height 42
type input "1140"
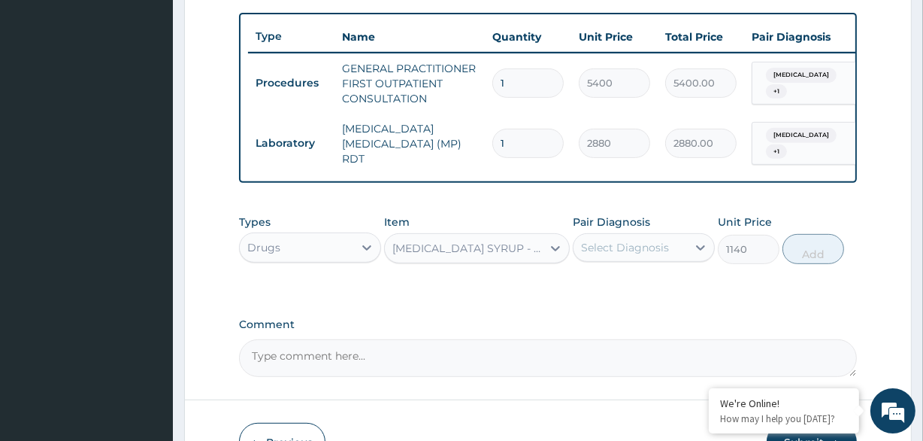
click at [671, 262] on div "Select Diagnosis" at bounding box center [644, 247] width 142 height 29
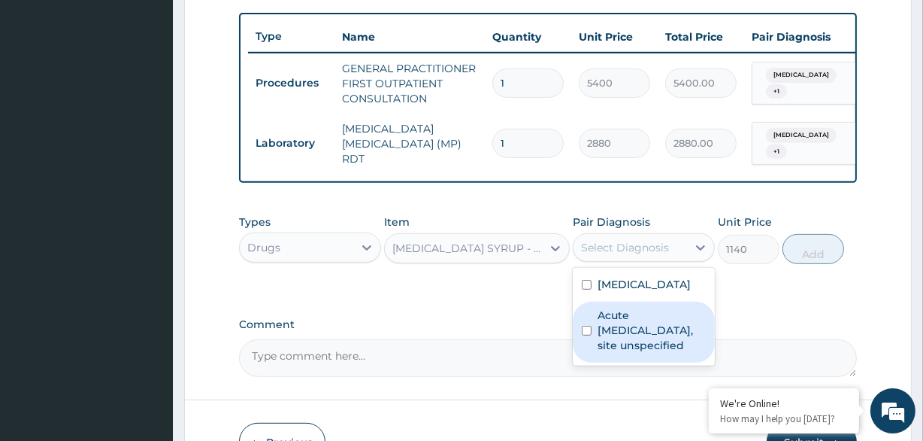
click at [638, 325] on label "Acute upper respiratory infection, site unspecified" at bounding box center [652, 330] width 108 height 45
checkbox input "true"
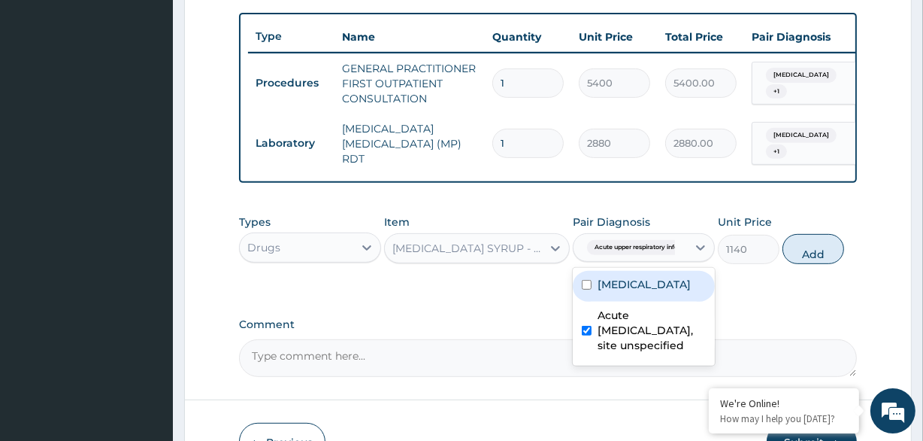
click at [648, 299] on div "Malaria, unspecified" at bounding box center [644, 286] width 142 height 31
checkbox input "true"
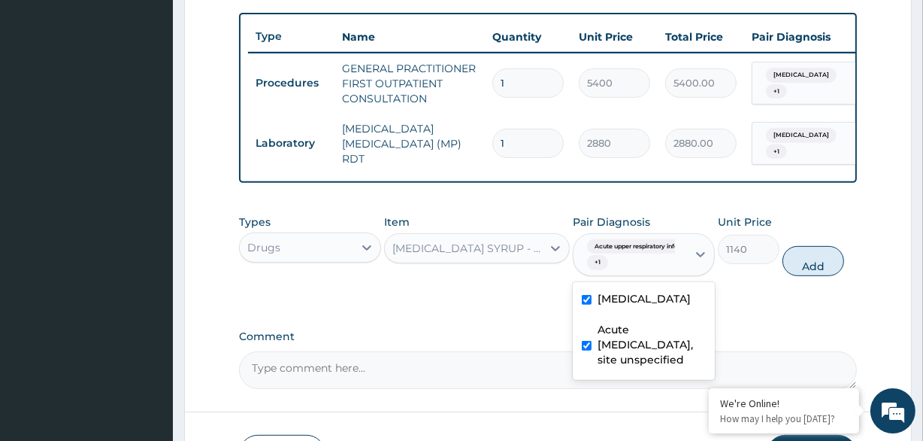
click at [632, 330] on label "Acute upper respiratory infection, site unspecified" at bounding box center [652, 344] width 108 height 45
checkbox input "false"
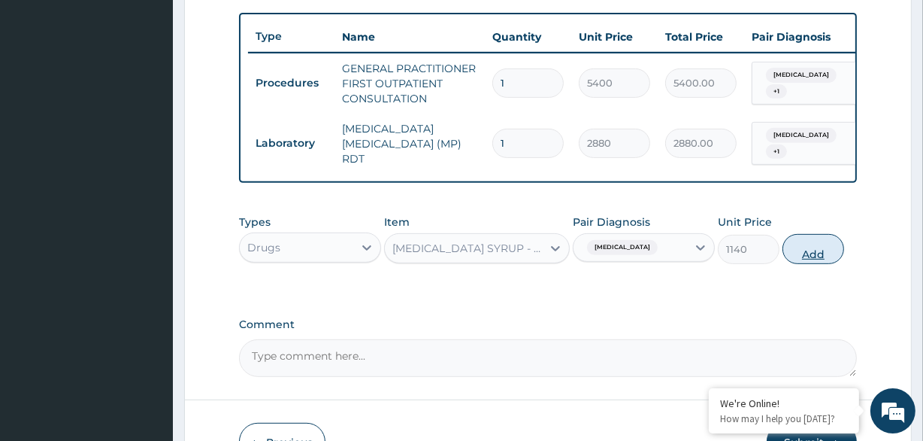
click at [812, 263] on button "Add" at bounding box center [814, 249] width 62 height 30
type input "0"
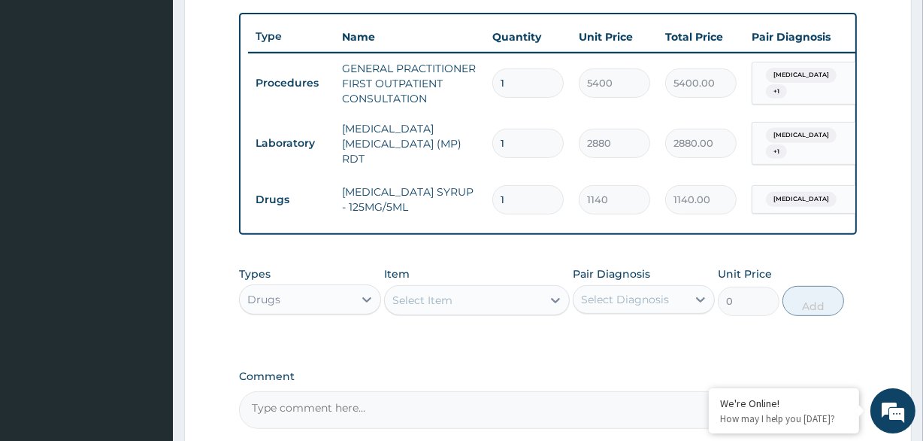
click at [428, 307] on div "Select Item" at bounding box center [422, 299] width 60 height 15
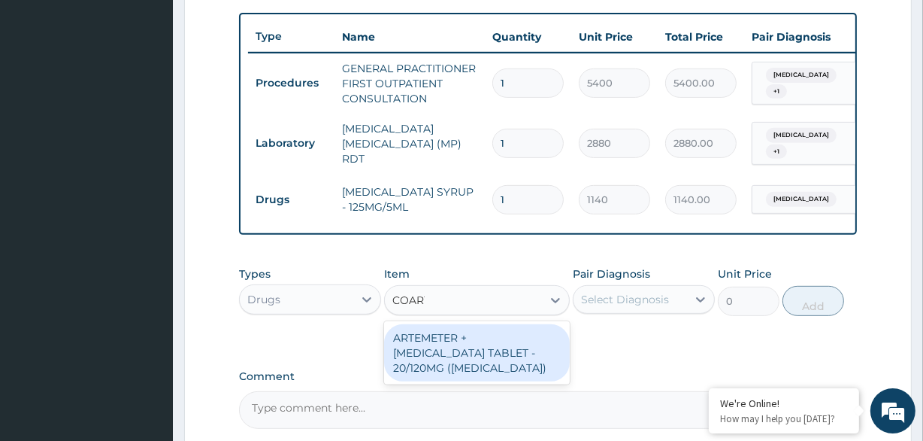
type input "COARTE"
click at [426, 346] on div "ARTEMETER + LUMEFANTRINE TABLET - 20/120MG (COARTEM)" at bounding box center [476, 352] width 185 height 57
type input "285"
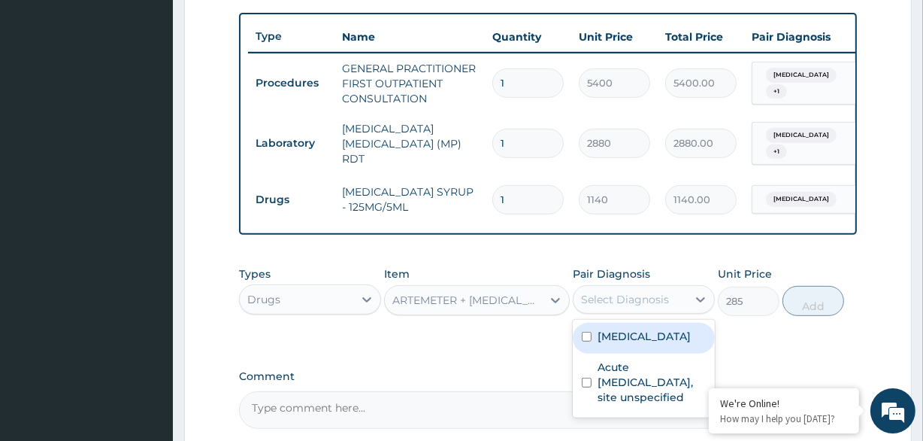
click at [634, 307] on div "Select Diagnosis" at bounding box center [625, 299] width 88 height 15
click at [624, 353] on div "Malaria, unspecified" at bounding box center [644, 338] width 142 height 31
checkbox input "true"
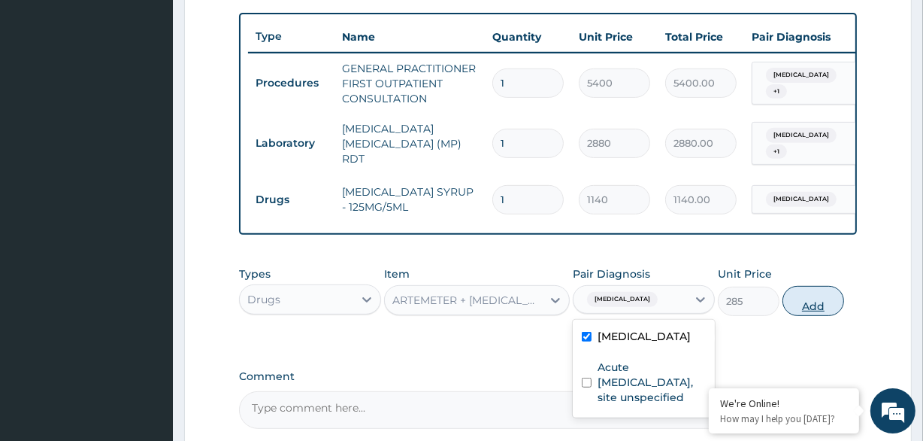
click at [838, 313] on button "Add" at bounding box center [814, 301] width 62 height 30
type input "0"
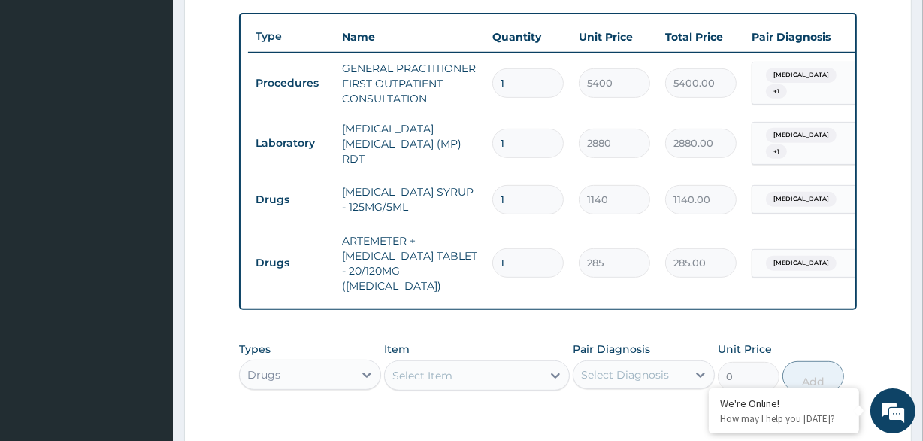
type input "0.00"
type input "6"
type input "1710.00"
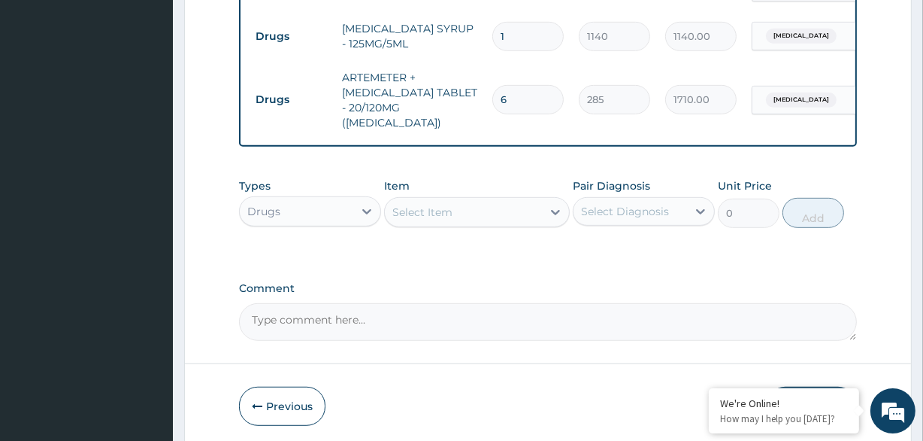
scroll to position [752, 0]
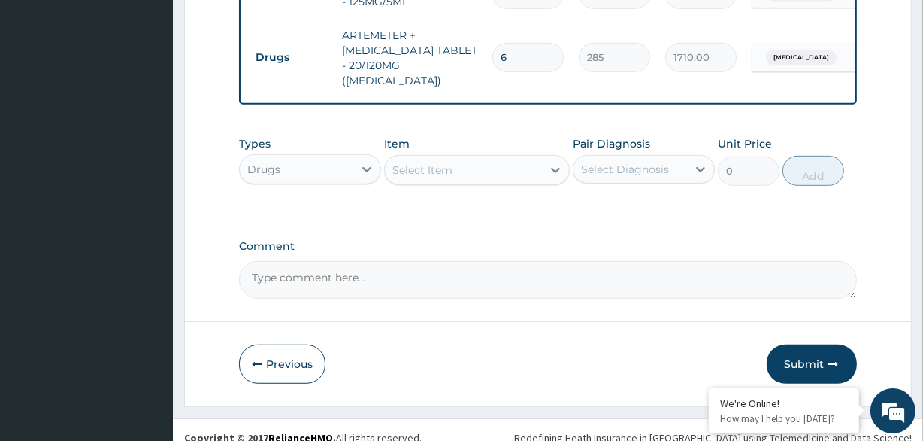
type input "6"
click at [656, 163] on div "Select Diagnosis" at bounding box center [625, 169] width 88 height 15
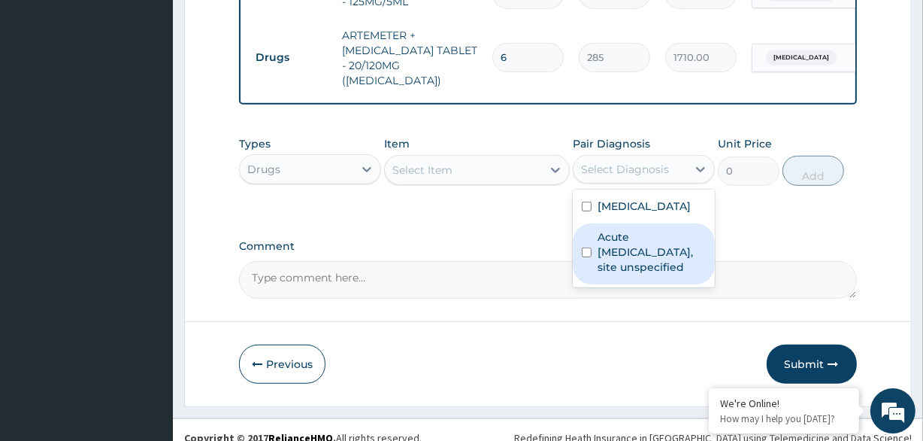
click at [620, 238] on label "Acute upper respiratory infection, site unspecified" at bounding box center [652, 251] width 108 height 45
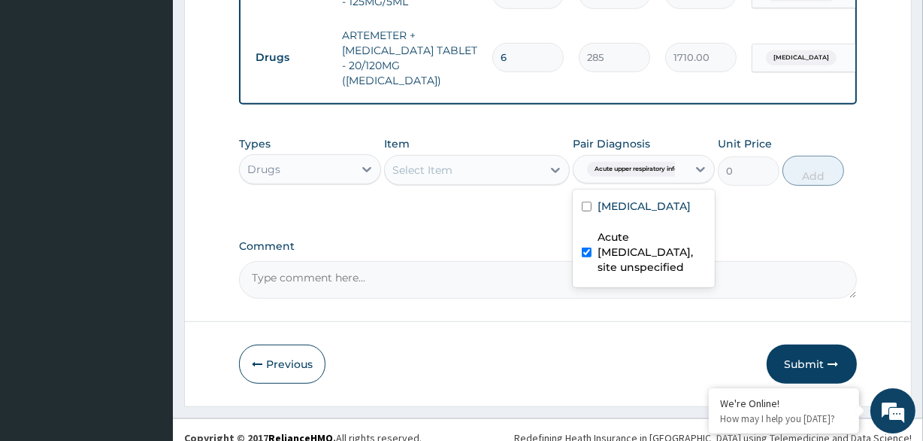
click at [611, 231] on label "Acute upper respiratory infection, site unspecified" at bounding box center [652, 251] width 108 height 45
checkbox input "false"
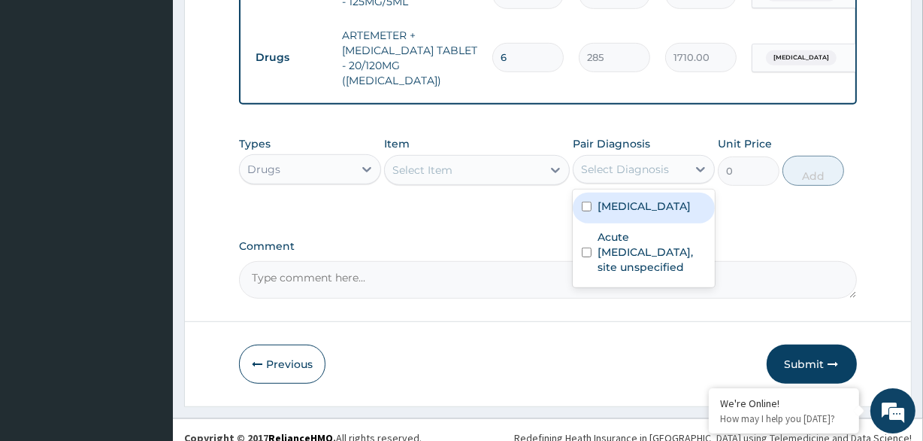
click at [520, 158] on div "Select Item" at bounding box center [463, 170] width 156 height 24
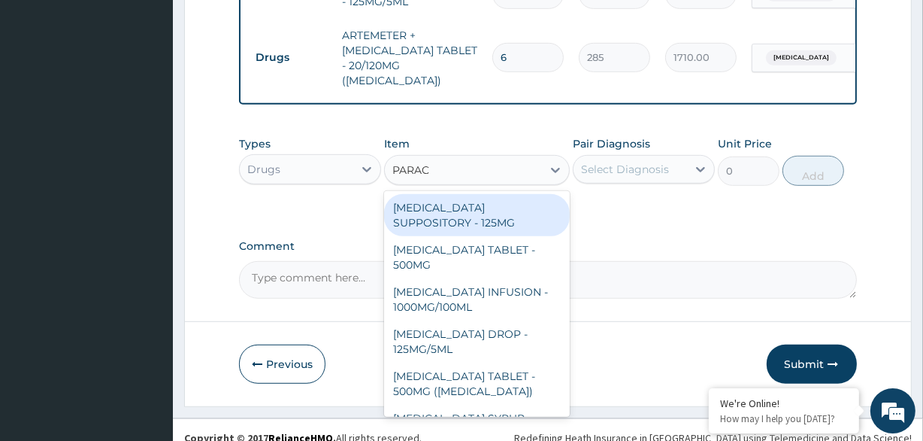
type input "PARACE"
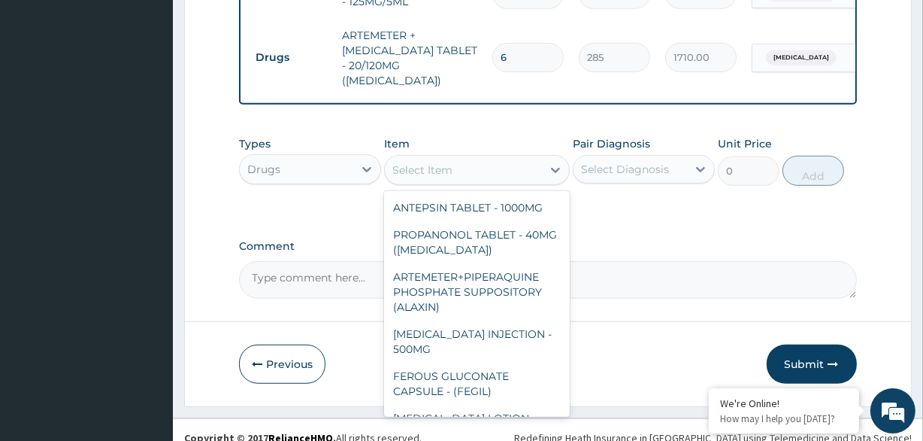
click at [526, 165] on div "Select Item" at bounding box center [463, 170] width 156 height 24
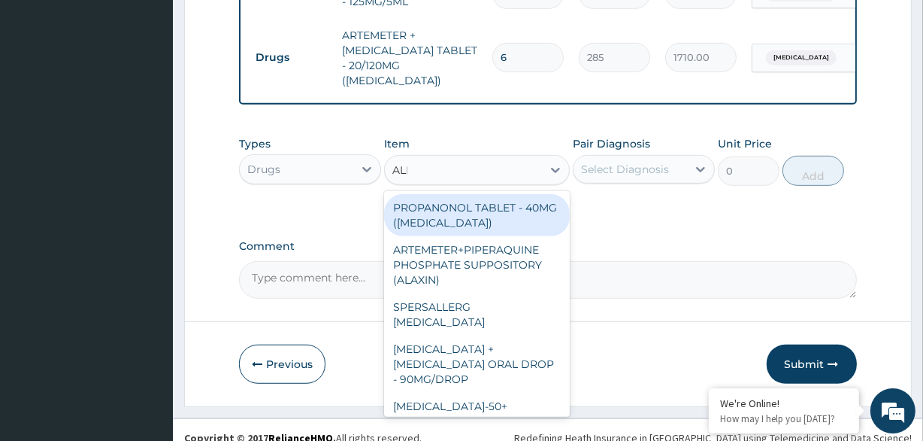
type input "ALBEN"
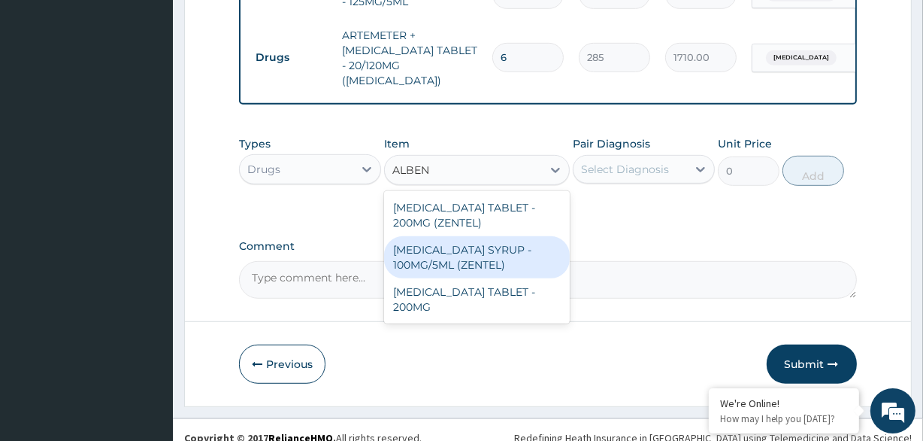
click at [506, 253] on div "ALBENDAZOLE SYRUP - 100MG/5ML (ZENTEL)" at bounding box center [476, 257] width 185 height 42
type input "1140"
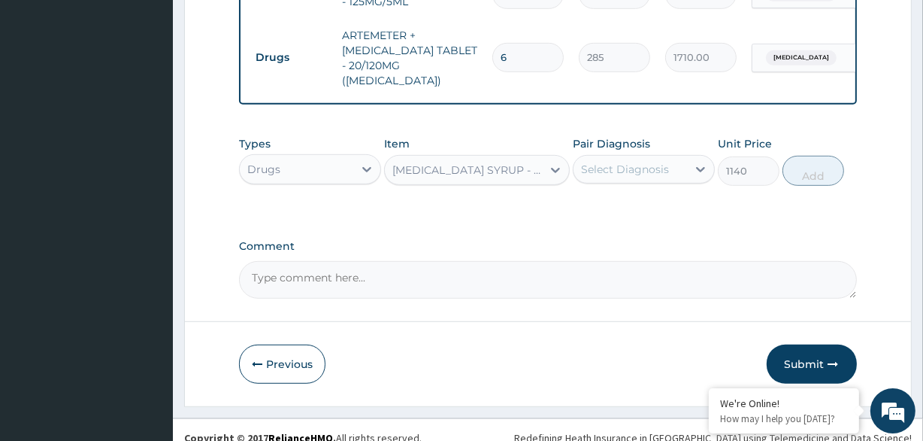
click at [656, 165] on div "Select Diagnosis" at bounding box center [625, 169] width 88 height 15
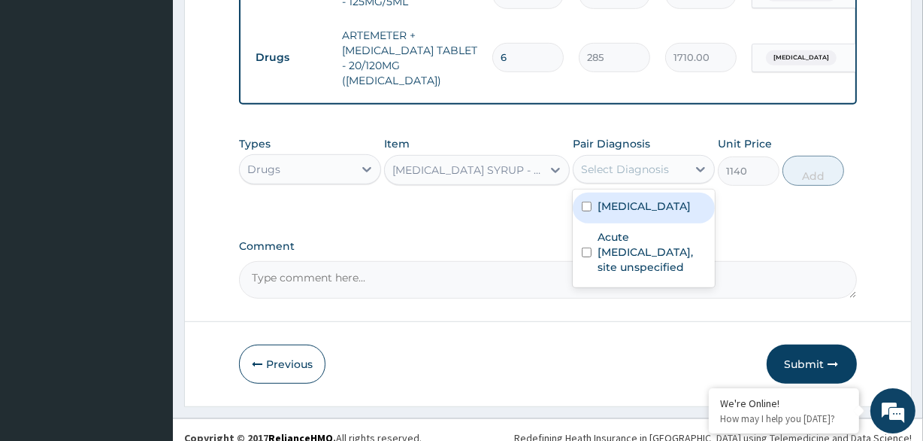
click at [629, 213] on div "Malaria, unspecified" at bounding box center [644, 207] width 142 height 31
checkbox input "true"
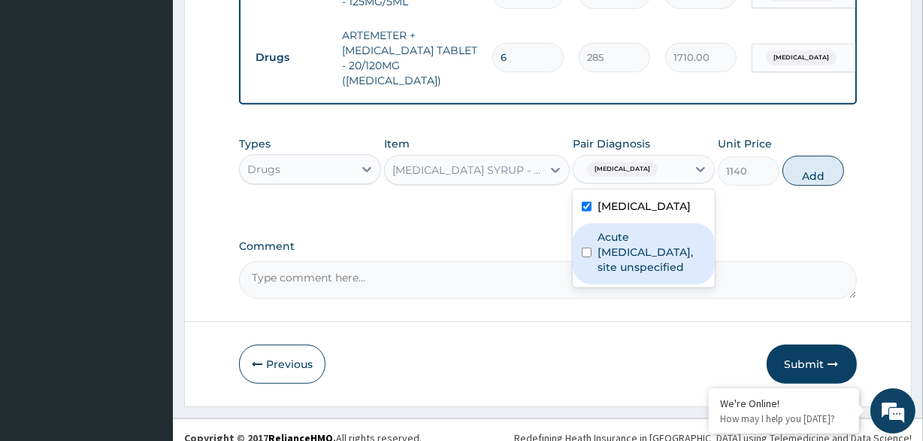
click at [617, 244] on label "Acute upper respiratory infection, site unspecified" at bounding box center [652, 251] width 108 height 45
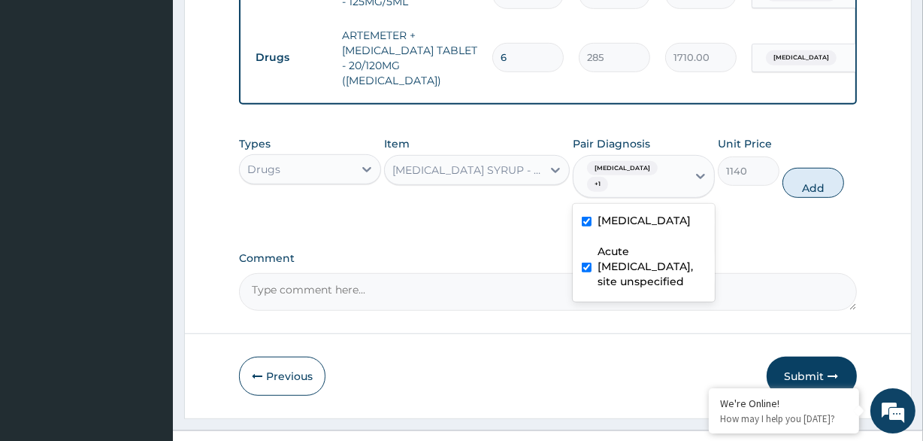
click at [614, 258] on label "Acute upper respiratory infection, site unspecified" at bounding box center [652, 266] width 108 height 45
checkbox input "false"
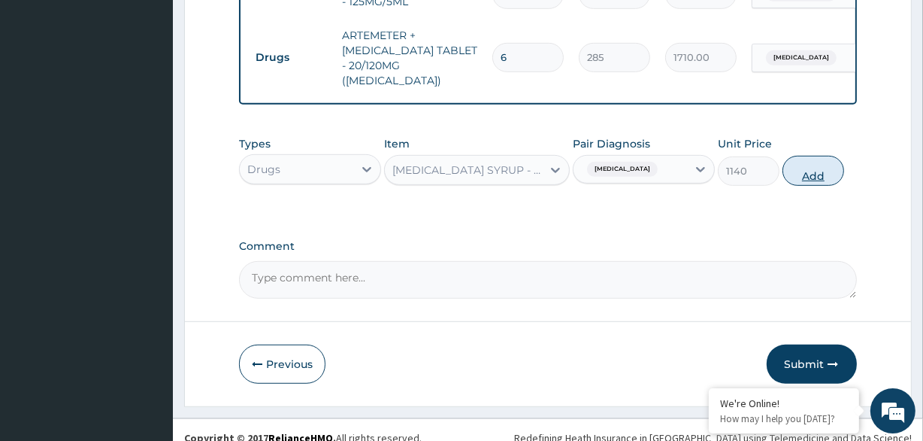
click at [827, 172] on button "Add" at bounding box center [814, 171] width 62 height 30
type input "0"
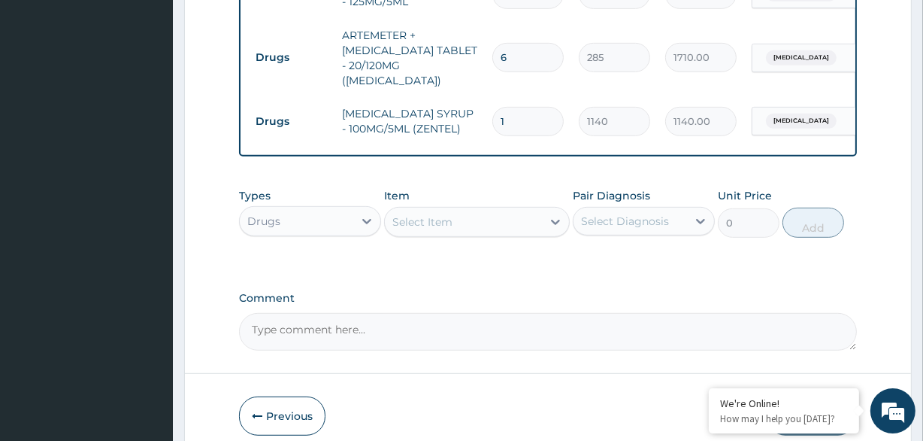
click at [535, 222] on div "Select Item" at bounding box center [463, 222] width 156 height 24
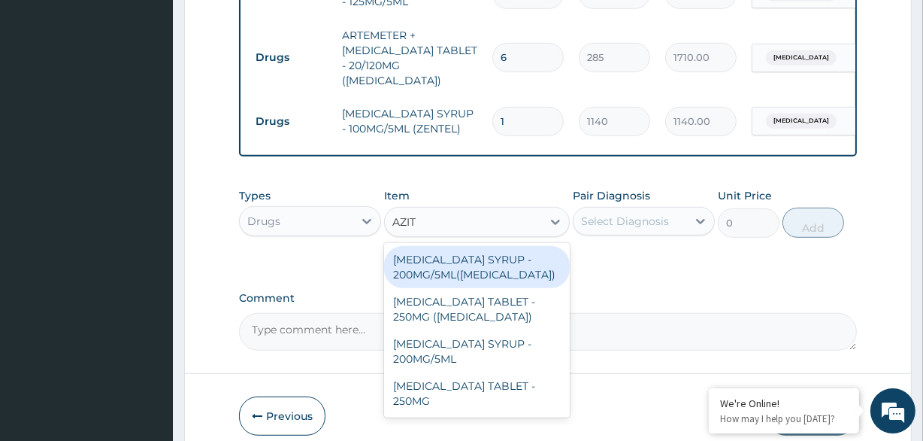
type input "AZITH"
click at [489, 247] on div "AZITHROMYCIN SYRUP - 200MG/5ML(ZITHROMAX)" at bounding box center [476, 267] width 185 height 42
type input "7600"
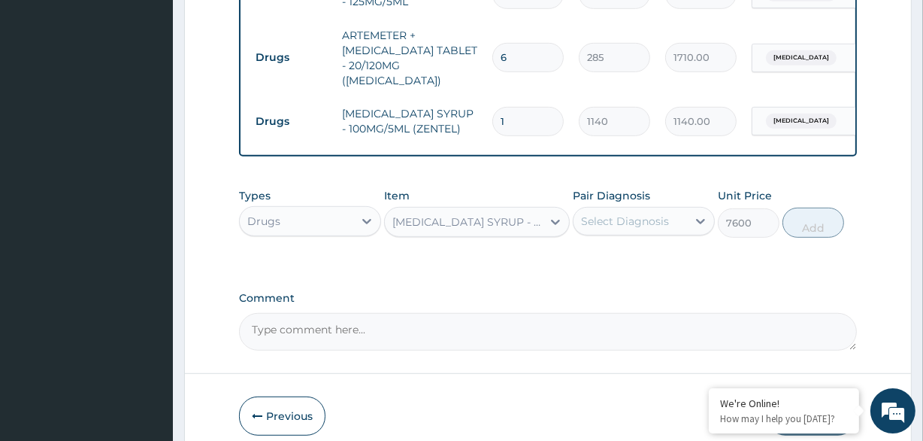
click at [662, 216] on div "Select Diagnosis" at bounding box center [625, 221] width 88 height 15
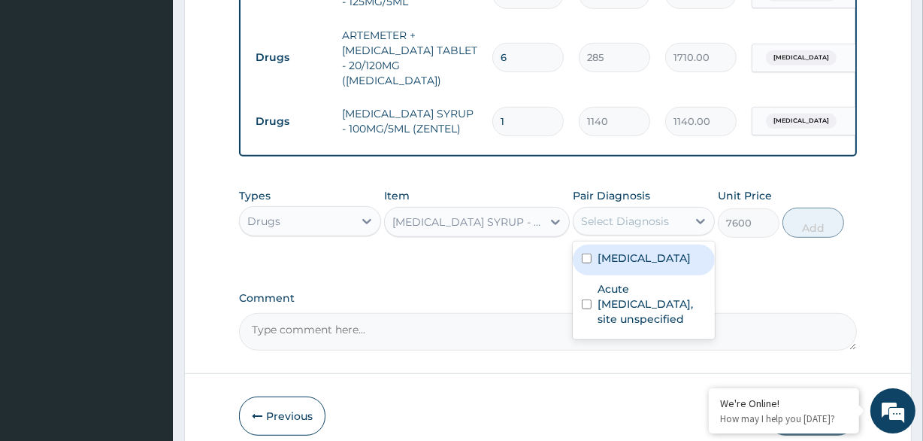
click at [653, 256] on label "Malaria, unspecified" at bounding box center [644, 257] width 93 height 15
checkbox input "true"
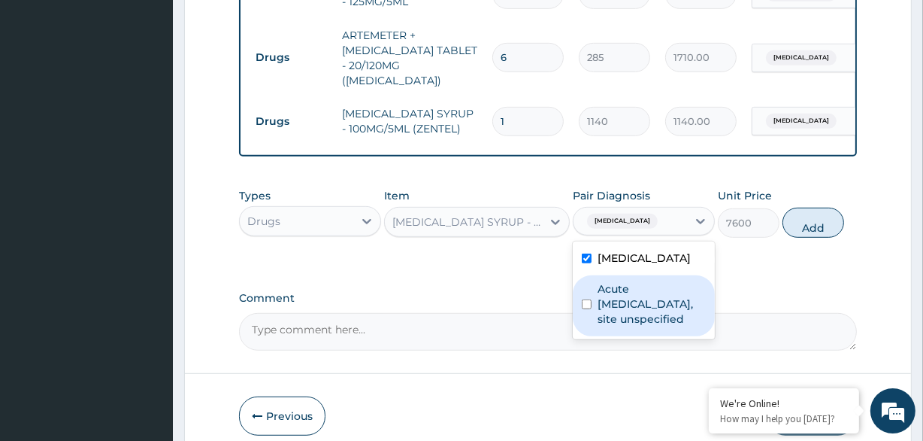
click at [632, 293] on label "Acute upper respiratory infection, site unspecified" at bounding box center [652, 303] width 108 height 45
checkbox input "true"
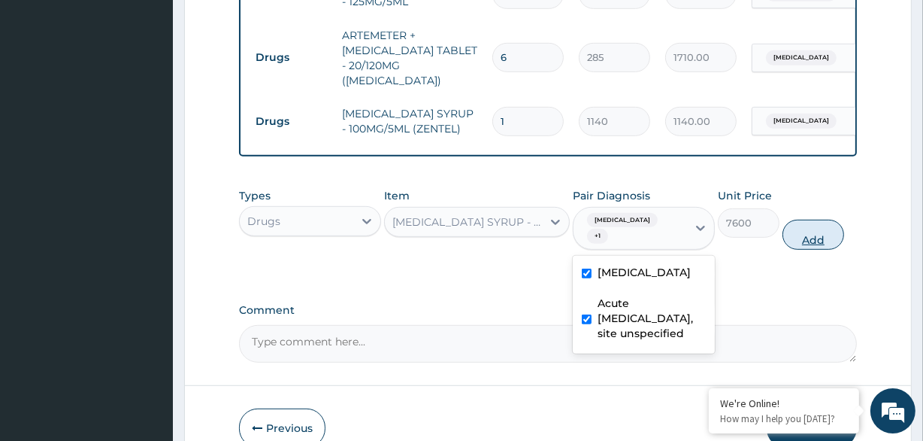
click at [815, 220] on button "Add" at bounding box center [814, 235] width 62 height 30
type input "0"
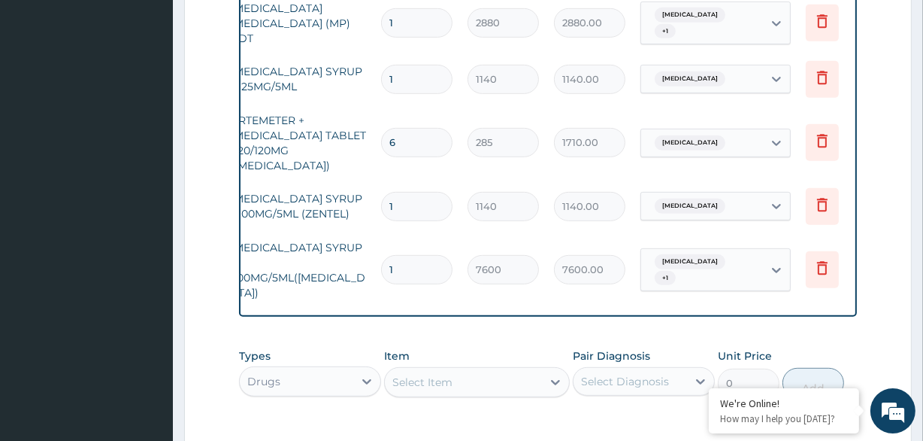
scroll to position [0, 136]
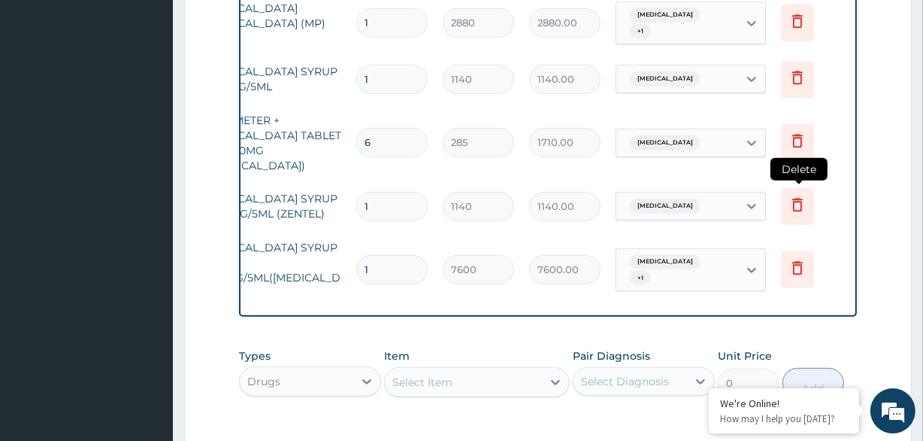
click at [793, 198] on icon at bounding box center [798, 205] width 11 height 14
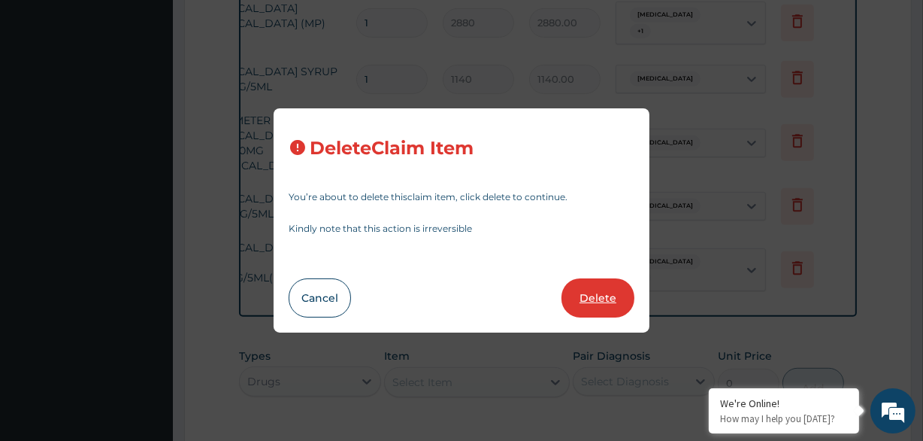
click at [602, 292] on button "Delete" at bounding box center [598, 297] width 73 height 39
type input "7600"
type input "7600.00"
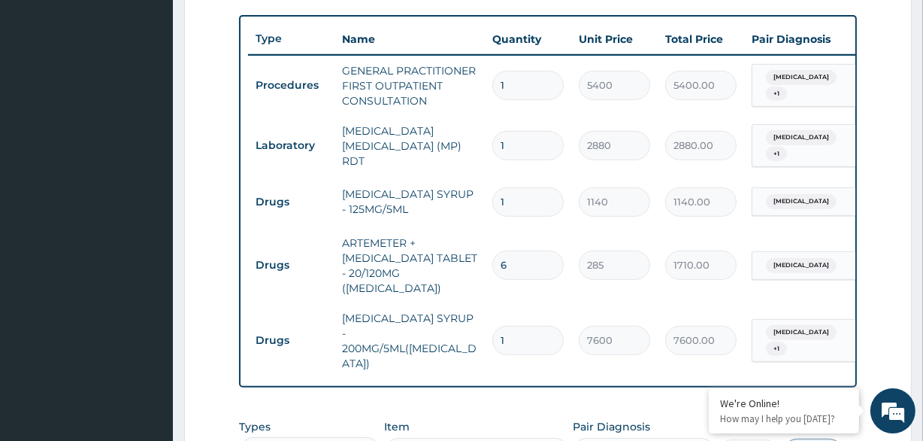
scroll to position [530, 0]
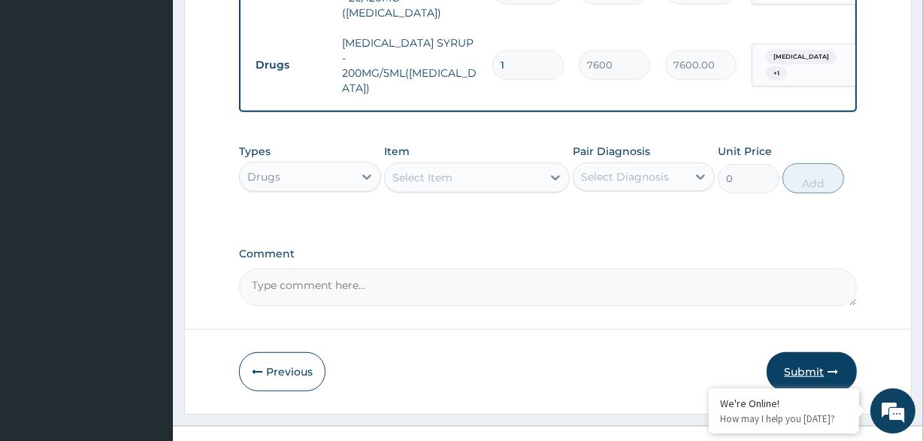
click at [796, 352] on button "Submit" at bounding box center [812, 371] width 90 height 39
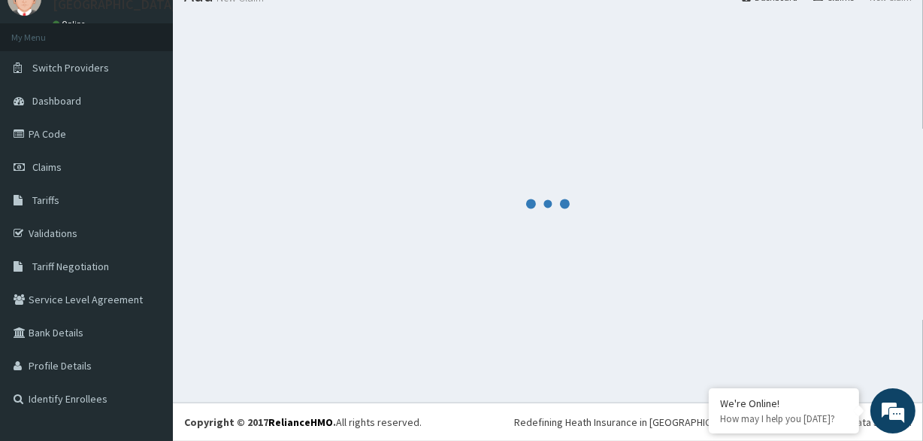
scroll to position [820, 0]
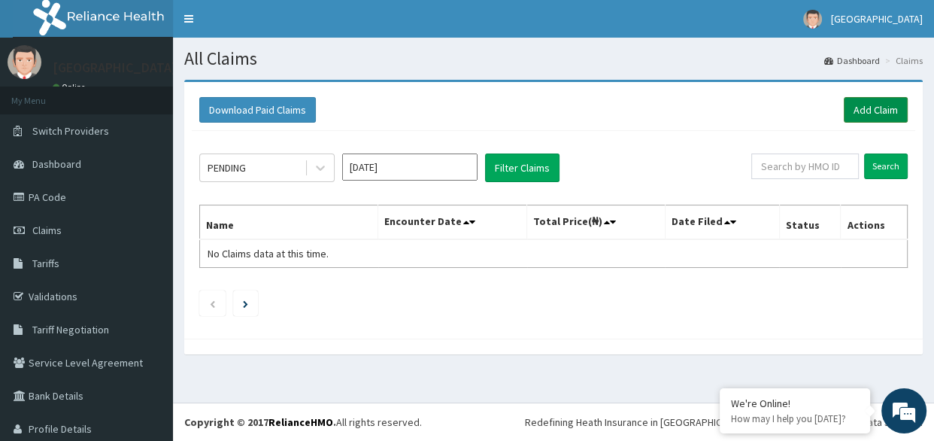
click at [844, 105] on link "Add Claim" at bounding box center [876, 110] width 64 height 26
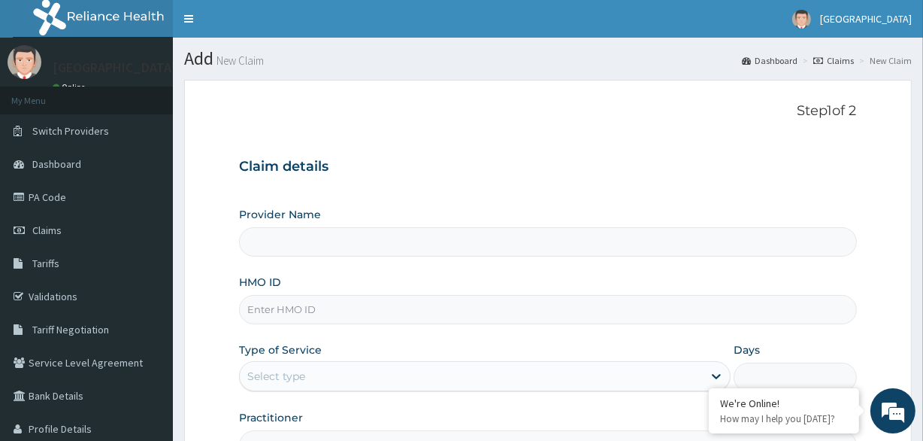
click at [345, 312] on input "HMO ID" at bounding box center [547, 309] width 617 height 29
type input "[GEOGRAPHIC_DATA]"
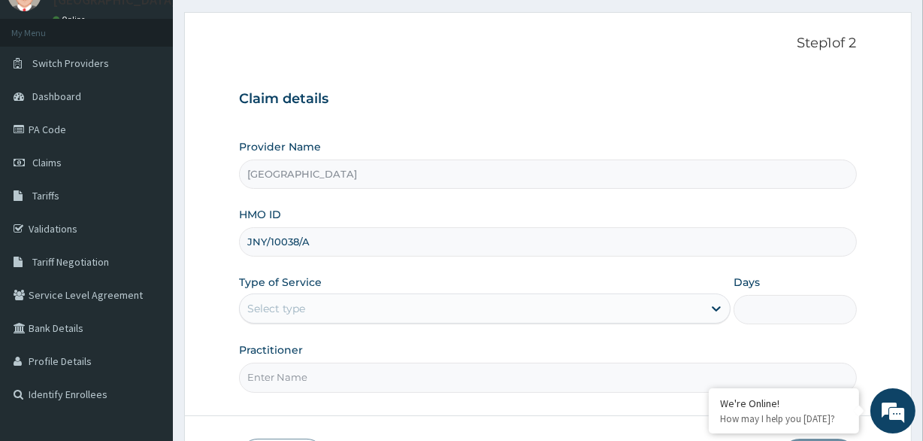
type input "JNY/10038/A"
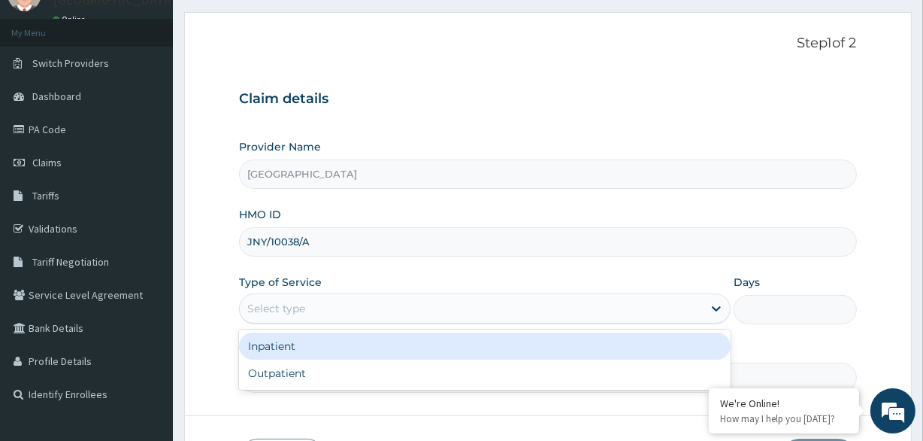
click at [353, 297] on div "Select type" at bounding box center [471, 308] width 463 height 24
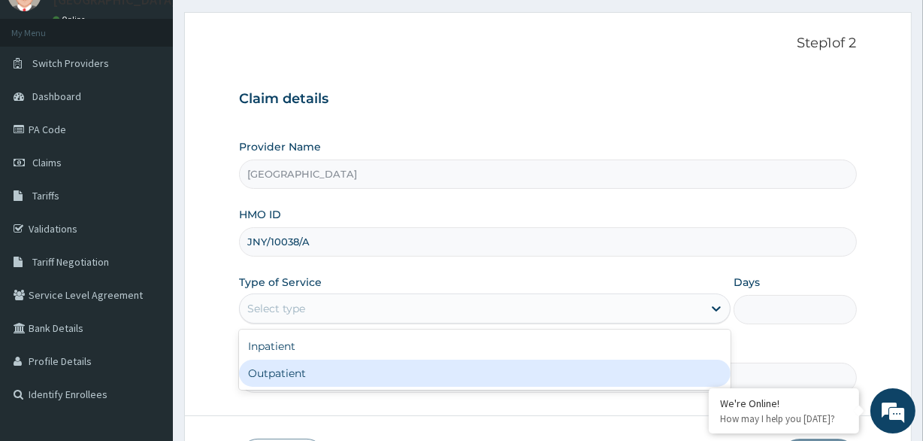
click at [310, 373] on div "Outpatient" at bounding box center [485, 372] width 492 height 27
type input "1"
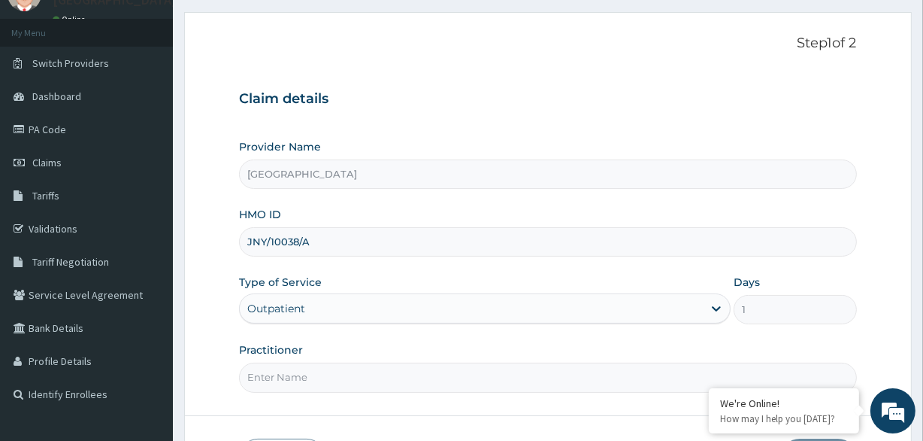
click at [314, 372] on input "Practitioner" at bounding box center [547, 376] width 617 height 29
type input "Dr [PERSON_NAME]"
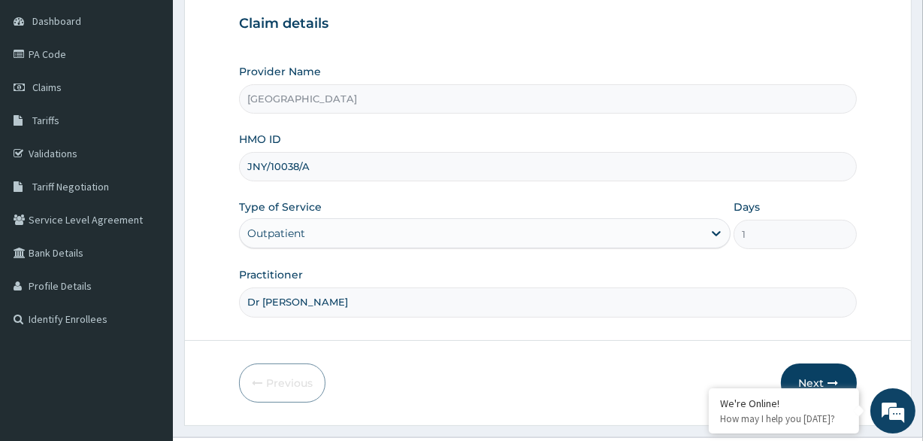
scroll to position [175, 0]
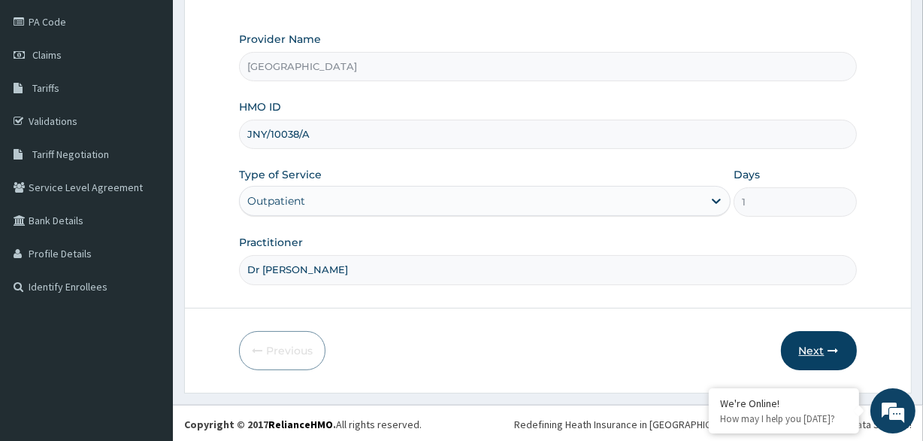
click at [815, 345] on button "Next" at bounding box center [819, 350] width 76 height 39
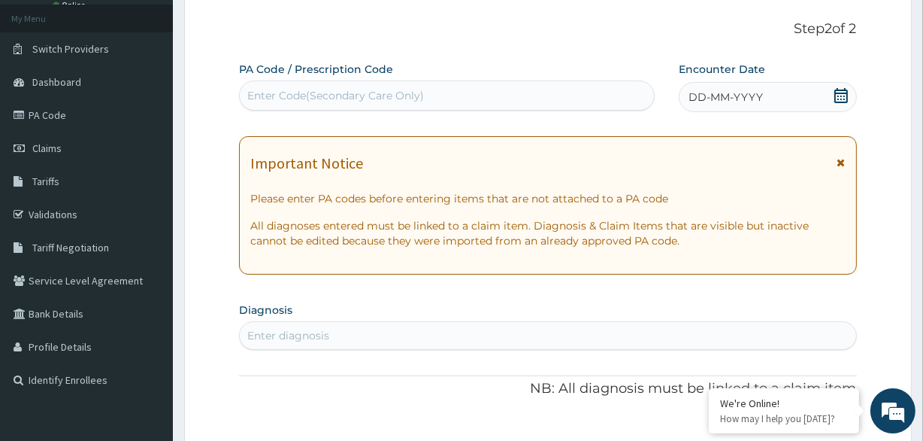
scroll to position [0, 0]
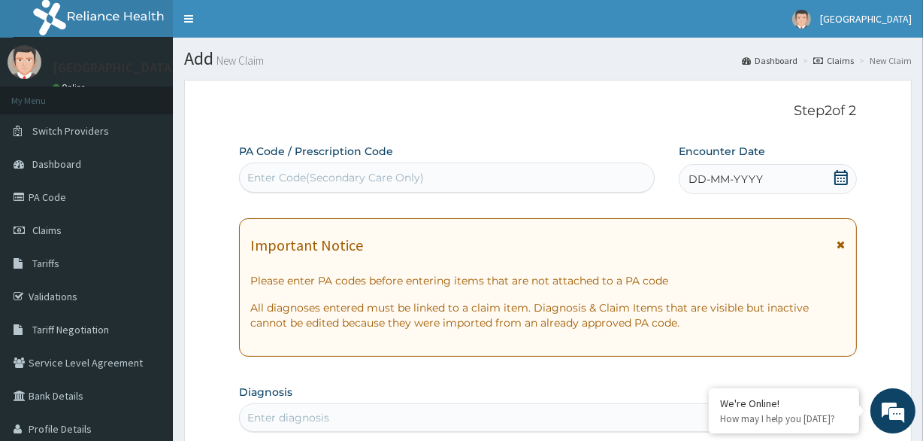
click at [778, 179] on div "DD-MM-YYYY" at bounding box center [768, 179] width 178 height 30
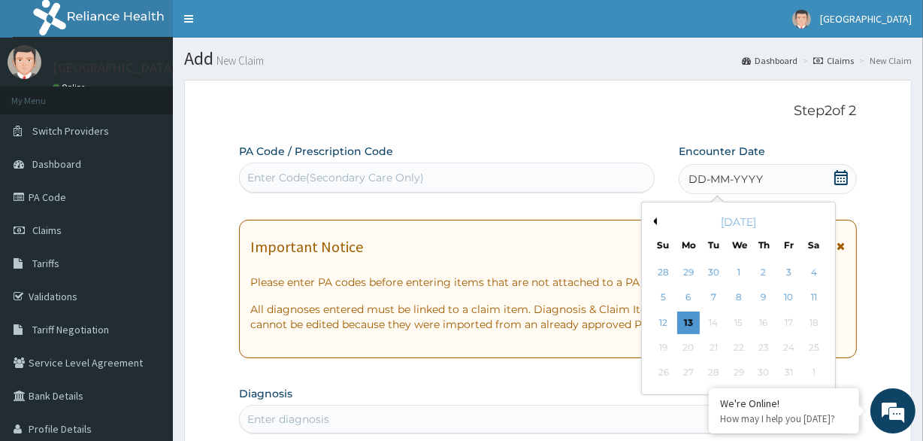
scroll to position [68, 0]
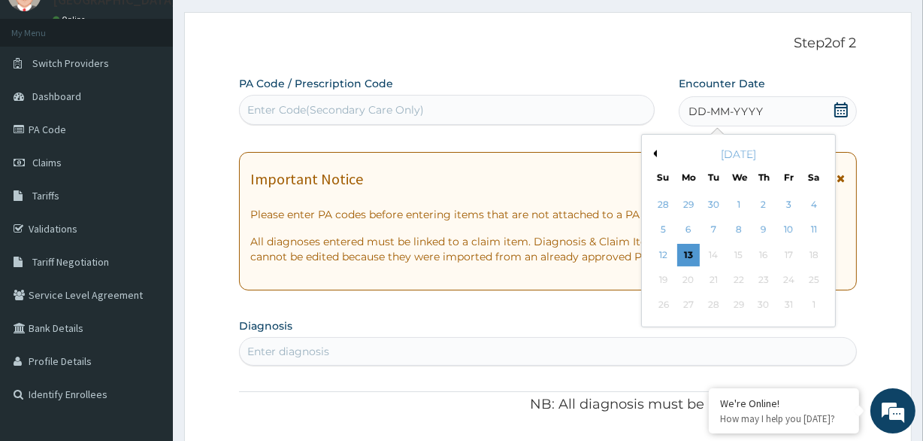
click at [650, 152] on button "Previous Month" at bounding box center [654, 154] width 8 height 8
click at [687, 210] on div "1" at bounding box center [688, 204] width 23 height 23
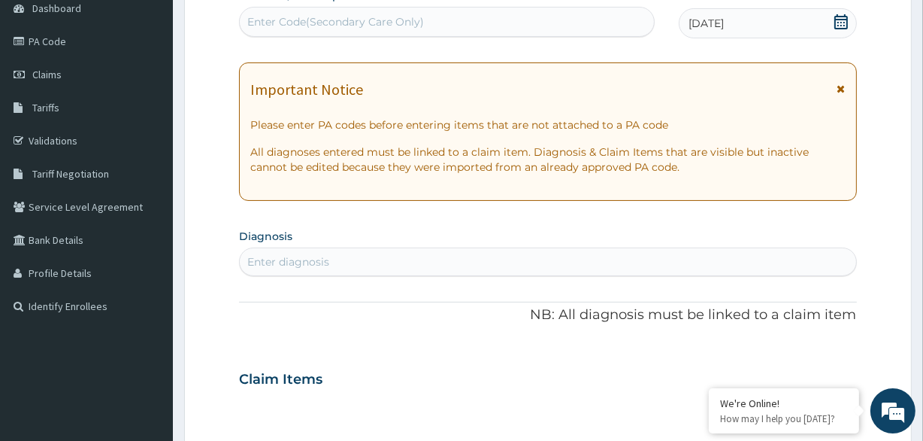
scroll to position [205, 0]
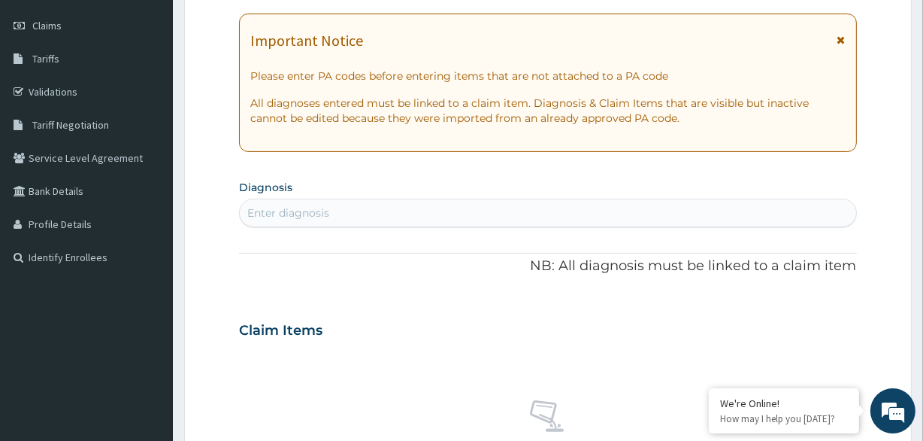
click at [390, 214] on div "Enter diagnosis" at bounding box center [548, 213] width 616 height 24
click at [341, 214] on div "Enter diagnosis" at bounding box center [548, 213] width 616 height 24
type input "[MEDICAL_DATA]"
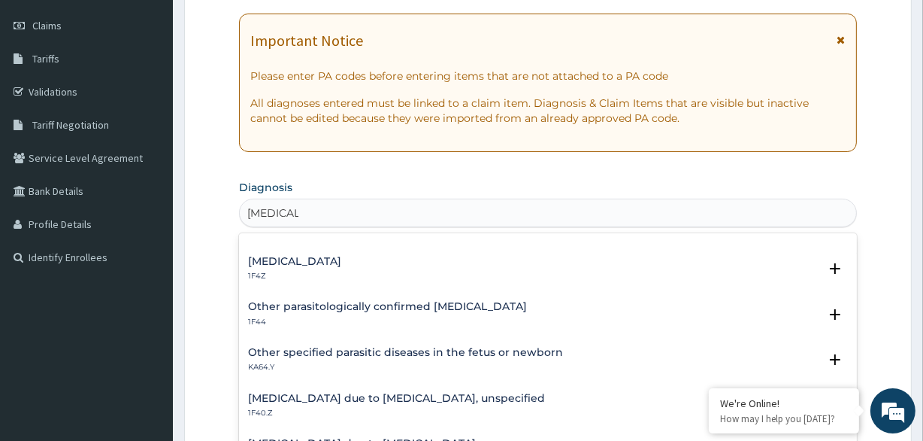
scroll to position [10, 0]
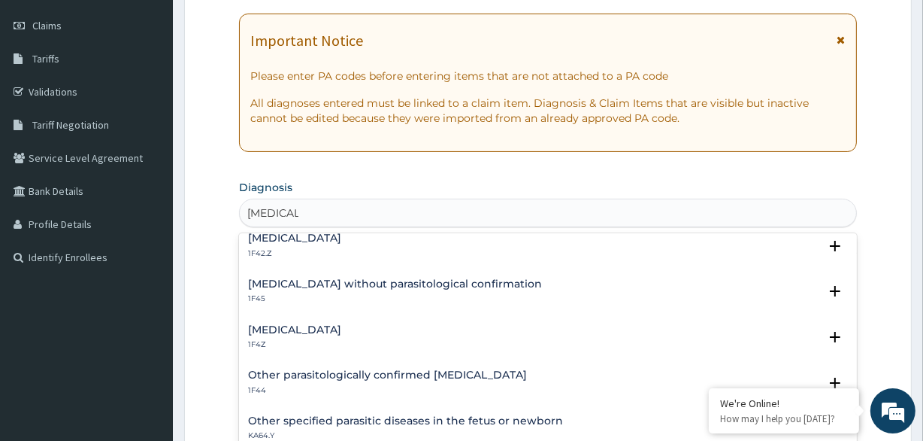
click at [371, 343] on div "[MEDICAL_DATA] 1F4Z" at bounding box center [547, 337] width 599 height 26
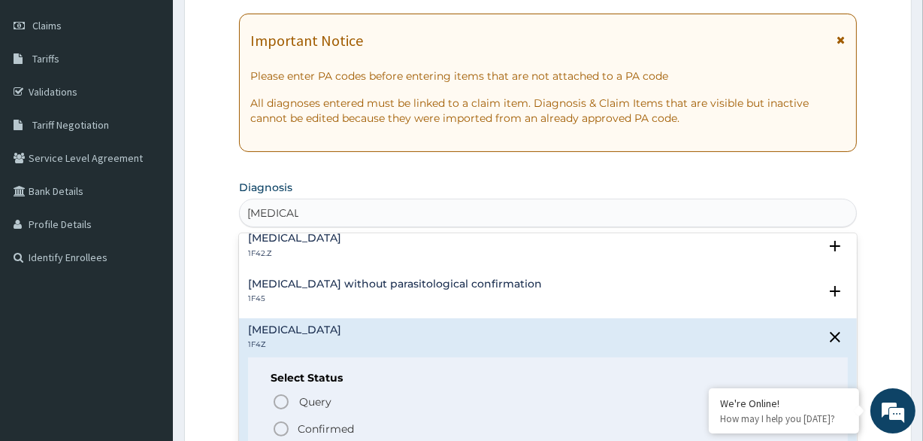
click at [308, 424] on p "Confirmed" at bounding box center [326, 428] width 56 height 15
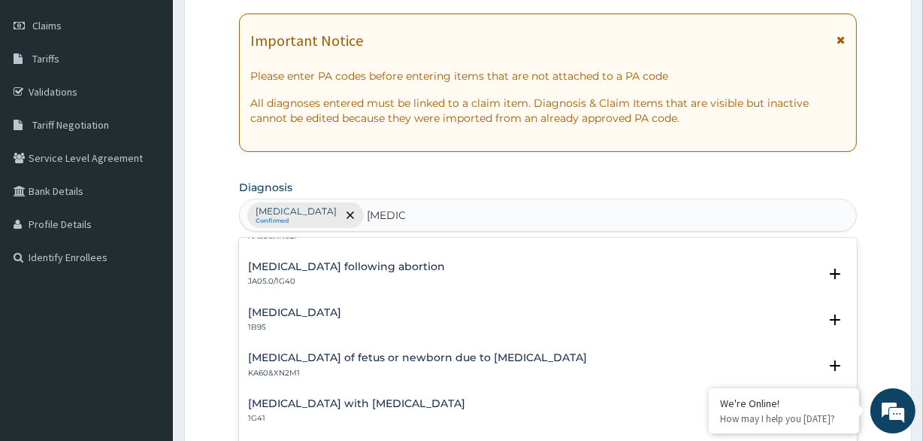
scroll to position [693, 0]
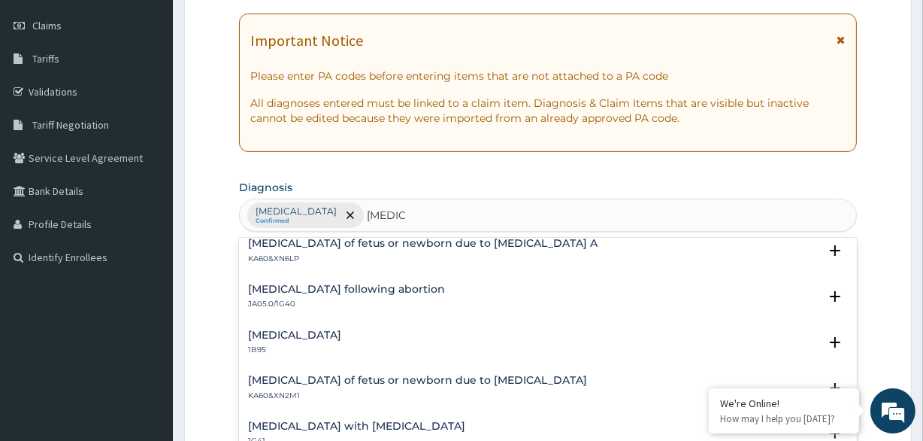
type input "SEPSIS"
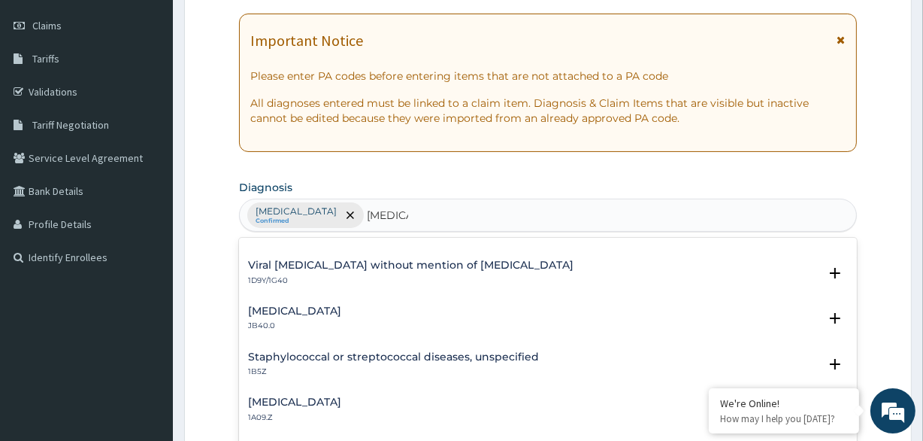
scroll to position [0, 0]
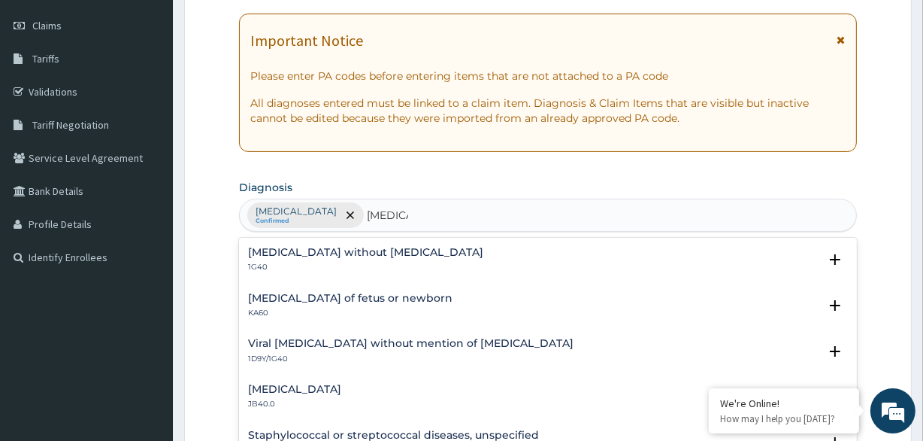
click at [389, 265] on p "1G40" at bounding box center [365, 267] width 235 height 11
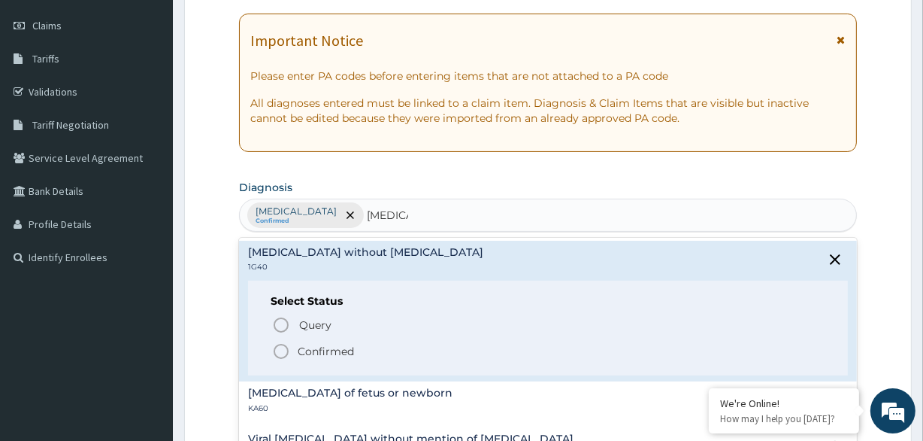
click at [348, 350] on p "Confirmed" at bounding box center [326, 351] width 56 height 15
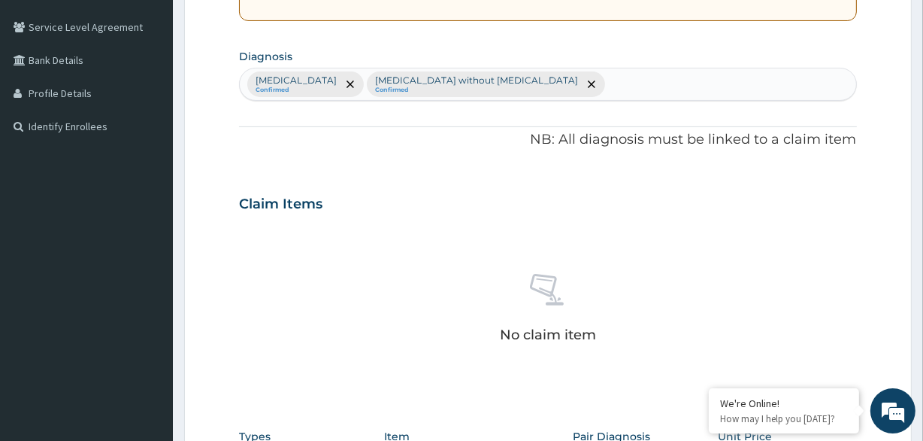
scroll to position [410, 0]
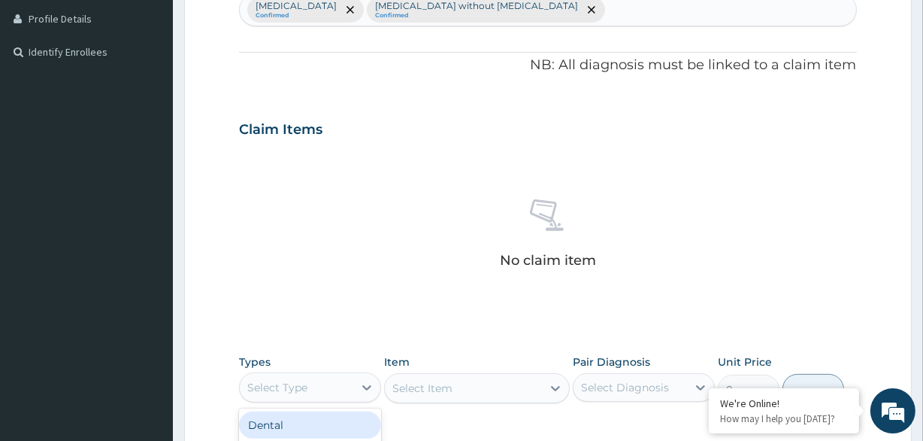
drag, startPoint x: 328, startPoint y: 383, endPoint x: 335, endPoint y: 376, distance: 9.6
click at [328, 383] on div "Select Type" at bounding box center [297, 387] width 114 height 24
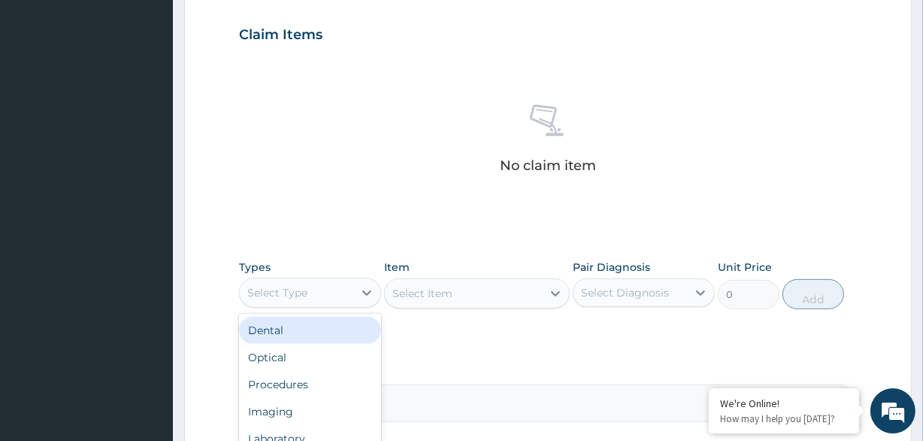
scroll to position [615, 0]
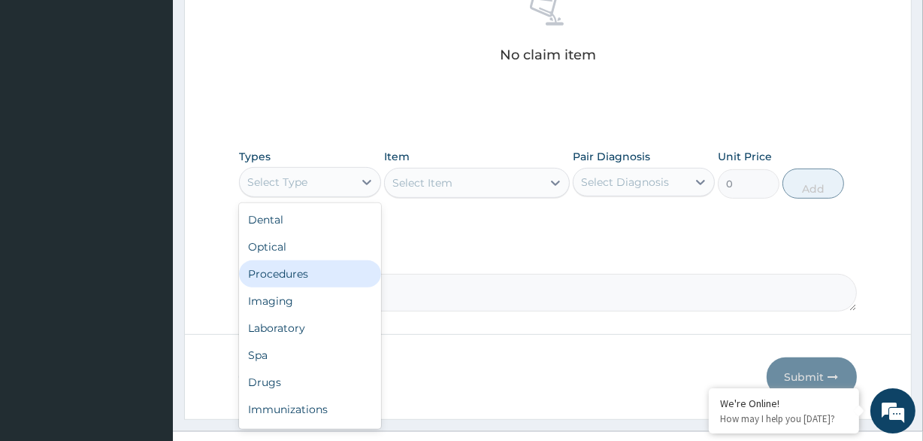
click at [316, 275] on div "Procedures" at bounding box center [310, 273] width 142 height 27
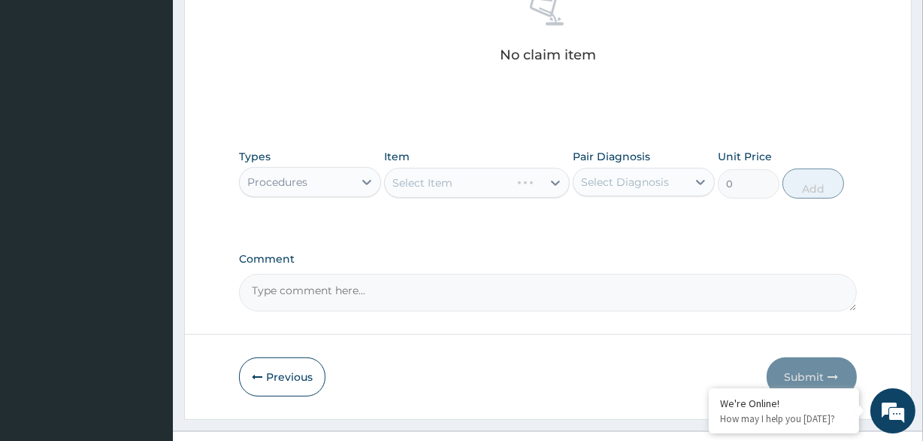
click at [627, 168] on div "Select Diagnosis" at bounding box center [644, 182] width 142 height 29
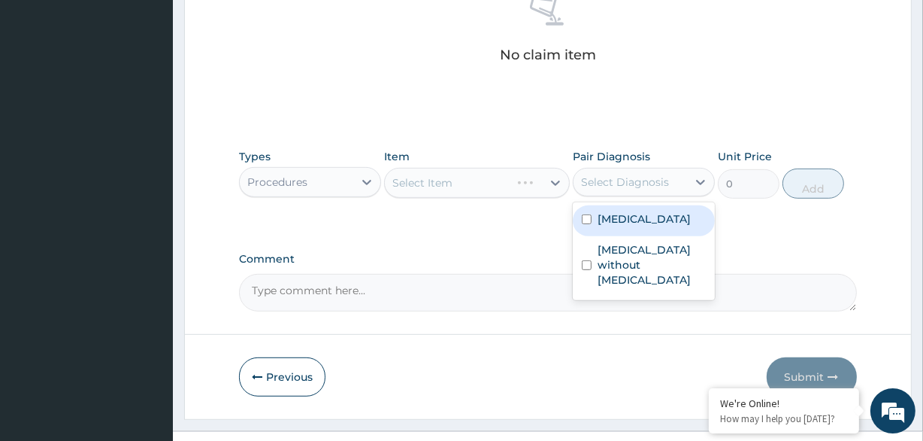
click at [622, 217] on label "Malaria, unspecified" at bounding box center [644, 218] width 93 height 15
checkbox input "true"
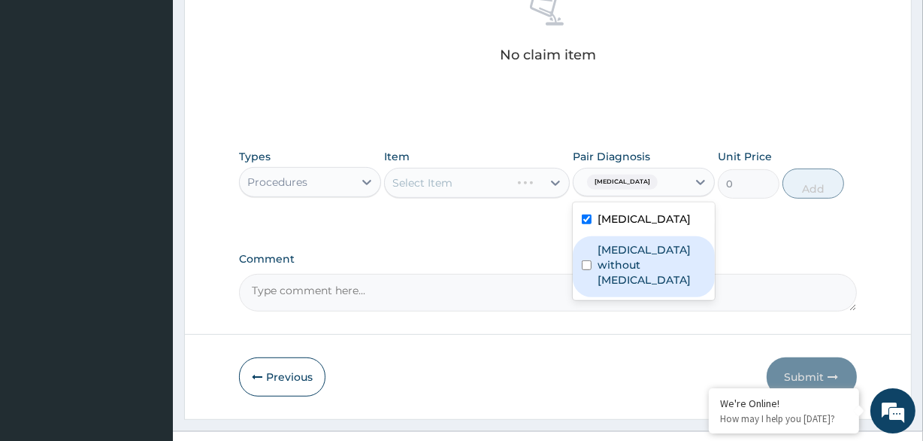
click at [619, 251] on label "Sepsis without septic shock" at bounding box center [652, 264] width 108 height 45
checkbox input "true"
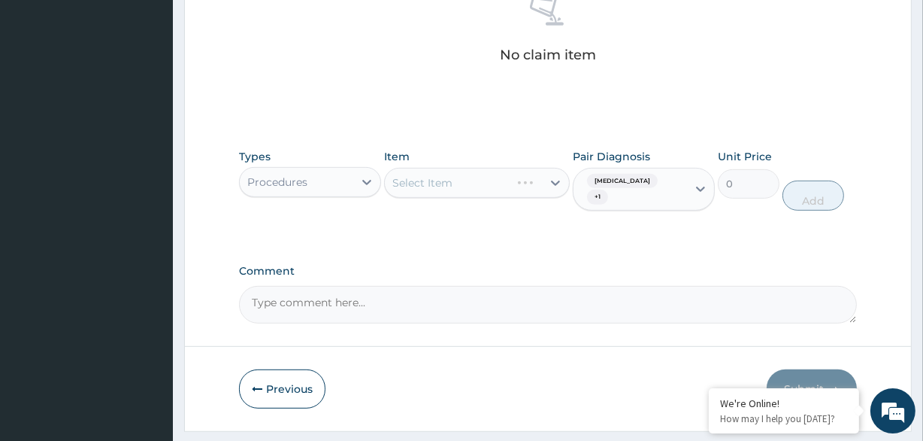
click at [400, 212] on div "Types Procedures Item Select Item Pair Diagnosis Malaria, unspecified + 1 Unit …" at bounding box center [547, 179] width 617 height 77
click at [532, 191] on div "Select Item" at bounding box center [463, 183] width 156 height 24
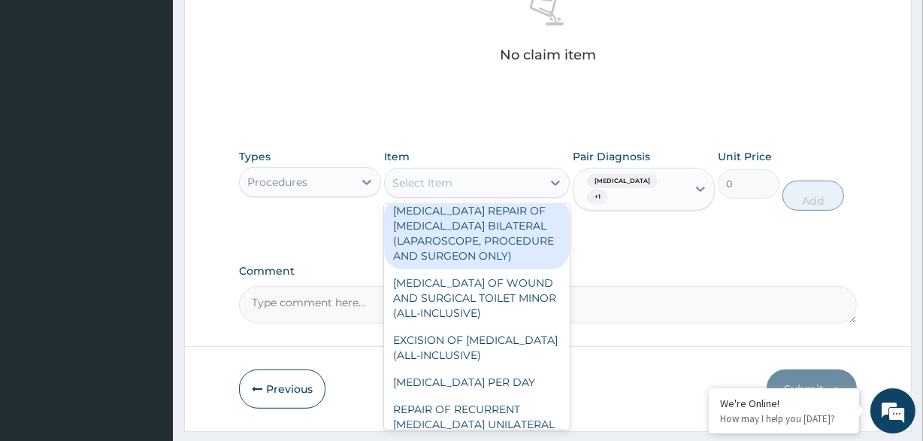
scroll to position [0, 0]
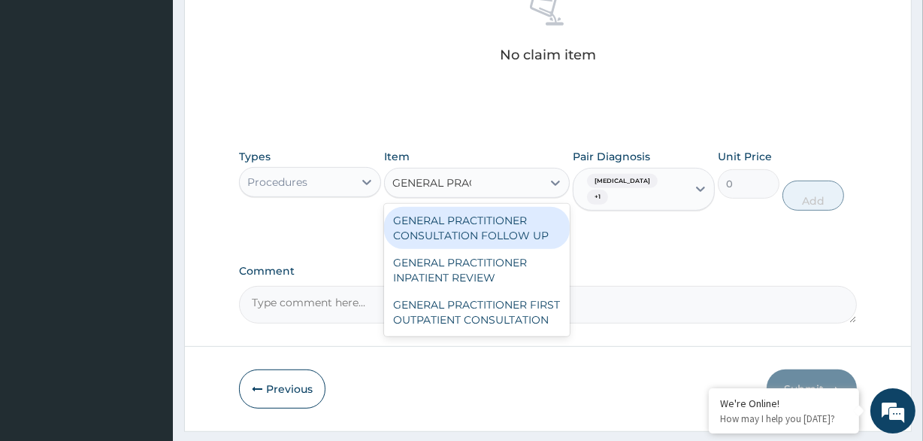
type input "GENERAL PRACT"
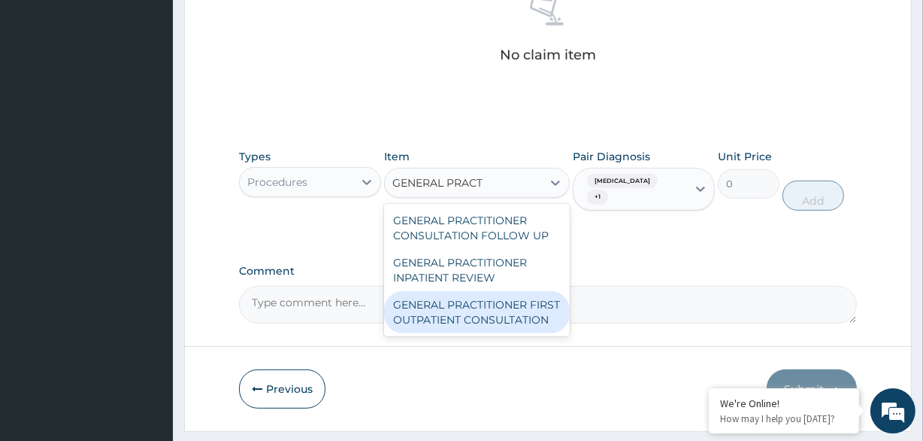
click at [525, 329] on div "GENERAL PRACTITIONER FIRST OUTPATIENT CONSULTATION" at bounding box center [476, 312] width 185 height 42
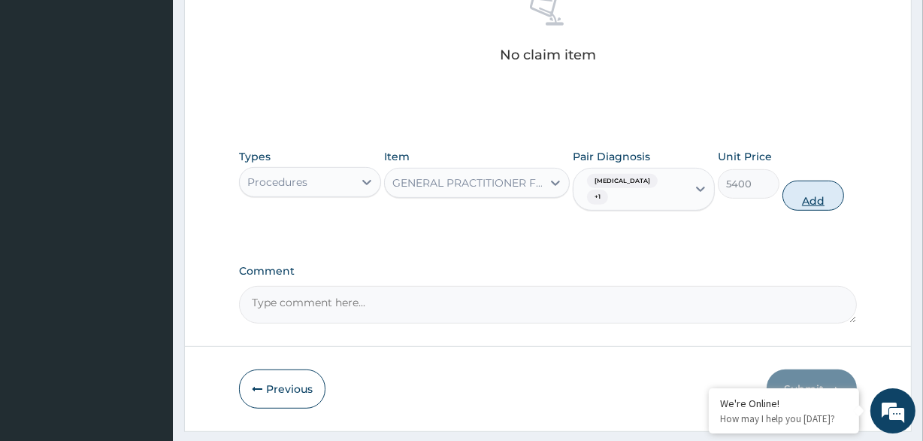
click at [825, 196] on button "Add" at bounding box center [814, 195] width 62 height 30
type input "0"
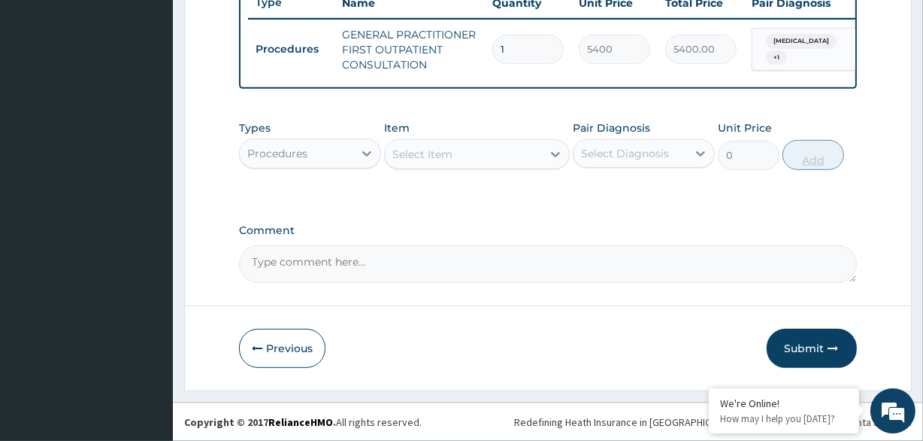
scroll to position [589, 0]
click at [347, 148] on div "Procedures" at bounding box center [297, 153] width 114 height 24
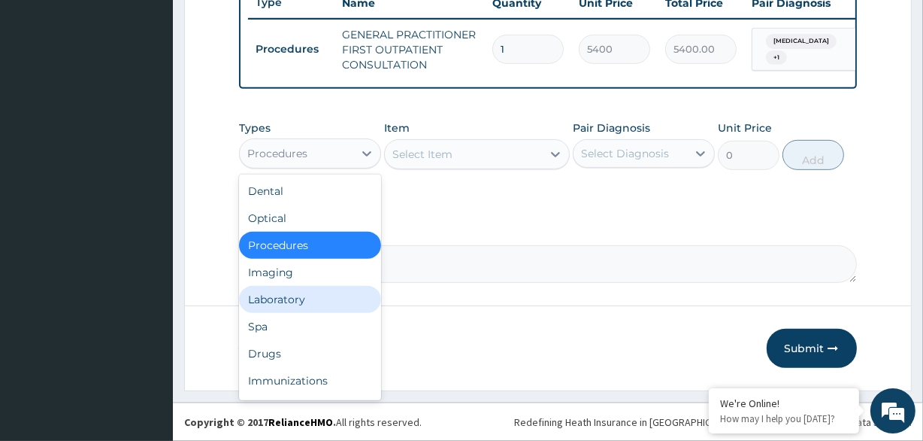
click at [302, 292] on div "Laboratory" at bounding box center [310, 299] width 142 height 27
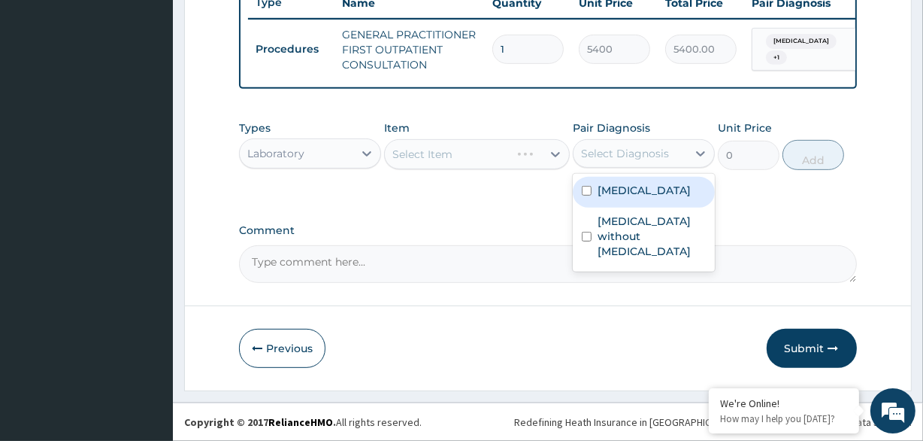
click at [643, 161] on div "Select Diagnosis" at bounding box center [631, 153] width 114 height 24
click at [639, 185] on label "[MEDICAL_DATA]" at bounding box center [644, 190] width 93 height 15
checkbox input "true"
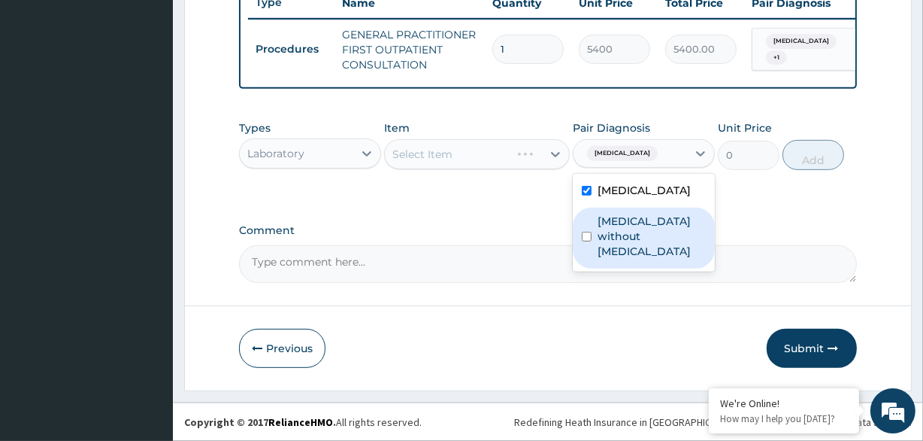
click at [624, 221] on label "Sepsis without septic shock" at bounding box center [652, 236] width 108 height 45
checkbox input "true"
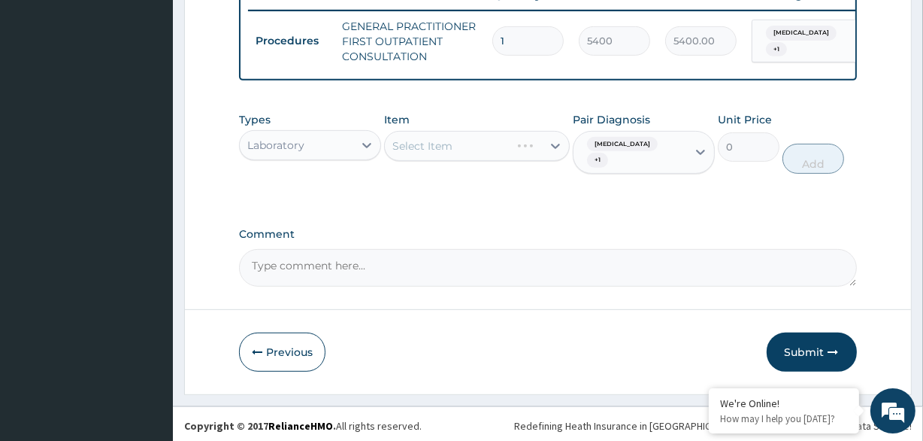
click at [603, 181] on div "Types Laboratory Item Select Item Pair Diagnosis Malaria, unspecified + 1 Unit …" at bounding box center [547, 143] width 617 height 77
click at [604, 171] on div "Malaria, unspecified + 1" at bounding box center [628, 153] width 94 height 36
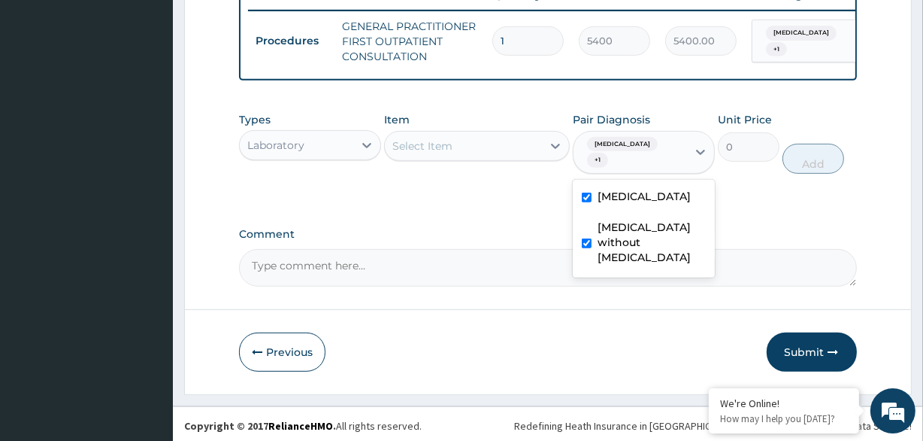
click at [498, 158] on div "Select Item" at bounding box center [463, 146] width 156 height 24
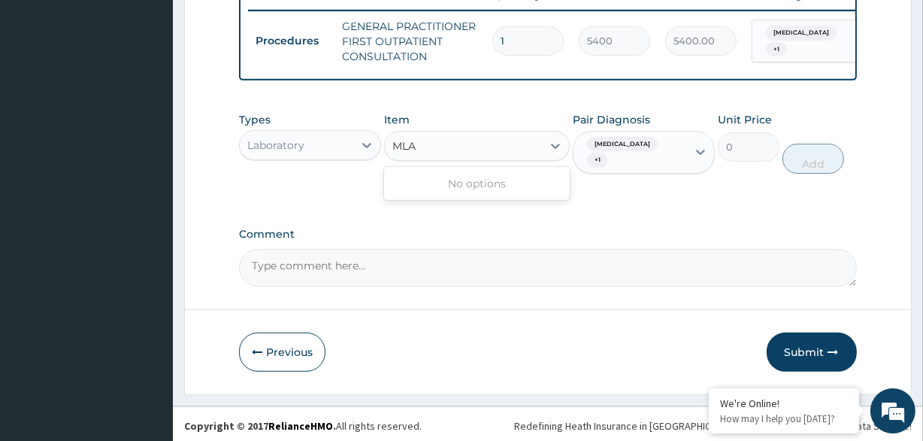
type input "MLAR"
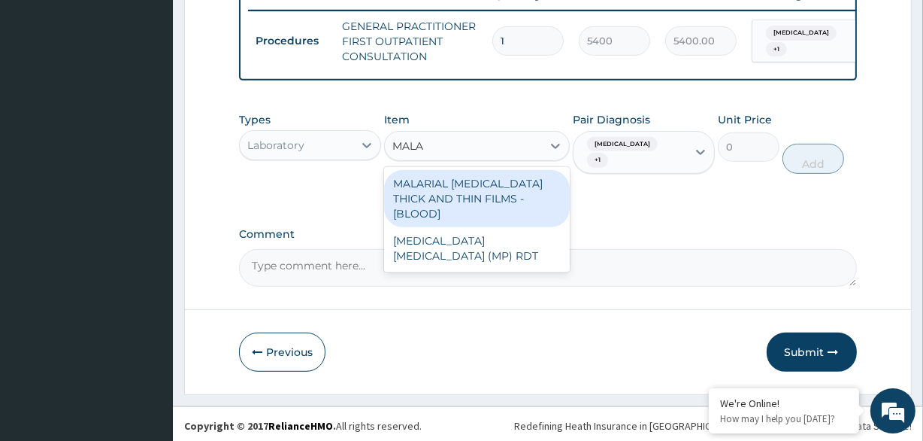
type input "MALAR"
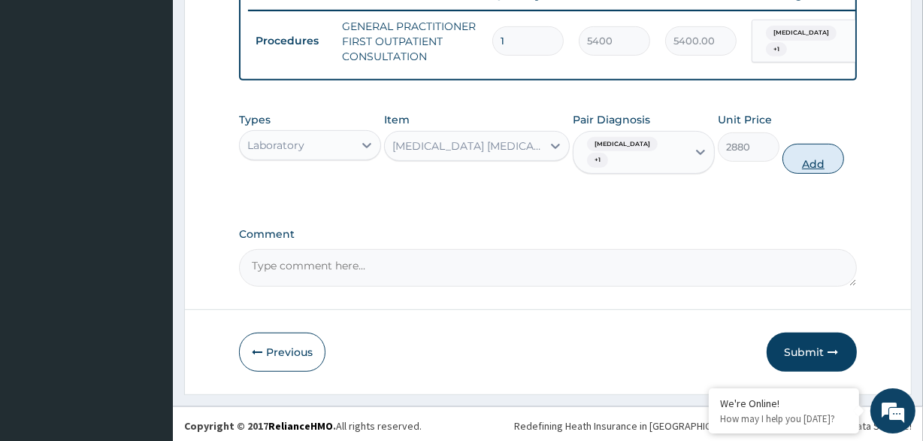
click at [818, 173] on button "Add" at bounding box center [814, 159] width 62 height 30
type input "0"
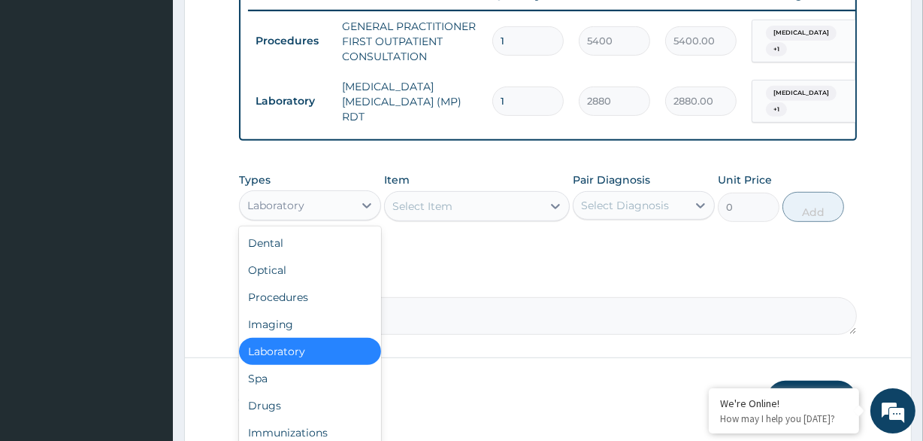
click at [331, 220] on div "Laboratory" at bounding box center [310, 205] width 142 height 30
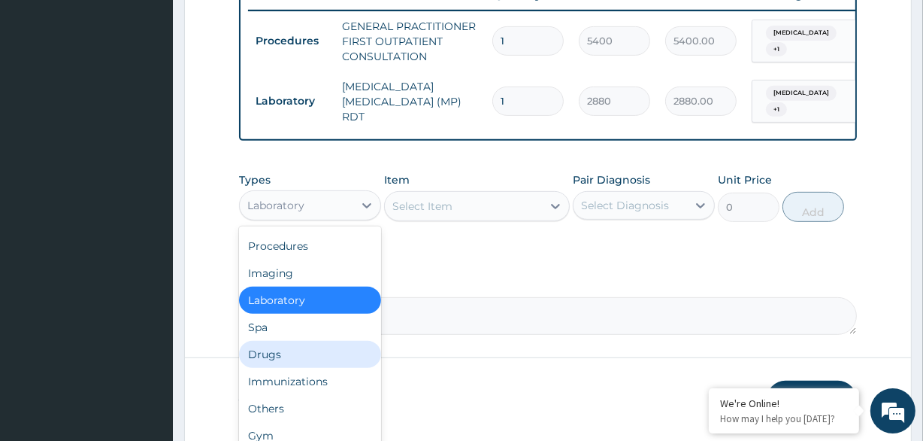
click at [286, 368] on div "Drugs" at bounding box center [310, 354] width 142 height 27
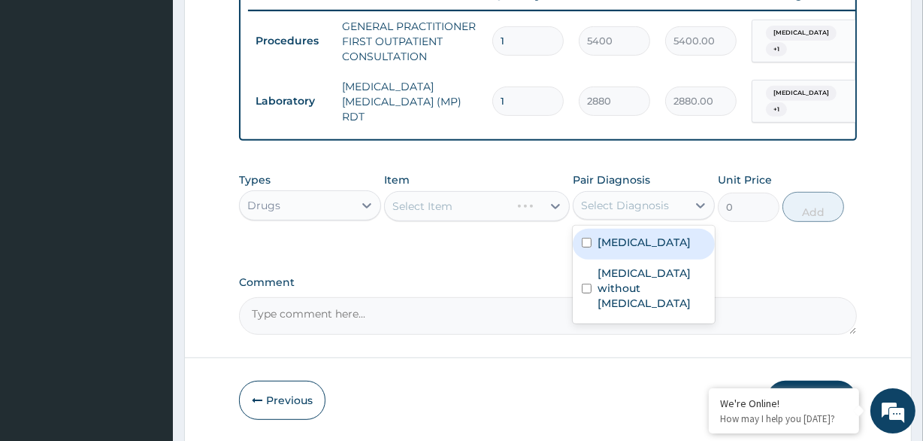
click at [649, 213] on div "Select Diagnosis" at bounding box center [625, 205] width 88 height 15
click at [639, 250] on label "[MEDICAL_DATA]" at bounding box center [644, 242] width 93 height 15
checkbox input "true"
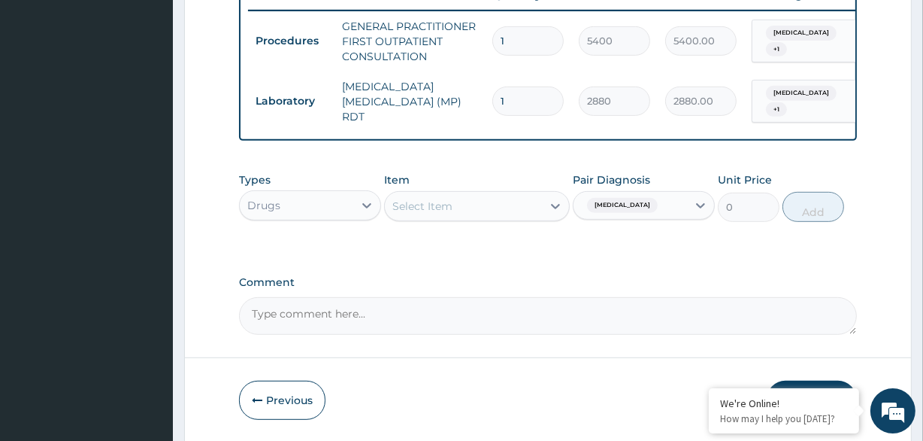
click at [541, 215] on div "Select Item" at bounding box center [463, 206] width 156 height 24
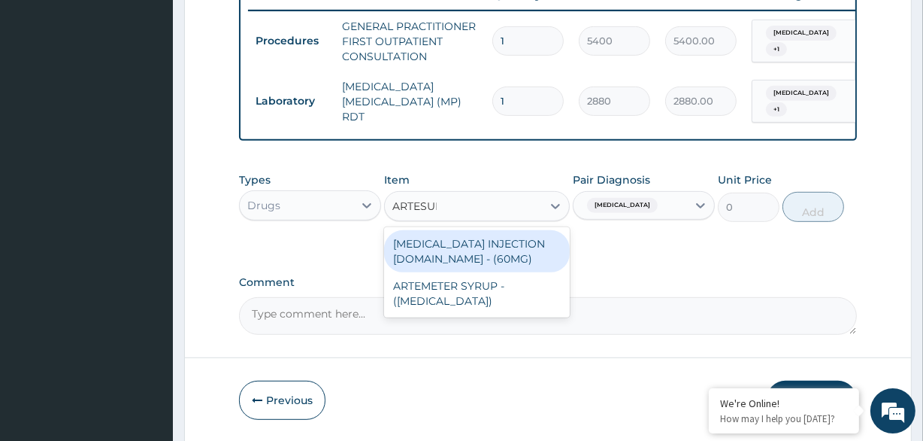
type input "ARTESUNA"
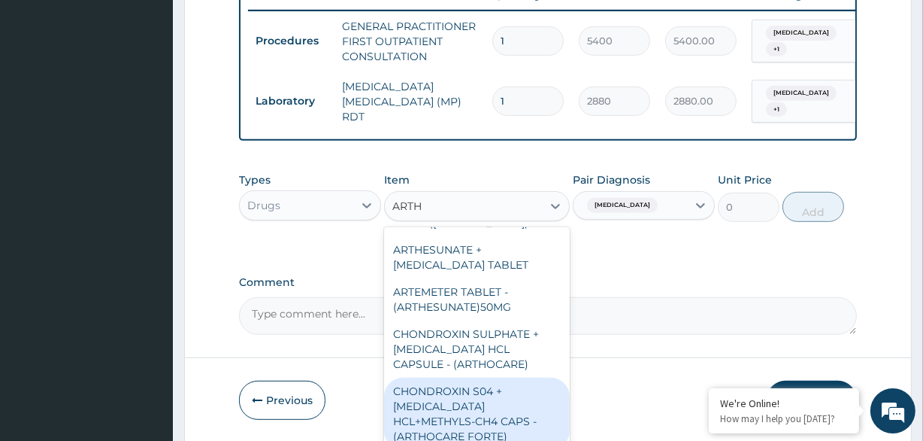
scroll to position [0, 0]
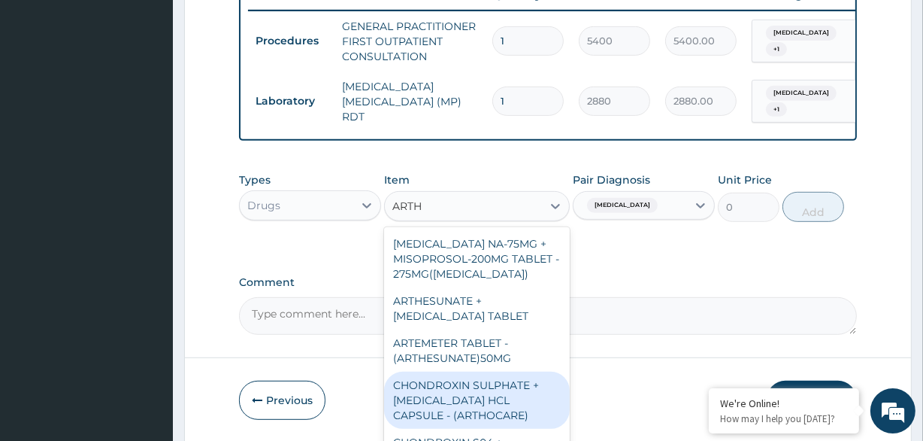
type input "ART"
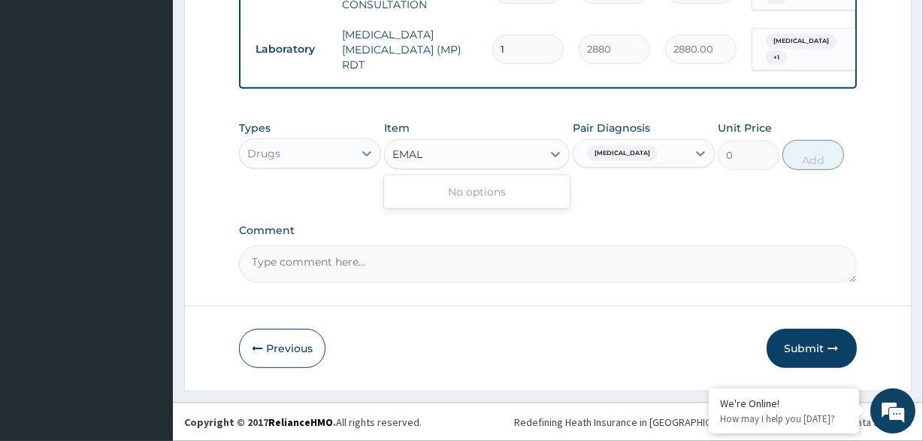
type input "EMA"
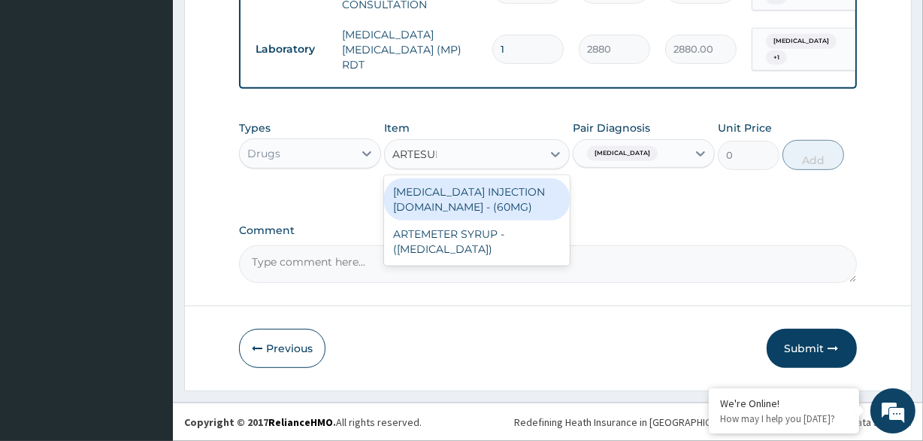
type input "ARTESUNA"
click at [487, 199] on div "[MEDICAL_DATA] INJECTION [DOMAIN_NAME] - (60MG)" at bounding box center [476, 199] width 185 height 42
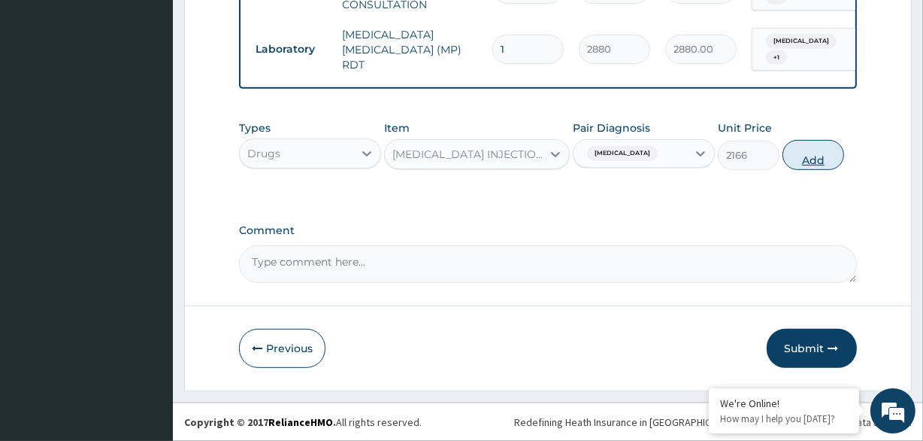
click at [820, 150] on button "Add" at bounding box center [814, 155] width 62 height 30
type input "0"
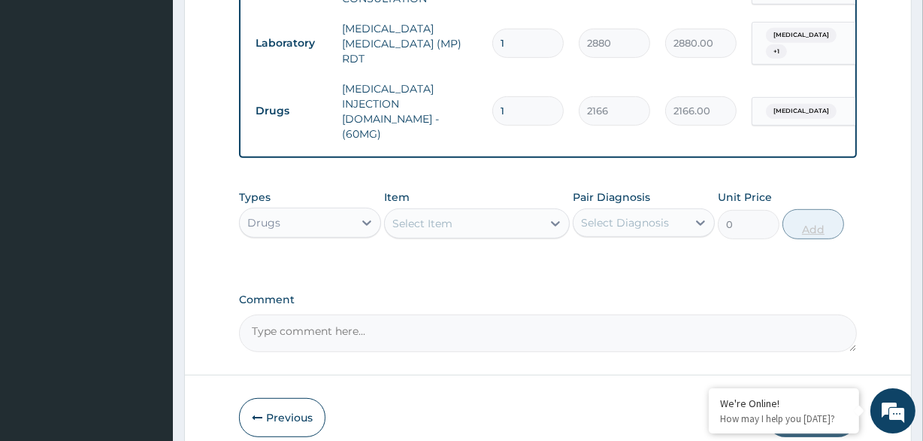
type input "0.00"
type input "3"
type input "6498.00"
type input "3"
click at [599, 215] on div "Select Diagnosis" at bounding box center [625, 222] width 88 height 15
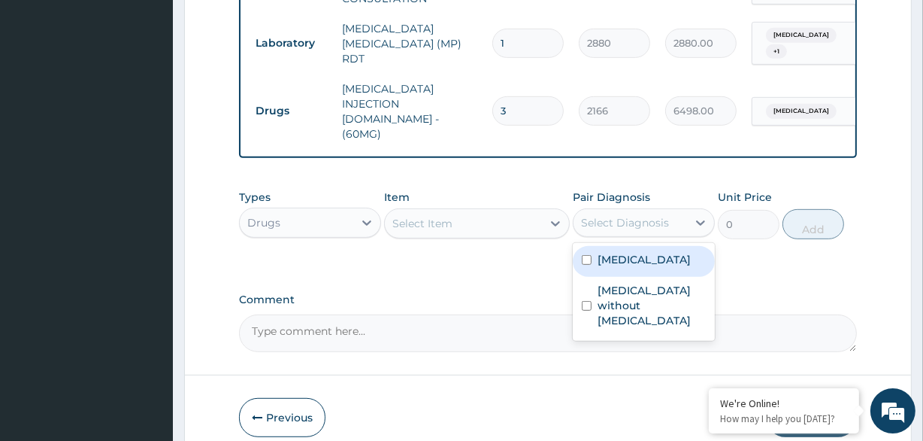
click at [611, 252] on label "[MEDICAL_DATA]" at bounding box center [644, 259] width 93 height 15
checkbox input "true"
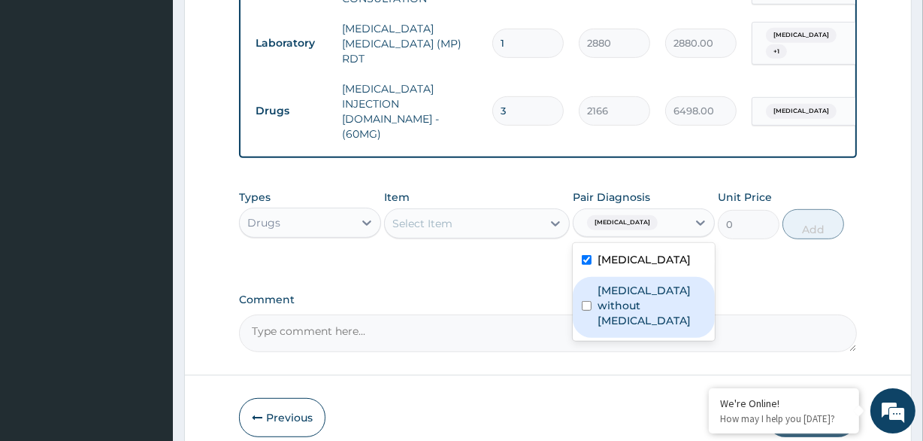
click at [609, 283] on label "Sepsis without septic shock" at bounding box center [652, 305] width 108 height 45
checkbox input "true"
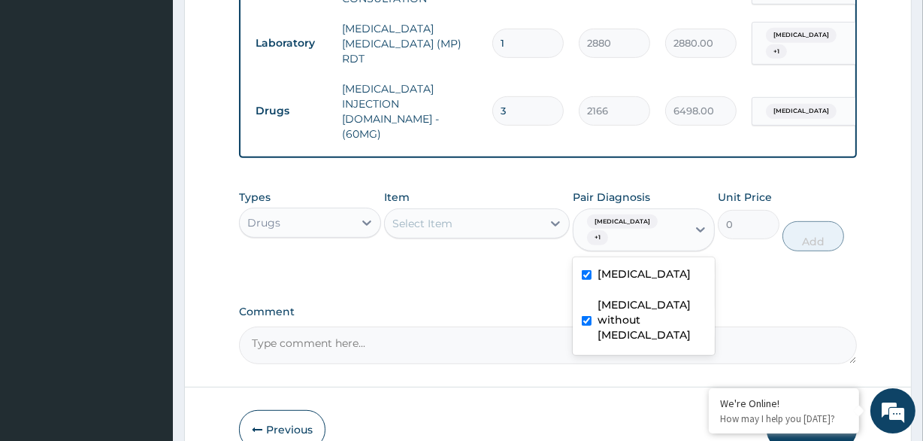
click at [499, 211] on div "Select Item" at bounding box center [463, 223] width 156 height 24
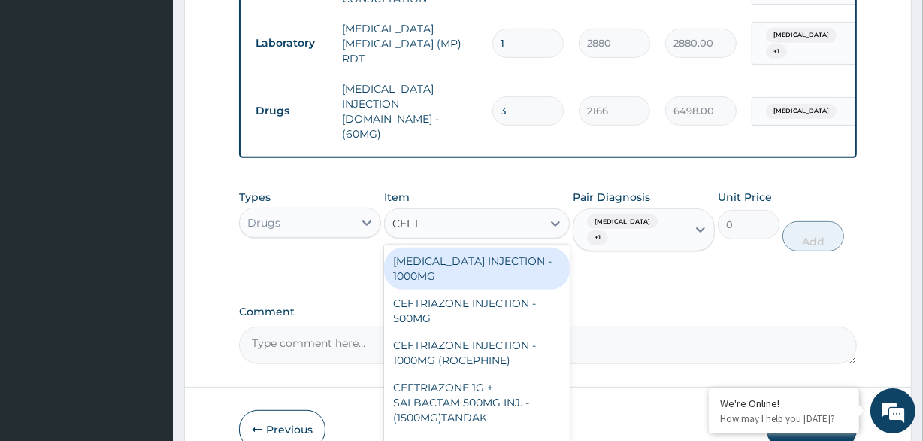
type input "CEFTR"
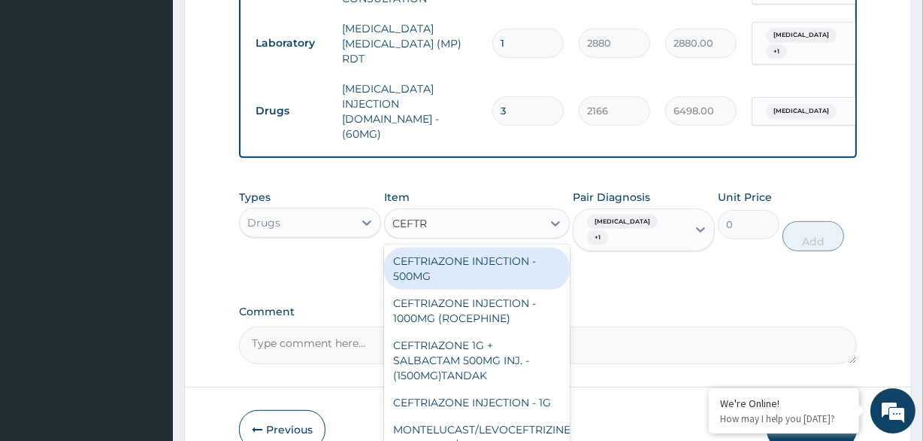
click at [514, 251] on div "CEFTRIAZONE INJECTION - 500MG" at bounding box center [476, 268] width 185 height 42
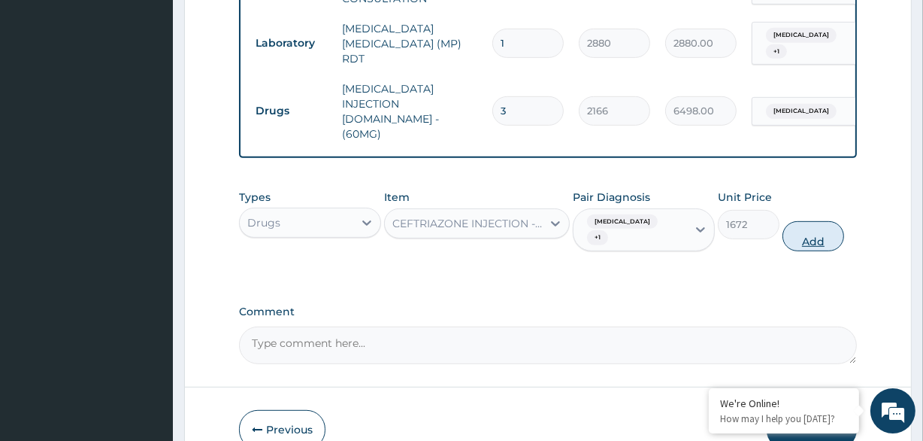
click at [805, 221] on button "Add" at bounding box center [814, 236] width 62 height 30
type input "0"
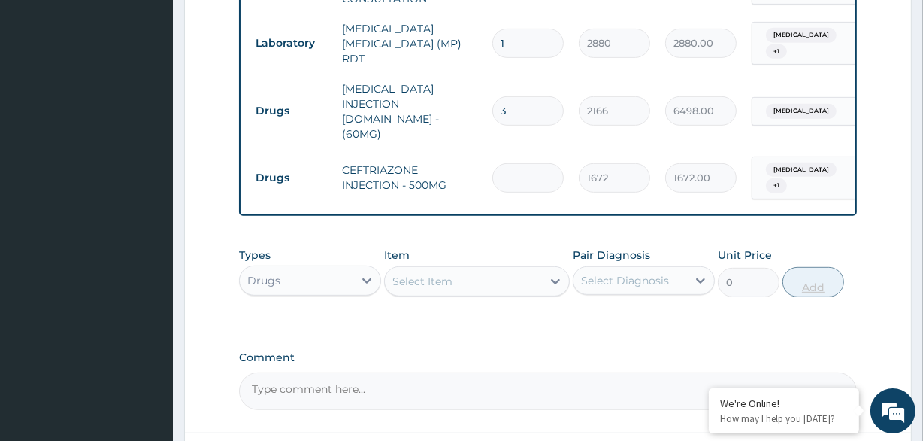
type input "0.00"
type input "5"
type input "8360.00"
type input "5"
click at [630, 247] on label "Pair Diagnosis" at bounding box center [611, 254] width 77 height 15
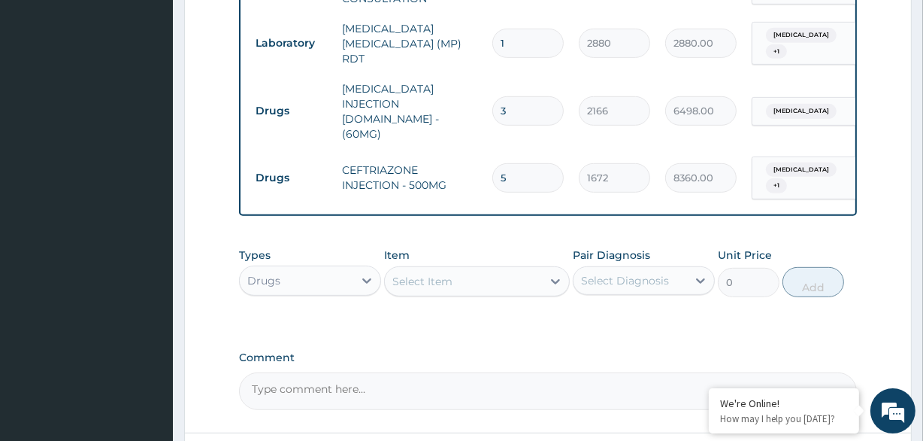
click at [678, 280] on div "Pair Diagnosis Select Diagnosis" at bounding box center [644, 272] width 142 height 50
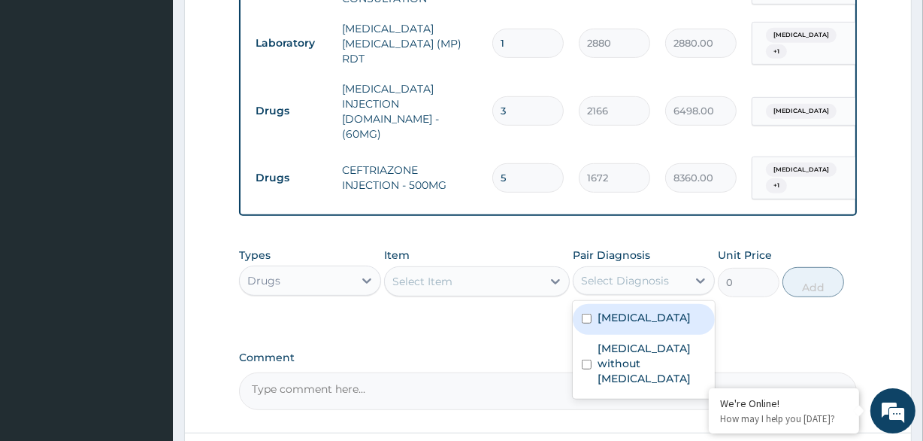
click at [679, 268] on div "Select Diagnosis" at bounding box center [631, 280] width 114 height 24
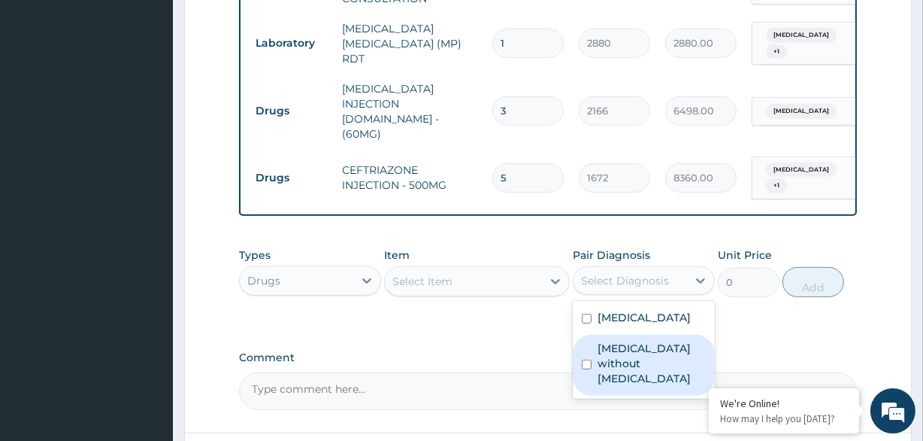
click at [657, 341] on label "Sepsis without septic shock" at bounding box center [652, 363] width 108 height 45
checkbox input "true"
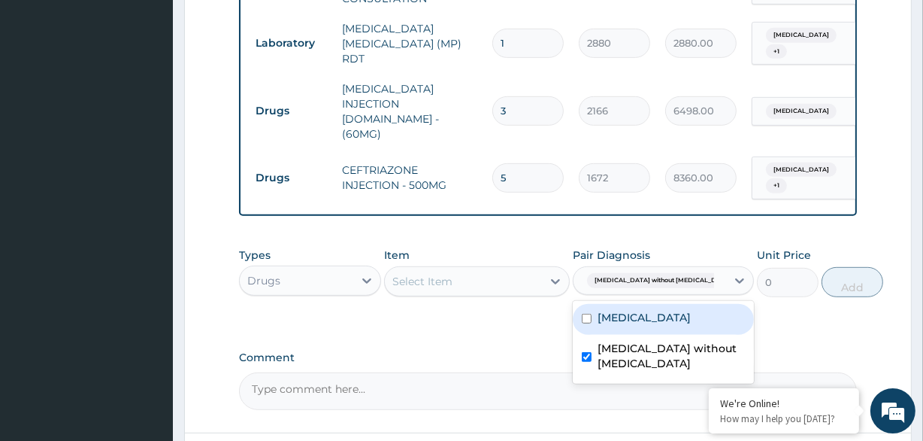
click at [653, 310] on div "[MEDICAL_DATA]" at bounding box center [663, 319] width 181 height 31
checkbox input "true"
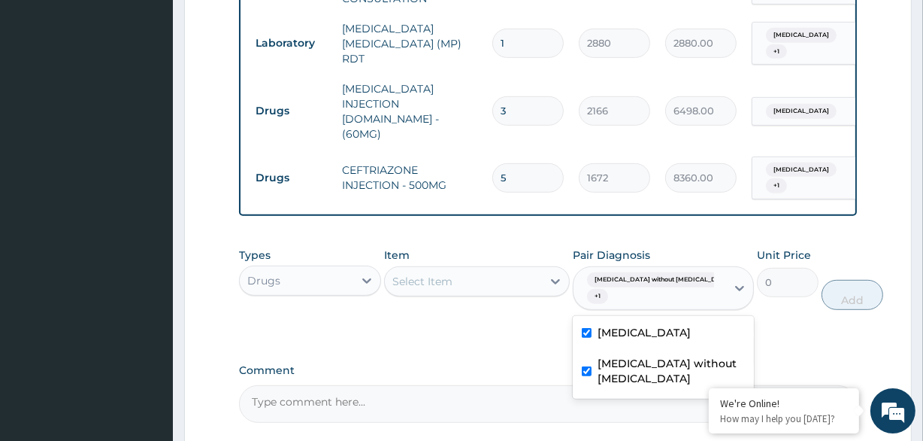
click at [598, 356] on label "Sepsis without septic shock" at bounding box center [671, 371] width 147 height 30
checkbox input "false"
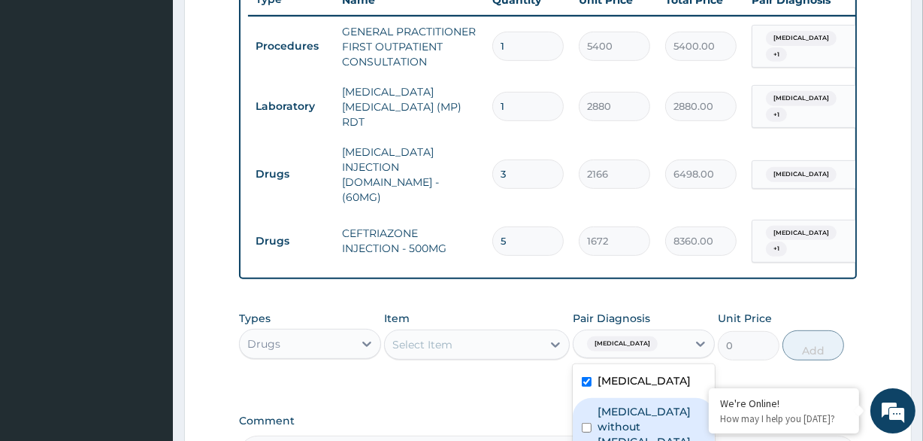
scroll to position [579, 0]
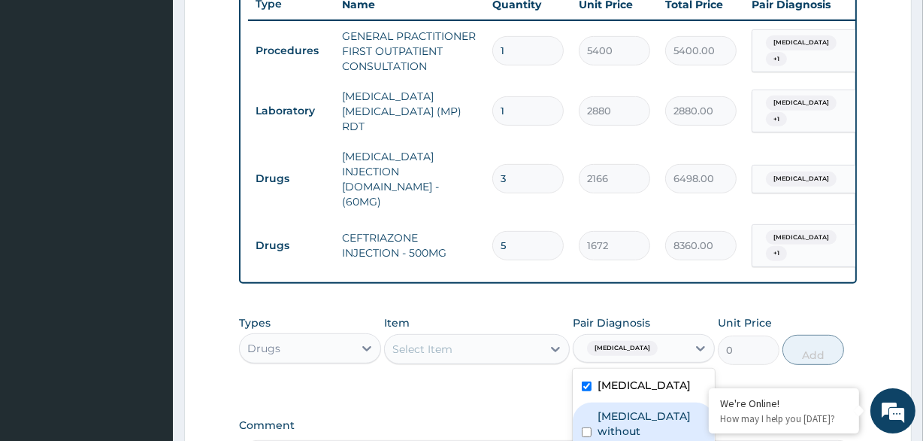
click at [501, 337] on div "Select Item" at bounding box center [463, 349] width 156 height 24
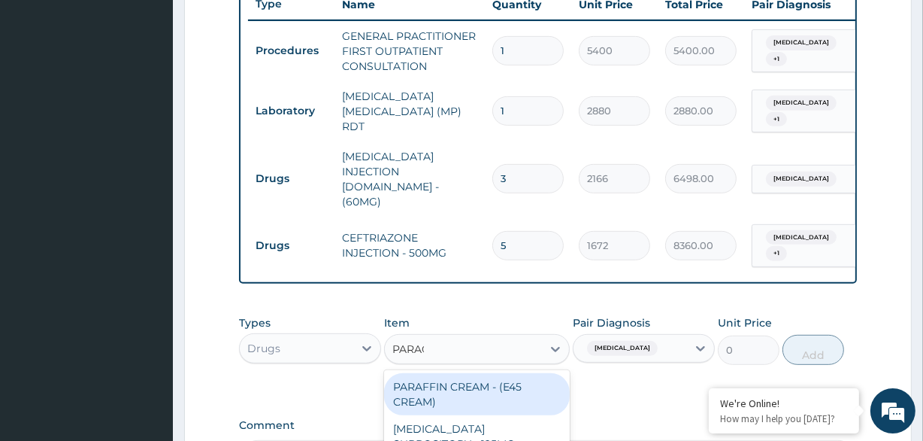
type input "PARACE"
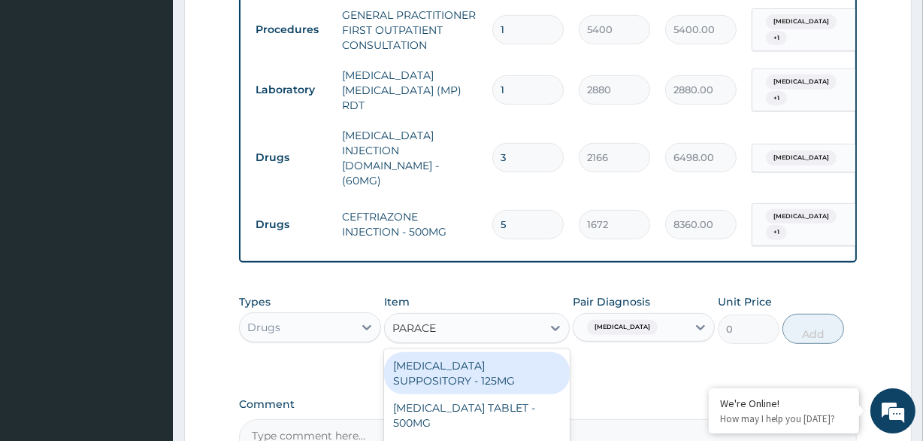
scroll to position [647, 0]
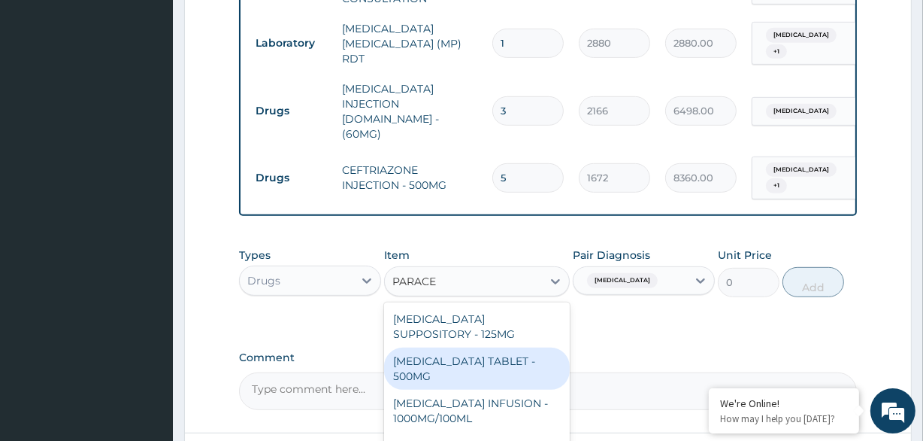
click at [515, 347] on div "[MEDICAL_DATA] TABLET - 500MG" at bounding box center [476, 368] width 185 height 42
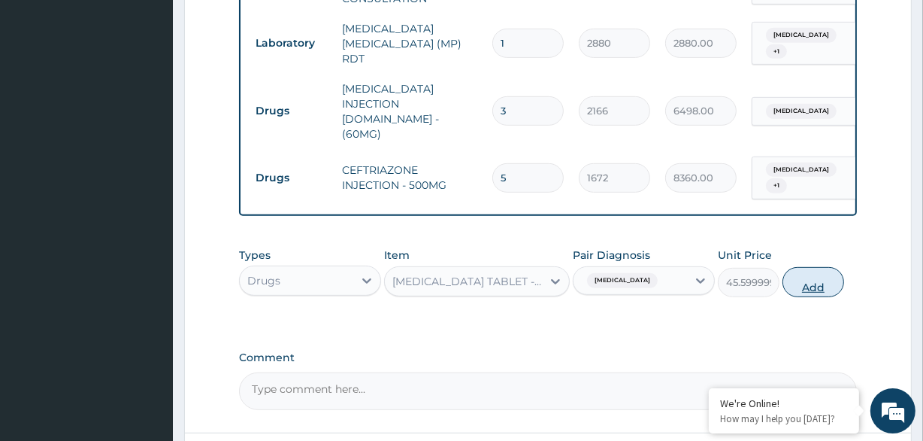
click at [822, 278] on button "Add" at bounding box center [814, 282] width 62 height 30
type input "0"
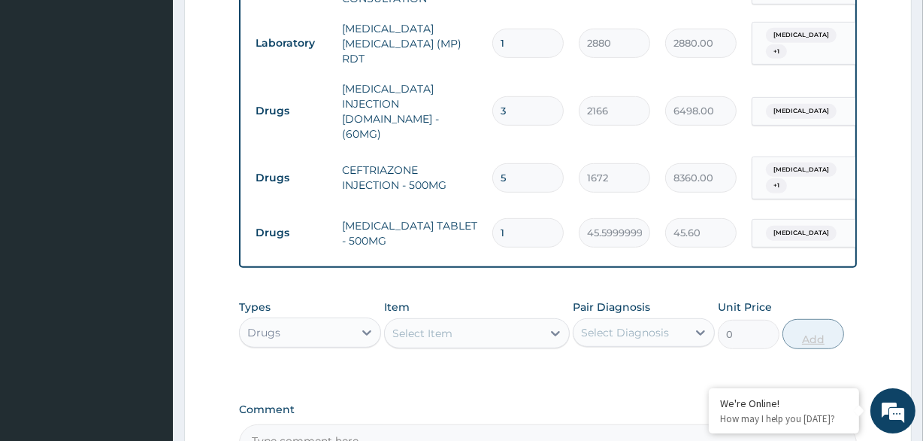
type input "10"
type input "456.00"
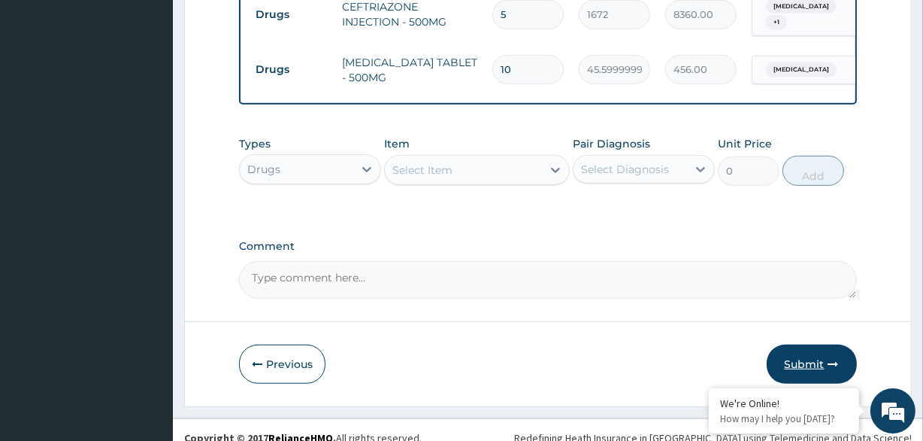
type input "10"
click at [804, 344] on button "Submit" at bounding box center [812, 363] width 90 height 39
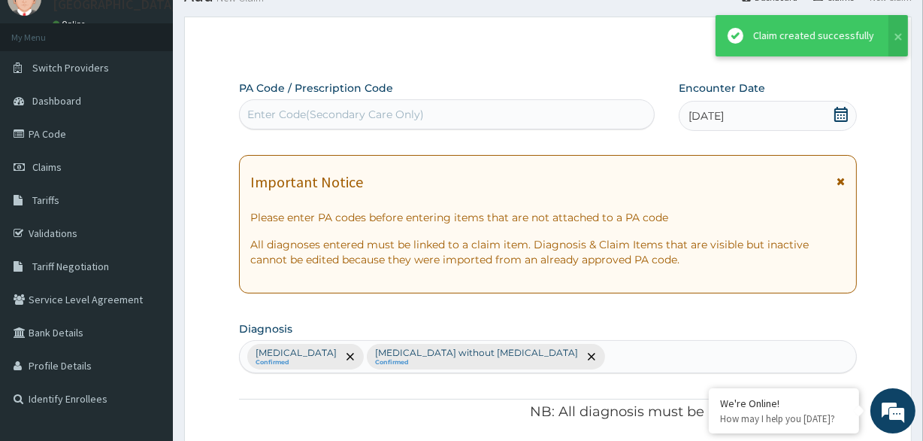
scroll to position [810, 0]
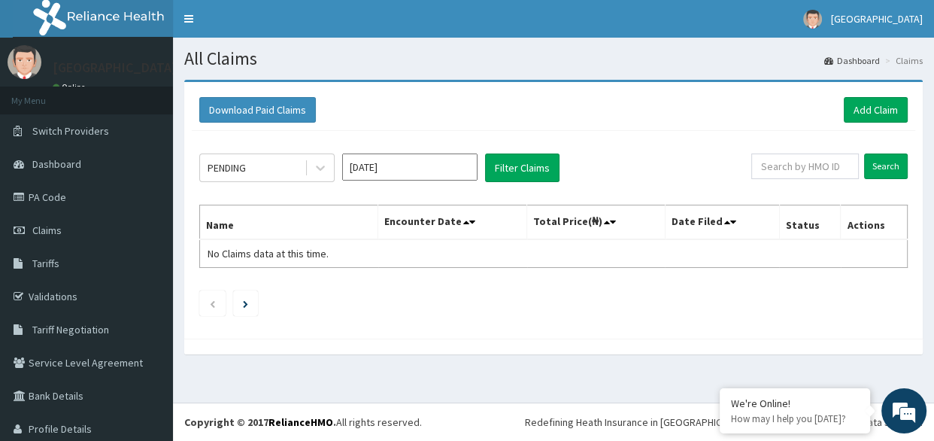
click at [714, 317] on div "PENDING [DATE] Filter Claims Search Name Encounter Date Total Price(₦) Date Fil…" at bounding box center [553, 231] width 723 height 200
click at [884, 119] on link "Add Claim" at bounding box center [876, 110] width 64 height 26
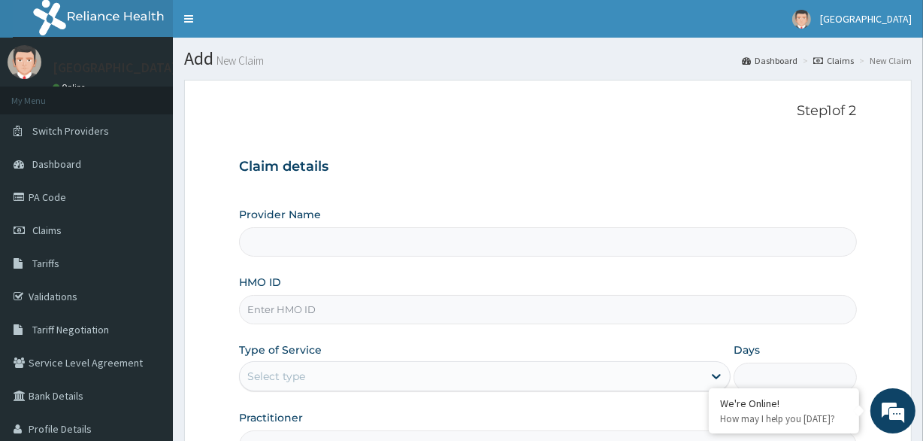
click at [391, 305] on input "HMO ID" at bounding box center [547, 309] width 617 height 29
type input "[GEOGRAPHIC_DATA]"
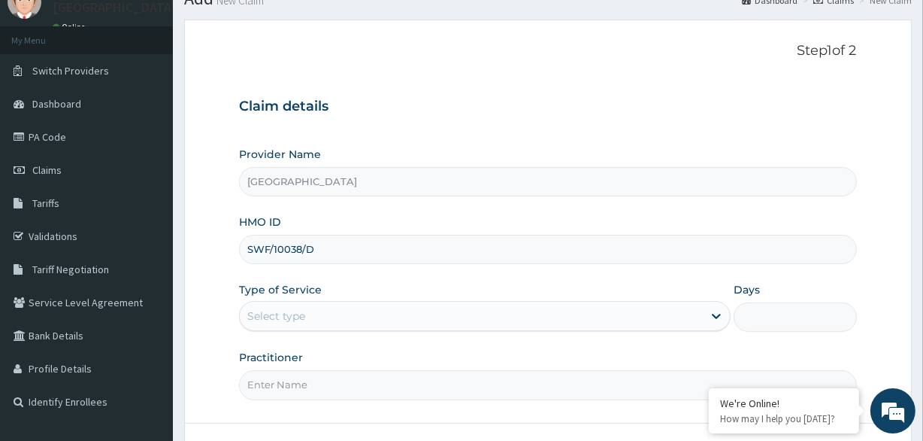
scroll to position [68, 0]
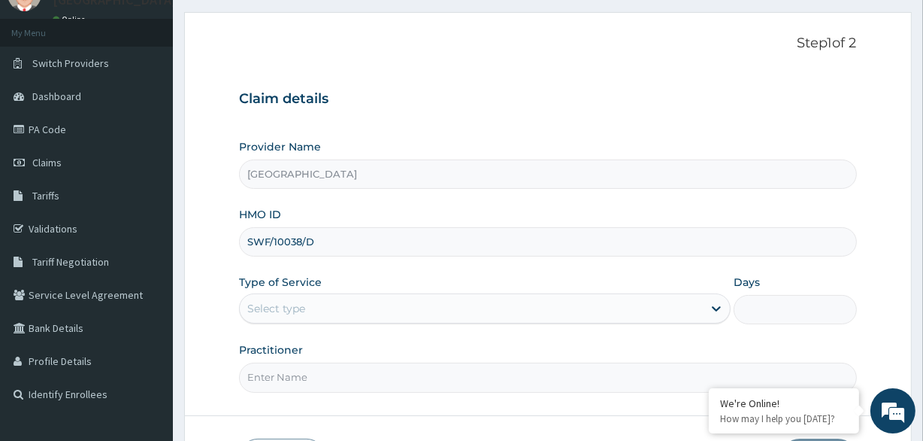
type input "SWF/10038/D"
click at [365, 302] on div "Select type" at bounding box center [471, 308] width 463 height 24
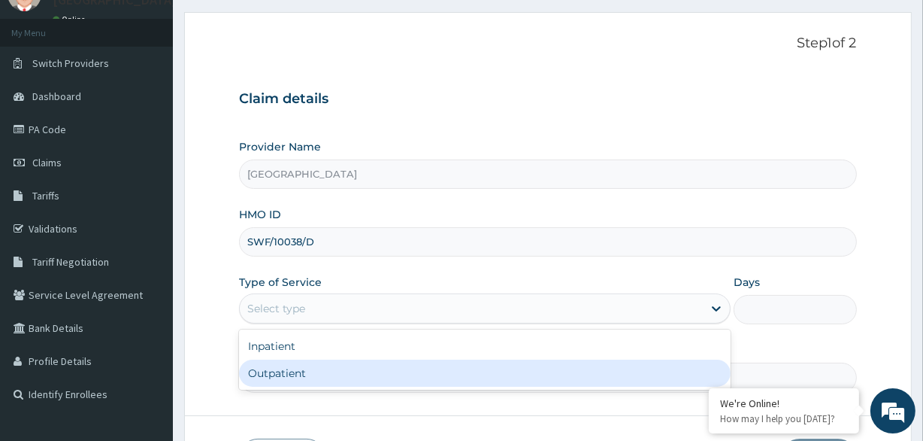
click at [373, 371] on div "Outpatient" at bounding box center [485, 372] width 492 height 27
type input "1"
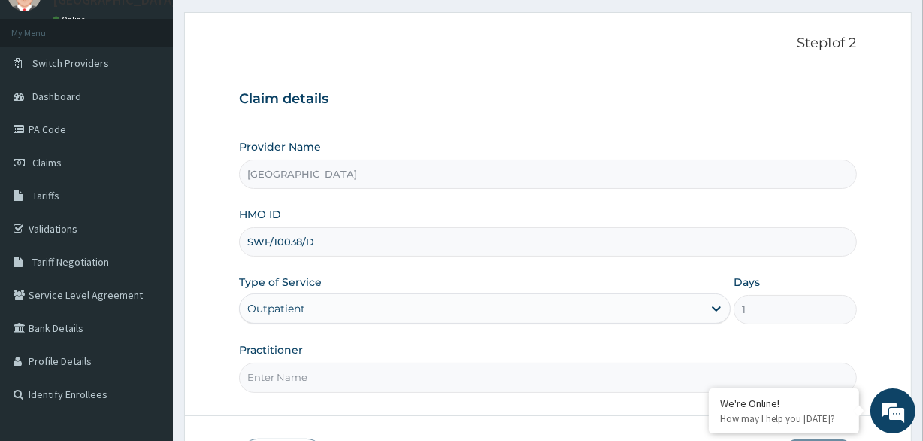
click at [373, 374] on input "Practitioner" at bounding box center [547, 376] width 617 height 29
type input "Dr [PERSON_NAME]"
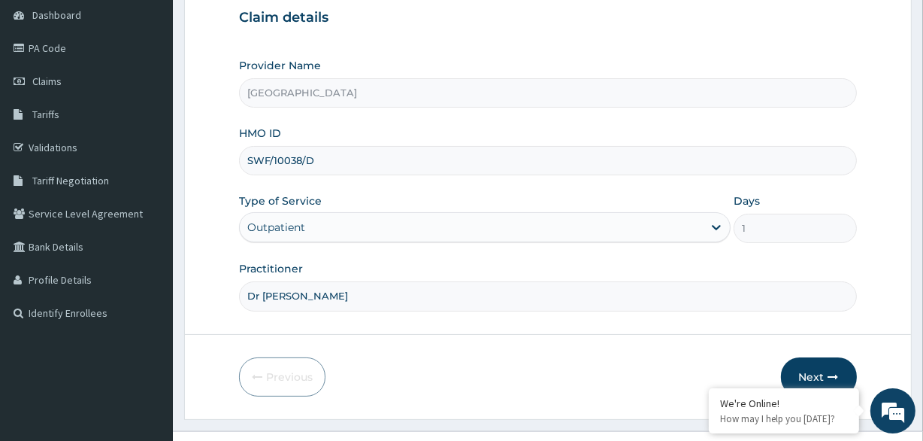
scroll to position [175, 0]
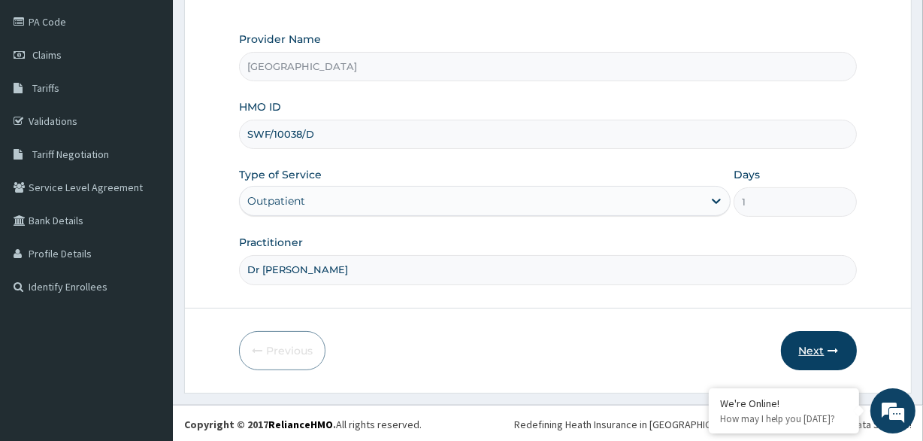
click at [809, 356] on button "Next" at bounding box center [819, 350] width 76 height 39
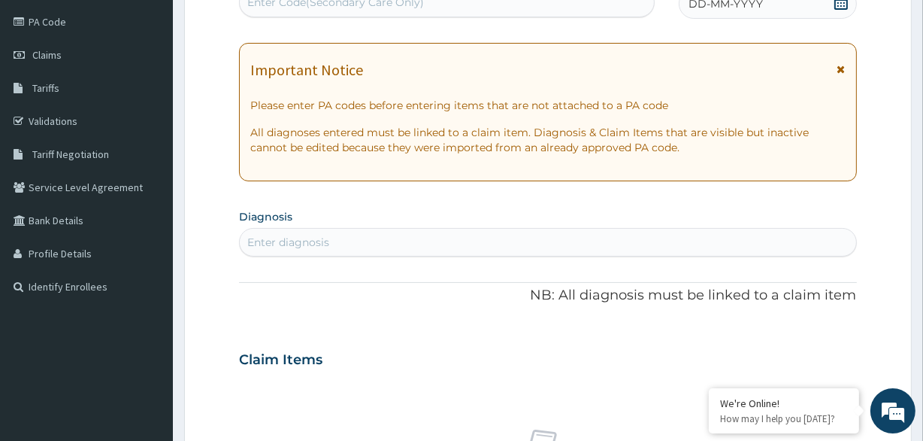
scroll to position [38, 0]
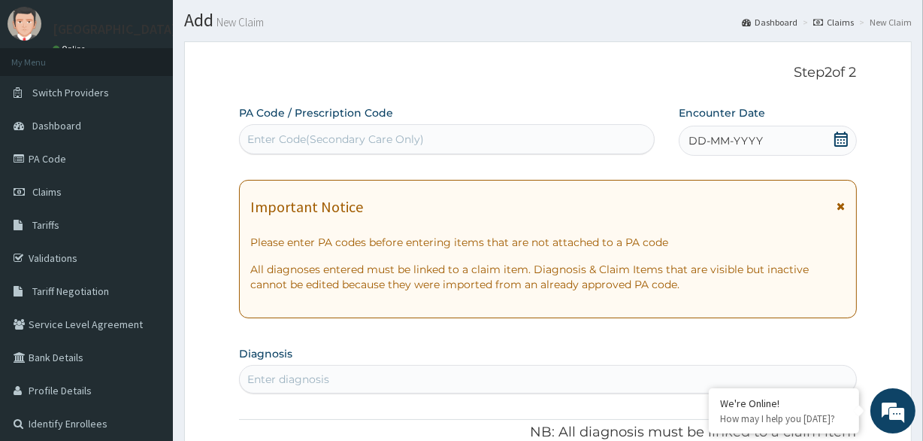
click at [786, 132] on div "DD-MM-YYYY" at bounding box center [768, 141] width 178 height 30
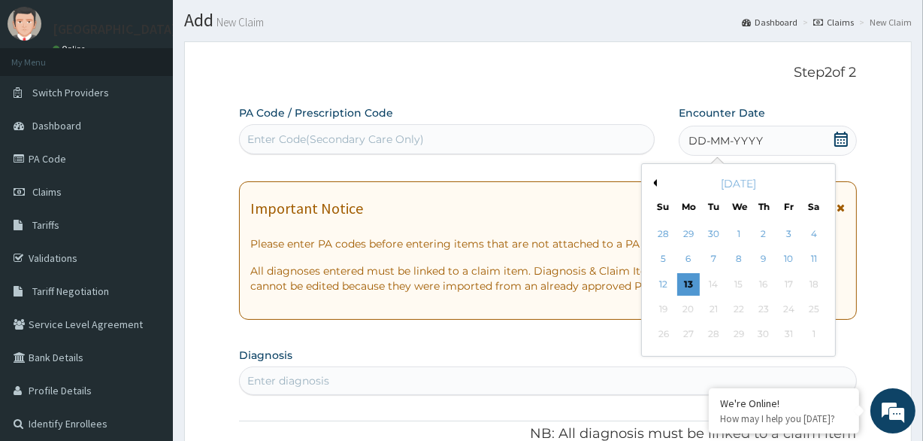
click at [786, 132] on div "DD-MM-YYYY" at bounding box center [768, 141] width 178 height 30
click at [668, 236] on div "28" at bounding box center [663, 234] width 23 height 23
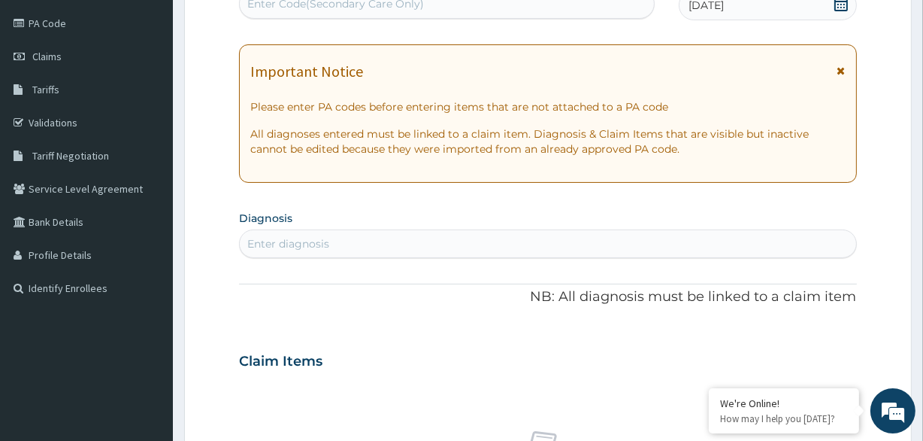
scroll to position [175, 0]
click at [505, 232] on div "Enter diagnosis" at bounding box center [548, 242] width 616 height 24
type input "[MEDICAL_DATA]"
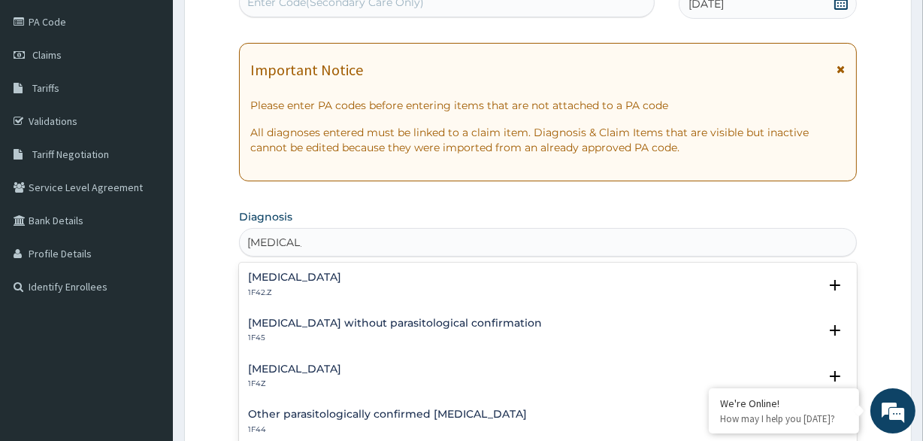
click at [359, 364] on div "[MEDICAL_DATA] 1F4Z" at bounding box center [547, 376] width 599 height 26
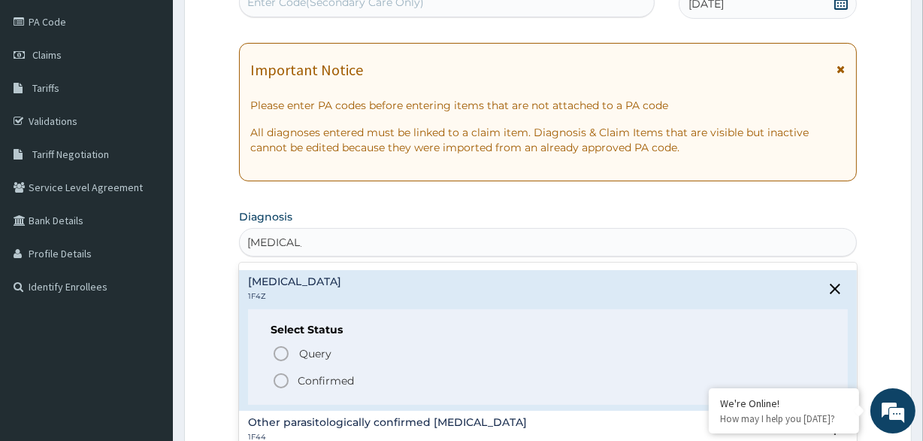
scroll to position [136, 0]
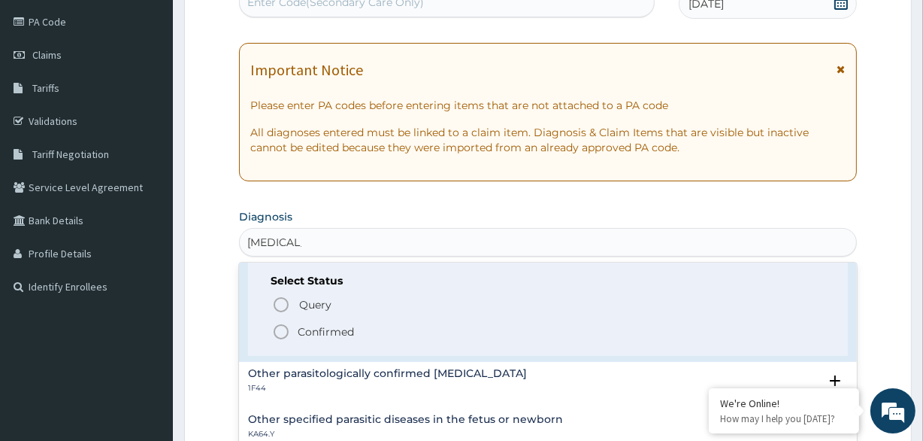
click at [293, 329] on span "Confirmed" at bounding box center [548, 332] width 553 height 18
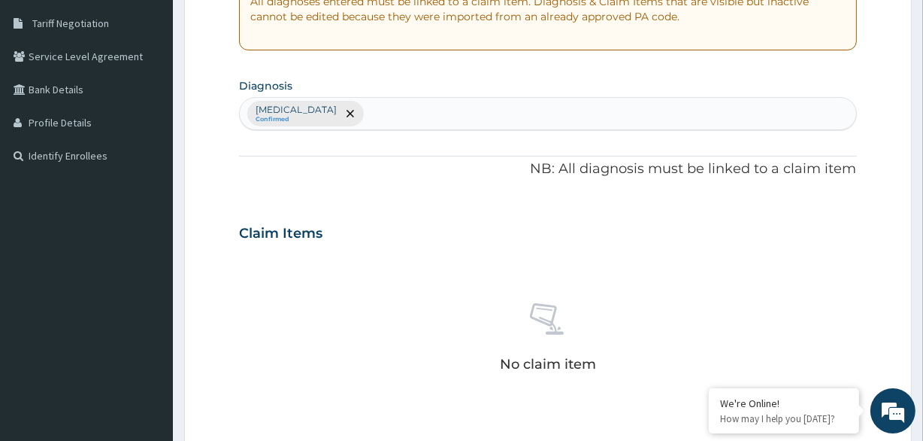
scroll to position [312, 0]
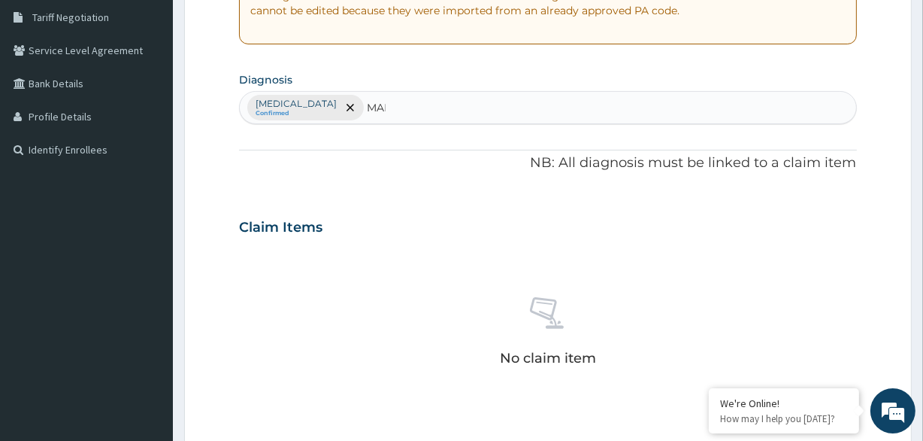
type input "MALA"
type input "[MEDICAL_DATA]"
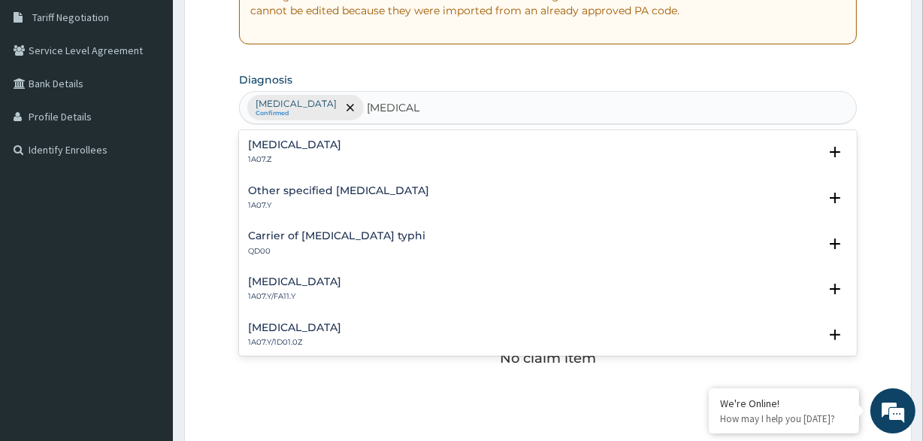
click at [332, 147] on h4 "[MEDICAL_DATA]" at bounding box center [294, 144] width 93 height 11
click at [278, 154] on p "1A07.Z" at bounding box center [294, 159] width 93 height 11
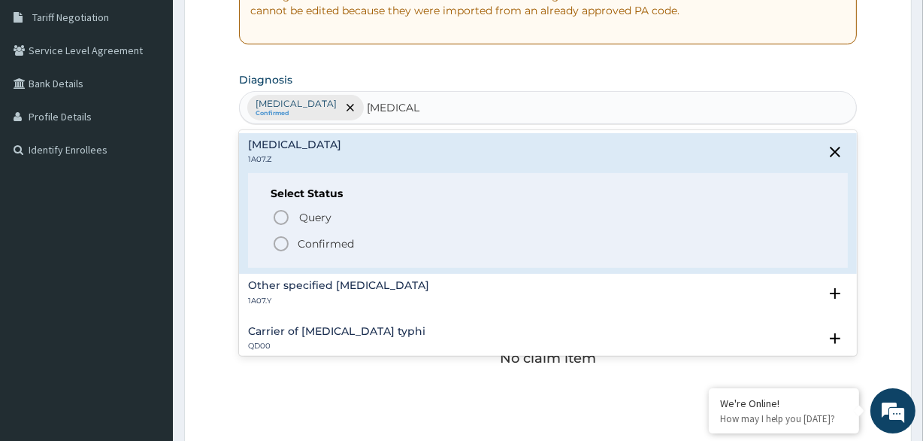
click at [328, 246] on p "Confirmed" at bounding box center [326, 243] width 56 height 15
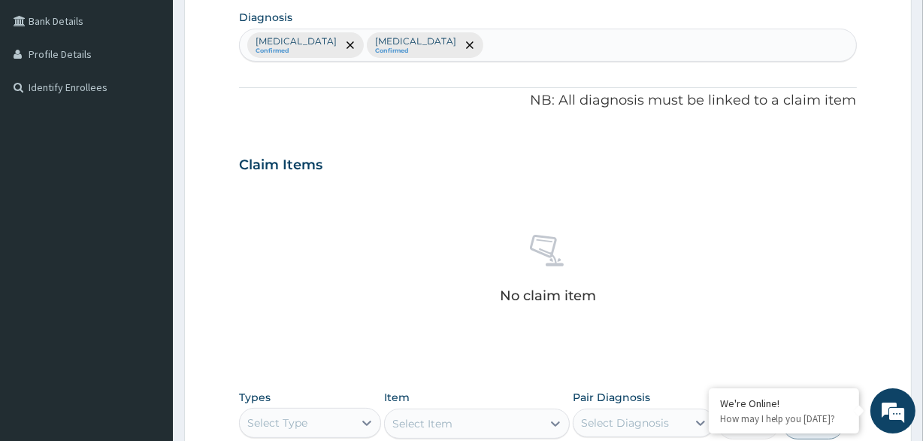
scroll to position [449, 0]
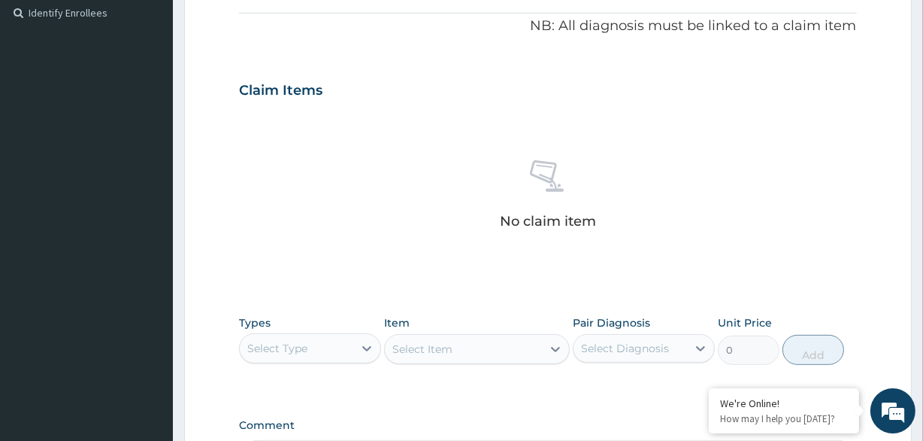
click at [282, 345] on div "Select Type" at bounding box center [277, 348] width 60 height 15
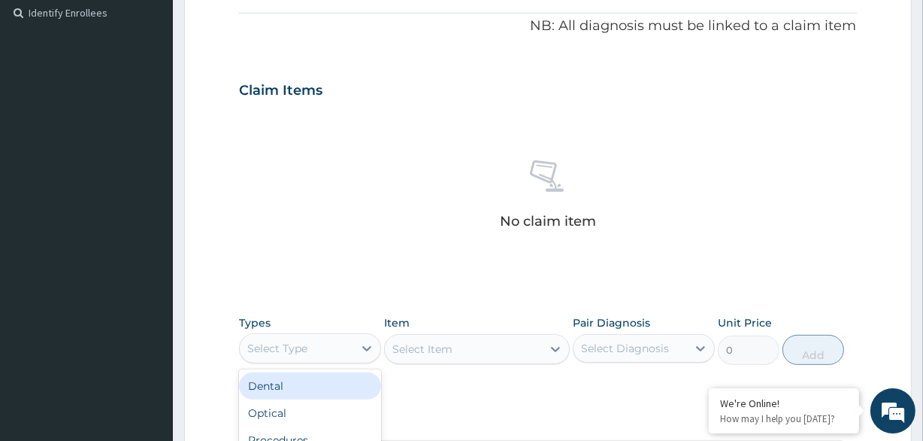
scroll to position [642, 0]
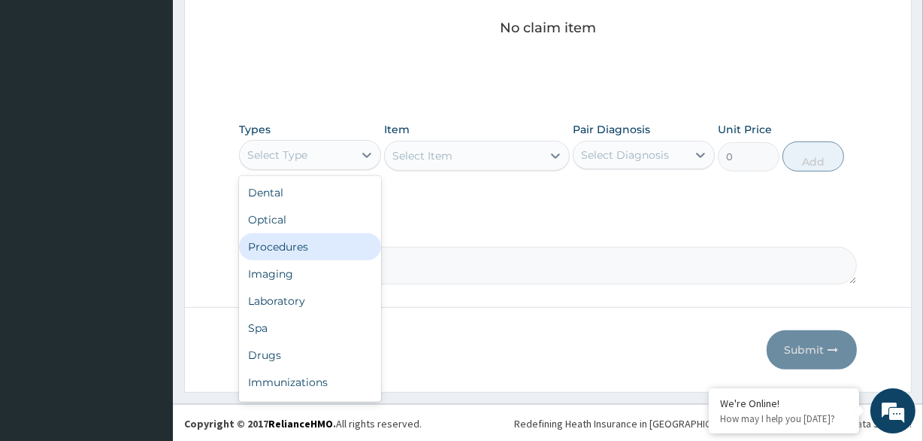
click at [326, 250] on div "Procedures" at bounding box center [310, 246] width 142 height 27
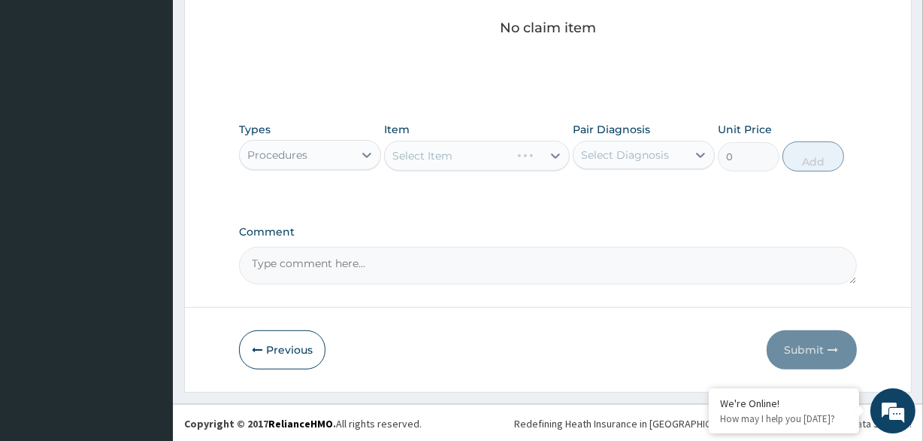
click at [621, 158] on div "Select Diagnosis" at bounding box center [625, 154] width 88 height 15
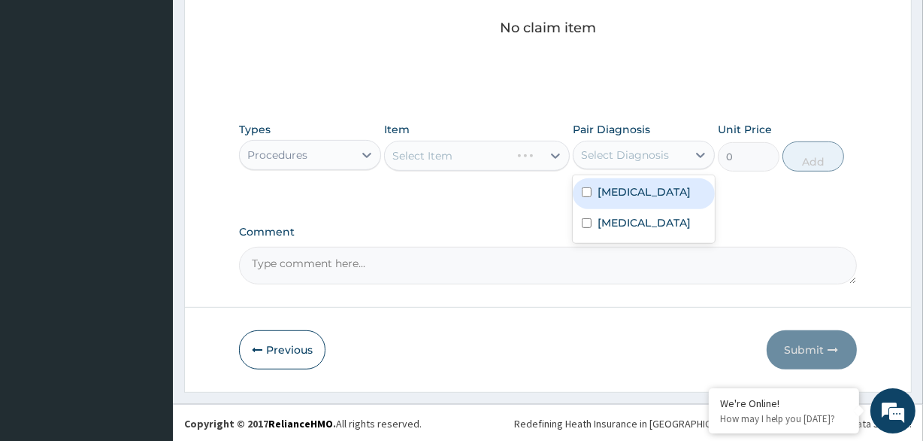
click at [623, 192] on label "[MEDICAL_DATA]" at bounding box center [644, 191] width 93 height 15
checkbox input "true"
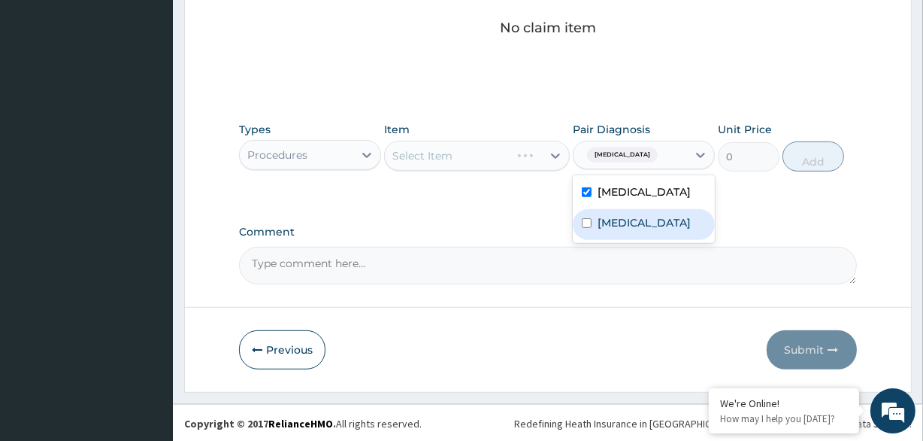
click at [614, 230] on label "[MEDICAL_DATA]" at bounding box center [644, 222] width 93 height 15
click at [611, 224] on label "[MEDICAL_DATA]" at bounding box center [644, 222] width 93 height 15
checkbox input "true"
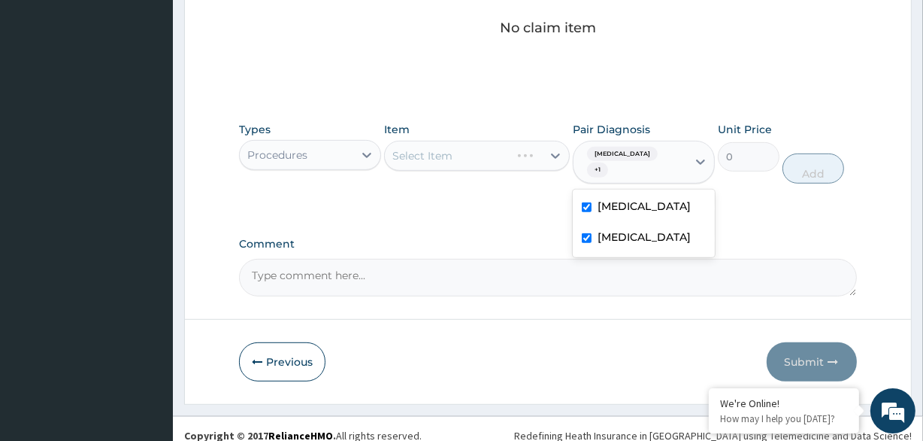
drag, startPoint x: 501, startPoint y: 220, endPoint x: 493, endPoint y: 218, distance: 7.9
click at [520, 162] on div "Select Item" at bounding box center [476, 156] width 185 height 30
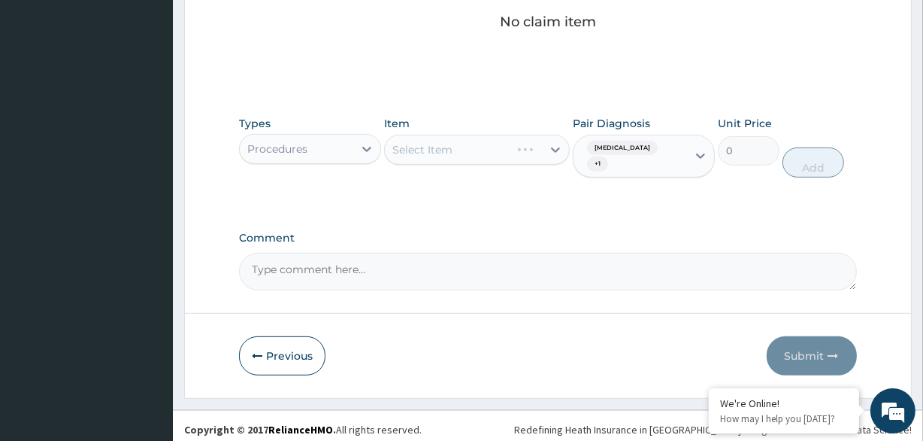
scroll to position [654, 0]
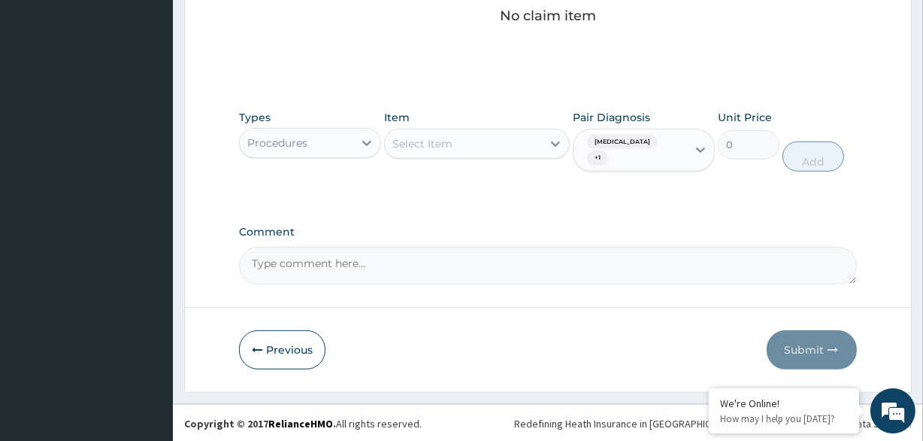
click at [534, 142] on div "Select Item" at bounding box center [463, 144] width 156 height 24
type input "GENERAL PRAC"
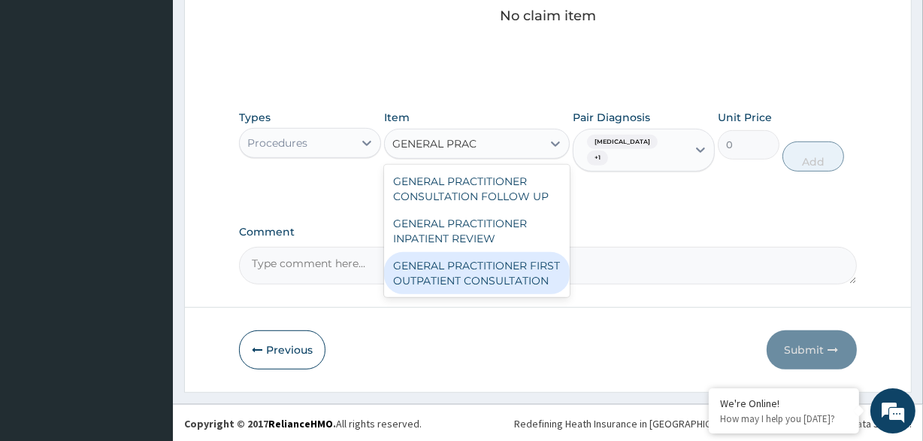
click at [451, 294] on div "GENERAL PRACTITIONER FIRST OUTPATIENT CONSULTATION" at bounding box center [476, 273] width 185 height 42
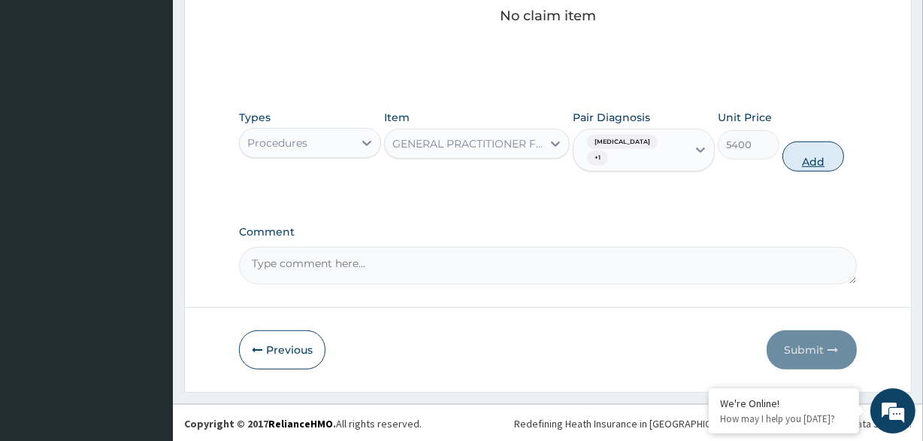
click at [802, 156] on button "Add" at bounding box center [814, 156] width 62 height 30
type input "0"
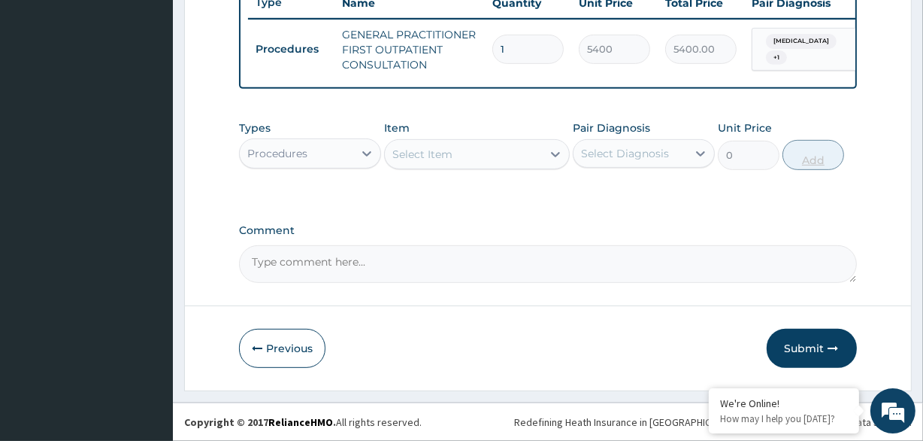
scroll to position [589, 0]
click at [342, 156] on div "Procedures" at bounding box center [297, 153] width 114 height 24
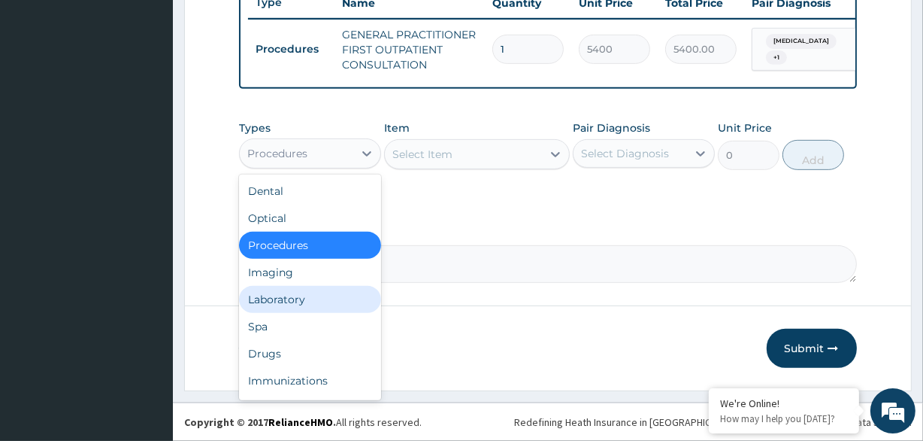
click at [308, 299] on div "Laboratory" at bounding box center [310, 299] width 142 height 27
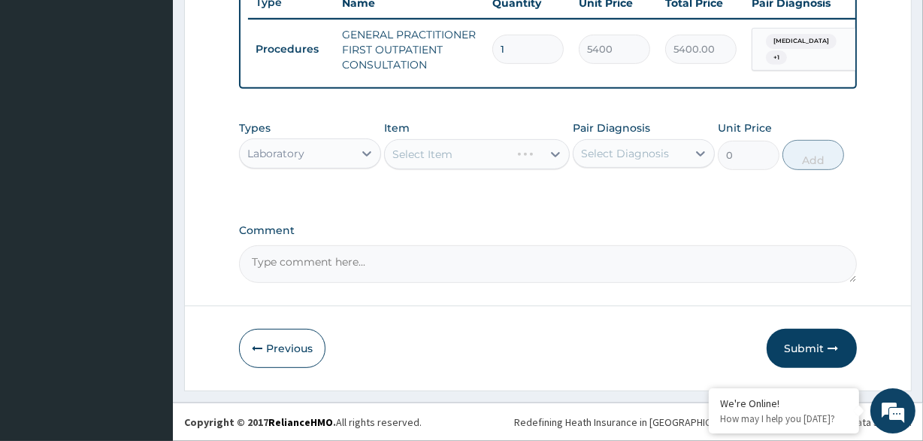
click at [621, 158] on div "Select Diagnosis" at bounding box center [625, 153] width 88 height 15
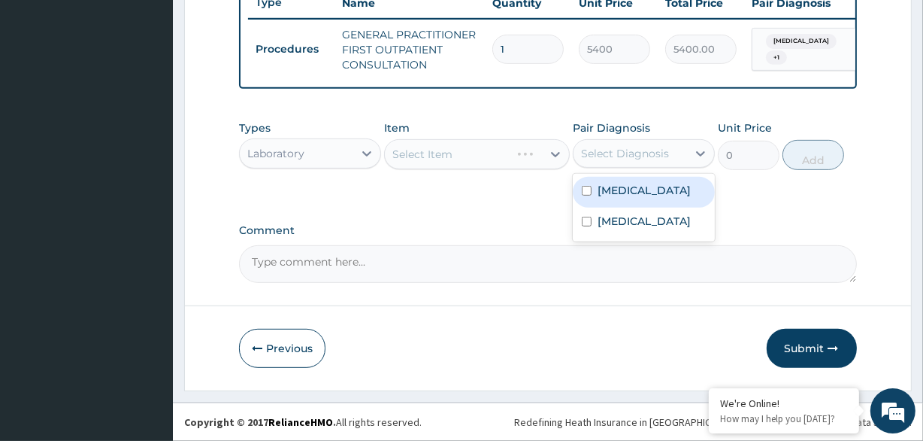
click at [615, 179] on div "[MEDICAL_DATA]" at bounding box center [644, 192] width 142 height 31
checkbox input "true"
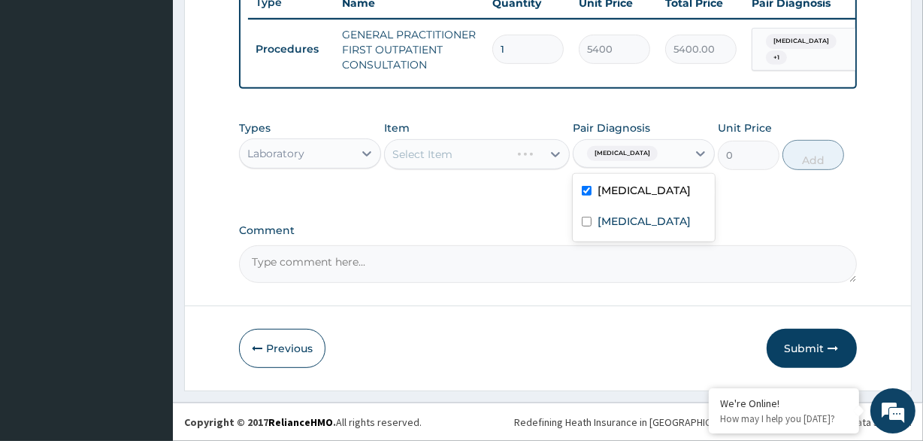
click at [475, 147] on div "Select Item" at bounding box center [463, 154] width 156 height 24
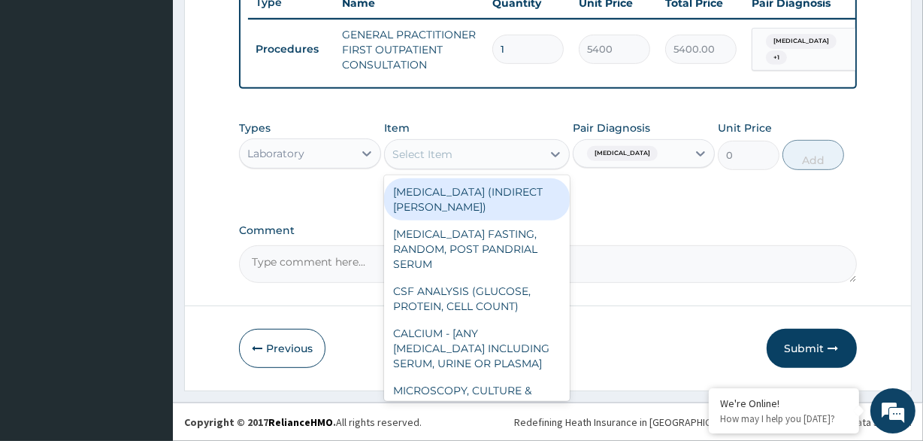
type input "U"
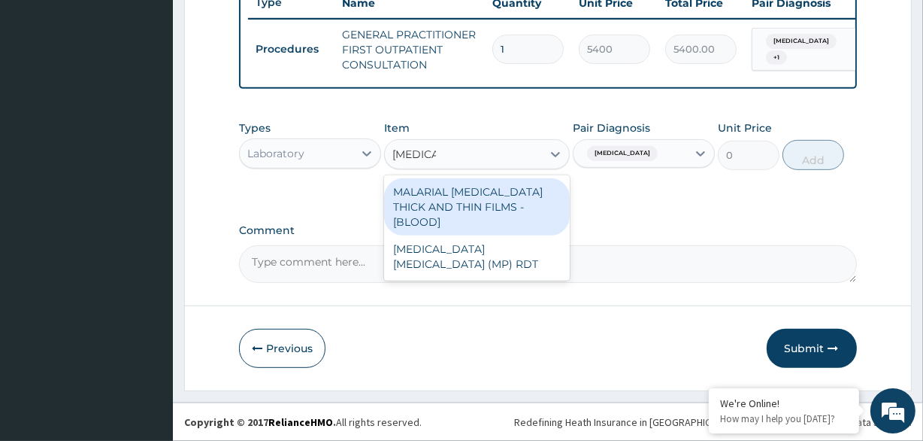
type input "[MEDICAL_DATA]"
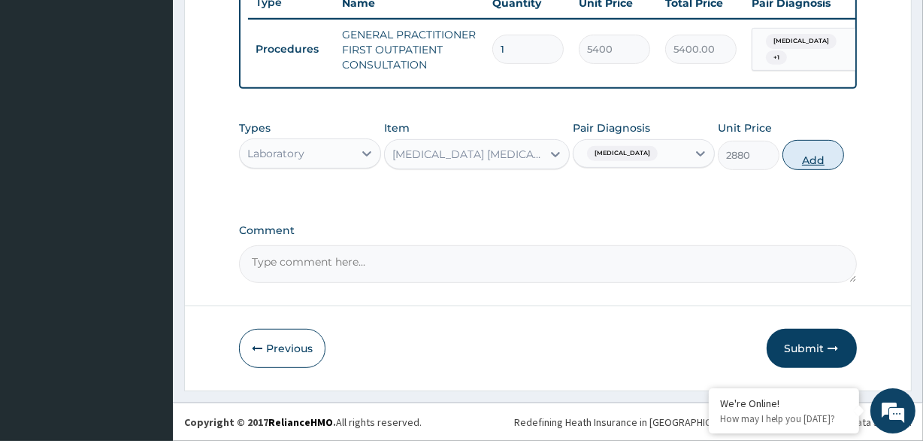
click at [809, 159] on button "Add" at bounding box center [814, 155] width 62 height 30
type input "0"
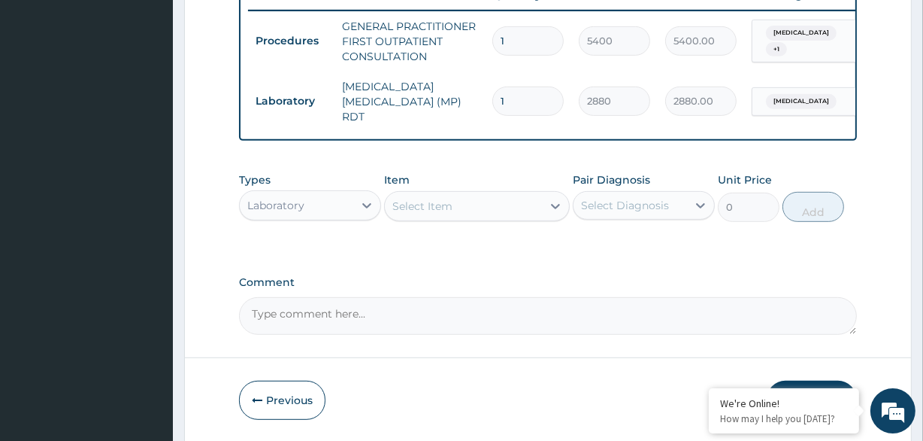
click at [615, 199] on div "Select Diagnosis" at bounding box center [625, 205] width 88 height 15
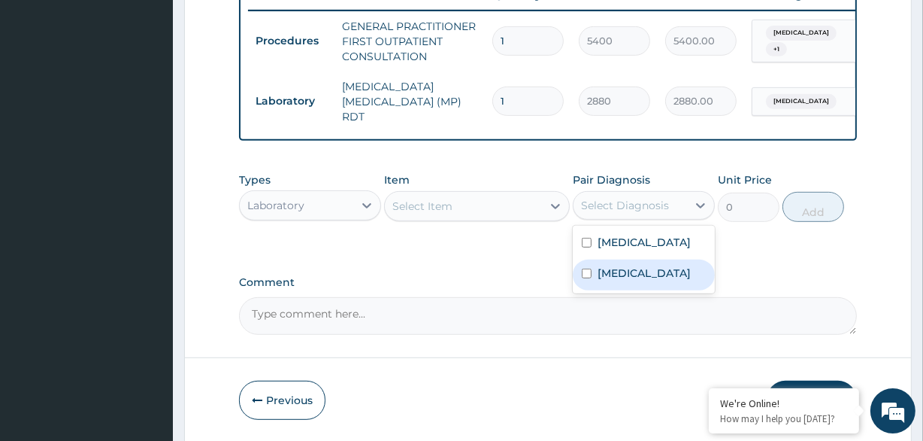
click at [612, 280] on label "[MEDICAL_DATA]" at bounding box center [644, 272] width 93 height 15
checkbox input "true"
click at [500, 216] on div "Select Item" at bounding box center [463, 206] width 156 height 24
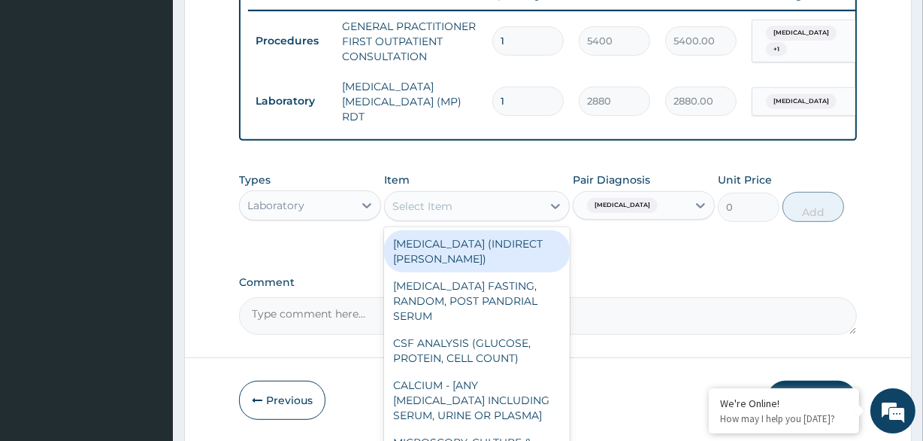
click at [333, 216] on div "Laboratory" at bounding box center [297, 205] width 114 height 24
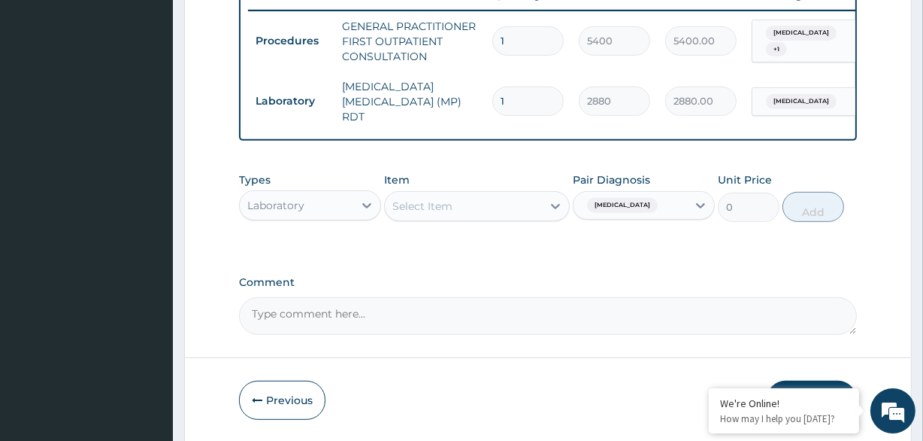
click at [342, 211] on div "Laboratory" at bounding box center [297, 205] width 114 height 24
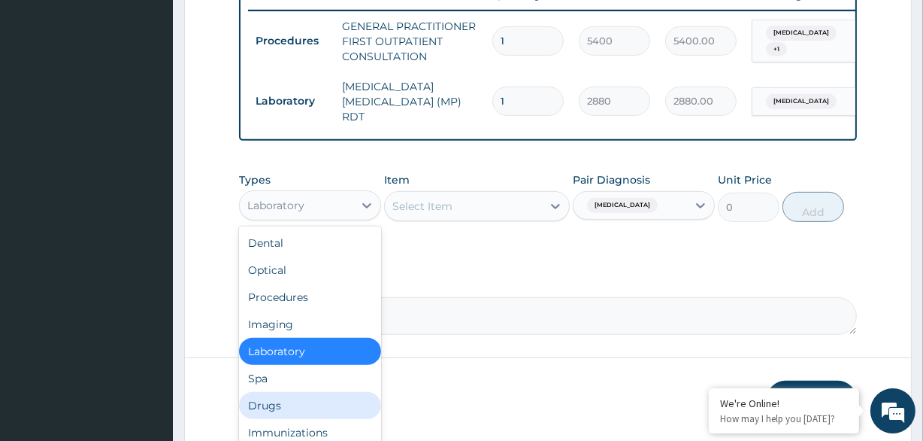
click at [296, 401] on div "Drugs" at bounding box center [310, 405] width 142 height 27
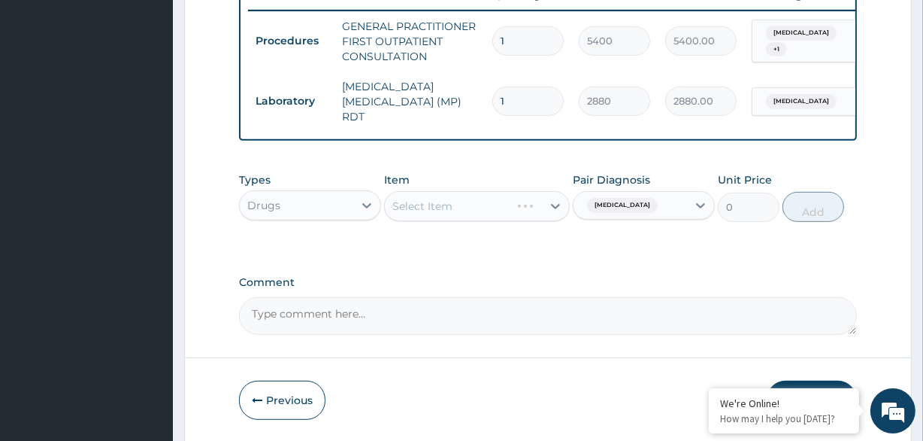
click at [547, 230] on div "Types Drugs Item Select Item Pair Diagnosis [MEDICAL_DATA] Unit Price 0 Add" at bounding box center [547, 208] width 617 height 87
click at [544, 217] on div at bounding box center [555, 205] width 27 height 27
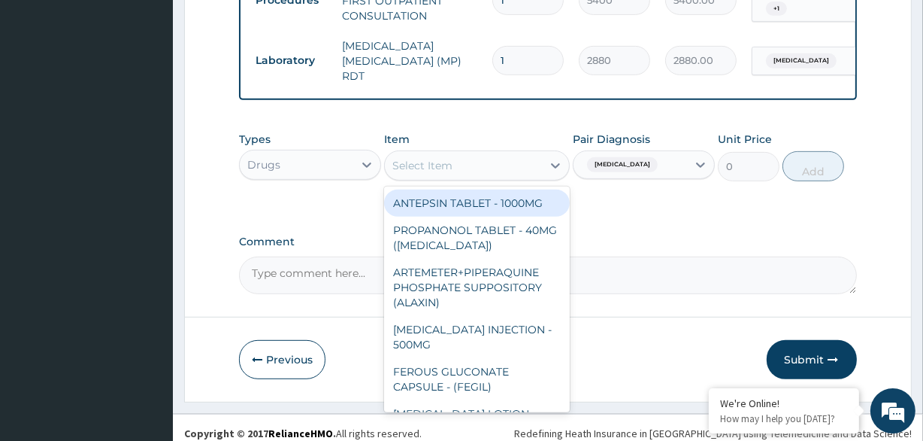
scroll to position [641, 0]
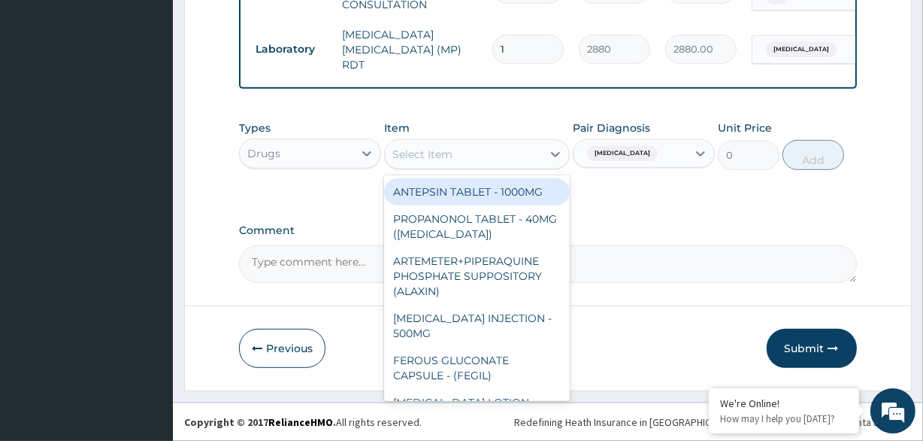
click at [486, 150] on div "Select Item" at bounding box center [463, 154] width 156 height 24
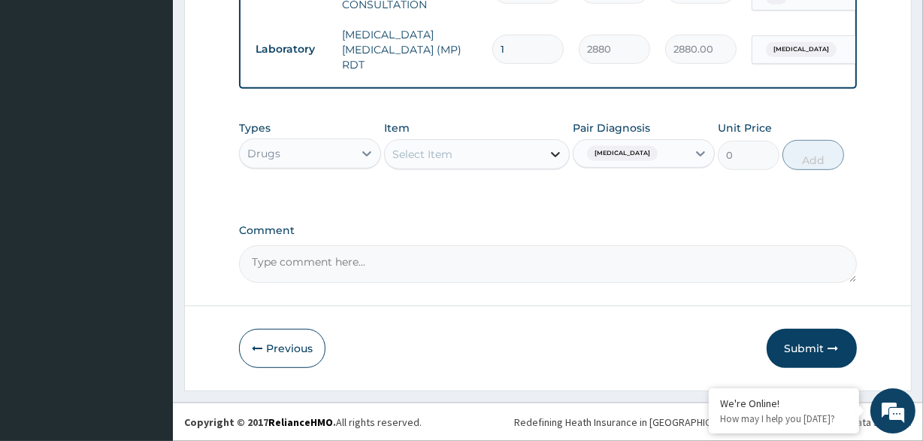
click at [548, 155] on icon at bounding box center [555, 154] width 15 height 15
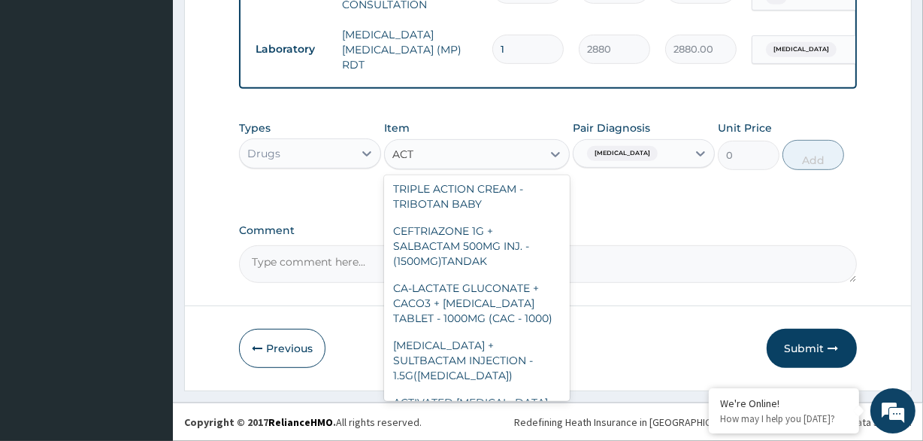
scroll to position [0, 0]
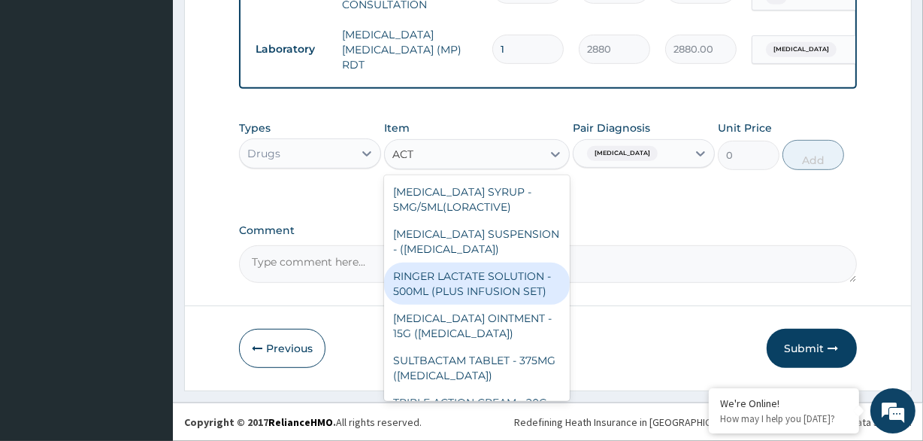
type input "ACT"
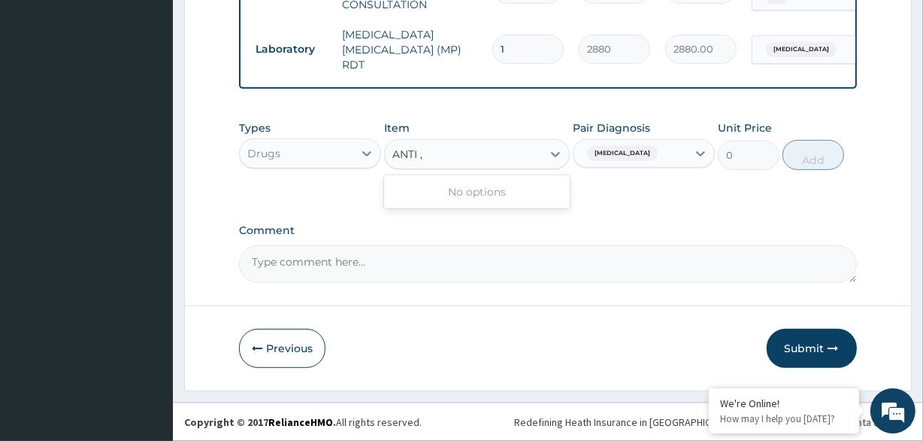
type input "ANTI"
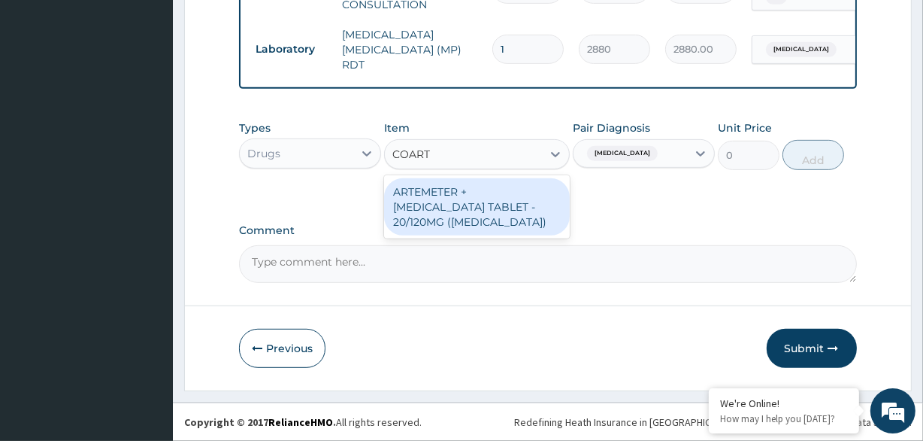
type input "COARTE"
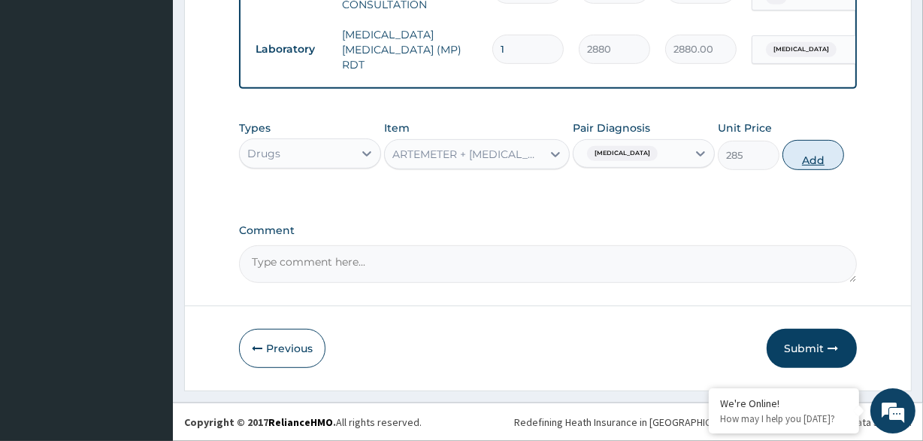
click at [826, 160] on button "Add" at bounding box center [814, 155] width 62 height 30
type input "0"
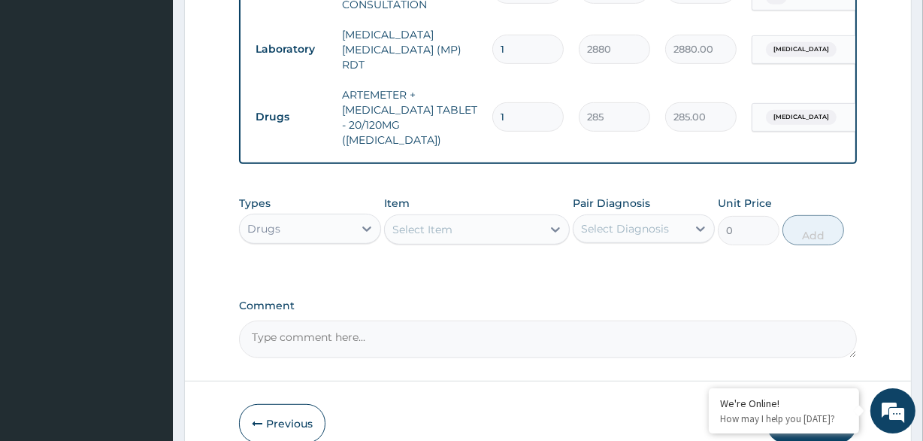
click at [821, 106] on tr "Drugs ARTEMETER + [MEDICAL_DATA] TABLET - 20/120MG ([MEDICAL_DATA]) 1 285 285.0…" at bounding box center [616, 117] width 737 height 75
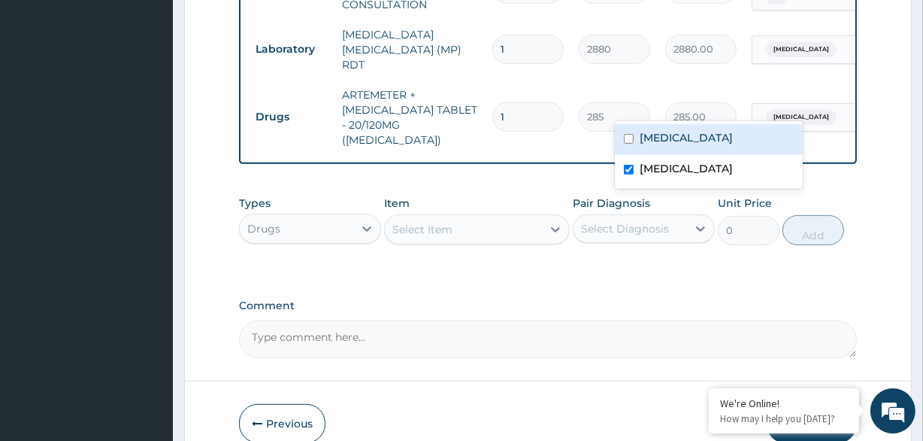
scroll to position [0, 136]
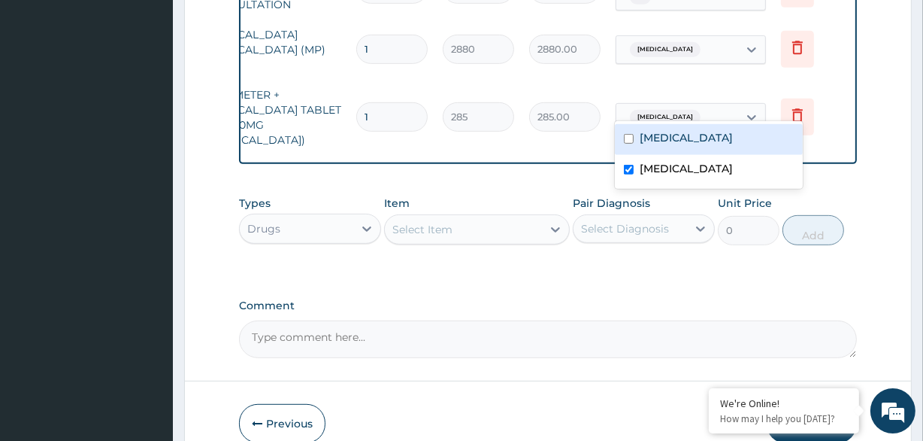
click at [720, 141] on label "[MEDICAL_DATA]" at bounding box center [686, 137] width 93 height 15
checkbox input "true"
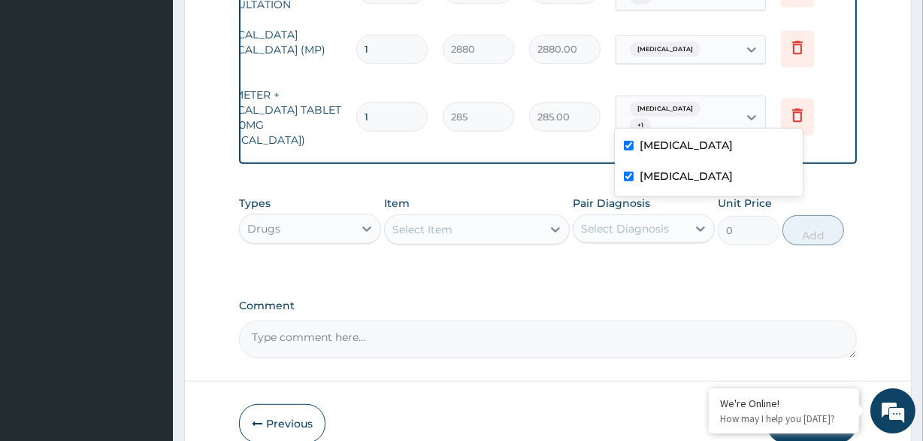
click at [710, 168] on label "[MEDICAL_DATA]" at bounding box center [686, 175] width 93 height 15
checkbox input "false"
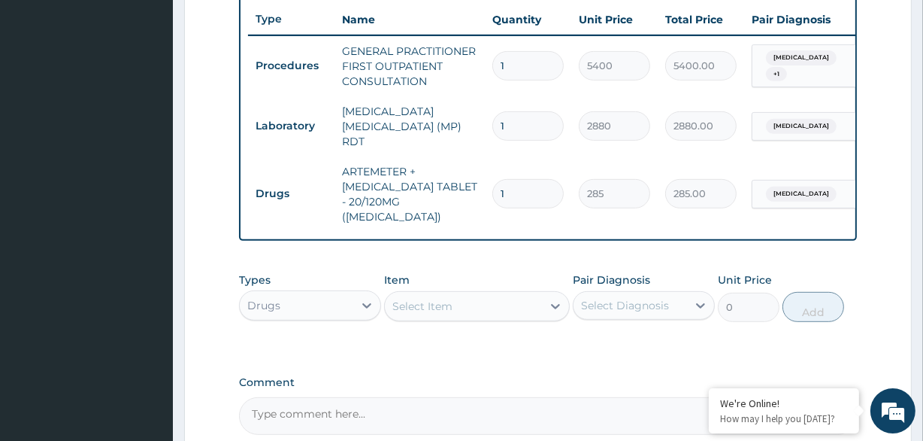
scroll to position [564, 0]
click at [659, 298] on div "Select Diagnosis" at bounding box center [625, 305] width 88 height 15
click at [697, 298] on icon at bounding box center [700, 305] width 15 height 15
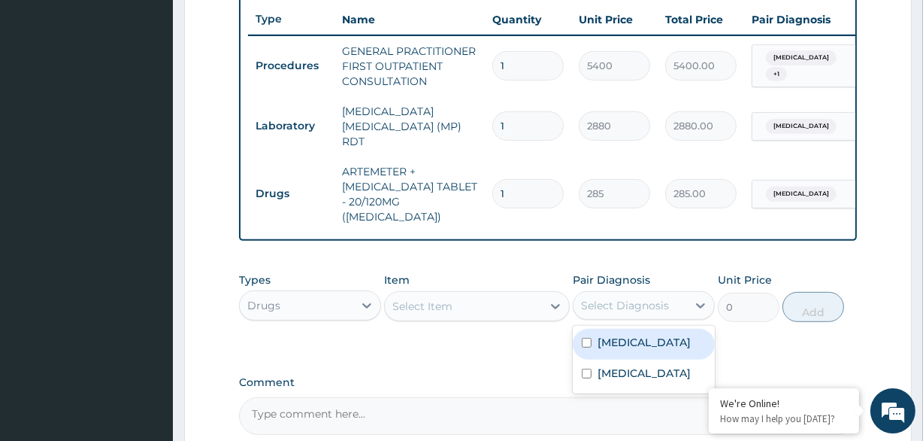
click at [617, 335] on label "Malaria, unspecified" at bounding box center [644, 342] width 93 height 15
checkbox input "true"
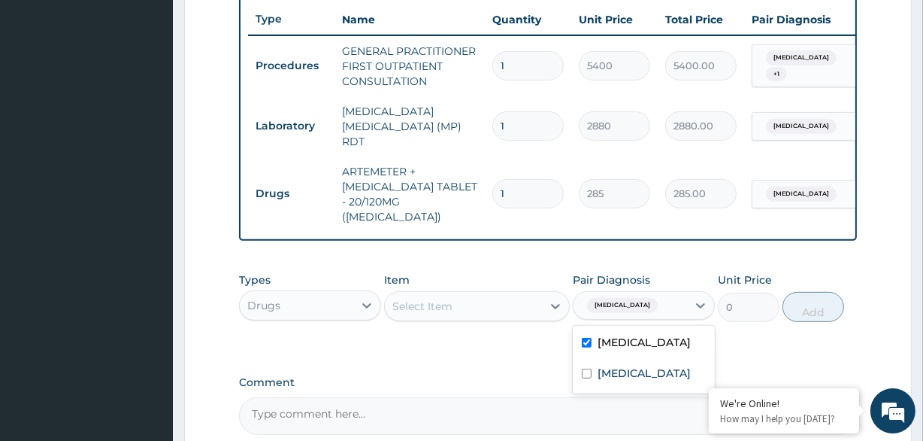
click at [516, 299] on div "Select Item" at bounding box center [463, 306] width 156 height 24
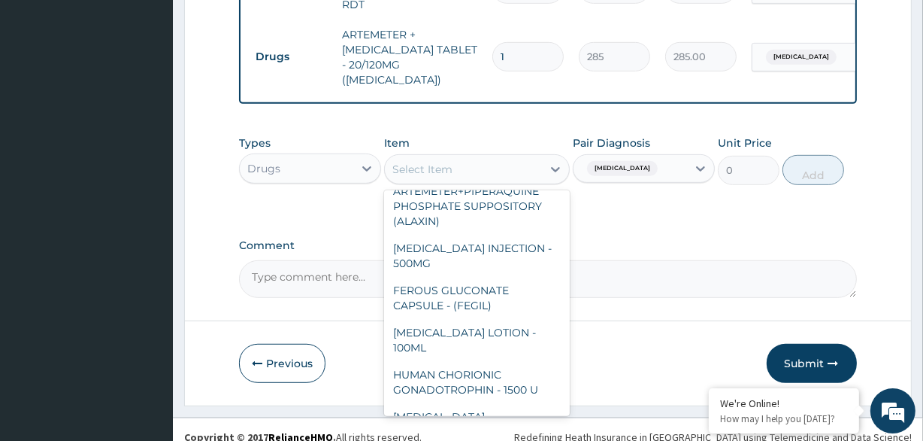
scroll to position [0, 0]
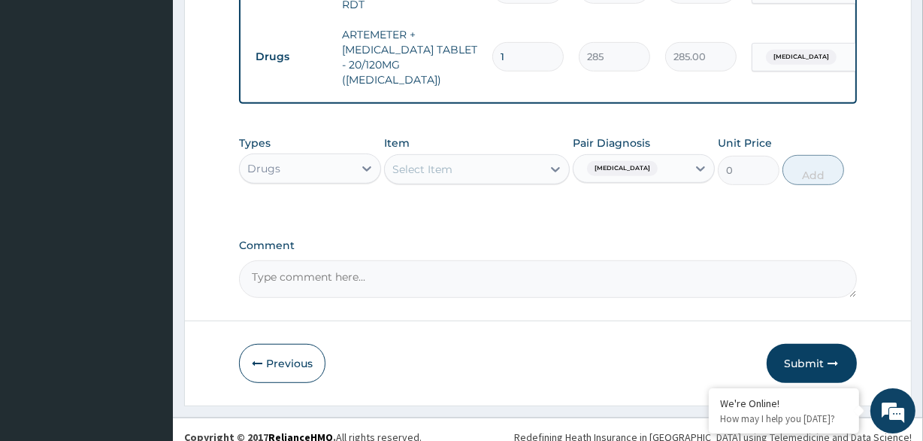
click at [514, 157] on div "Select Item" at bounding box center [463, 169] width 156 height 24
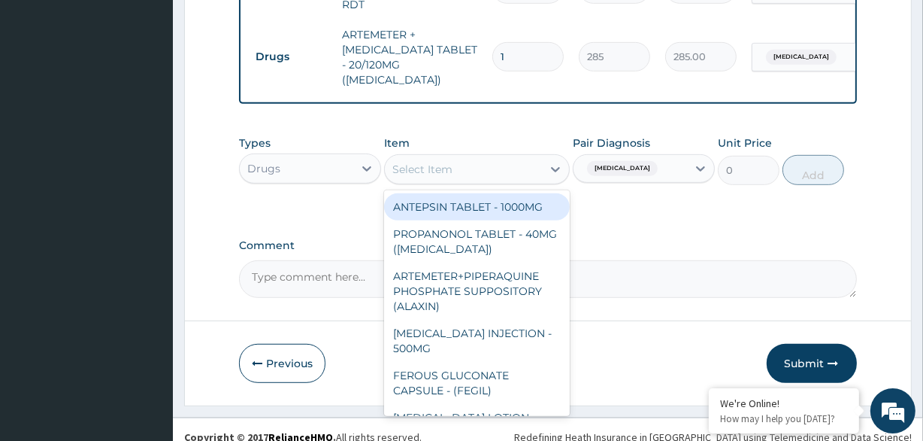
scroll to position [564, 0]
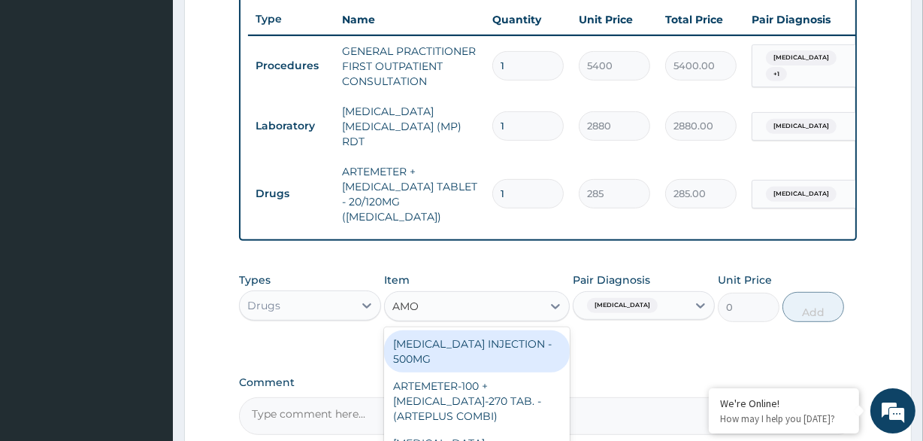
type input "AMOX"
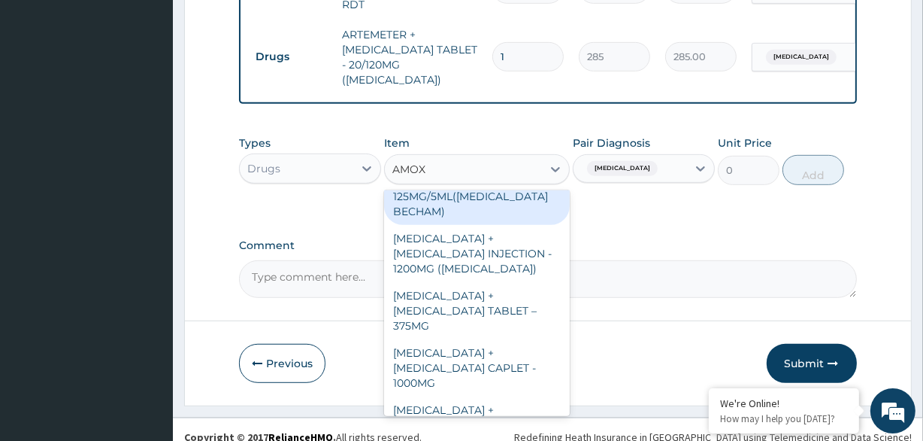
scroll to position [0, 0]
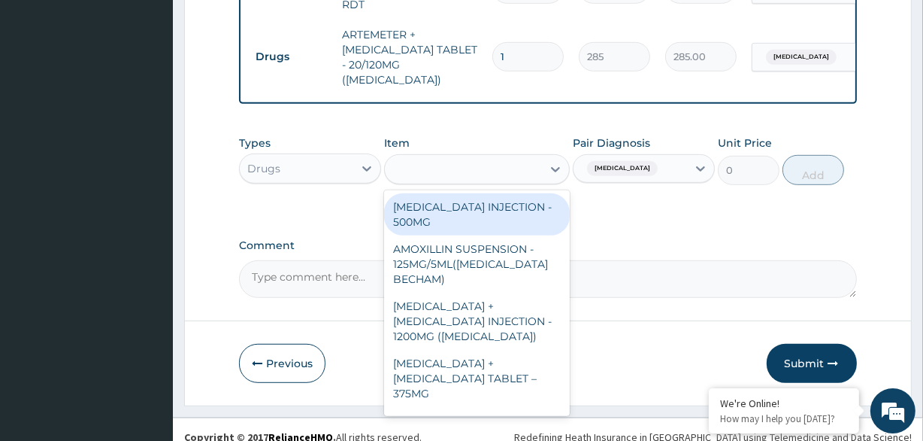
click at [483, 159] on div "AMOX" at bounding box center [463, 169] width 156 height 24
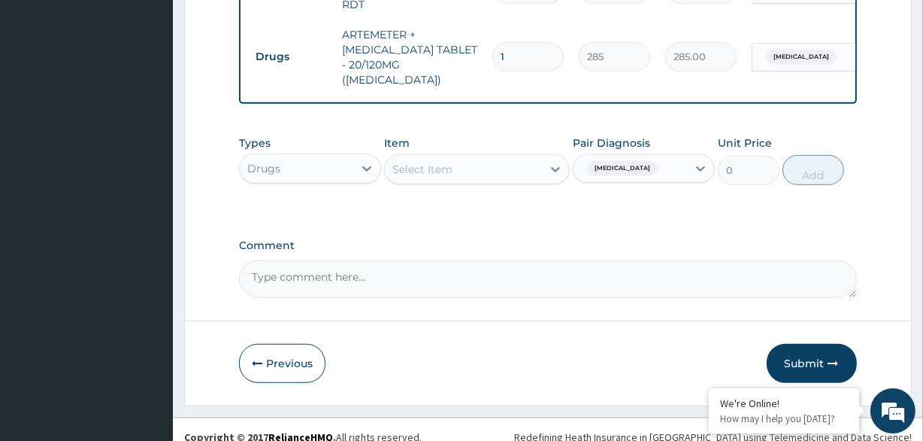
click at [483, 159] on div "Select Item" at bounding box center [463, 169] width 156 height 24
click at [520, 162] on div "Select Item" at bounding box center [463, 169] width 156 height 24
click at [488, 166] on div "Select Item" at bounding box center [463, 169] width 156 height 24
click at [556, 180] on div "Types Drugs Item option ARTEMETER + LUMEFANTRINE TABLET - 20/120MG (COARTEM), s…" at bounding box center [547, 171] width 617 height 87
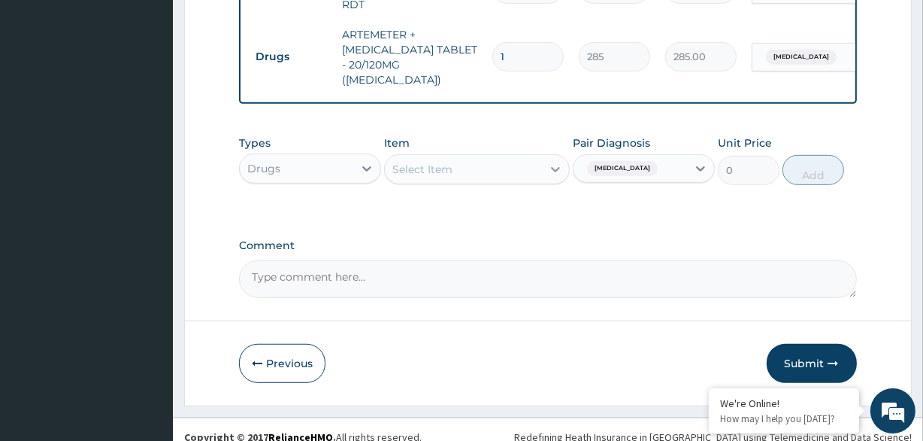
click at [556, 167] on div at bounding box center [555, 169] width 27 height 27
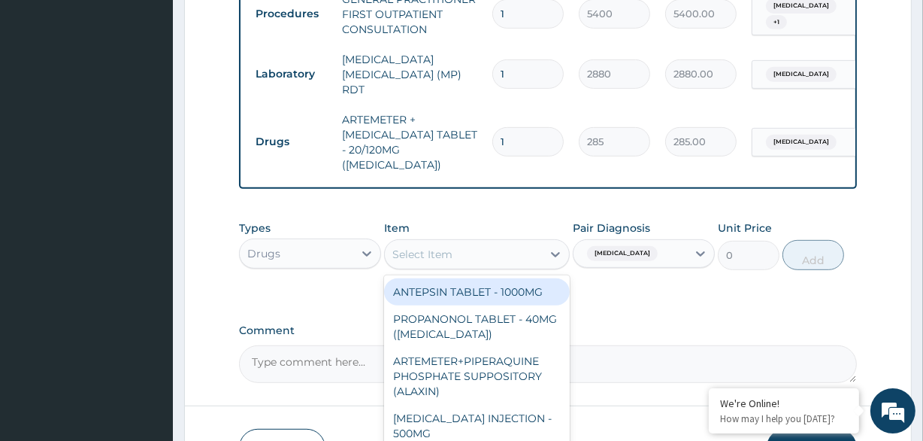
scroll to position [632, 0]
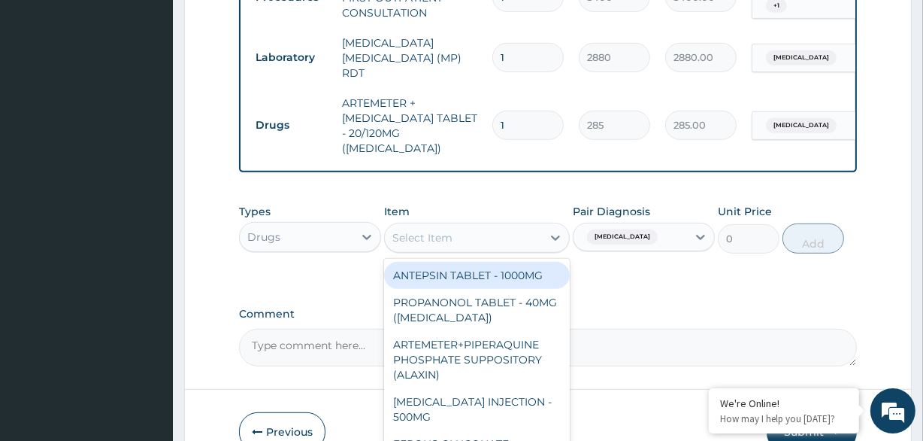
click at [459, 232] on div "Select Item" at bounding box center [463, 238] width 156 height 24
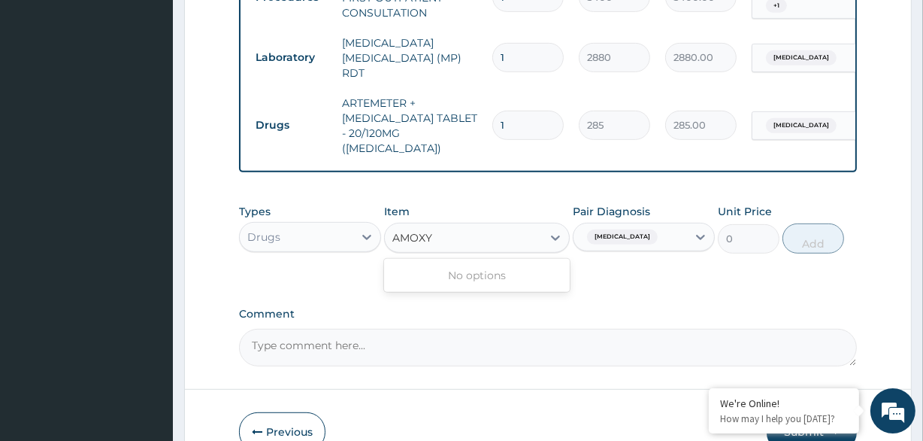
type input "AMOX"
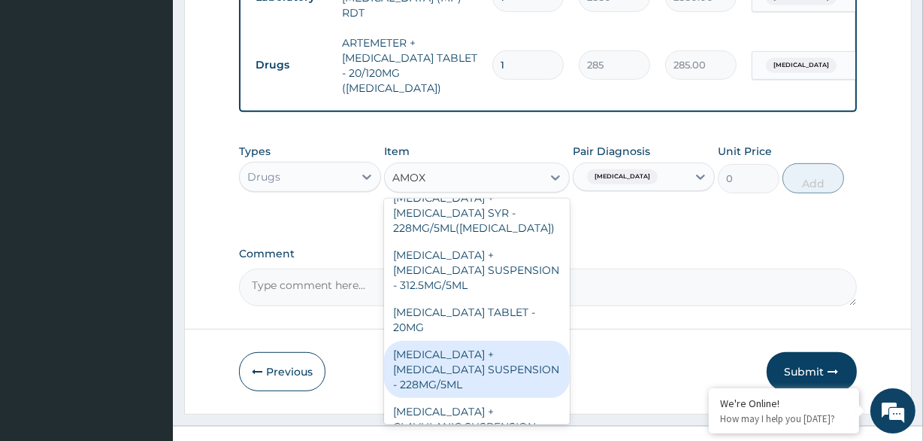
scroll to position [701, 0]
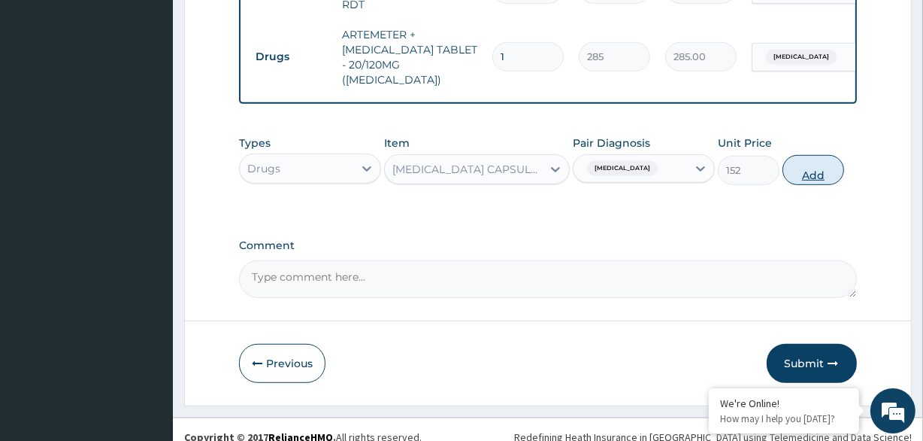
click at [807, 165] on button "Add" at bounding box center [814, 170] width 62 height 30
type input "0"
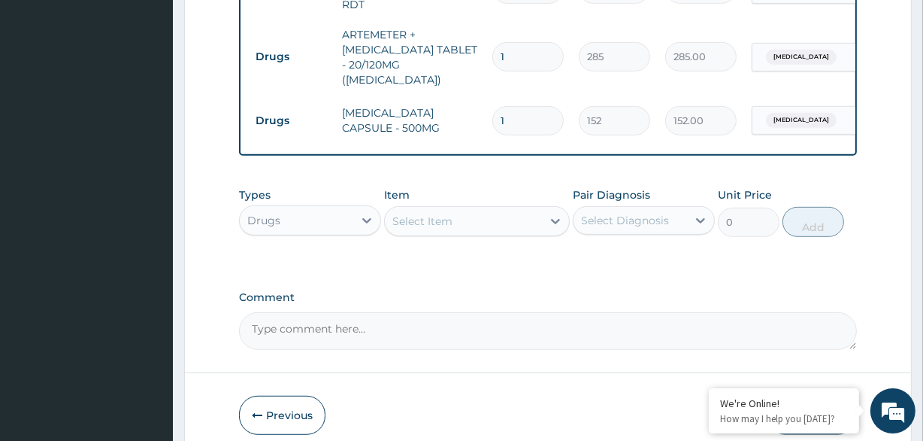
click at [825, 99] on td "Malaria, unspecified" at bounding box center [826, 121] width 165 height 44
click at [823, 113] on span "Malaria, unspecified" at bounding box center [801, 120] width 71 height 15
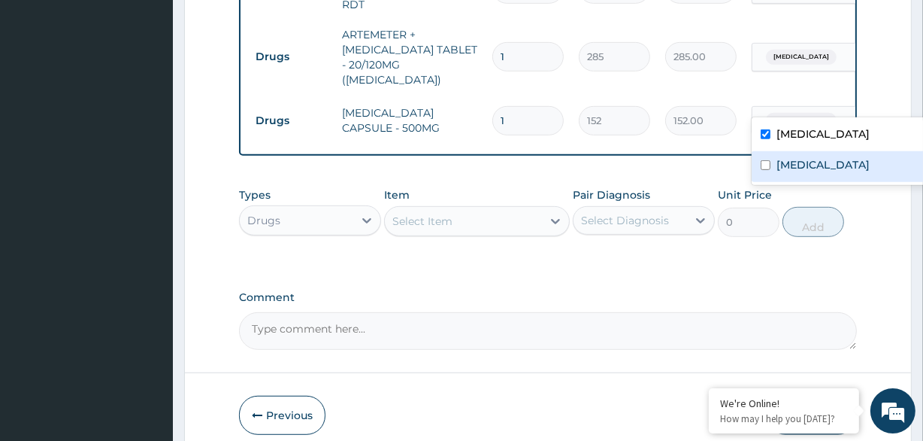
click at [814, 151] on div "Typhoid fever, unspecified" at bounding box center [846, 166] width 188 height 31
checkbox input "true"
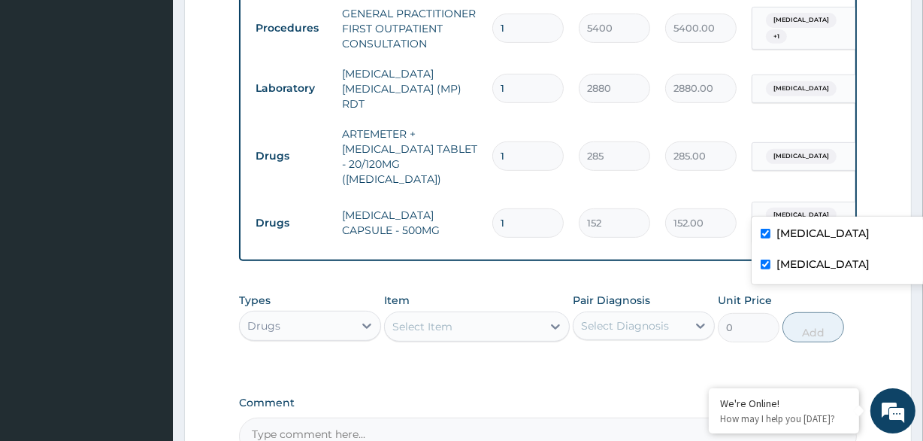
scroll to position [496, 0]
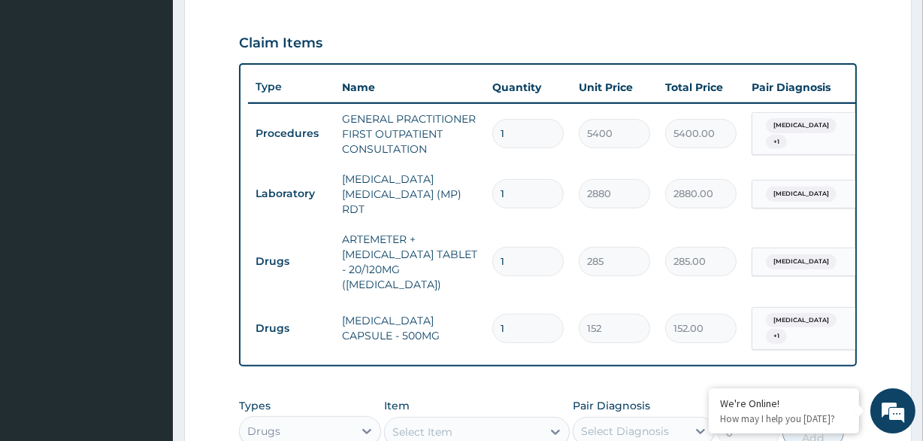
click at [562, 314] on input "1" at bounding box center [528, 328] width 71 height 29
type input "10"
type input "1520.00"
type input "10"
drag, startPoint x: 611, startPoint y: 334, endPoint x: 612, endPoint y: 323, distance: 11.3
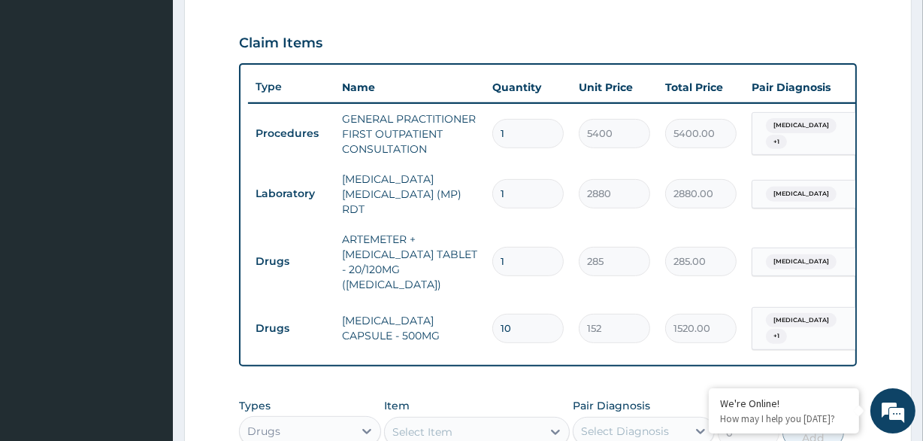
click at [608, 333] on div "Type Name Quantity Unit Price Total Price Pair Diagnosis Actions Procedures GEN…" at bounding box center [547, 215] width 617 height 304
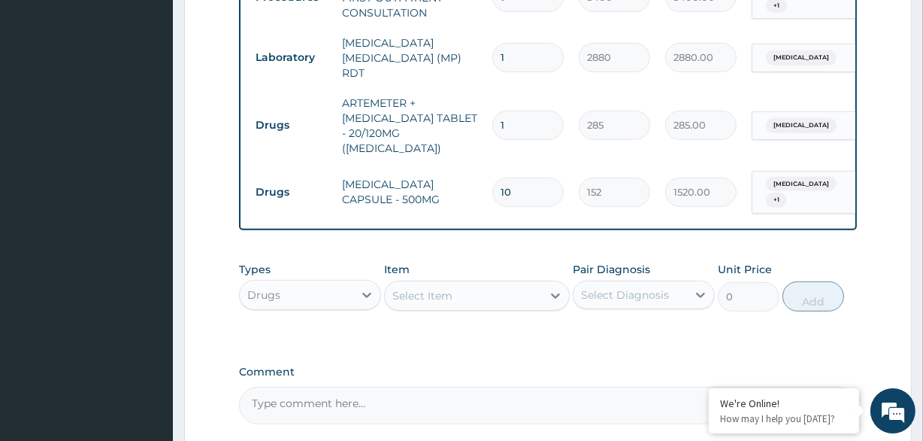
scroll to position [759, 0]
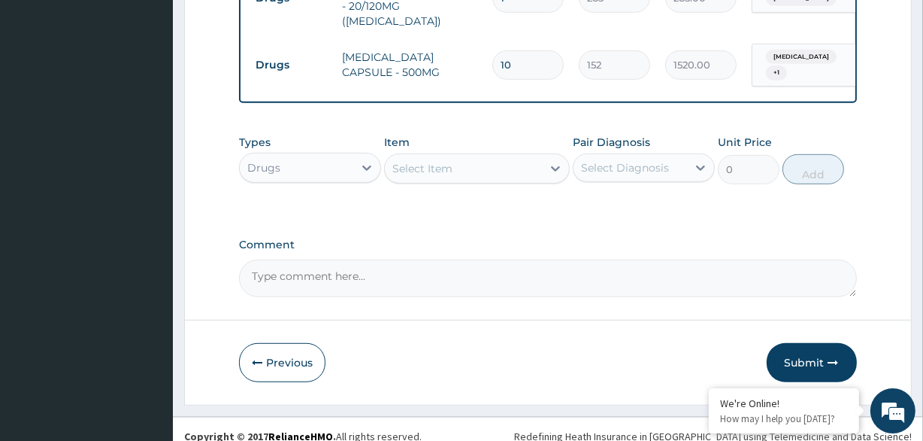
click at [786, 351] on button "Submit" at bounding box center [812, 362] width 90 height 39
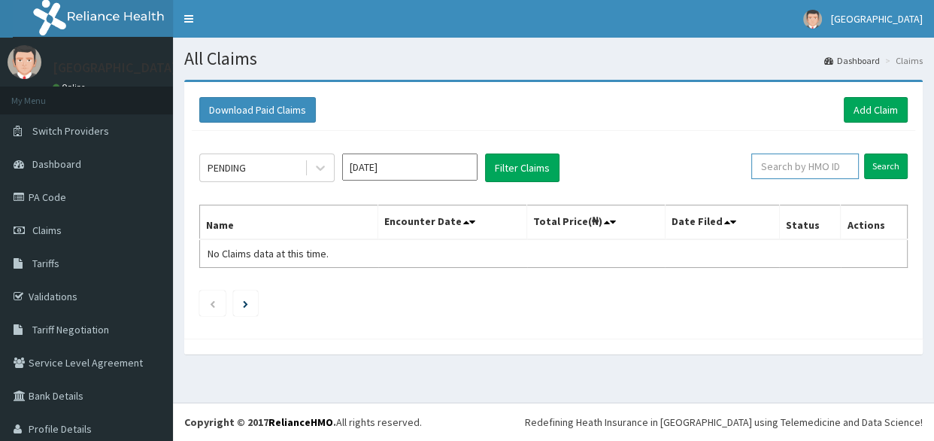
click at [827, 167] on input "text" at bounding box center [805, 166] width 108 height 26
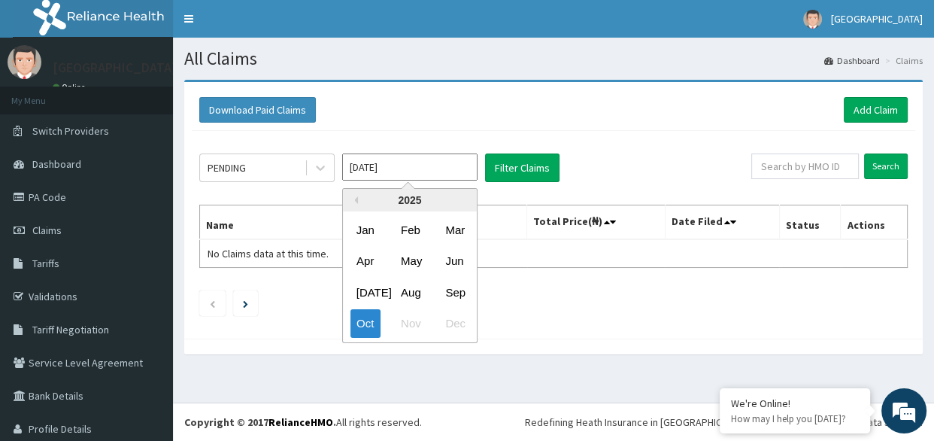
click at [459, 173] on input "[DATE]" at bounding box center [409, 166] width 135 height 27
click at [453, 292] on div "Sep" at bounding box center [454, 292] width 30 height 28
type input "[DATE]"
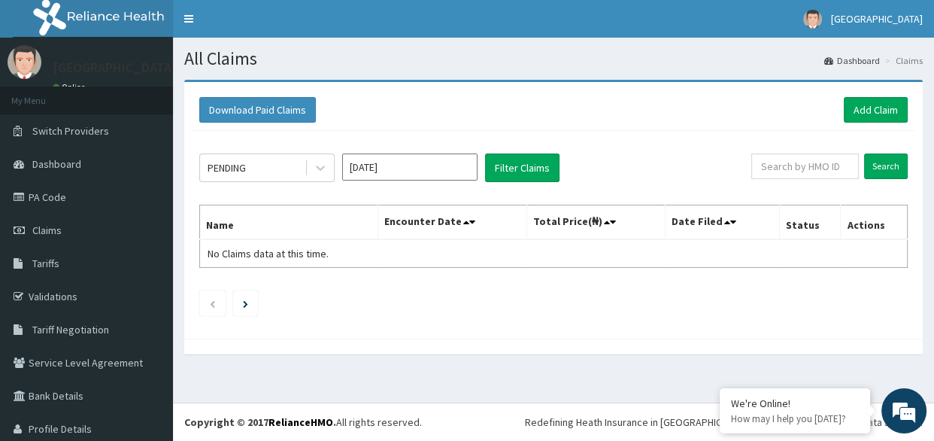
scroll to position [44, 0]
